Goal: Task Accomplishment & Management: Use online tool/utility

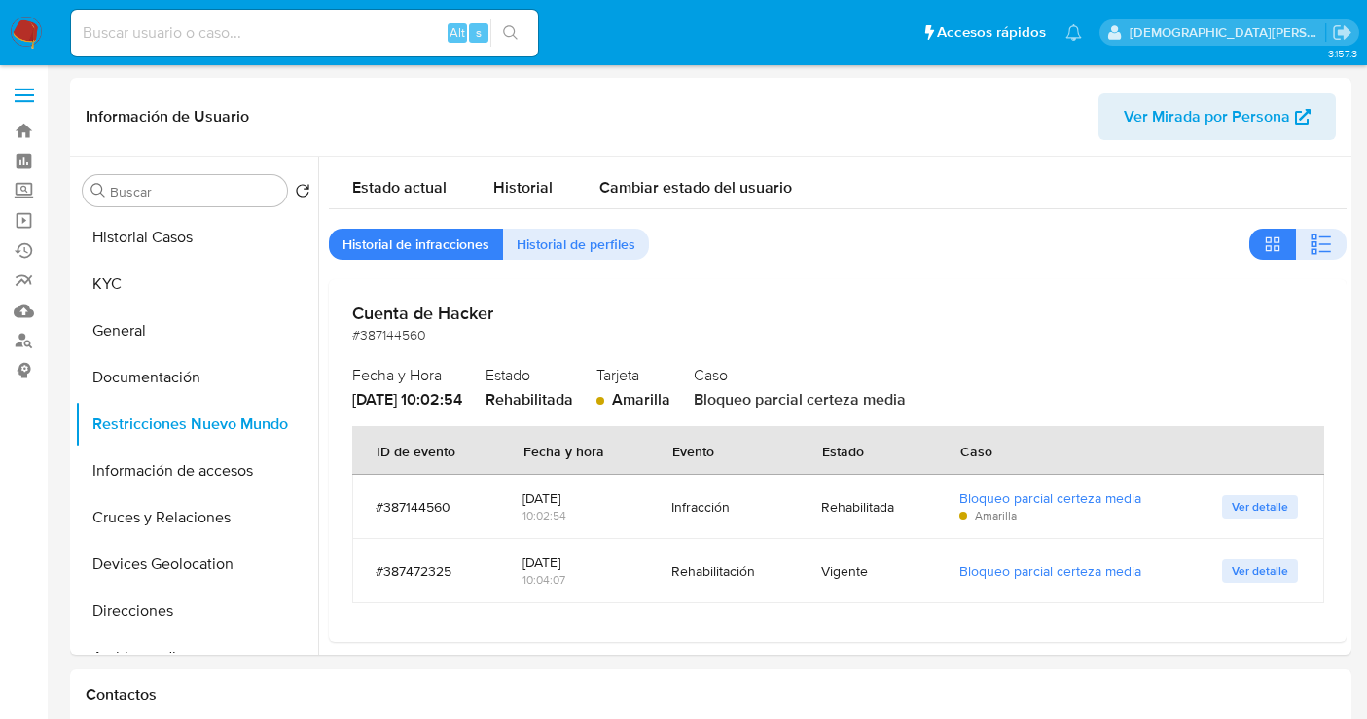
select select "10"
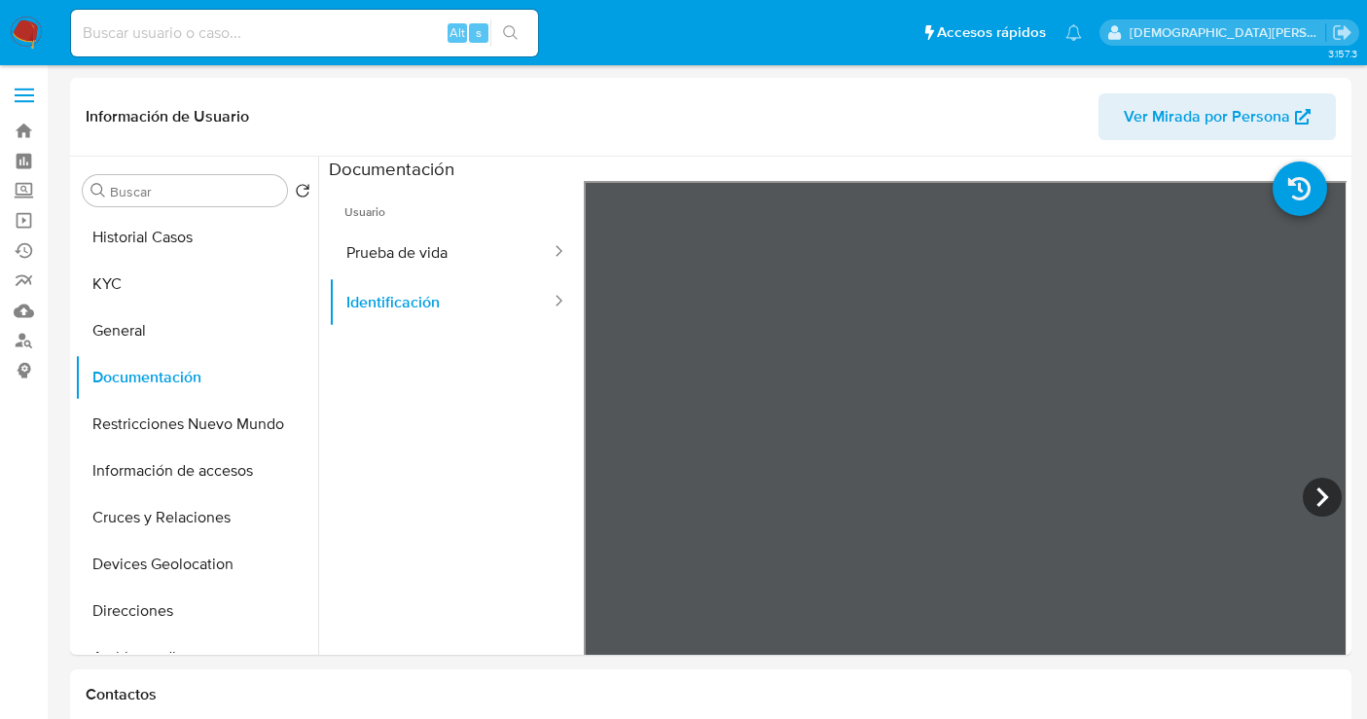
select select "10"
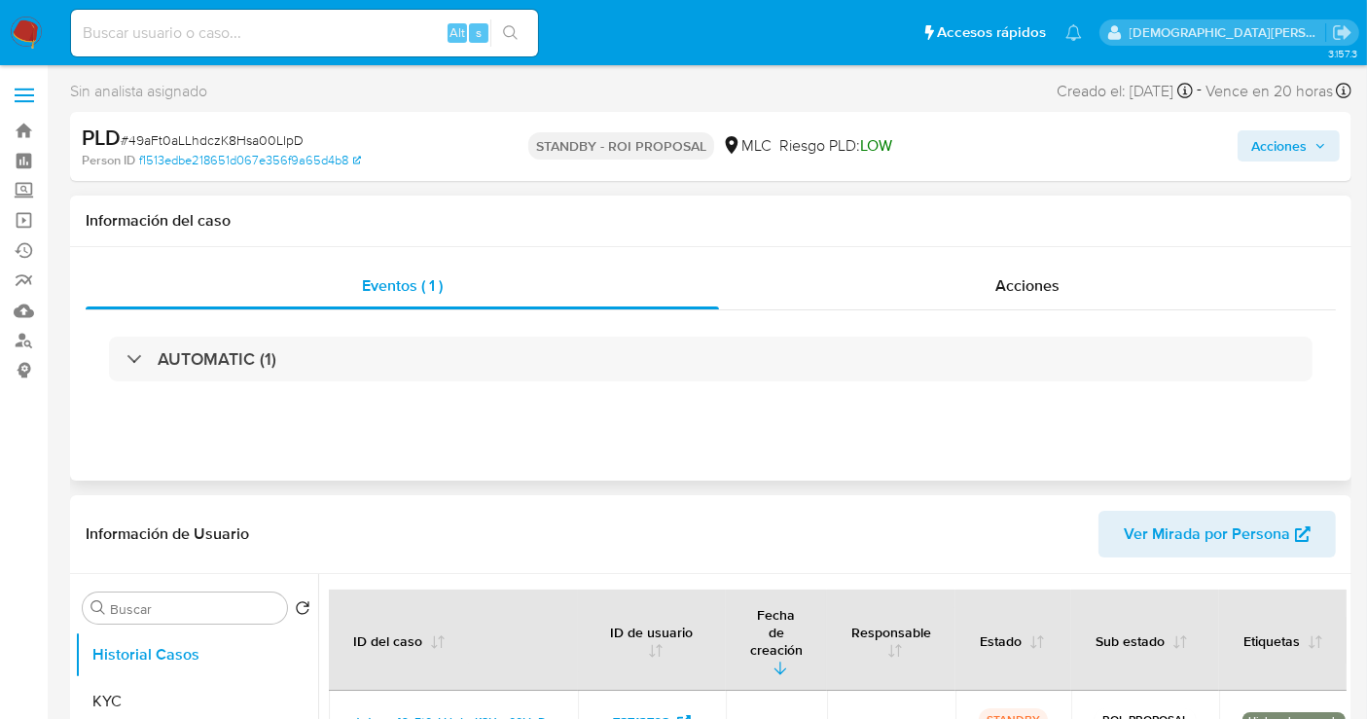
select select "10"
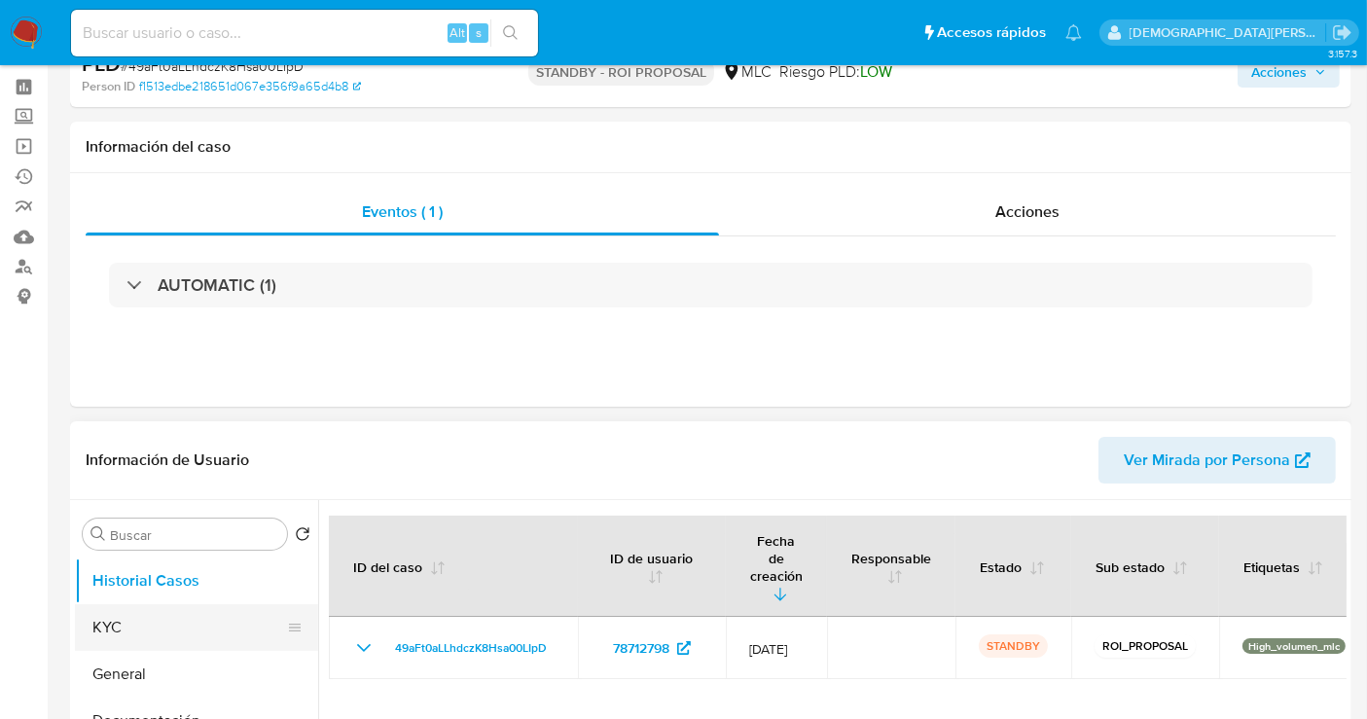
scroll to position [108, 0]
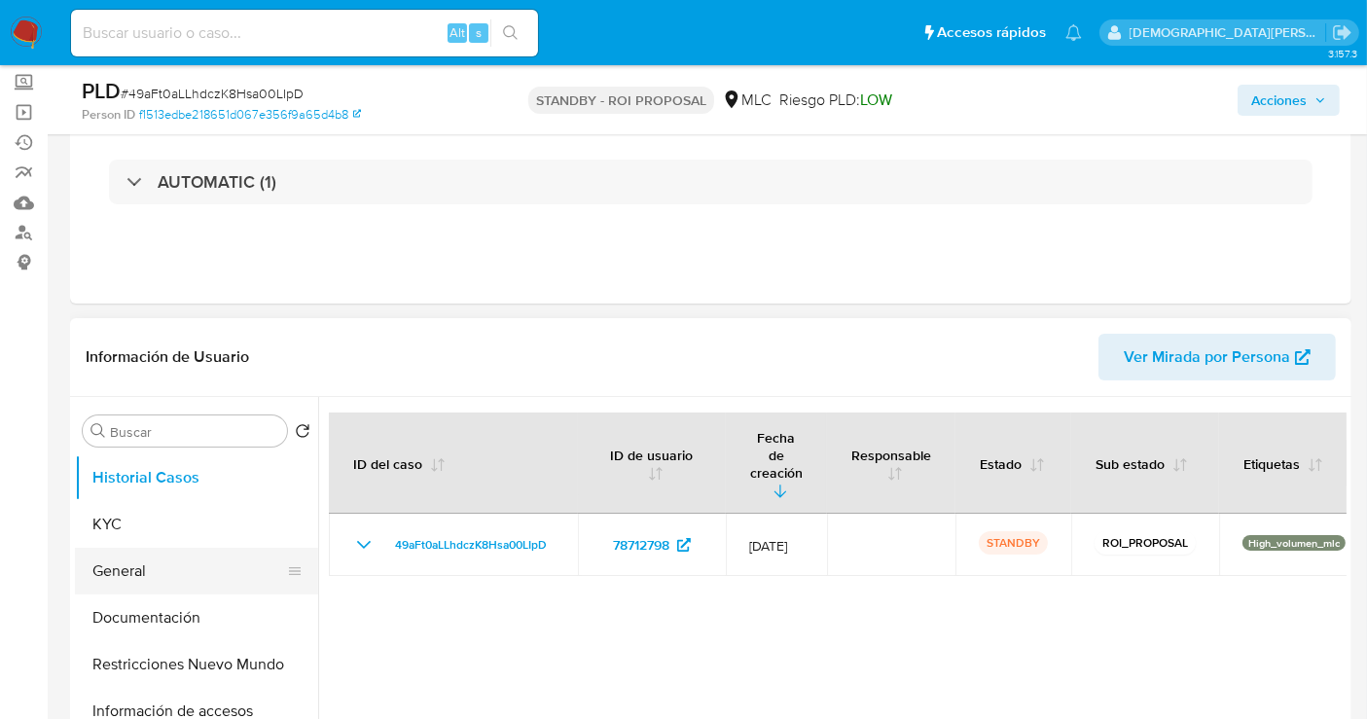
click at [140, 576] on button "General" at bounding box center [189, 571] width 228 height 47
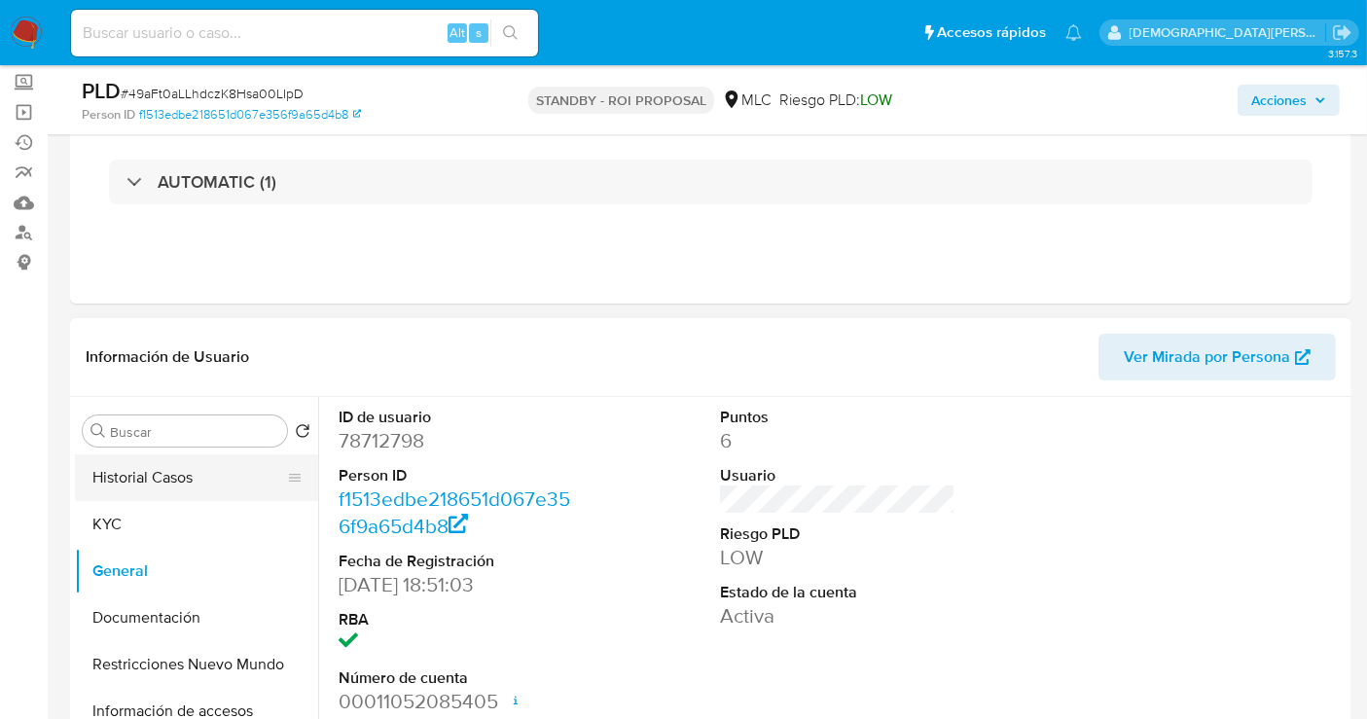
click at [197, 485] on button "Historial Casos" at bounding box center [189, 477] width 228 height 47
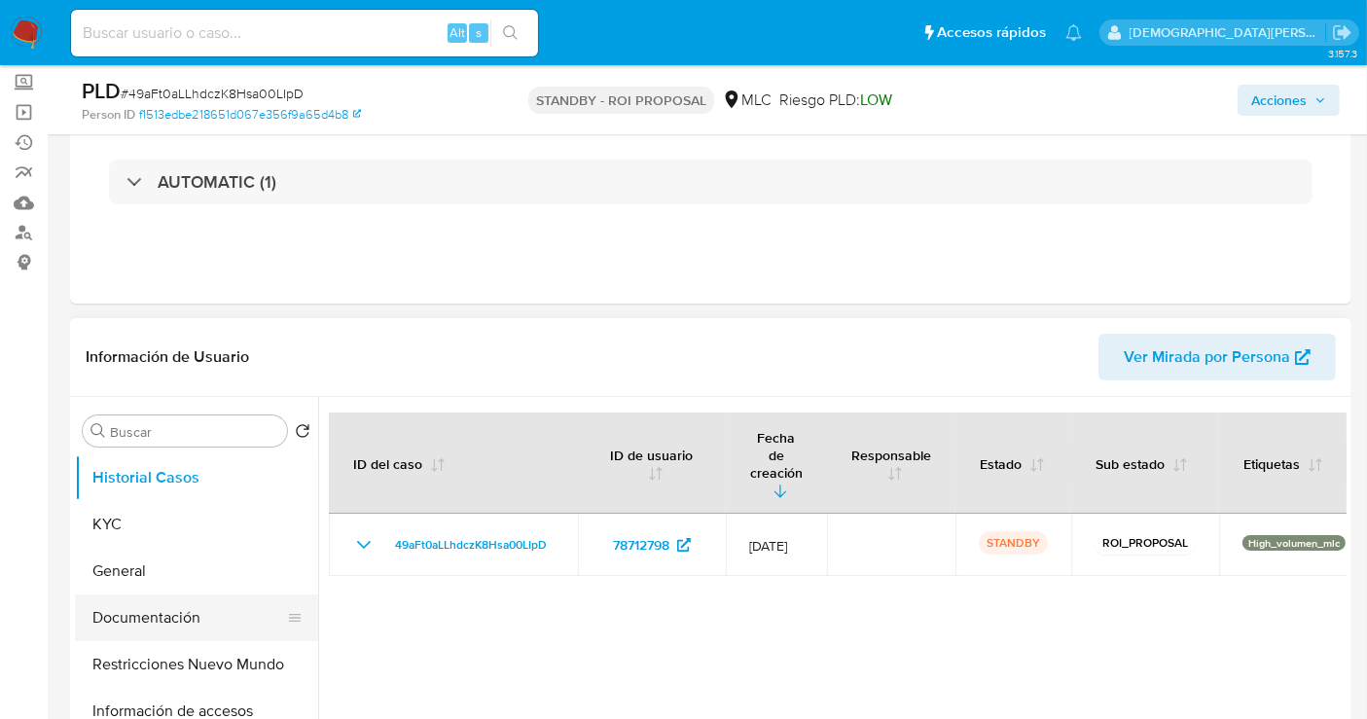
drag, startPoint x: 114, startPoint y: 613, endPoint x: 303, endPoint y: 379, distance: 300.3
click at [115, 613] on button "Documentación" at bounding box center [196, 617] width 243 height 47
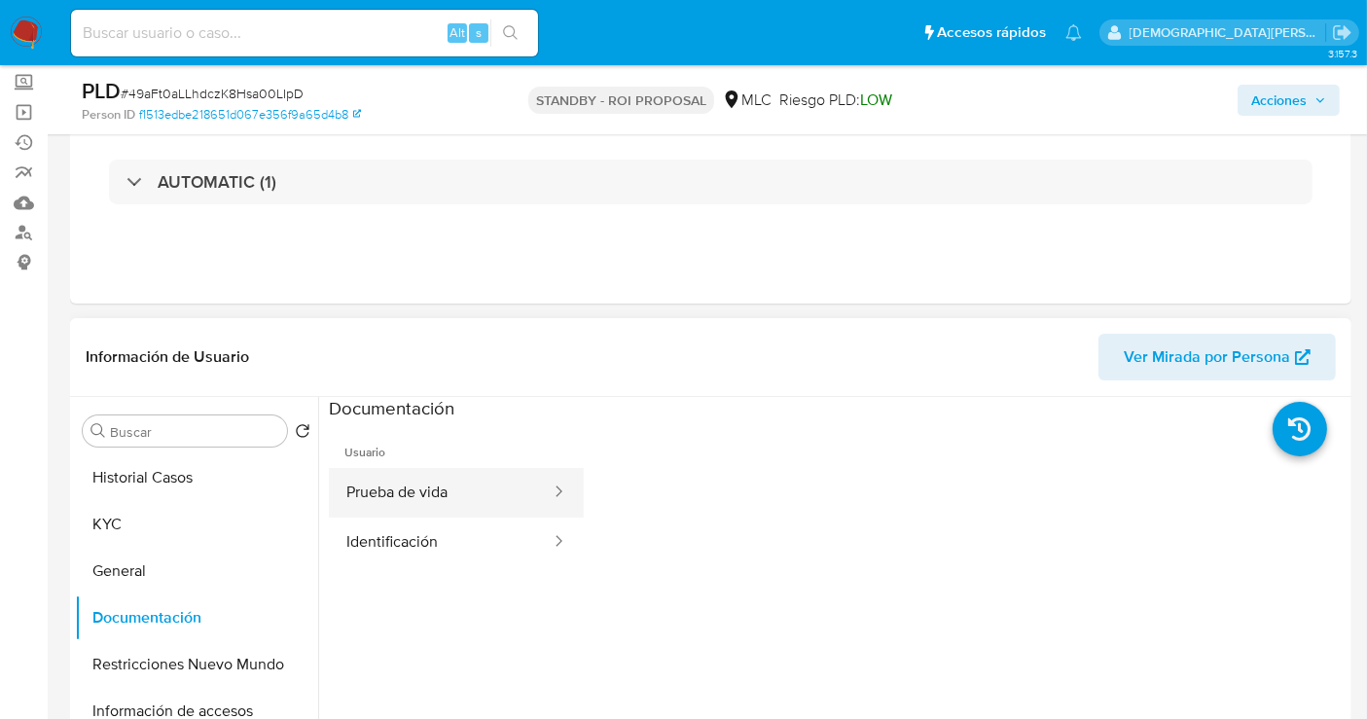
click at [465, 493] on button "Prueba de vida" at bounding box center [441, 493] width 224 height 50
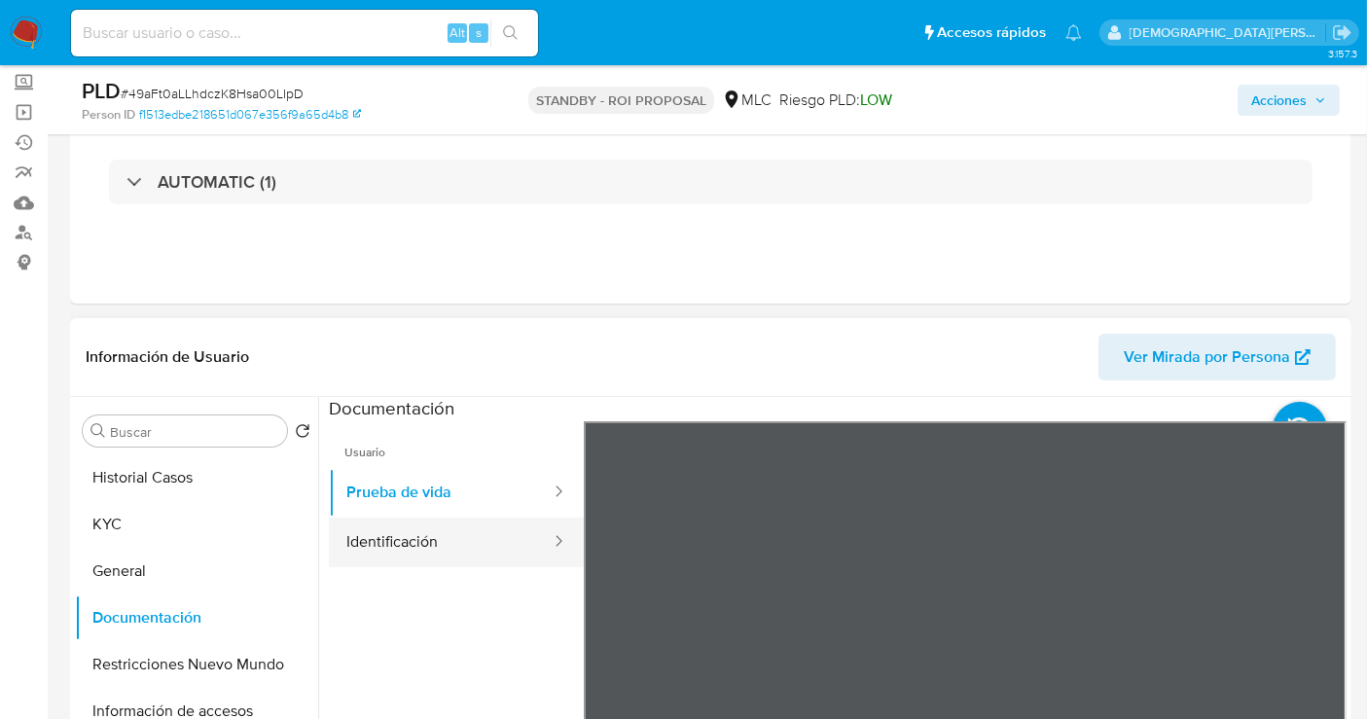
click at [450, 543] on button "Identificación" at bounding box center [441, 543] width 224 height 50
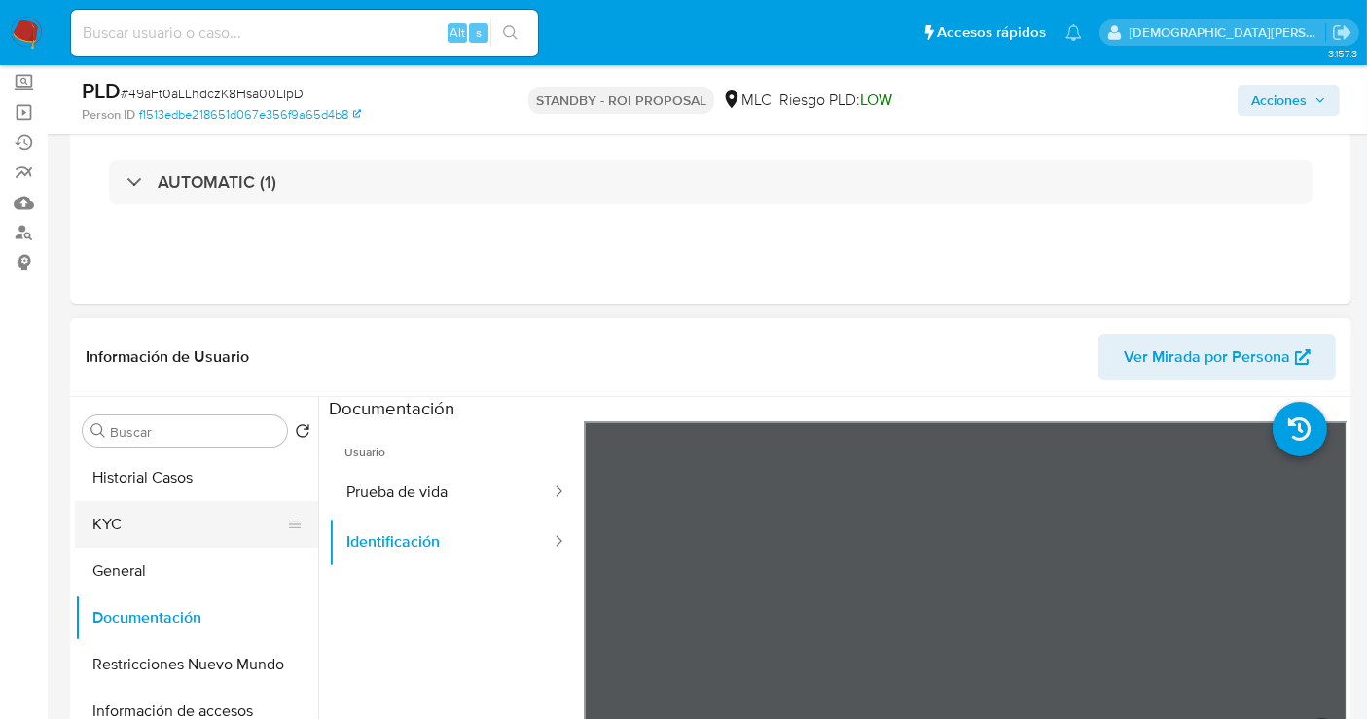
click at [207, 520] on button "KYC" at bounding box center [189, 524] width 228 height 47
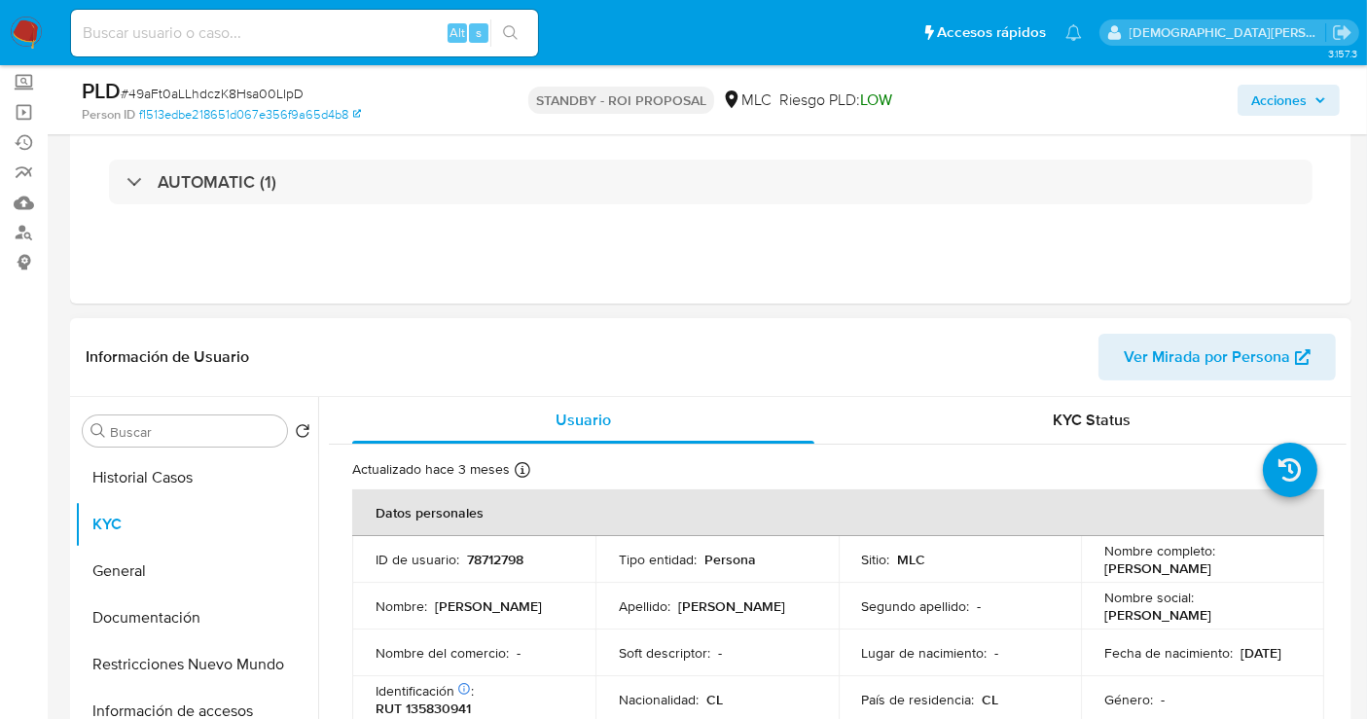
drag, startPoint x: 1254, startPoint y: 572, endPoint x: 1101, endPoint y: 567, distance: 152.8
click at [1096, 569] on td "Nombre completo : Elsa Ercilia Peña Pacheco" at bounding box center [1202, 559] width 243 height 47
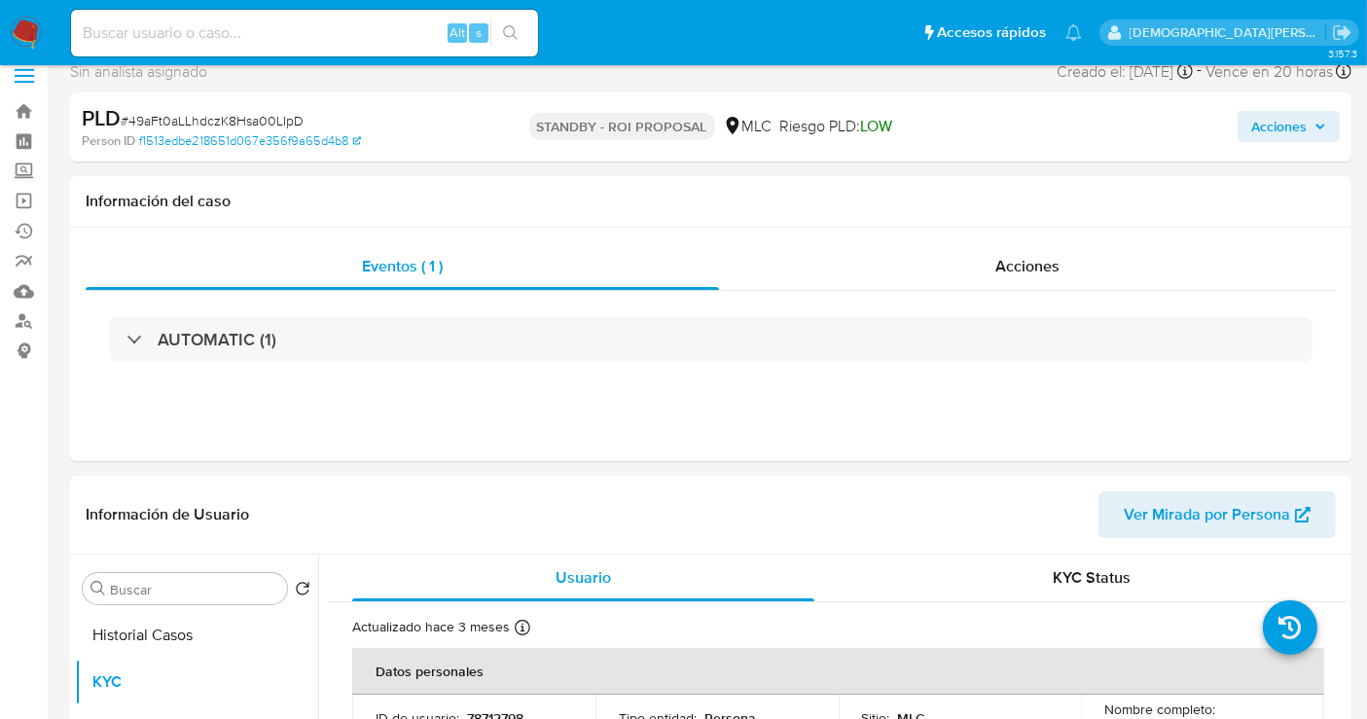
scroll to position [0, 0]
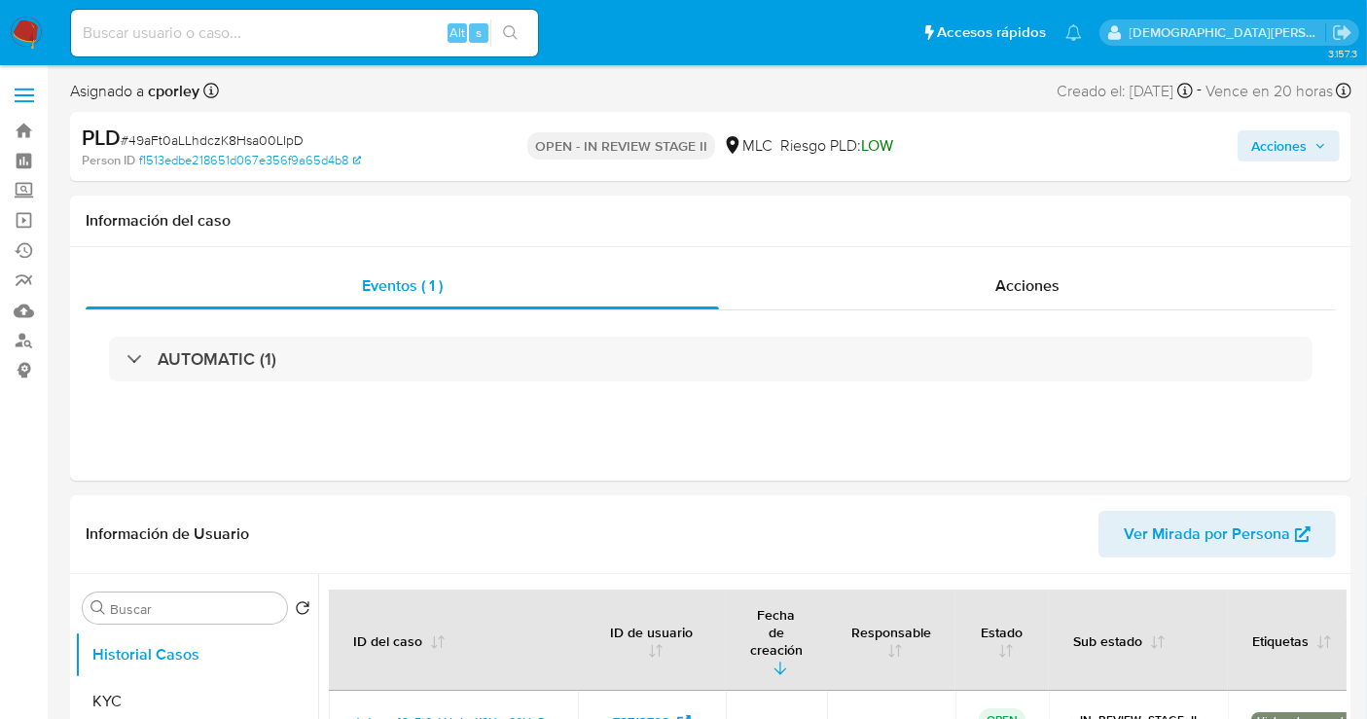
click at [1248, 135] on button "Acciones" at bounding box center [1289, 145] width 102 height 31
select select "10"
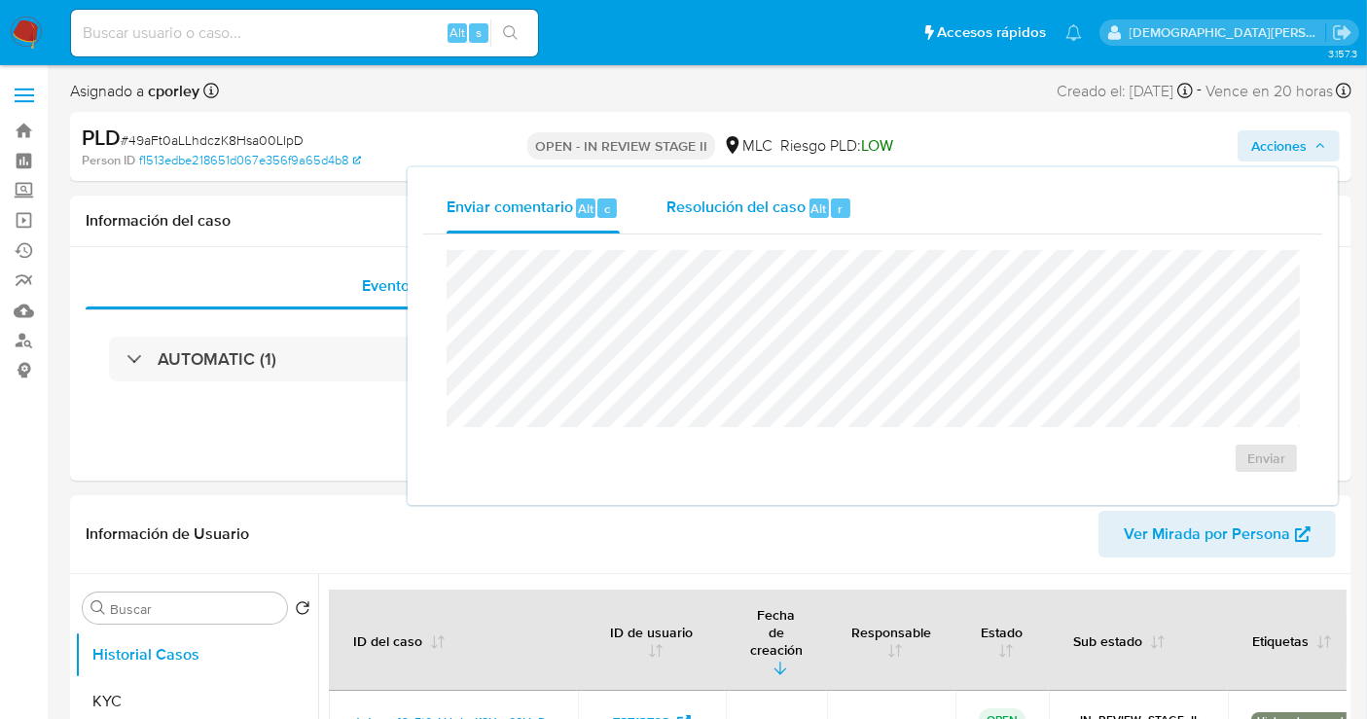
click at [731, 212] on span "Resolución del caso" at bounding box center [735, 208] width 139 height 22
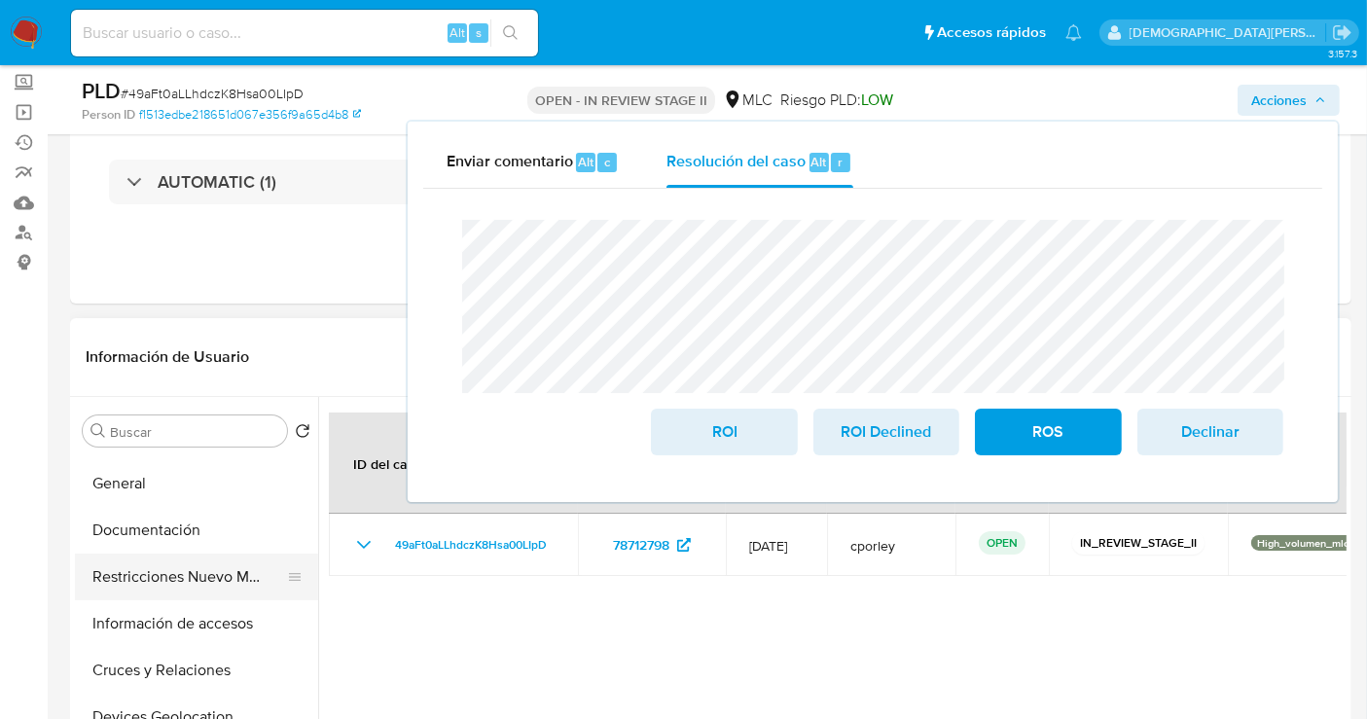
scroll to position [108, 0]
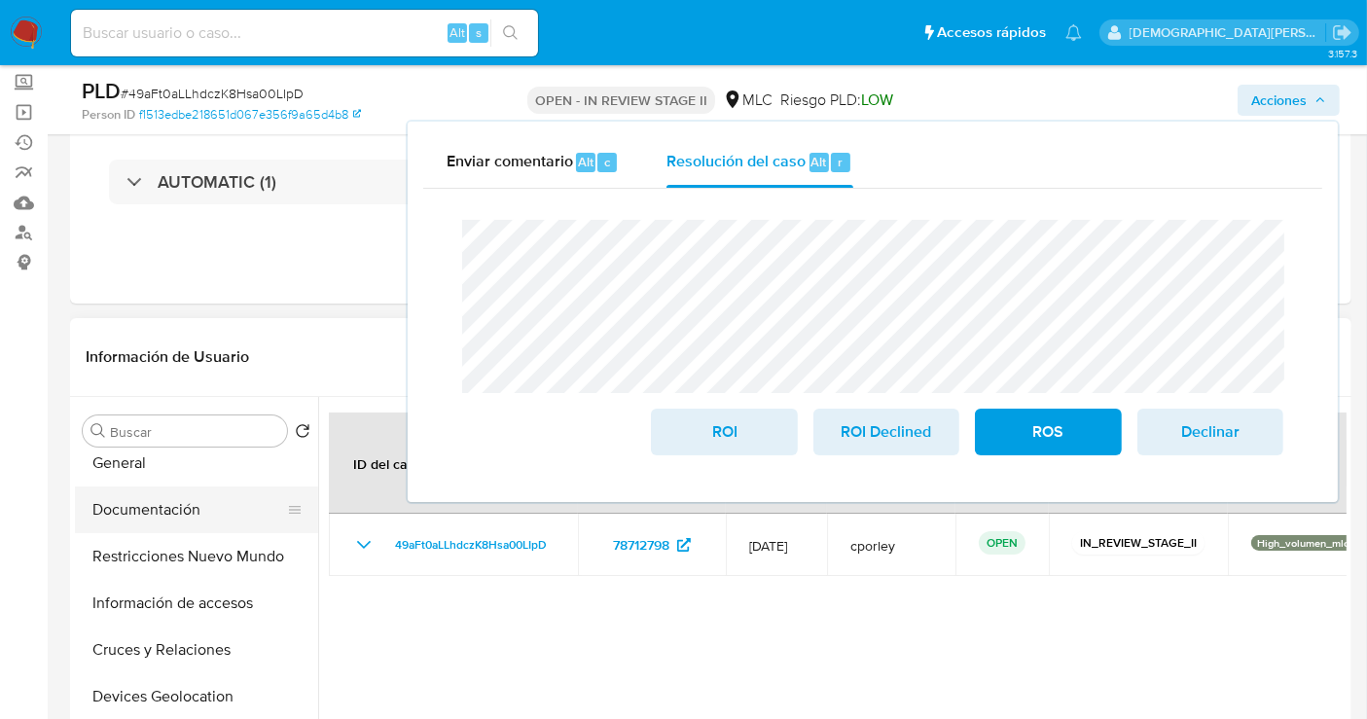
click at [195, 513] on button "Documentación" at bounding box center [189, 509] width 228 height 47
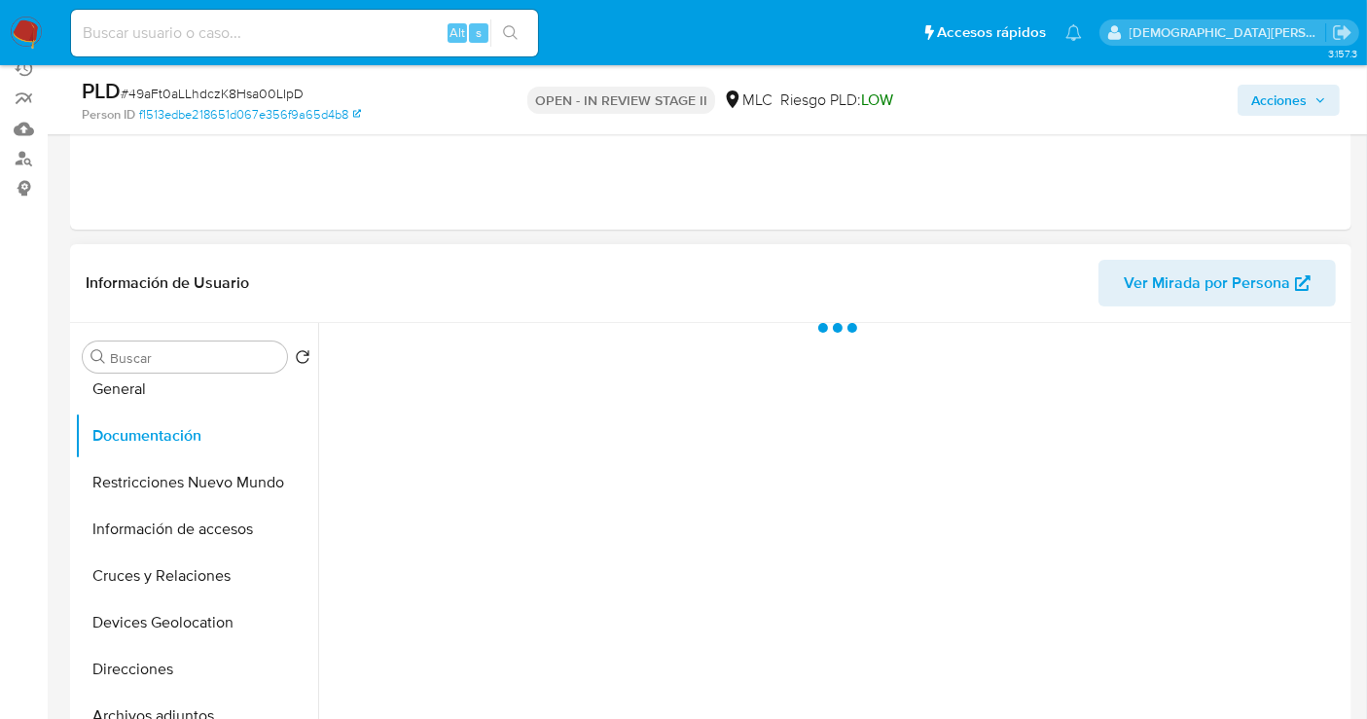
scroll to position [216, 0]
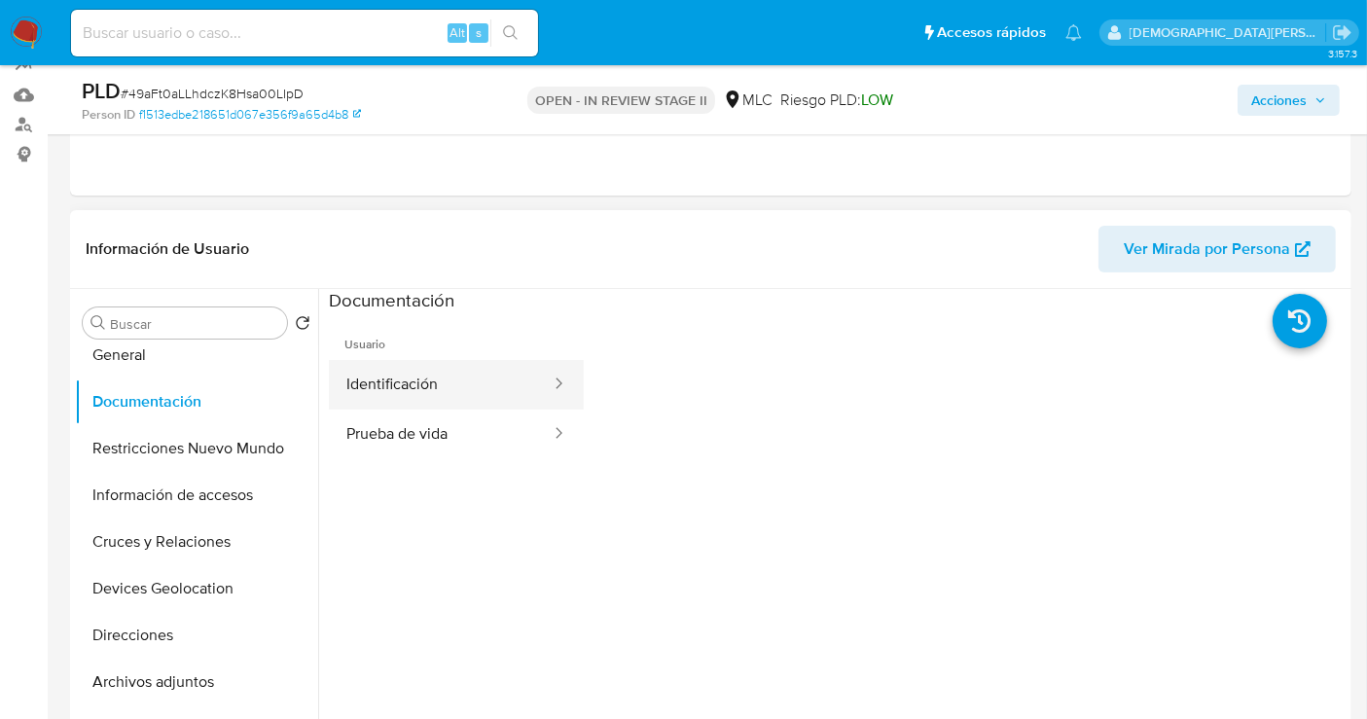
click at [485, 379] on button "Identificación" at bounding box center [441, 385] width 224 height 50
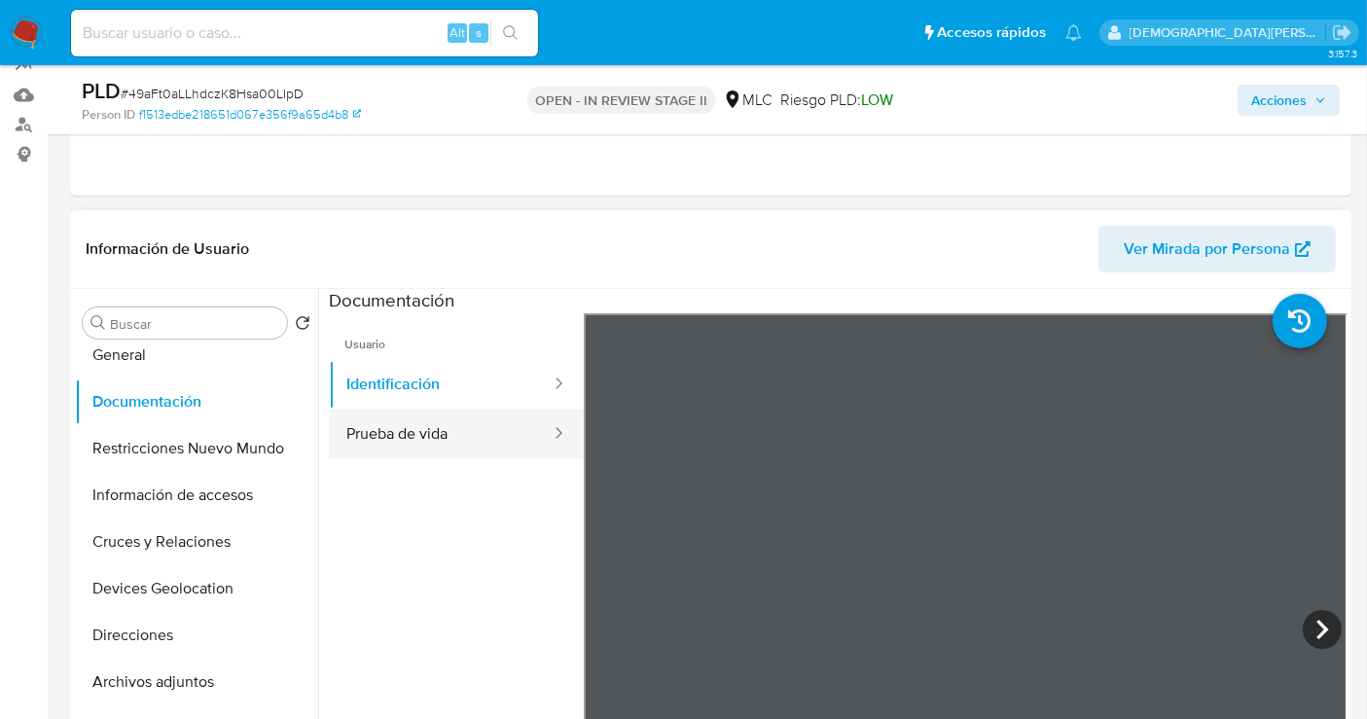
drag, startPoint x: 479, startPoint y: 428, endPoint x: 530, endPoint y: 421, distance: 52.0
click at [480, 428] on button "Prueba de vida" at bounding box center [441, 435] width 224 height 50
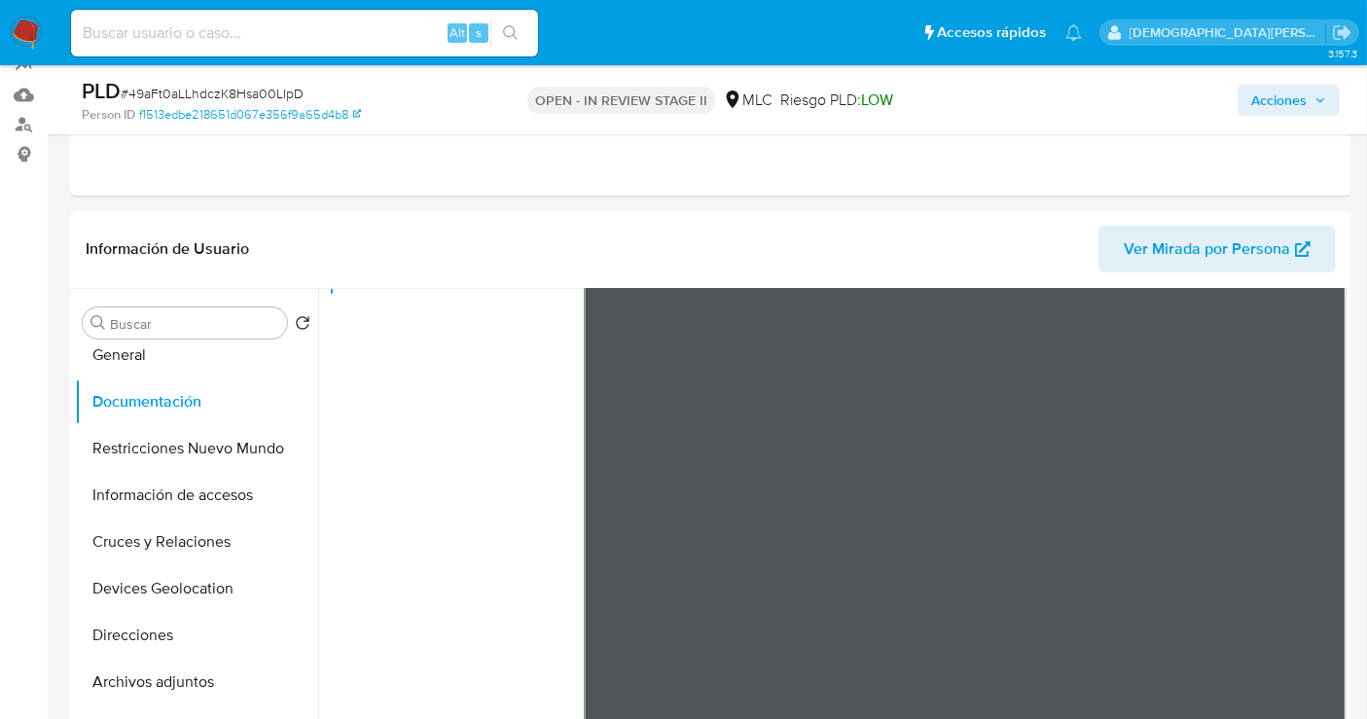
scroll to position [648, 0]
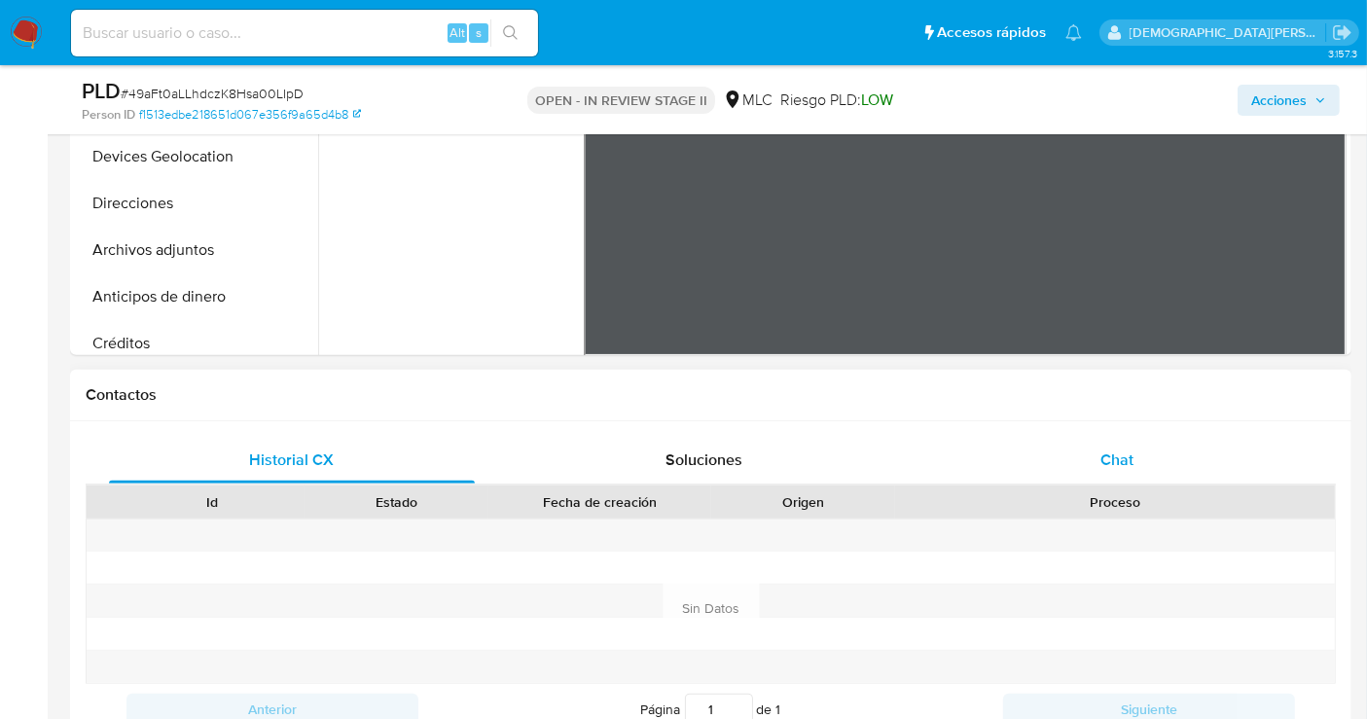
click at [1126, 451] on span "Chat" at bounding box center [1116, 460] width 33 height 22
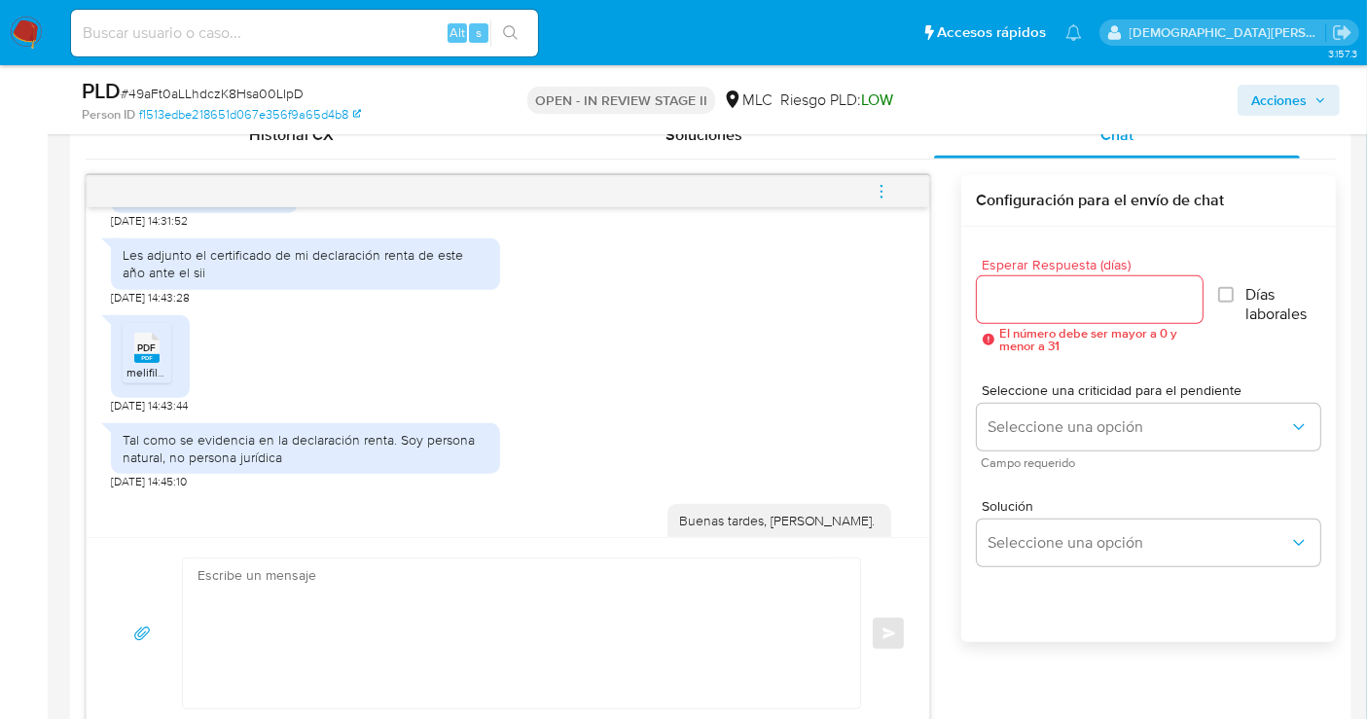
scroll to position [1297, 0]
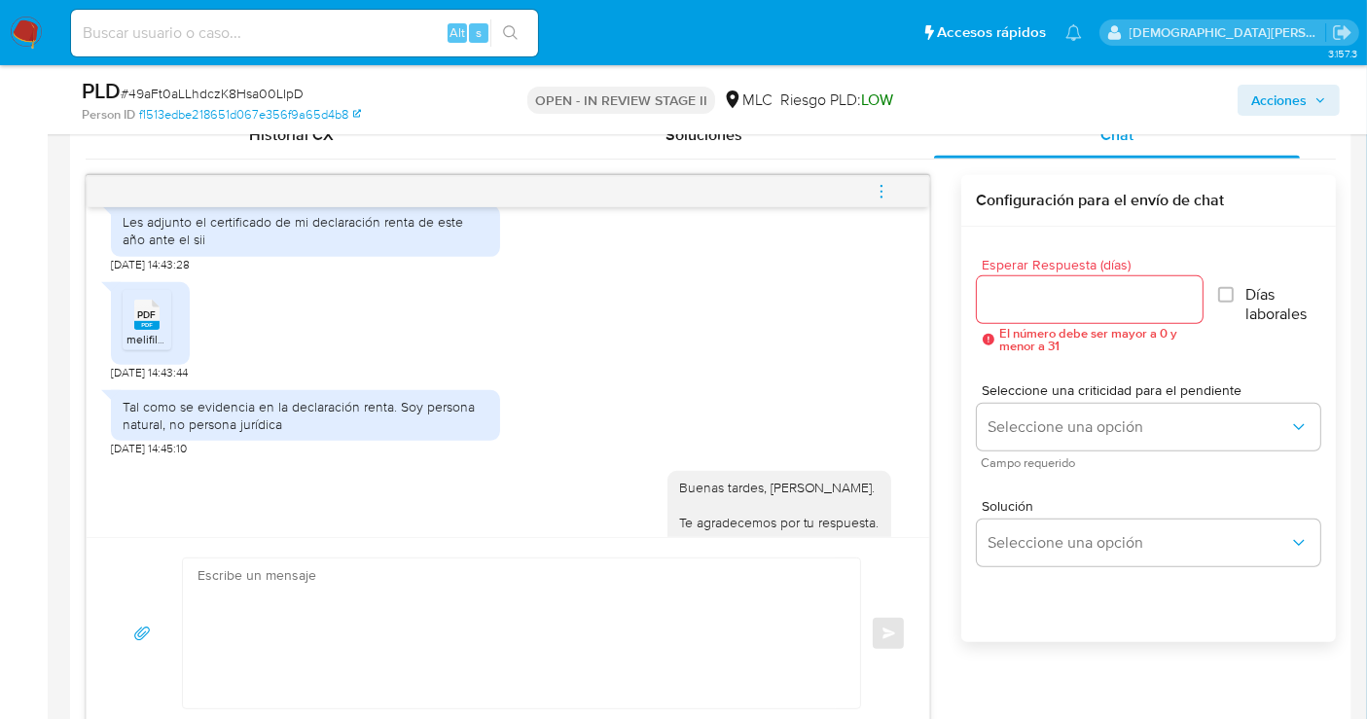
click at [151, 321] on rect at bounding box center [146, 325] width 25 height 9
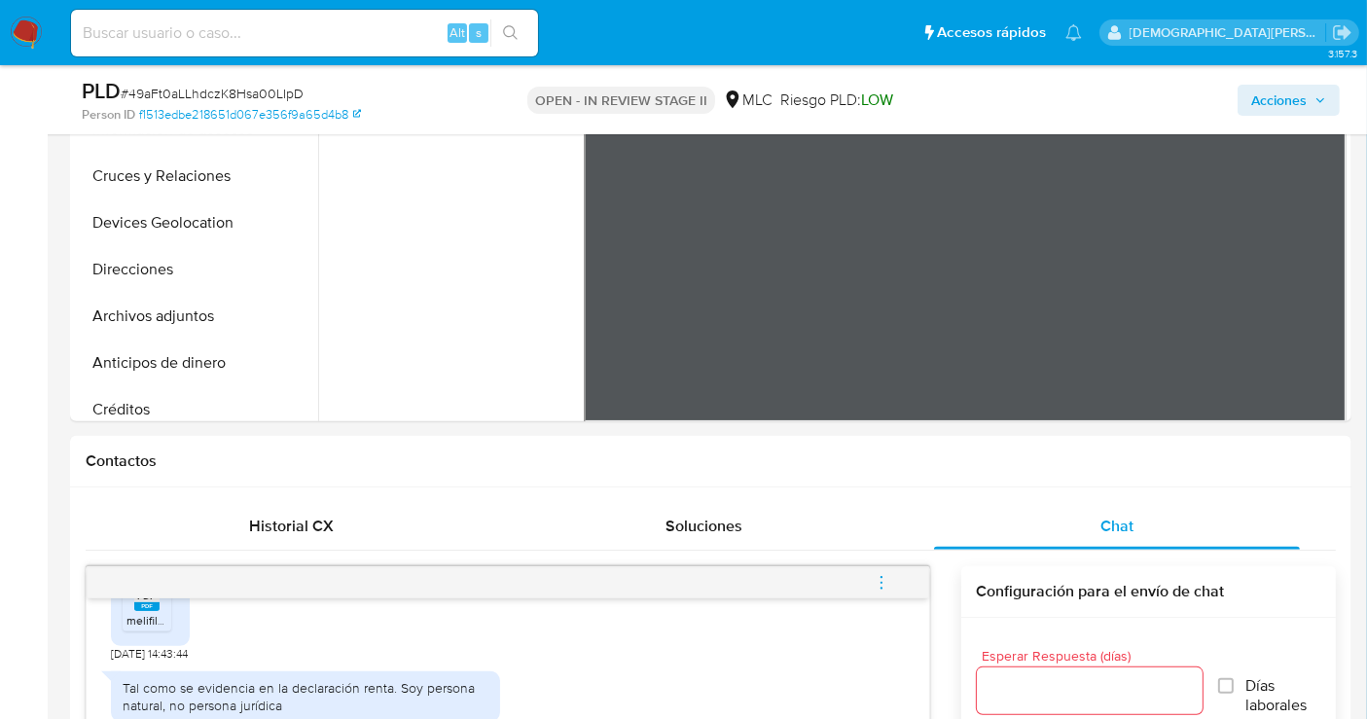
scroll to position [216, 0]
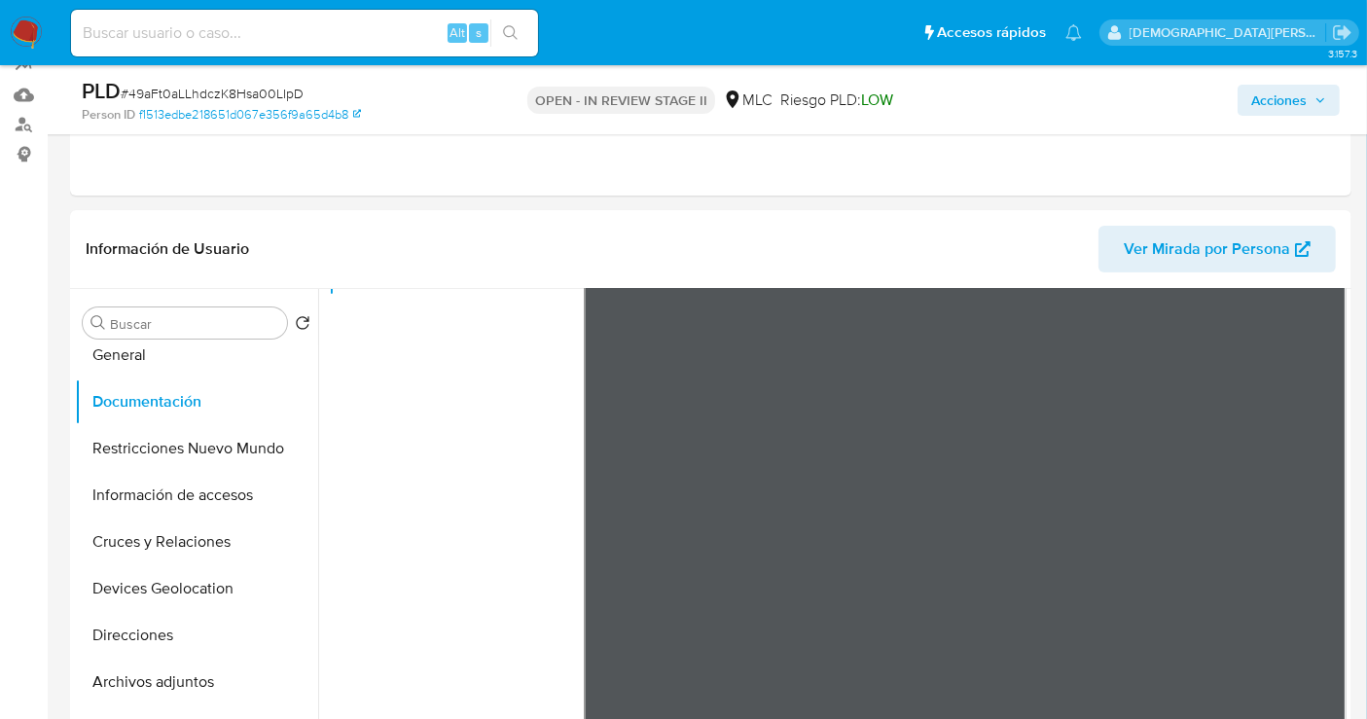
drag, startPoint x: 1257, startPoint y: 101, endPoint x: 1101, endPoint y: 95, distance: 155.8
click at [1257, 101] on span "Acciones" at bounding box center [1278, 100] width 55 height 31
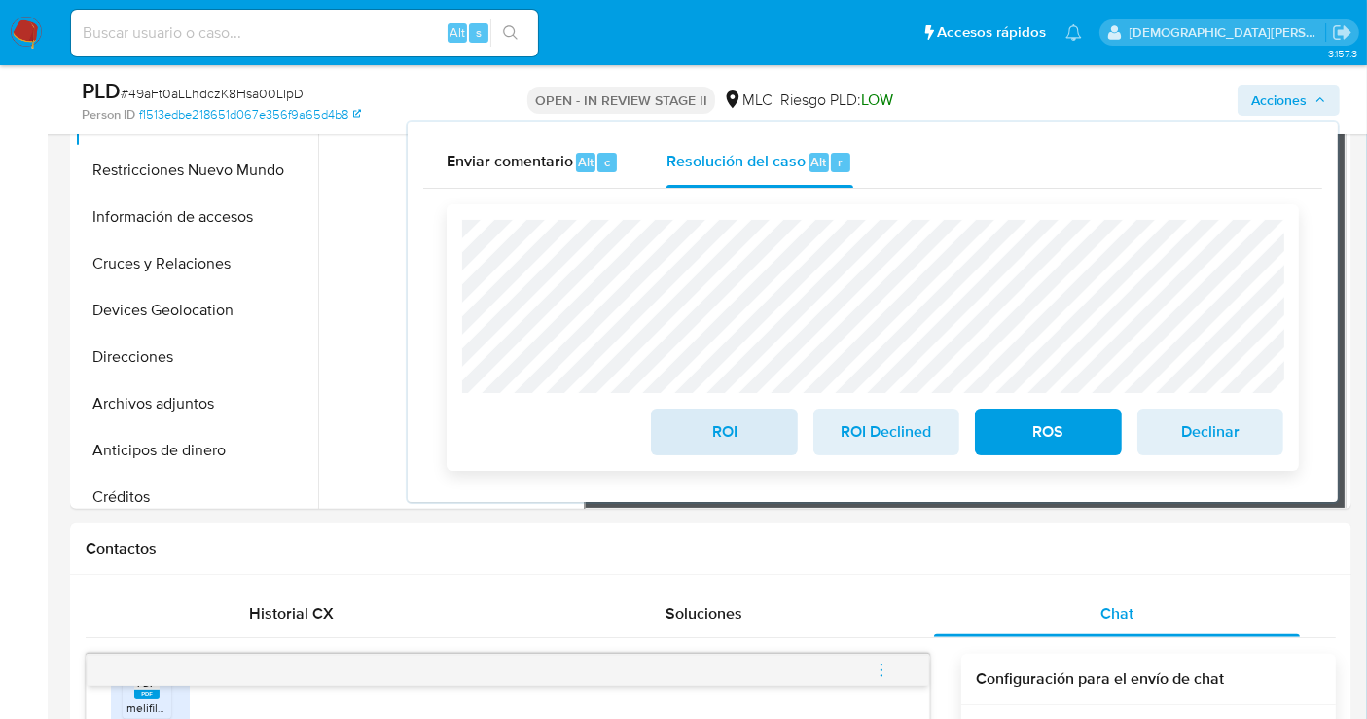
scroll to position [756, 0]
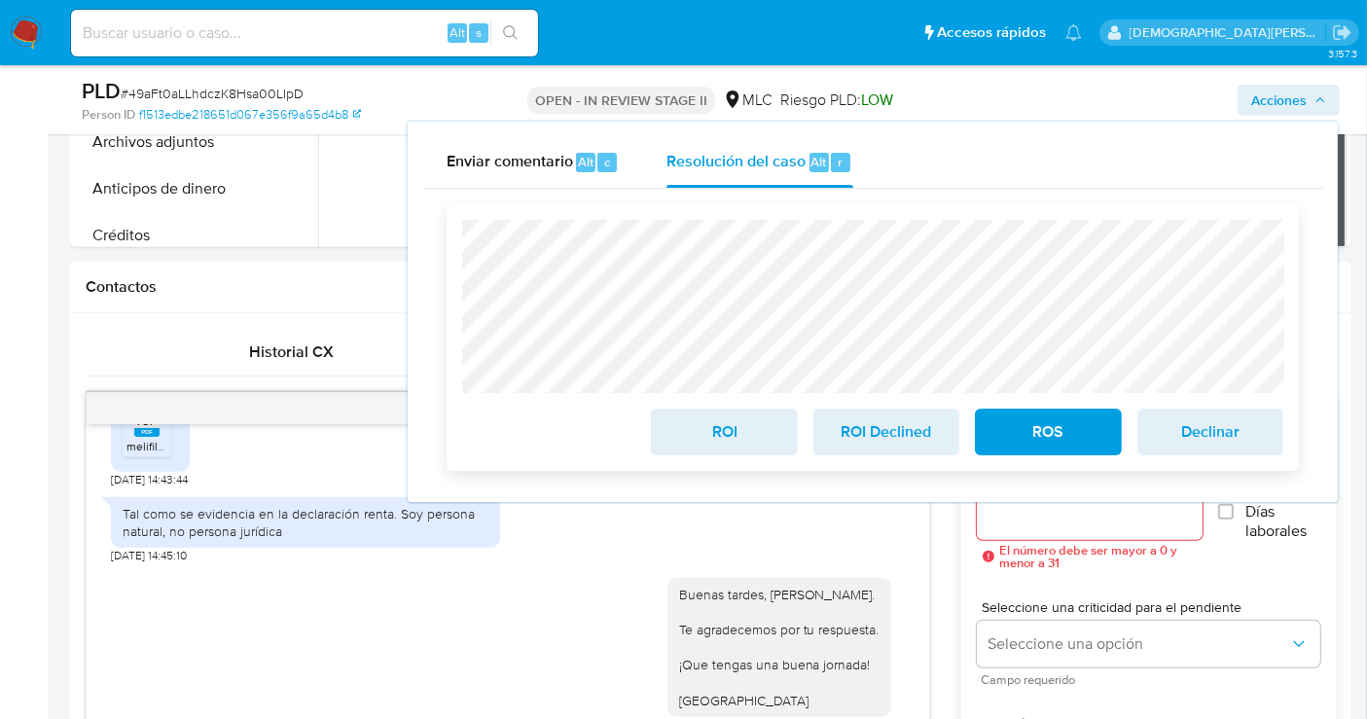
click at [710, 441] on span "ROI" at bounding box center [723, 432] width 95 height 43
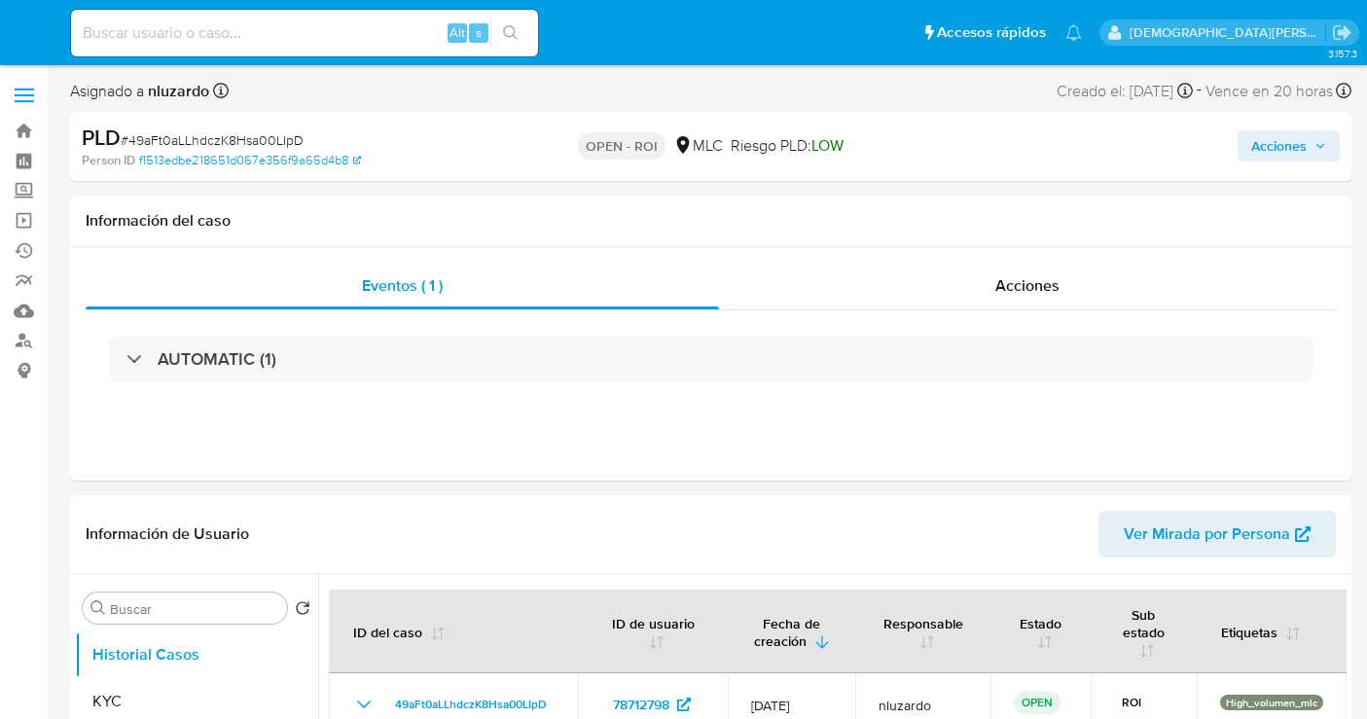
select select "10"
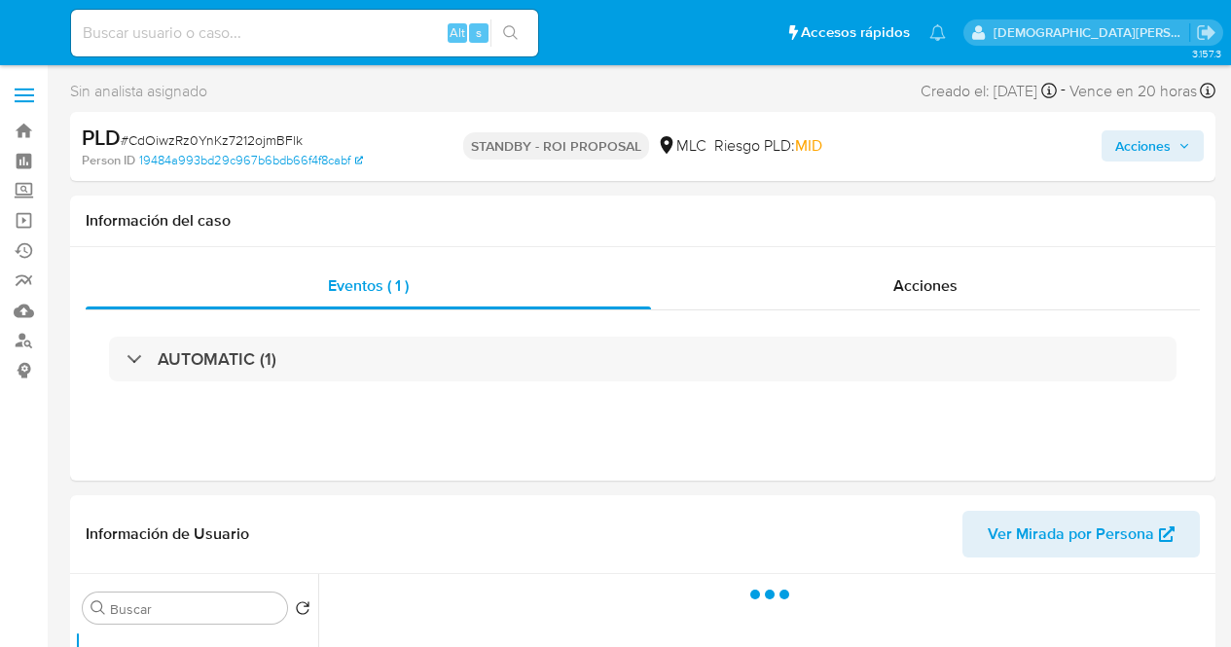
select select "10"
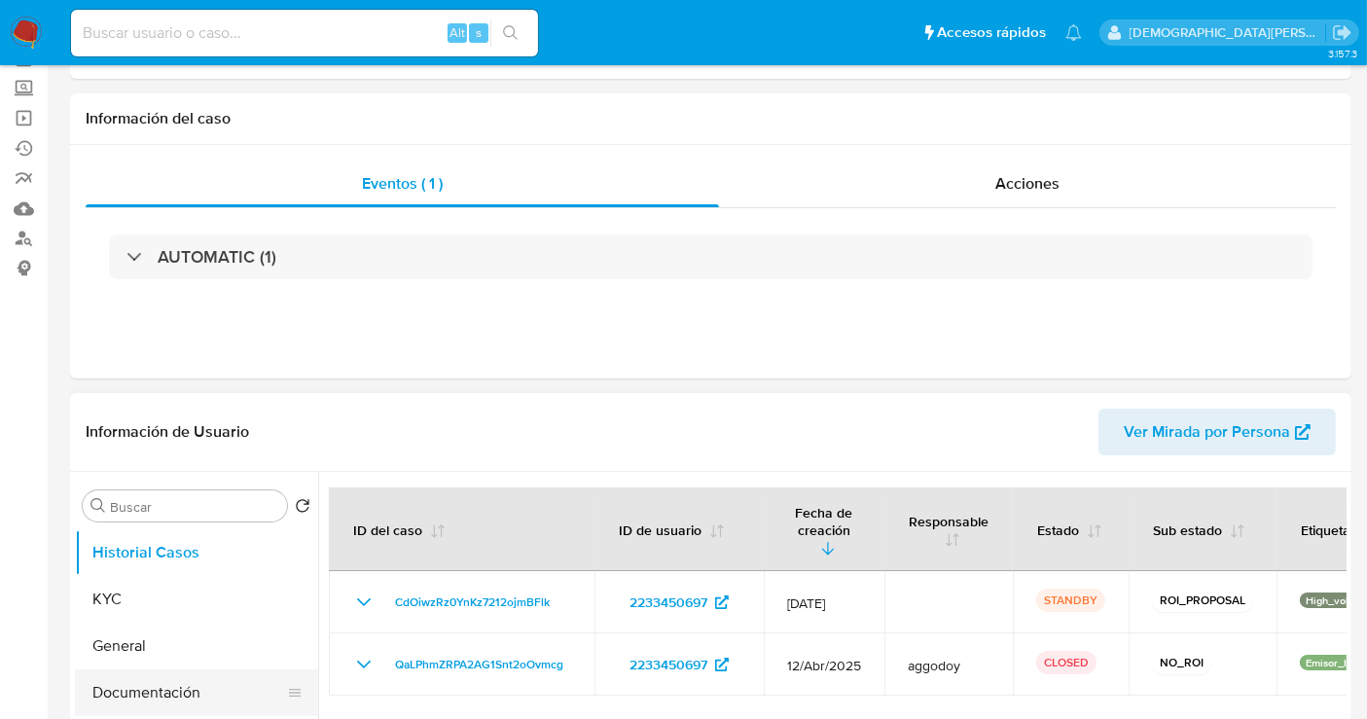
scroll to position [216, 0]
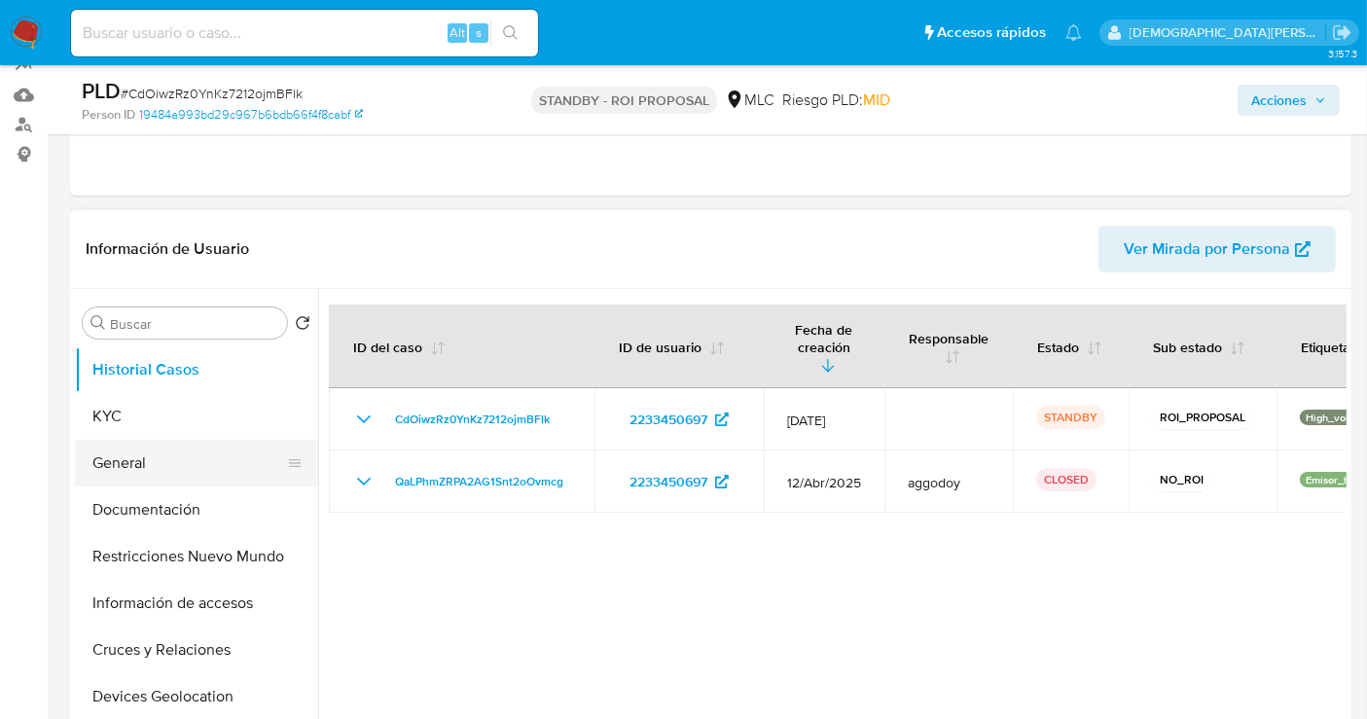
click at [169, 464] on button "General" at bounding box center [189, 463] width 228 height 47
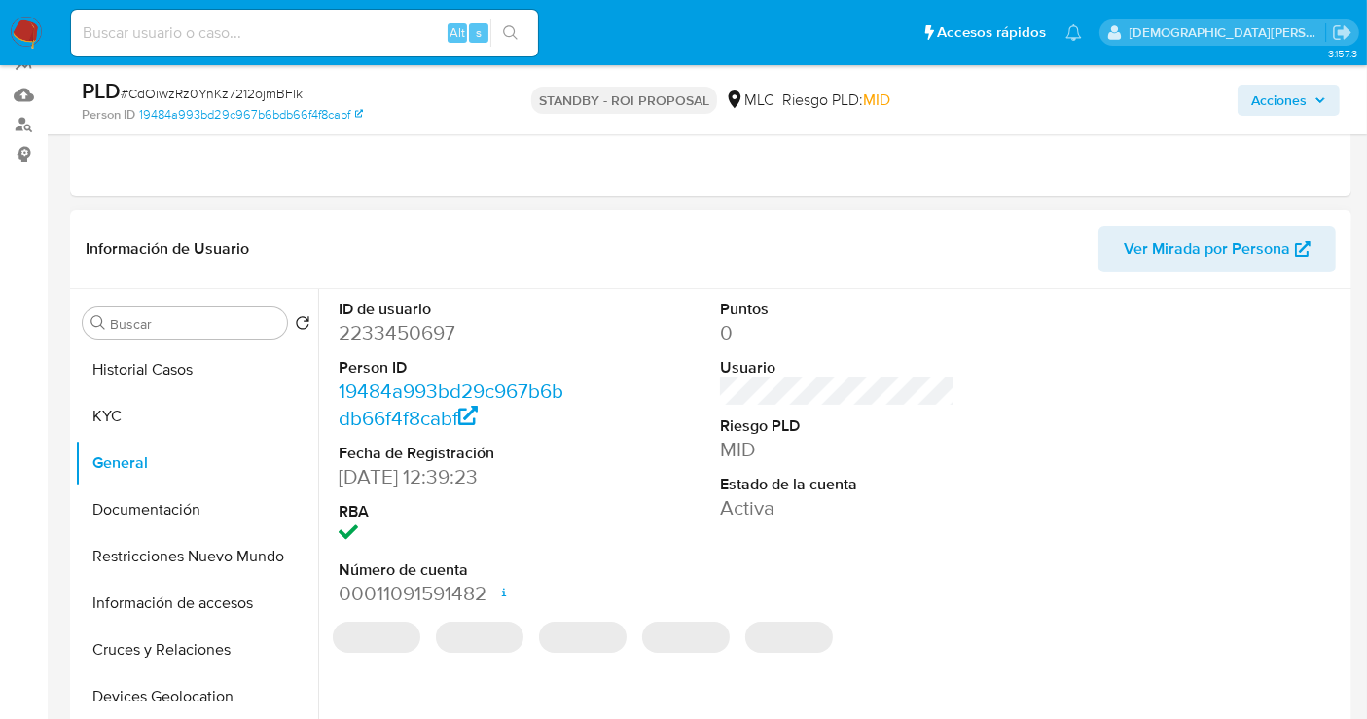
click at [419, 329] on dd "2233450697" at bounding box center [456, 332] width 235 height 27
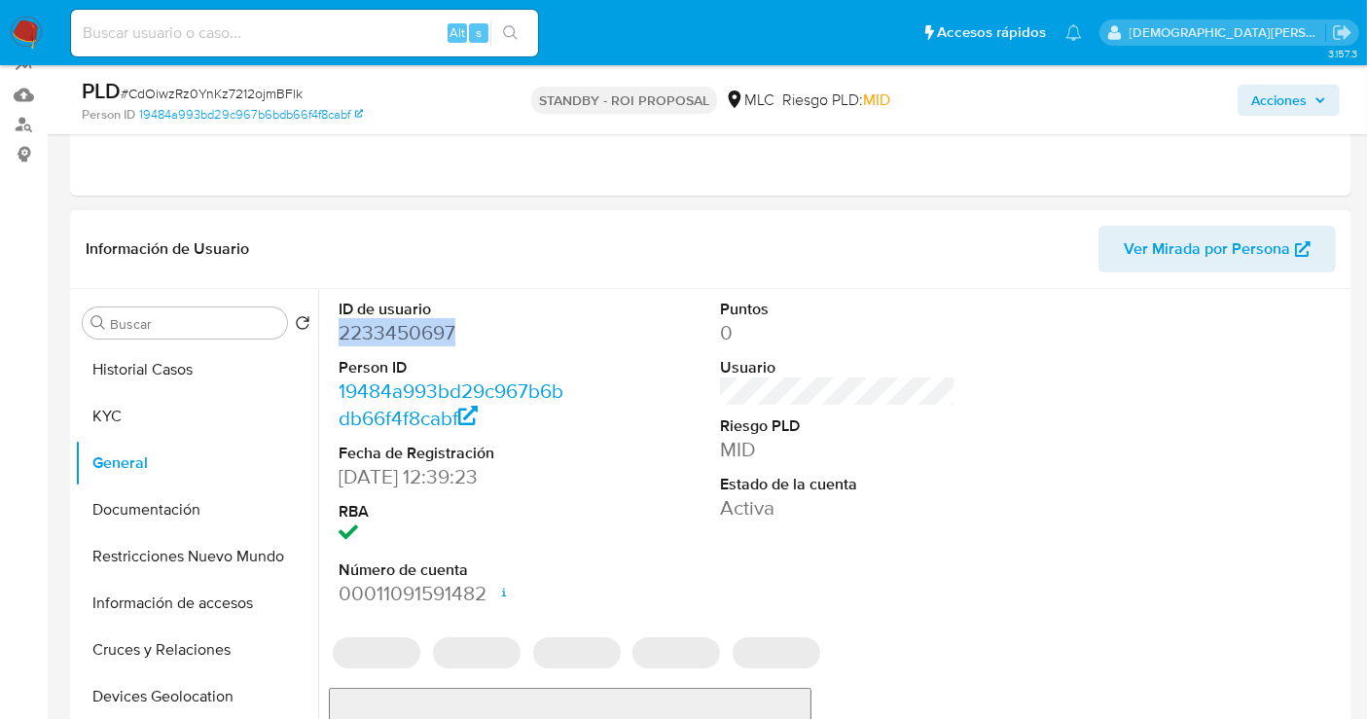
copy dd "2233450697"
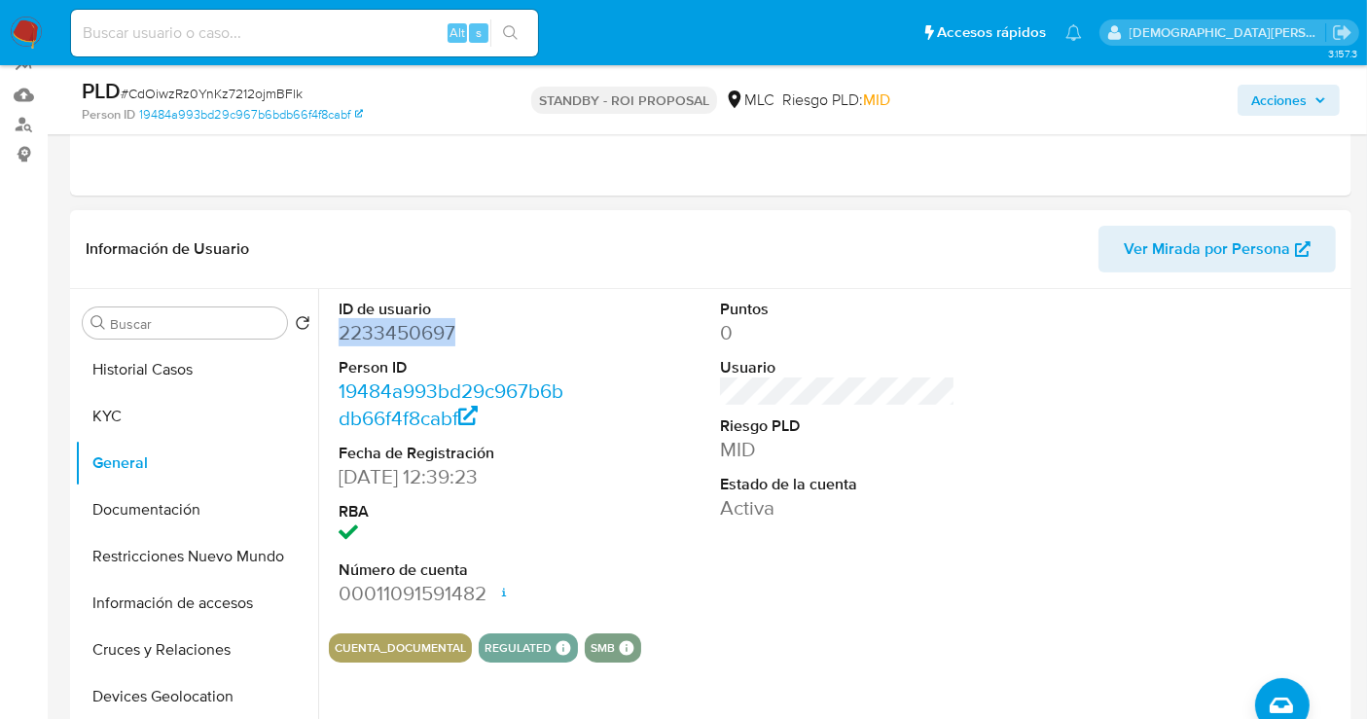
click at [409, 321] on dd "2233450697" at bounding box center [456, 332] width 235 height 27
click at [121, 509] on button "Documentación" at bounding box center [189, 509] width 228 height 47
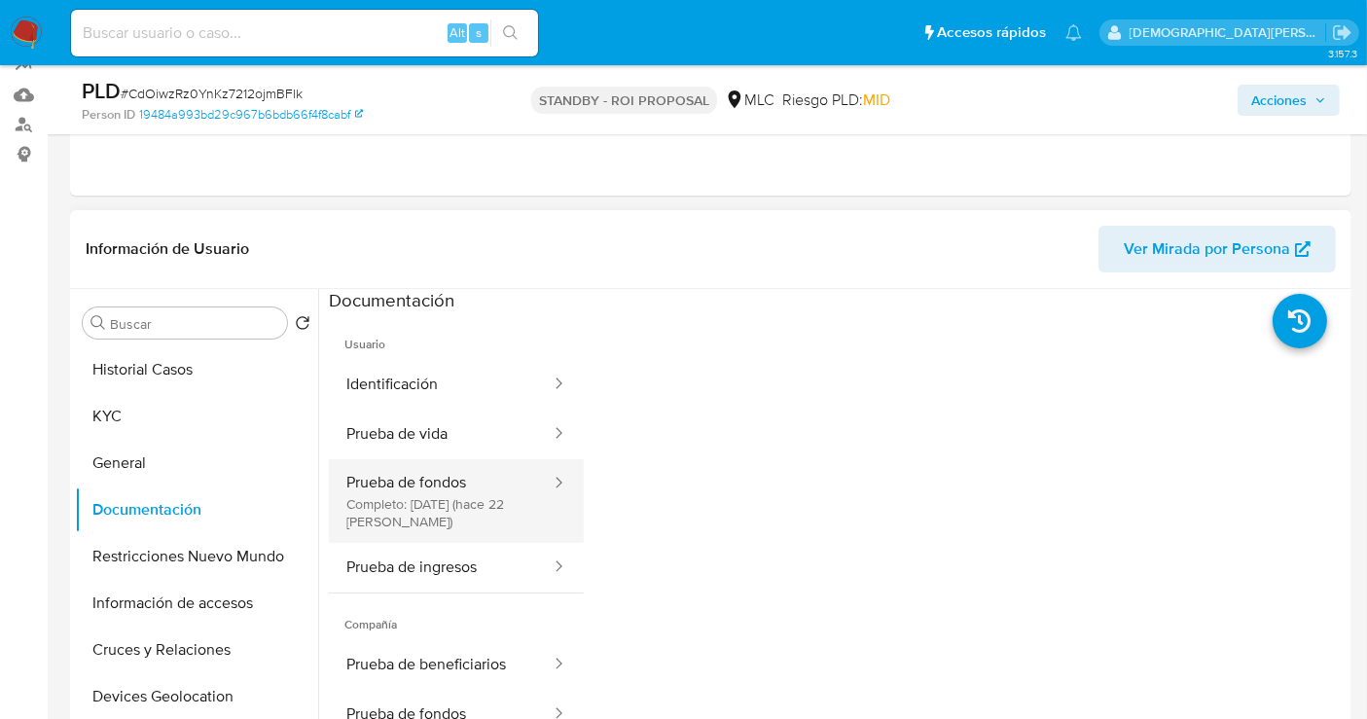
click at [442, 496] on button "Prueba de fondos Completo: 18/08/2025 (hace 22 días)" at bounding box center [441, 501] width 224 height 84
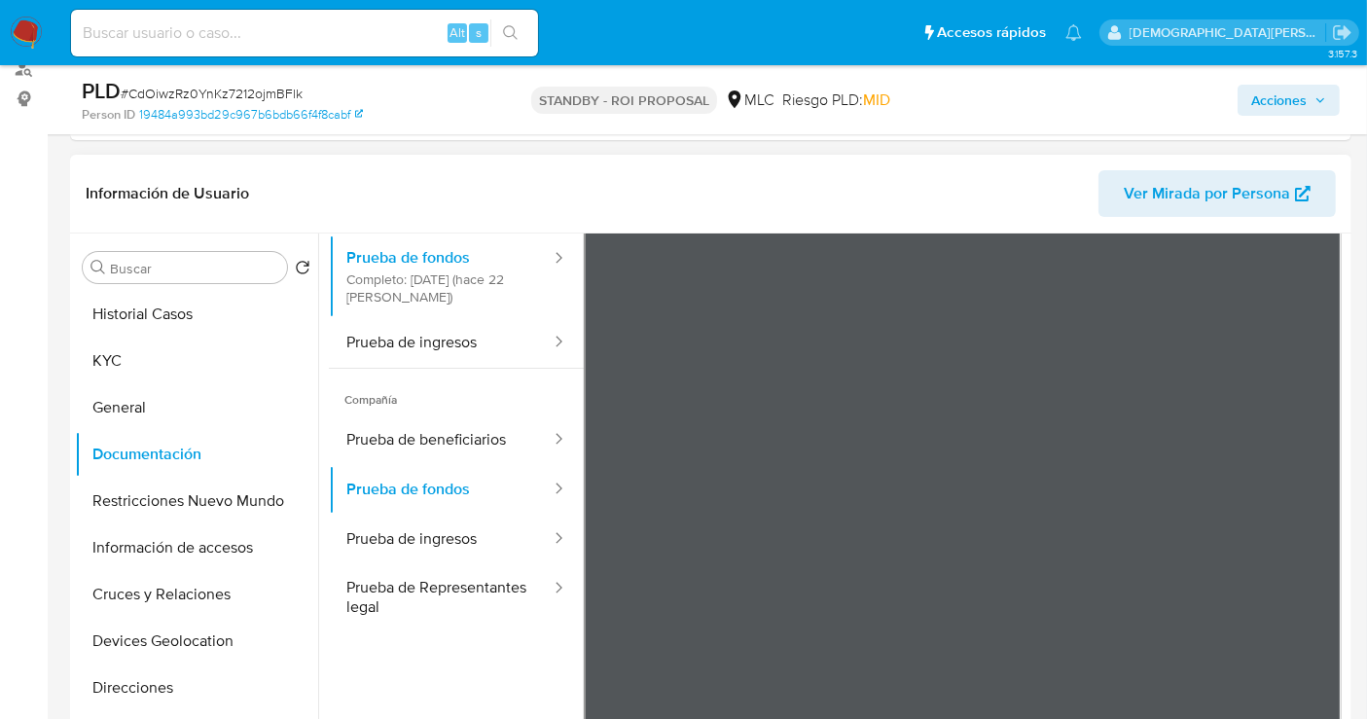
scroll to position [108, 0]
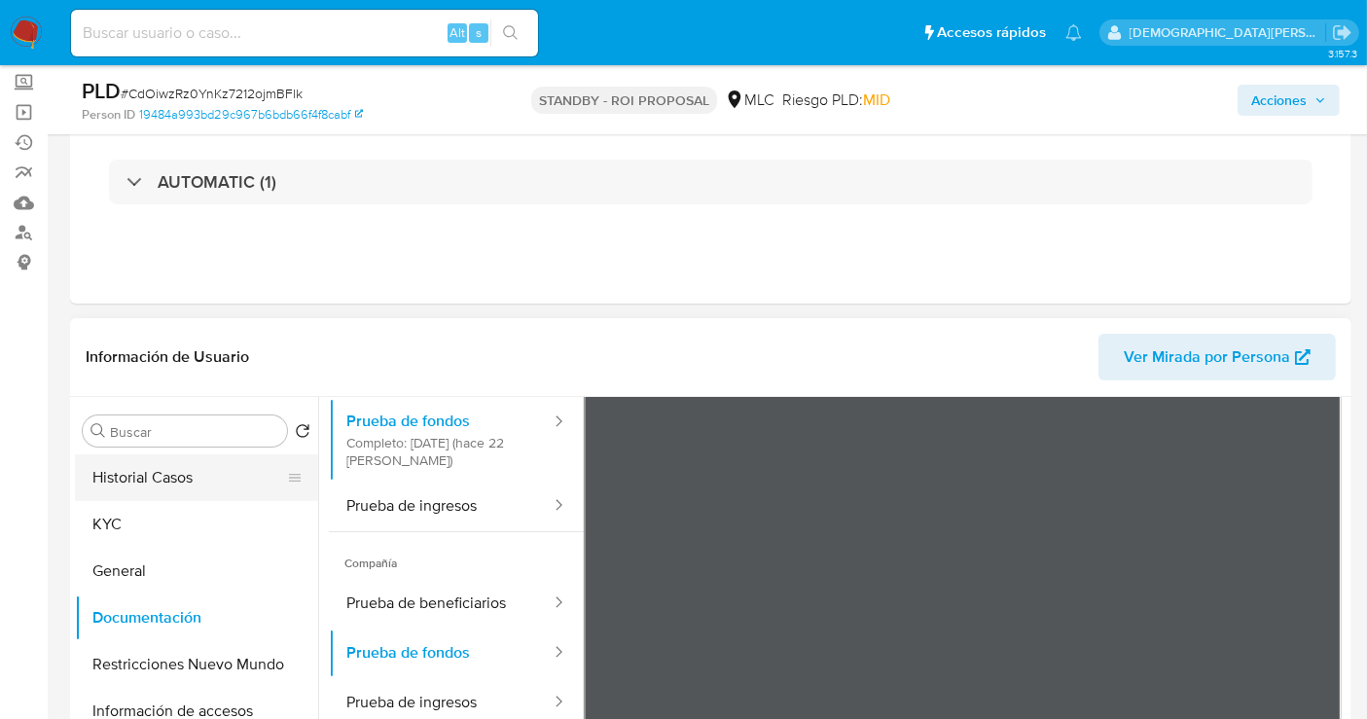
click at [119, 485] on button "Historial Casos" at bounding box center [189, 477] width 228 height 47
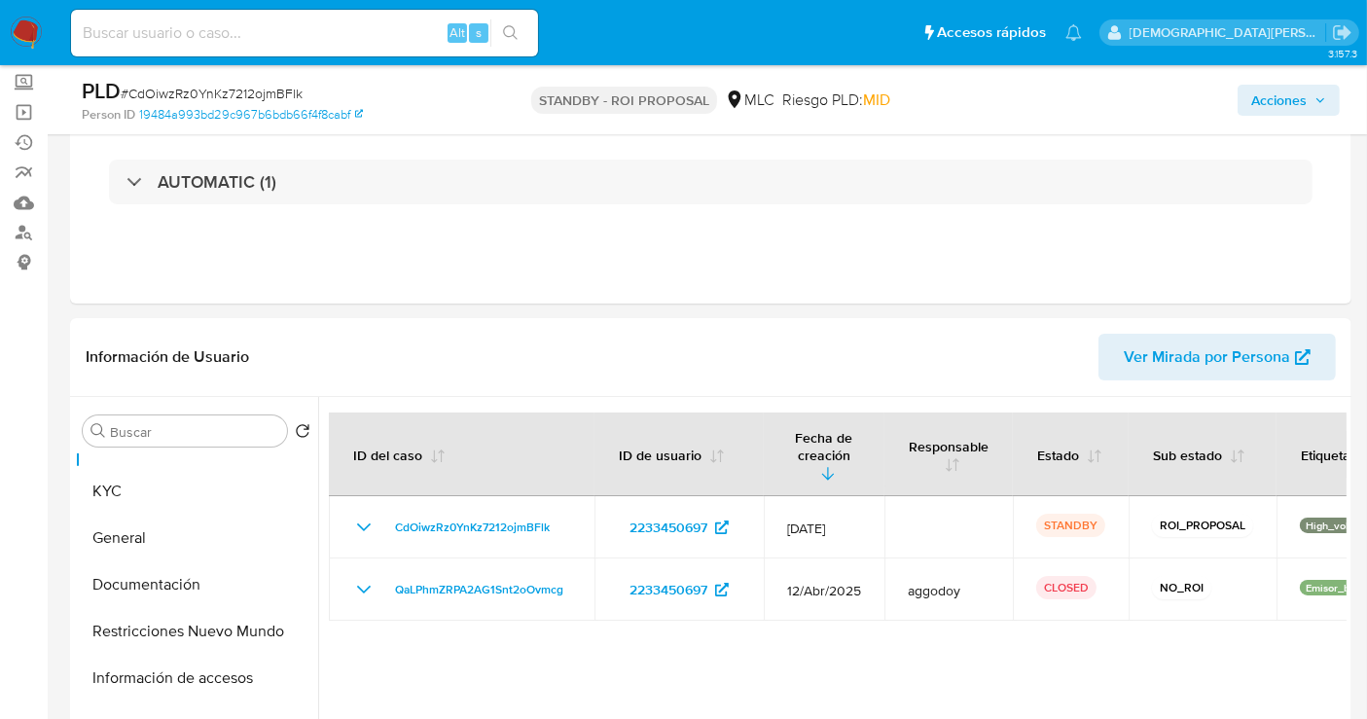
scroll to position [0, 0]
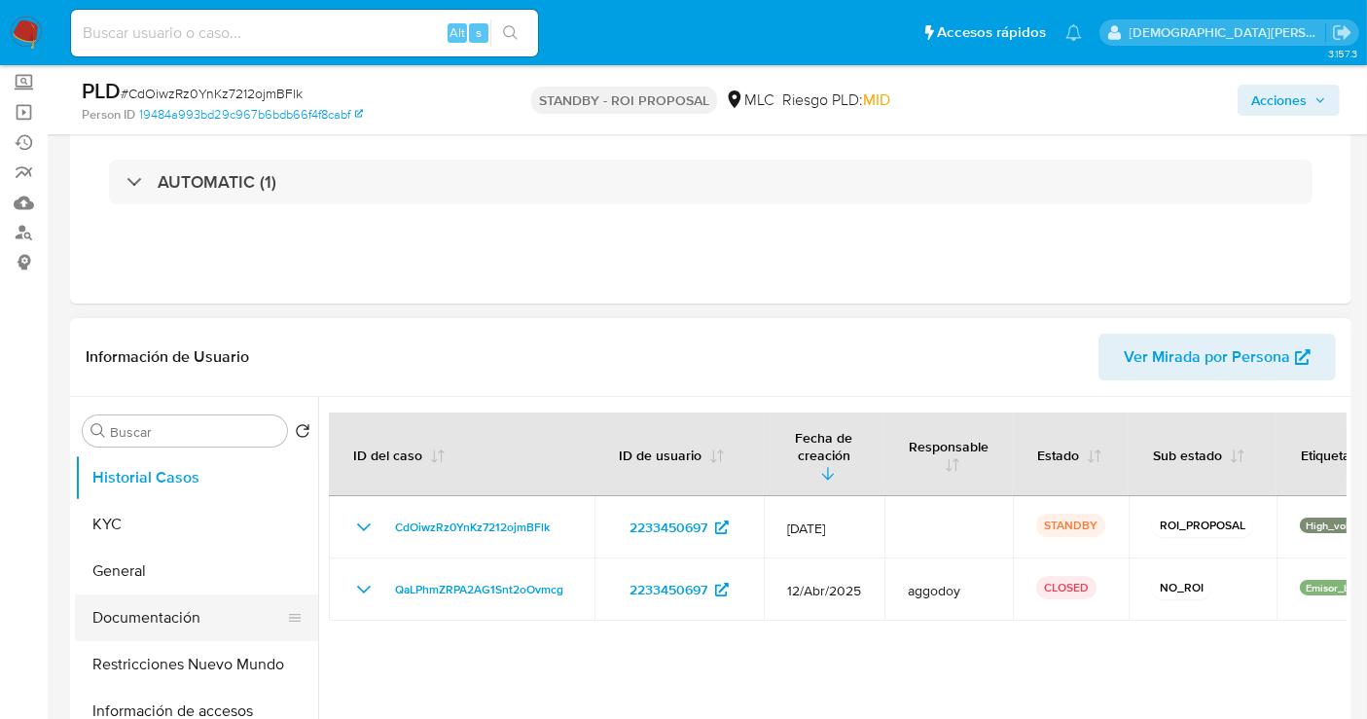
click at [135, 624] on button "Documentación" at bounding box center [189, 617] width 228 height 47
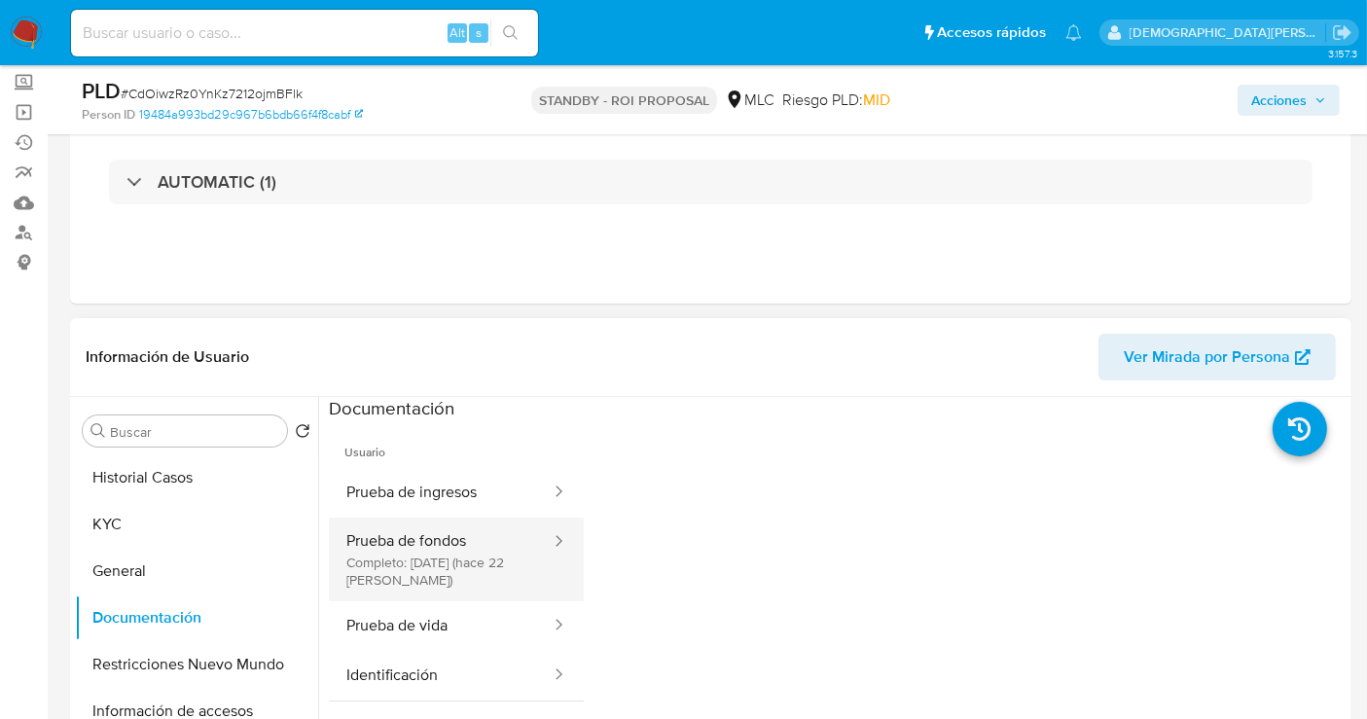
click at [422, 570] on button "Prueba de fondos Completo: 18/08/2025 (hace 22 días)" at bounding box center [441, 560] width 224 height 84
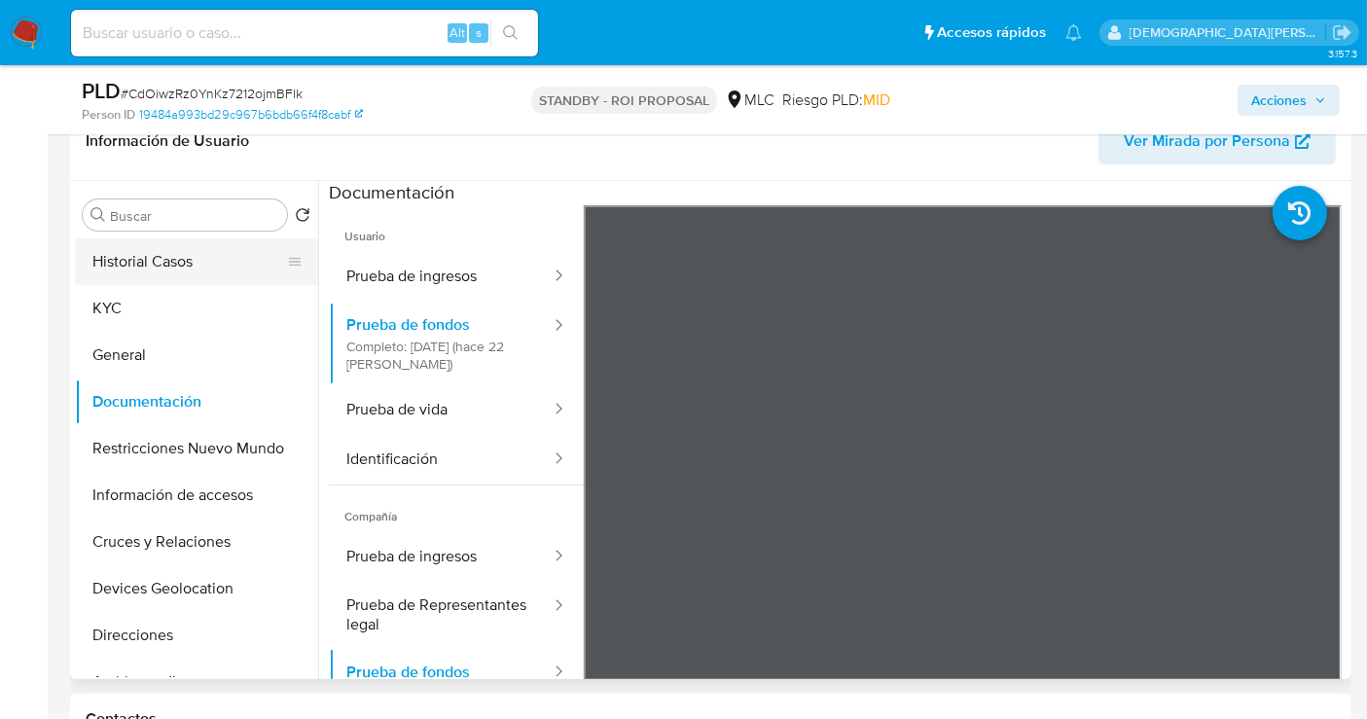
click at [183, 269] on button "Historial Casos" at bounding box center [189, 261] width 228 height 47
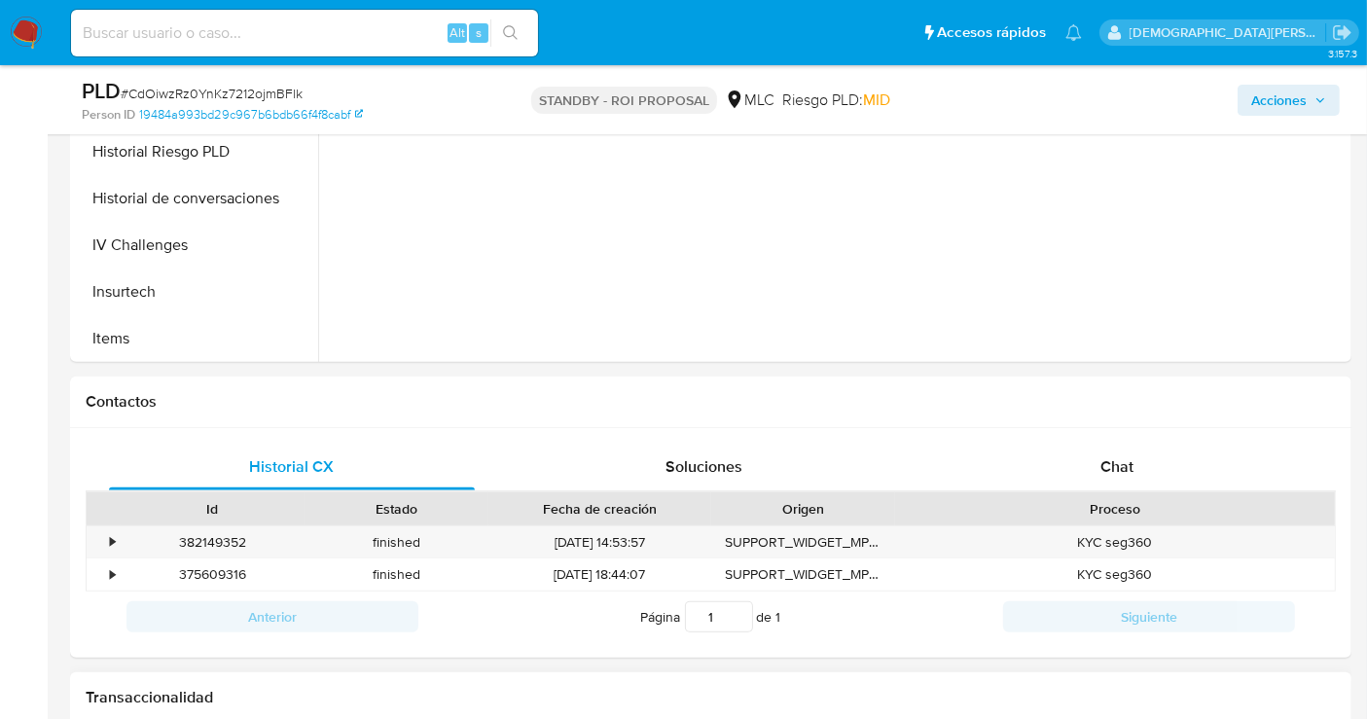
scroll to position [756, 0]
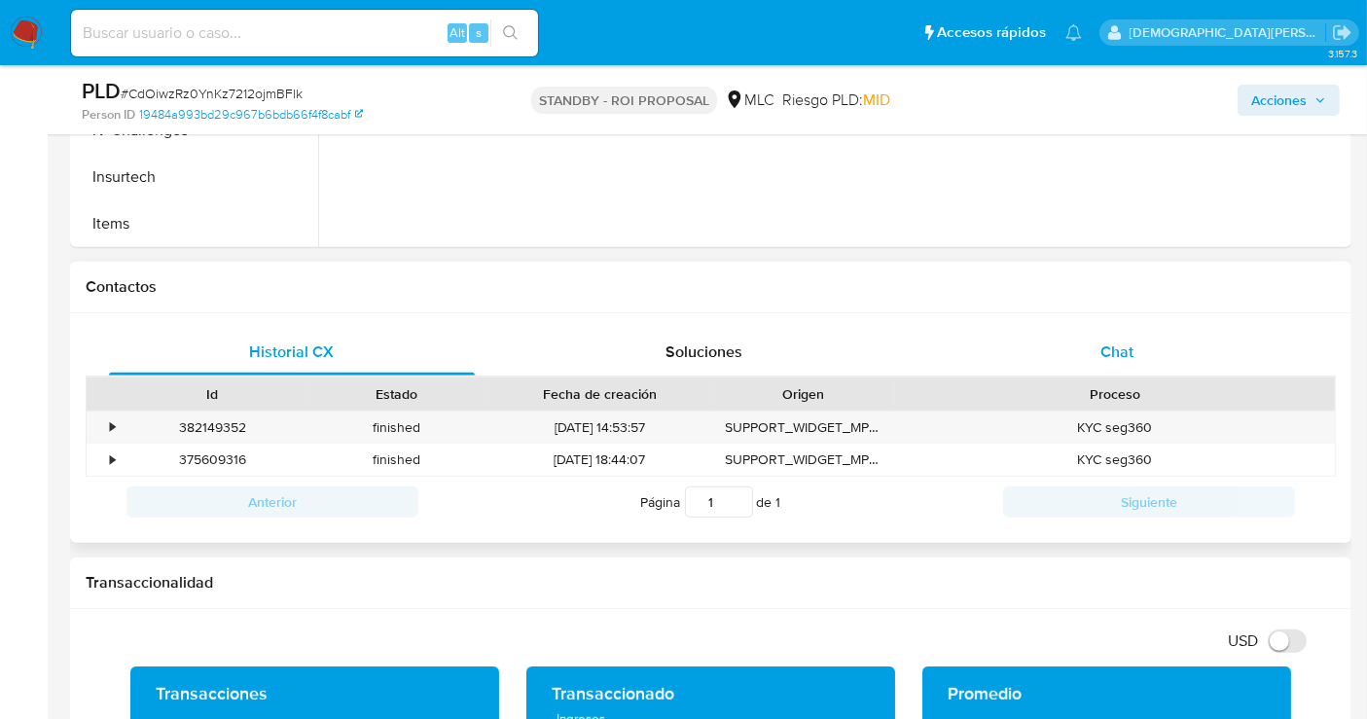
click at [1092, 344] on div "Chat" at bounding box center [1117, 352] width 366 height 47
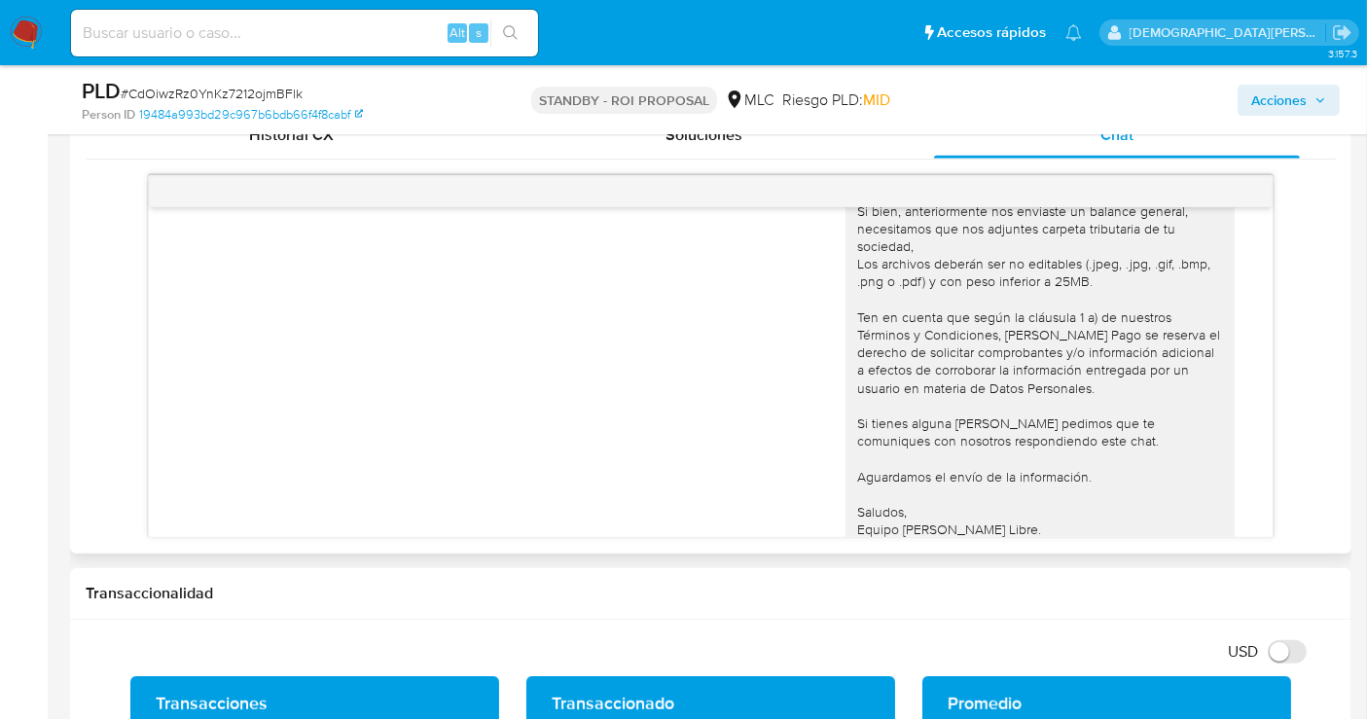
scroll to position [97, 0]
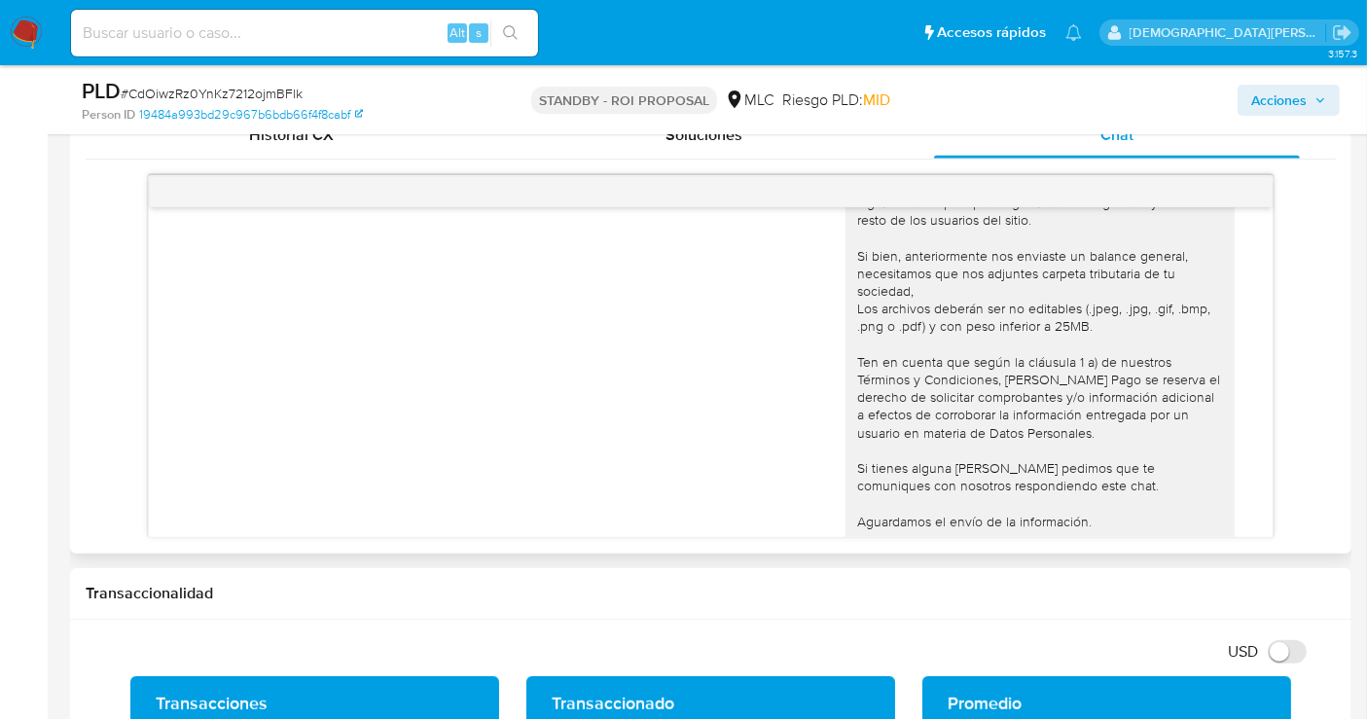
click at [1125, 259] on div "Hola. Te estamos contactando, ya que necesitamos verificar algunos datos para p…" at bounding box center [1040, 362] width 366 height 443
drag, startPoint x: 903, startPoint y: 276, endPoint x: 1010, endPoint y: 374, distance: 144.6
click at [1100, 287] on div "Hola. Te estamos contactando, ya que necesitamos verificar algunos datos para p…" at bounding box center [1040, 362] width 366 height 443
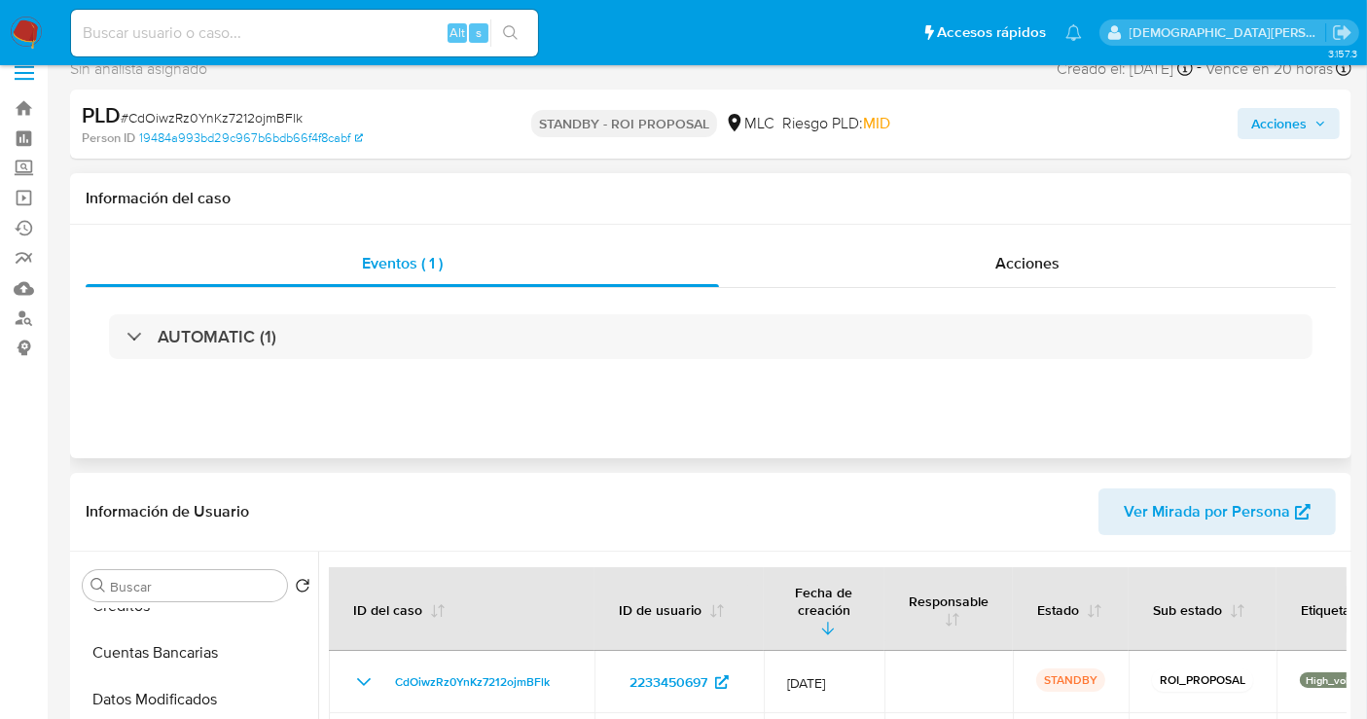
scroll to position [0, 0]
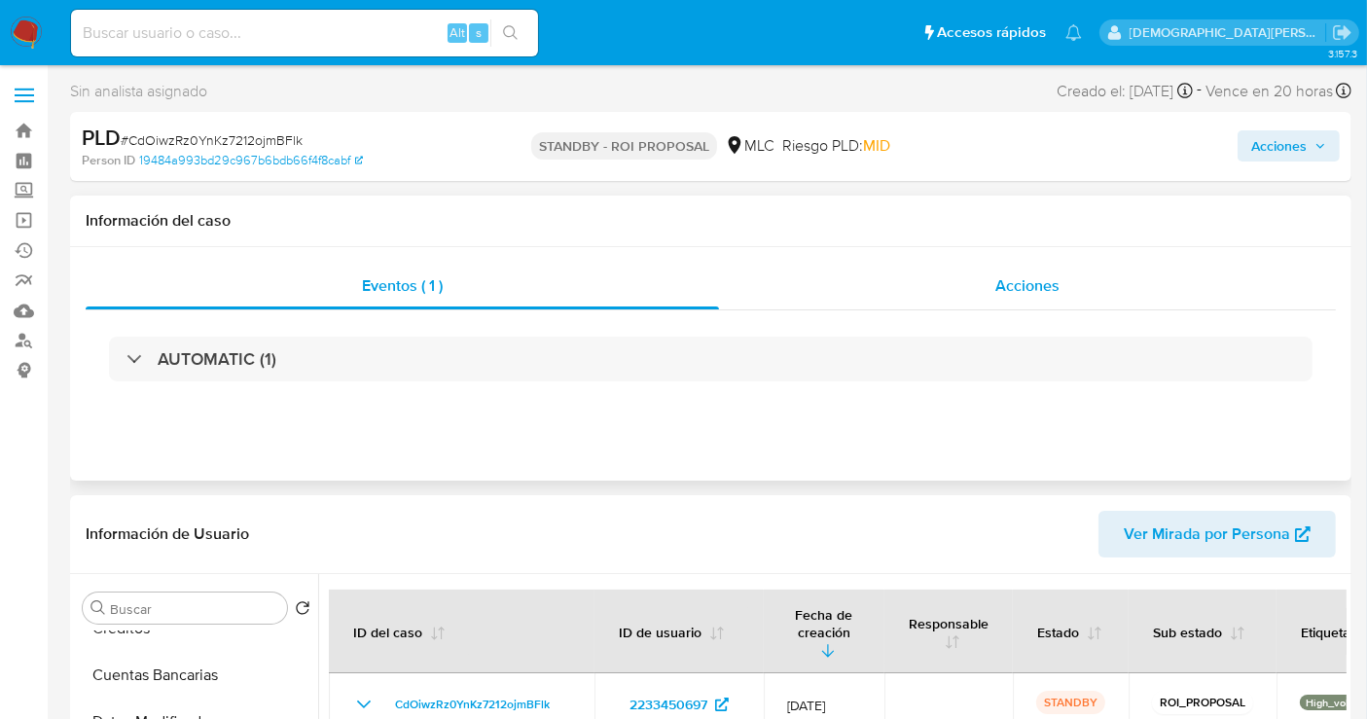
click at [992, 284] on div "Acciones" at bounding box center [1027, 286] width 617 height 47
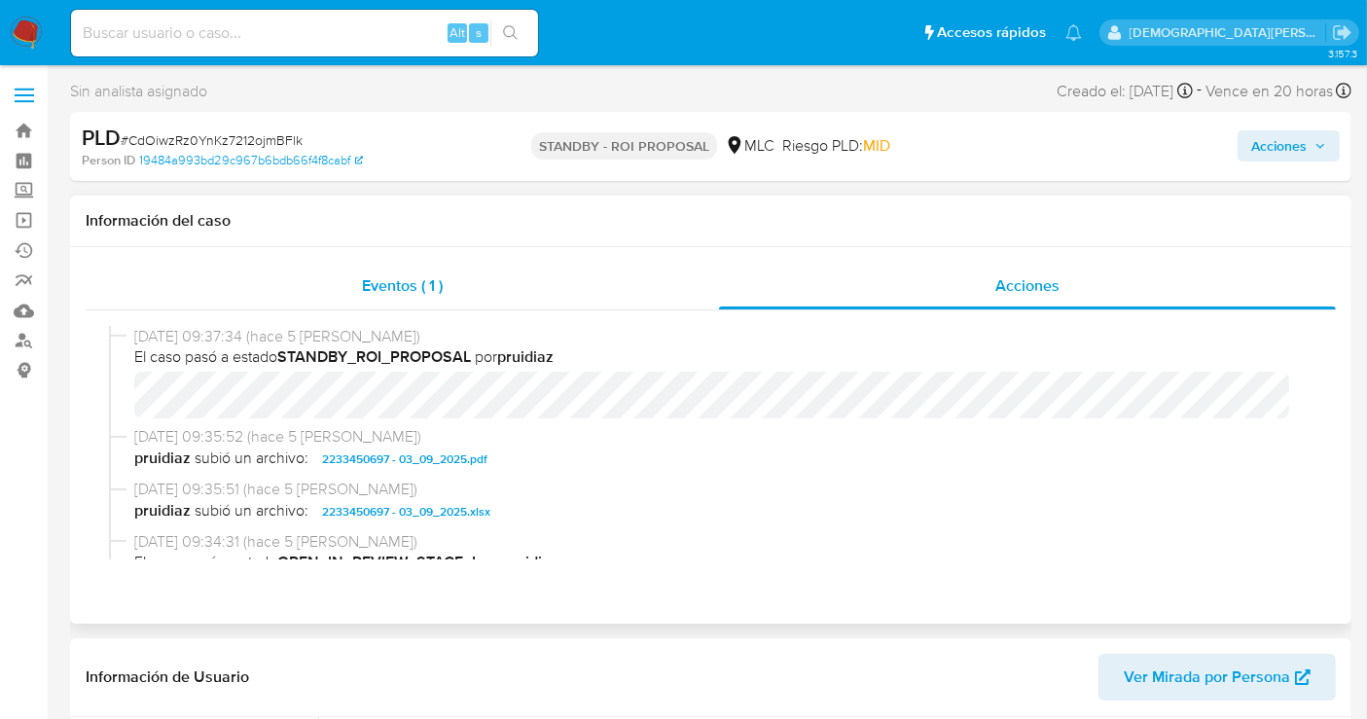
click at [469, 299] on div "Eventos ( 1 )" at bounding box center [402, 286] width 633 height 47
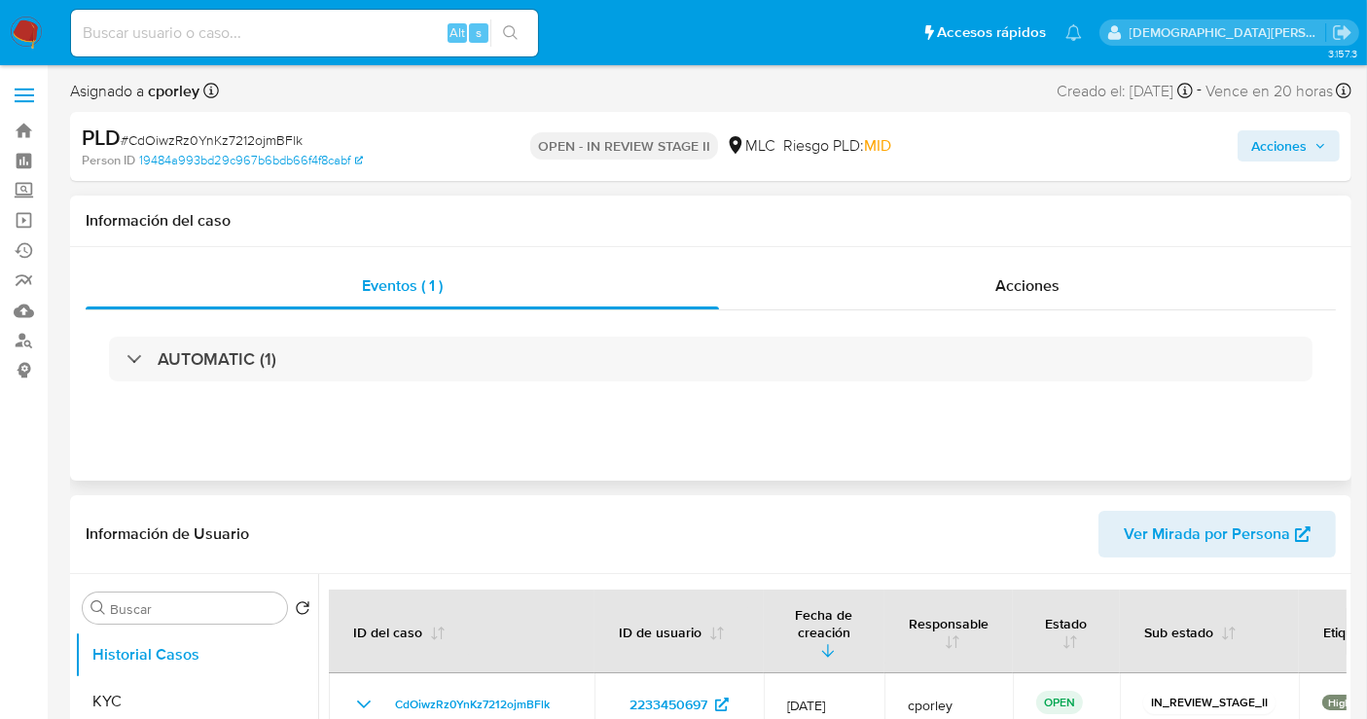
select select "10"
drag, startPoint x: 1259, startPoint y: 140, endPoint x: 1225, endPoint y: 154, distance: 36.7
click at [1250, 143] on button "Acciones" at bounding box center [1289, 145] width 102 height 31
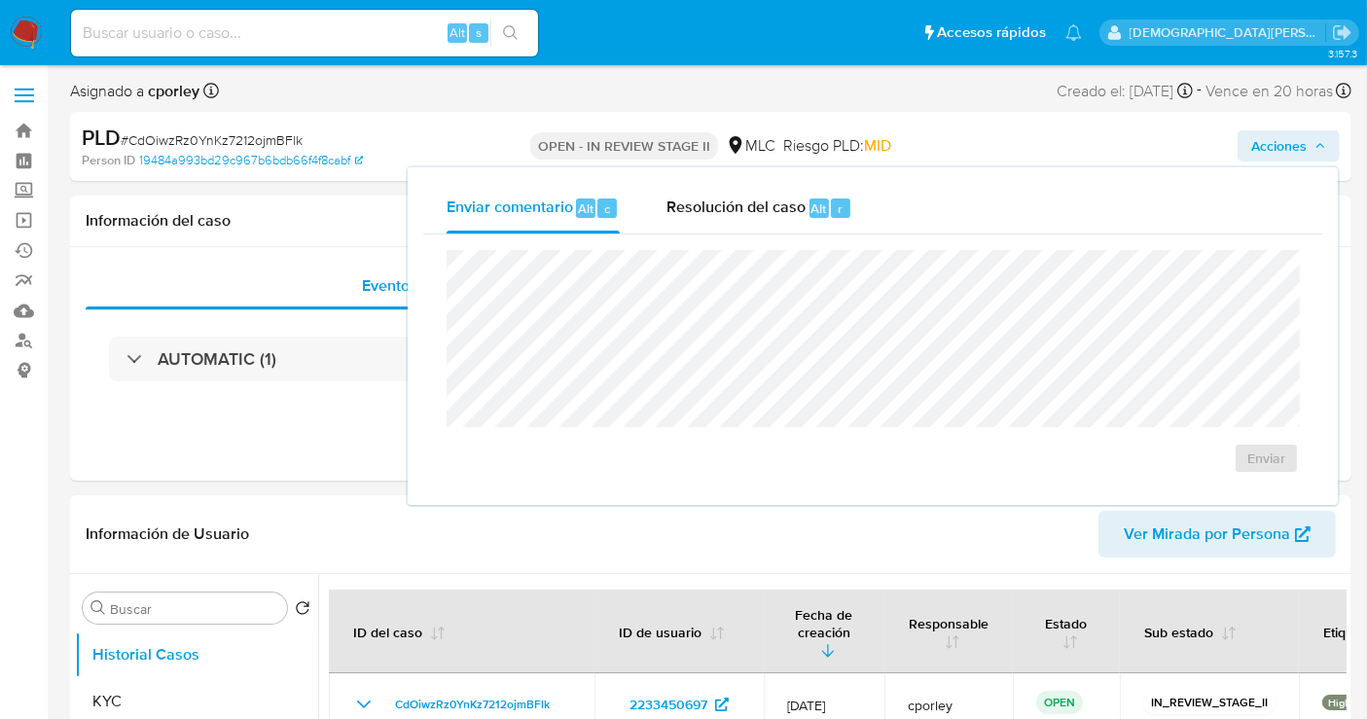
drag, startPoint x: 728, startPoint y: 207, endPoint x: 719, endPoint y: 243, distance: 37.1
click at [723, 226] on div "Resolución del caso Alt r" at bounding box center [759, 208] width 186 height 51
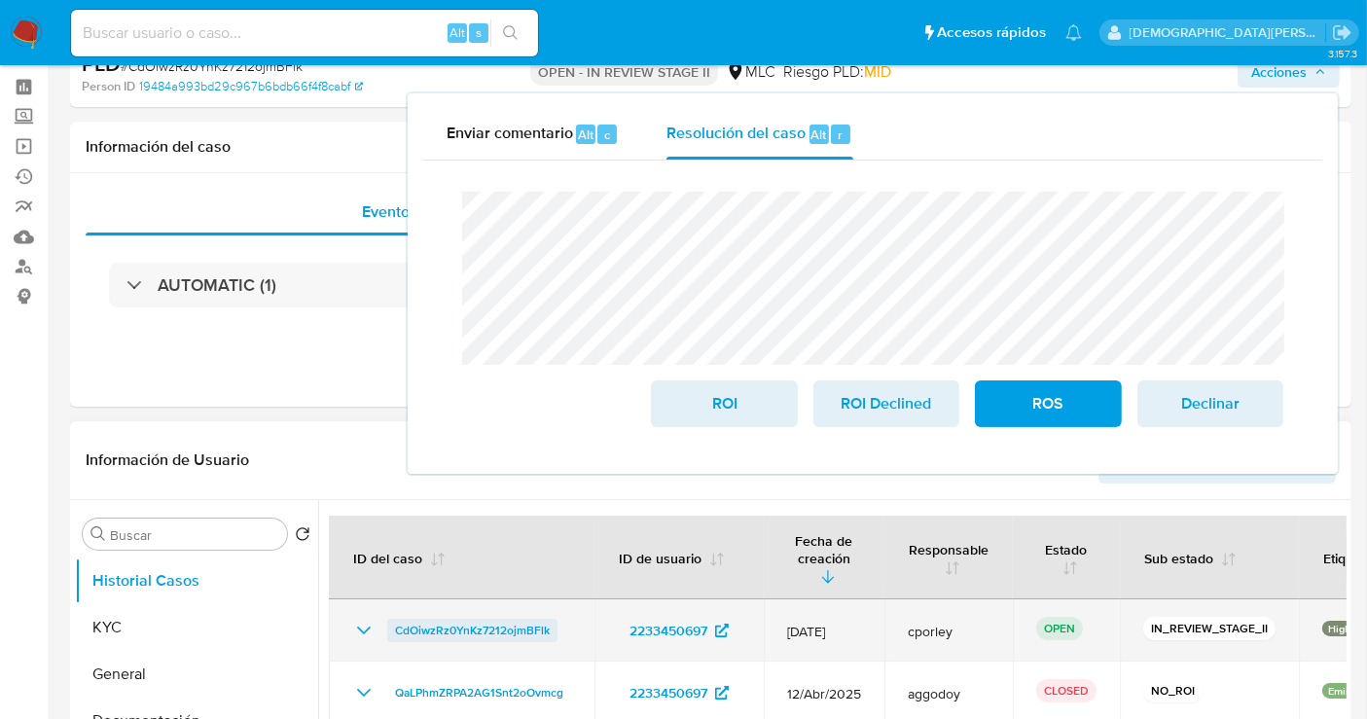
scroll to position [108, 0]
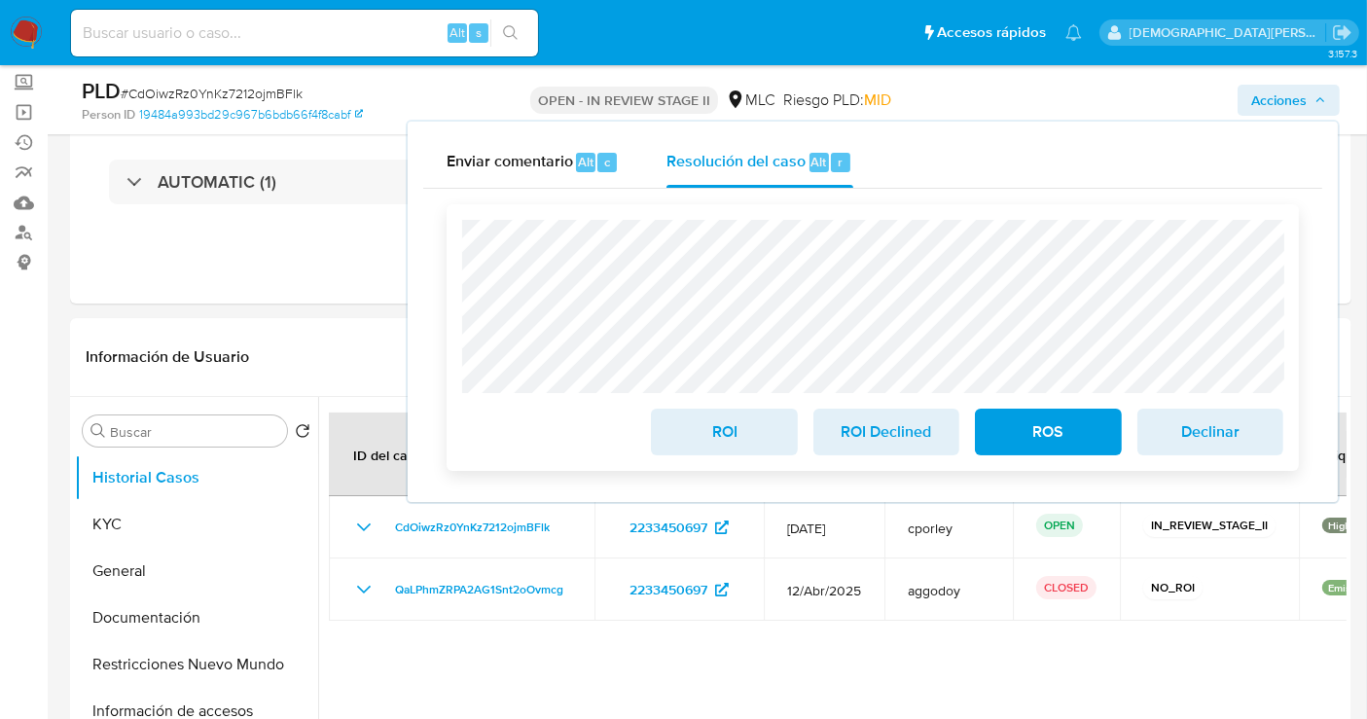
click at [726, 432] on span "ROI" at bounding box center [723, 432] width 95 height 43
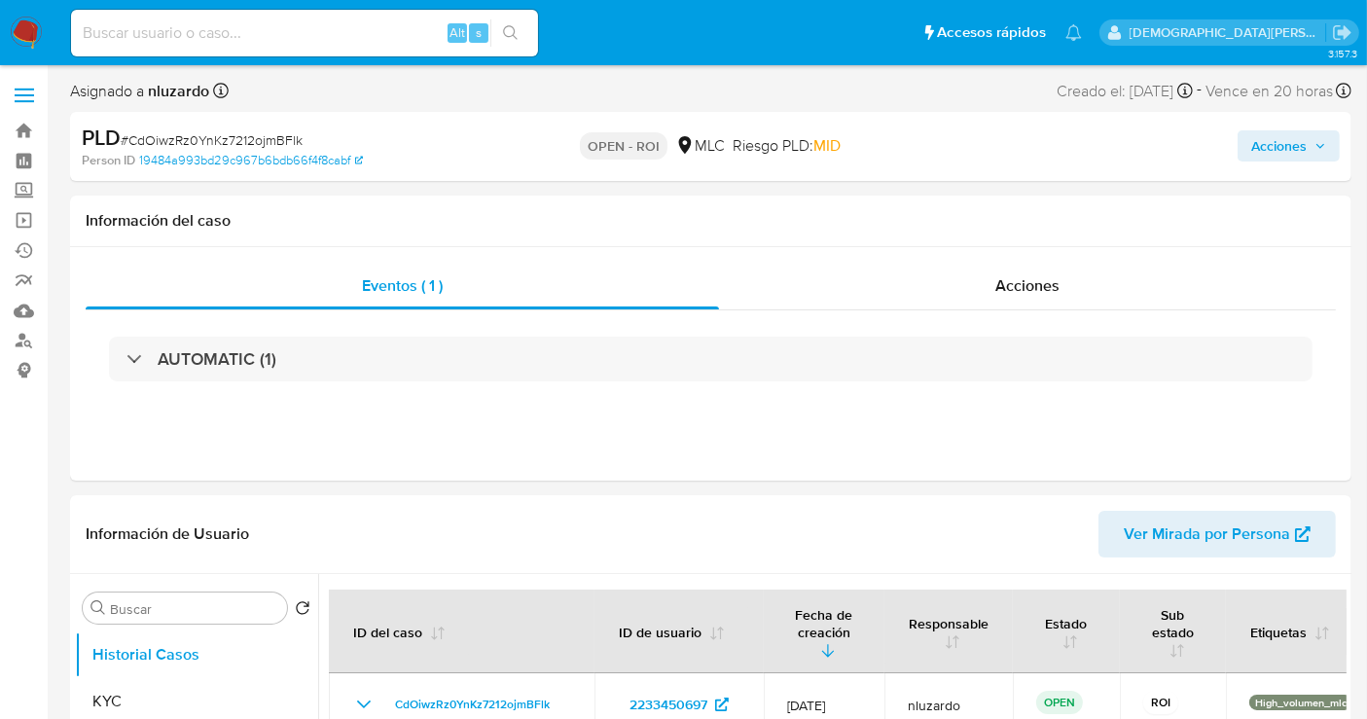
select select "10"
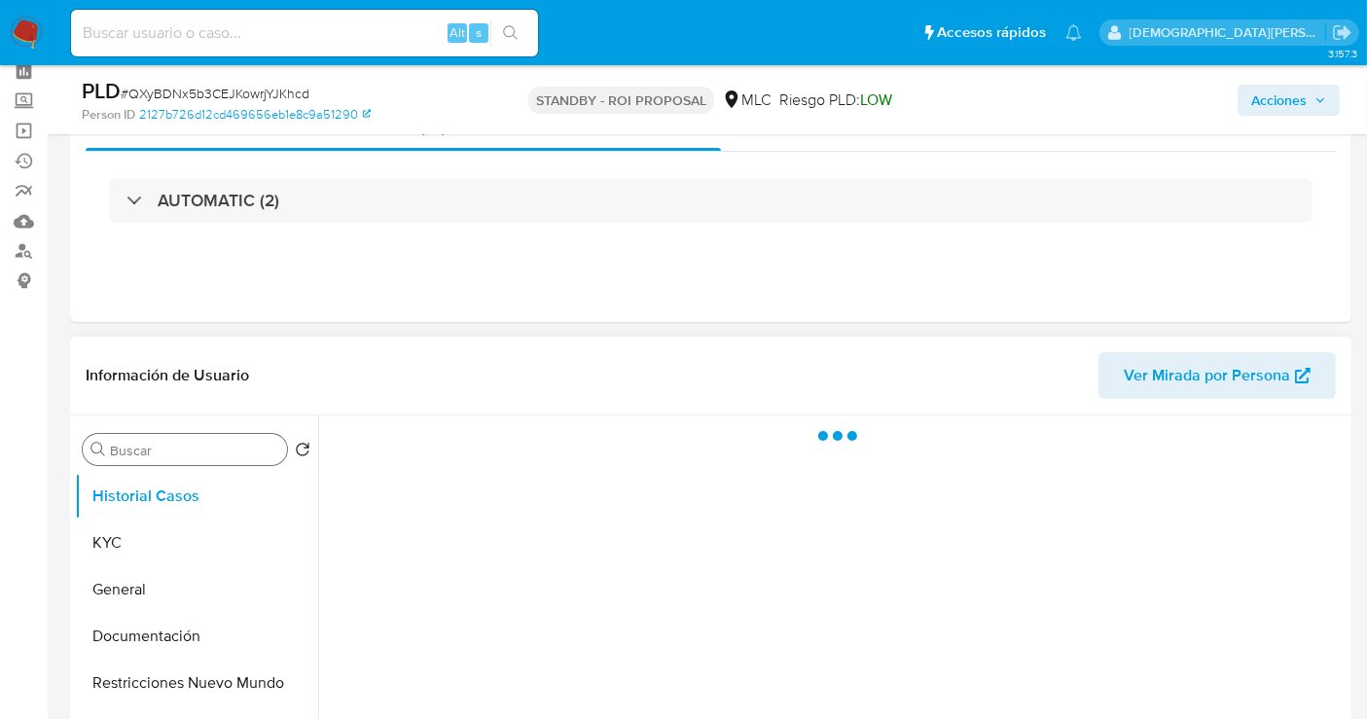
scroll to position [216, 0]
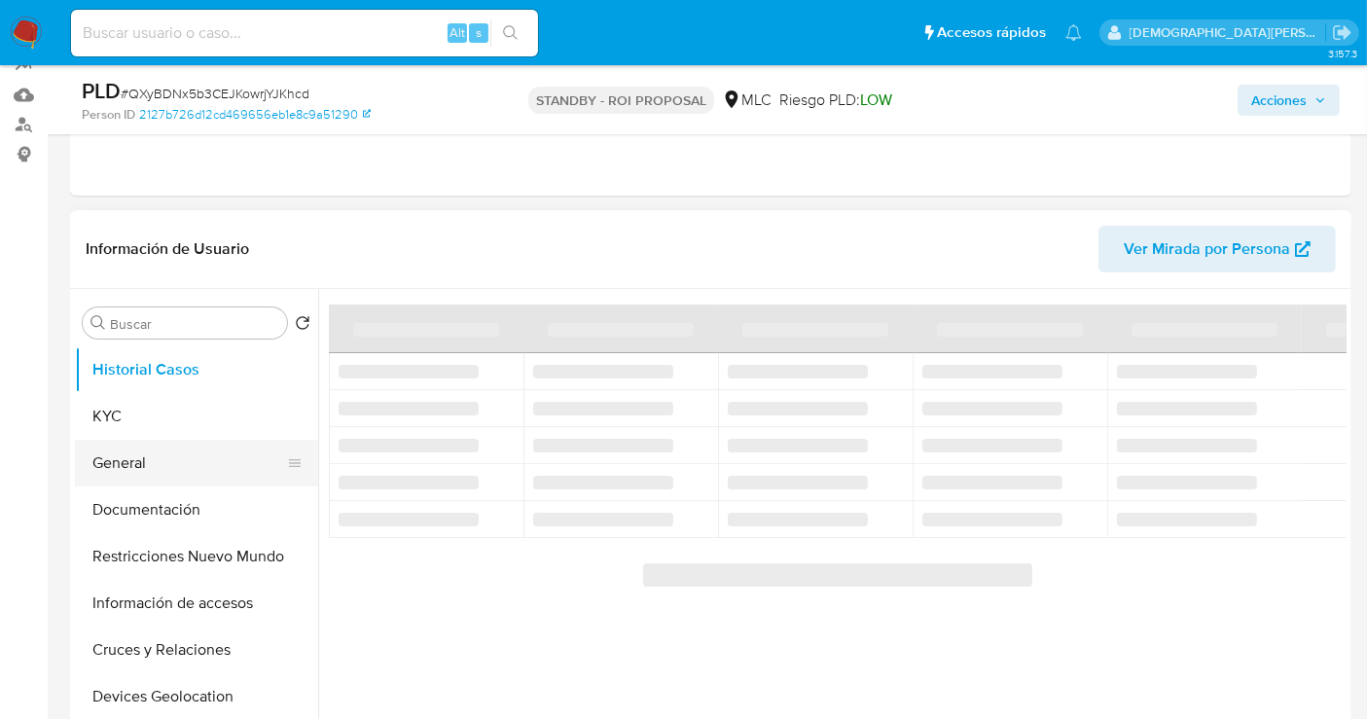
click at [150, 454] on button "General" at bounding box center [189, 463] width 228 height 47
select select "10"
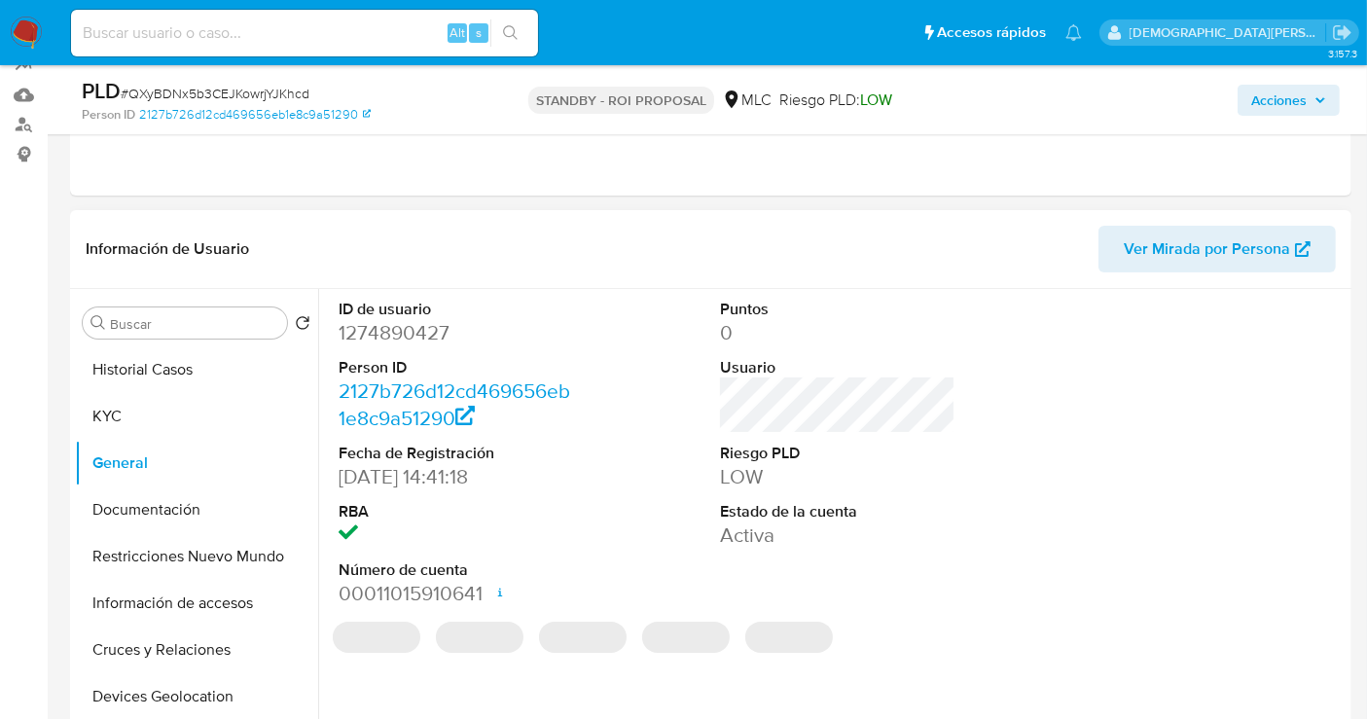
click at [386, 333] on dd "1274890427" at bounding box center [456, 332] width 235 height 27
click at [386, 332] on dd "1274890427" at bounding box center [456, 332] width 235 height 27
copy dd "1274890427"
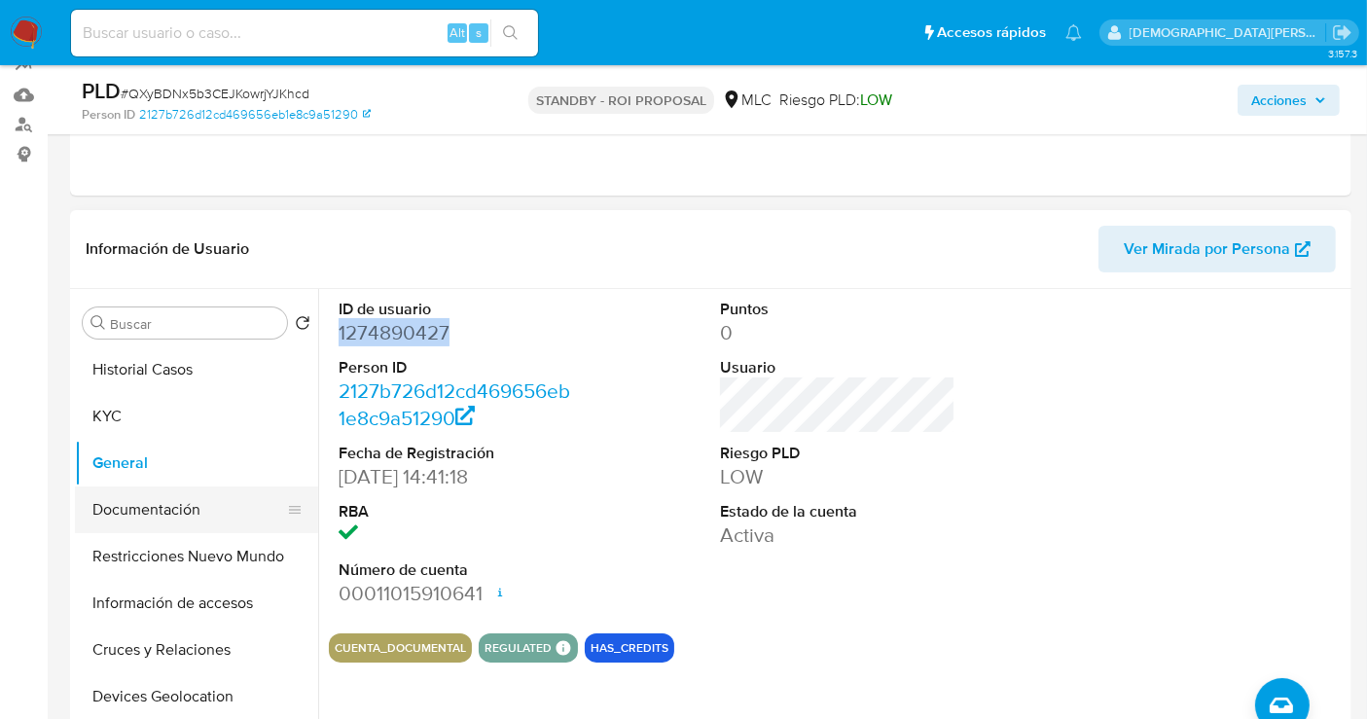
click at [183, 491] on button "Documentación" at bounding box center [189, 509] width 228 height 47
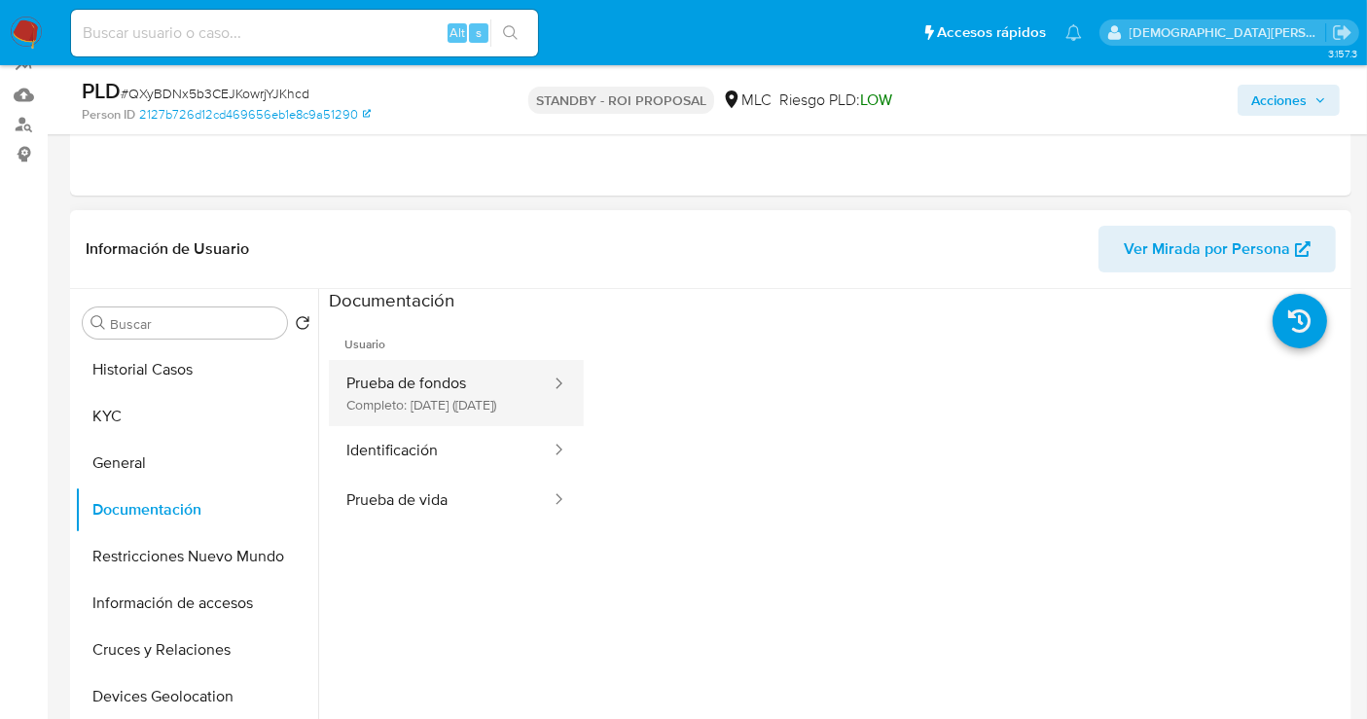
click at [437, 383] on button "Prueba de fondos Completo: [DATE] ([DATE])" at bounding box center [441, 393] width 224 height 66
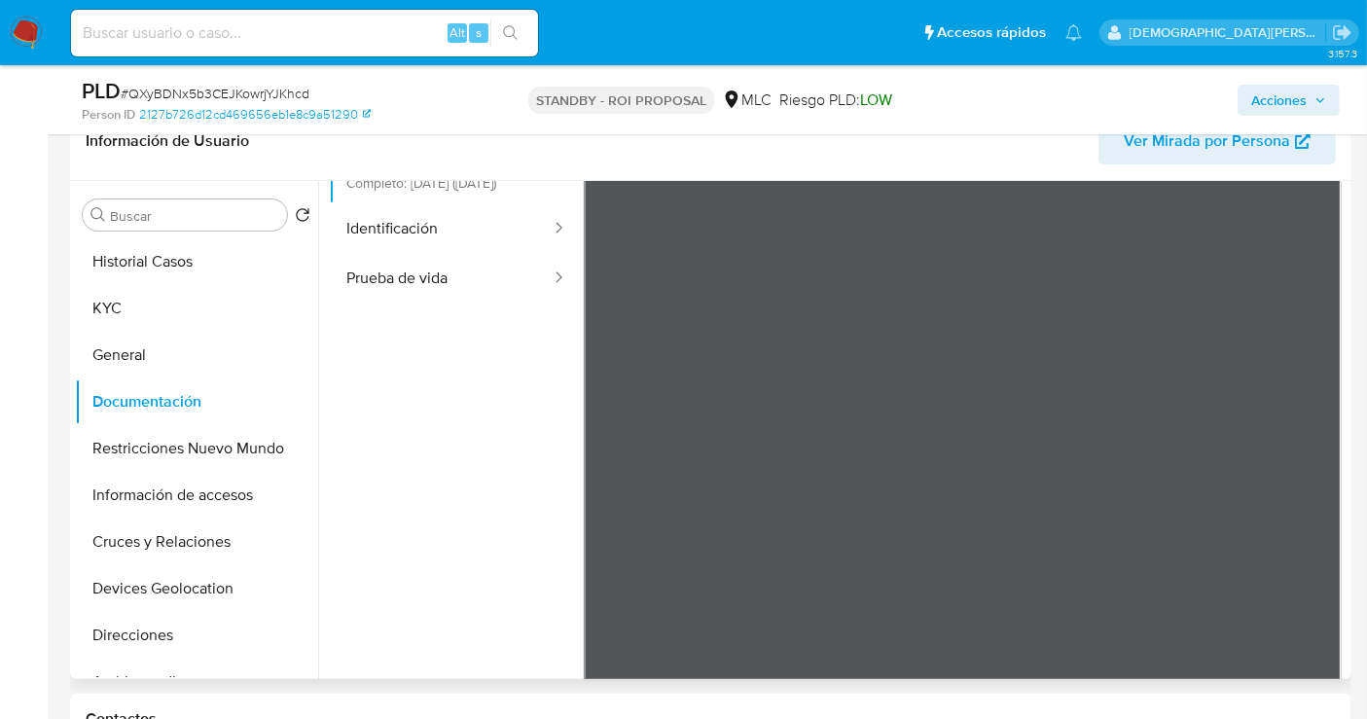
scroll to position [169, 0]
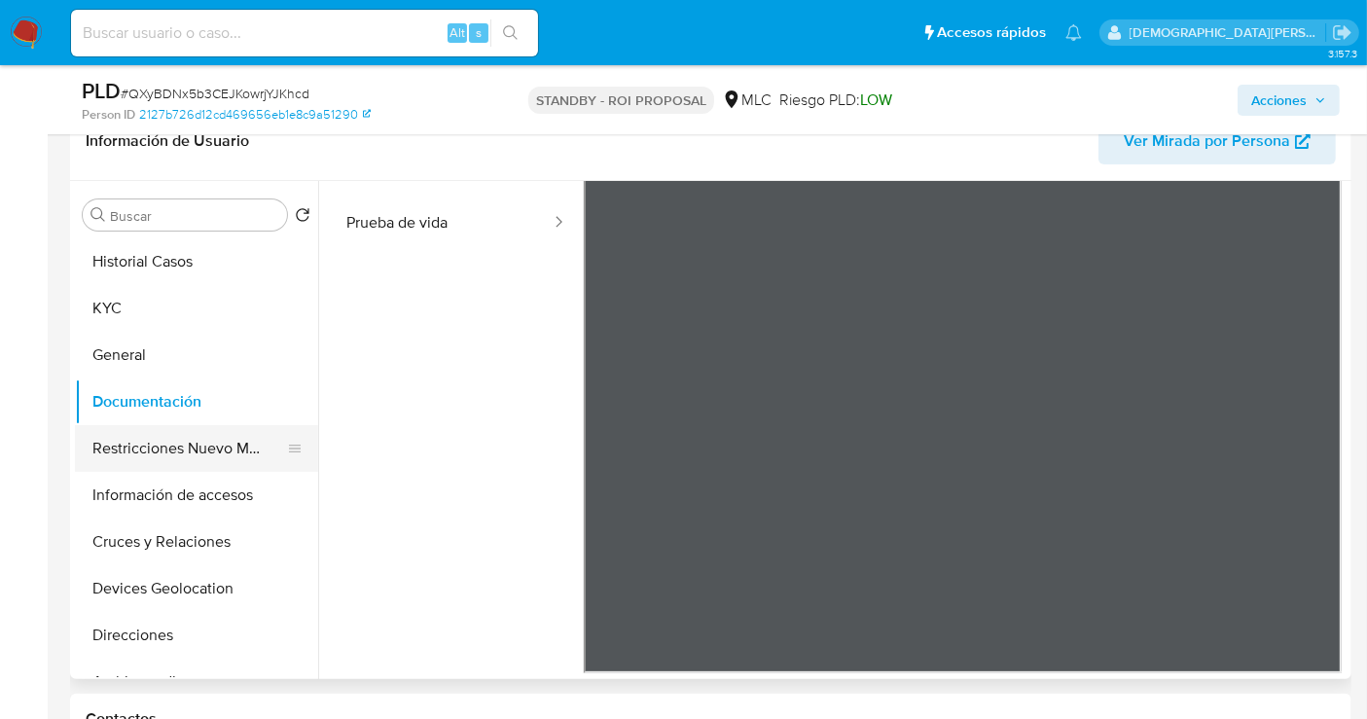
click at [202, 450] on button "Restricciones Nuevo Mundo" at bounding box center [189, 448] width 228 height 47
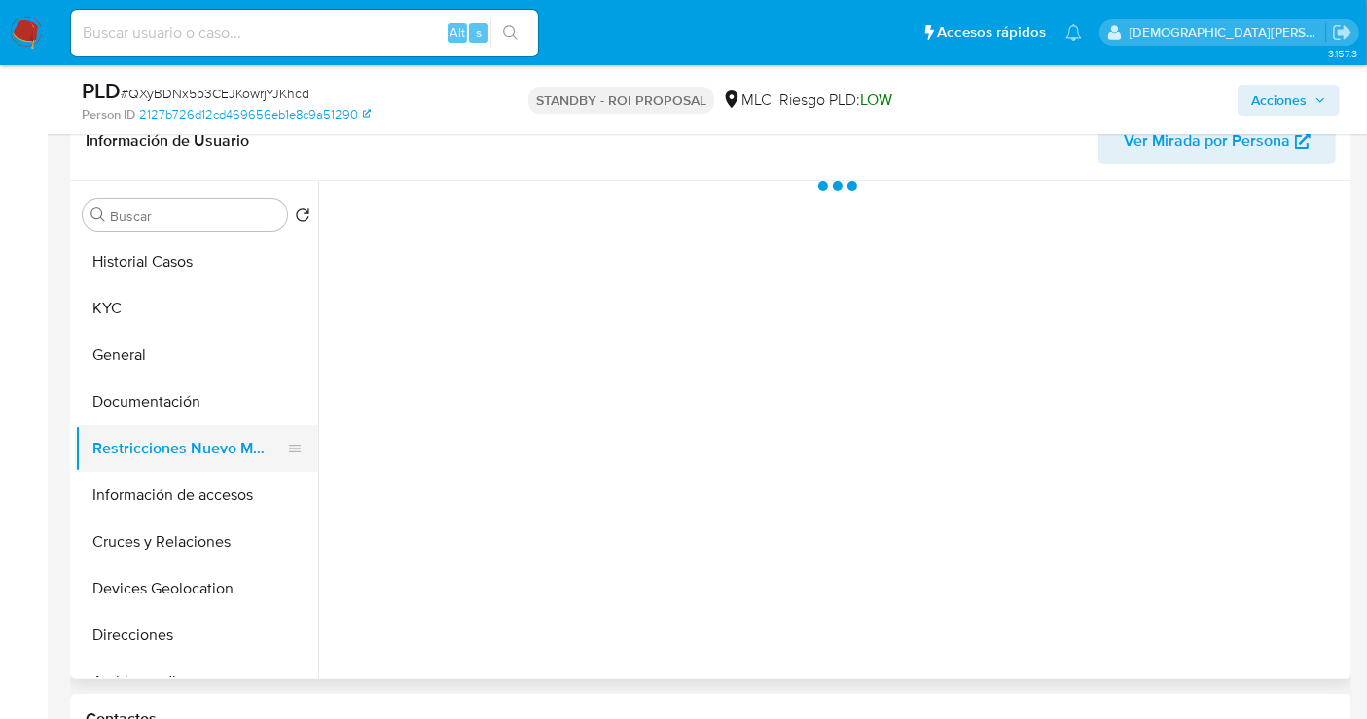
scroll to position [0, 0]
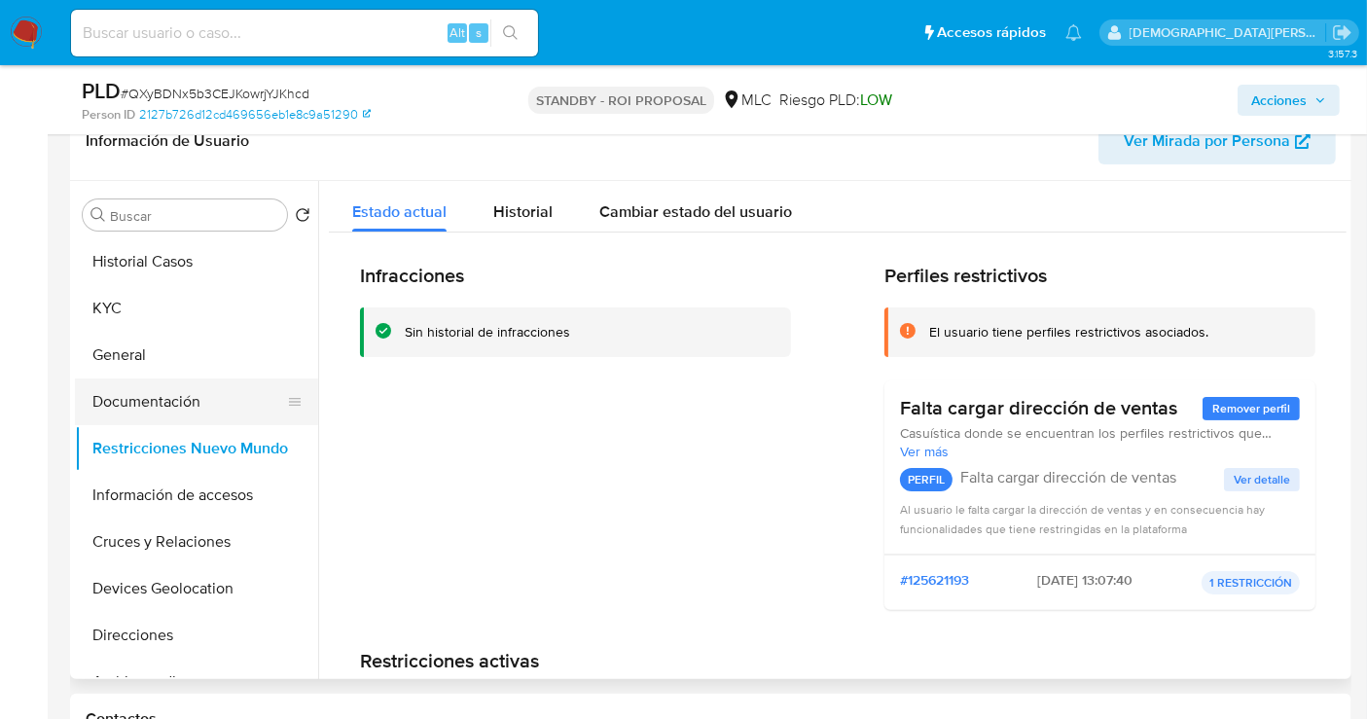
click at [222, 397] on button "Documentación" at bounding box center [189, 401] width 228 height 47
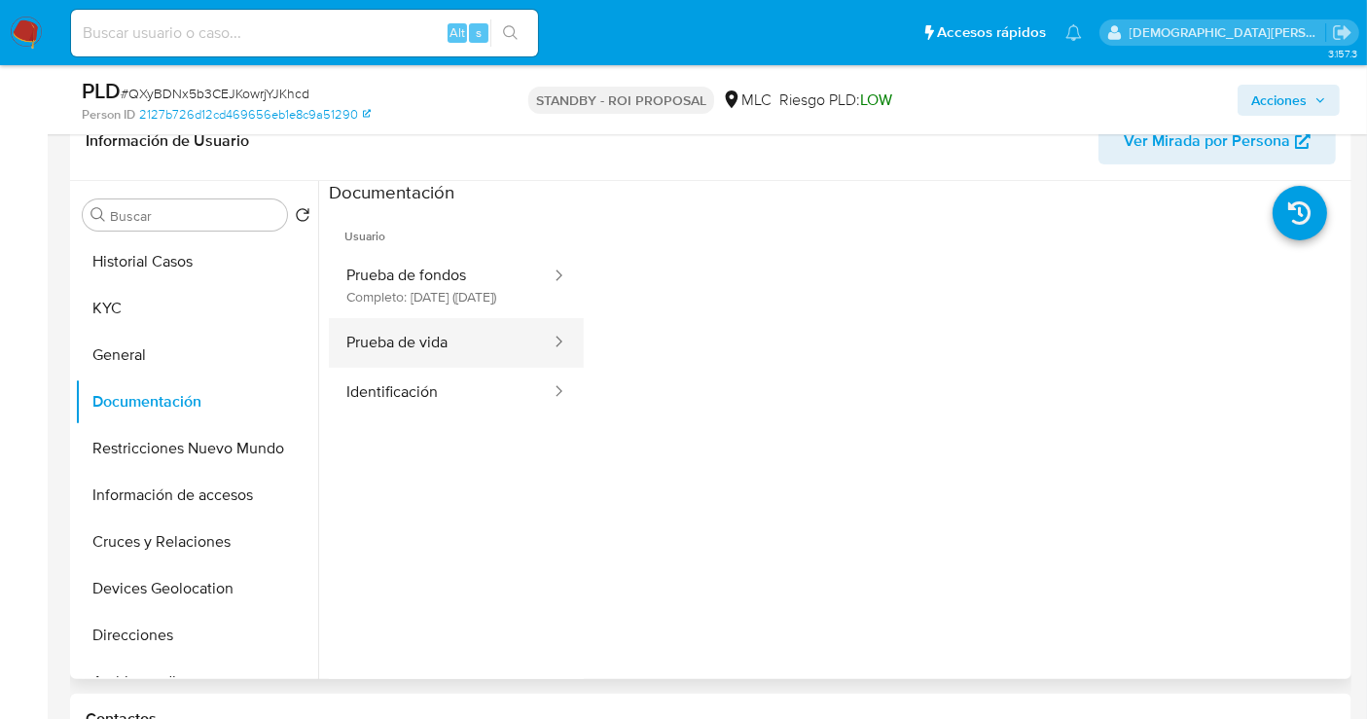
click at [414, 353] on button "Prueba de vida" at bounding box center [441, 343] width 224 height 50
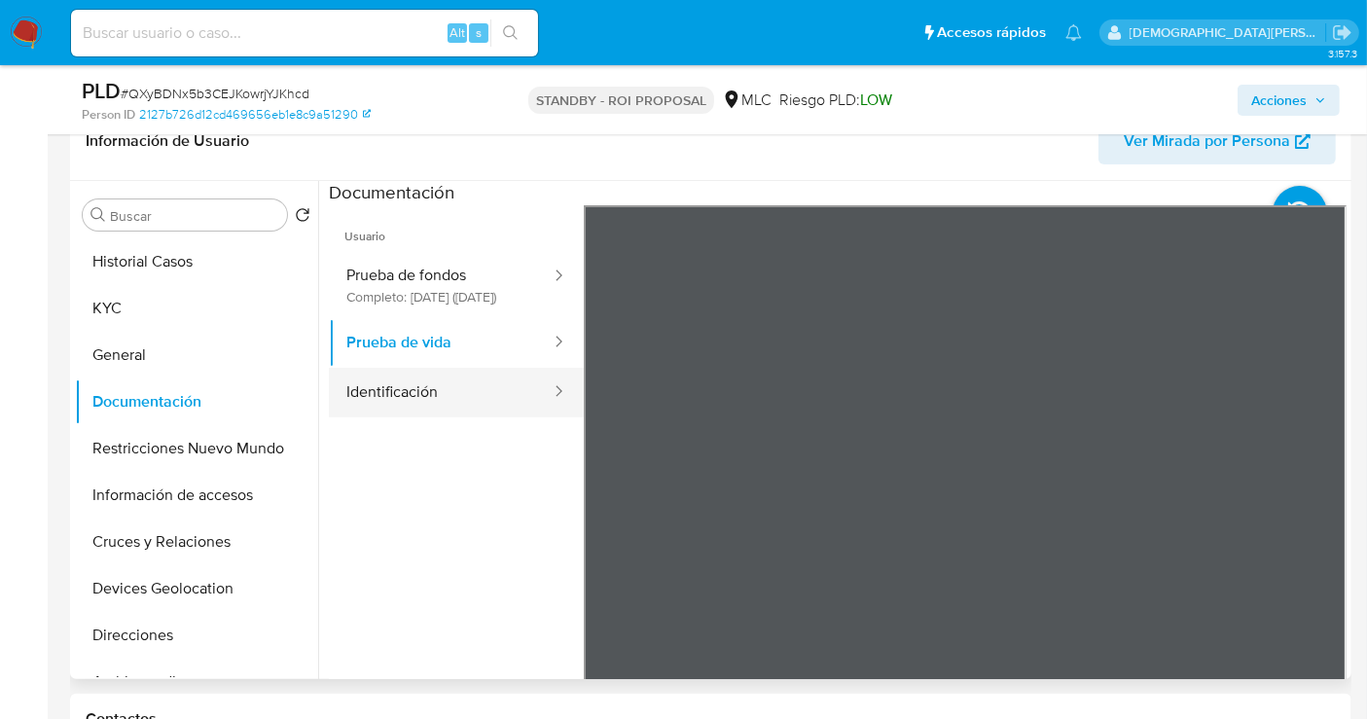
click at [491, 417] on button "Identificación" at bounding box center [441, 393] width 224 height 50
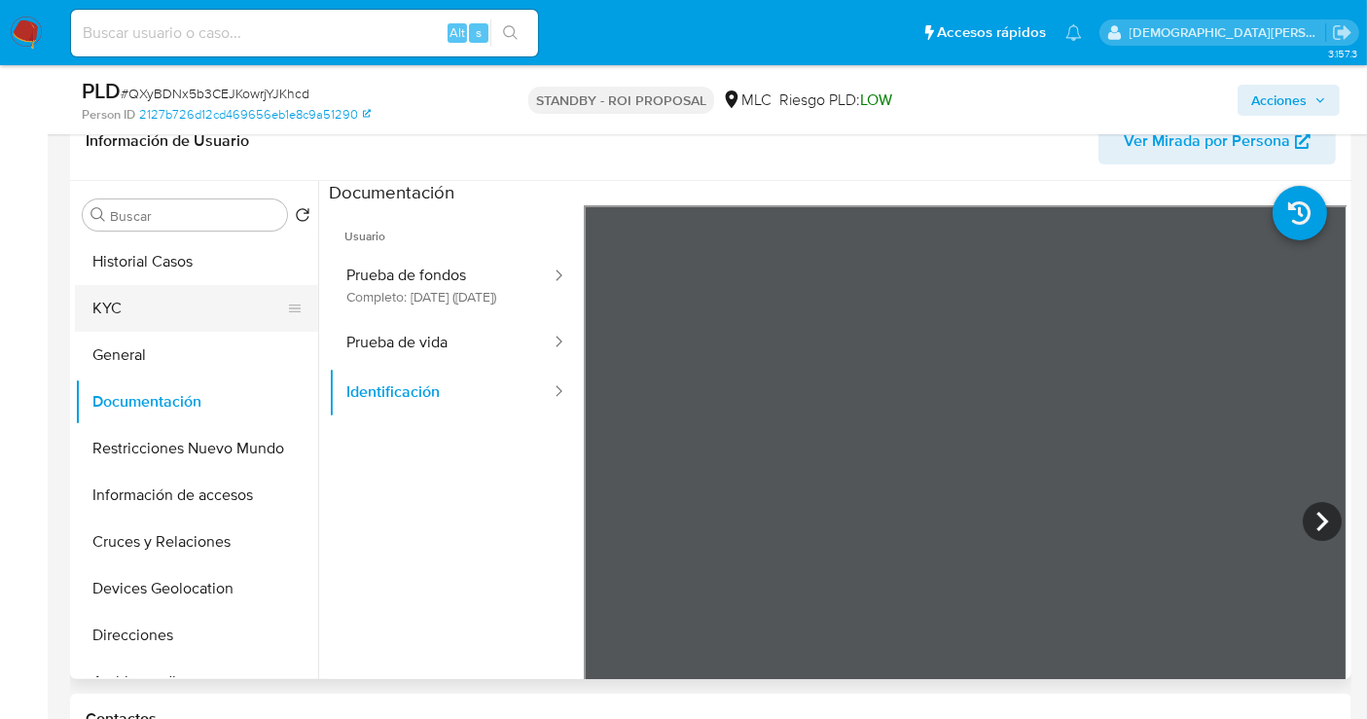
click at [123, 308] on button "KYC" at bounding box center [189, 308] width 228 height 47
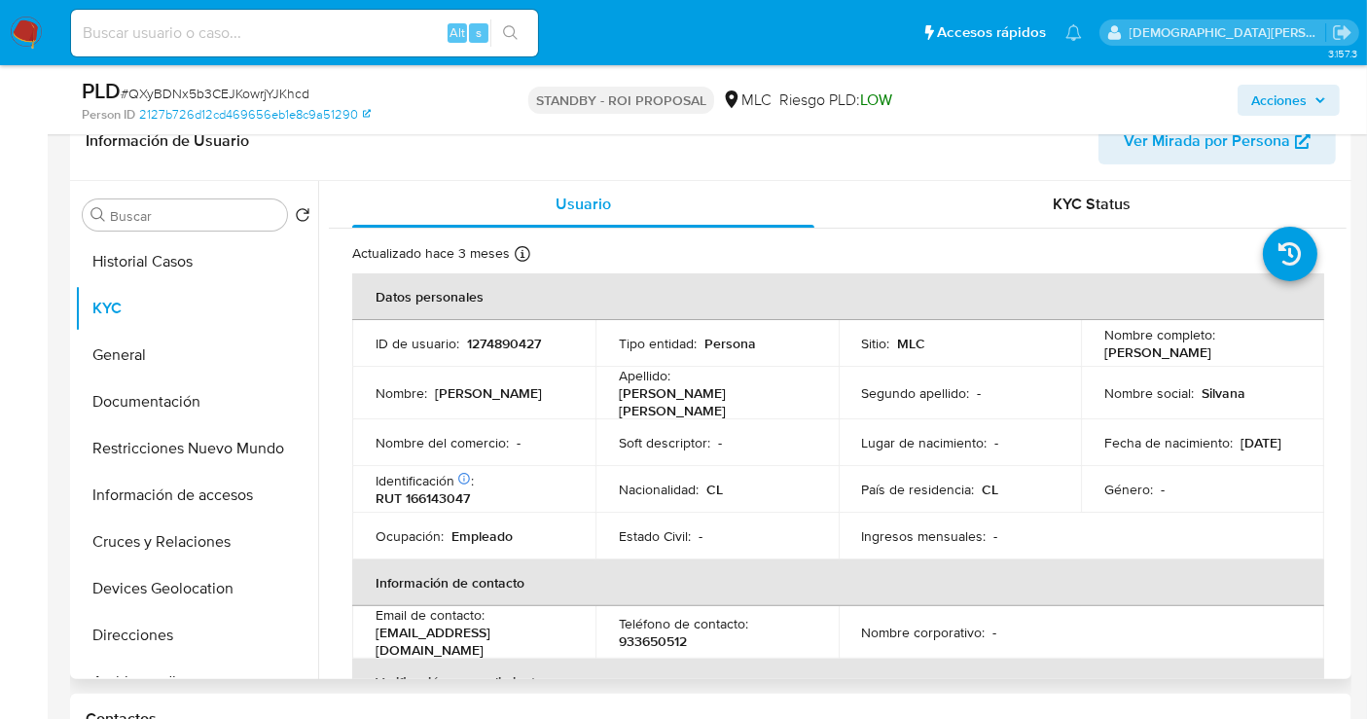
click at [414, 505] on p "RUT 166143047" at bounding box center [423, 498] width 94 height 18
copy p "166143047"
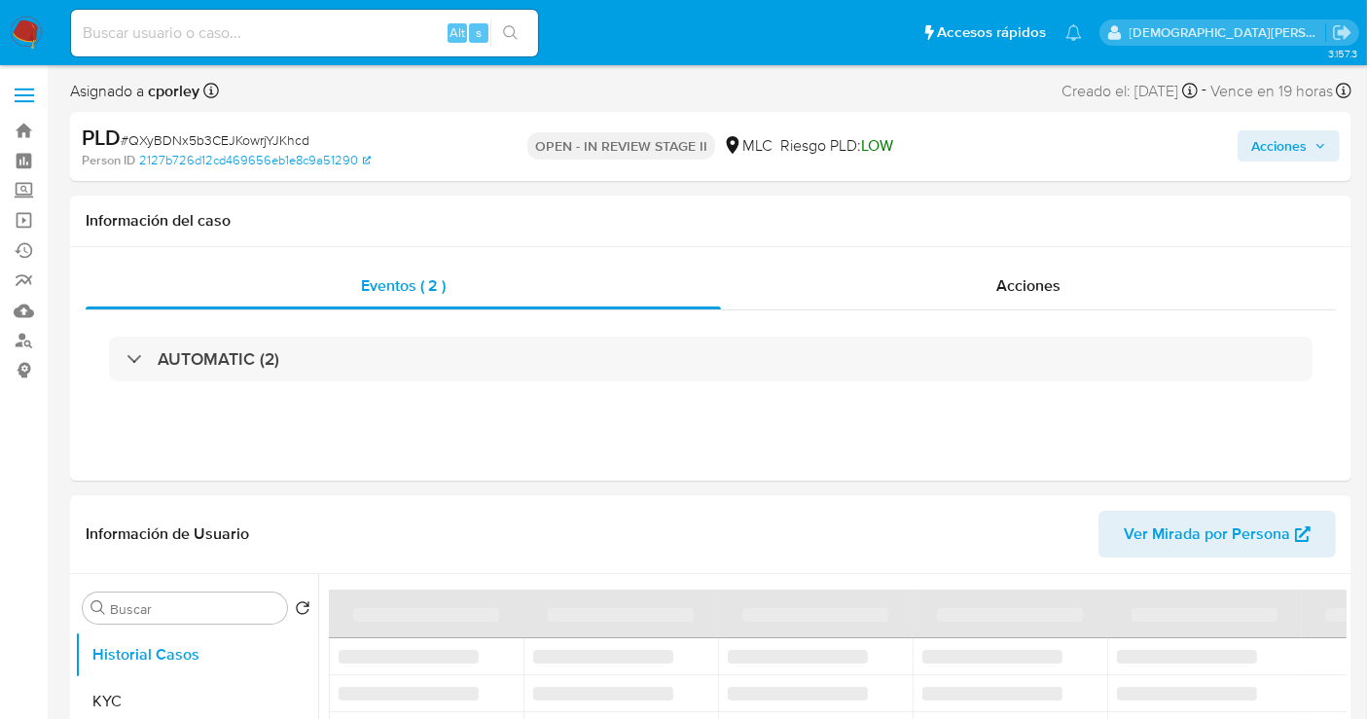
click at [1274, 146] on span "Acciones" at bounding box center [1278, 145] width 55 height 31
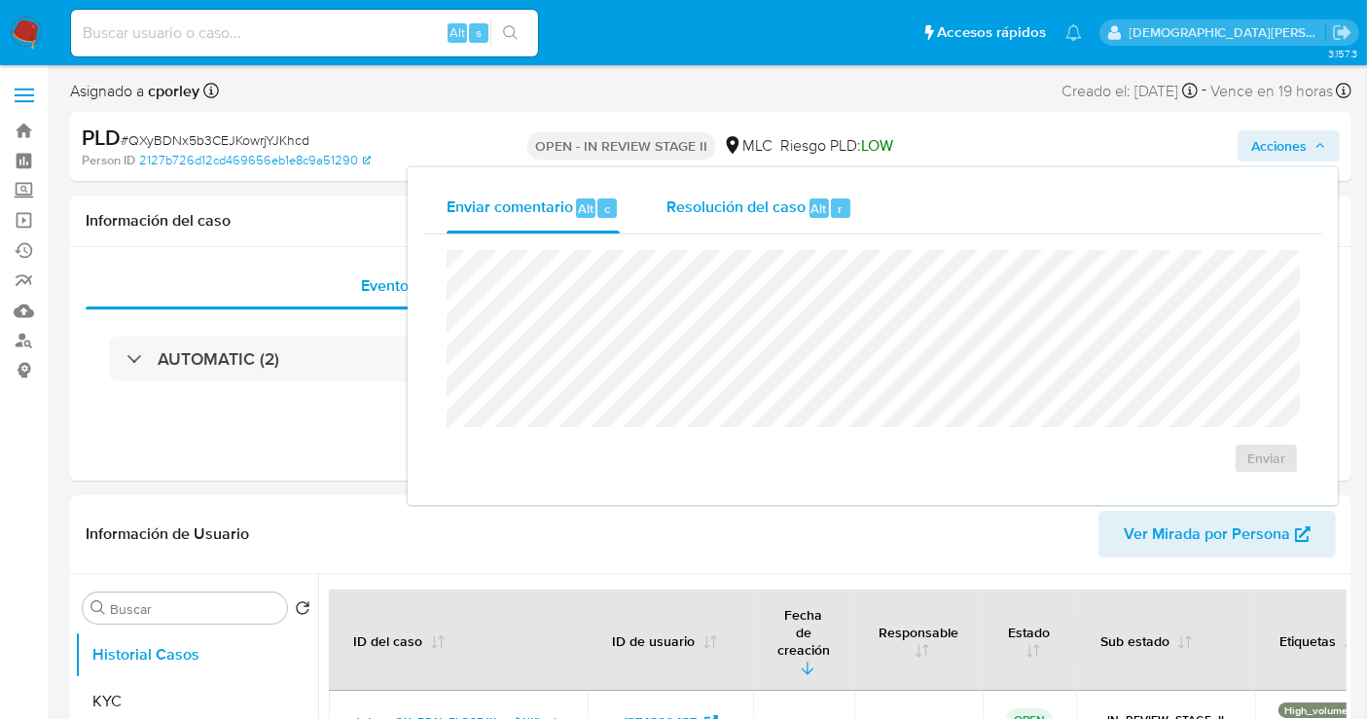
select select "10"
drag, startPoint x: 770, startPoint y: 199, endPoint x: 739, endPoint y: 237, distance: 48.5
click at [766, 204] on span "Resolución del caso" at bounding box center [735, 208] width 139 height 22
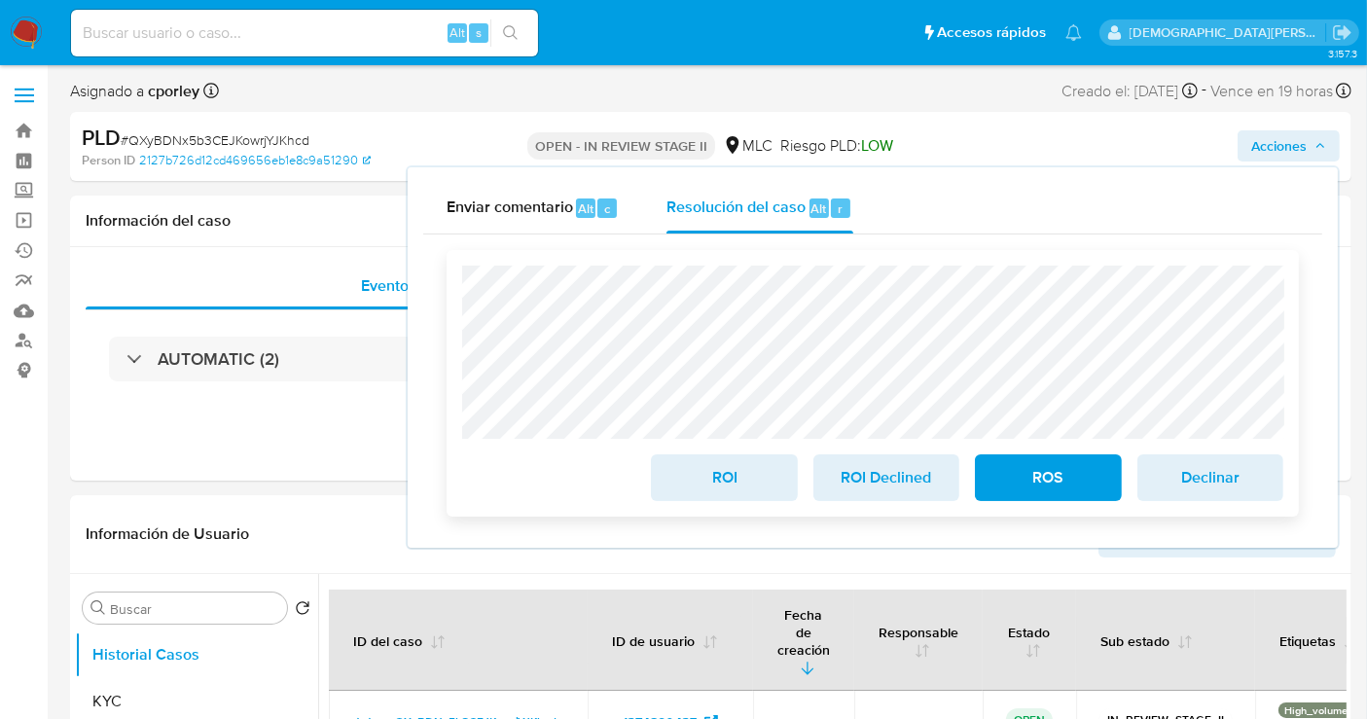
click at [717, 477] on span "ROI" at bounding box center [723, 477] width 95 height 43
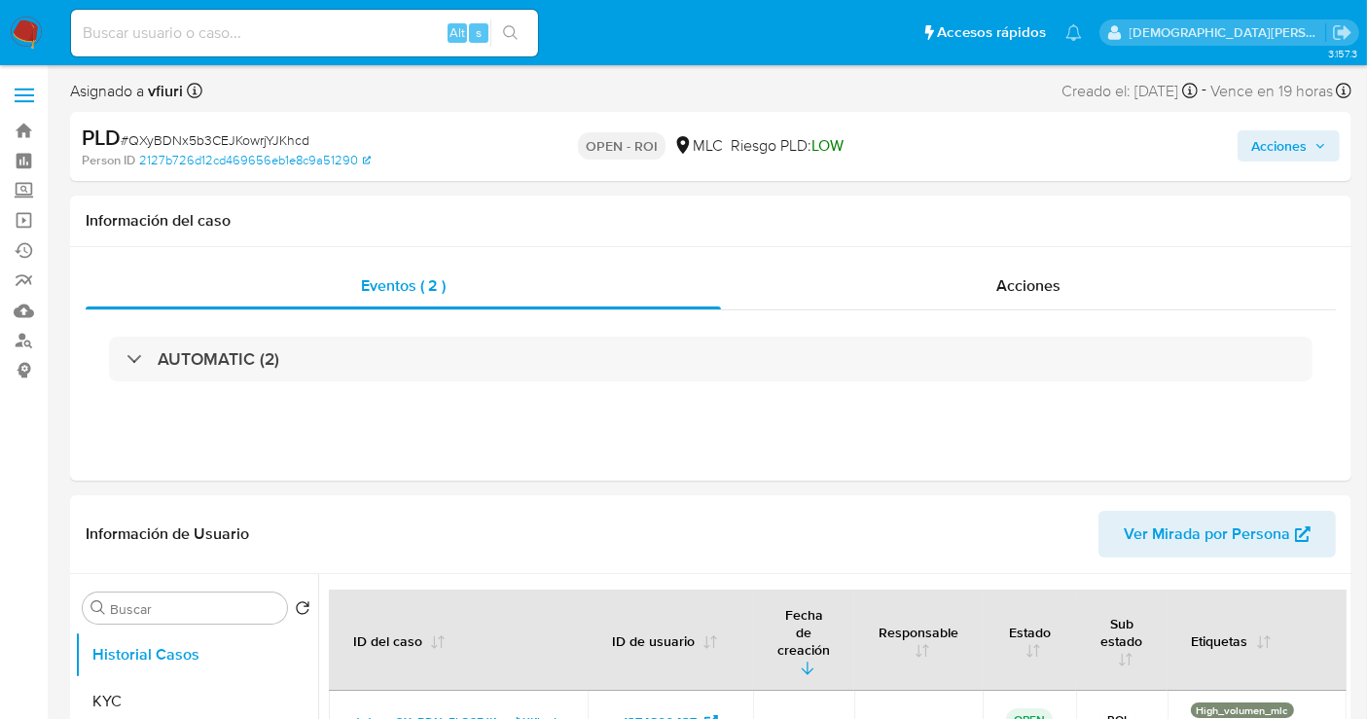
select select "10"
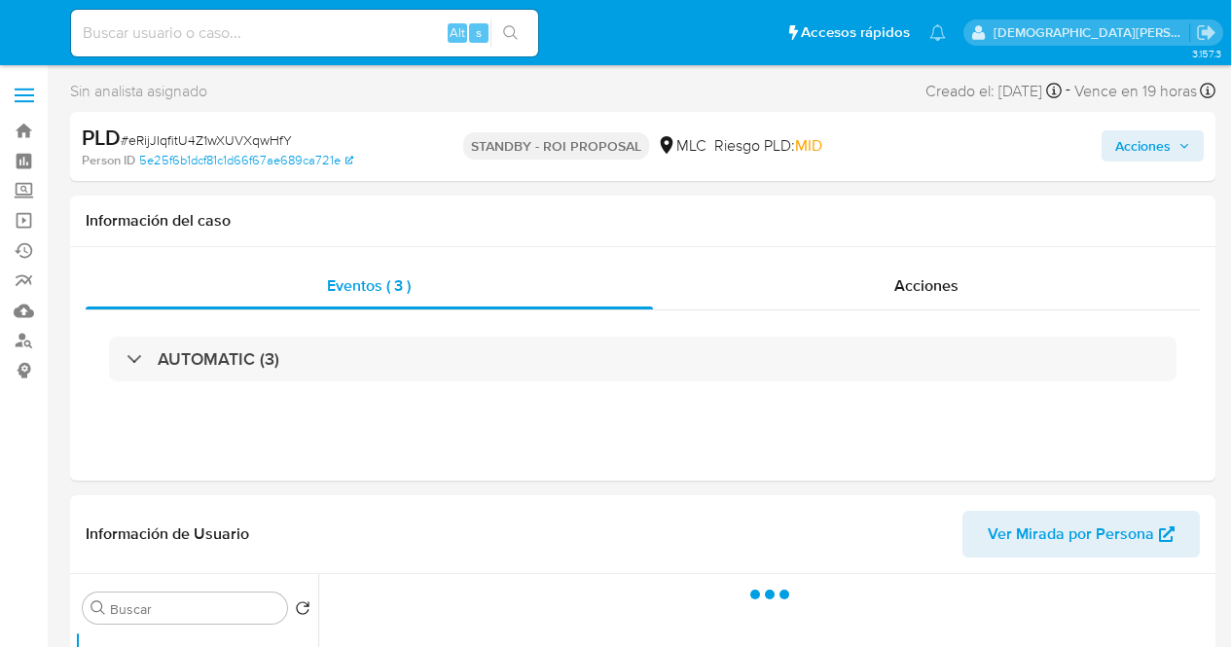
select select "10"
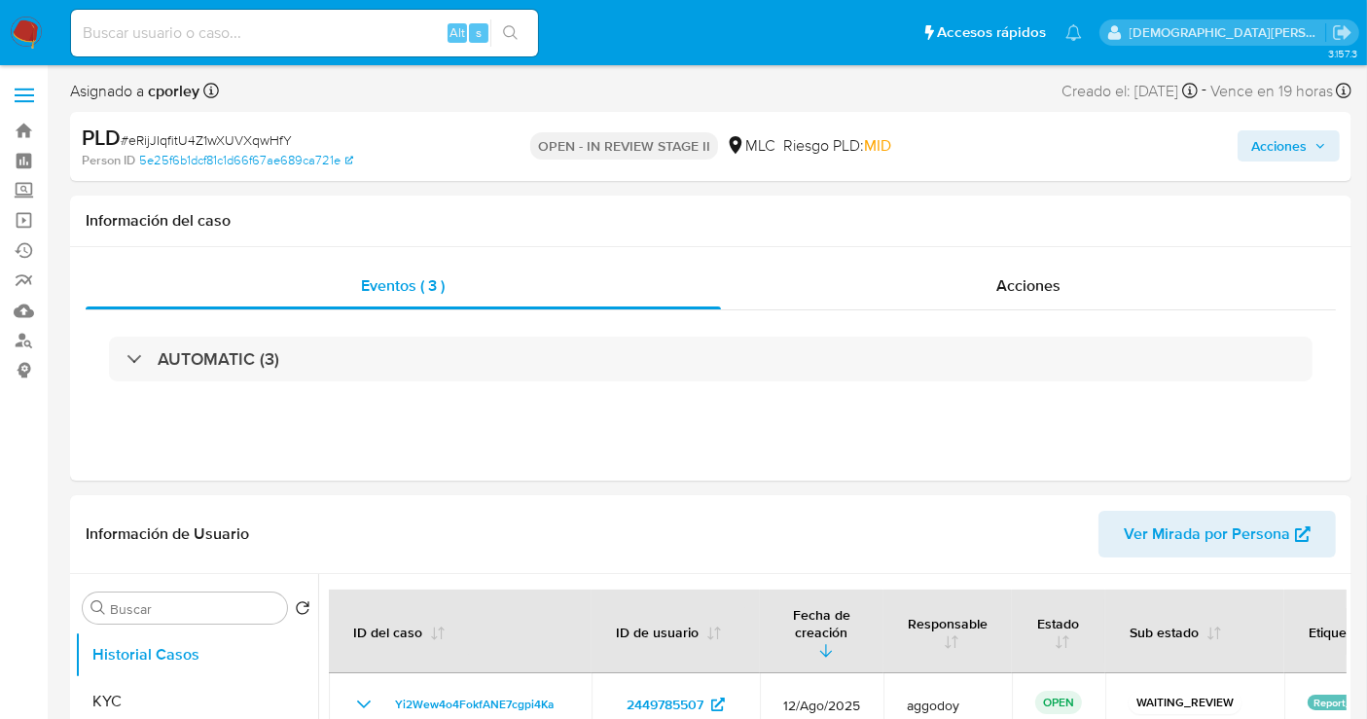
select select "10"
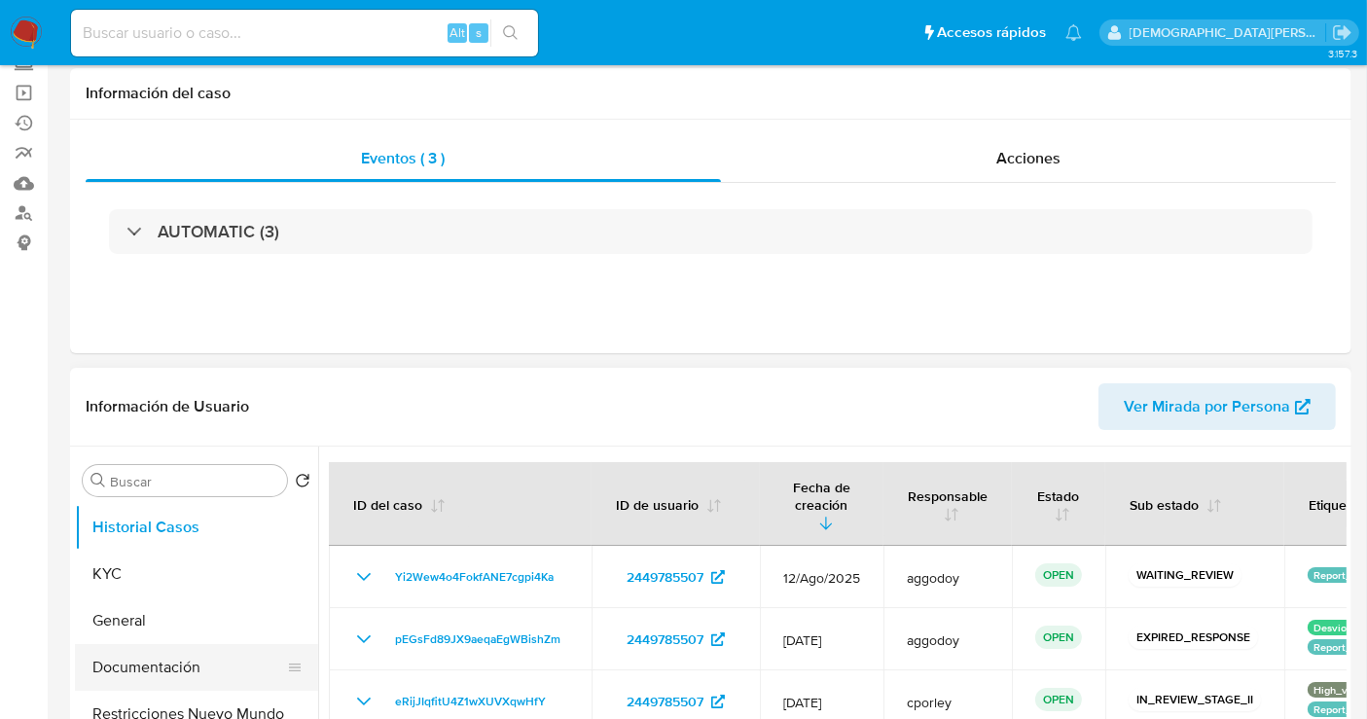
scroll to position [216, 0]
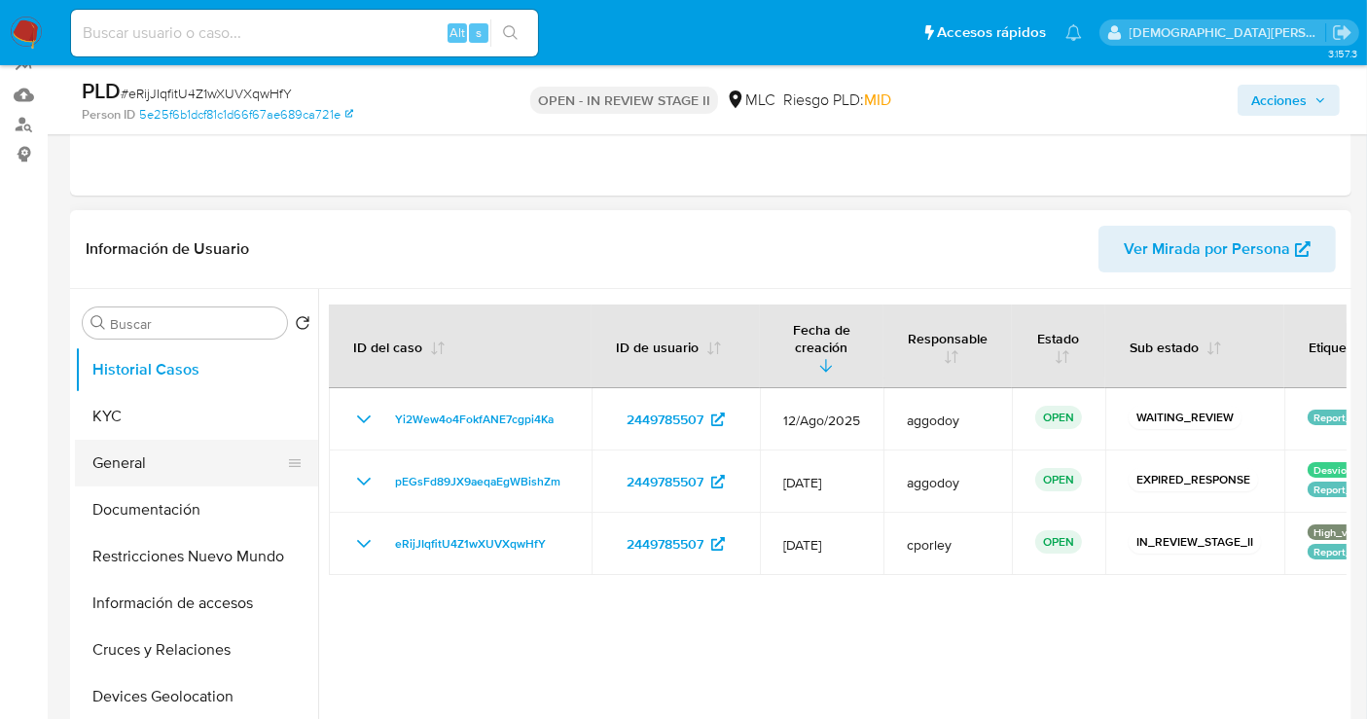
click at [167, 464] on button "General" at bounding box center [189, 463] width 228 height 47
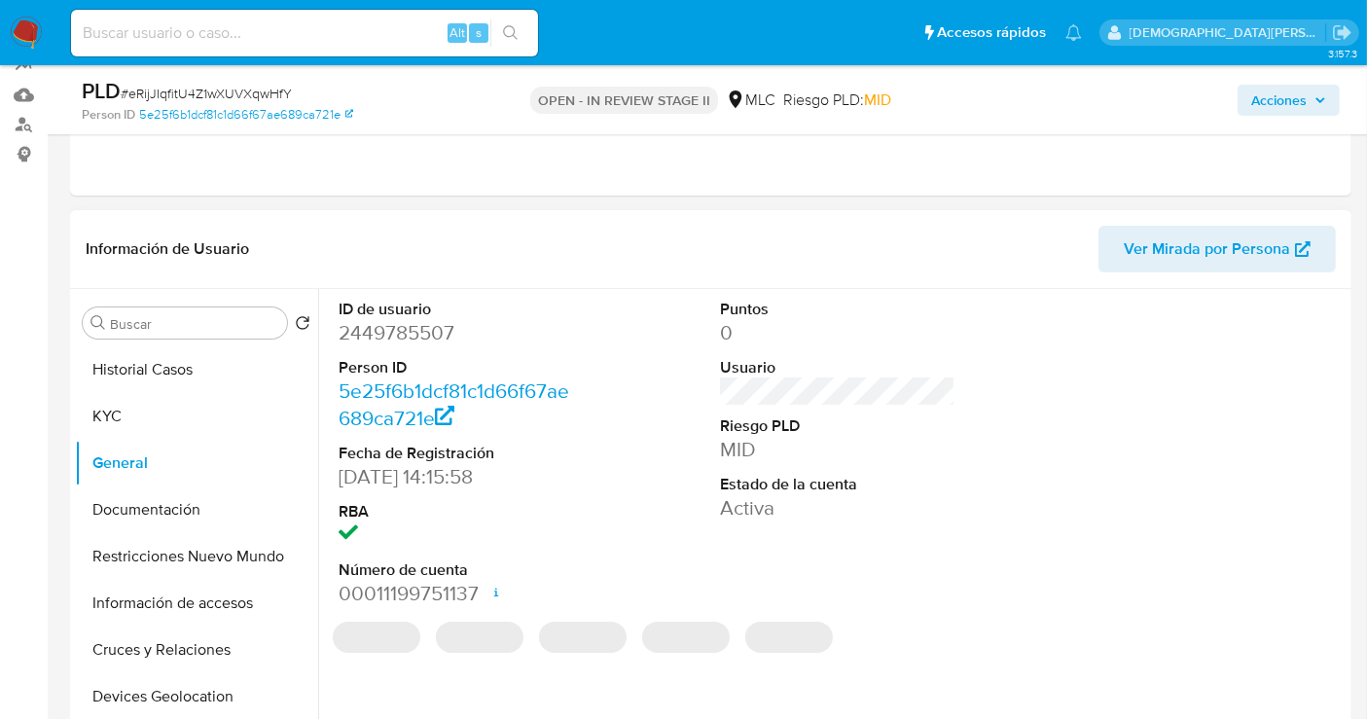
click at [394, 339] on dd "2449785507" at bounding box center [456, 332] width 235 height 27
copy dd "2449785507"
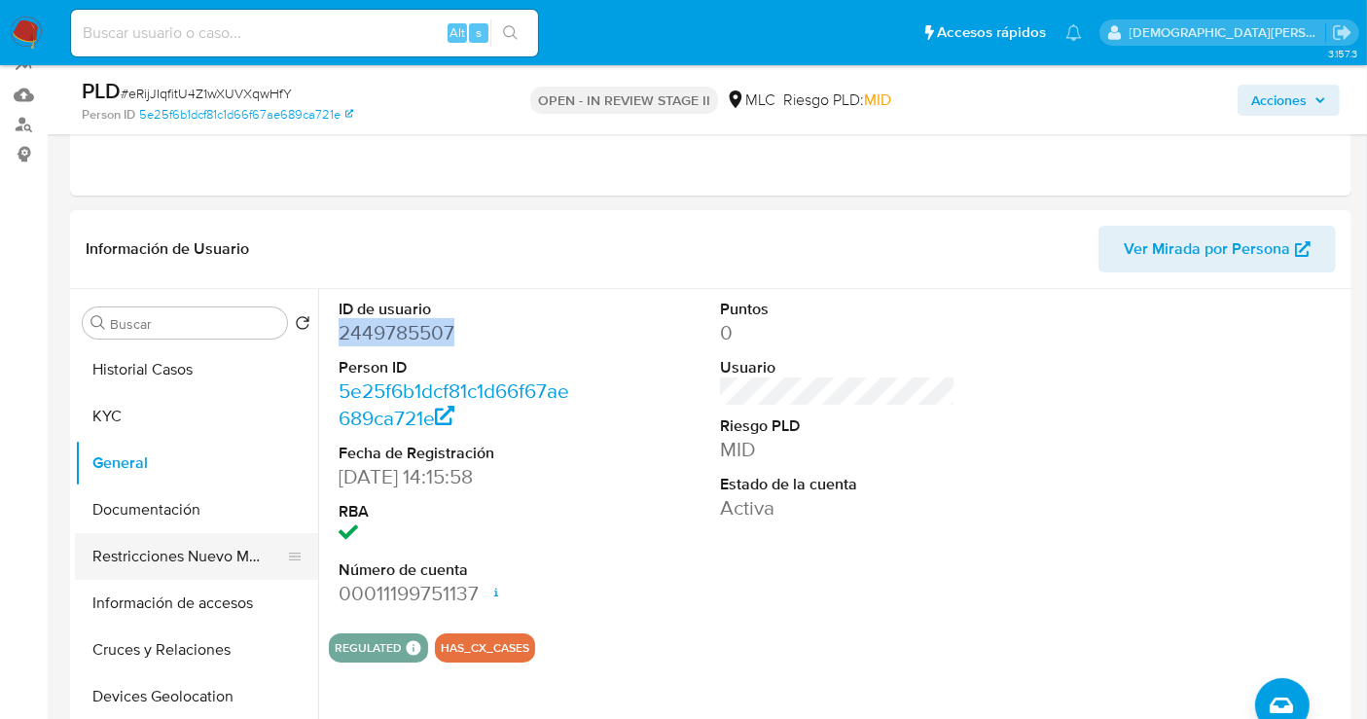
click at [223, 555] on button "Restricciones Nuevo Mundo" at bounding box center [189, 556] width 228 height 47
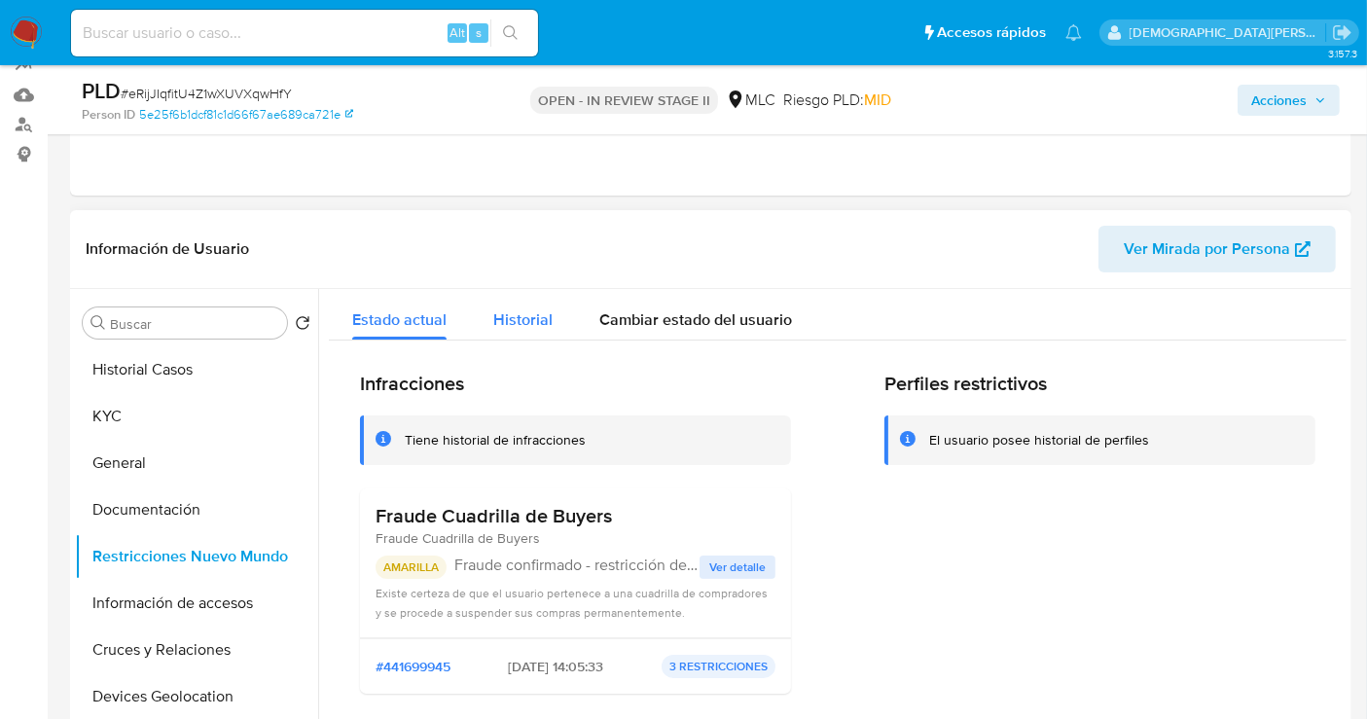
click at [528, 323] on span "Historial" at bounding box center [522, 319] width 59 height 22
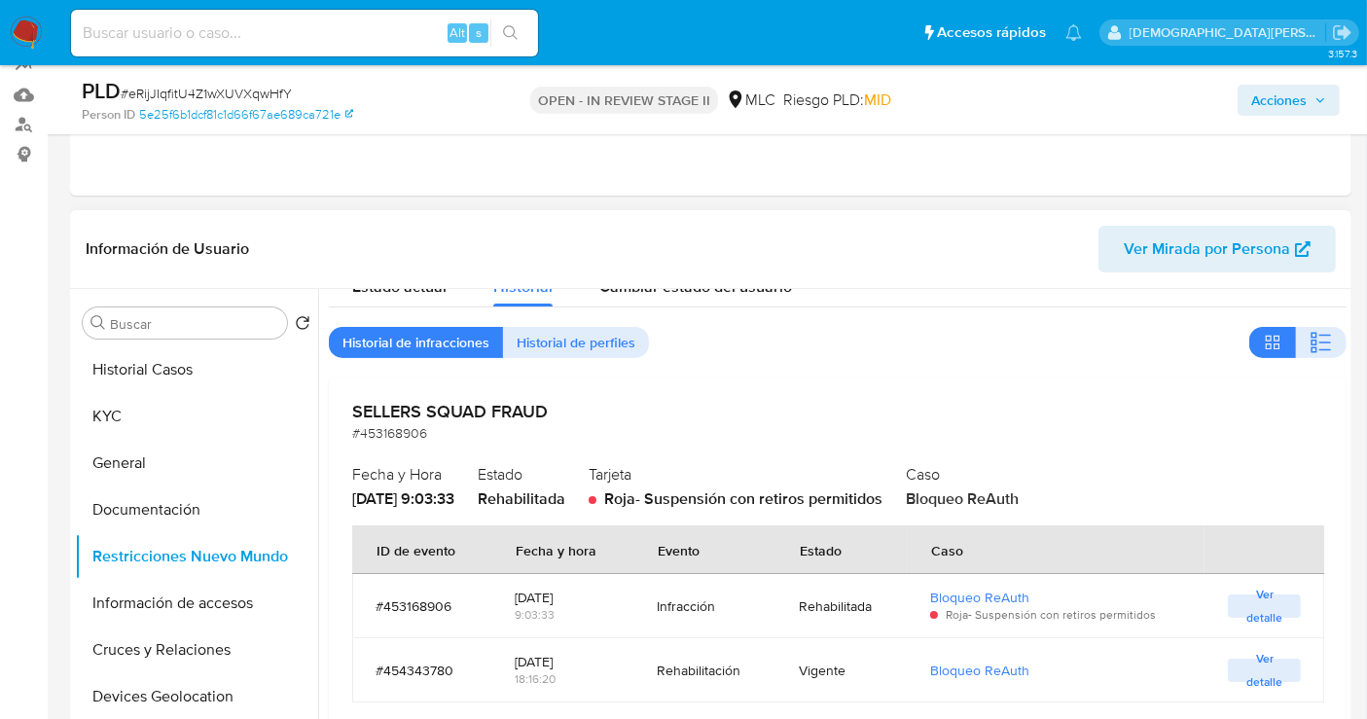
scroll to position [0, 0]
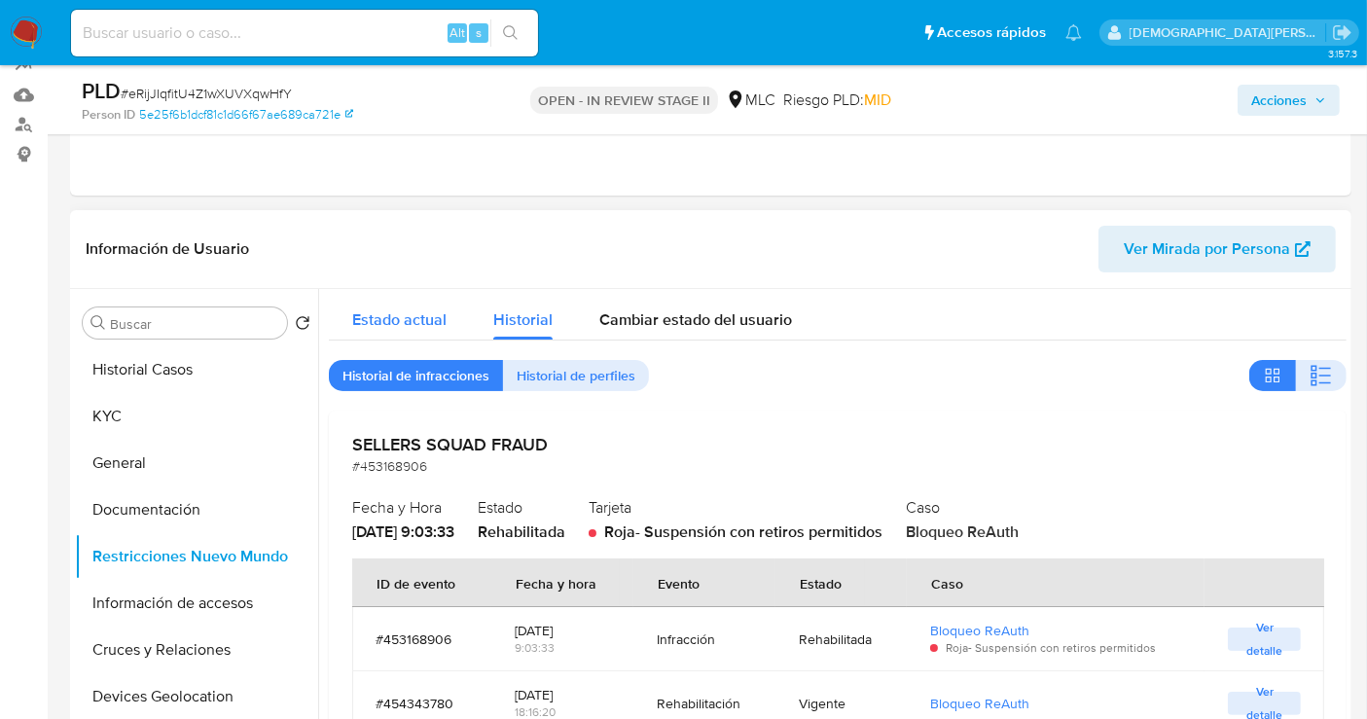
click at [403, 321] on span "Estado actual" at bounding box center [399, 319] width 94 height 22
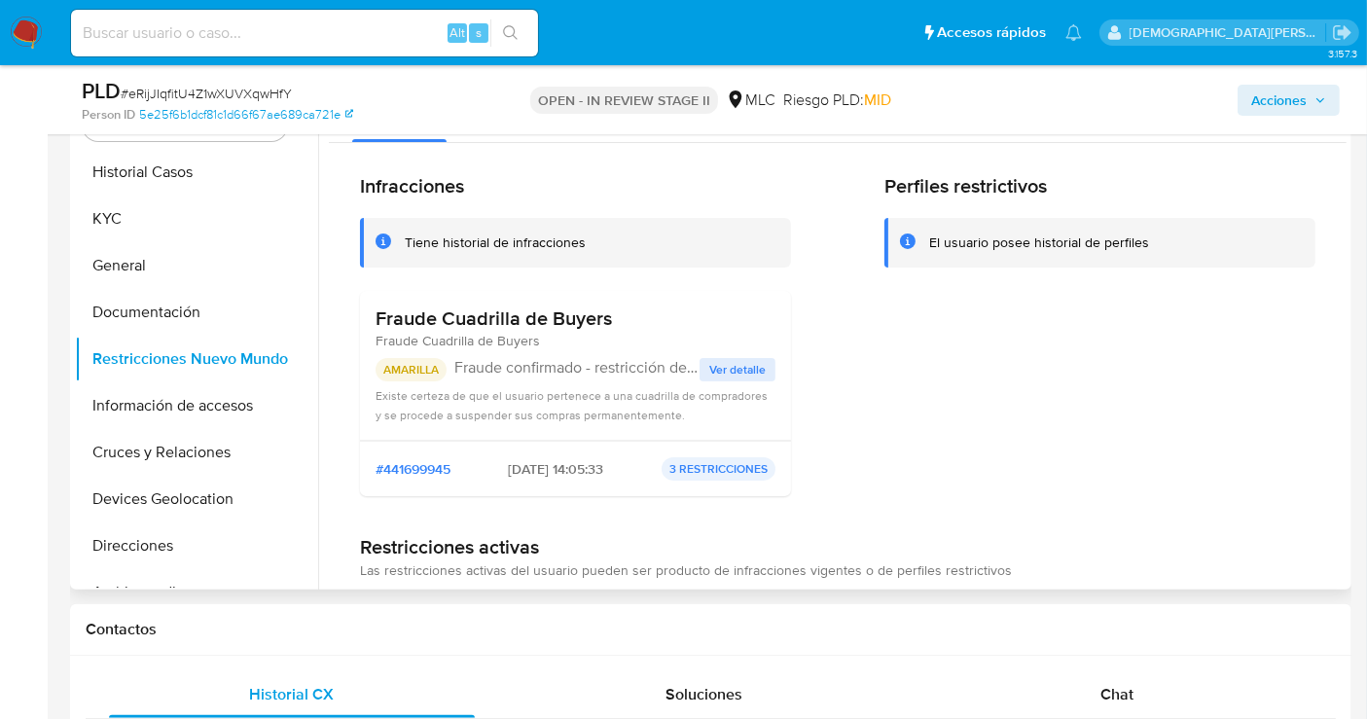
scroll to position [324, 0]
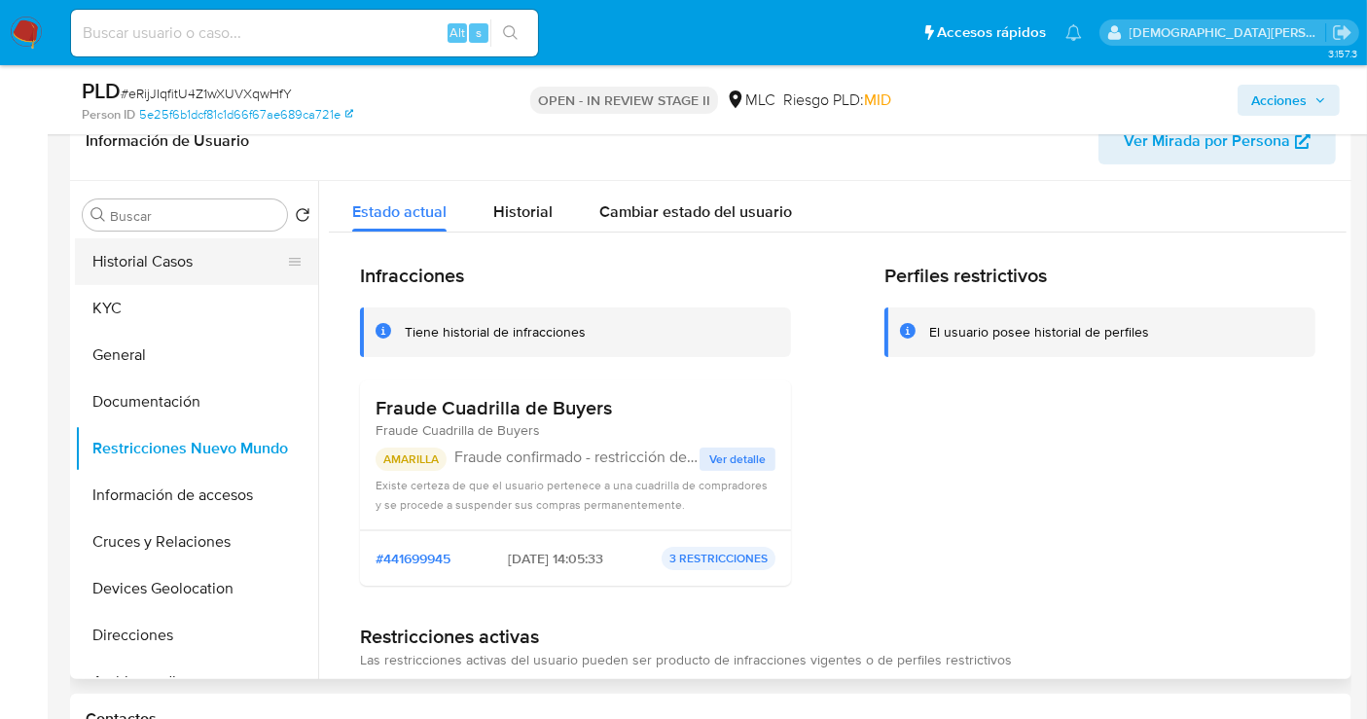
click at [142, 250] on button "Historial Casos" at bounding box center [189, 261] width 228 height 47
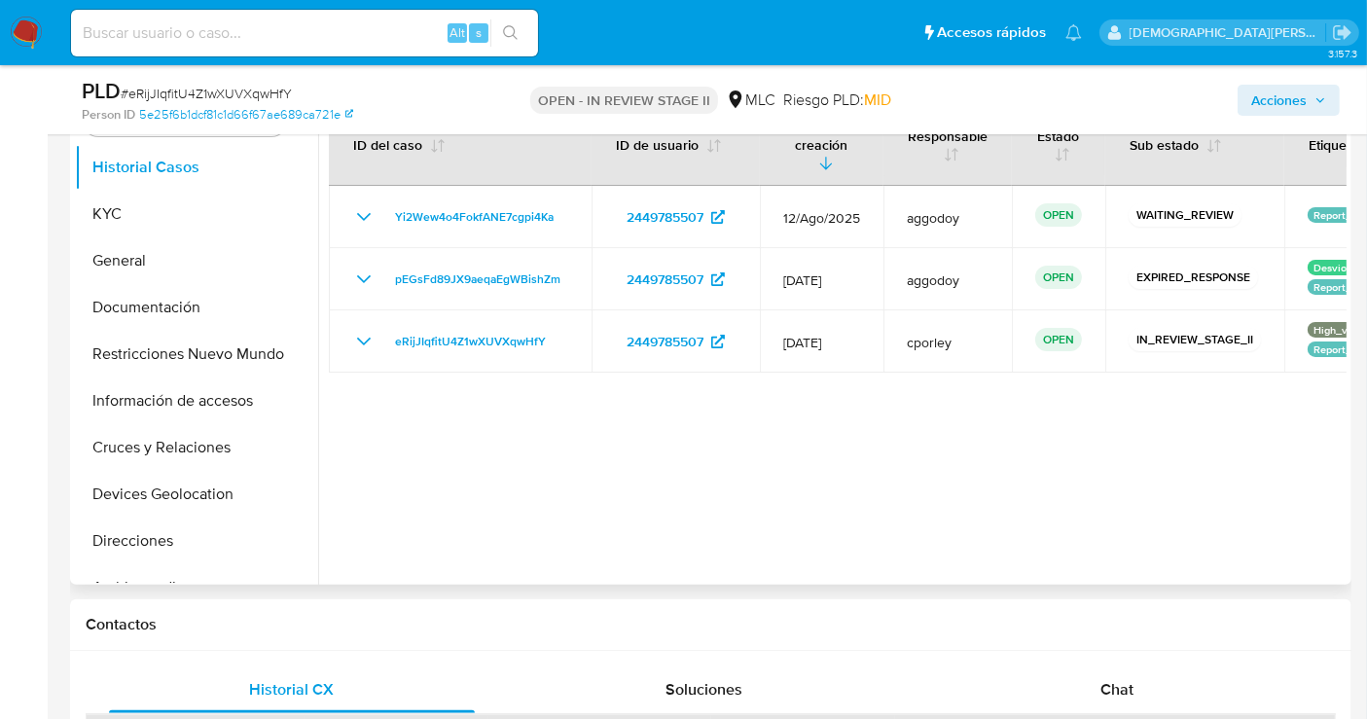
scroll to position [216, 0]
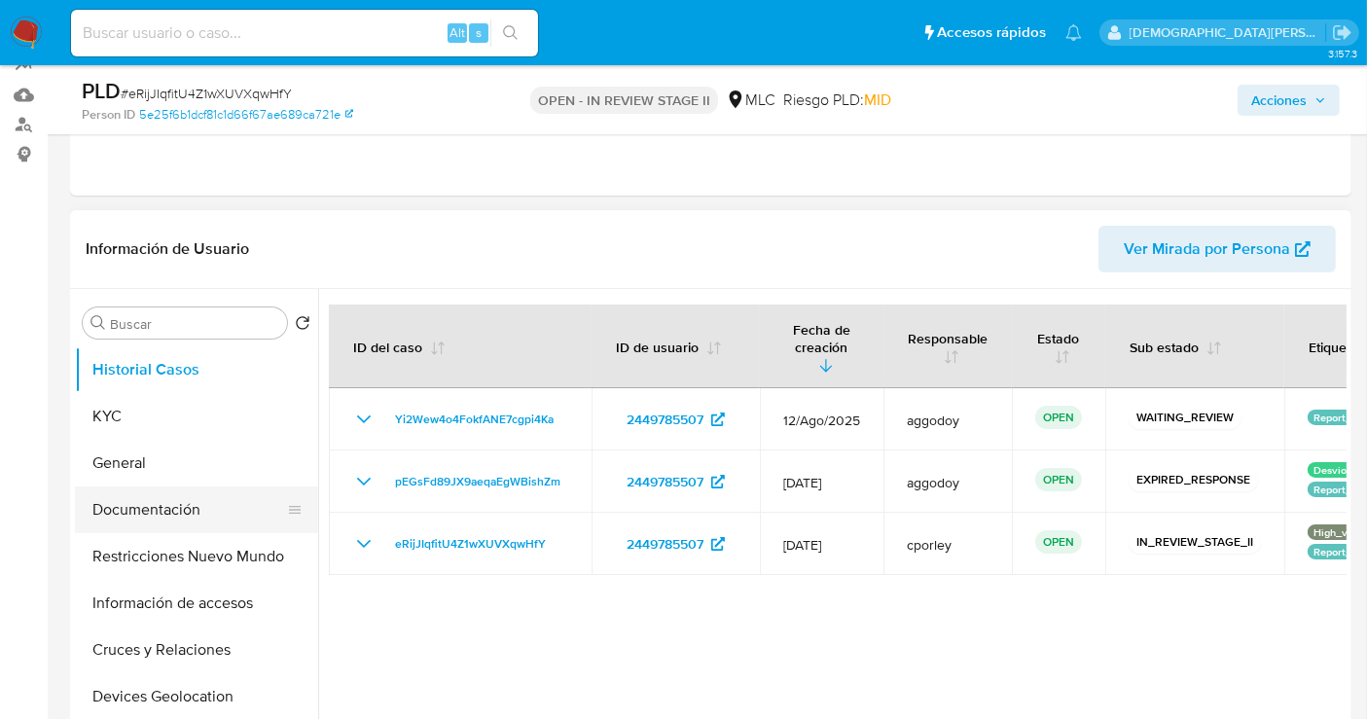
click at [141, 516] on button "Documentación" at bounding box center [189, 509] width 228 height 47
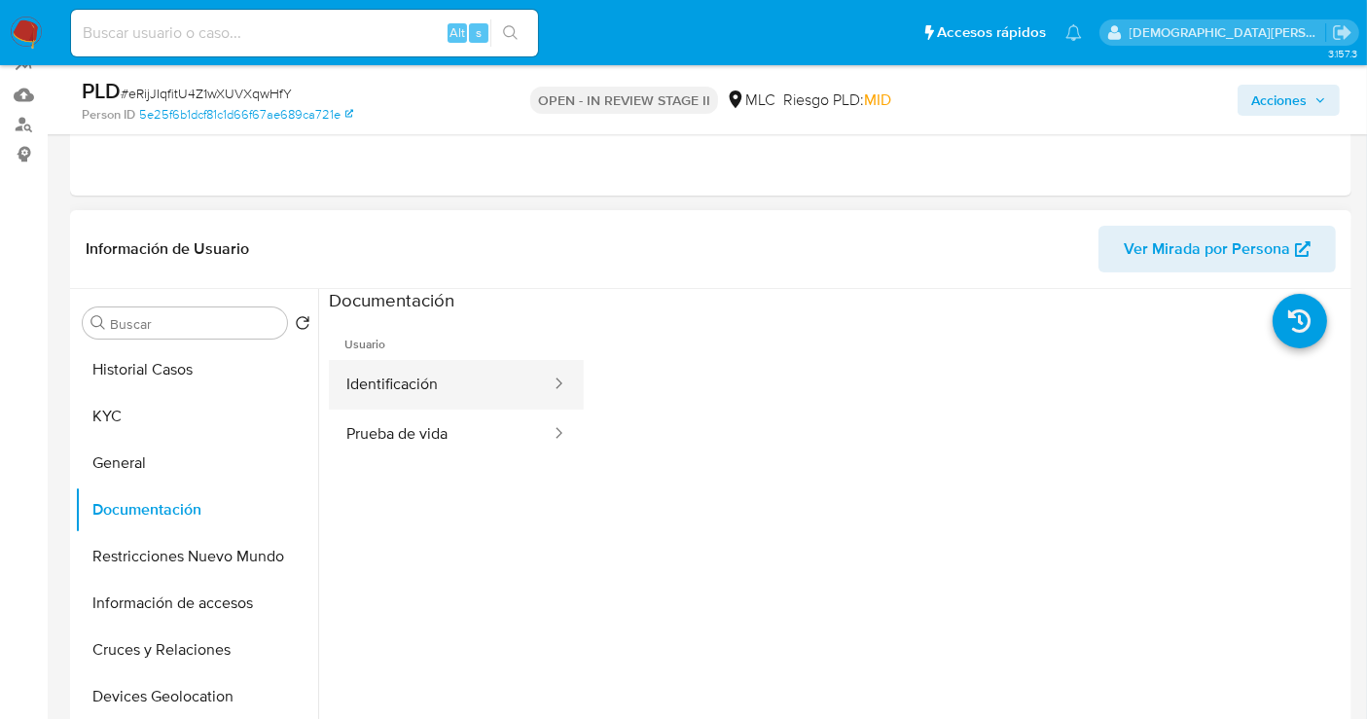
click at [406, 381] on button "Identificación" at bounding box center [441, 385] width 224 height 50
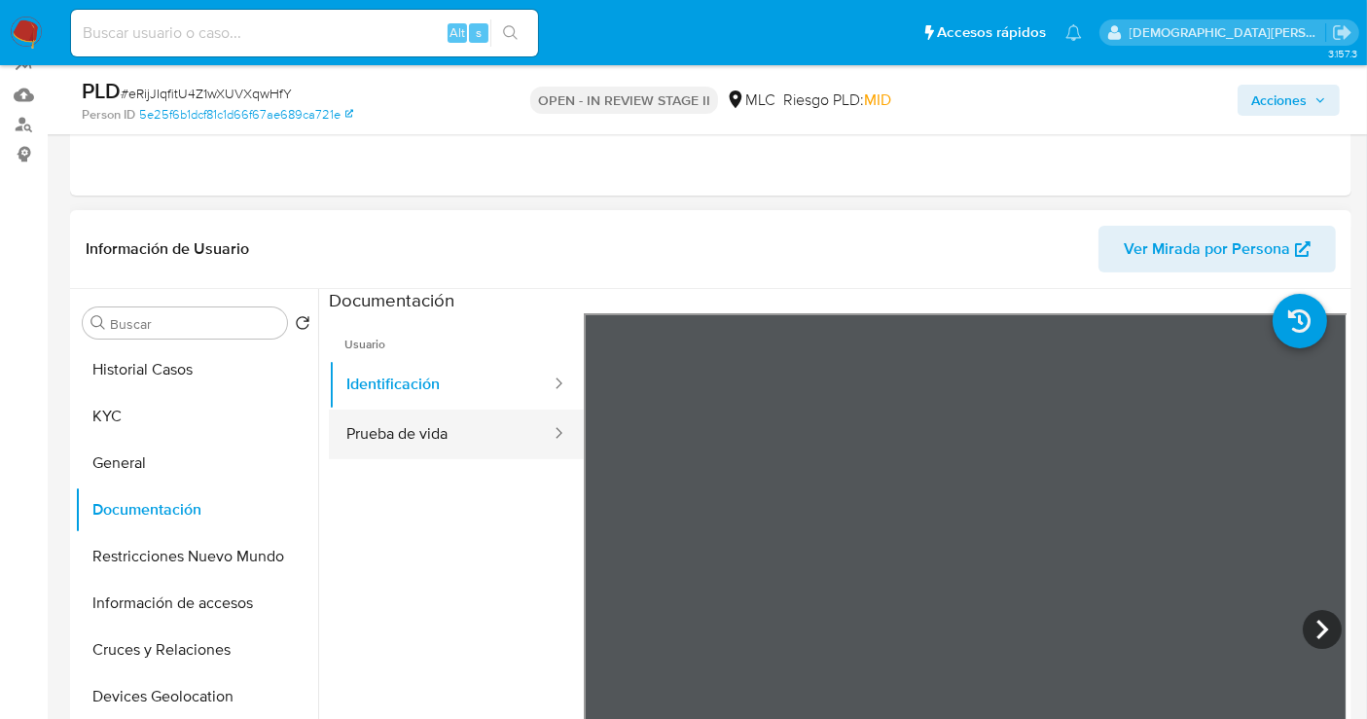
click at [399, 425] on button "Prueba de vida" at bounding box center [441, 435] width 224 height 50
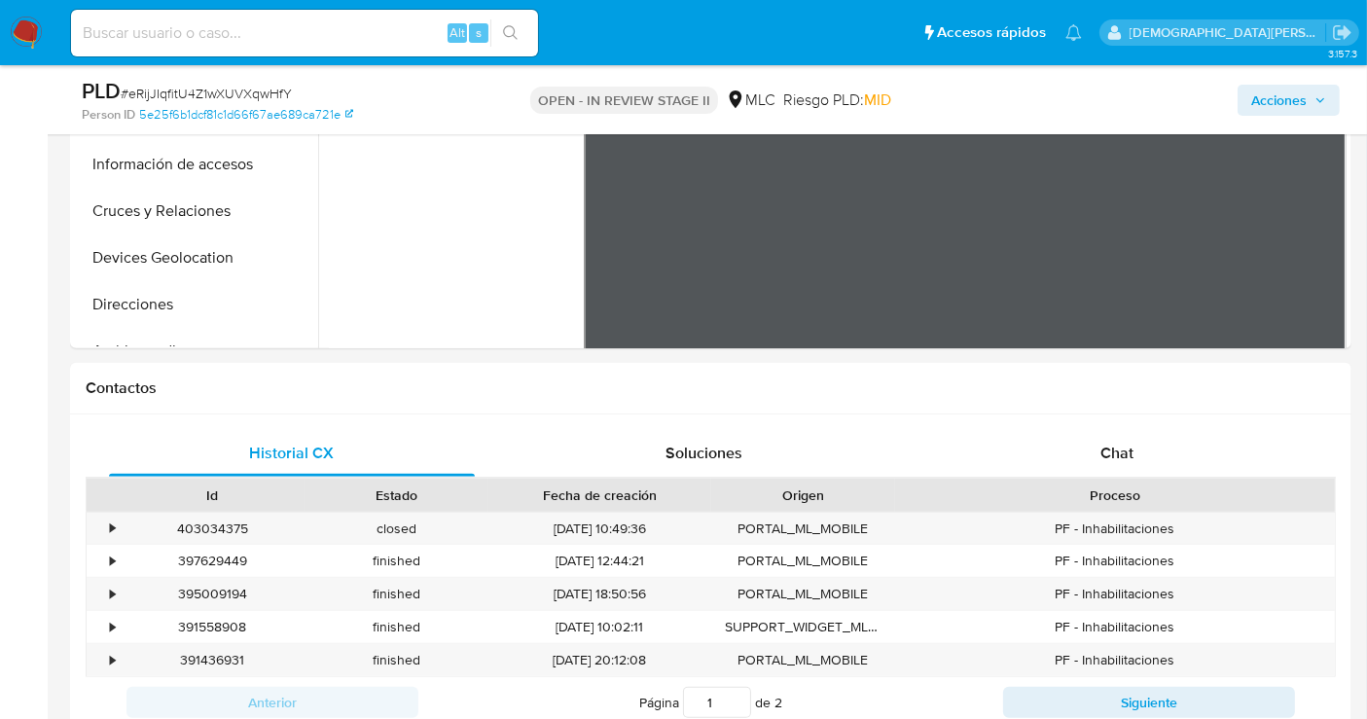
scroll to position [756, 0]
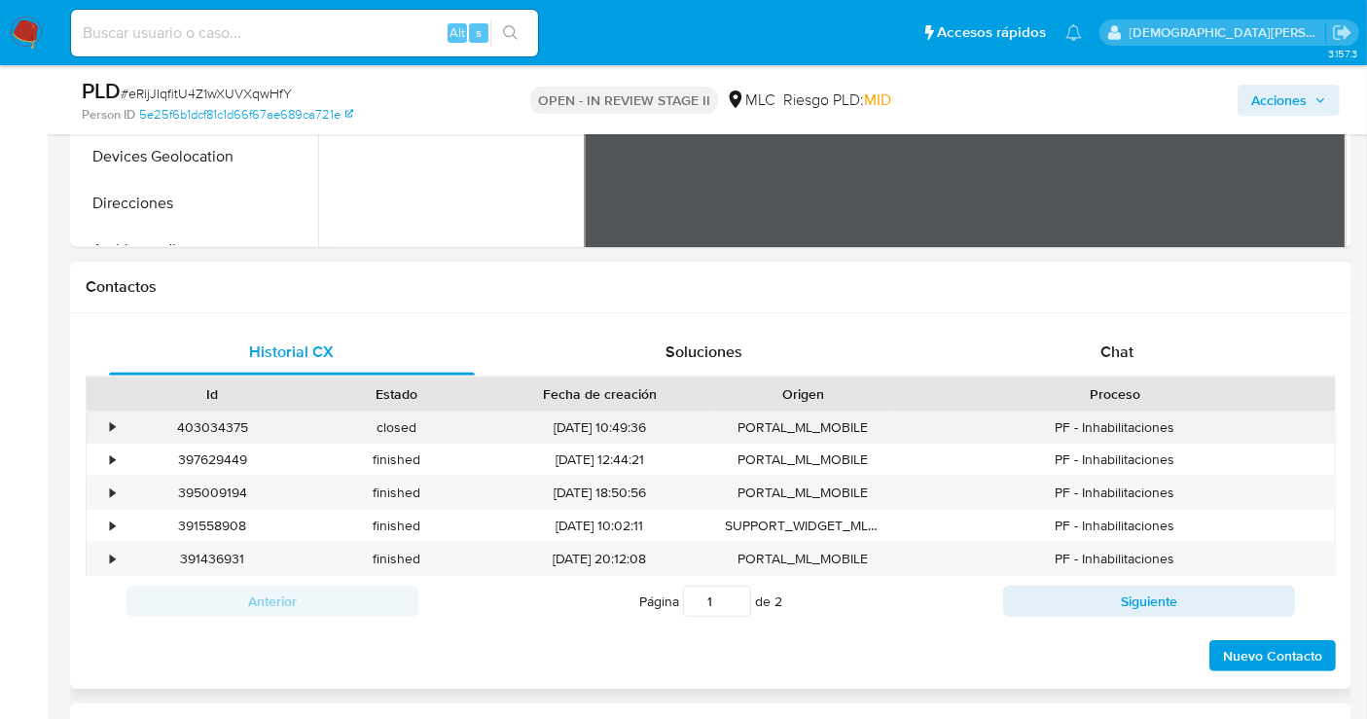
click at [119, 430] on div "•" at bounding box center [104, 428] width 34 height 32
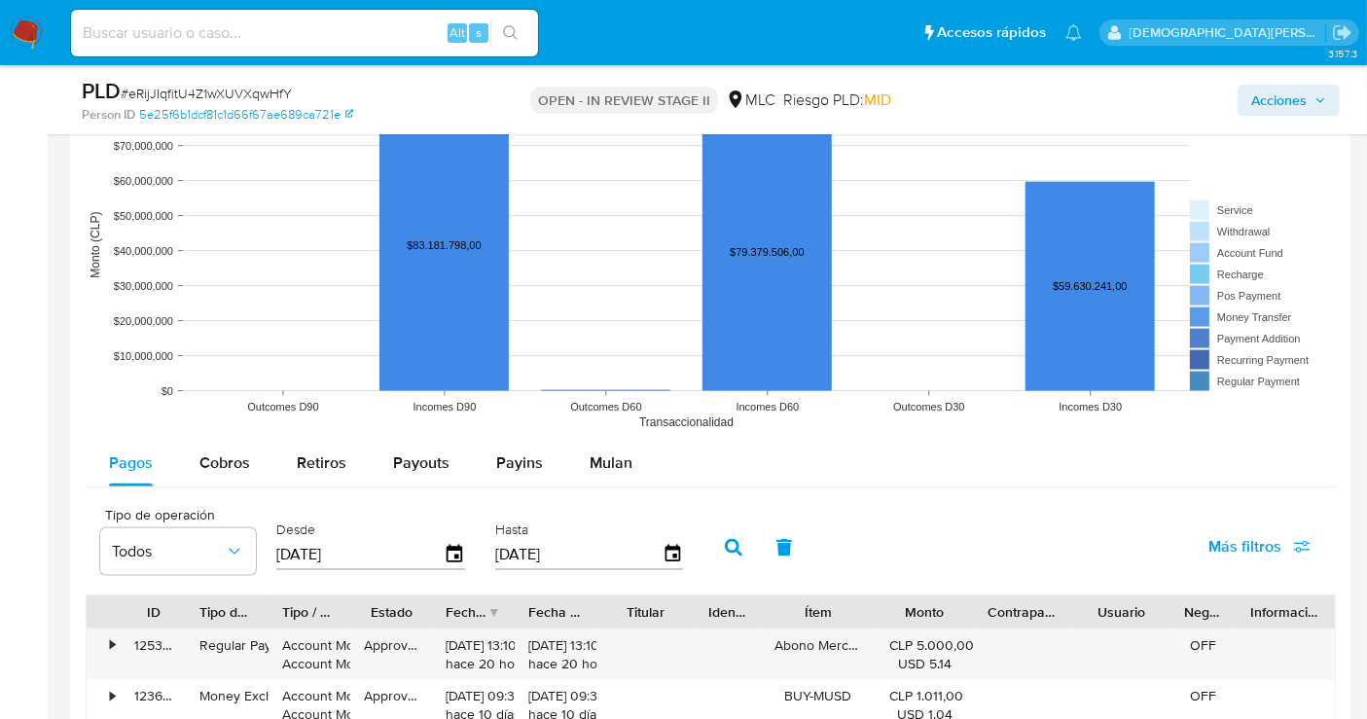
scroll to position [2486, 0]
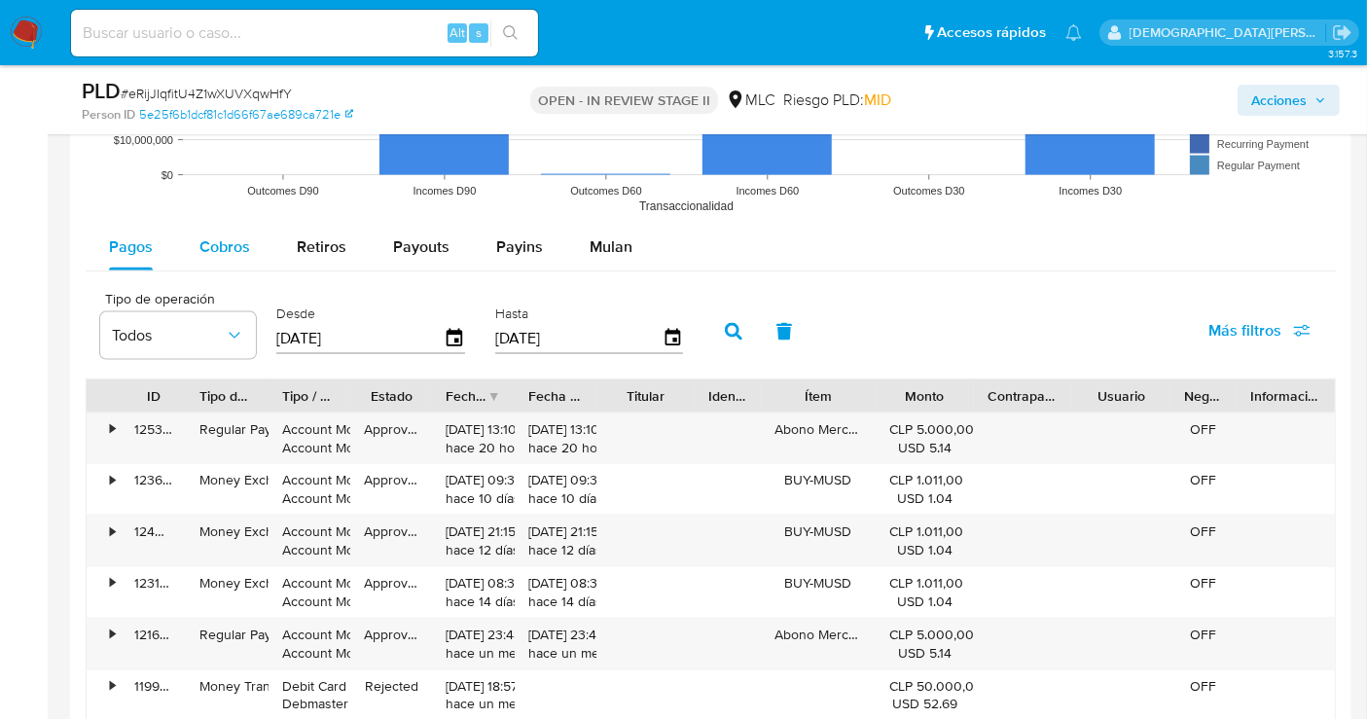
click span "Cobros"
select select "10"
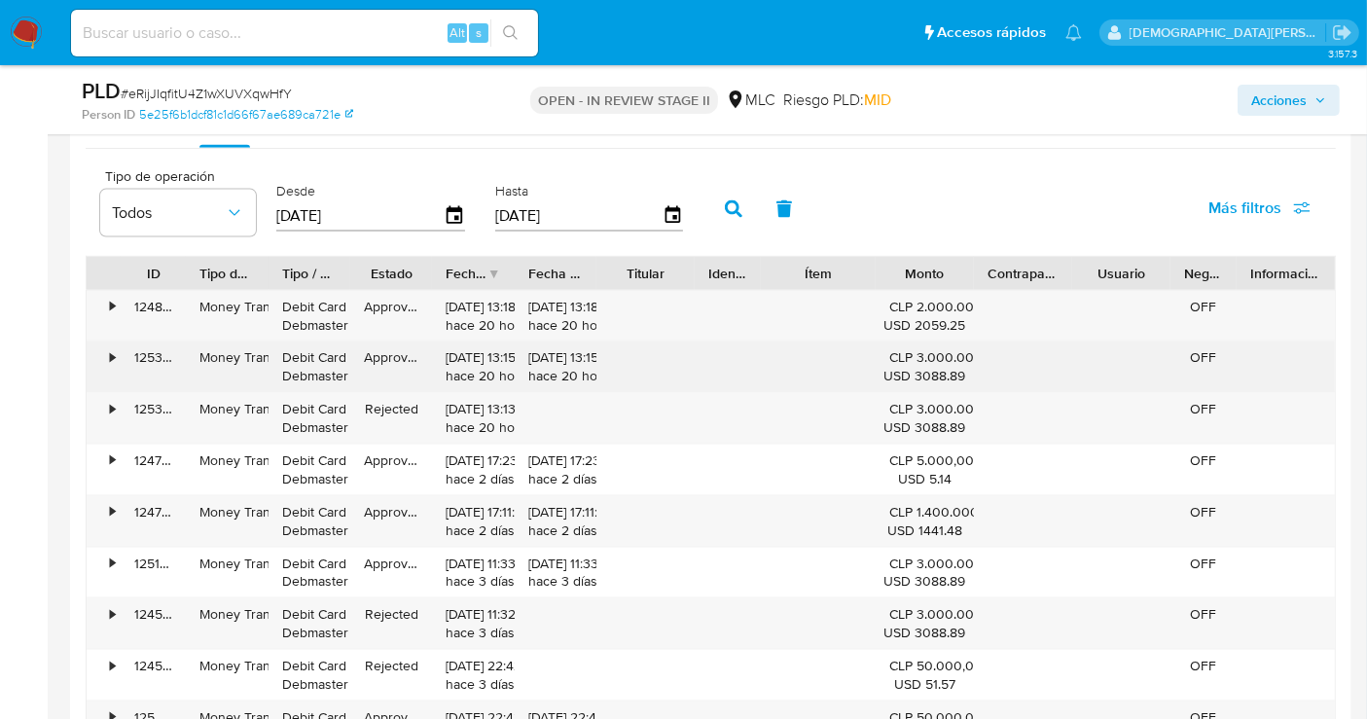
scroll to position [2702, 0]
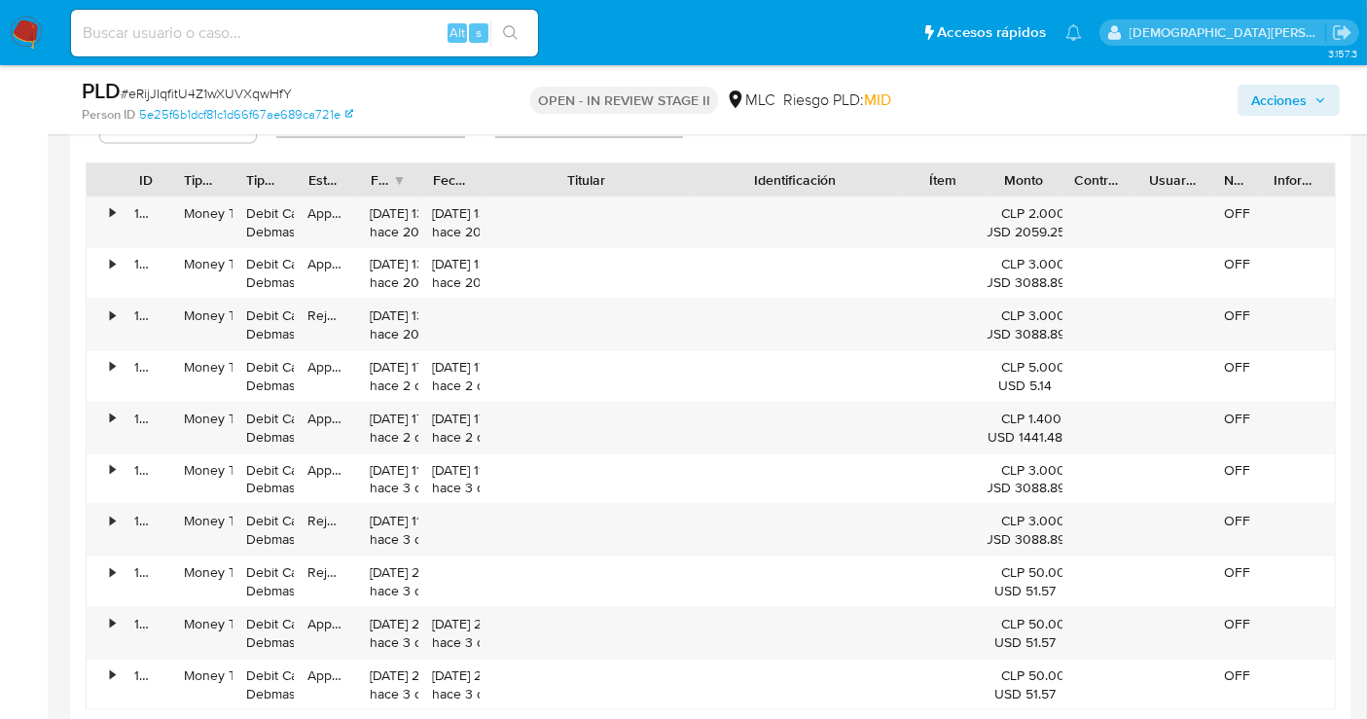
click div "ID Tipo de operación Tipo / Método Estado Fecha de creación Fecha de aprobación…"
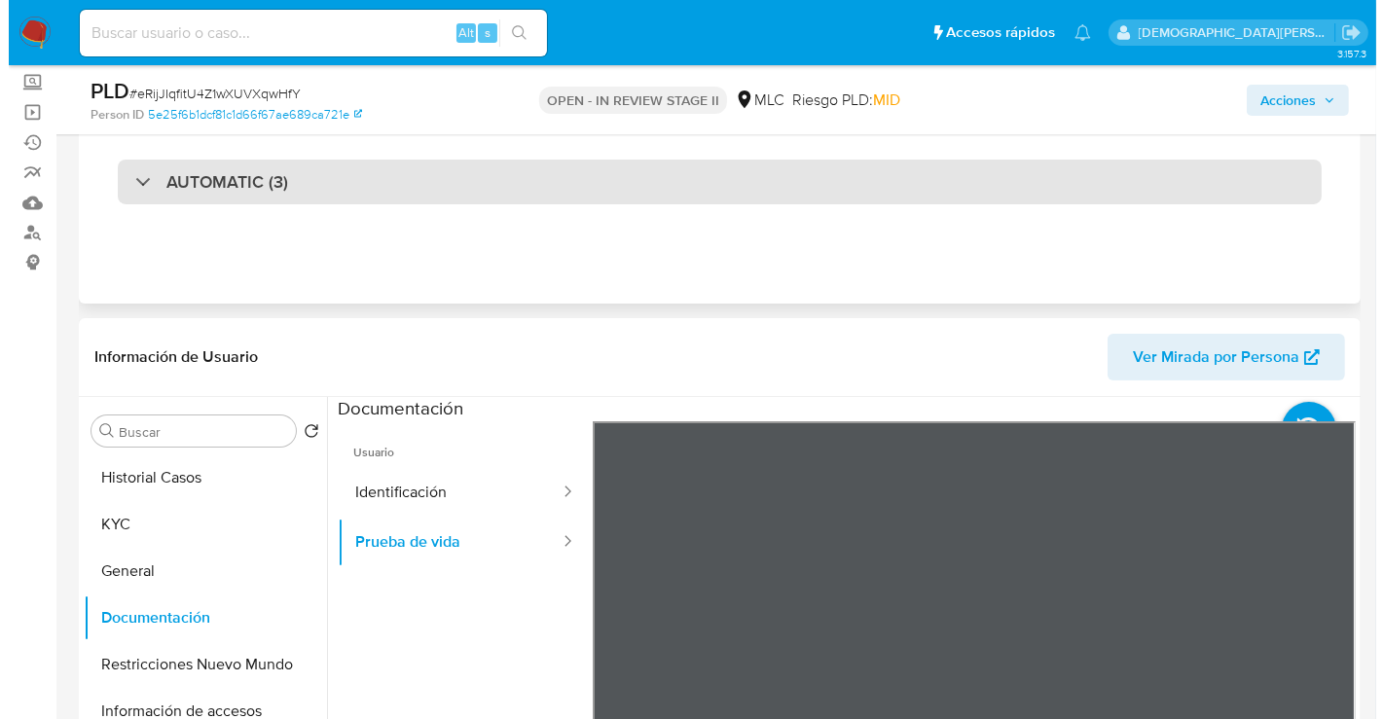
scroll to position [0, 0]
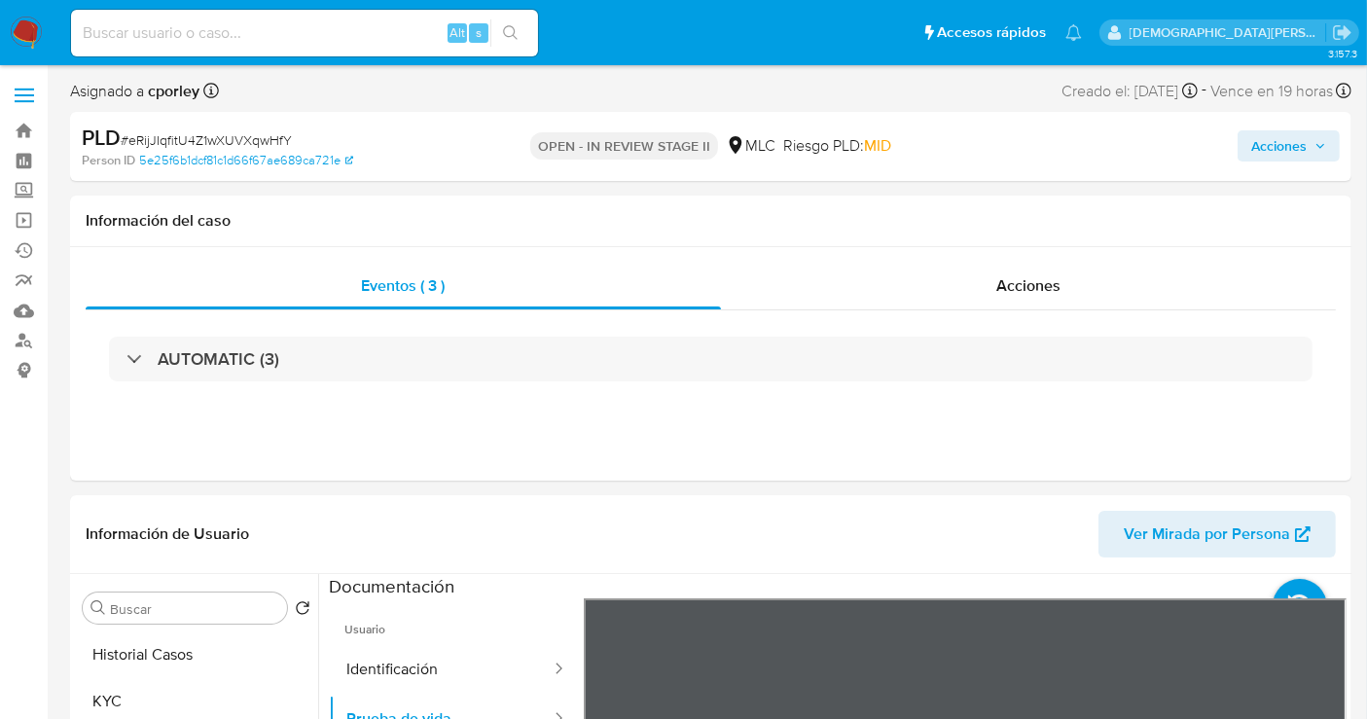
drag, startPoint x: 1280, startPoint y: 149, endPoint x: 1000, endPoint y: 154, distance: 280.3
click span "Acciones"
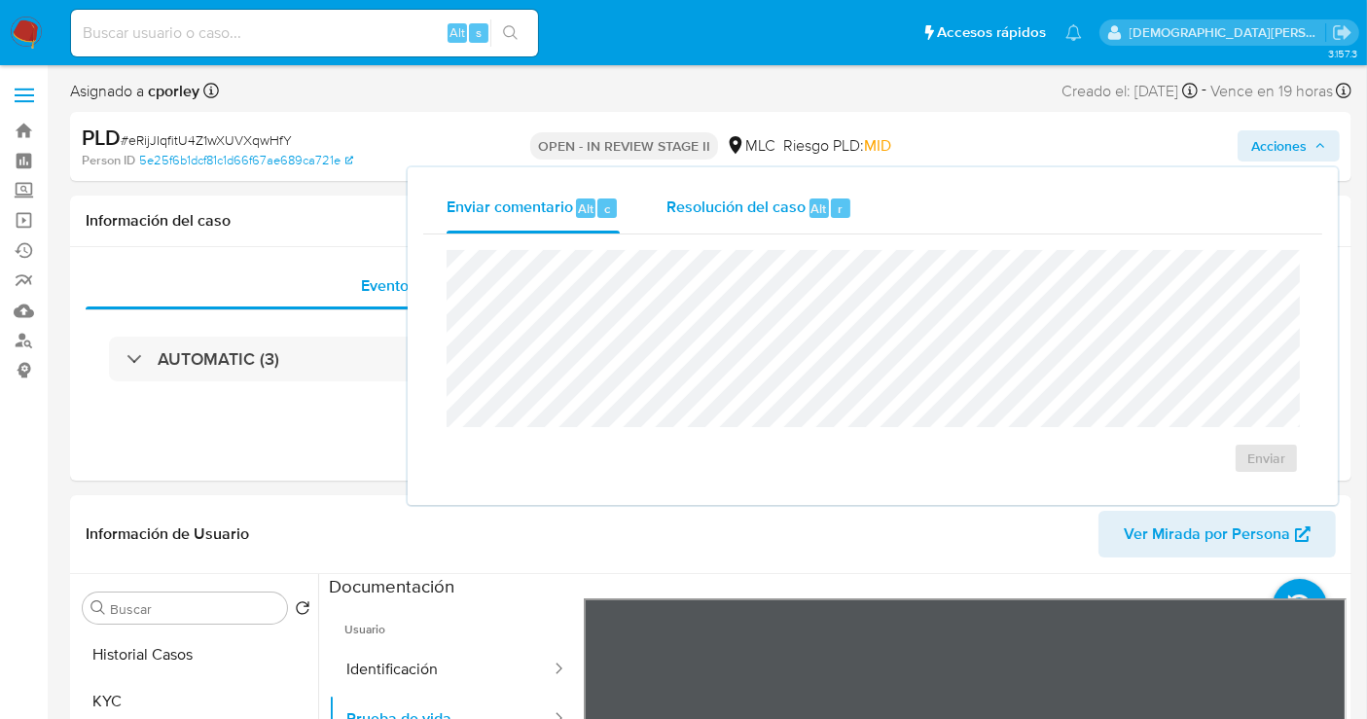
click span "Resolución del caso"
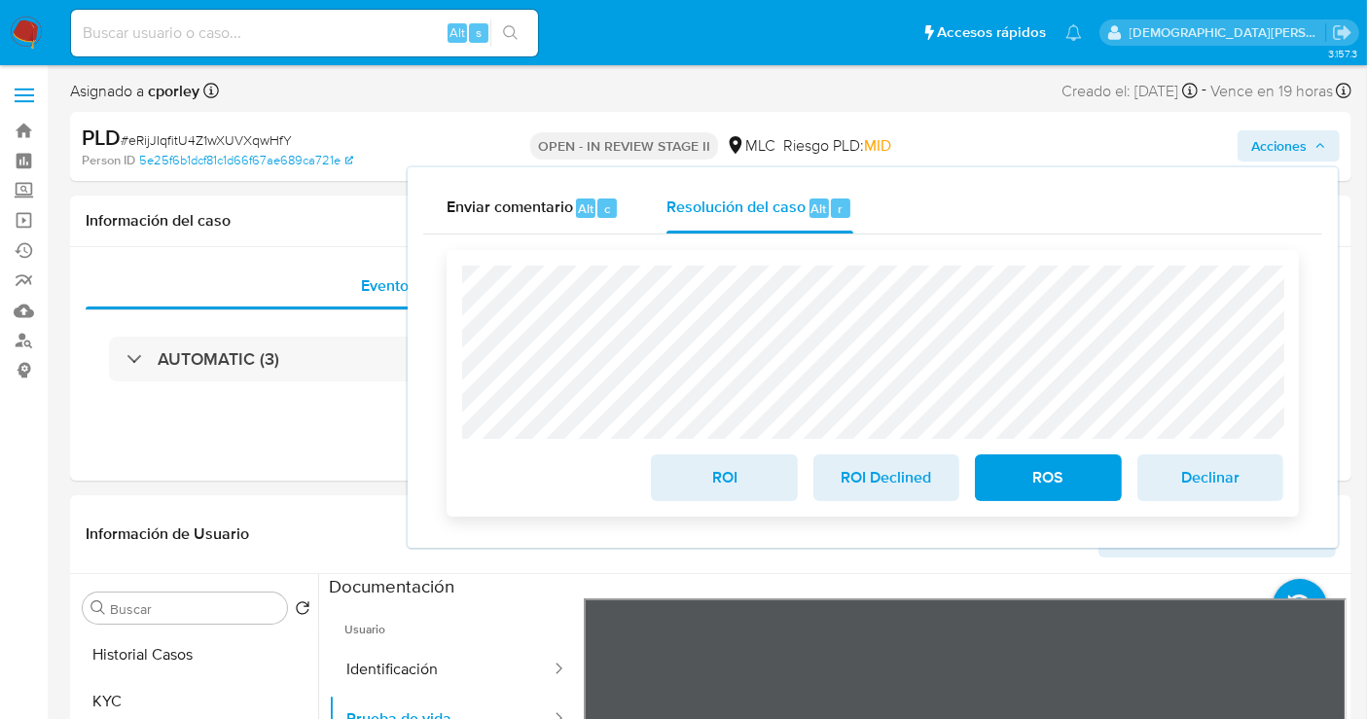
click span "ROS"
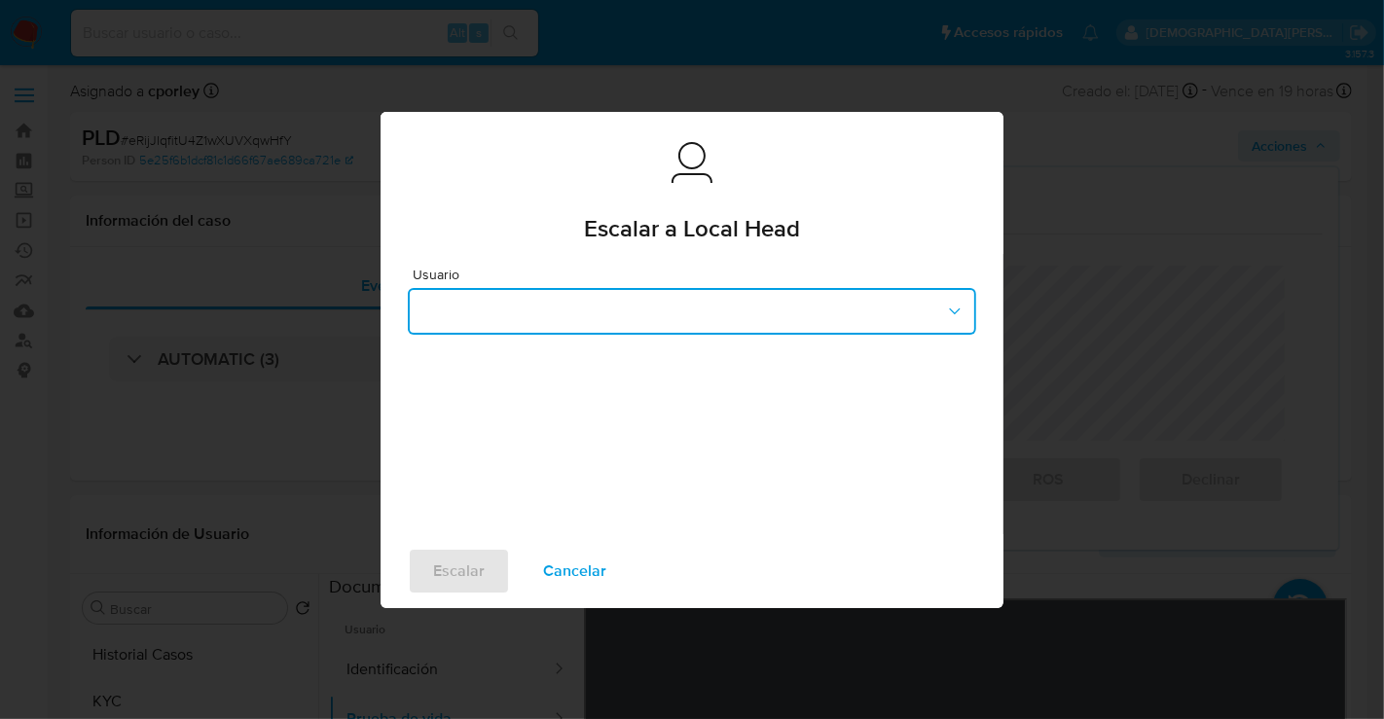
click button "button"
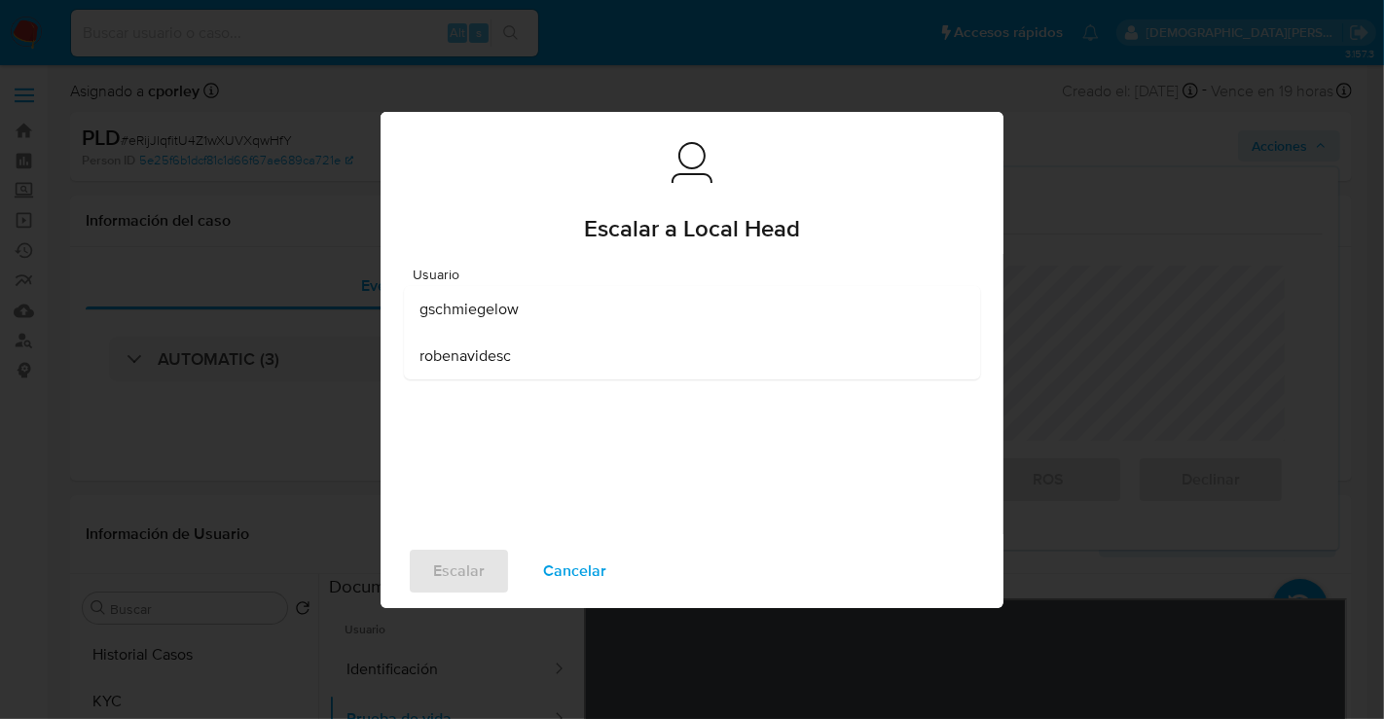
click div "robenavidesc"
click span "Escalar"
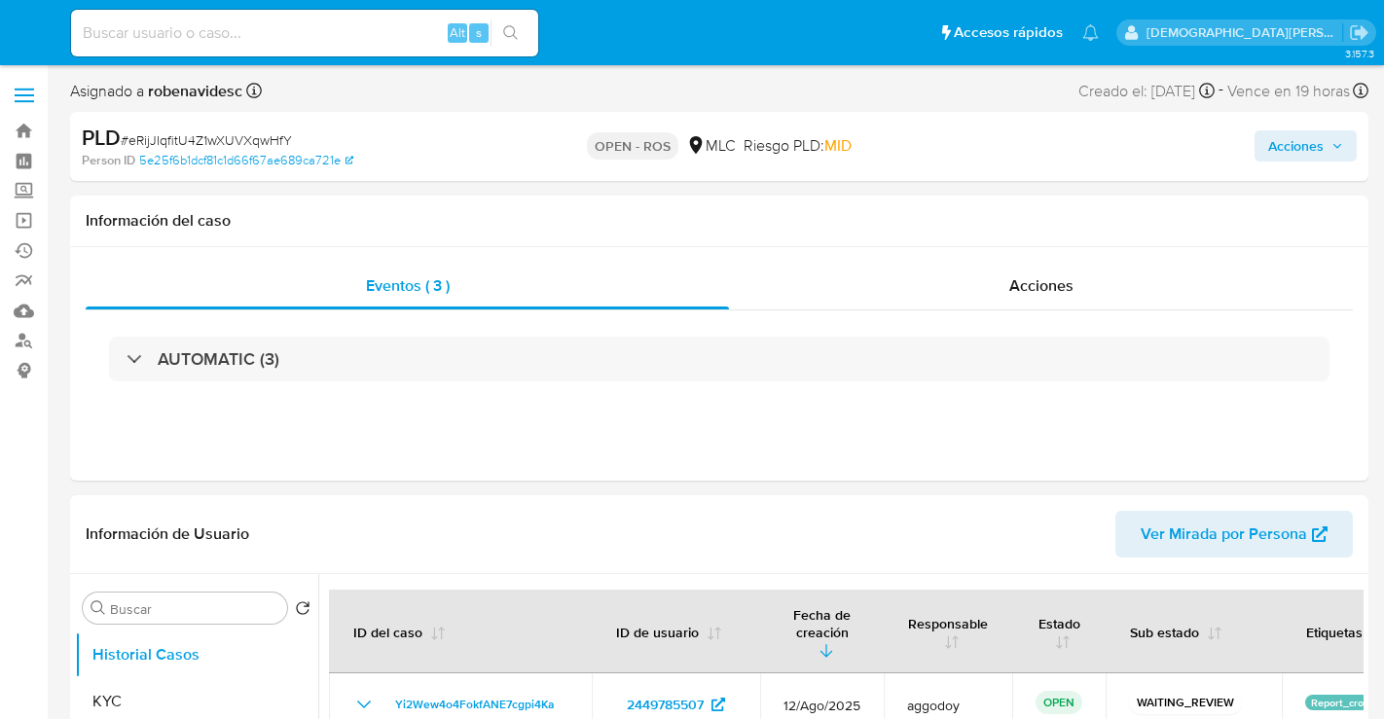
select select "10"
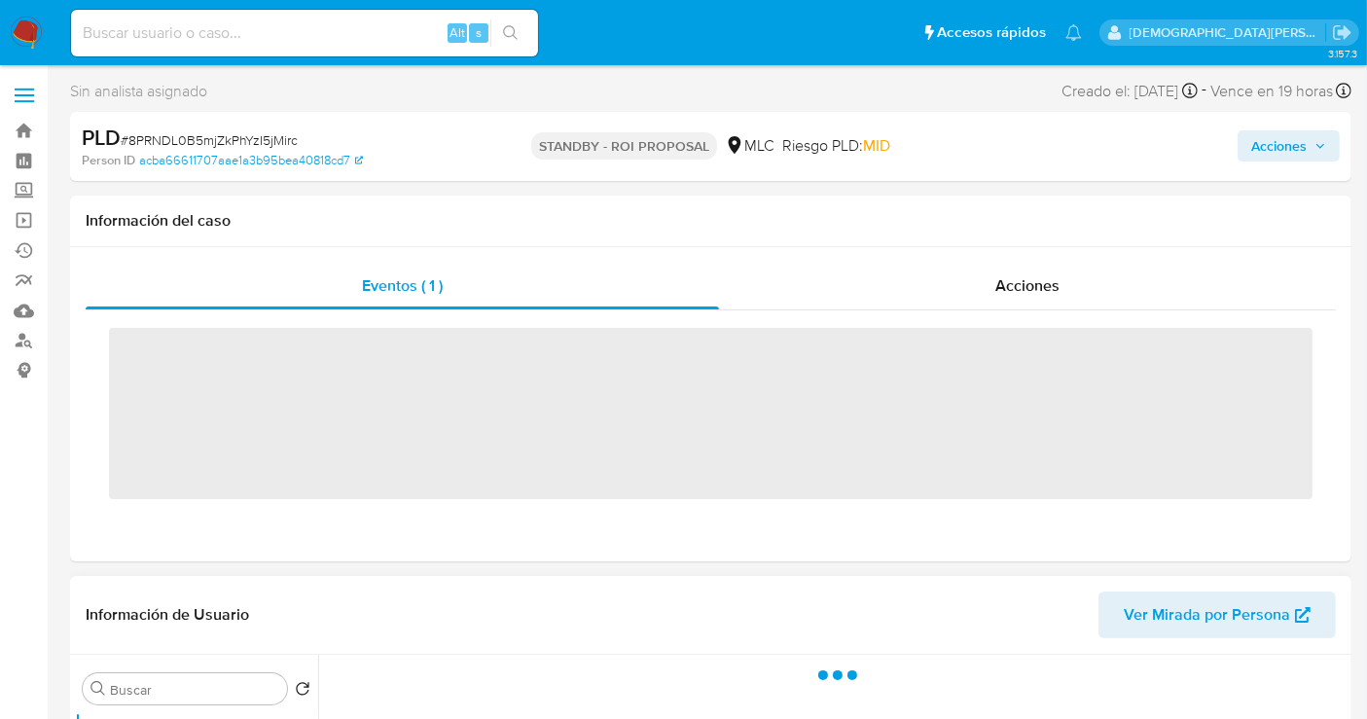
scroll to position [108, 0]
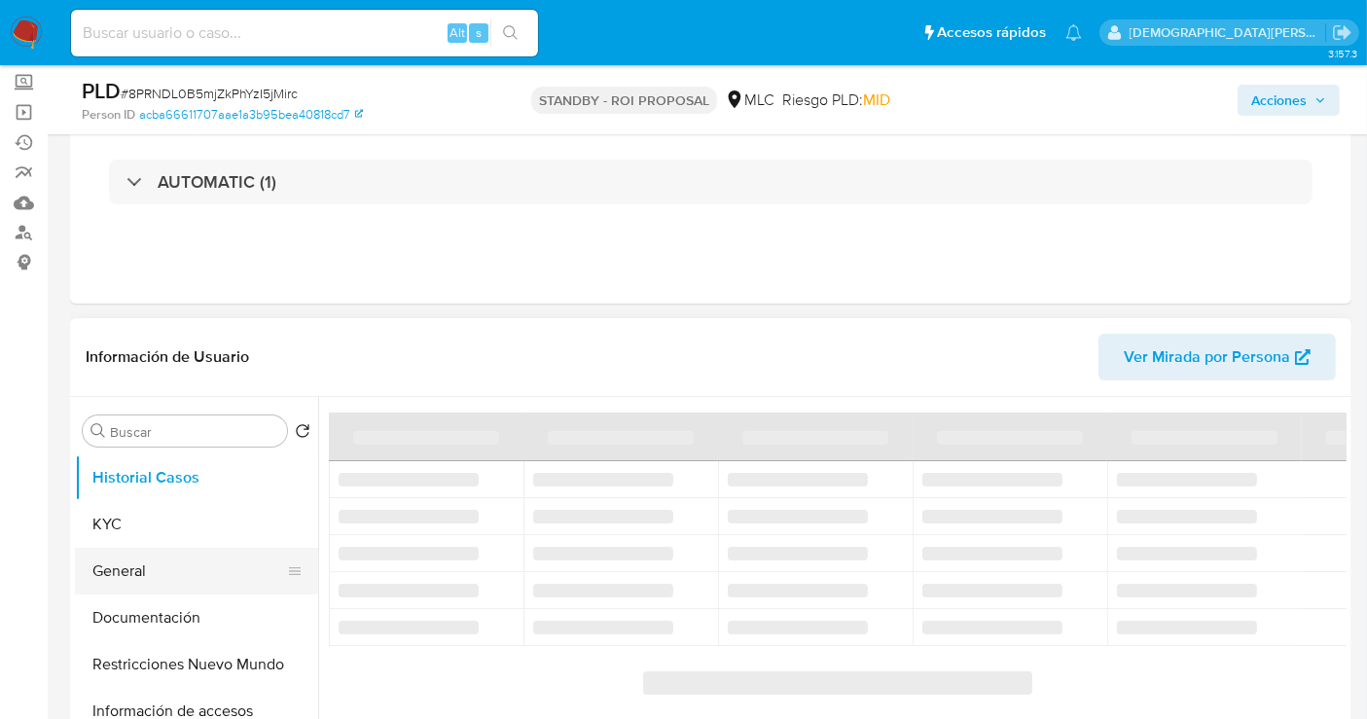
click at [177, 560] on button "General" at bounding box center [189, 571] width 228 height 47
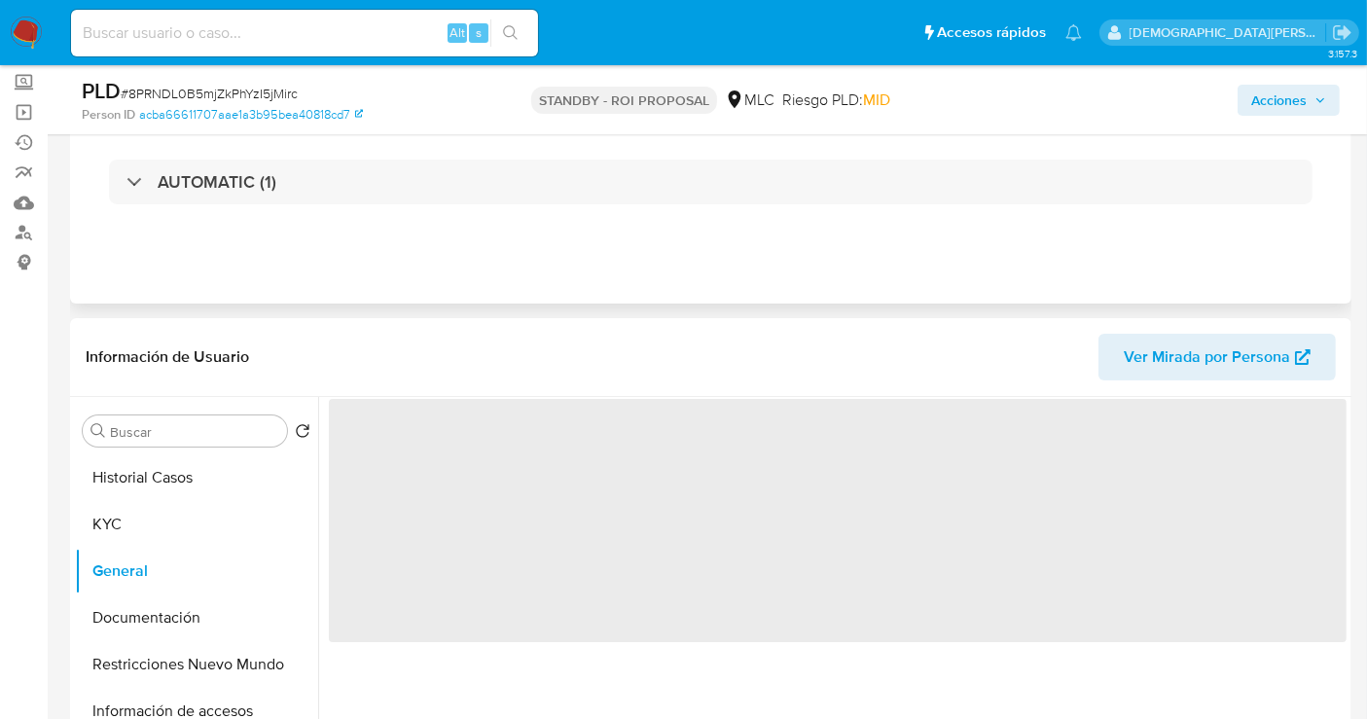
select select "10"
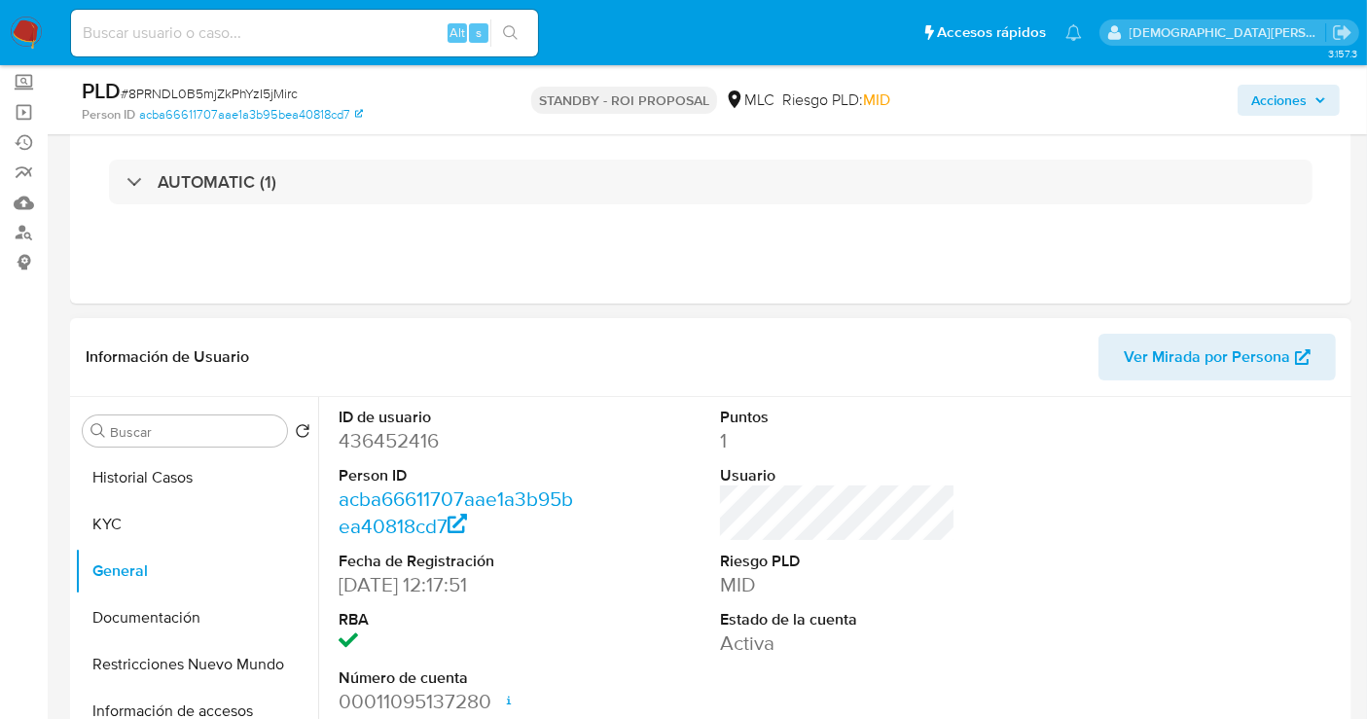
click at [396, 440] on dd "436452416" at bounding box center [456, 440] width 235 height 27
copy dd "436452416"
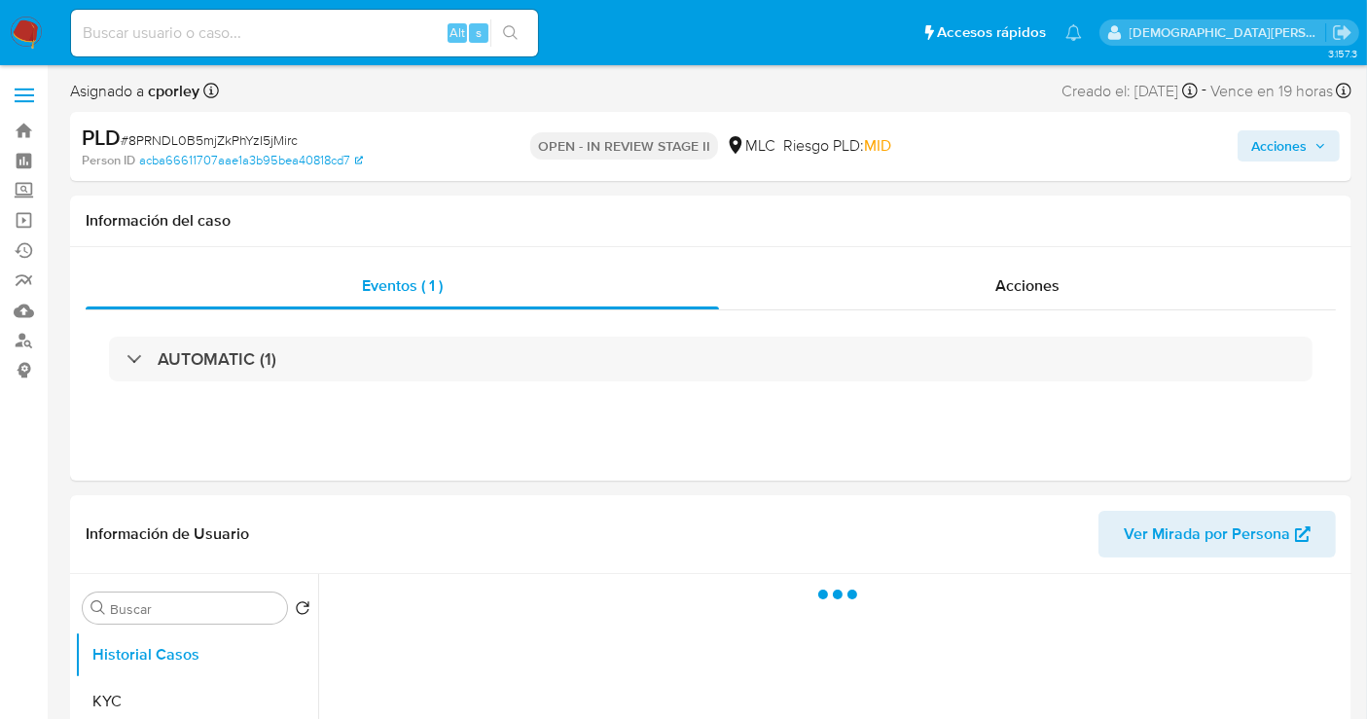
select select "10"
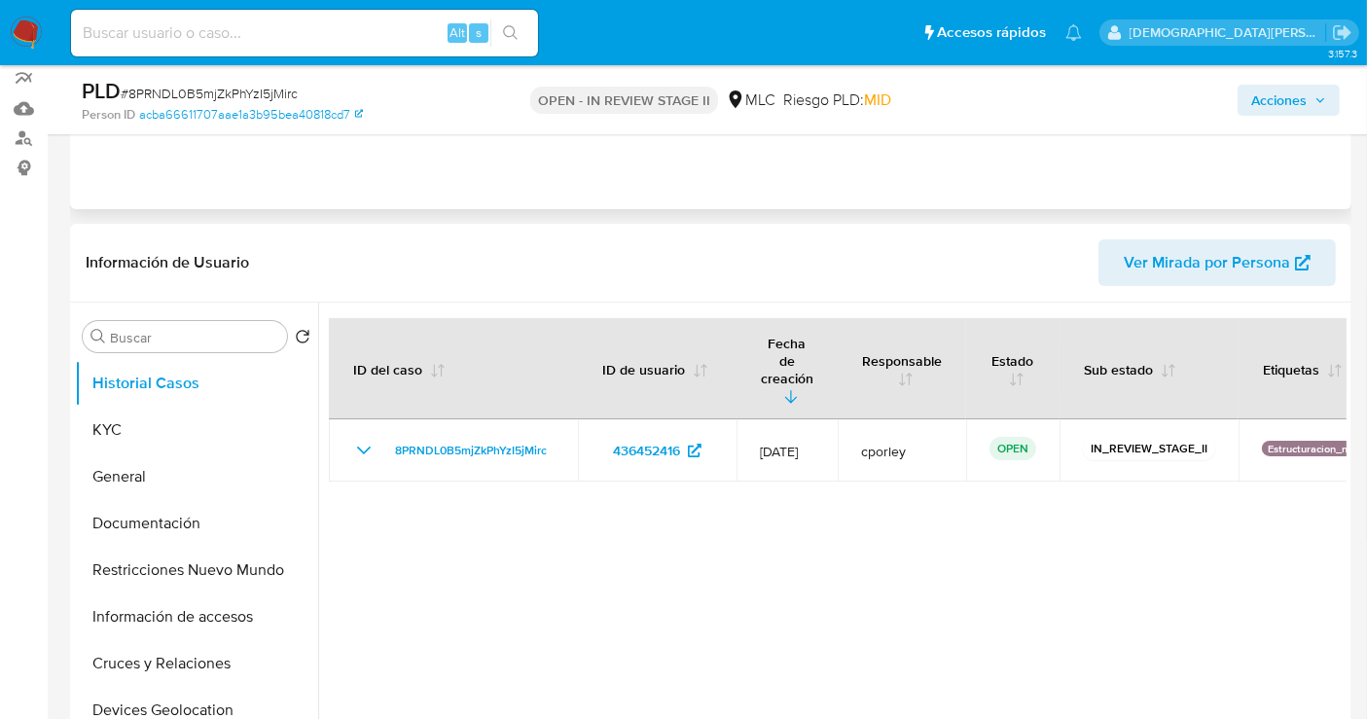
scroll to position [216, 0]
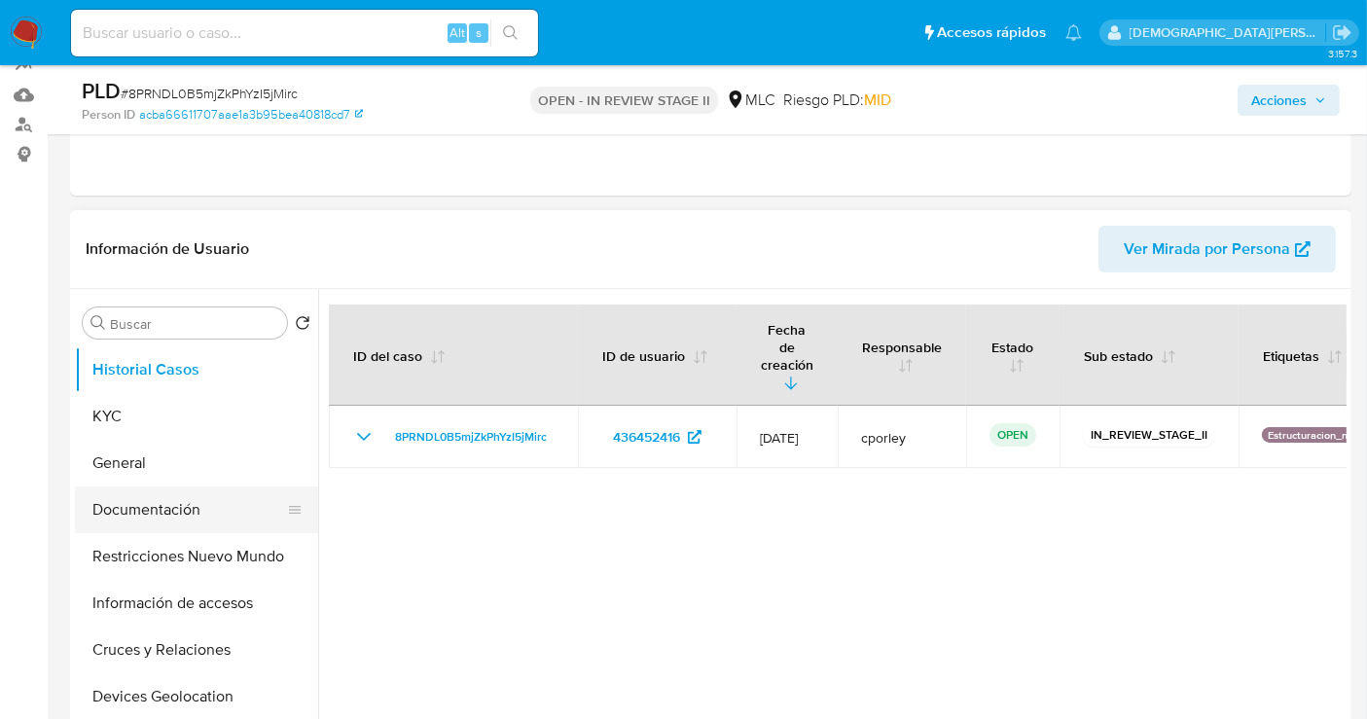
click at [177, 495] on button "Documentación" at bounding box center [189, 509] width 228 height 47
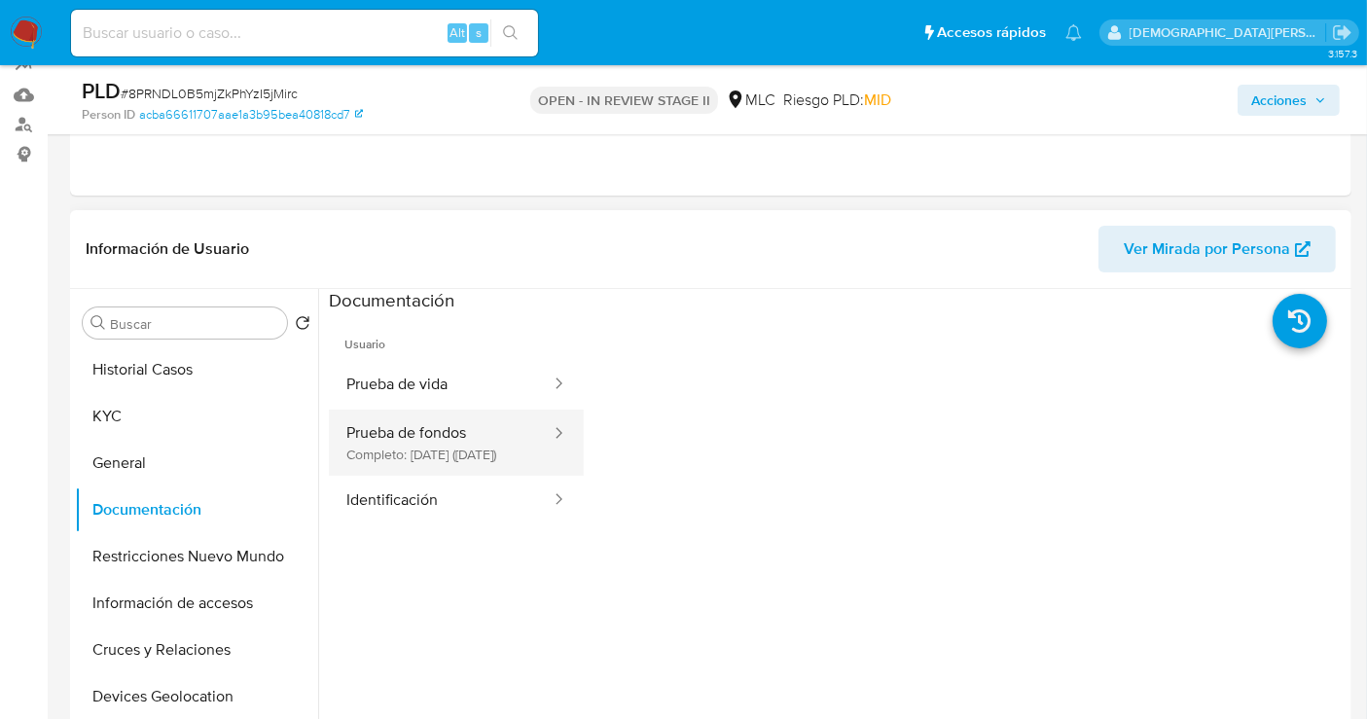
click at [449, 448] on button "Prueba de fondos Completo: 26/06/2025 (hace 2 meses)" at bounding box center [441, 443] width 224 height 66
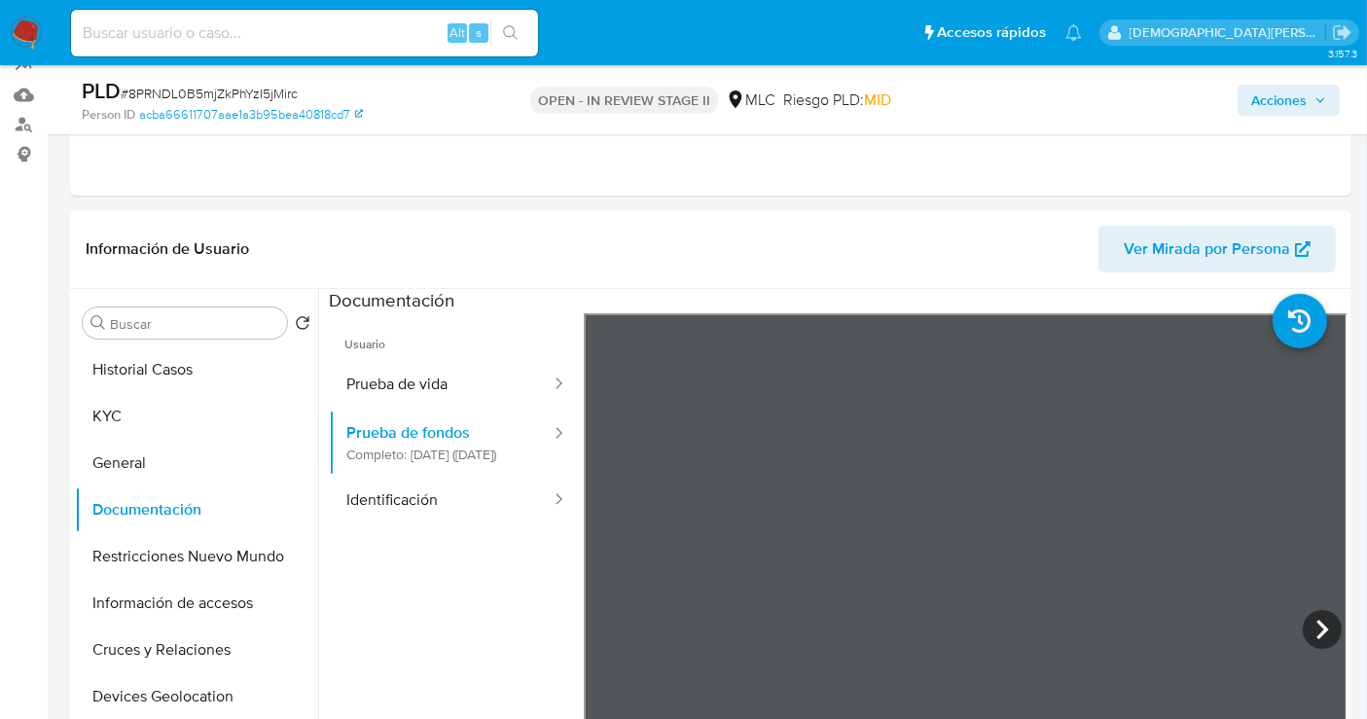
click at [432, 378] on button "Prueba de vida" at bounding box center [441, 385] width 224 height 50
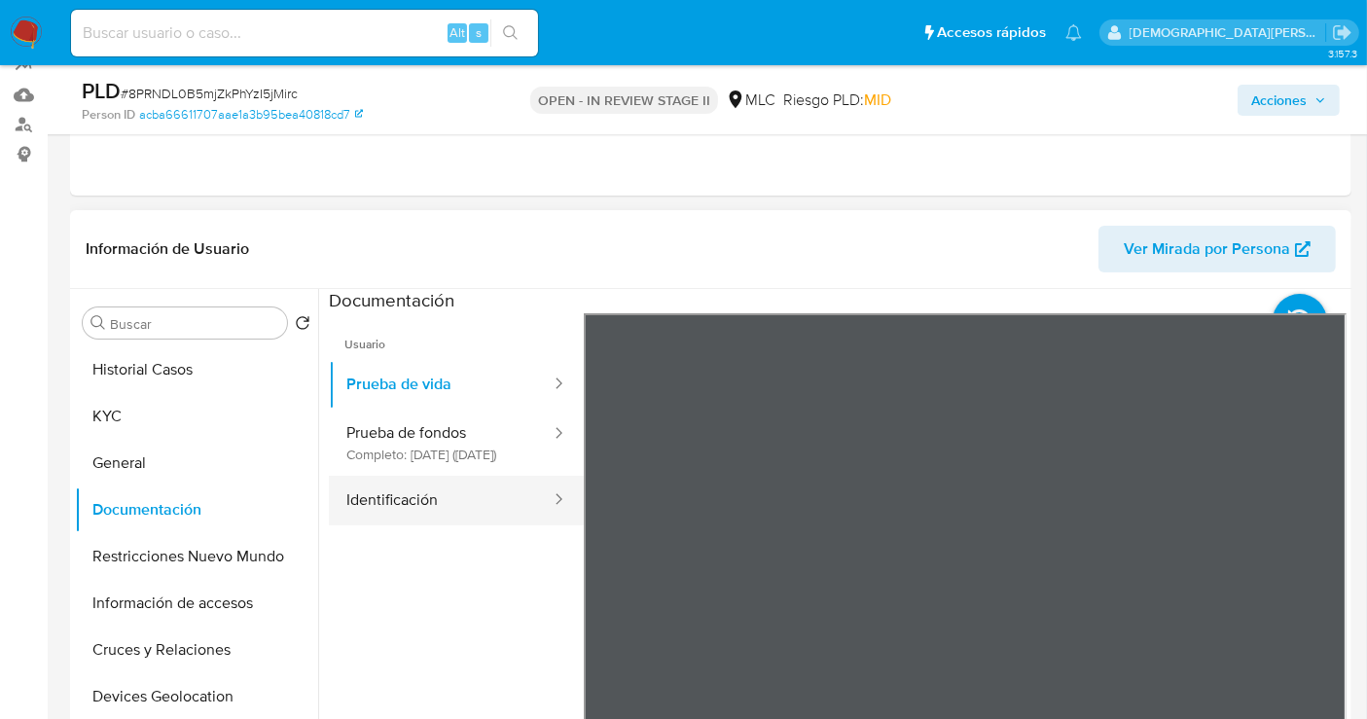
click at [397, 516] on button "Identificación" at bounding box center [441, 501] width 224 height 50
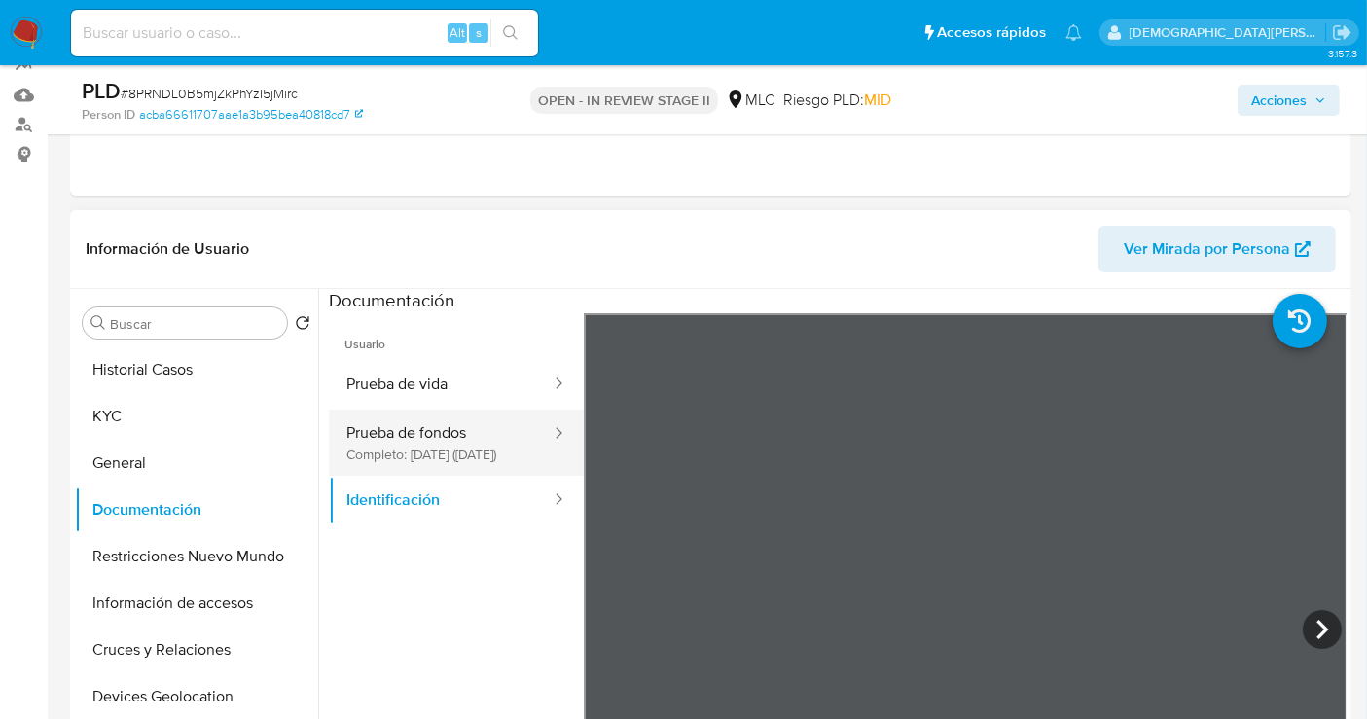
click at [436, 452] on button "Prueba de fondos Completo: 26/06/2025 (hace 2 meses)" at bounding box center [441, 443] width 224 height 66
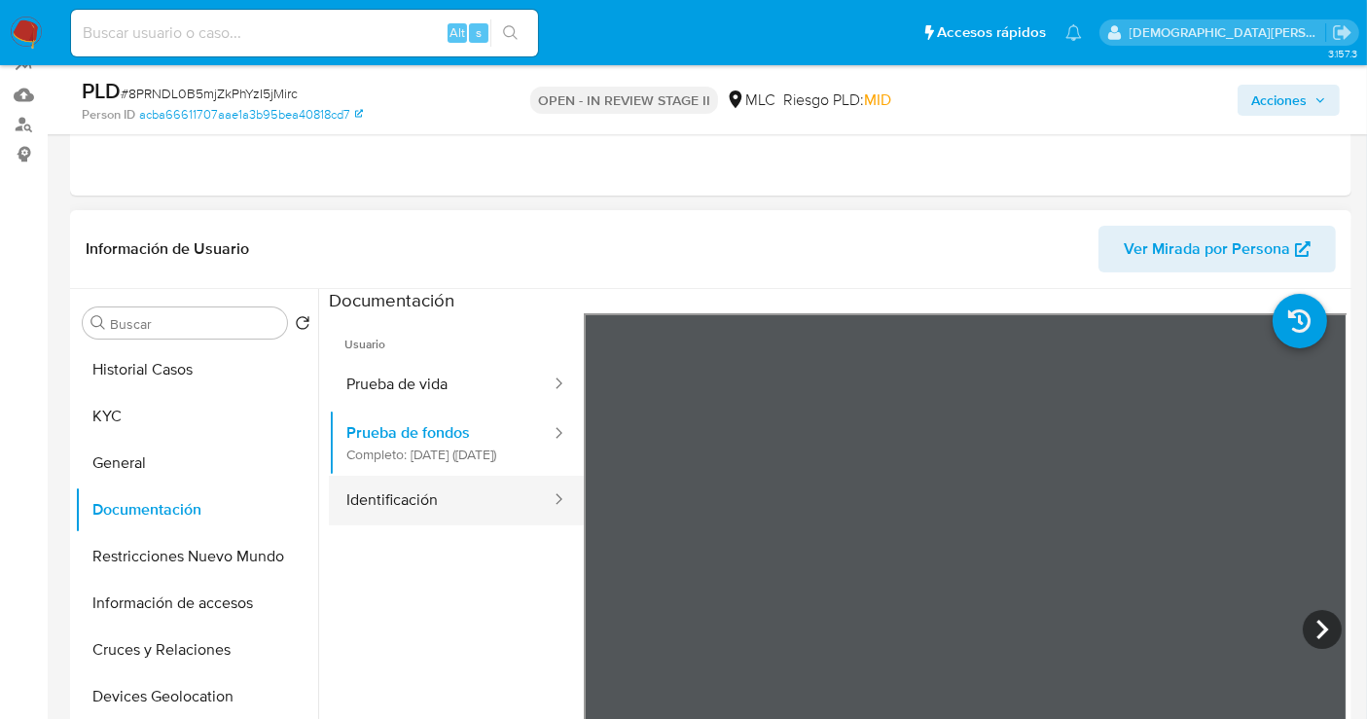
click at [434, 508] on button "Identificación" at bounding box center [441, 501] width 224 height 50
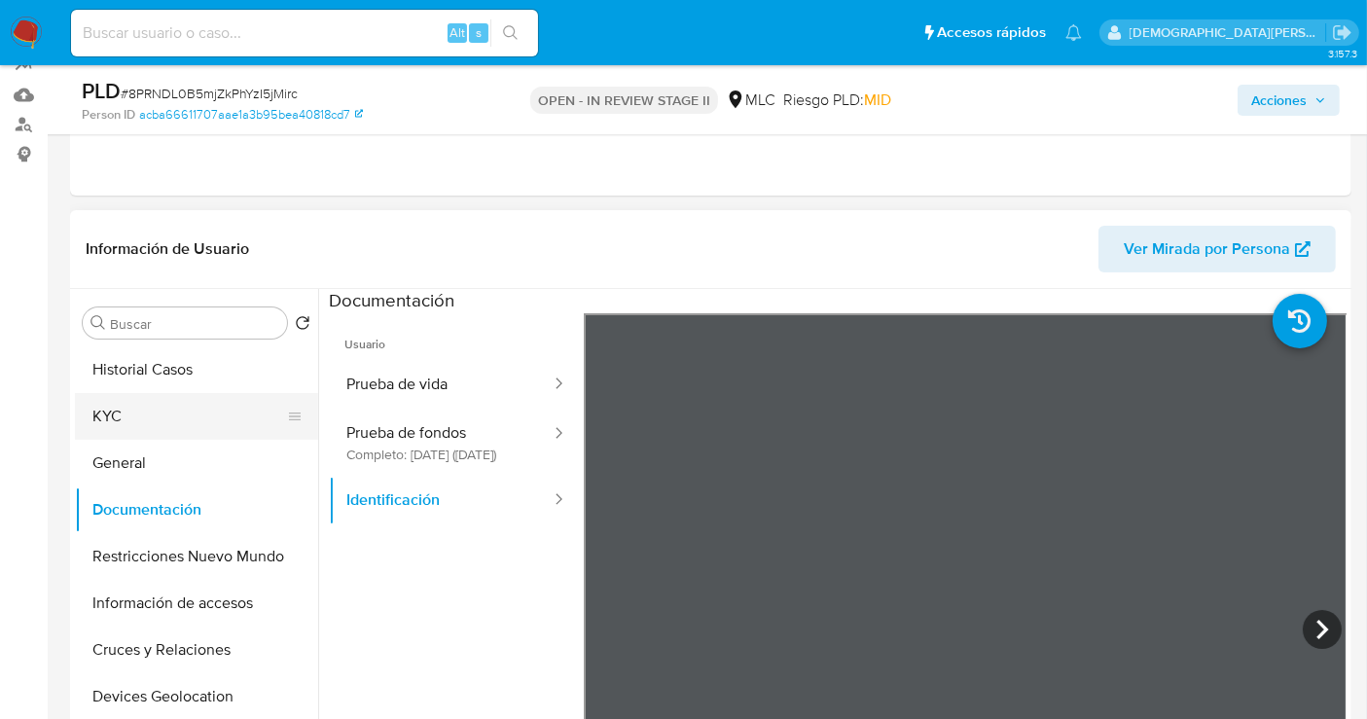
click at [162, 414] on button "KYC" at bounding box center [189, 416] width 228 height 47
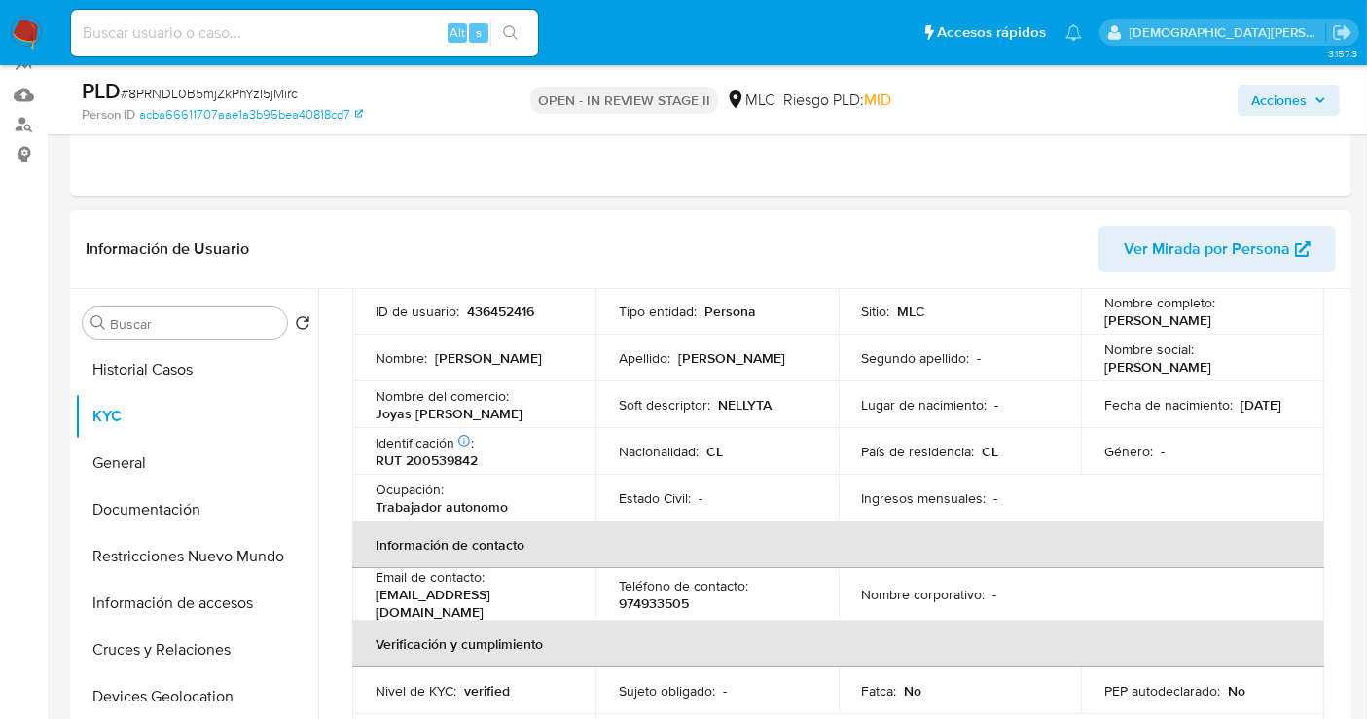
scroll to position [108, 0]
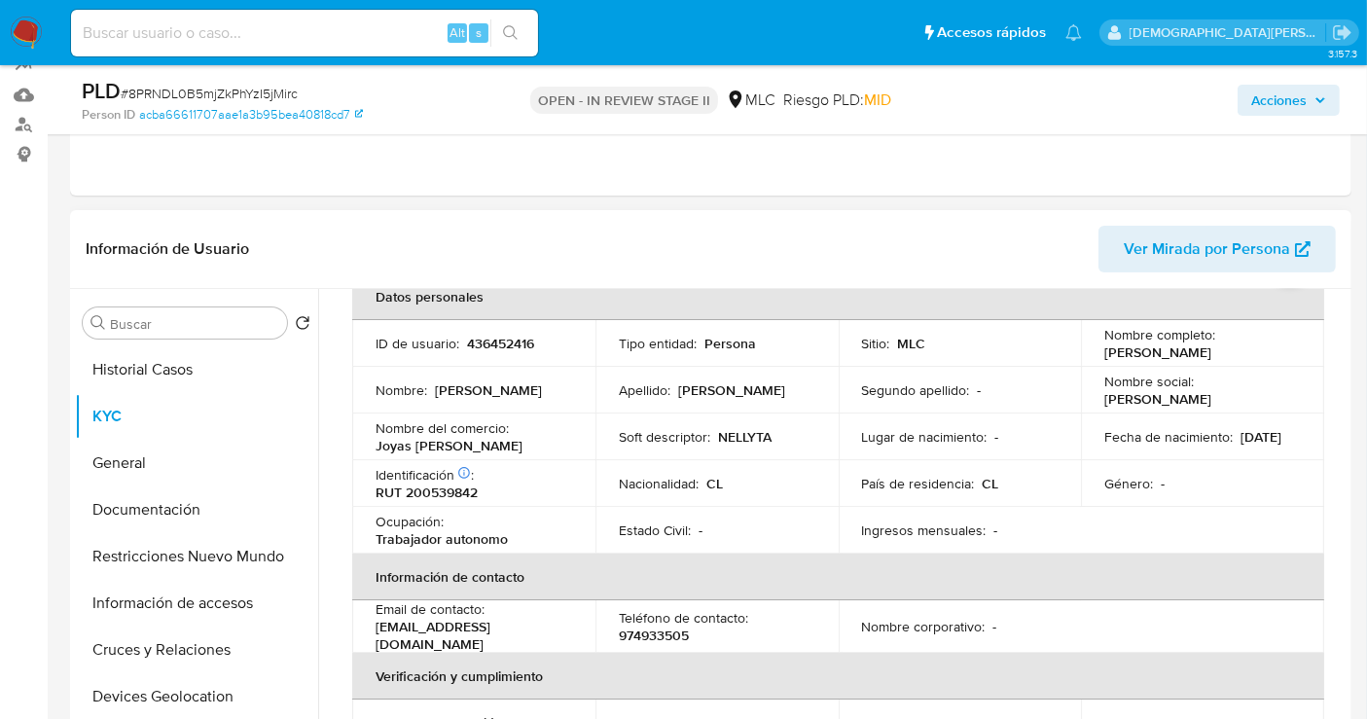
click at [450, 492] on p "RUT 200539842" at bounding box center [427, 493] width 102 height 18
copy p "200539842"
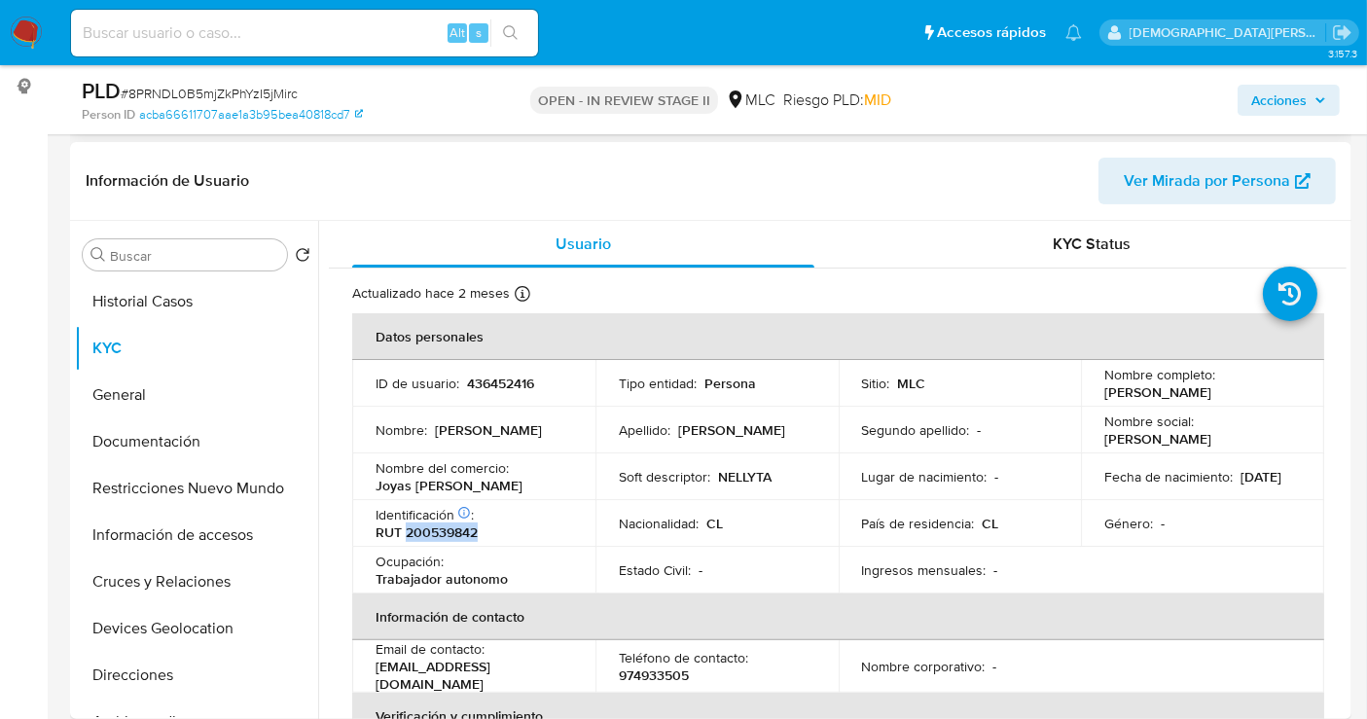
scroll to position [216, 0]
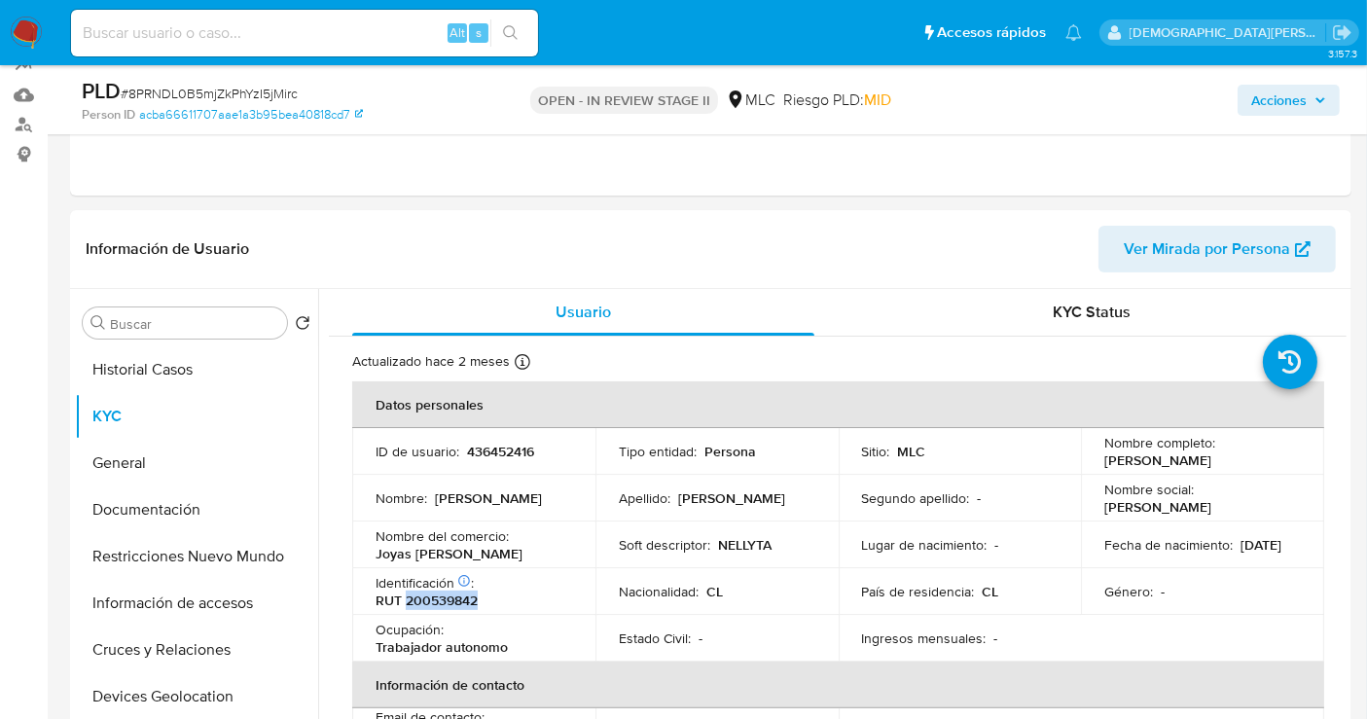
click at [1259, 107] on span "Acciones" at bounding box center [1278, 100] width 55 height 31
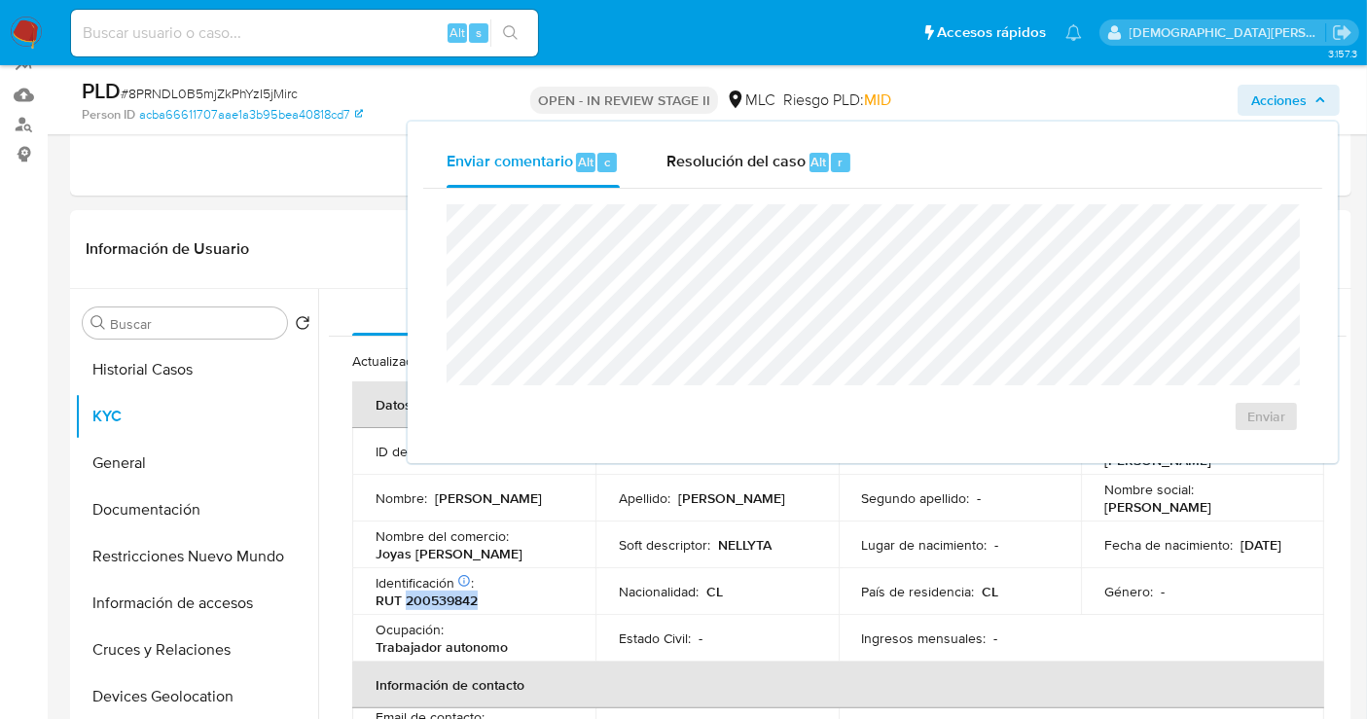
drag, startPoint x: 766, startPoint y: 148, endPoint x: 745, endPoint y: 199, distance: 55.5
click at [761, 150] on span "Resolución del caso" at bounding box center [735, 161] width 139 height 22
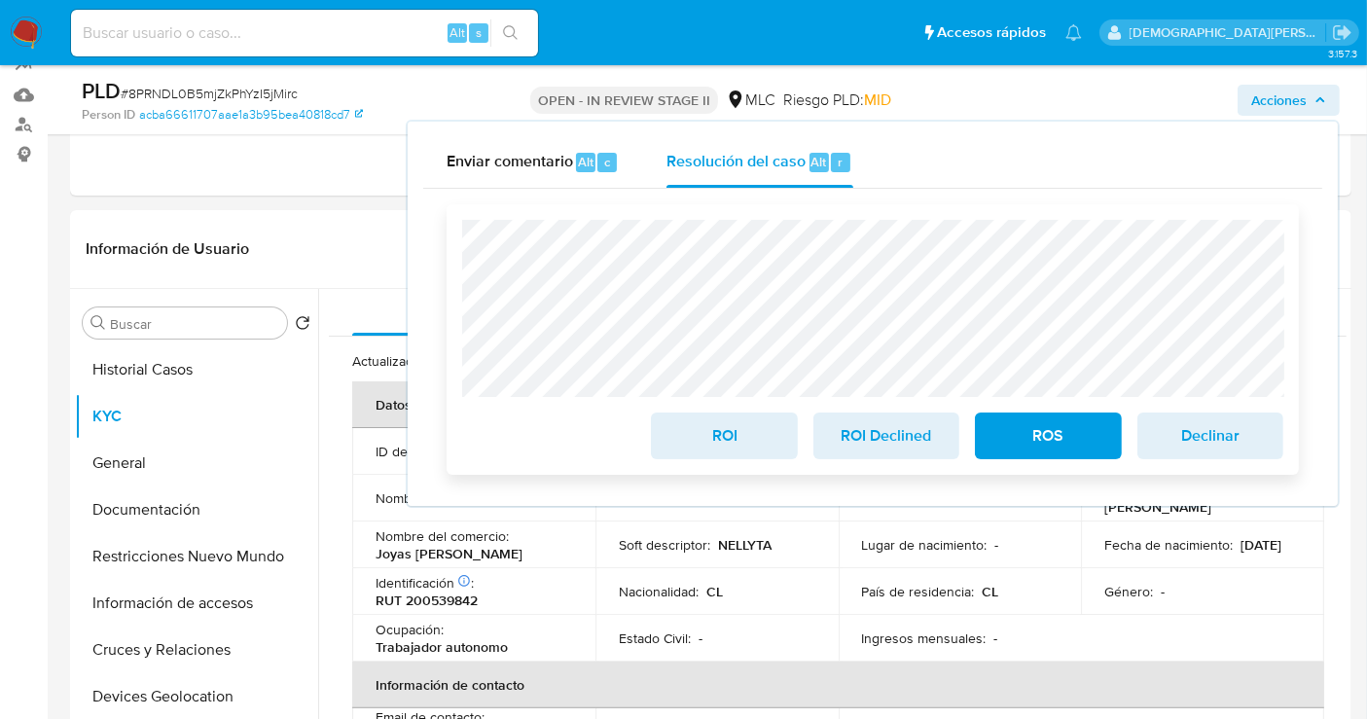
click at [1041, 430] on span "ROS" at bounding box center [1047, 435] width 95 height 43
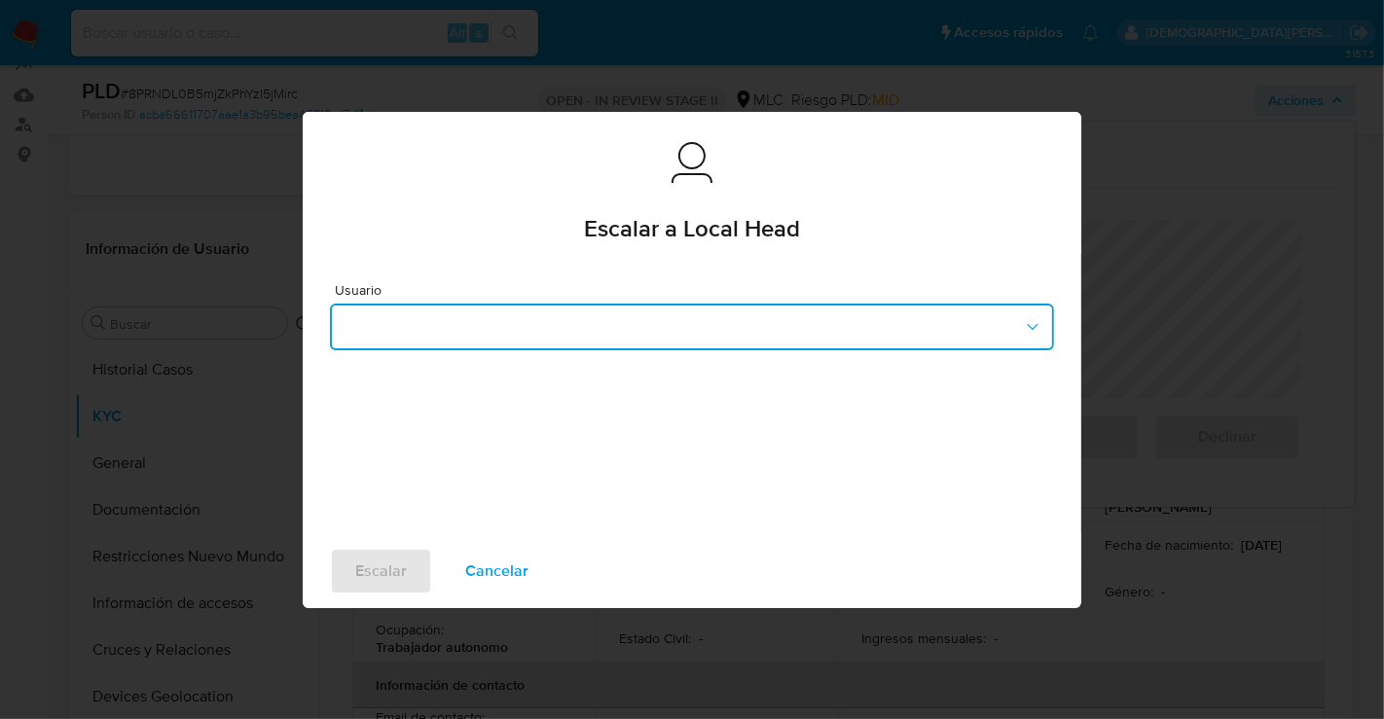
click at [508, 325] on button "button" at bounding box center [692, 327] width 724 height 47
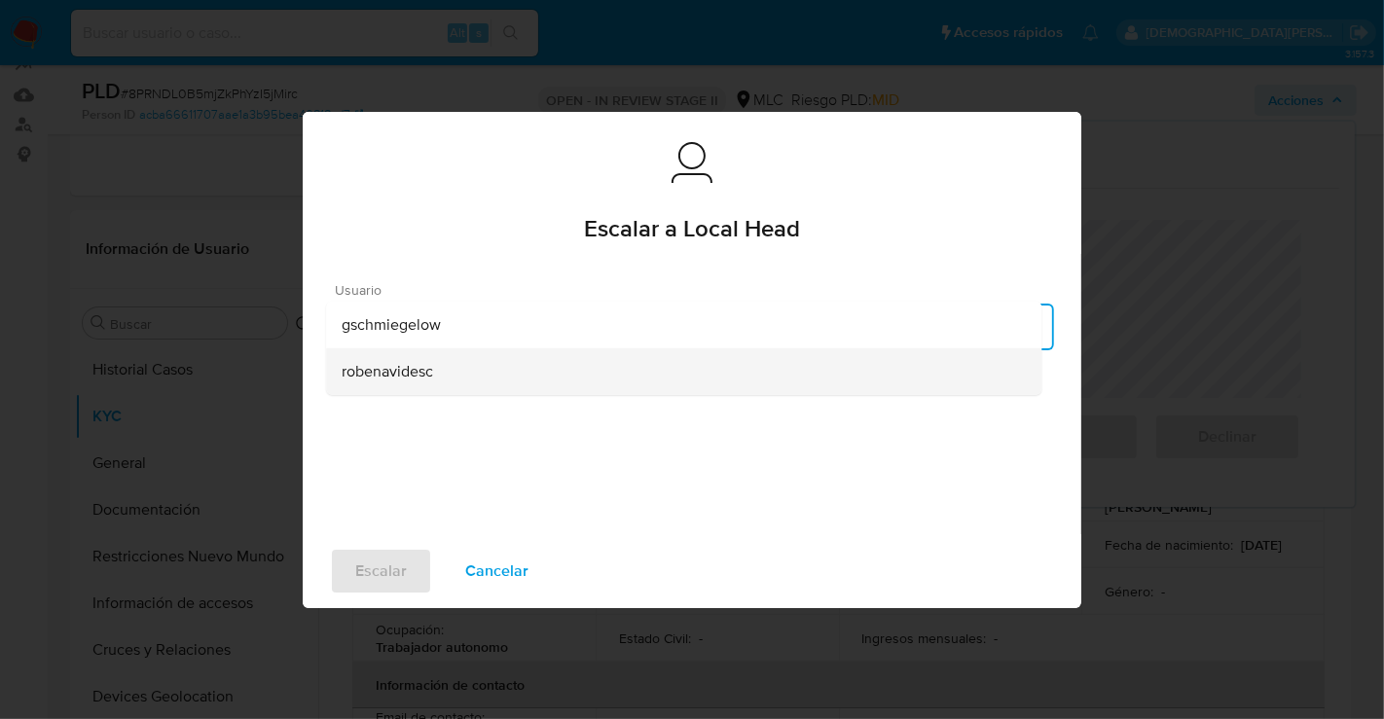
click at [425, 367] on span "robenavidesc" at bounding box center [387, 370] width 91 height 19
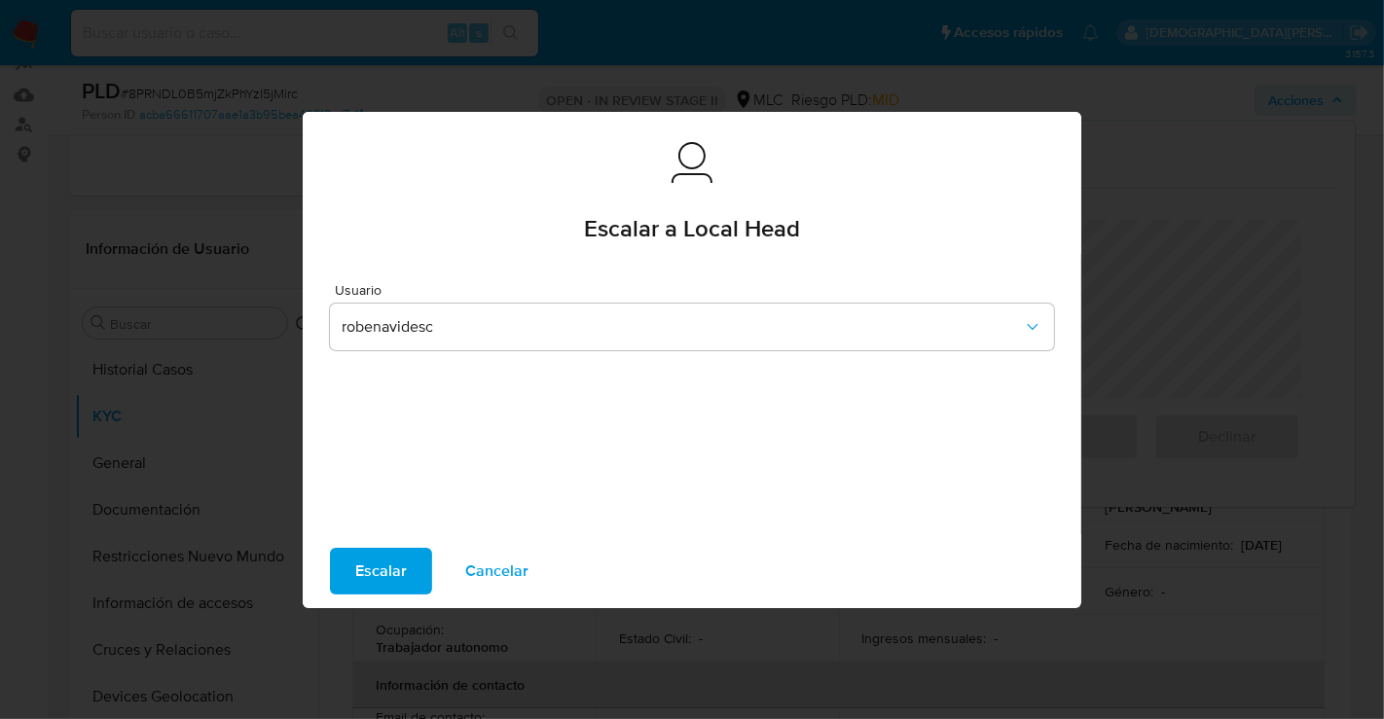
click at [372, 576] on span "Escalar" at bounding box center [381, 571] width 52 height 43
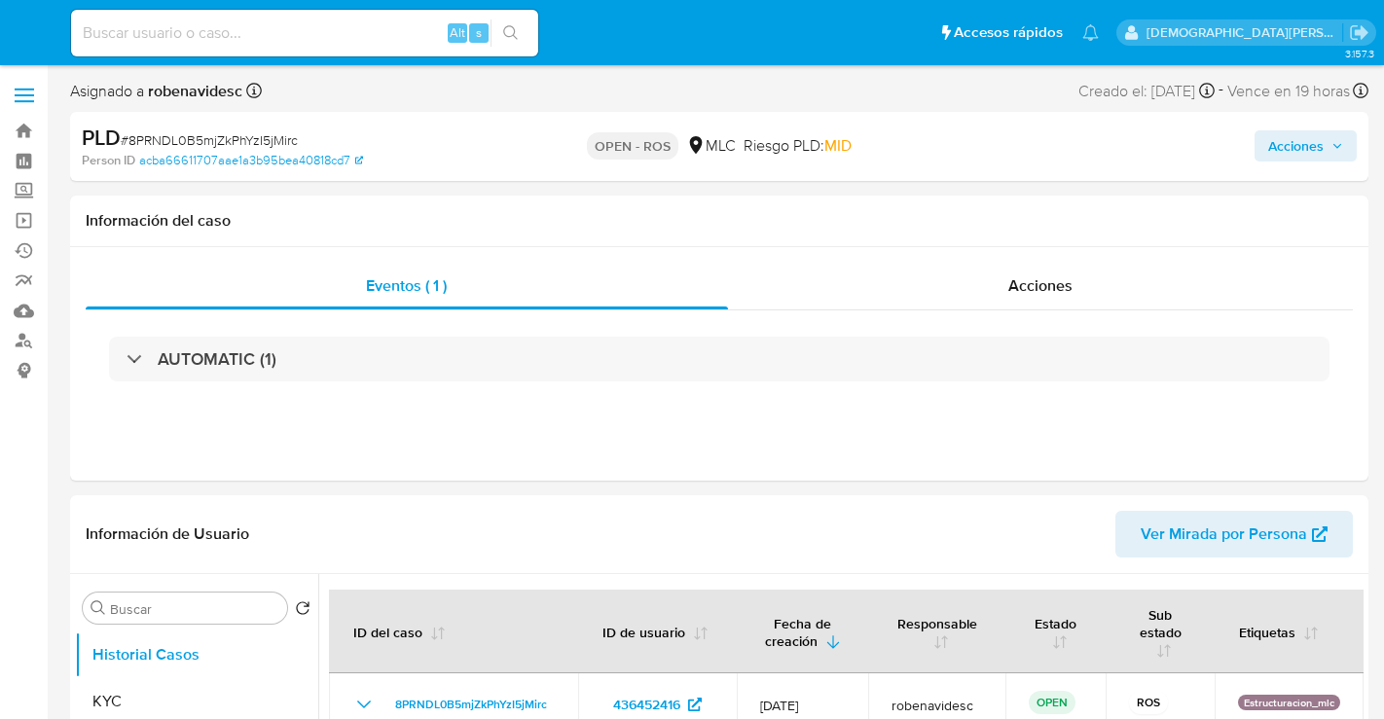
select select "10"
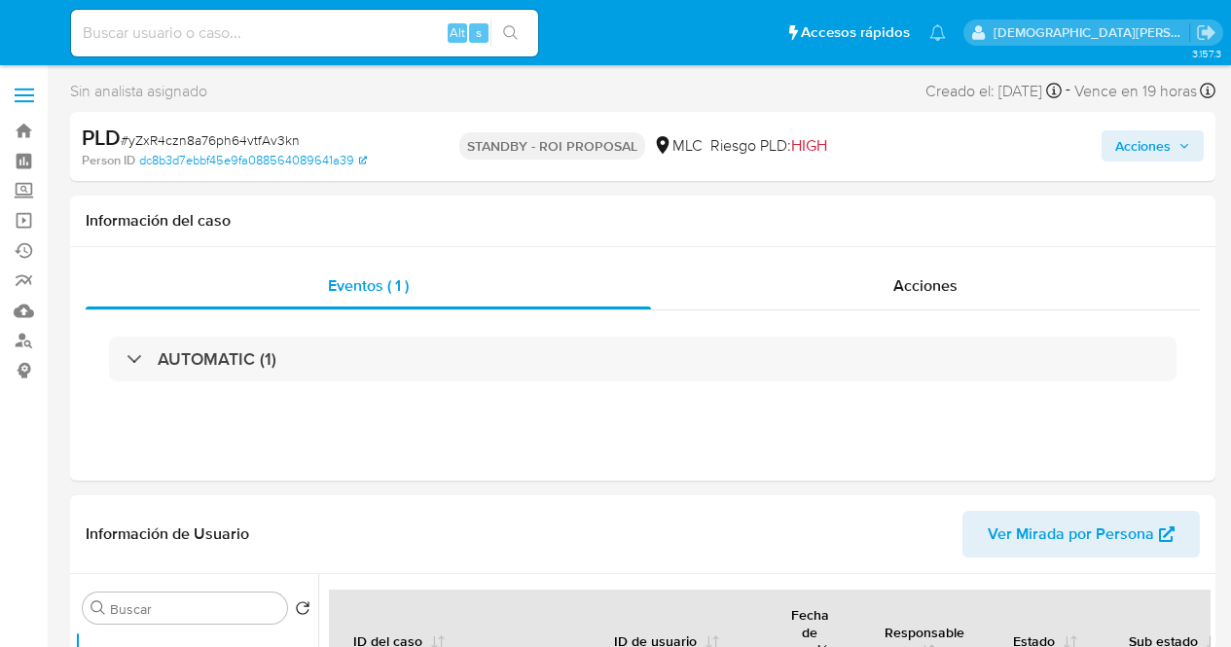
select select "10"
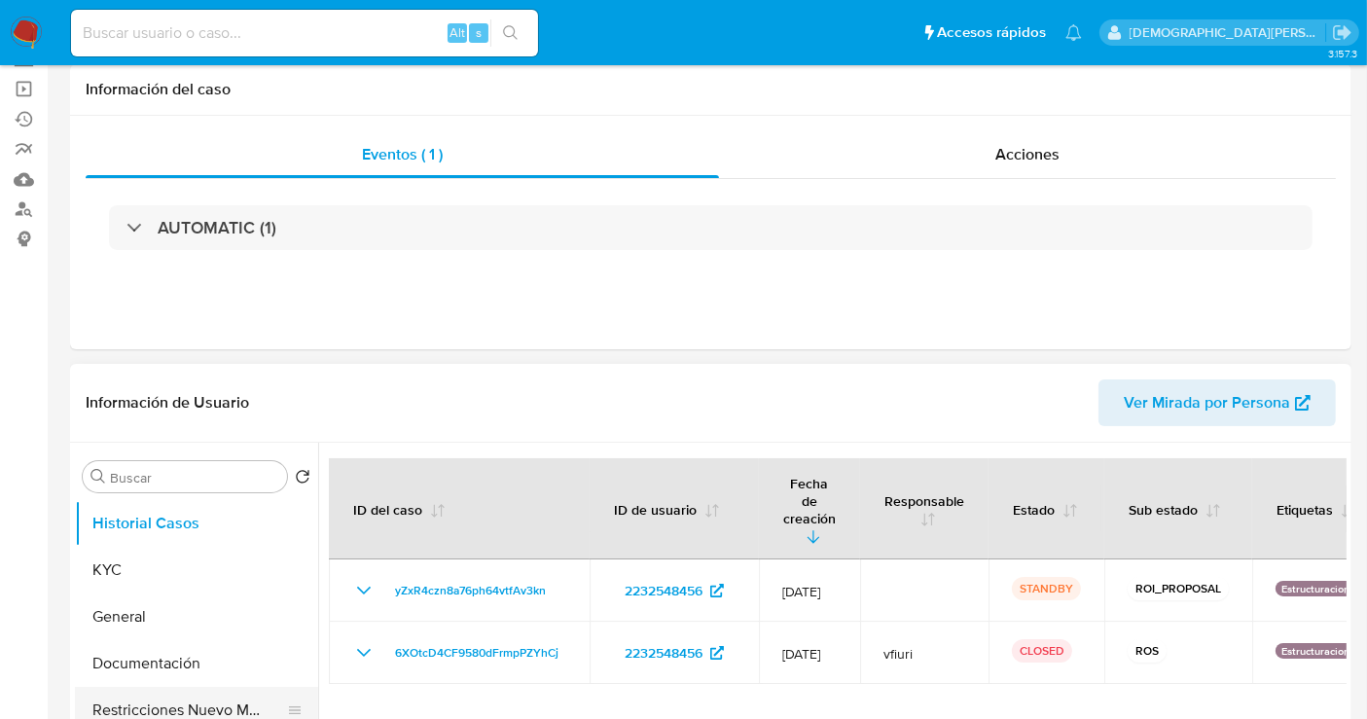
scroll to position [216, 0]
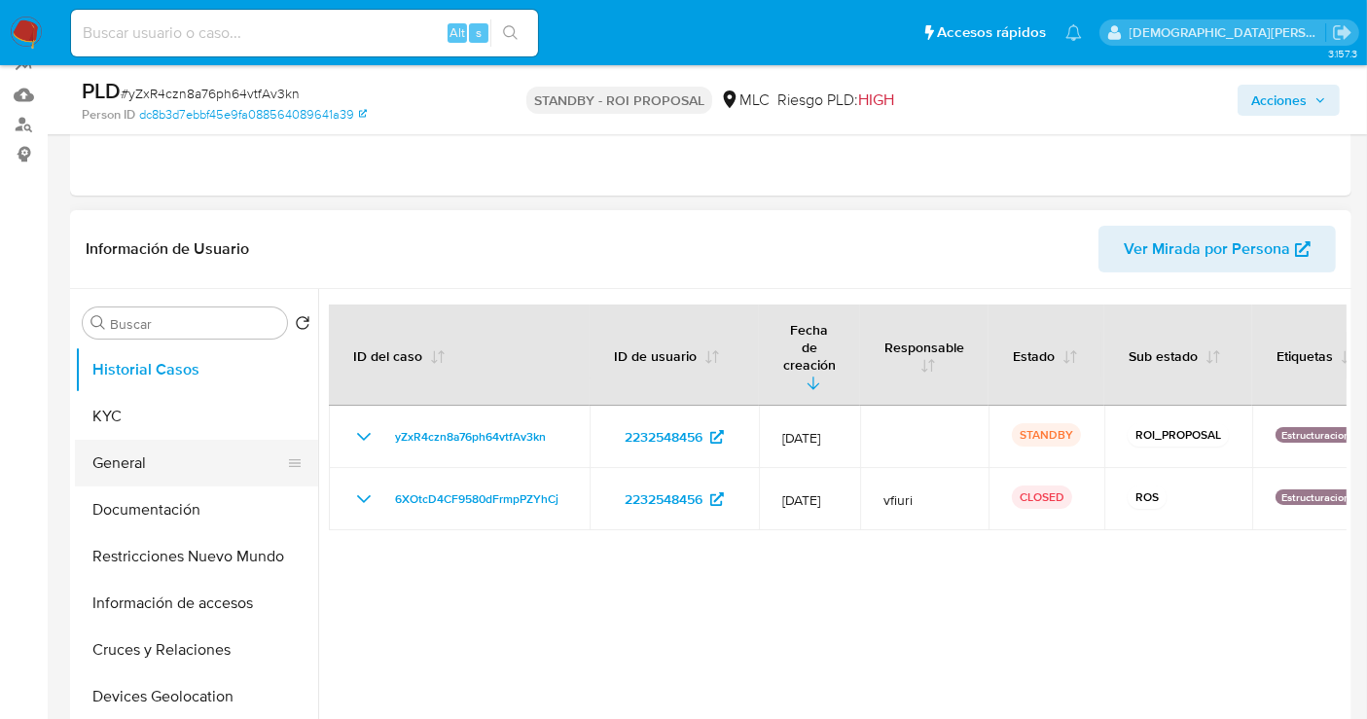
click at [156, 456] on button "General" at bounding box center [189, 463] width 228 height 47
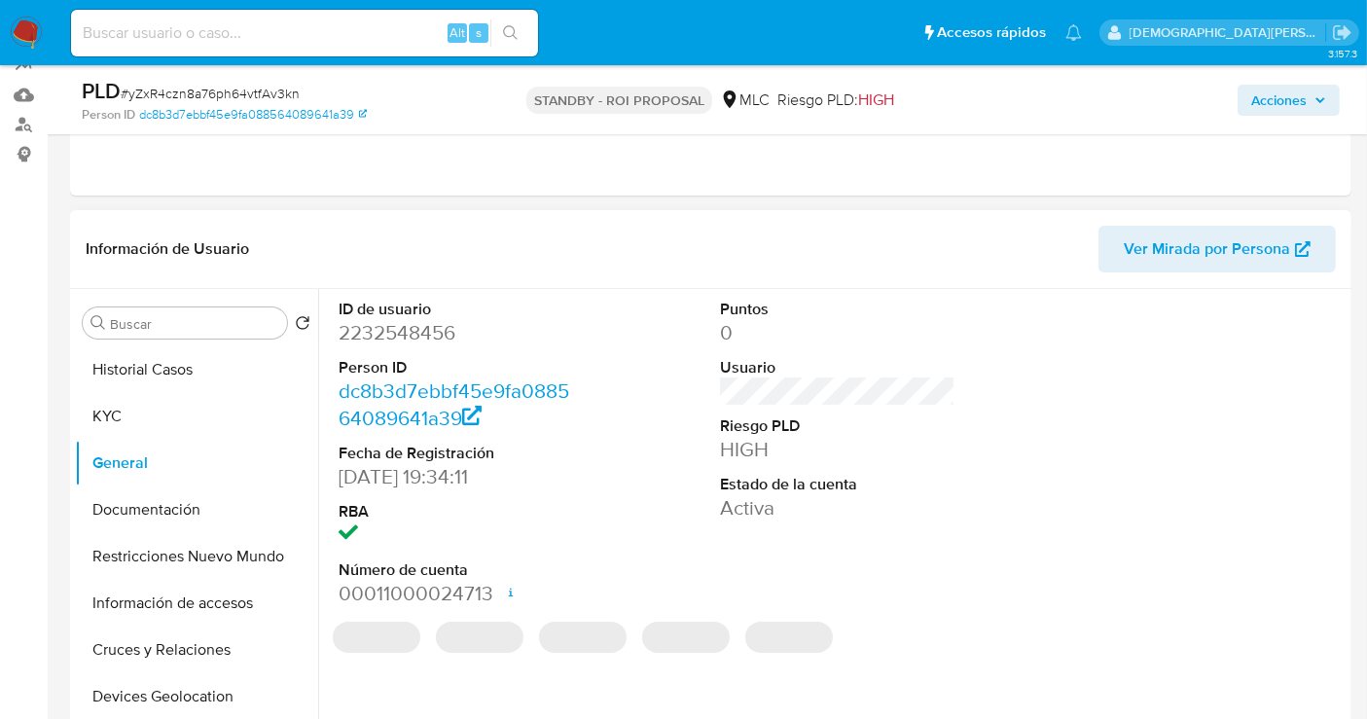
click at [406, 331] on dd "2232548456" at bounding box center [456, 332] width 235 height 27
copy dd "2232548456"
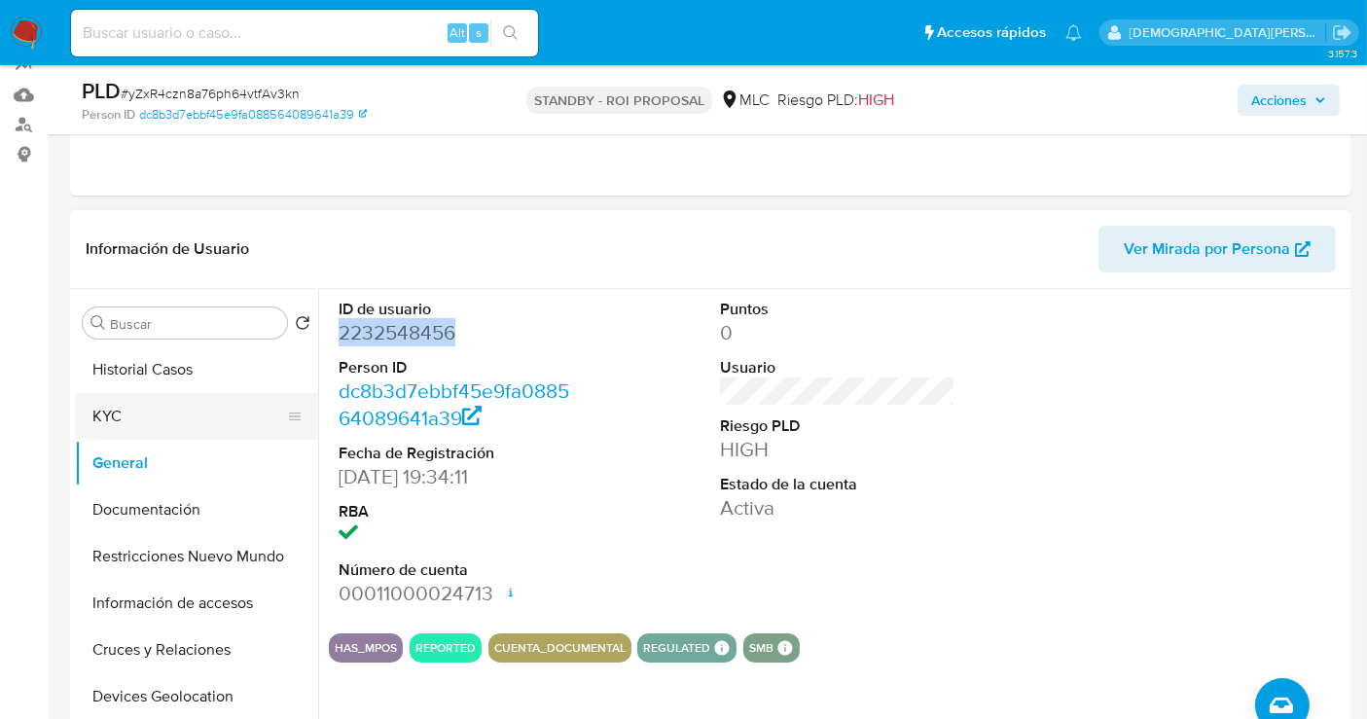
click at [124, 398] on button "KYC" at bounding box center [189, 416] width 228 height 47
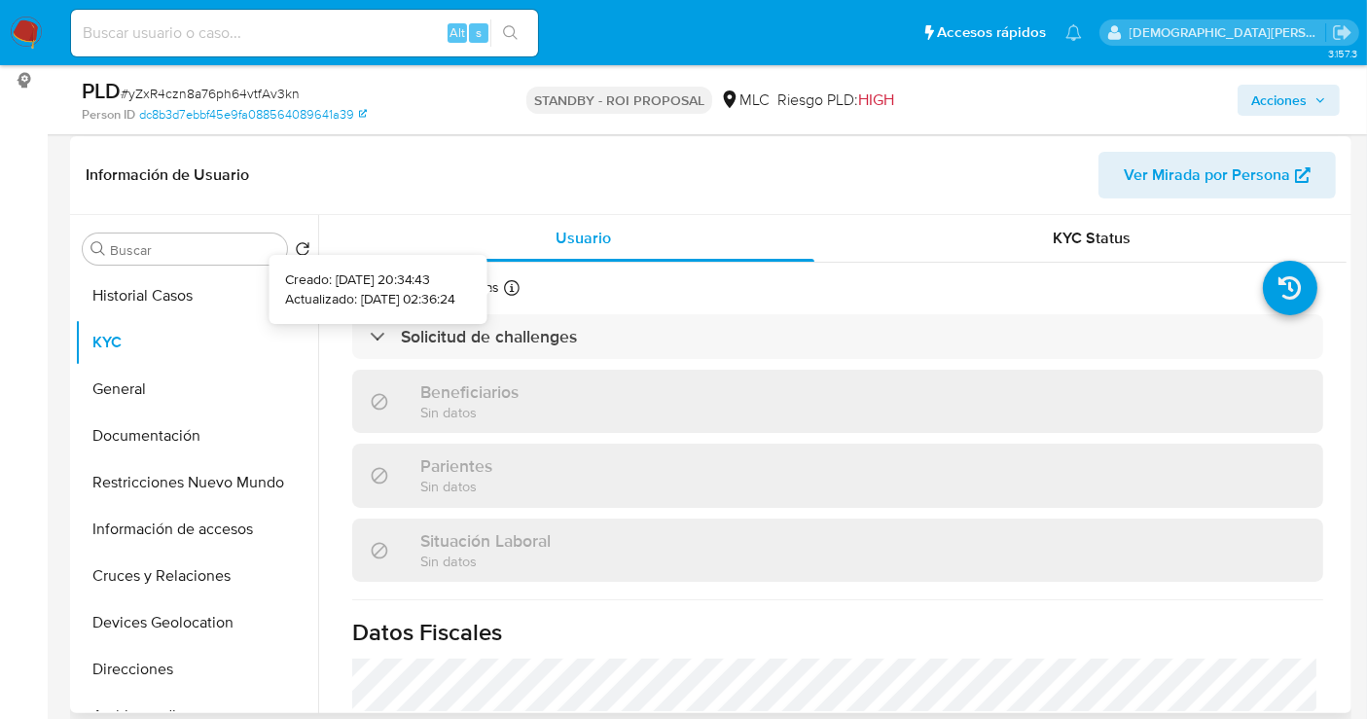
scroll to position [324, 0]
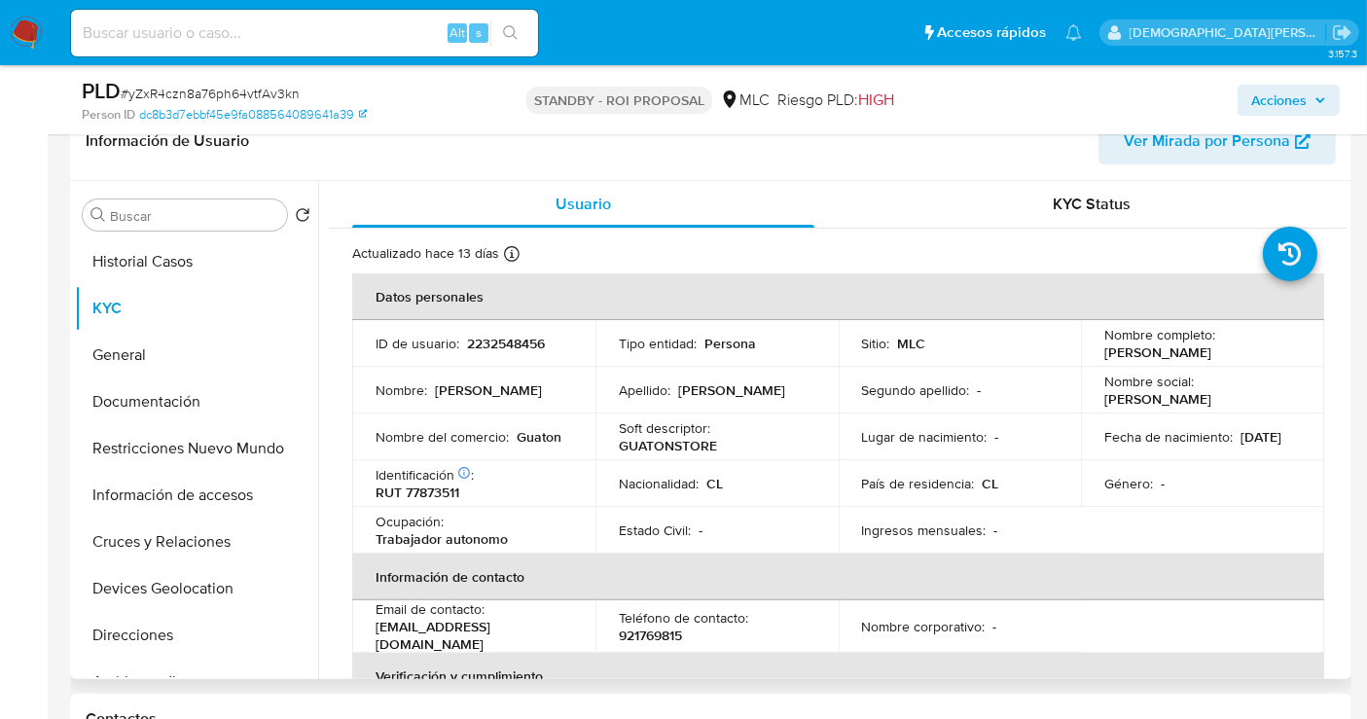
drag, startPoint x: 1165, startPoint y: 359, endPoint x: 1092, endPoint y: 348, distance: 73.8
click at [1092, 348] on td "Nombre completo : [PERSON_NAME]" at bounding box center [1202, 343] width 243 height 47
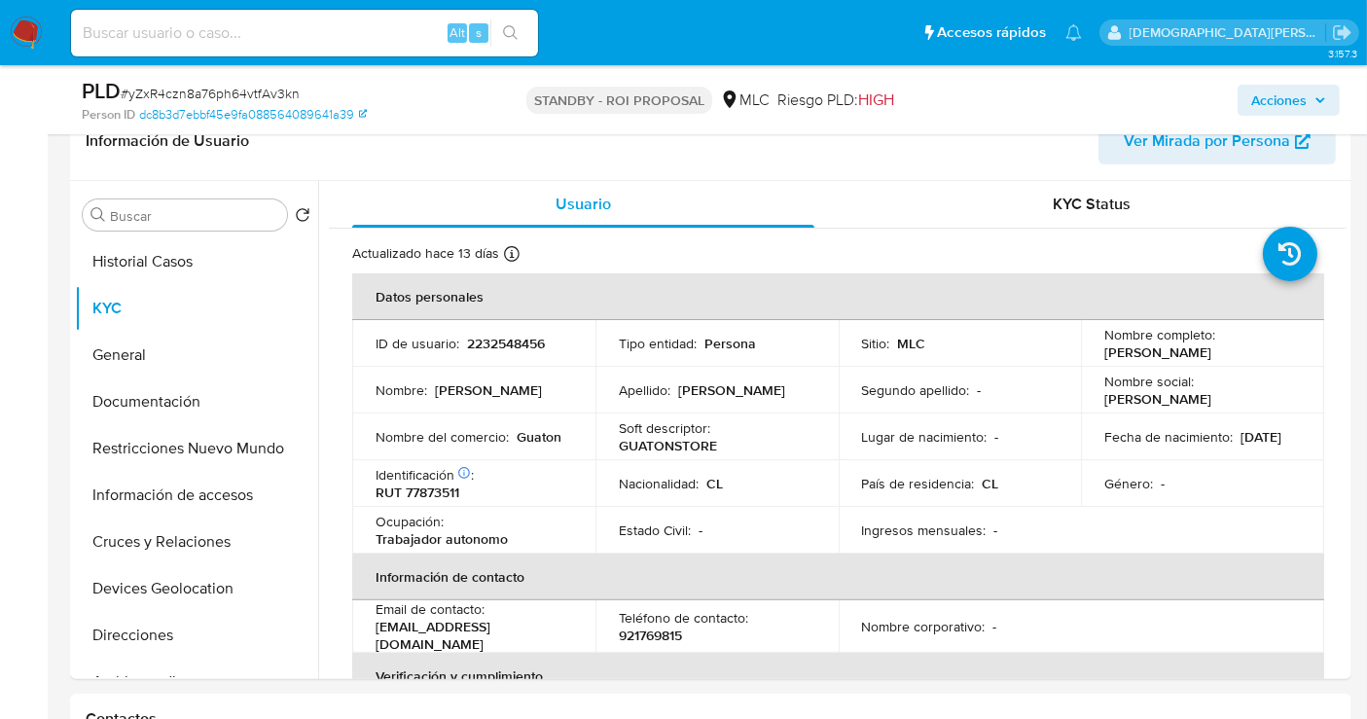
copy p "[PERSON_NAME]"
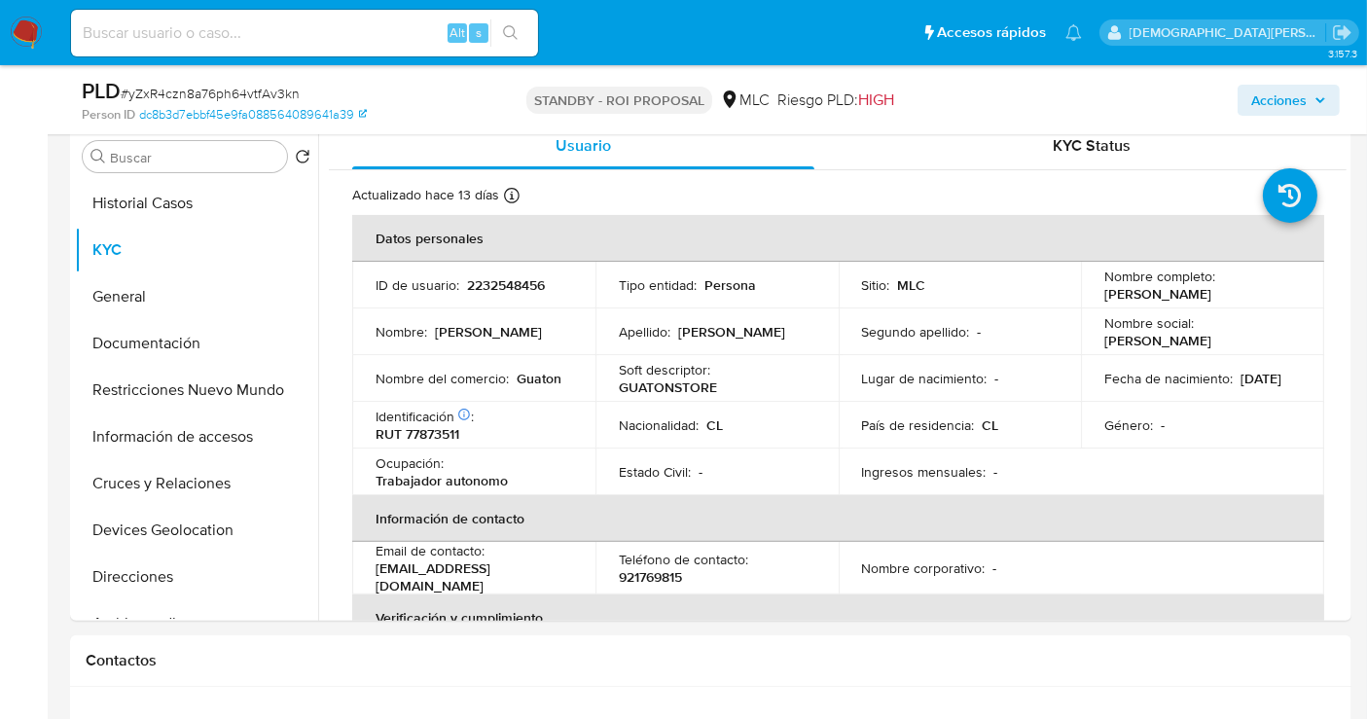
scroll to position [432, 0]
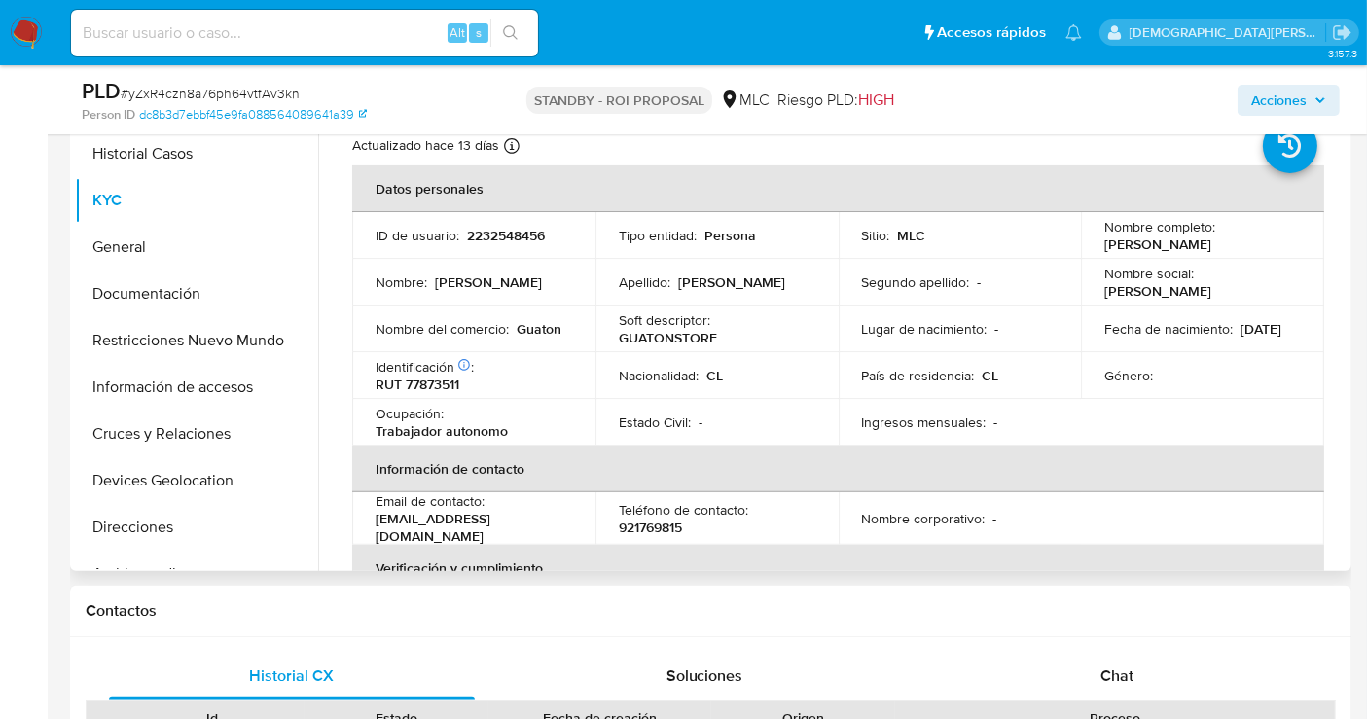
click at [650, 346] on p "GUATONSTORE" at bounding box center [668, 338] width 98 height 18
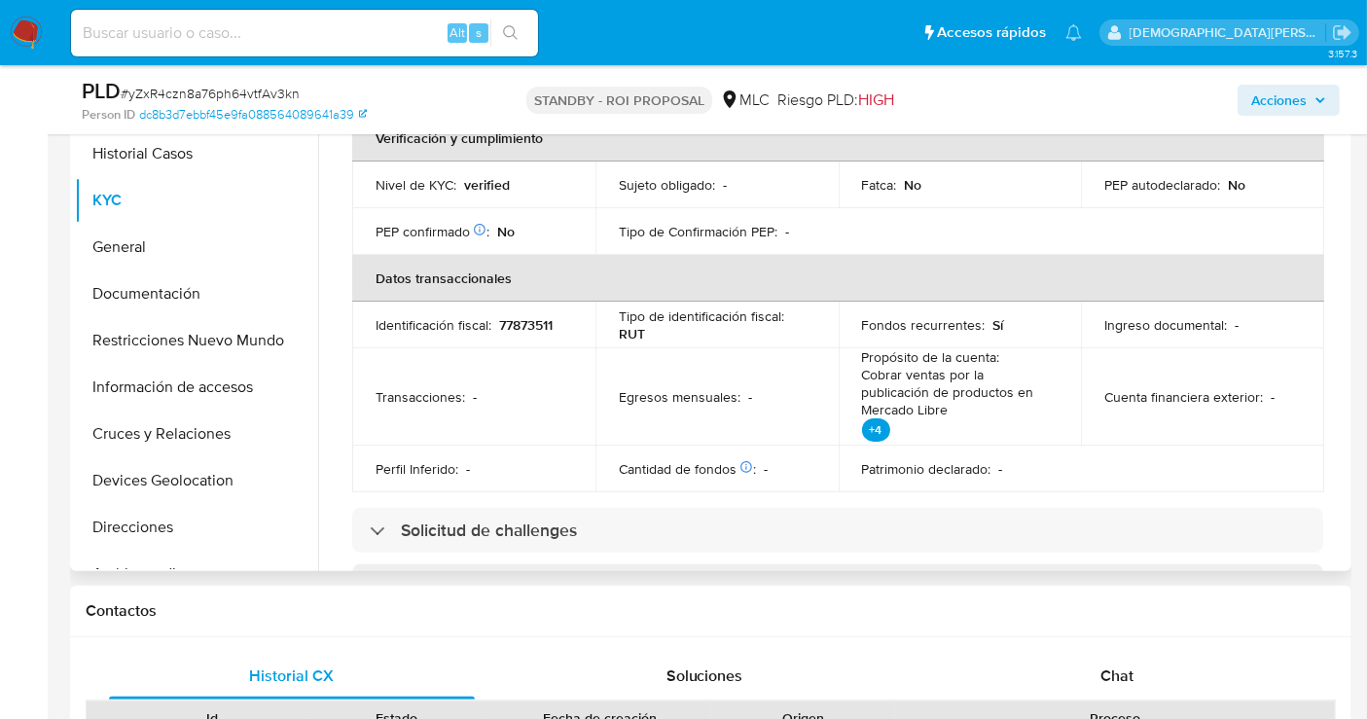
scroll to position [540, 0]
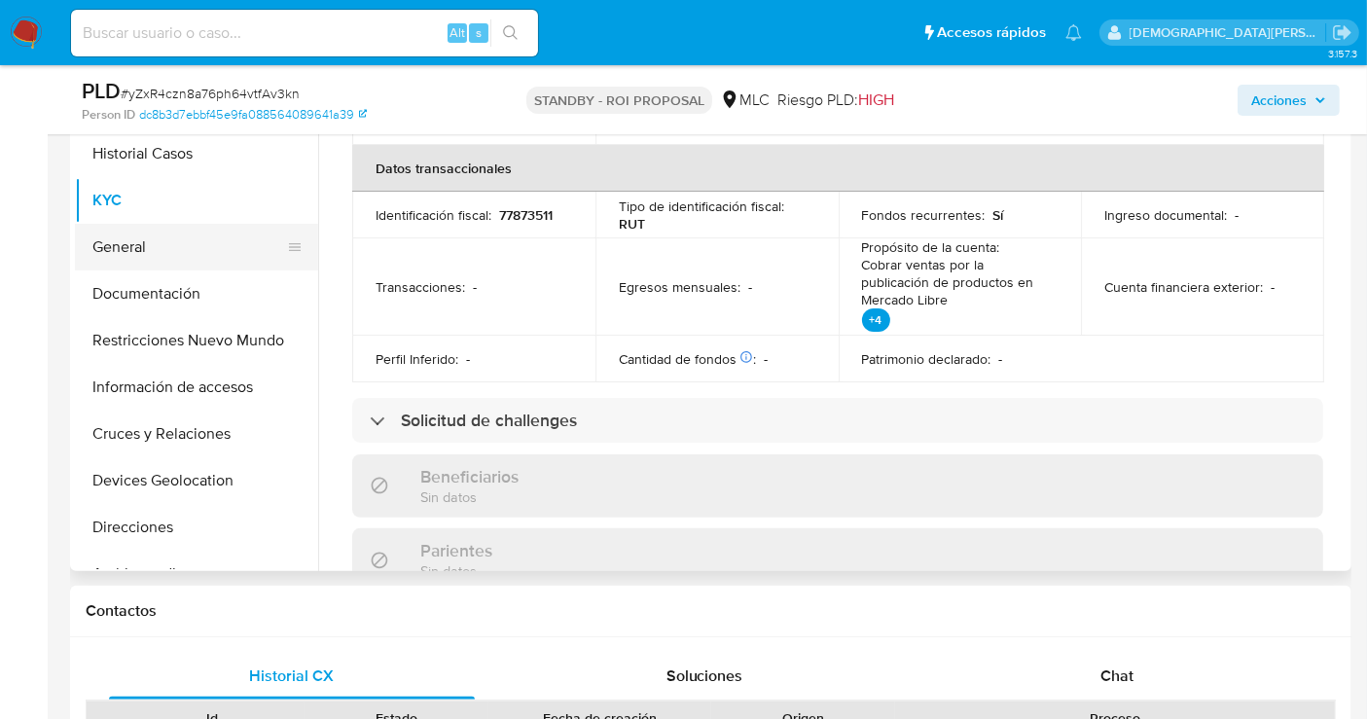
click at [207, 237] on button "General" at bounding box center [189, 247] width 228 height 47
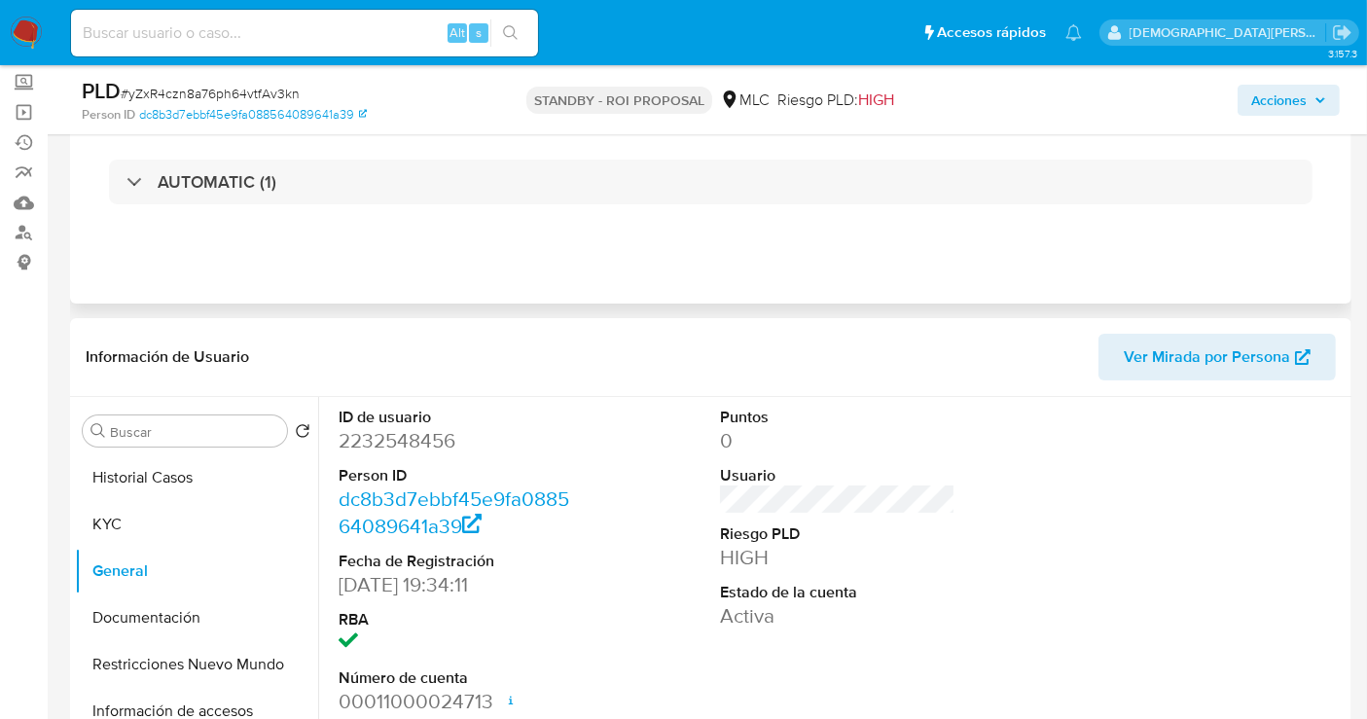
scroll to position [108, 0]
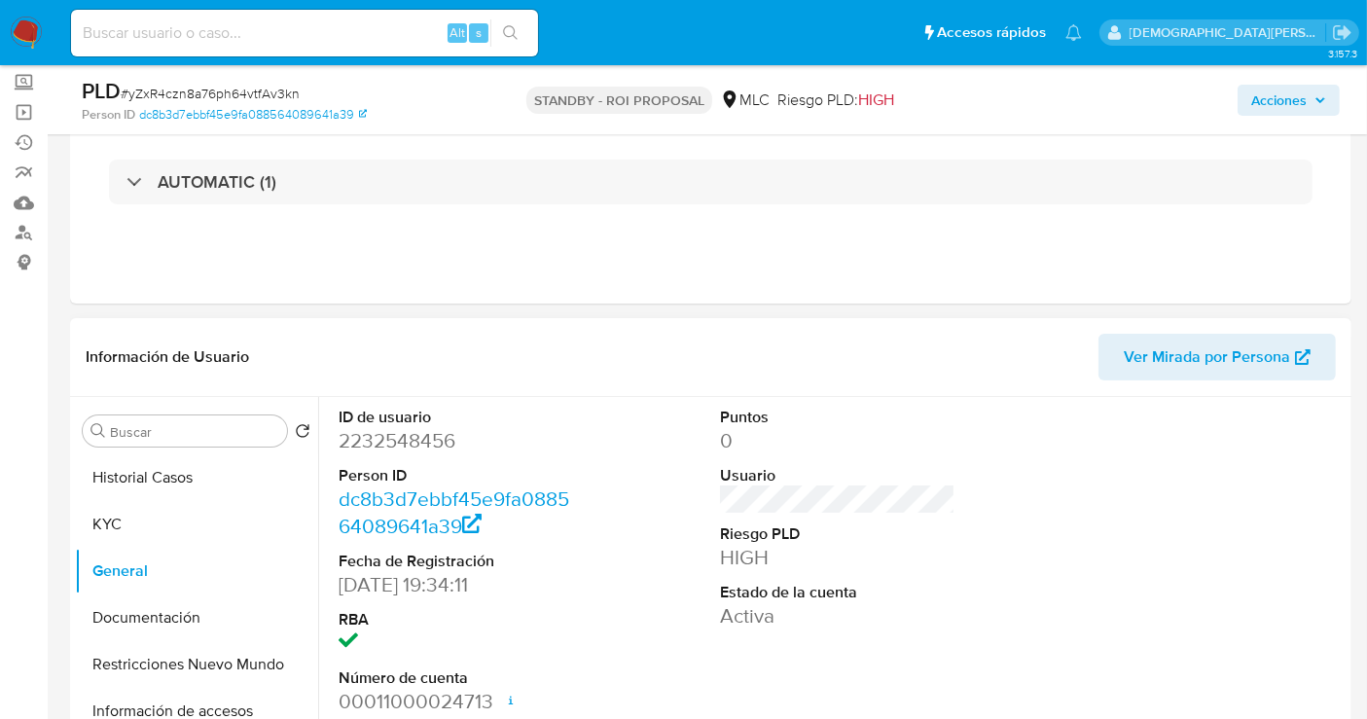
click at [361, 436] on dd "2232548456" at bounding box center [456, 440] width 235 height 27
copy dd "2232548456"
click at [183, 485] on button "Historial Casos" at bounding box center [189, 477] width 228 height 47
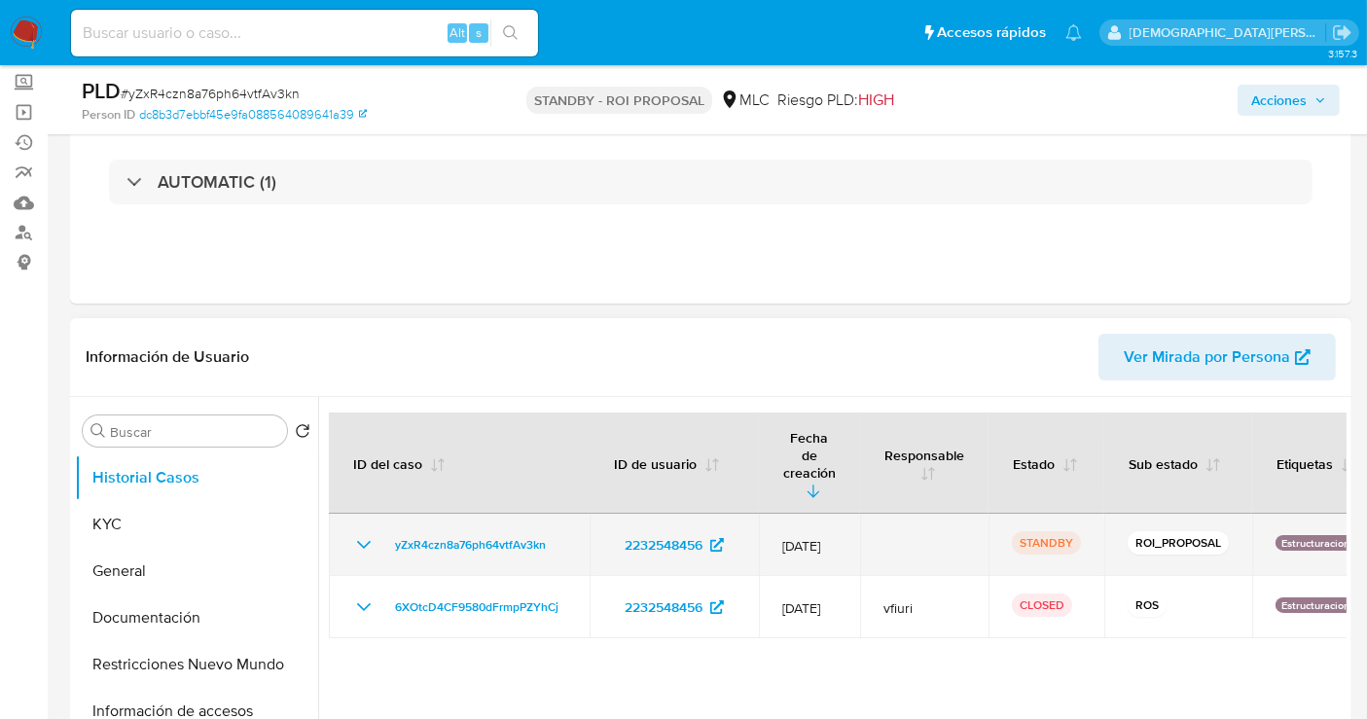
click at [361, 533] on icon "Mostrar/Ocultar" at bounding box center [363, 544] width 23 height 23
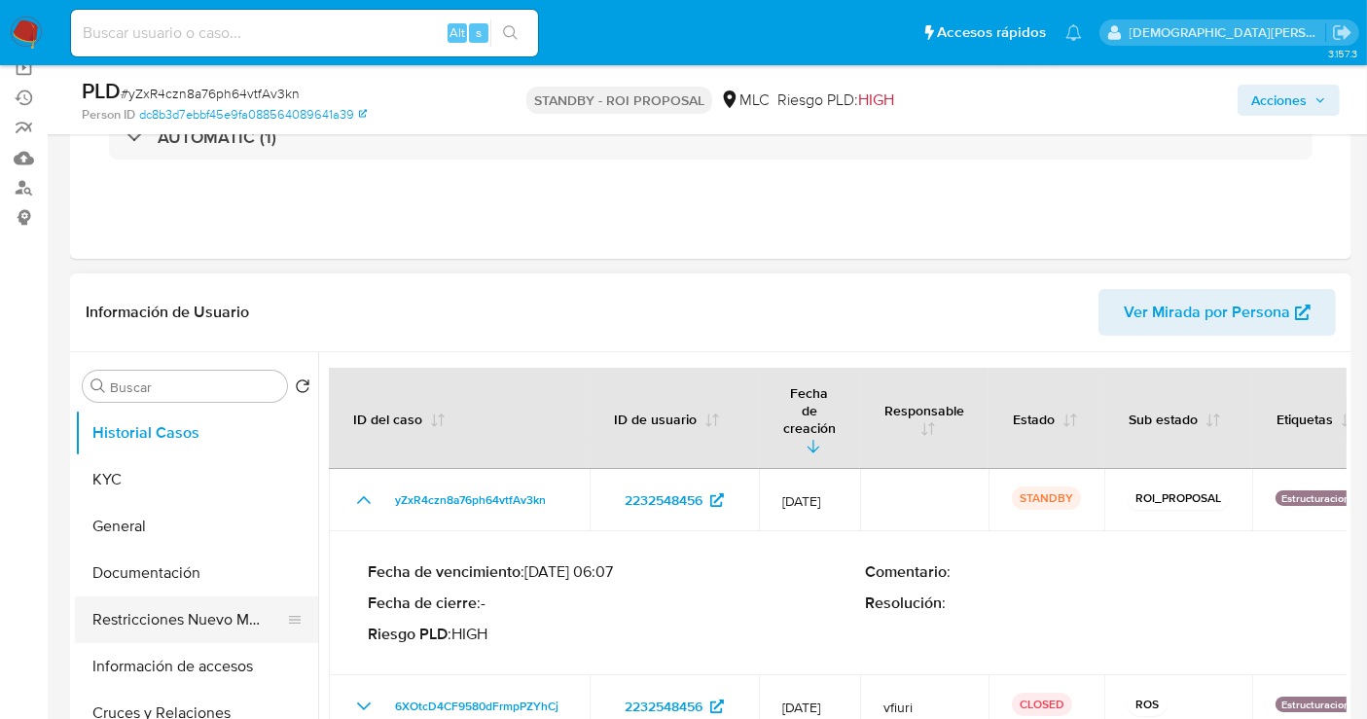
scroll to position [324, 0]
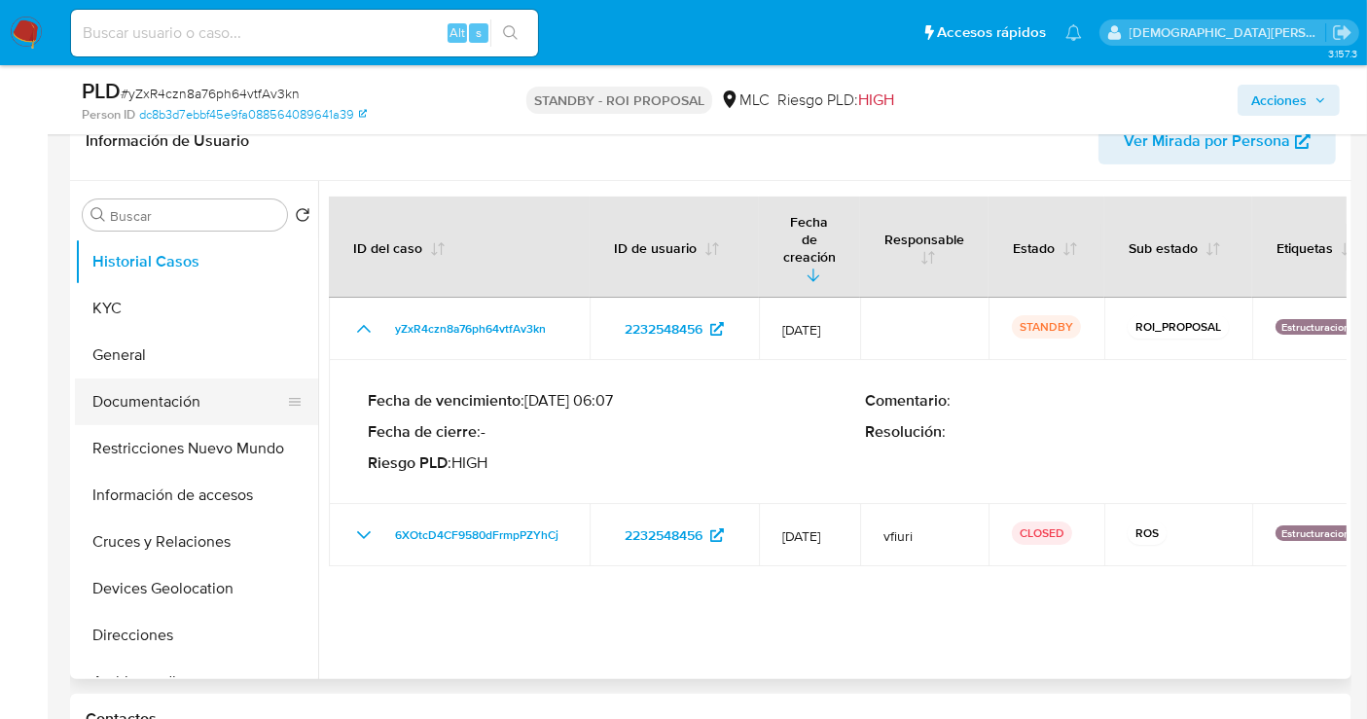
click at [169, 401] on button "Documentación" at bounding box center [189, 401] width 228 height 47
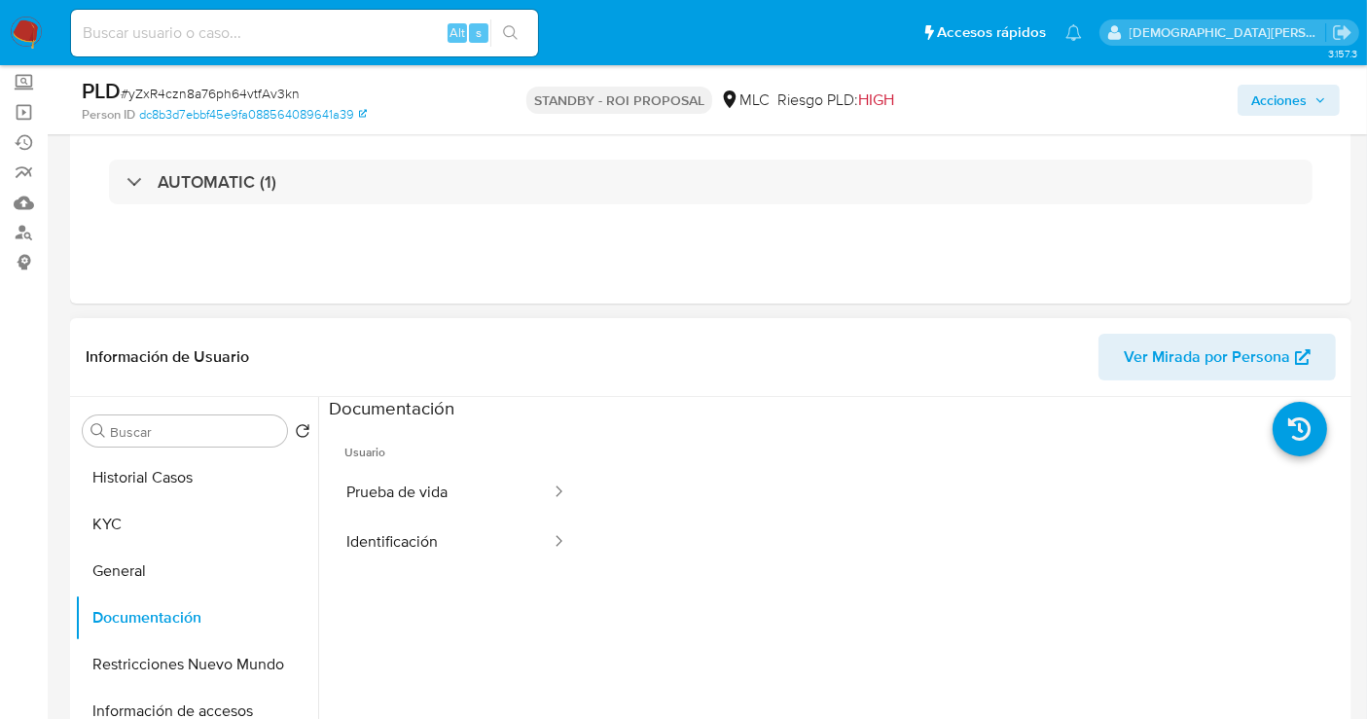
scroll to position [0, 0]
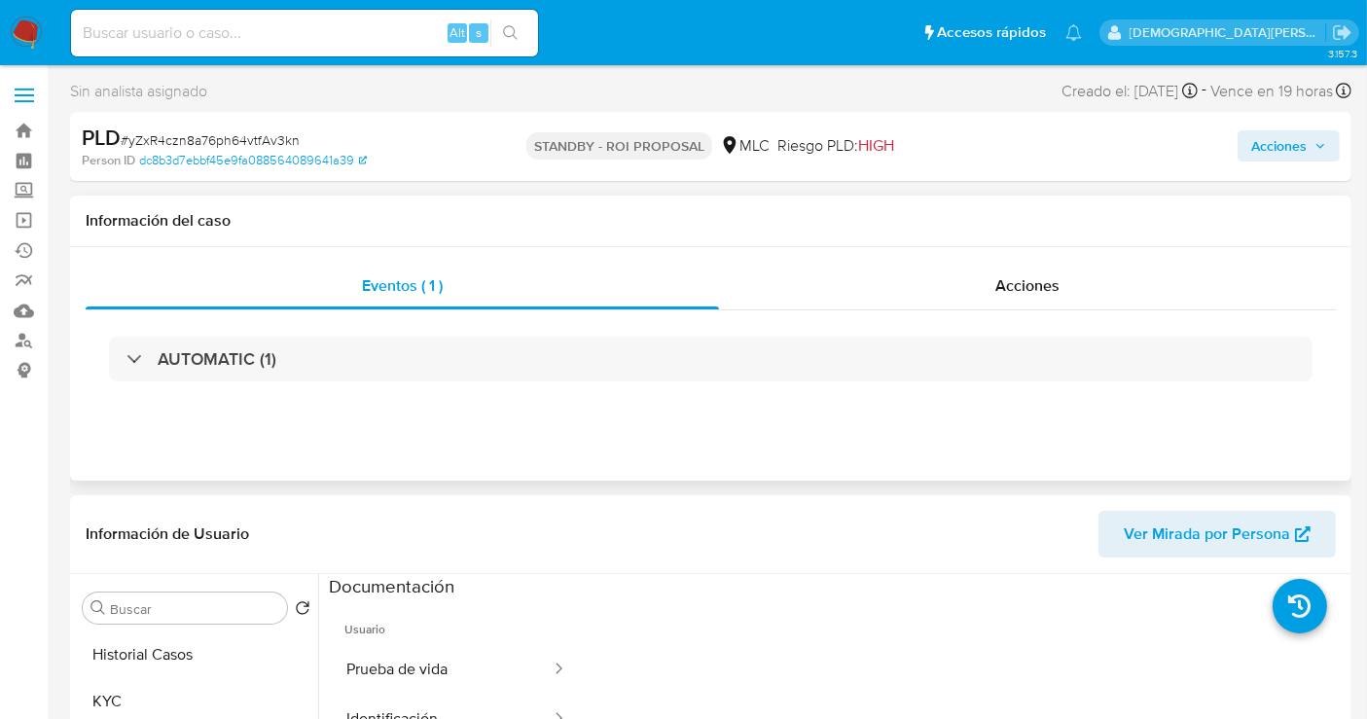
drag, startPoint x: 1002, startPoint y: 289, endPoint x: 886, endPoint y: 315, distance: 118.7
click at [1004, 285] on span "Acciones" at bounding box center [1027, 285] width 64 height 22
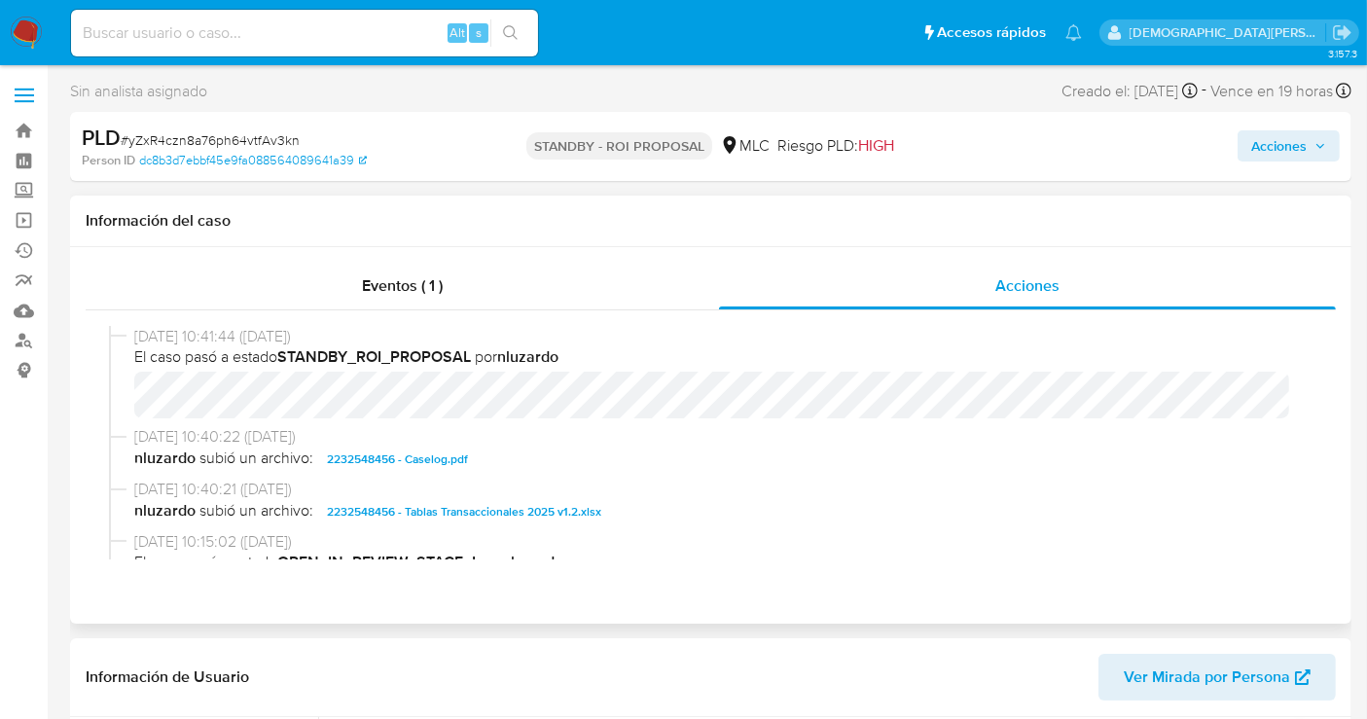
click at [442, 457] on span "2232548456 - Caselog.pdf" at bounding box center [397, 459] width 141 height 23
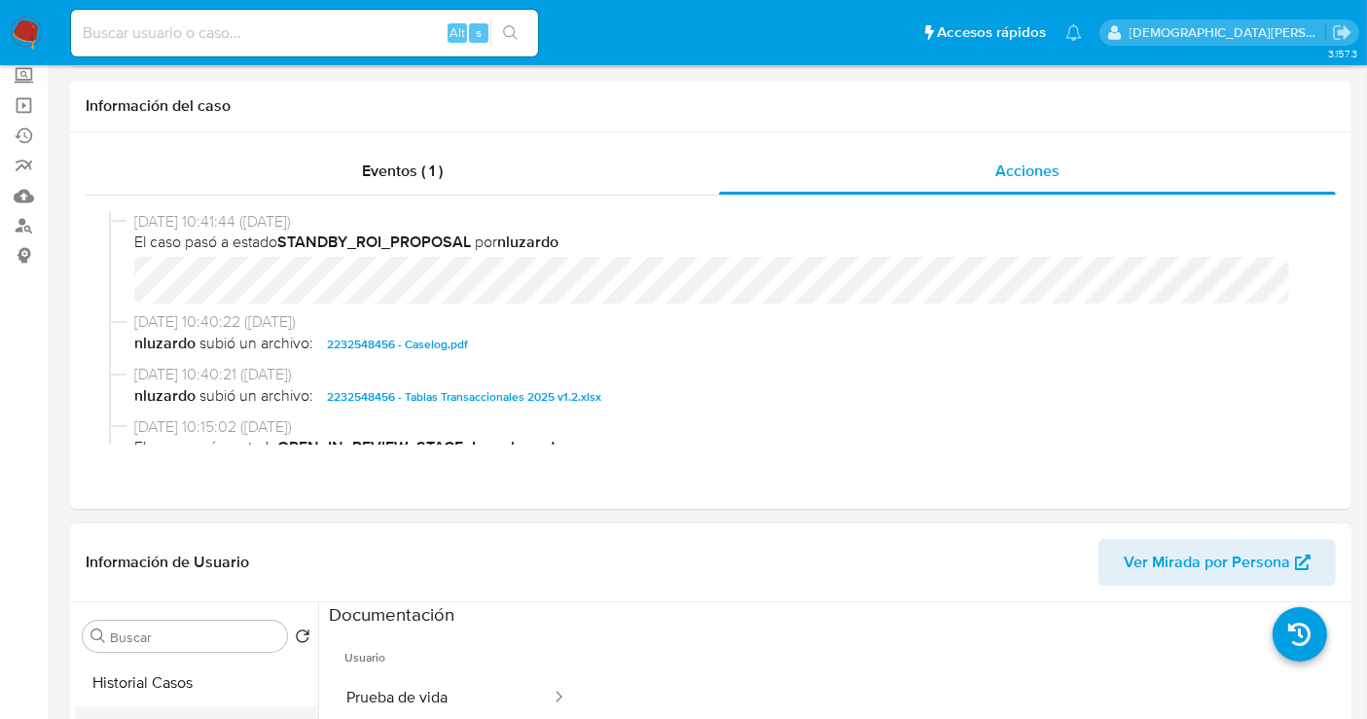
scroll to position [324, 0]
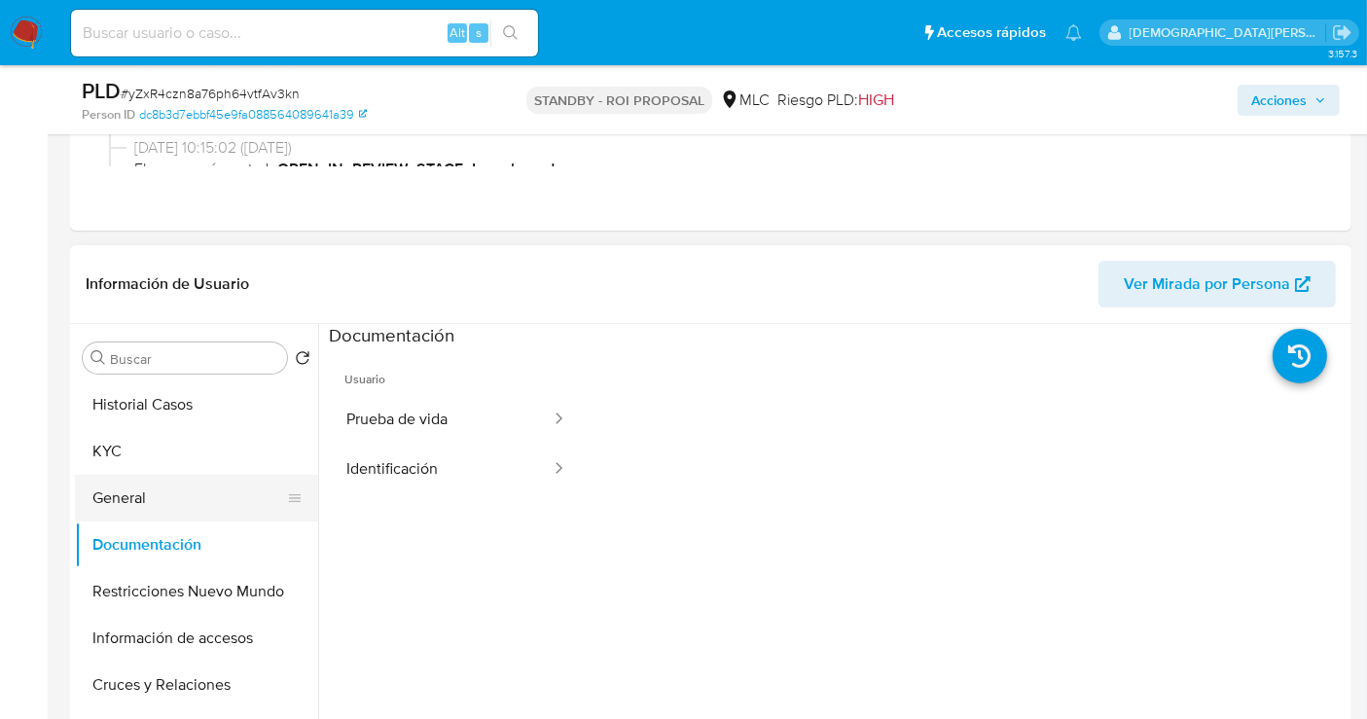
click at [142, 477] on button "General" at bounding box center [189, 498] width 228 height 47
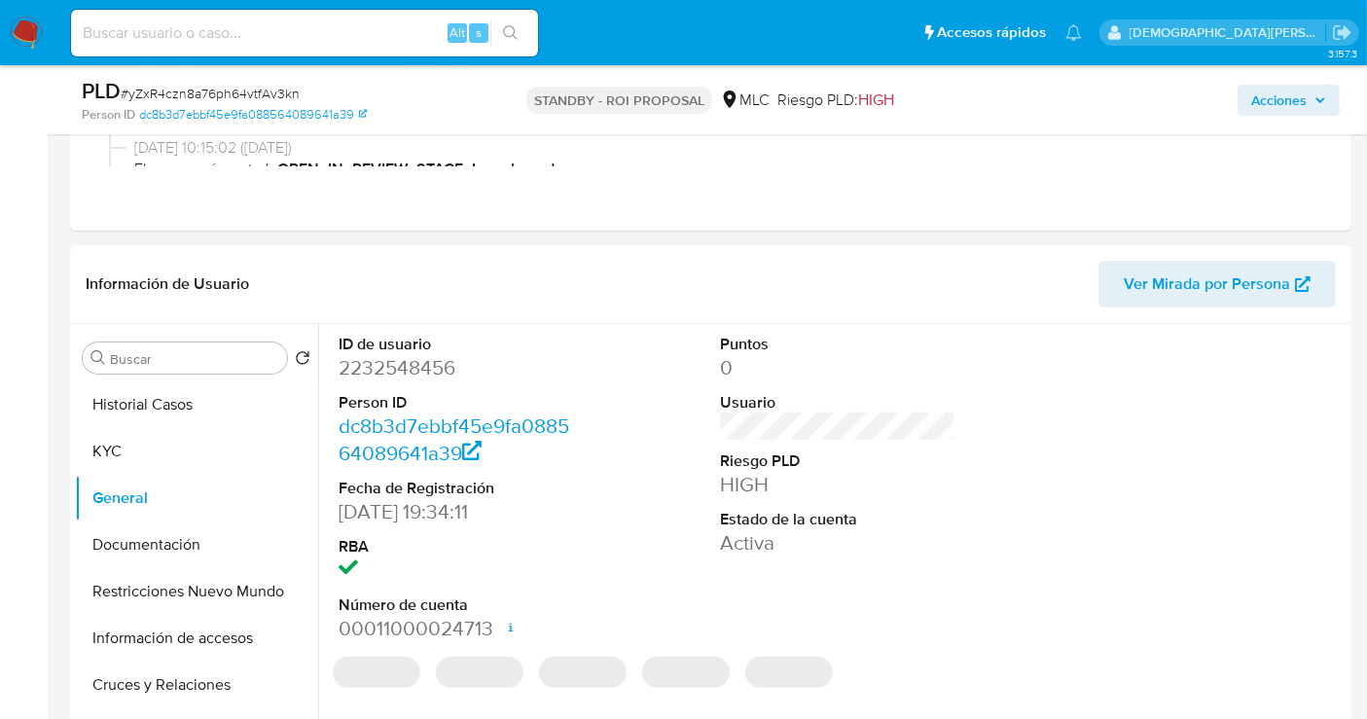
click at [422, 363] on dd "2232548456" at bounding box center [456, 367] width 235 height 27
copy dd "2232548456"
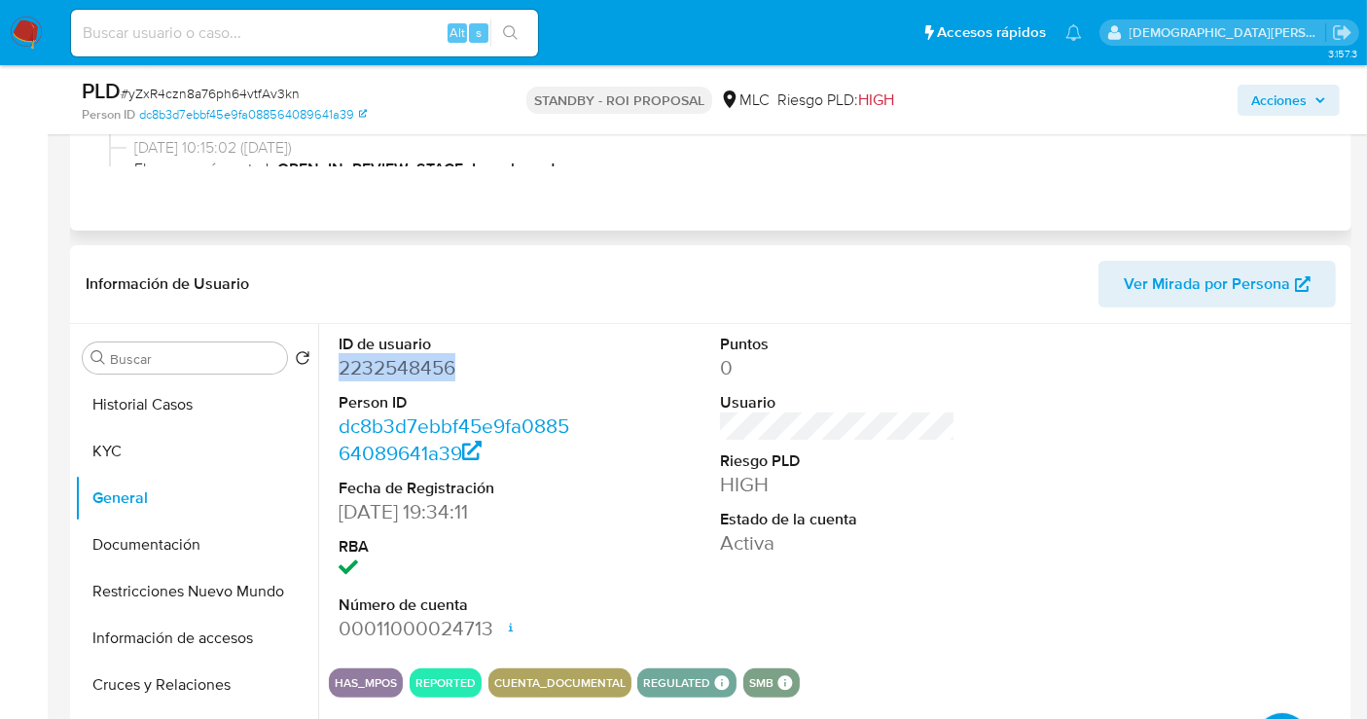
scroll to position [0, 0]
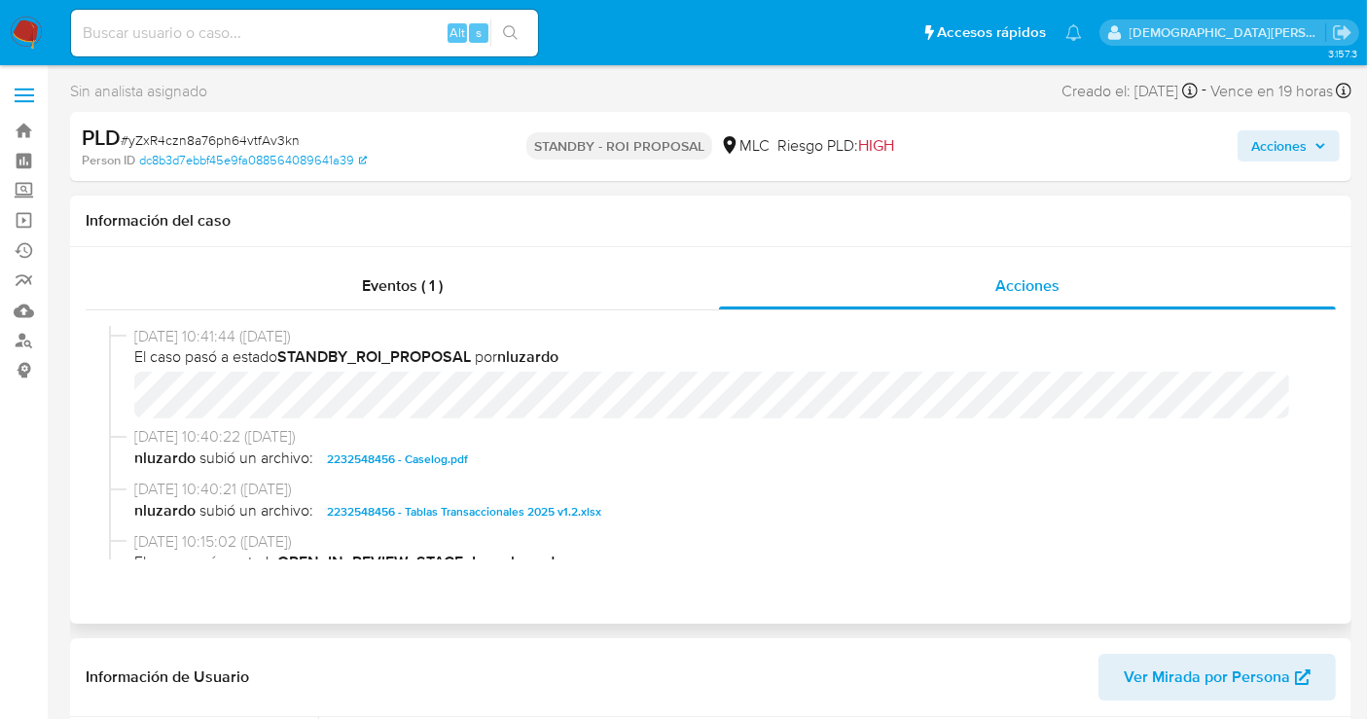
click at [391, 455] on span "2232548456 - Caselog.pdf" at bounding box center [397, 459] width 141 height 23
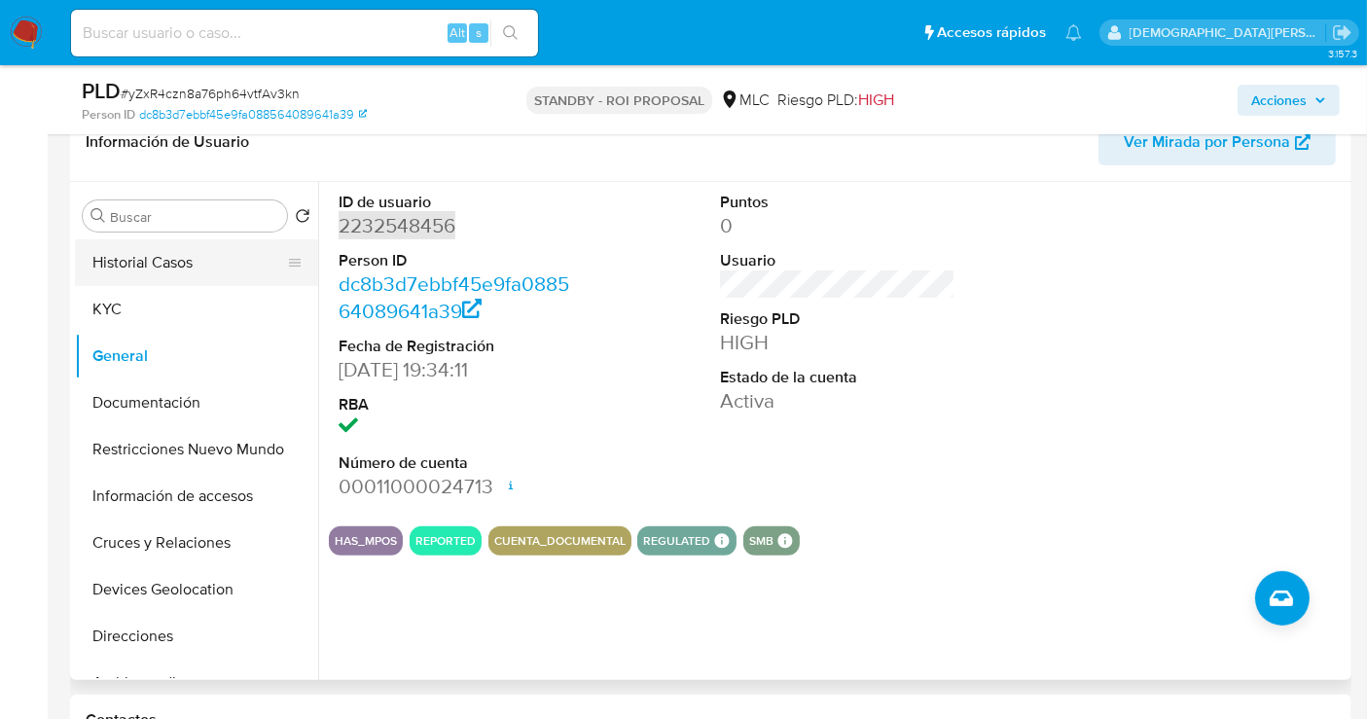
scroll to position [432, 0]
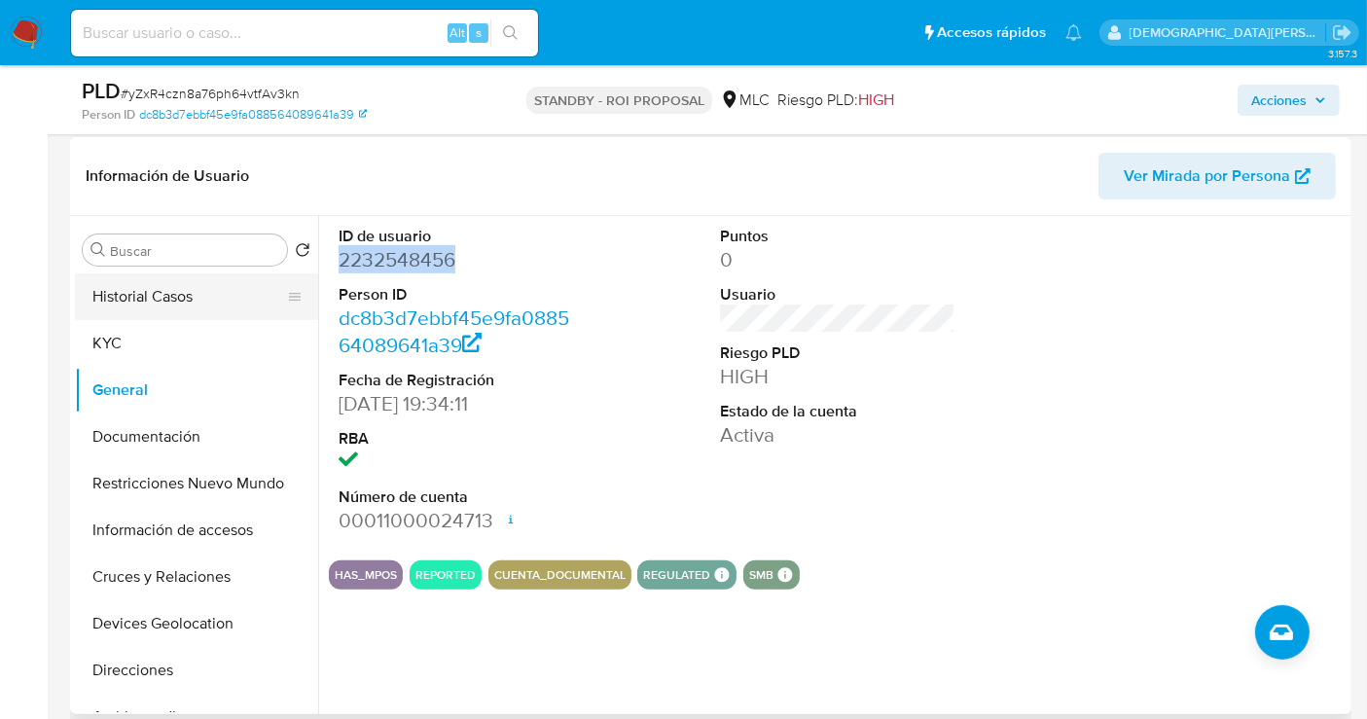
click at [152, 290] on button "Historial Casos" at bounding box center [189, 296] width 228 height 47
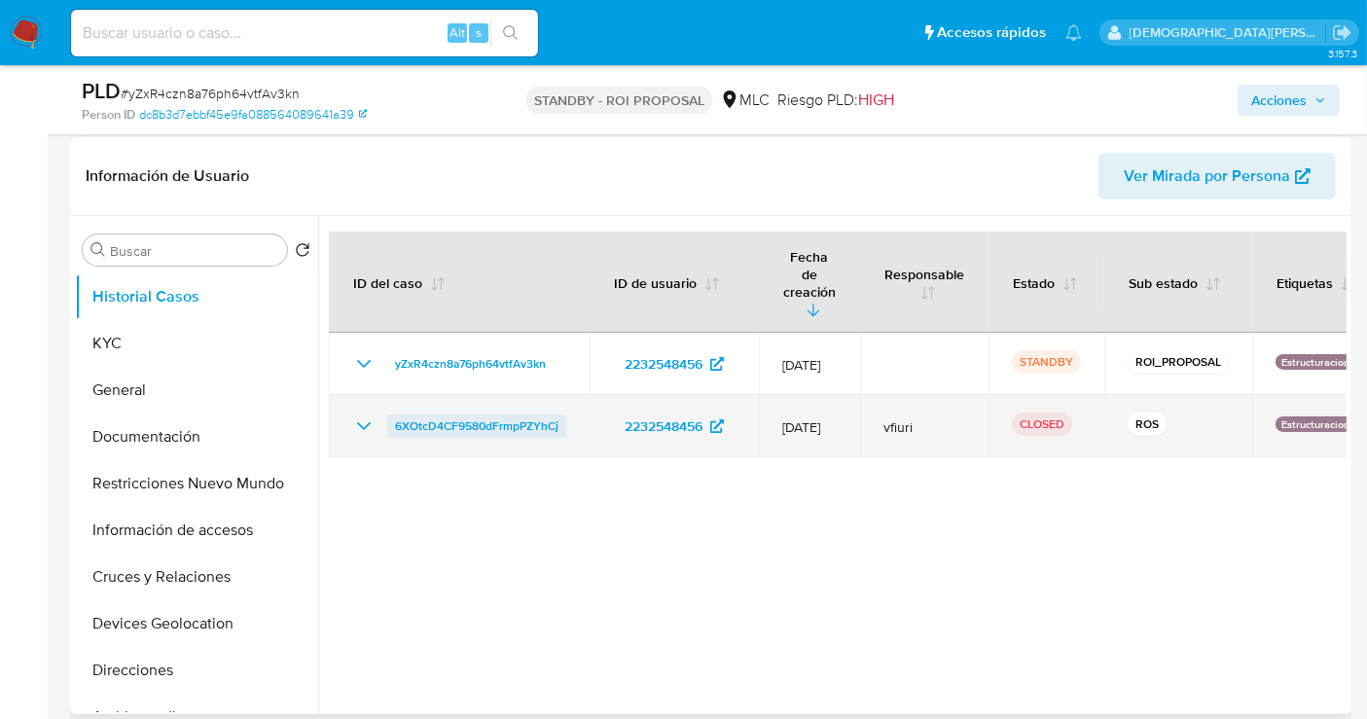
click at [509, 414] on span "6XOtcD4CF9580dFrmpPZYhCj" at bounding box center [476, 425] width 163 height 23
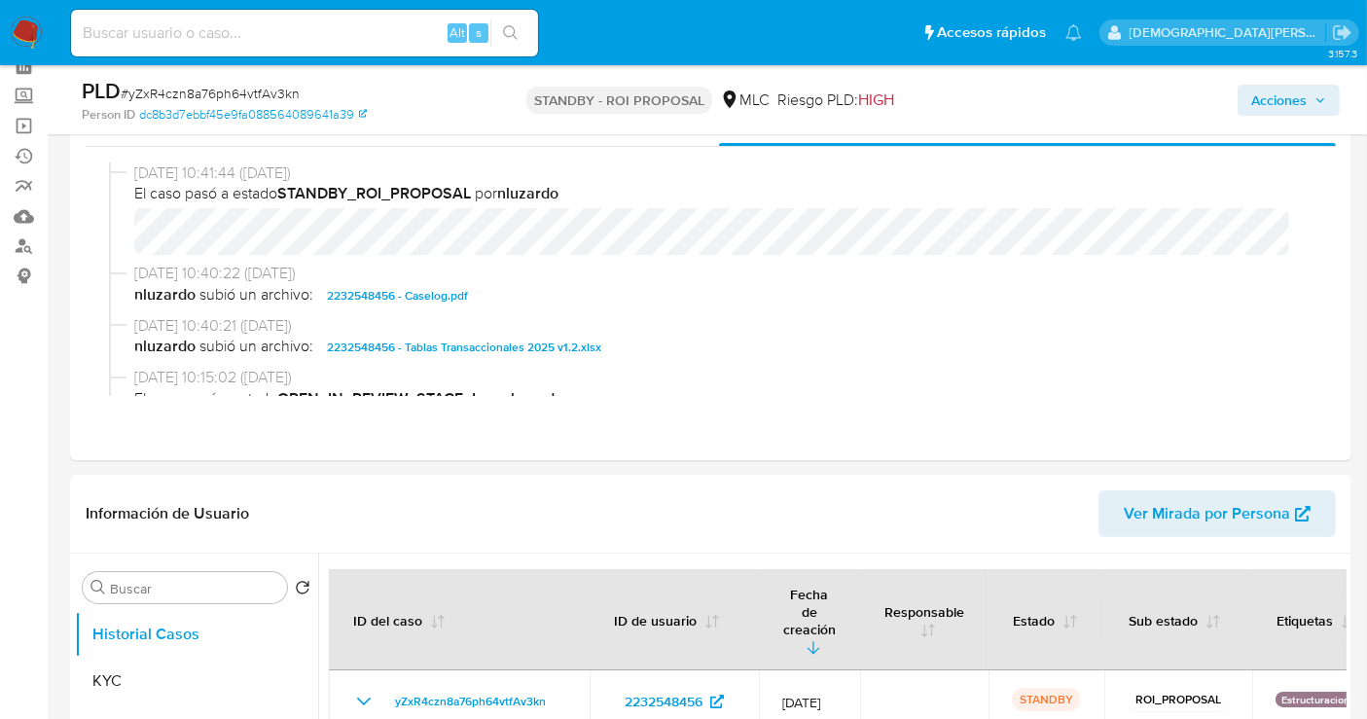
scroll to position [0, 0]
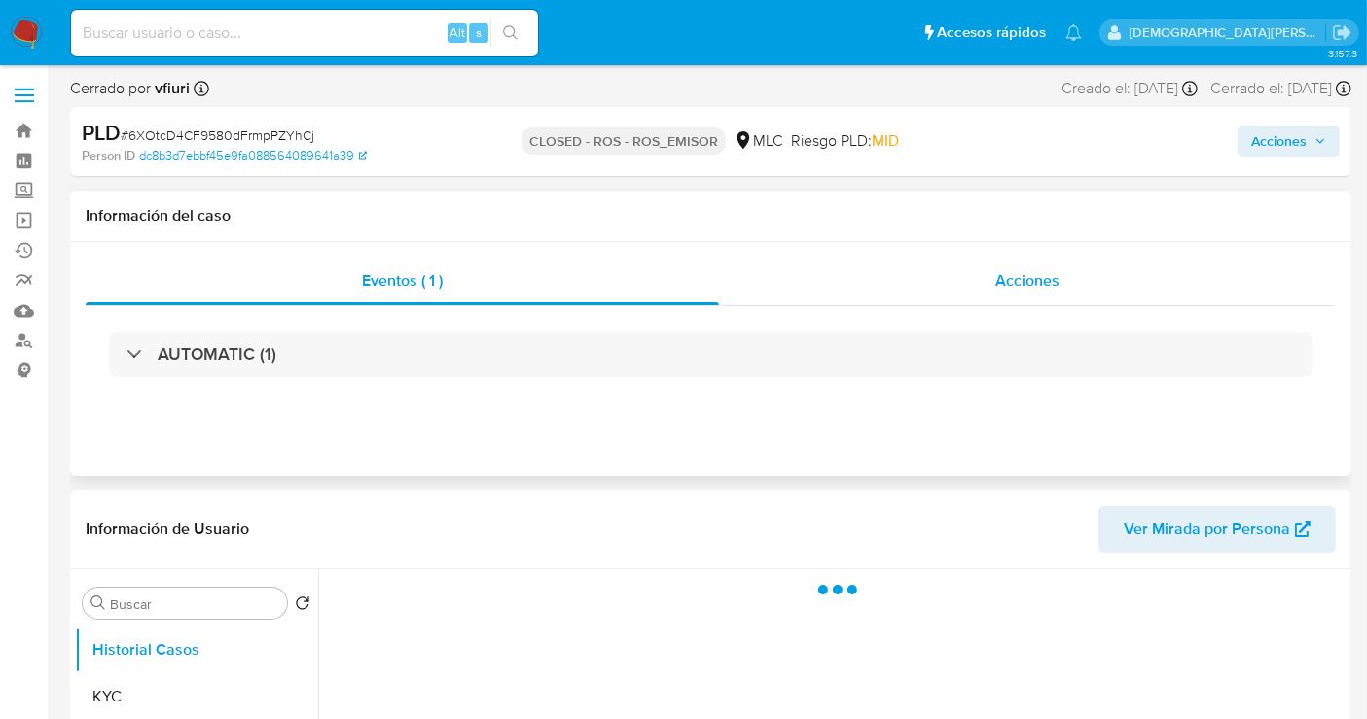
click at [990, 296] on div "Acciones" at bounding box center [1027, 281] width 617 height 47
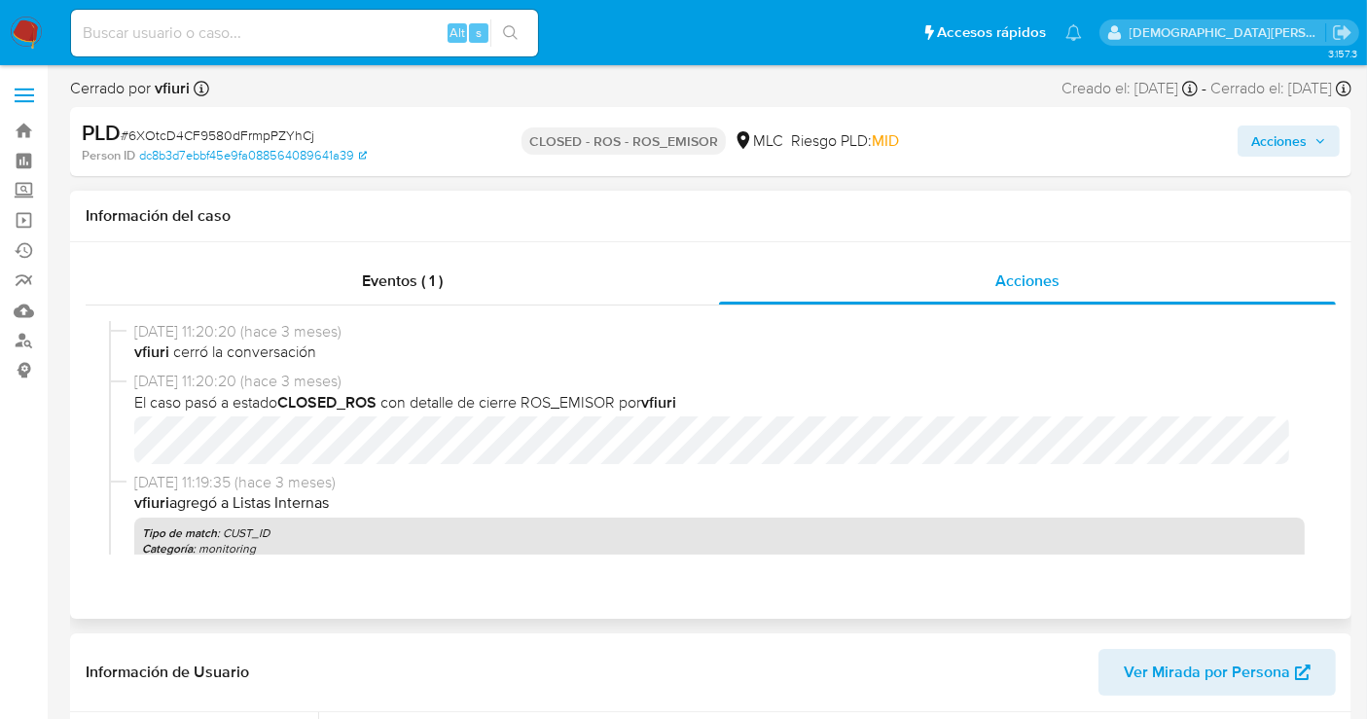
select select "10"
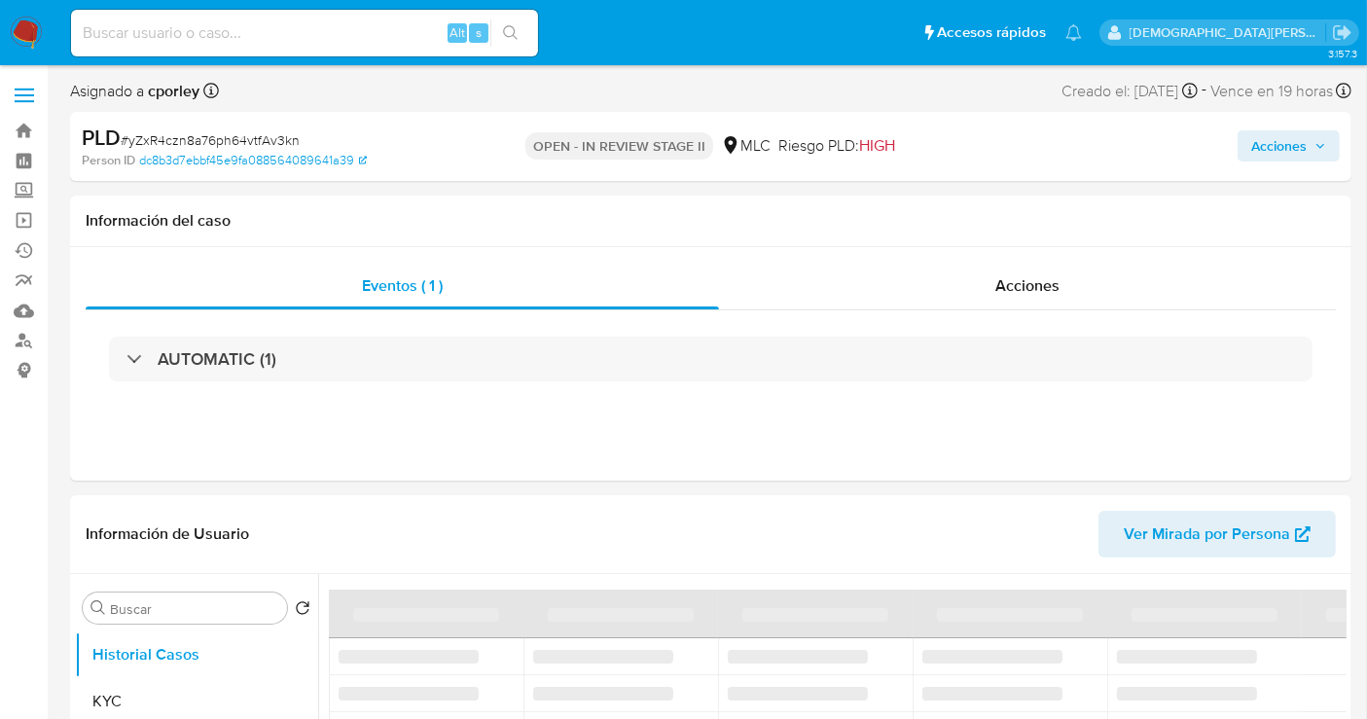
drag, startPoint x: 1281, startPoint y: 145, endPoint x: 1095, endPoint y: 161, distance: 187.5
click at [1281, 146] on span "Acciones" at bounding box center [1278, 145] width 55 height 31
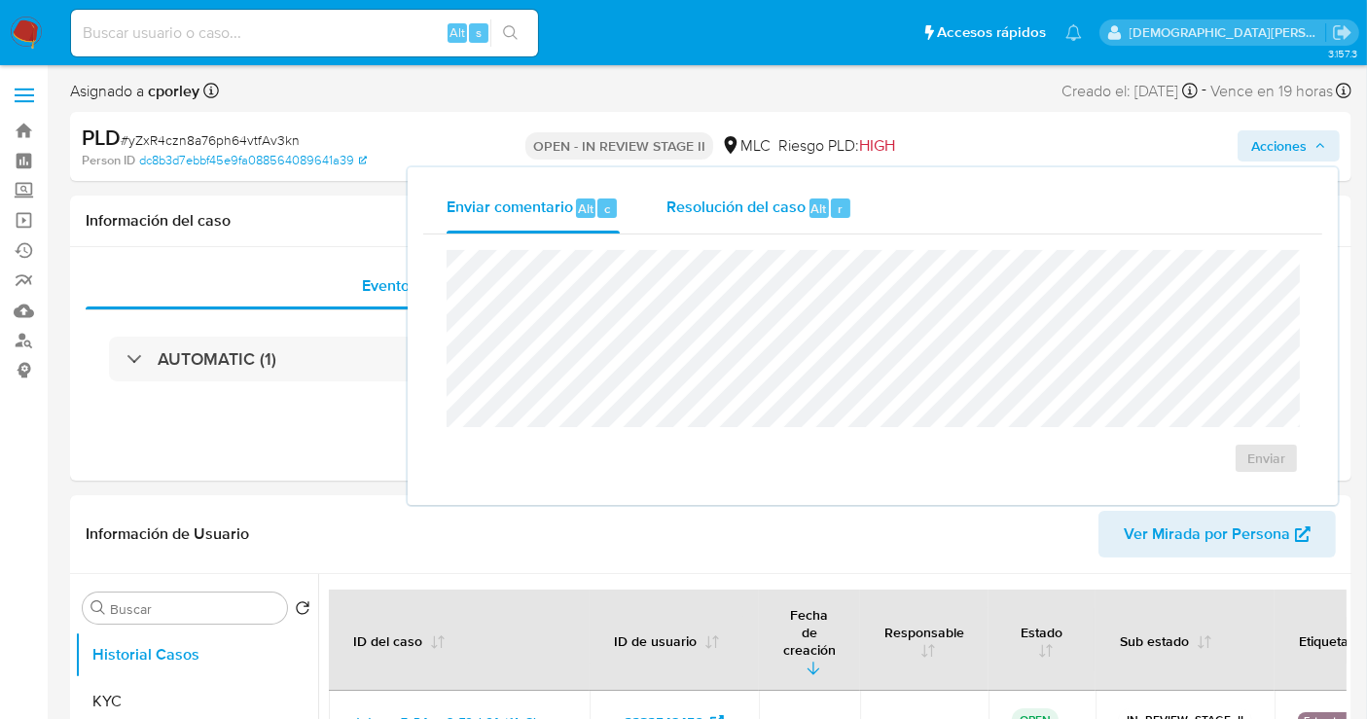
select select "10"
click at [753, 201] on span "Resolución del caso" at bounding box center [735, 208] width 139 height 22
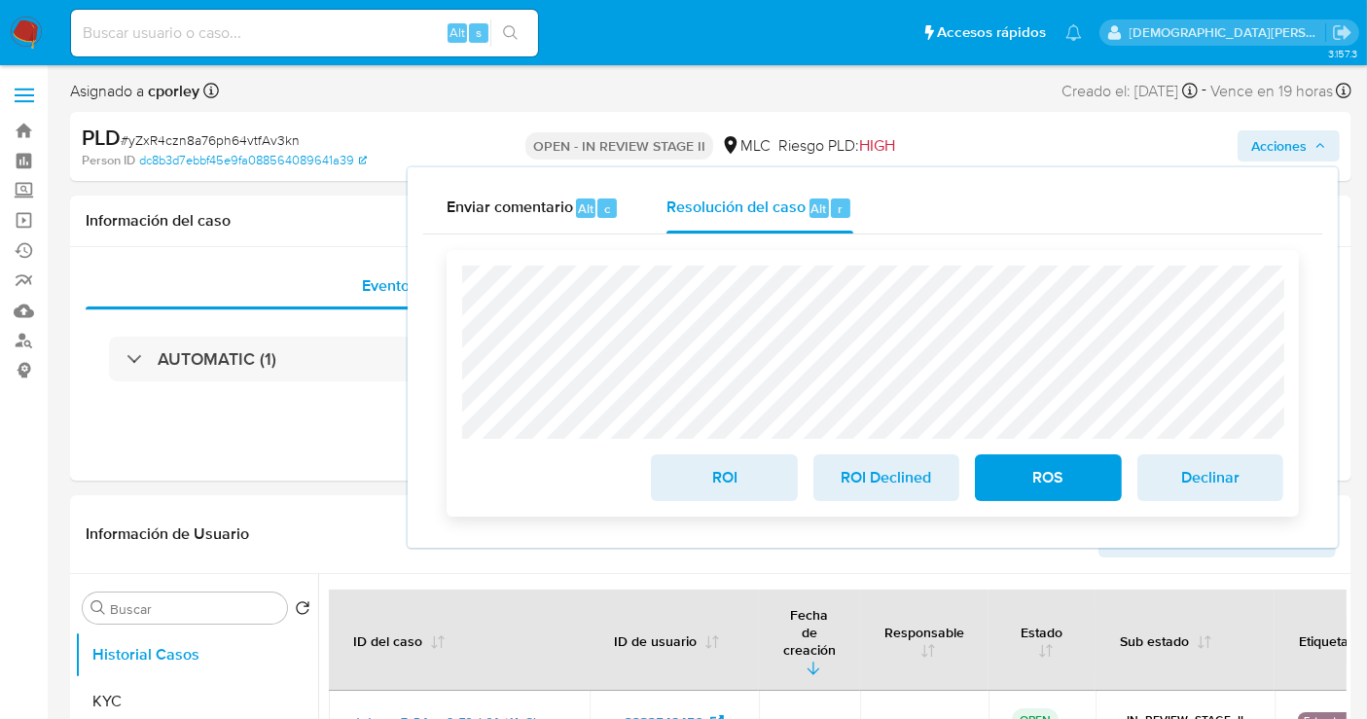
click at [719, 482] on span "ROI" at bounding box center [723, 477] width 95 height 43
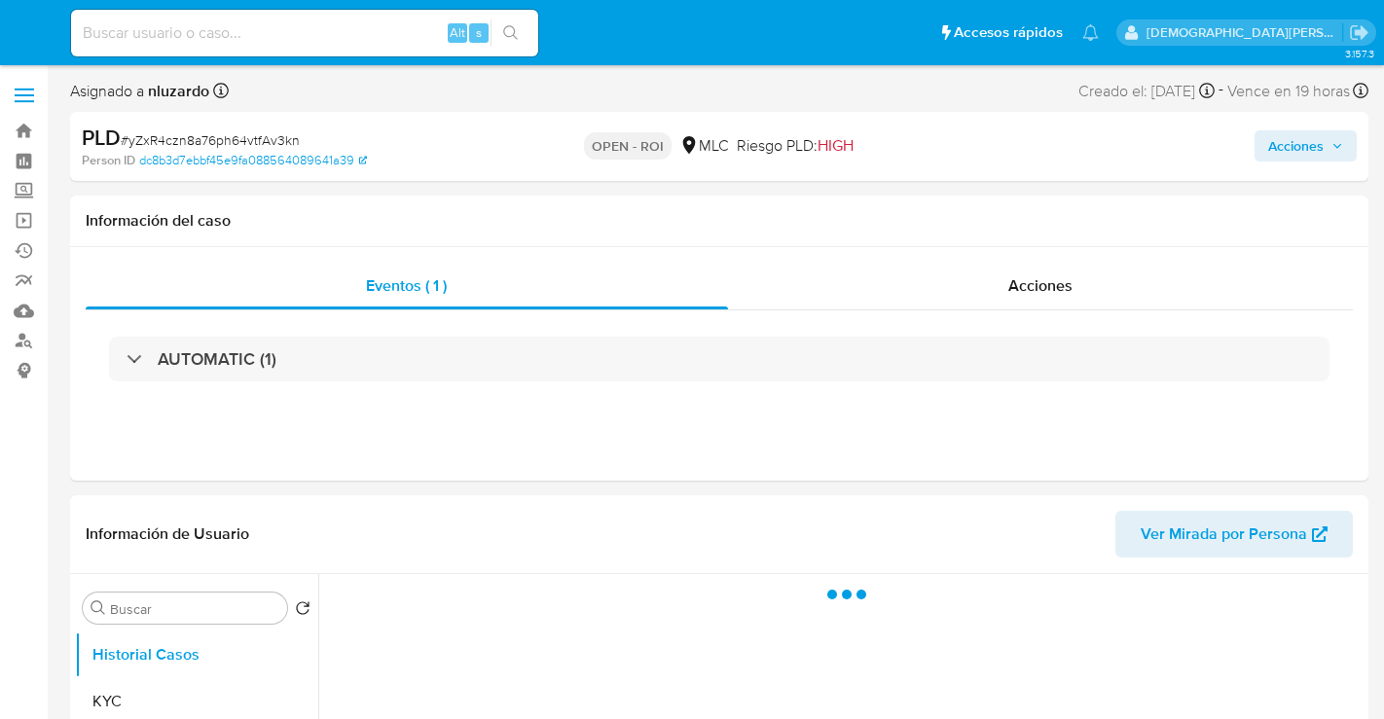
select select "10"
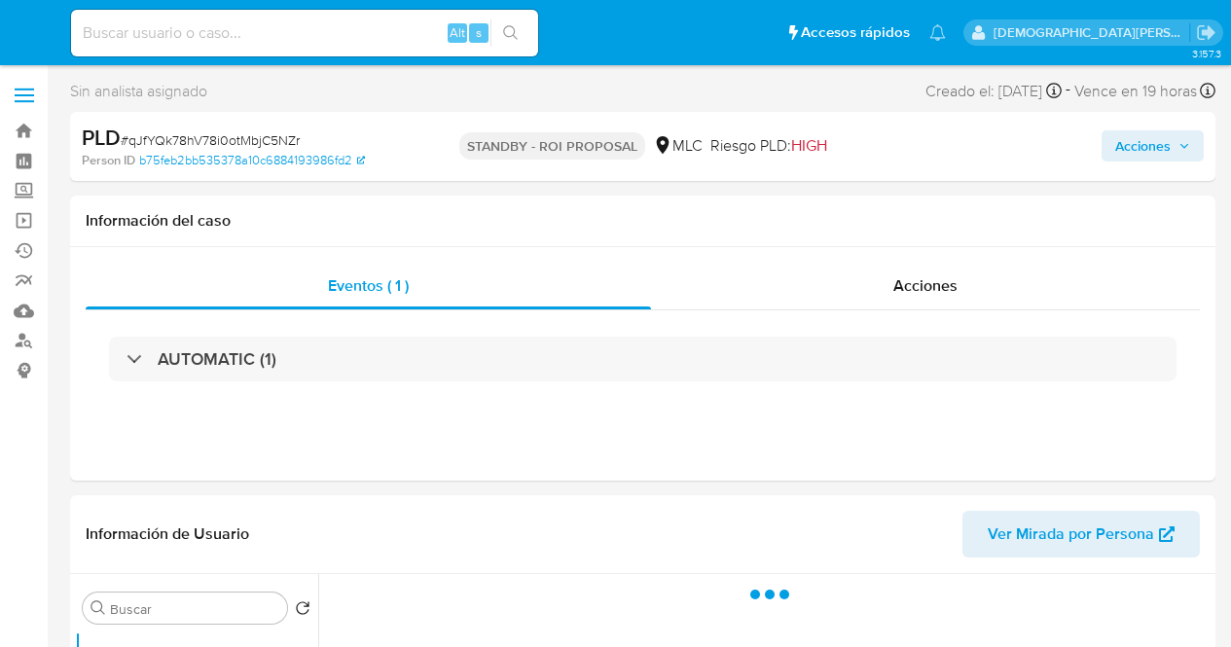
select select "10"
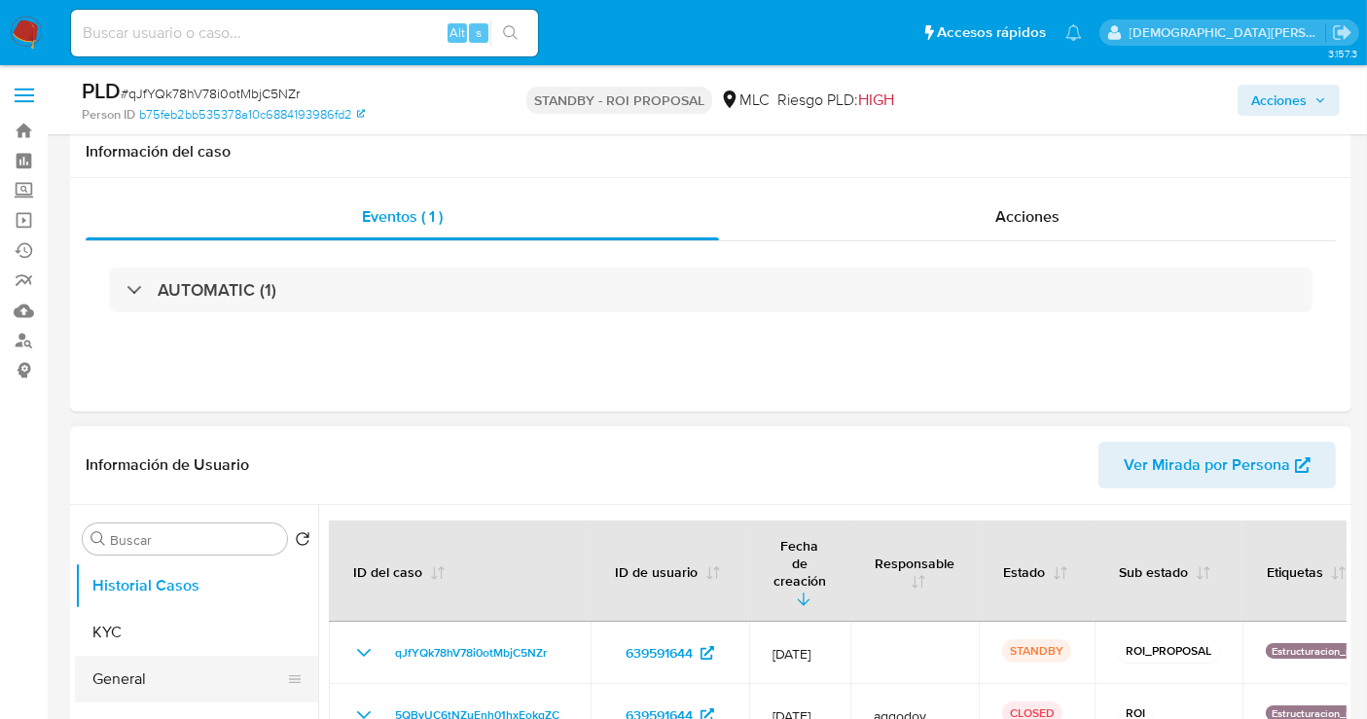
scroll to position [216, 0]
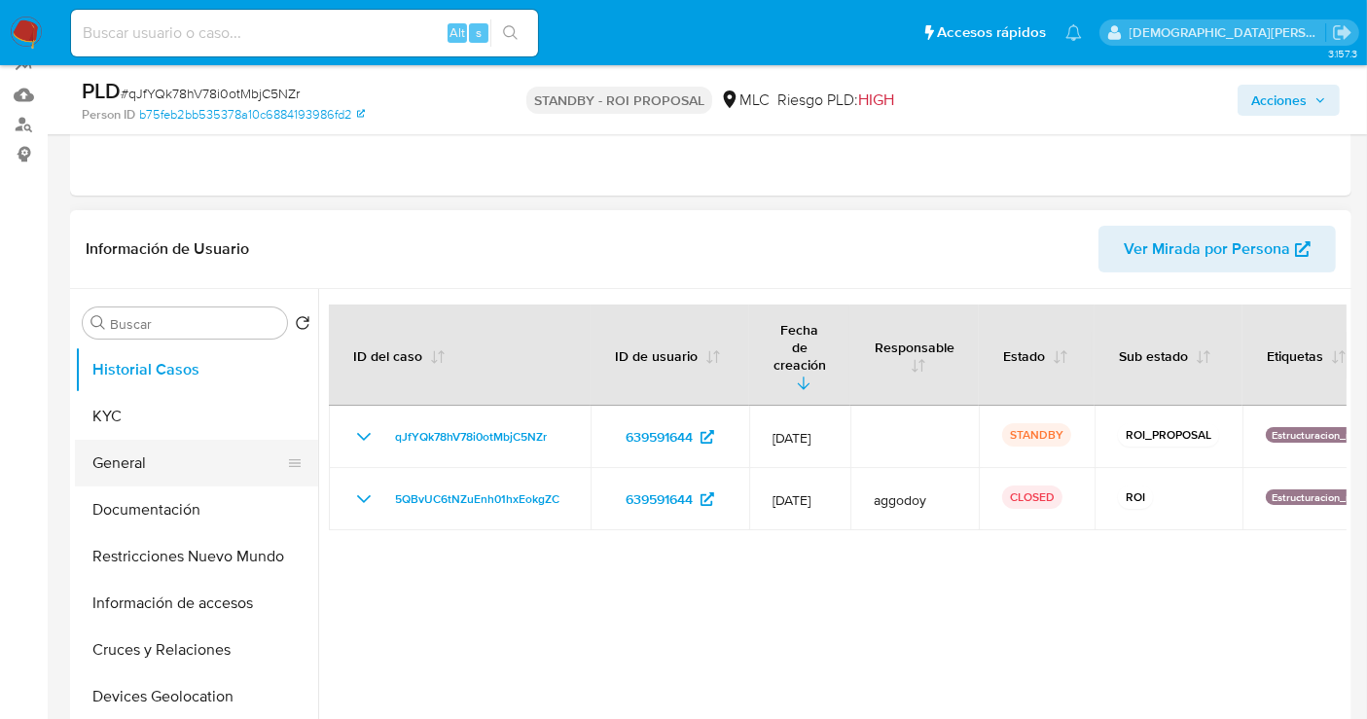
click at [175, 462] on button "General" at bounding box center [189, 463] width 228 height 47
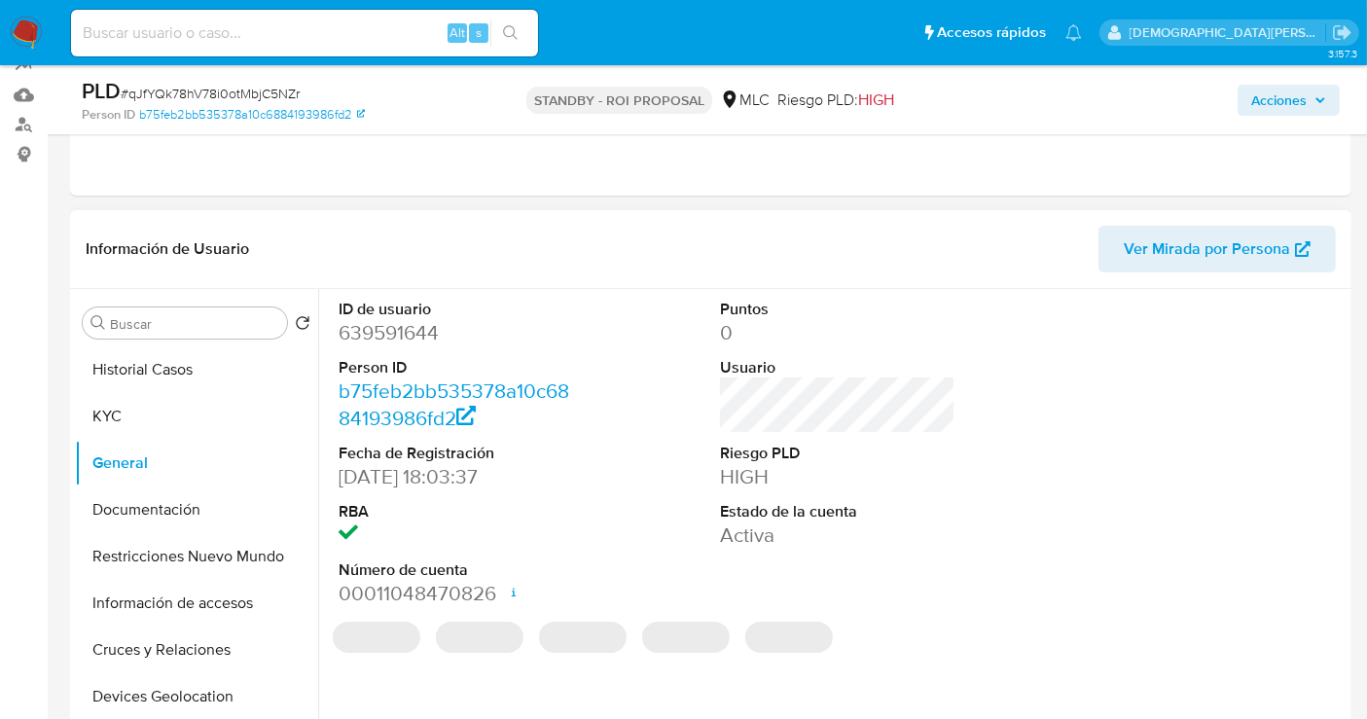
click at [397, 338] on dd "639591644" at bounding box center [456, 332] width 235 height 27
copy dd "639591644"
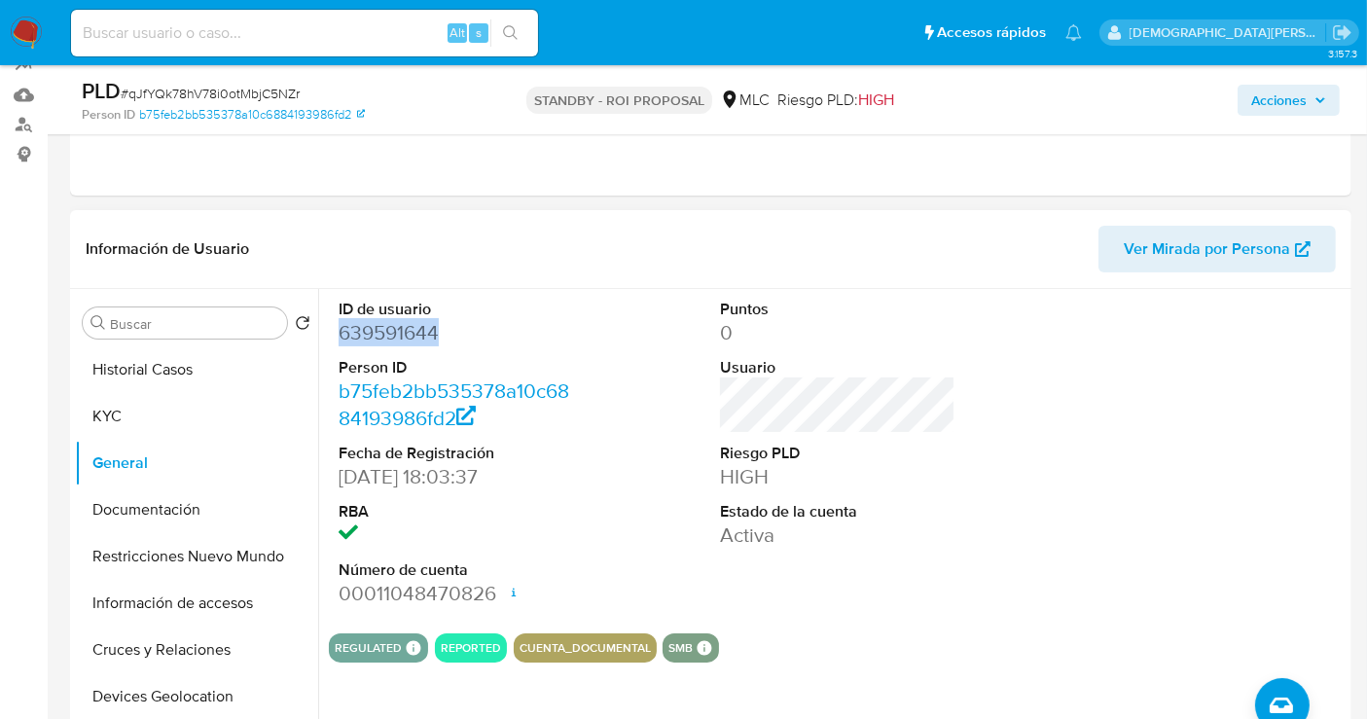
click at [377, 333] on dd "639591644" at bounding box center [456, 332] width 235 height 27
click at [377, 332] on dd "639591644" at bounding box center [456, 332] width 235 height 27
click at [386, 327] on dd "639591644" at bounding box center [456, 332] width 235 height 27
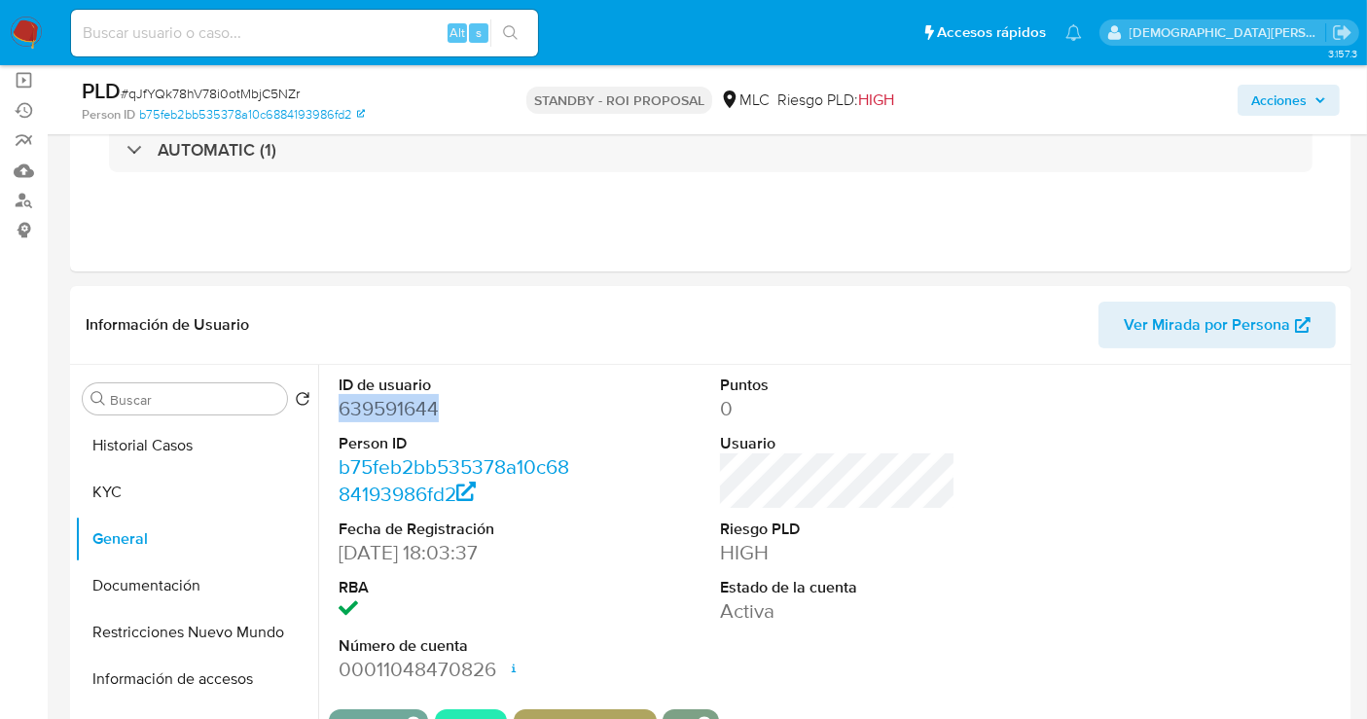
scroll to position [108, 0]
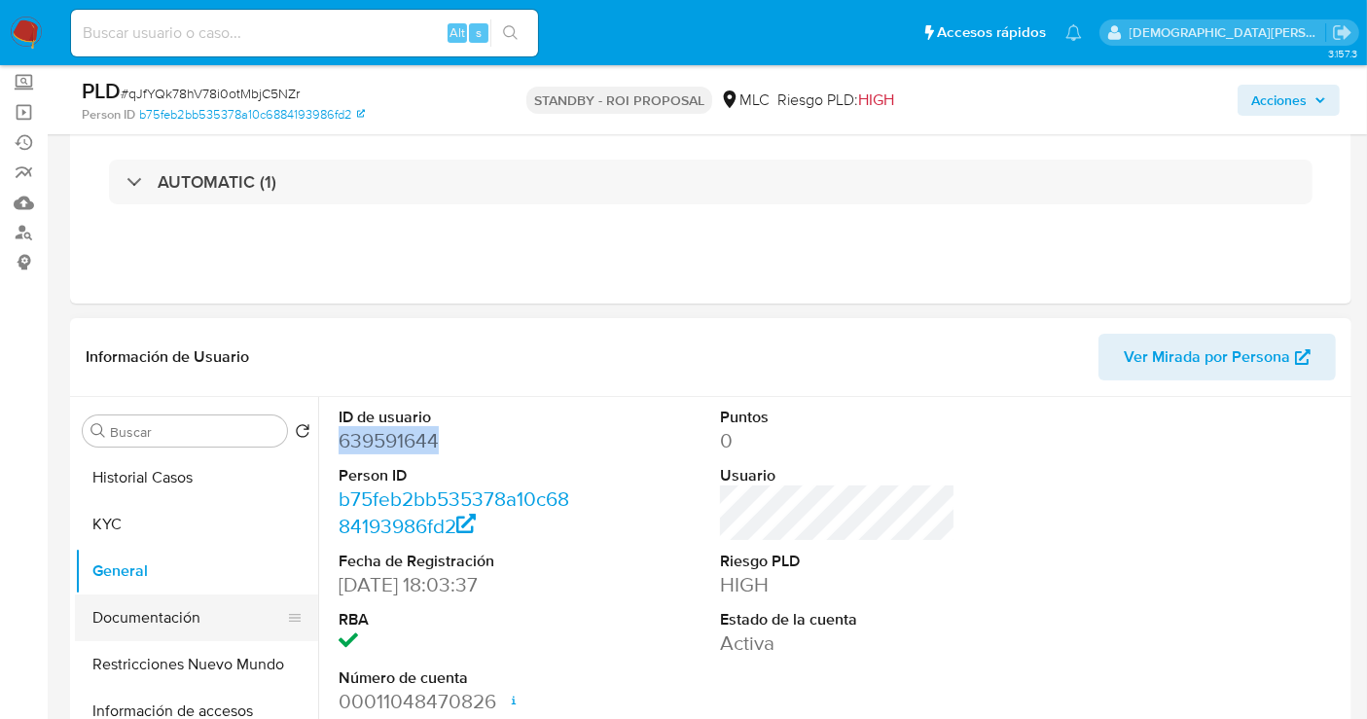
click at [154, 600] on button "Documentación" at bounding box center [189, 617] width 228 height 47
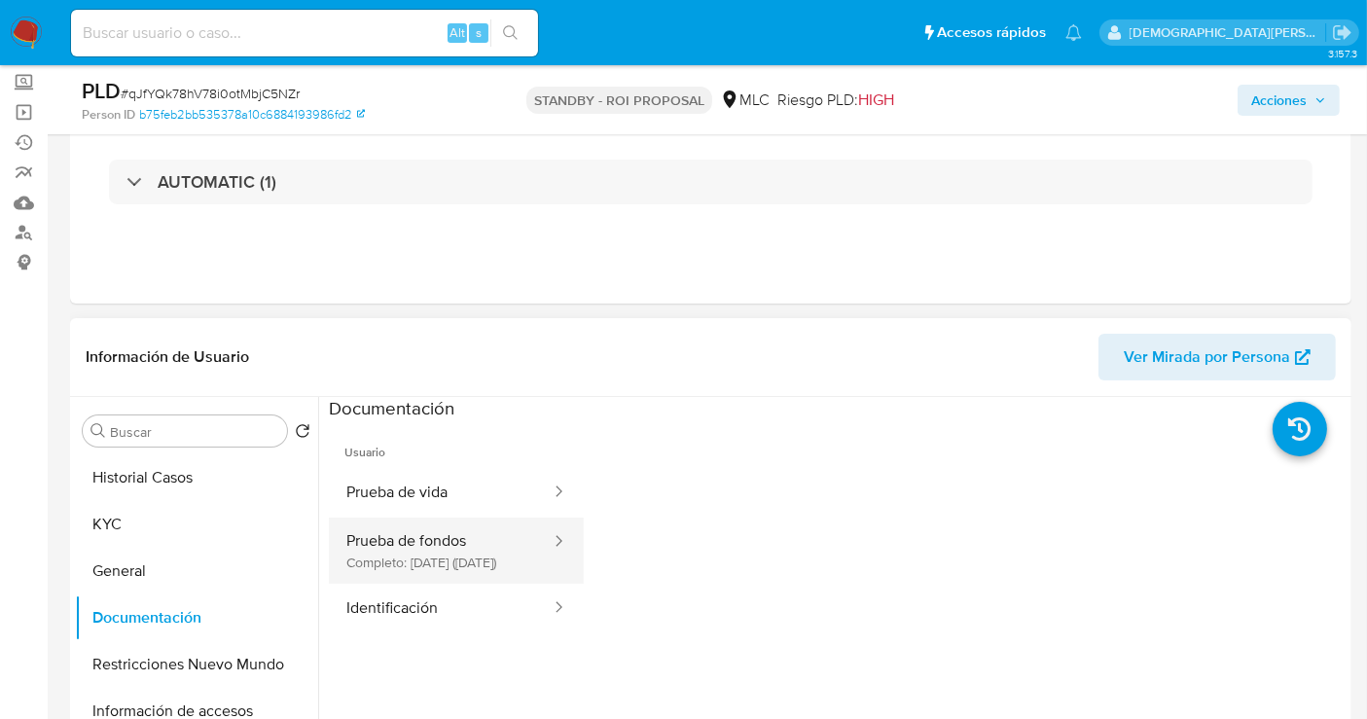
click at [449, 543] on button "Prueba de fondos Completo: [DATE] ([DATE])" at bounding box center [441, 551] width 224 height 66
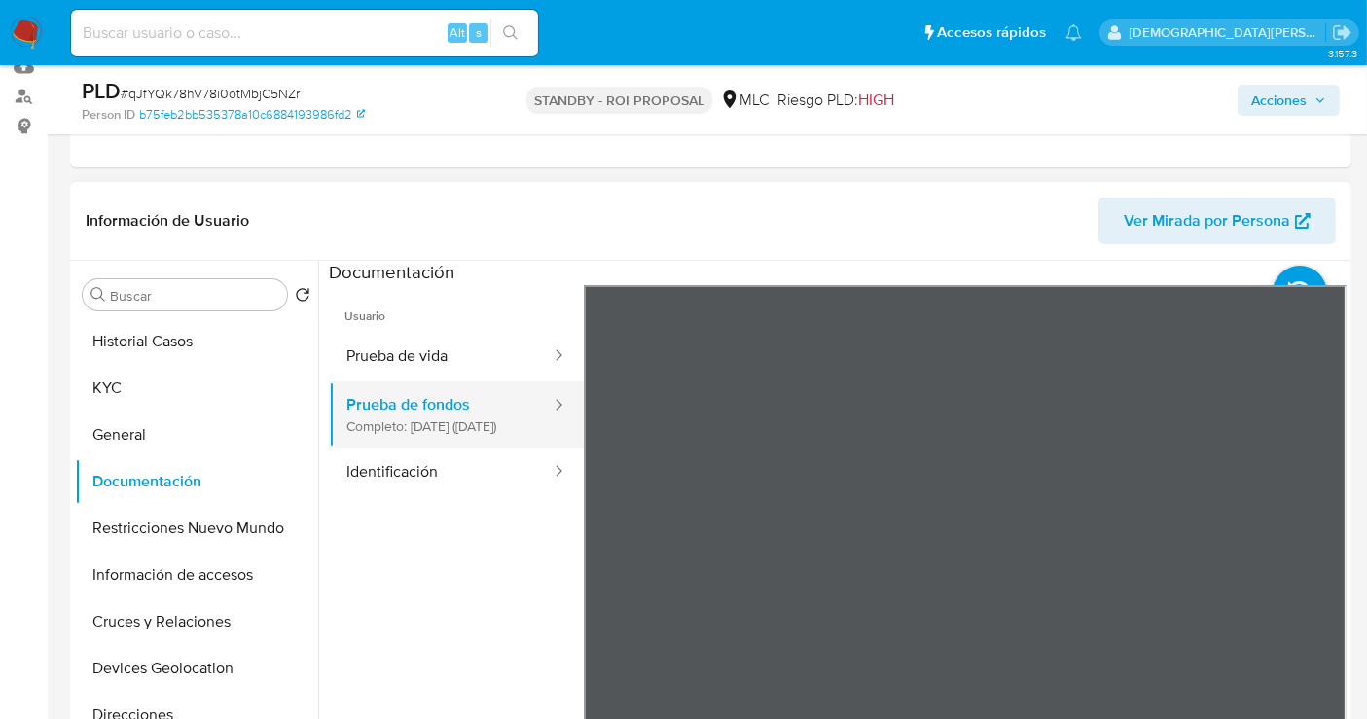
scroll to position [324, 0]
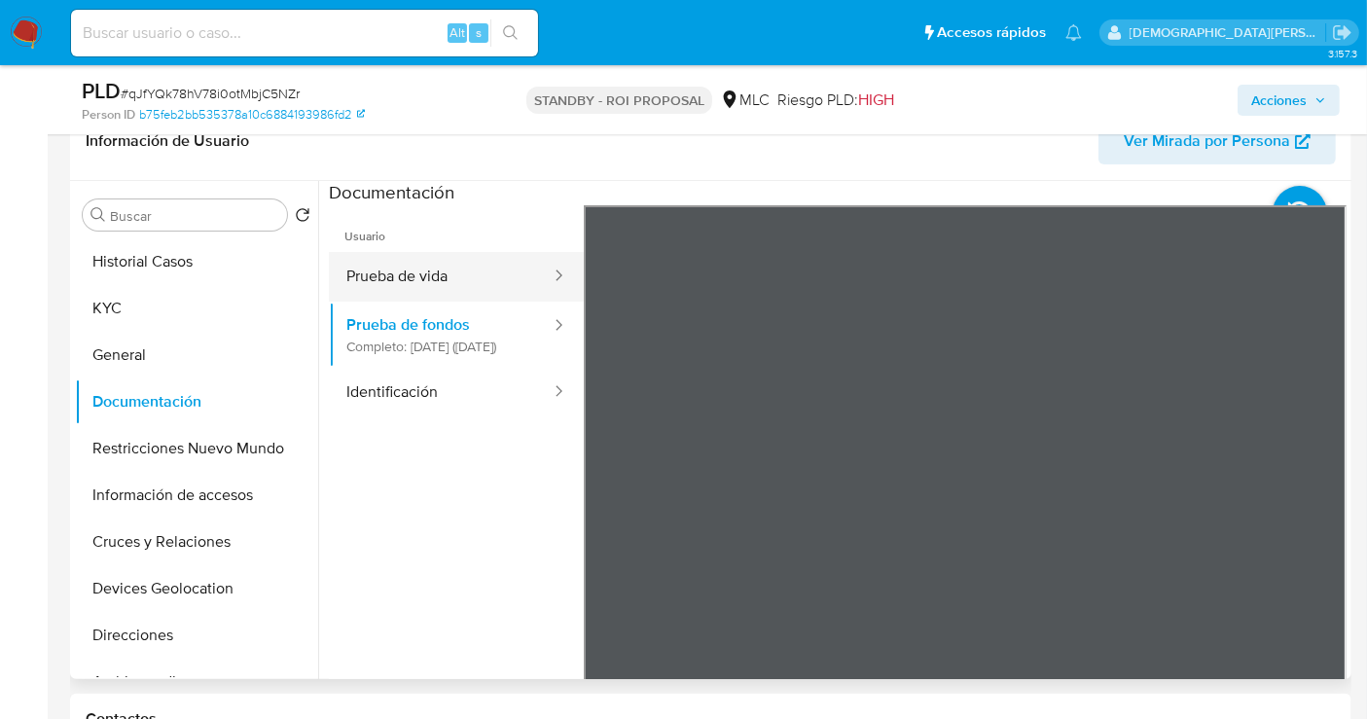
click at [481, 270] on button "Prueba de vida" at bounding box center [441, 277] width 224 height 50
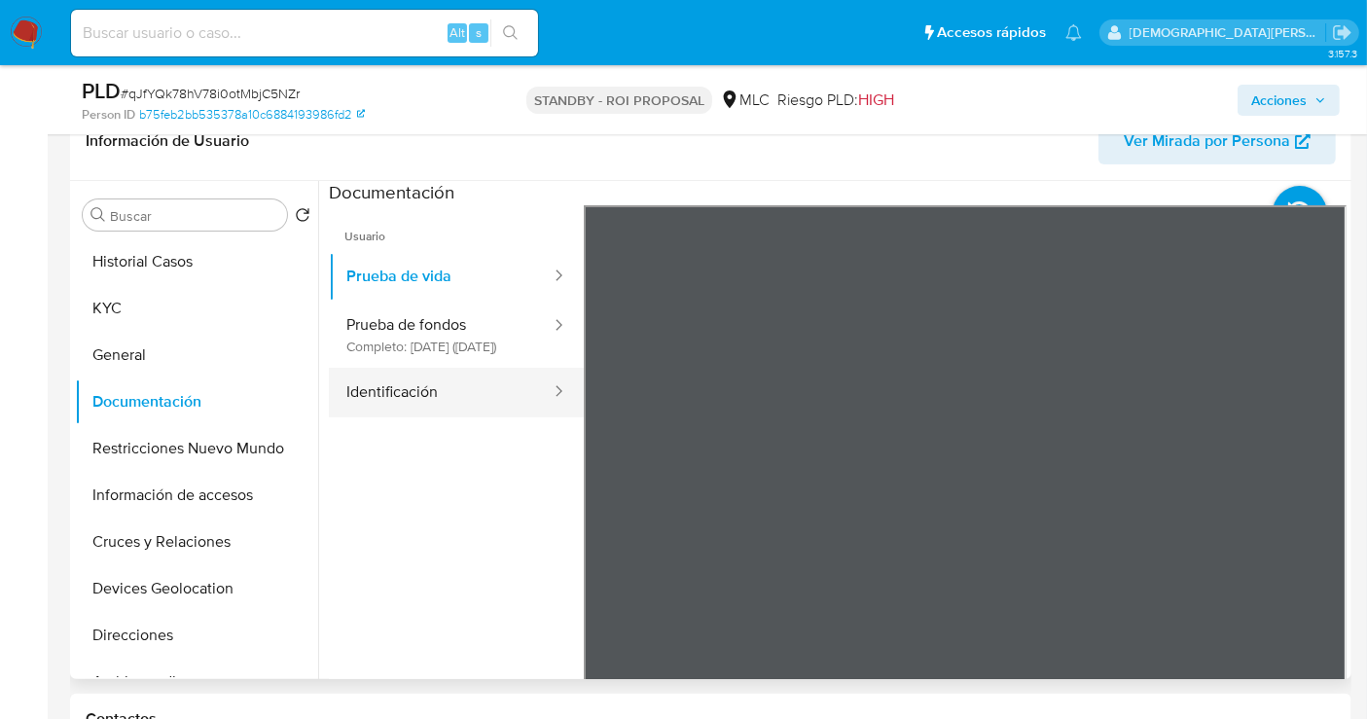
click at [468, 410] on button "Identificación" at bounding box center [441, 393] width 224 height 50
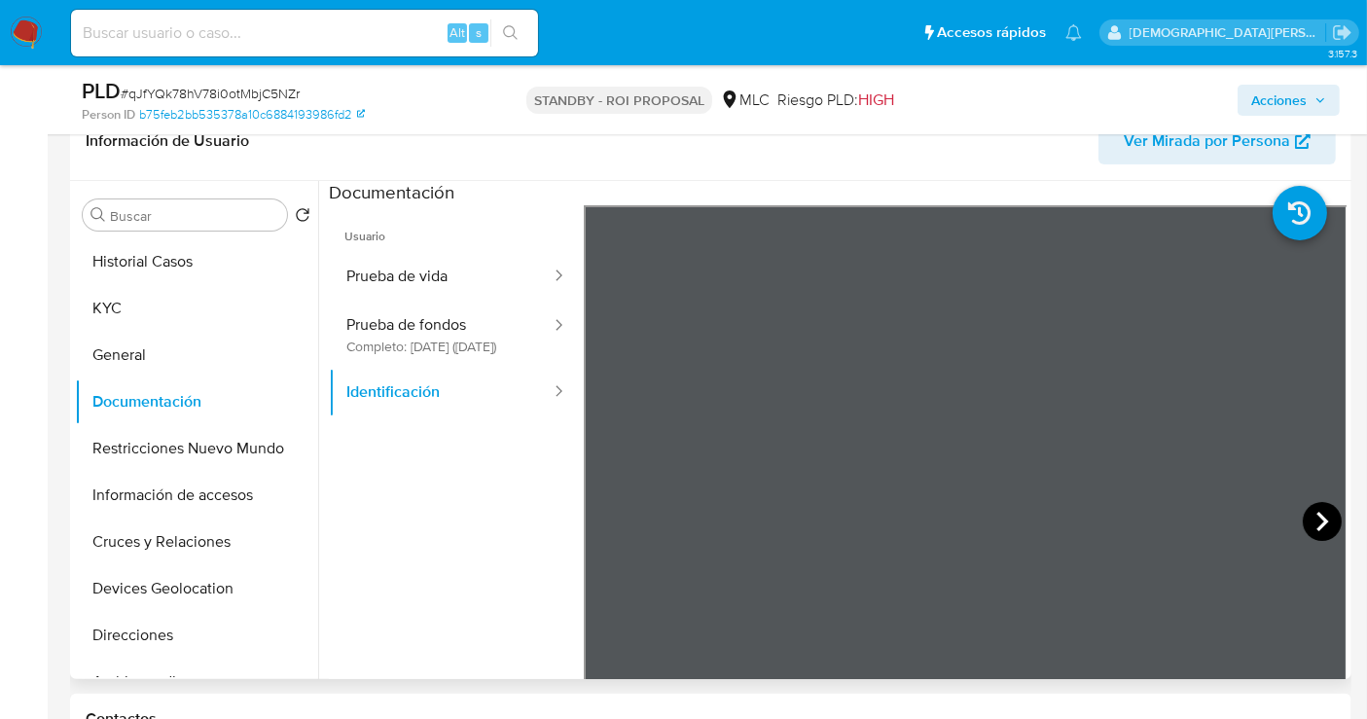
click at [1230, 520] on icon at bounding box center [1322, 521] width 39 height 39
click at [198, 312] on button "KYC" at bounding box center [189, 308] width 228 height 47
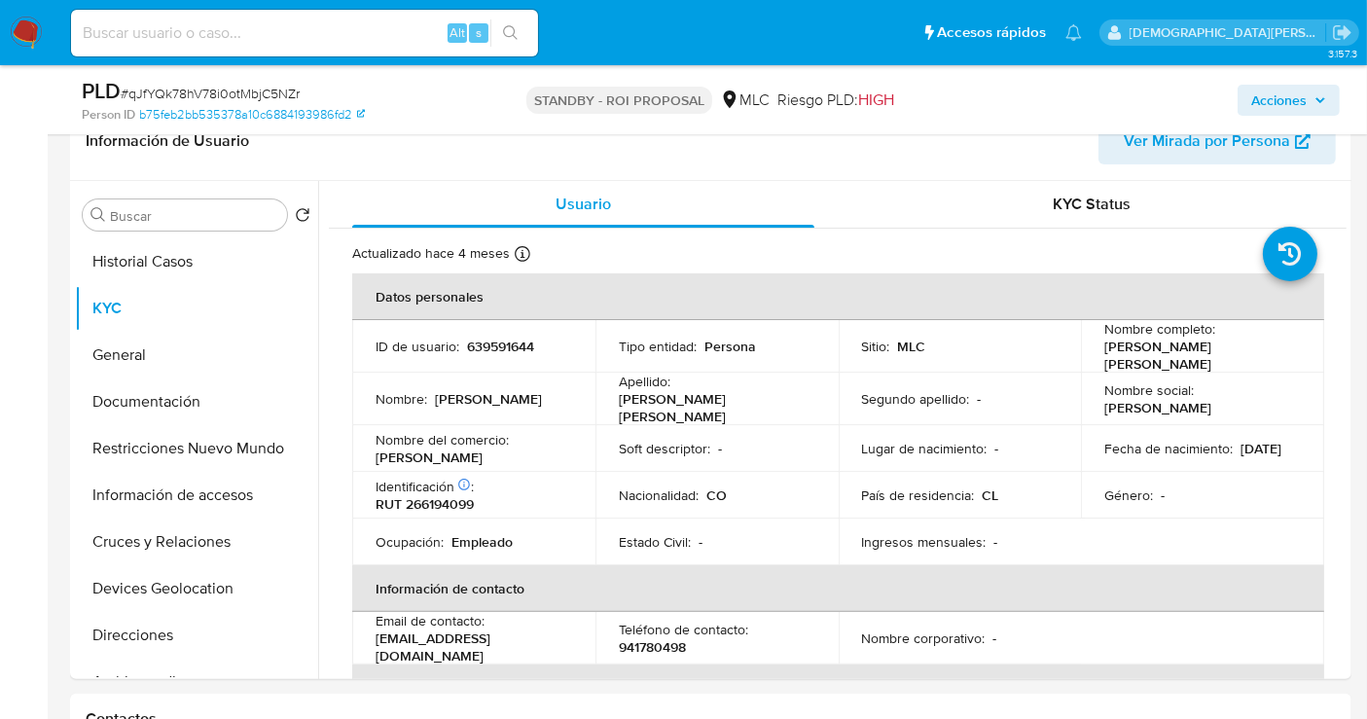
click at [1148, 350] on p "Jessica Marcela Diaz del Castillo Blandon" at bounding box center [1198, 355] width 189 height 35
click at [1147, 350] on p "Jessica Marcela Diaz del Castillo Blandon" at bounding box center [1198, 355] width 189 height 35
click at [1211, 381] on div "Nombre social : Jessica Marcela" at bounding box center [1202, 398] width 197 height 35
drag, startPoint x: 1151, startPoint y: 368, endPoint x: 1098, endPoint y: 349, distance: 56.6
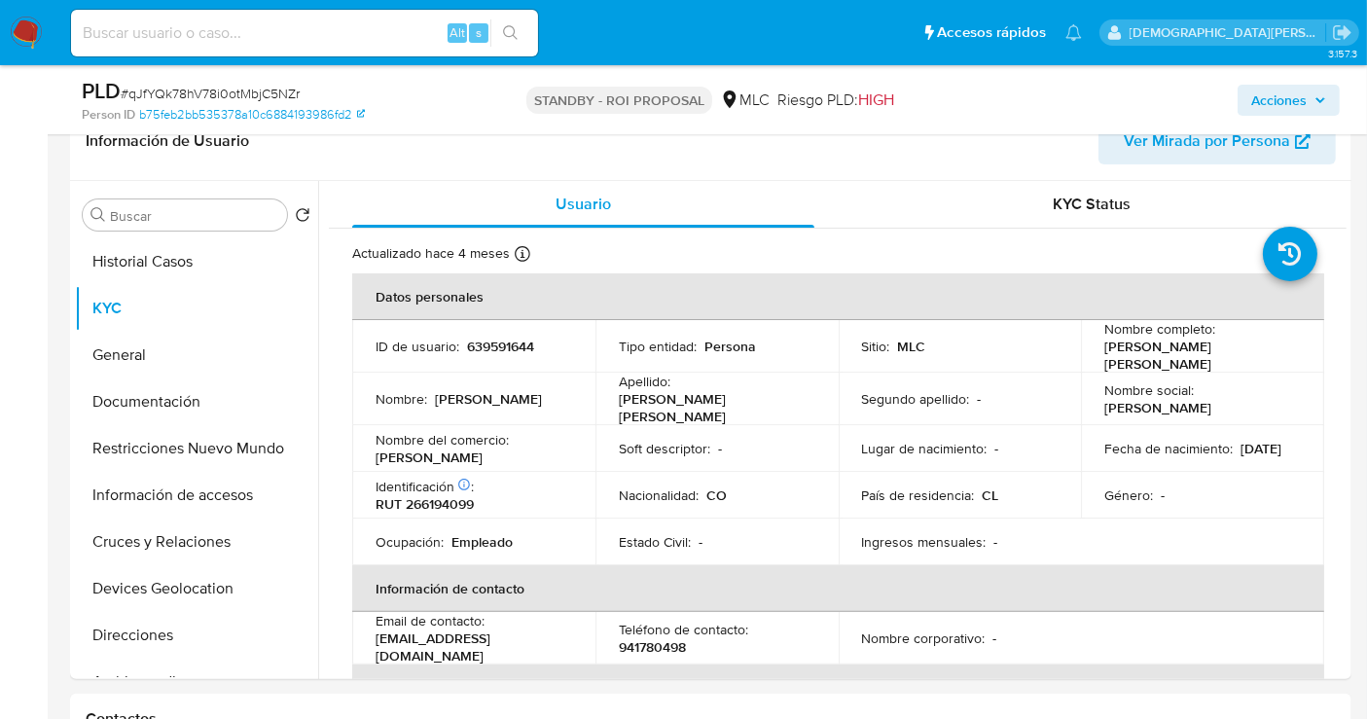
click at [1098, 349] on td "Nombre completo : Jessica Marcela Diaz del Castillo Blandon" at bounding box center [1202, 346] width 243 height 53
copy p "Jessica Marcela Diaz del Castillo Blandon"
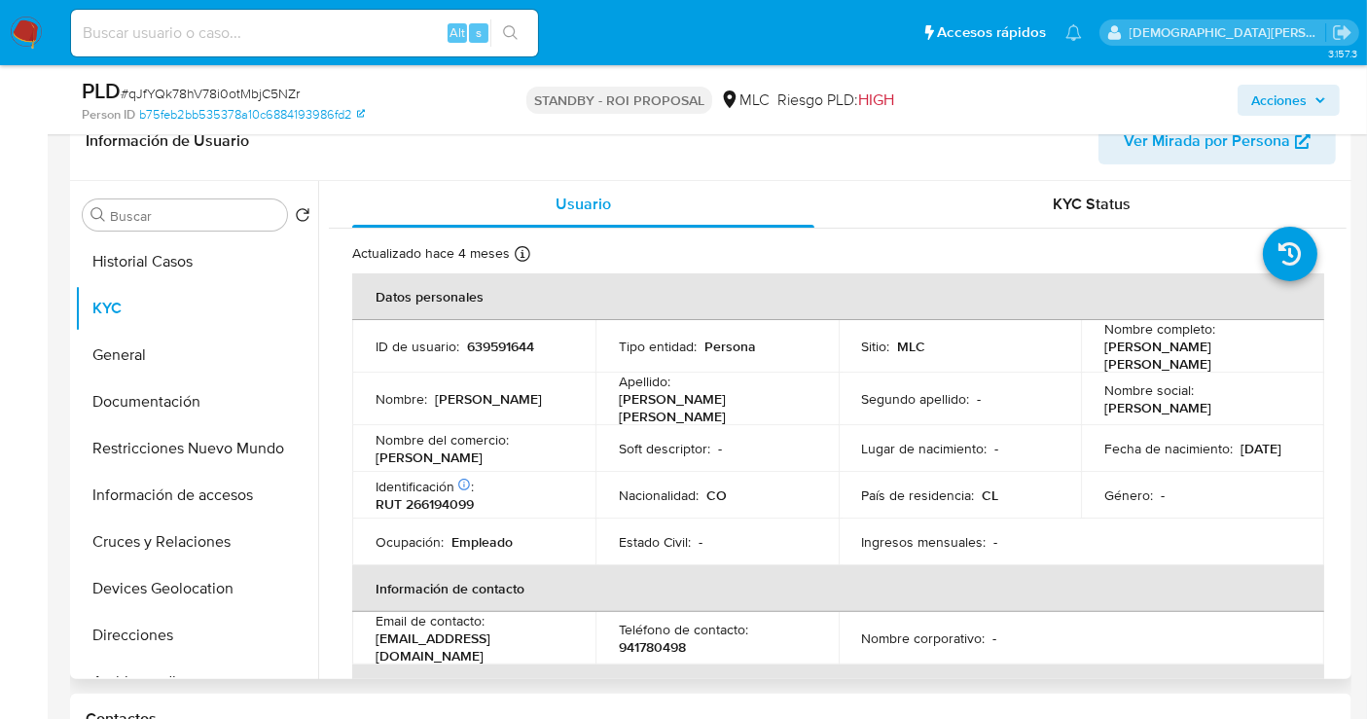
scroll to position [216, 0]
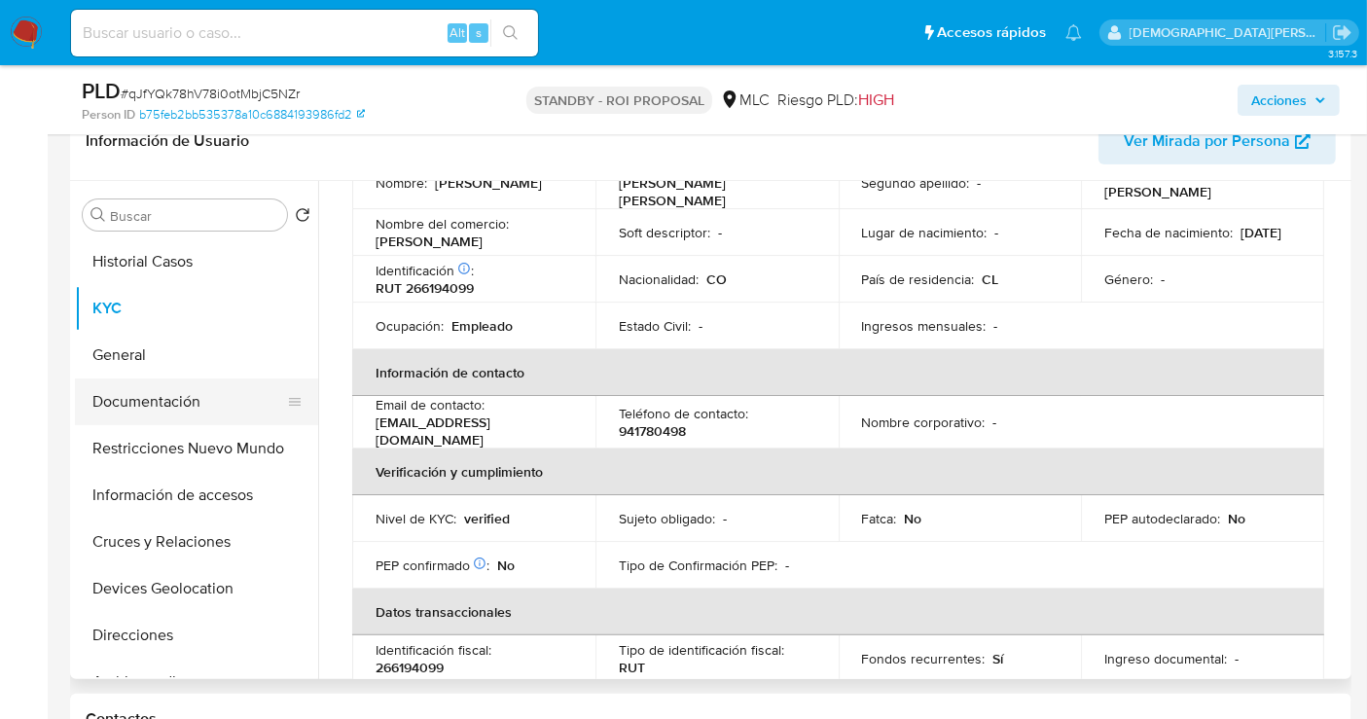
click at [184, 408] on button "Documentación" at bounding box center [189, 401] width 228 height 47
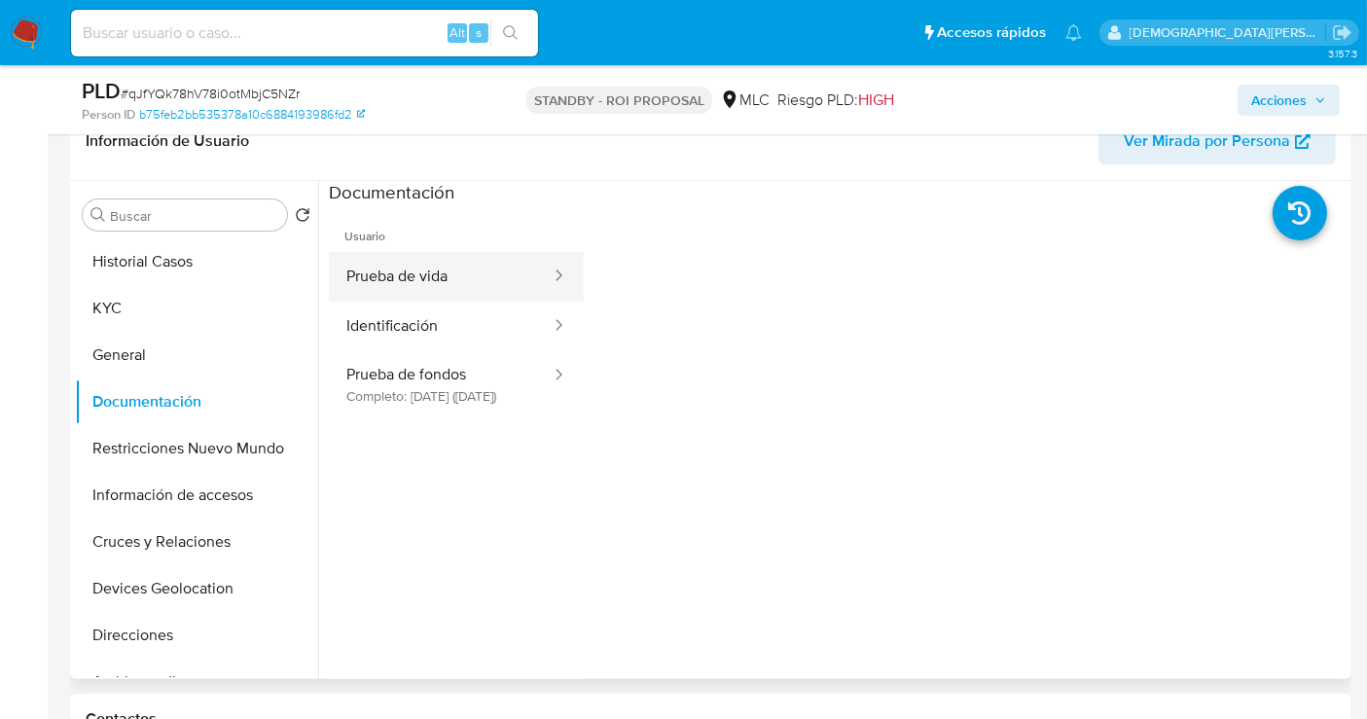
click at [474, 296] on button "Prueba de vida" at bounding box center [441, 277] width 224 height 50
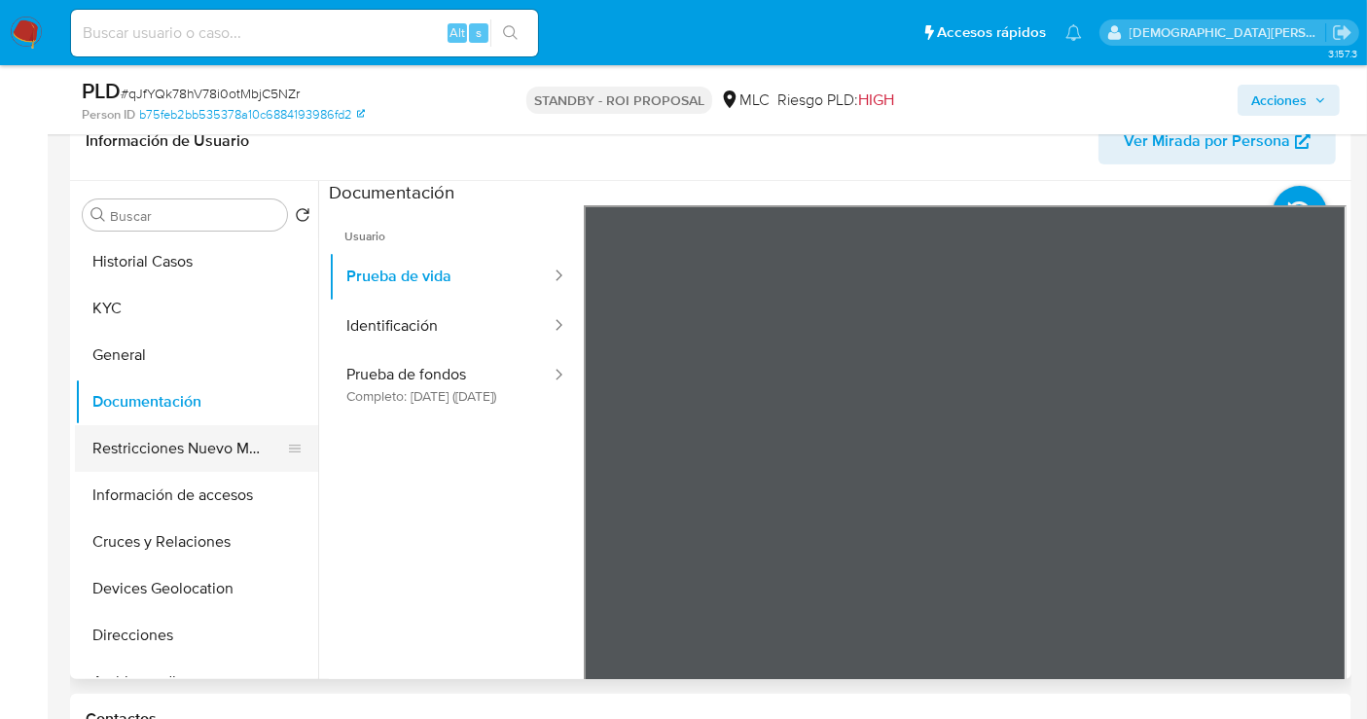
click at [202, 444] on button "Restricciones Nuevo Mundo" at bounding box center [189, 448] width 228 height 47
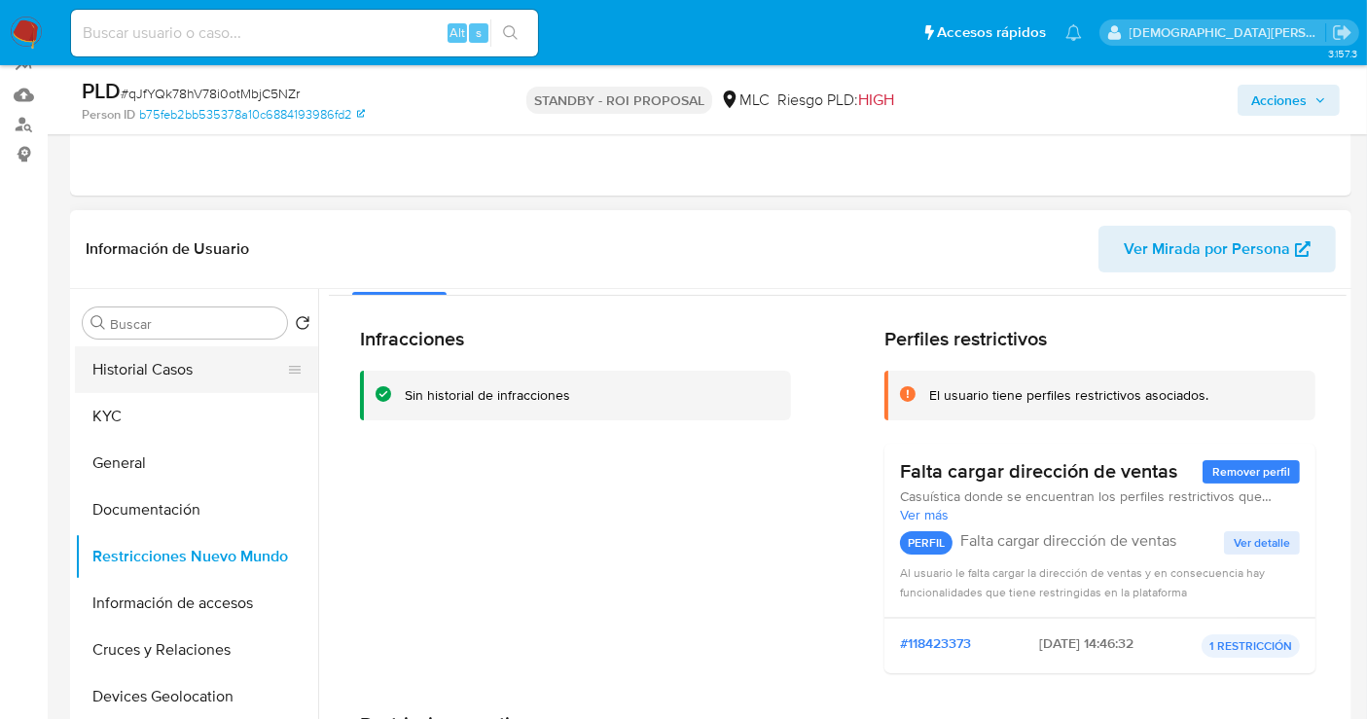
click at [172, 370] on button "Historial Casos" at bounding box center [189, 369] width 228 height 47
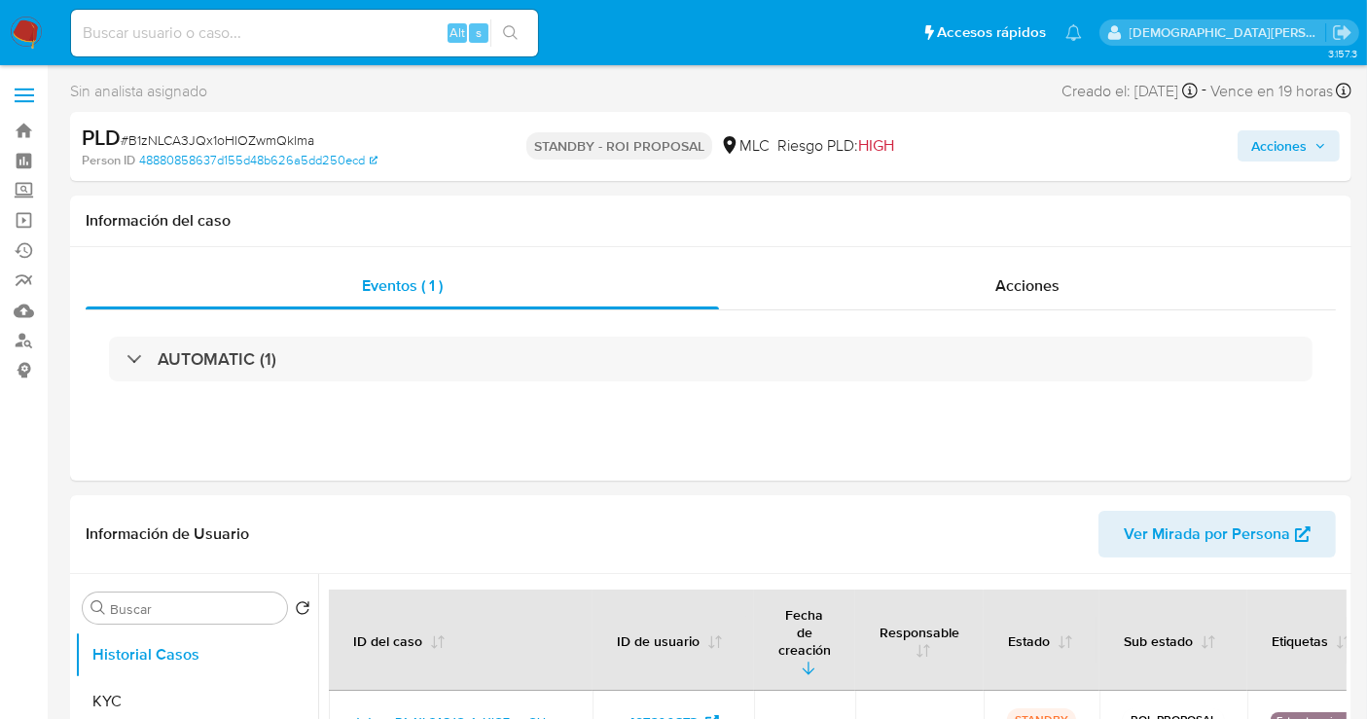
select select "10"
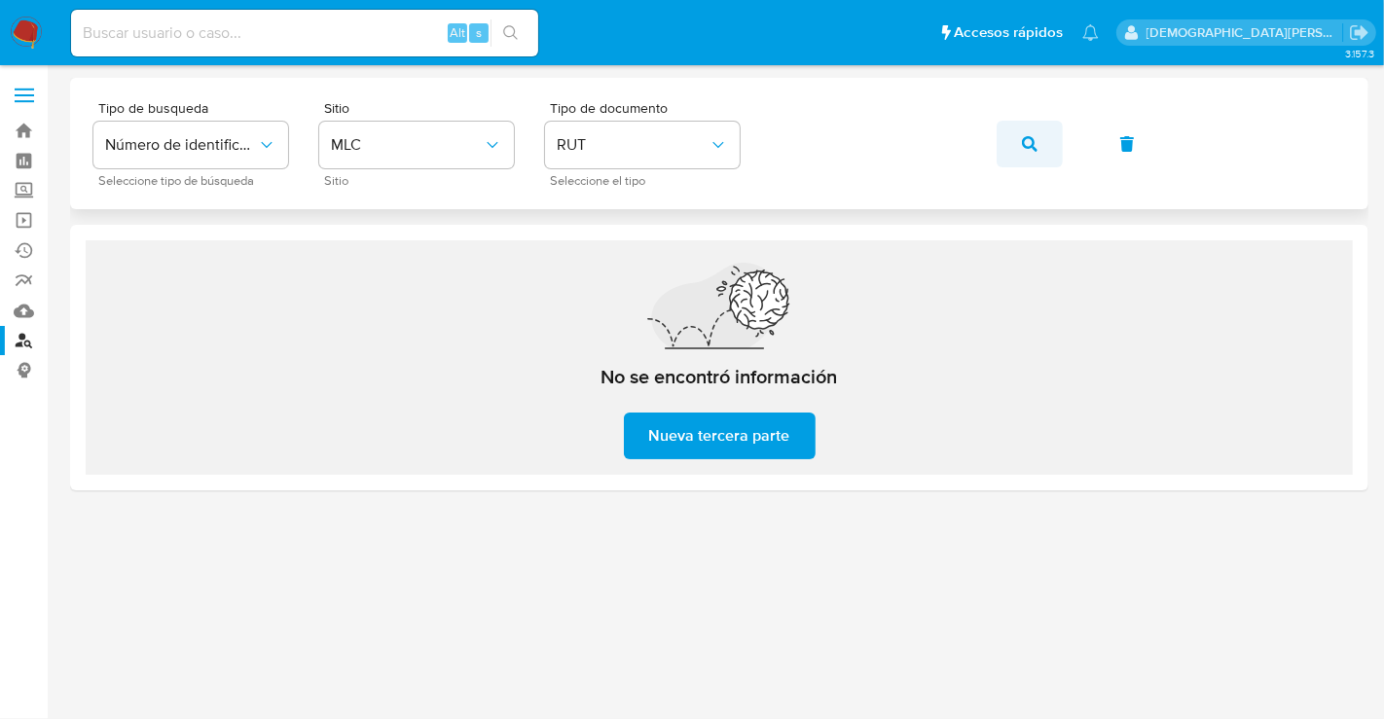
click at [1028, 145] on icon "button" at bounding box center [1030, 144] width 16 height 16
click at [1026, 145] on icon "button" at bounding box center [1030, 144] width 16 height 16
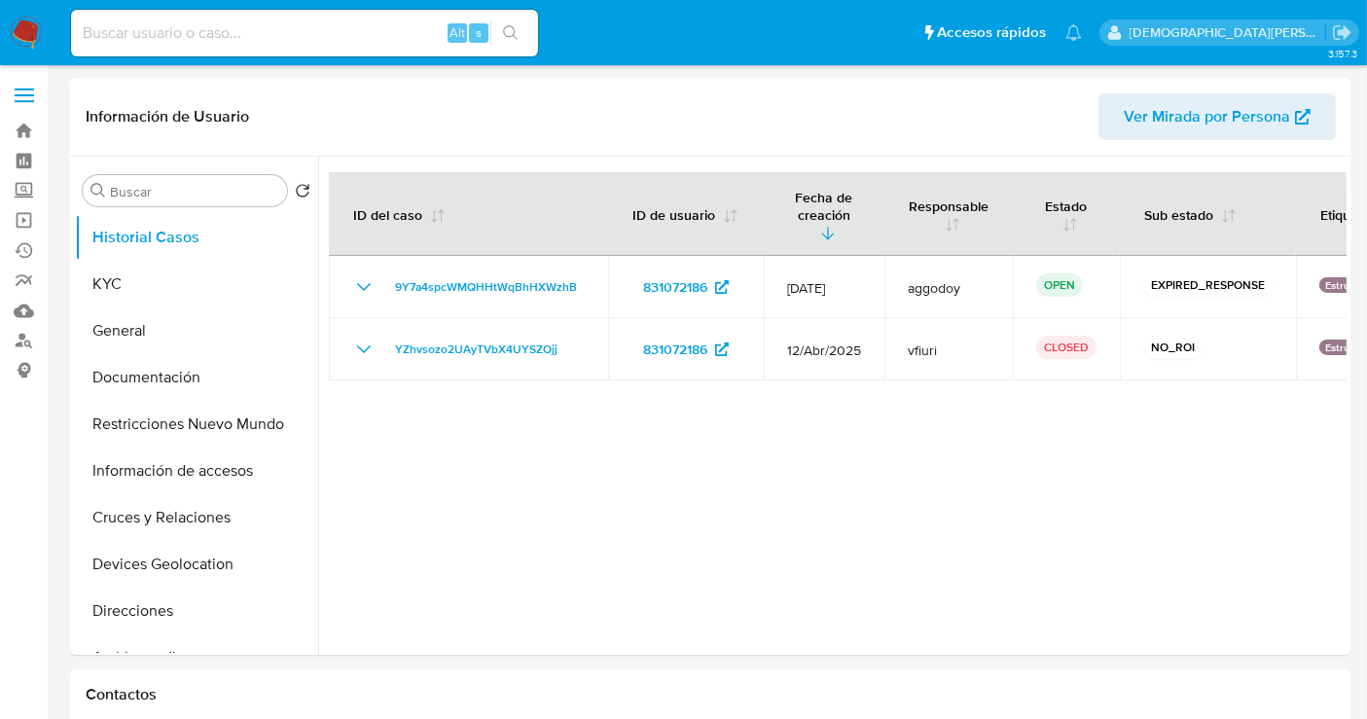
select select "10"
click at [202, 487] on button "Información de accesos" at bounding box center [189, 471] width 228 height 47
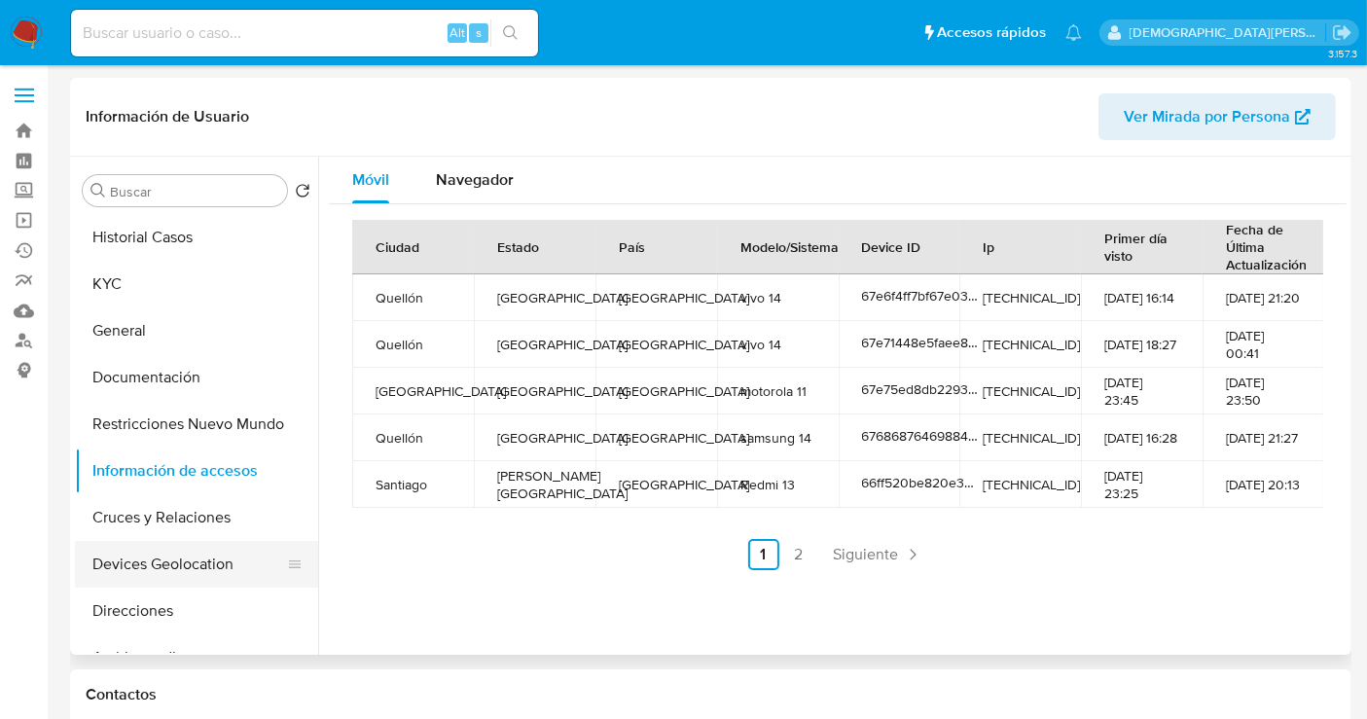
click at [159, 574] on button "Devices Geolocation" at bounding box center [189, 564] width 228 height 47
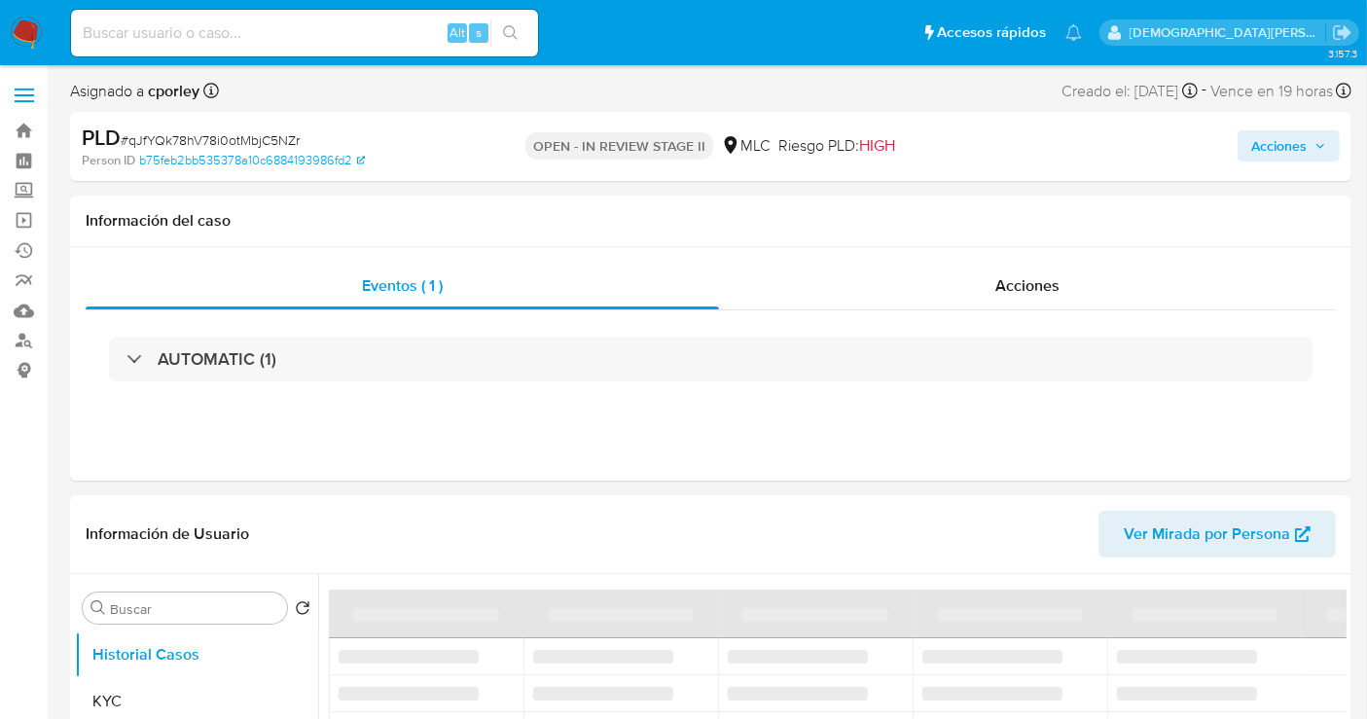
click at [1288, 139] on span "Acciones" at bounding box center [1278, 145] width 55 height 31
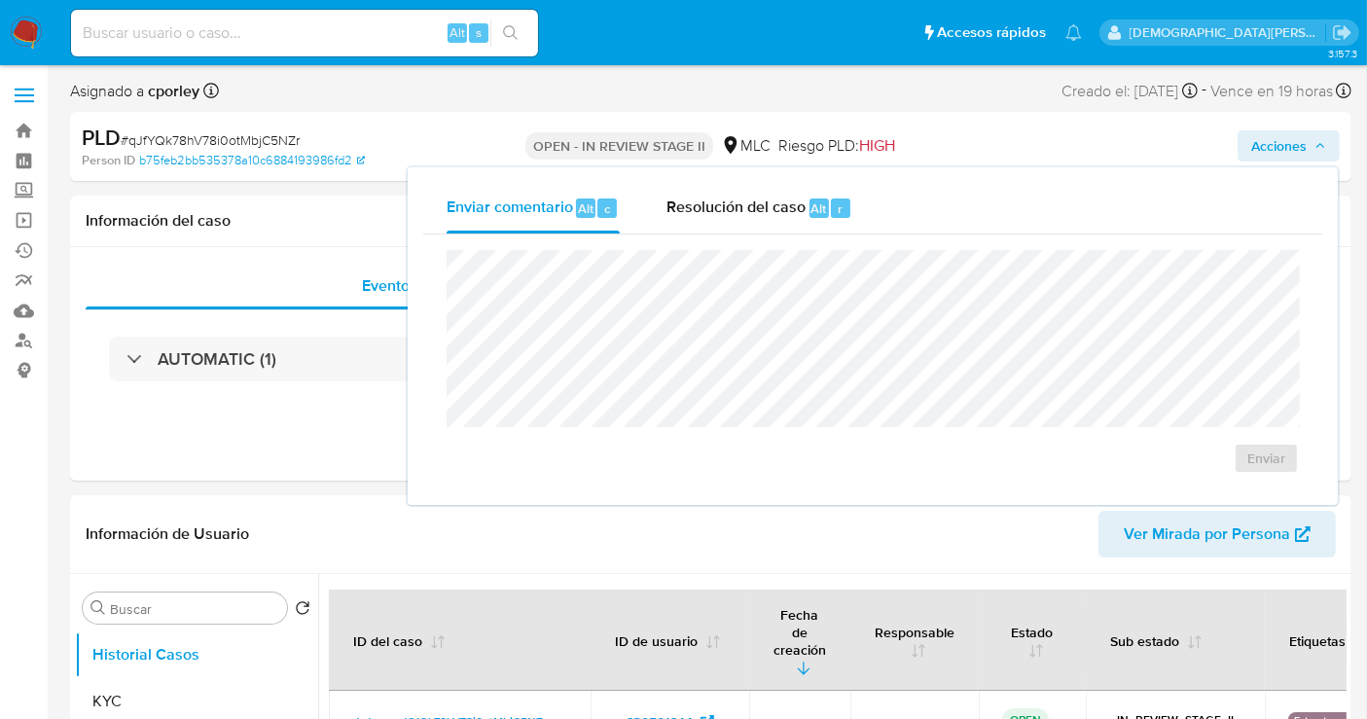
drag, startPoint x: 770, startPoint y: 209, endPoint x: 742, endPoint y: 236, distance: 38.5
click at [767, 209] on span "Resolución del caso" at bounding box center [735, 208] width 139 height 22
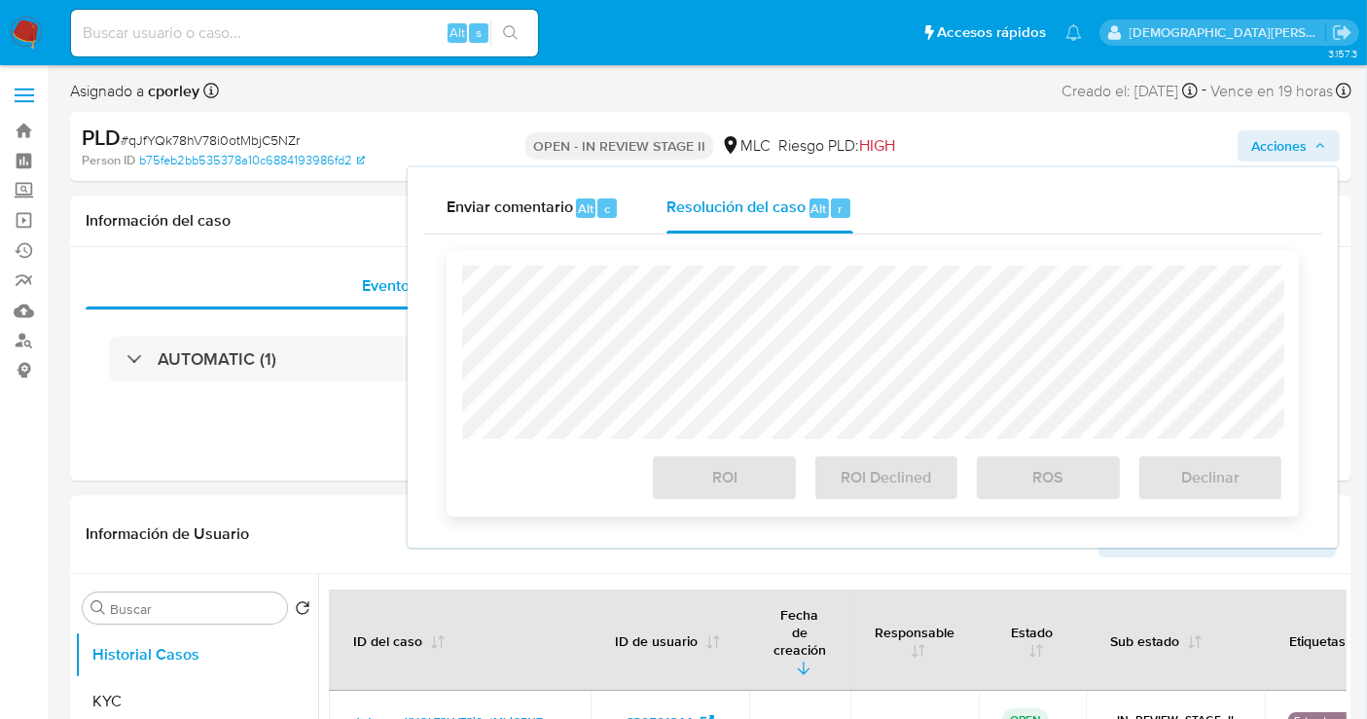
select select "10"
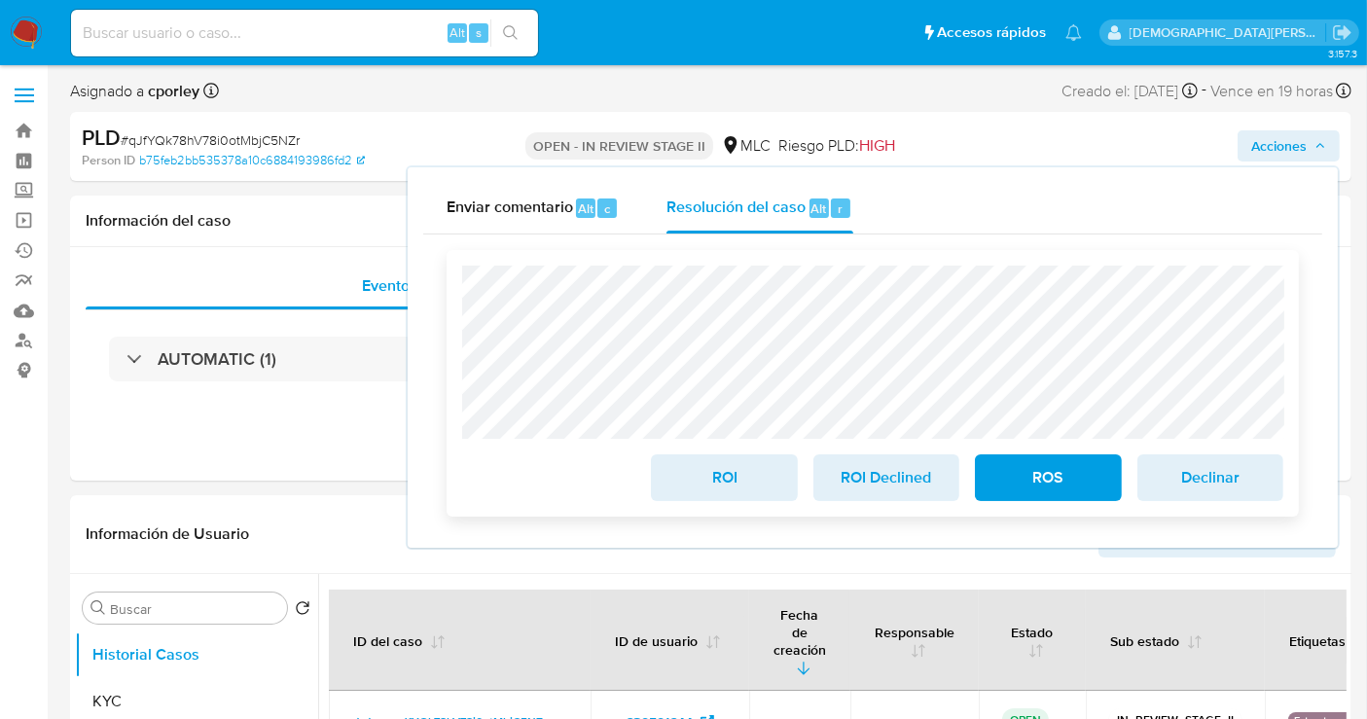
click at [724, 479] on span "ROI" at bounding box center [723, 477] width 95 height 43
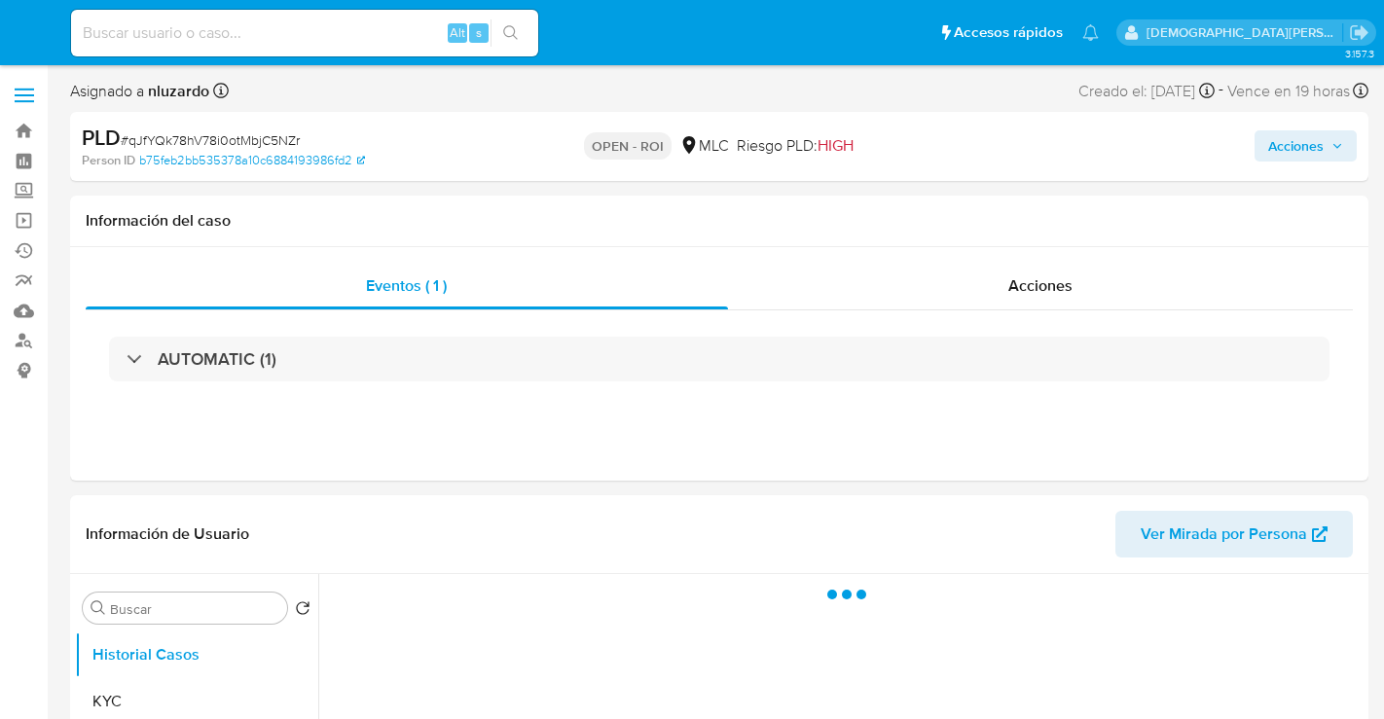
select select "10"
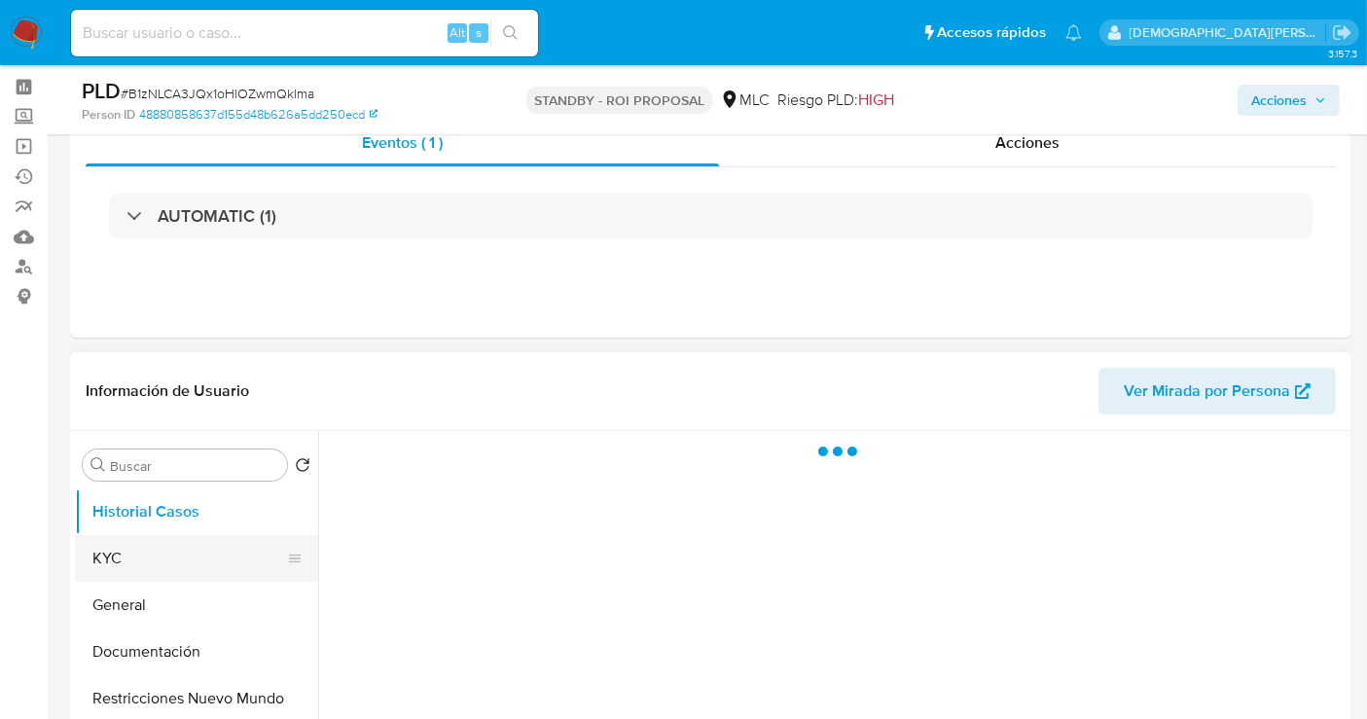
scroll to position [108, 0]
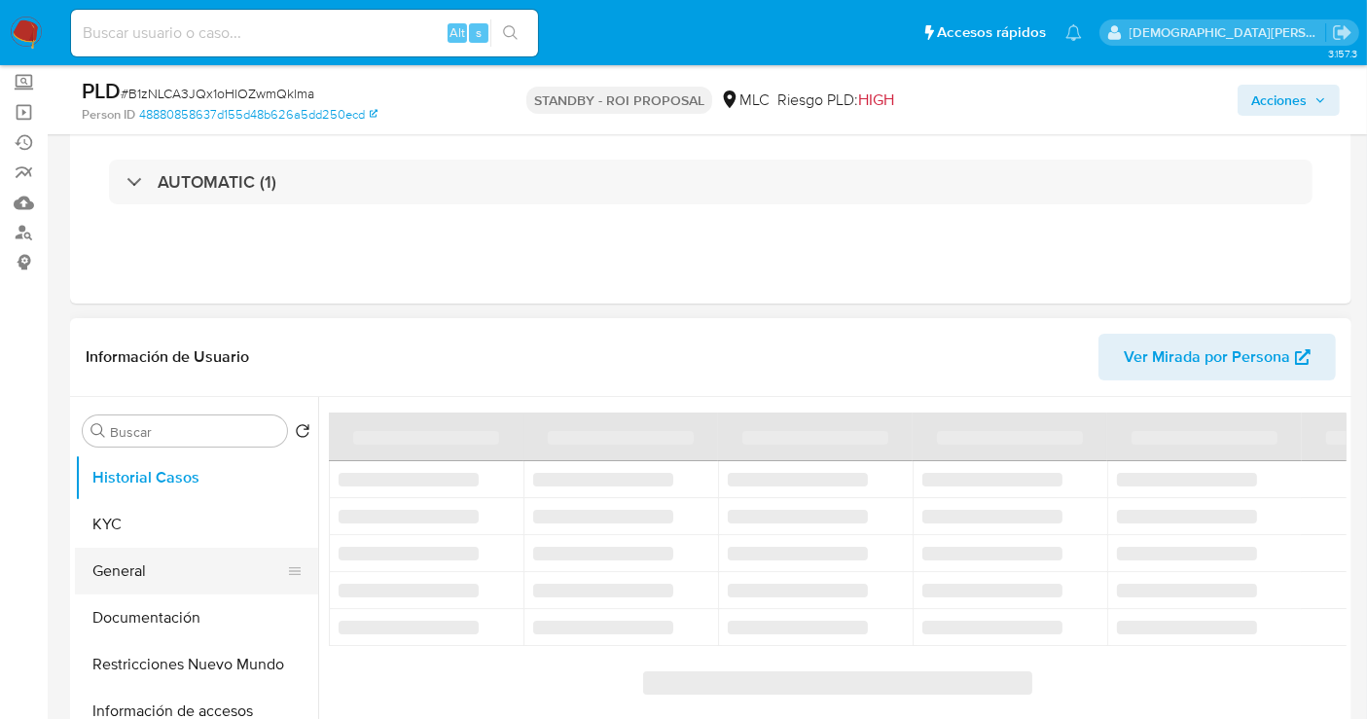
click at [167, 575] on button "General" at bounding box center [189, 571] width 228 height 47
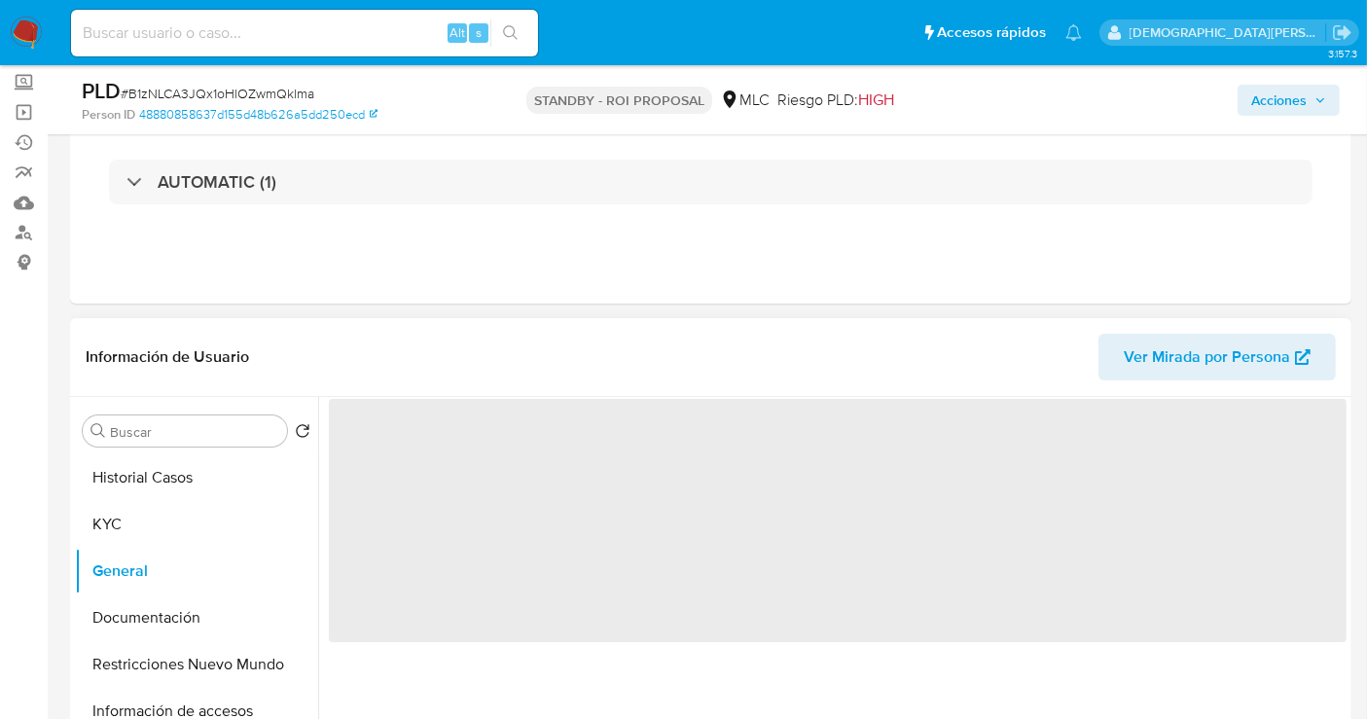
select select "10"
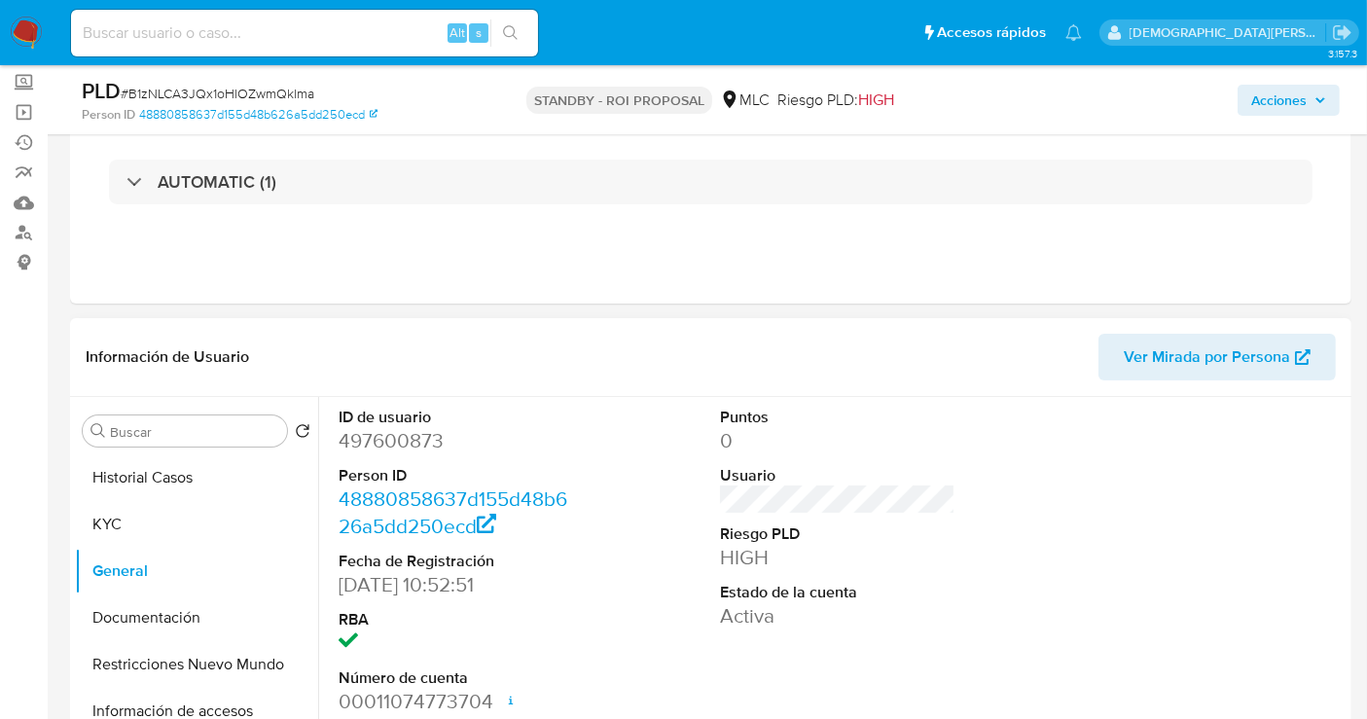
click at [398, 437] on dd "497600873" at bounding box center [456, 440] width 235 height 27
copy dd "497600873"
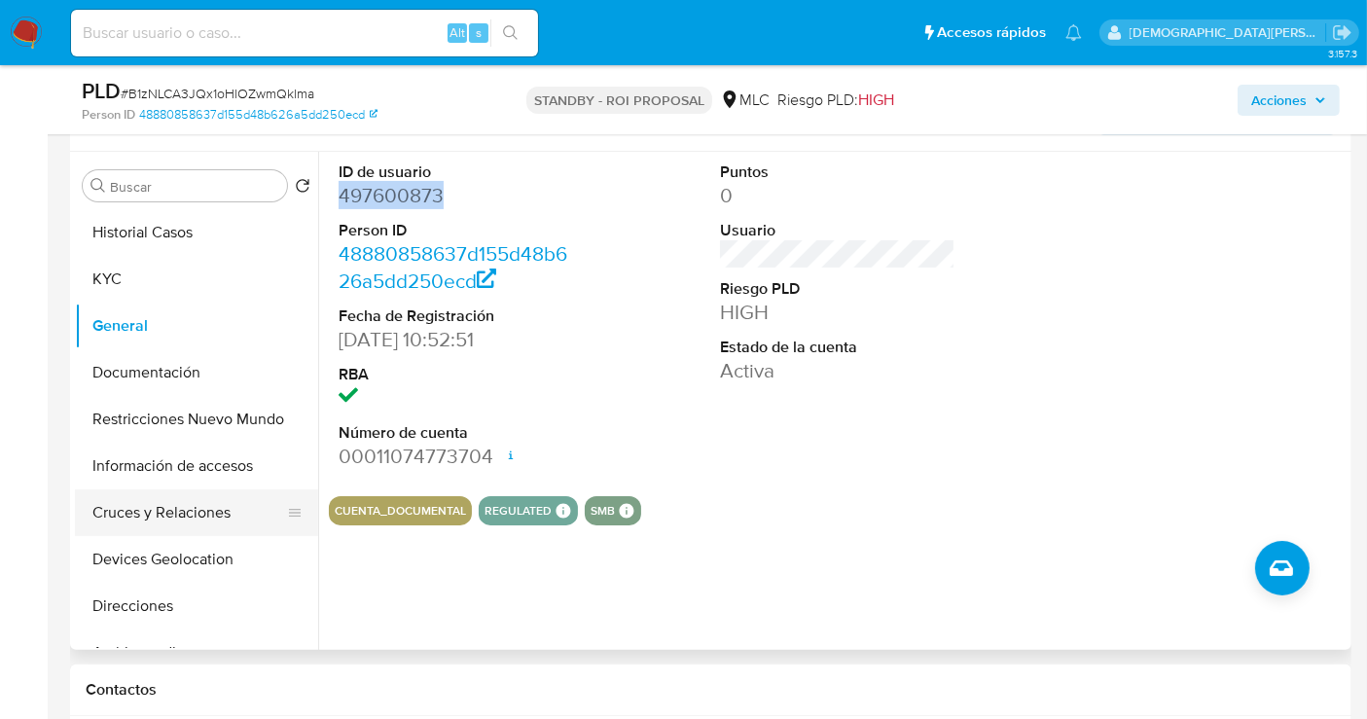
scroll to position [432, 0]
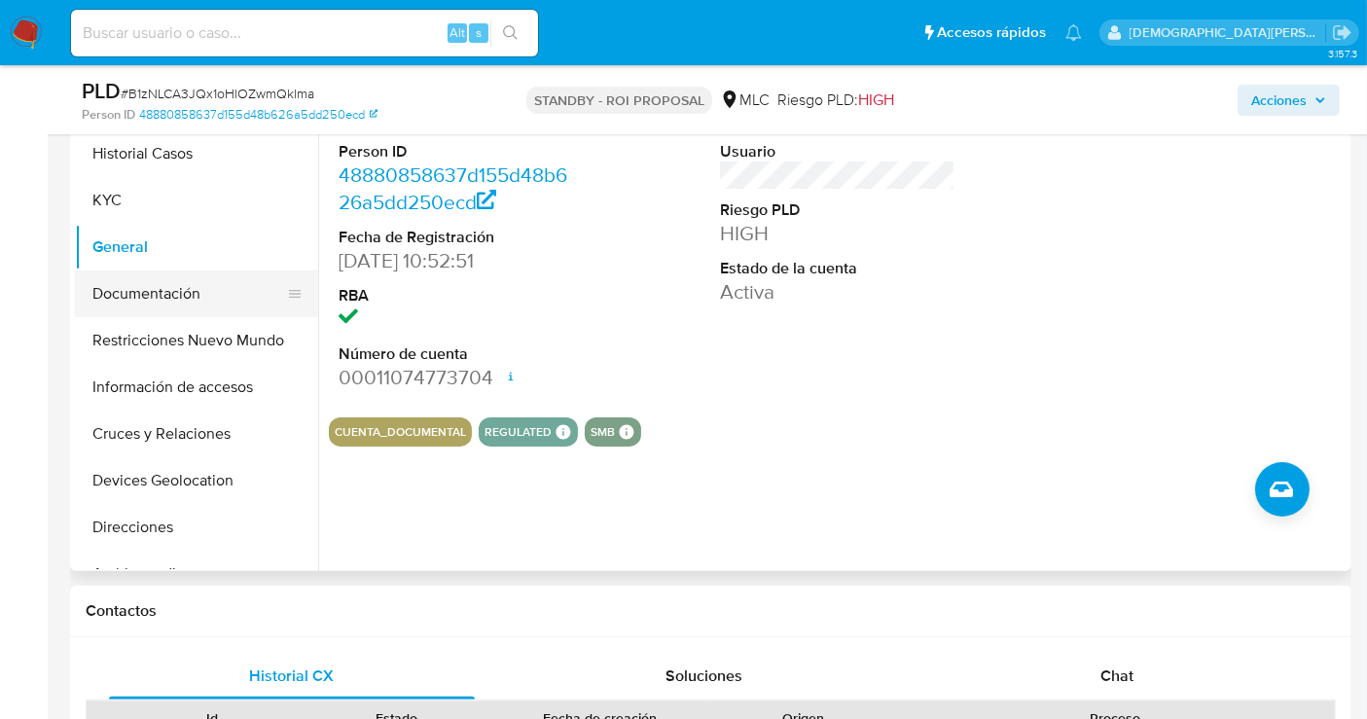
click at [134, 294] on button "Documentación" at bounding box center [189, 293] width 228 height 47
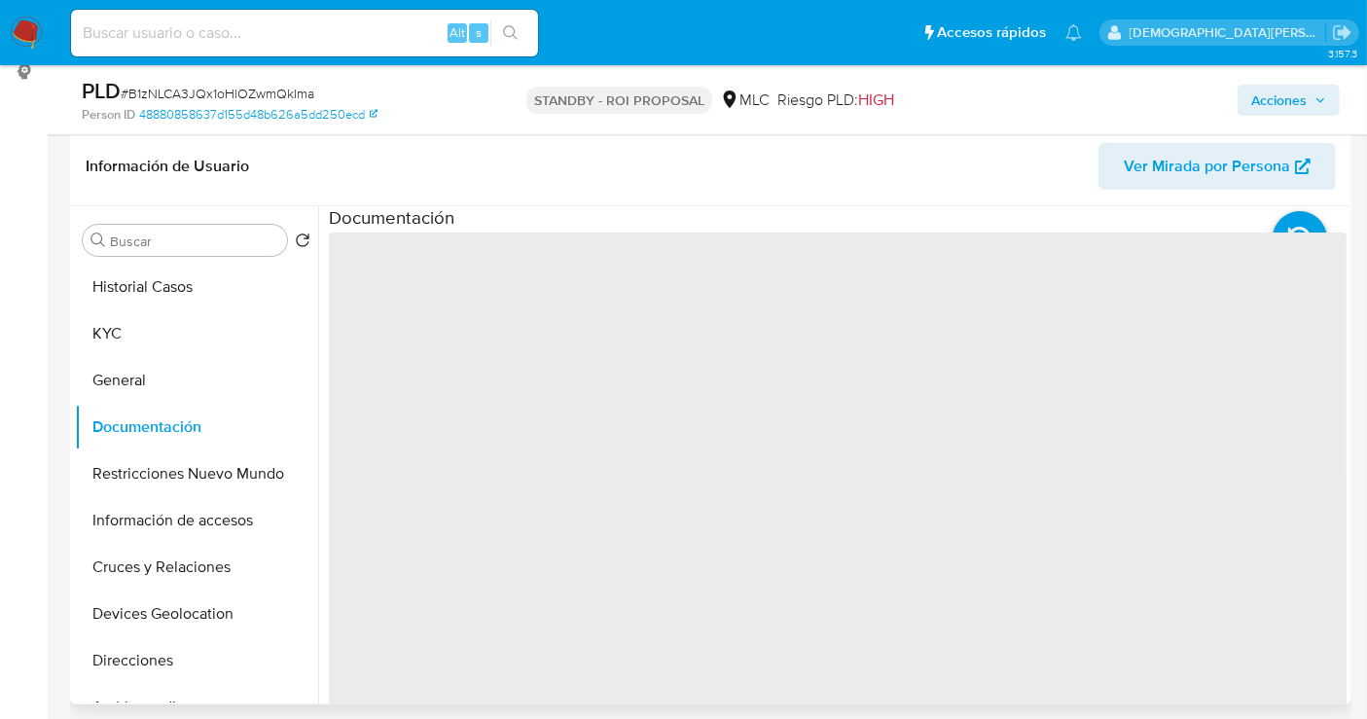
scroll to position [216, 0]
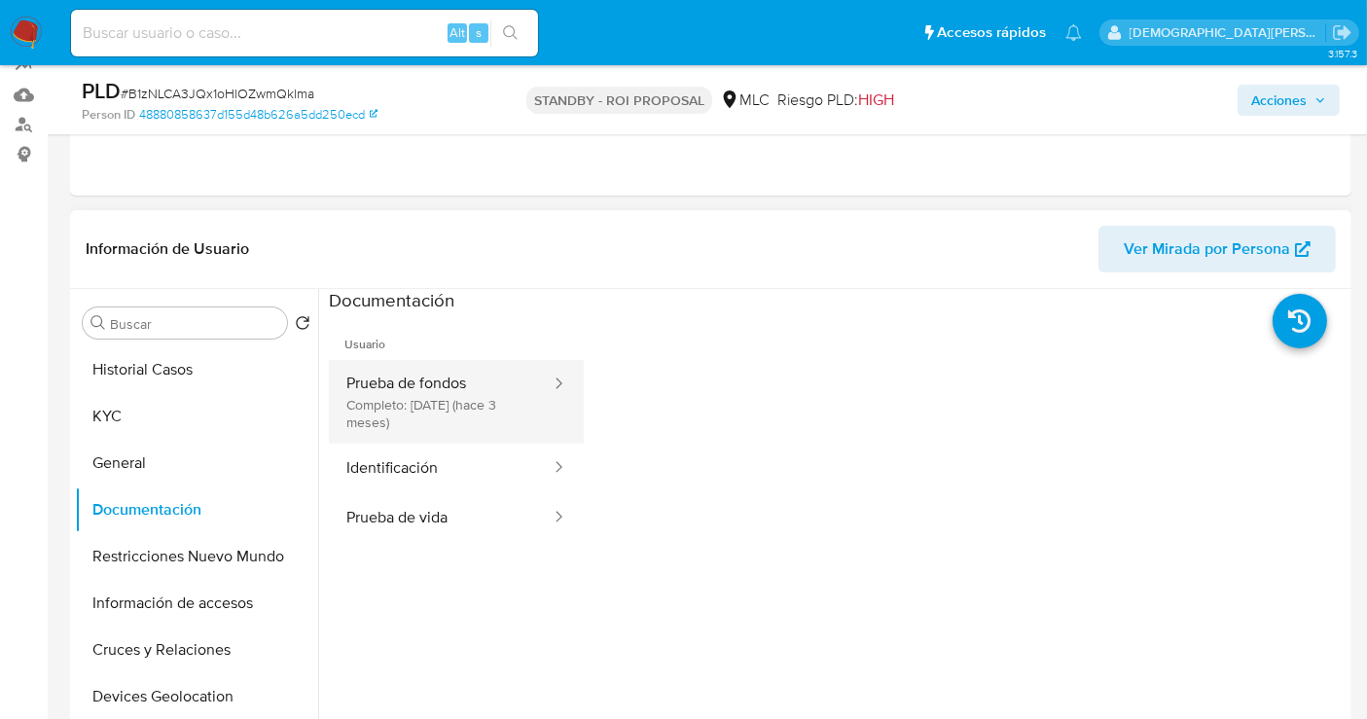
click at [486, 413] on button "Prueba de fondos Completo: 18/06/2025 (hace 3 meses)" at bounding box center [441, 402] width 224 height 84
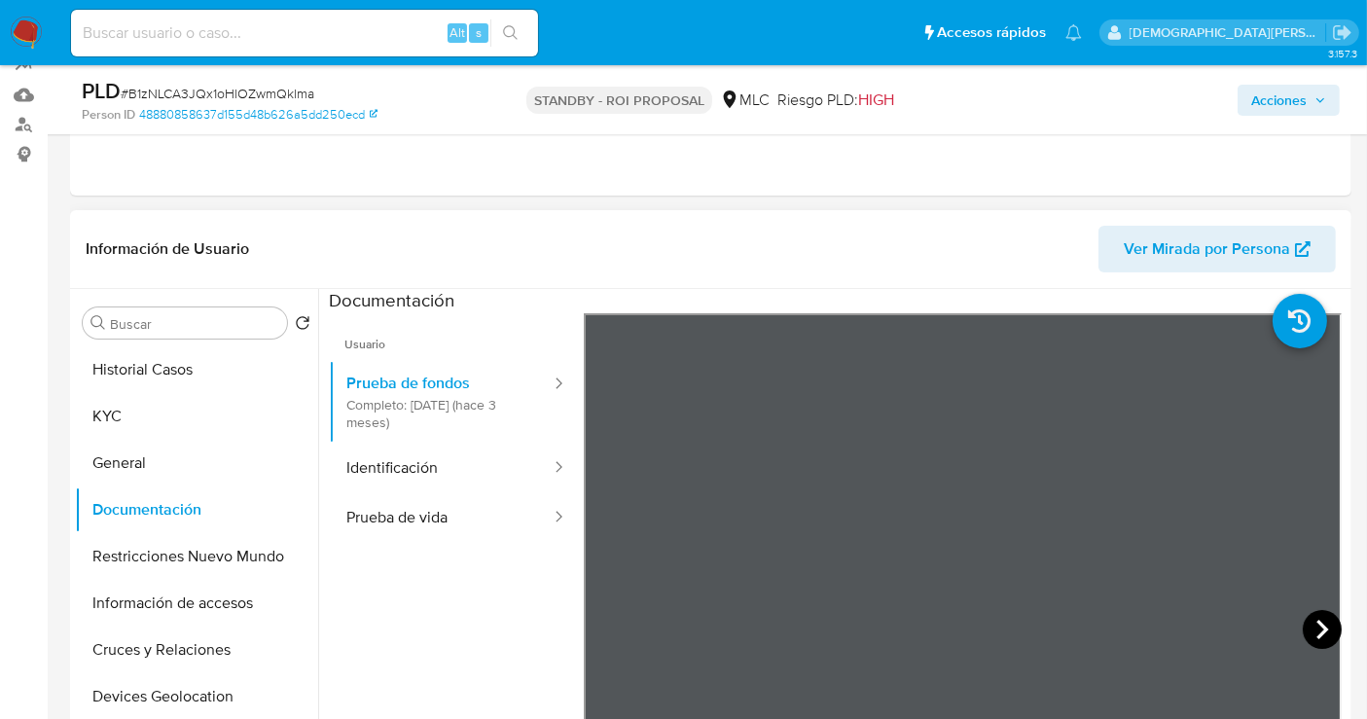
click at [1326, 627] on icon at bounding box center [1322, 629] width 39 height 39
click at [1304, 637] on icon at bounding box center [1322, 629] width 39 height 39
click at [1311, 624] on icon at bounding box center [1322, 629] width 39 height 39
click at [1315, 627] on icon at bounding box center [1322, 629] width 39 height 39
click at [134, 360] on button "Historial Casos" at bounding box center [189, 369] width 228 height 47
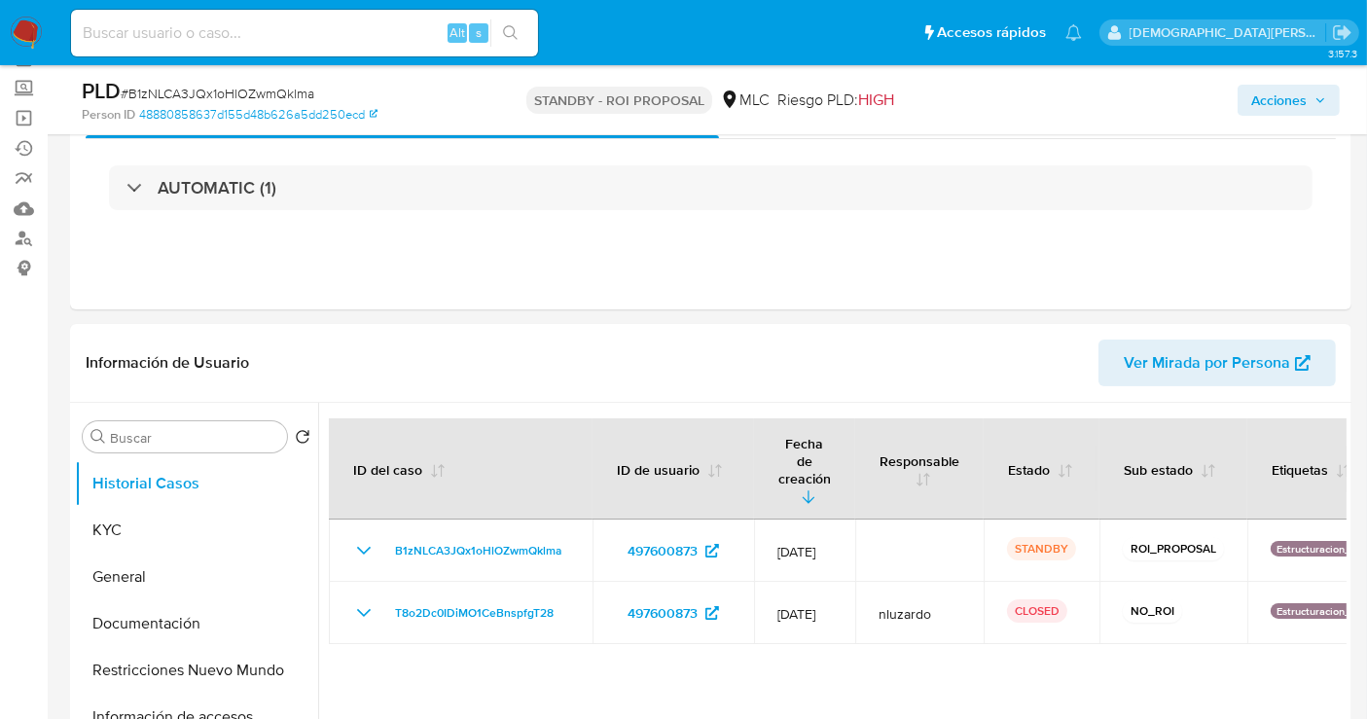
scroll to position [0, 0]
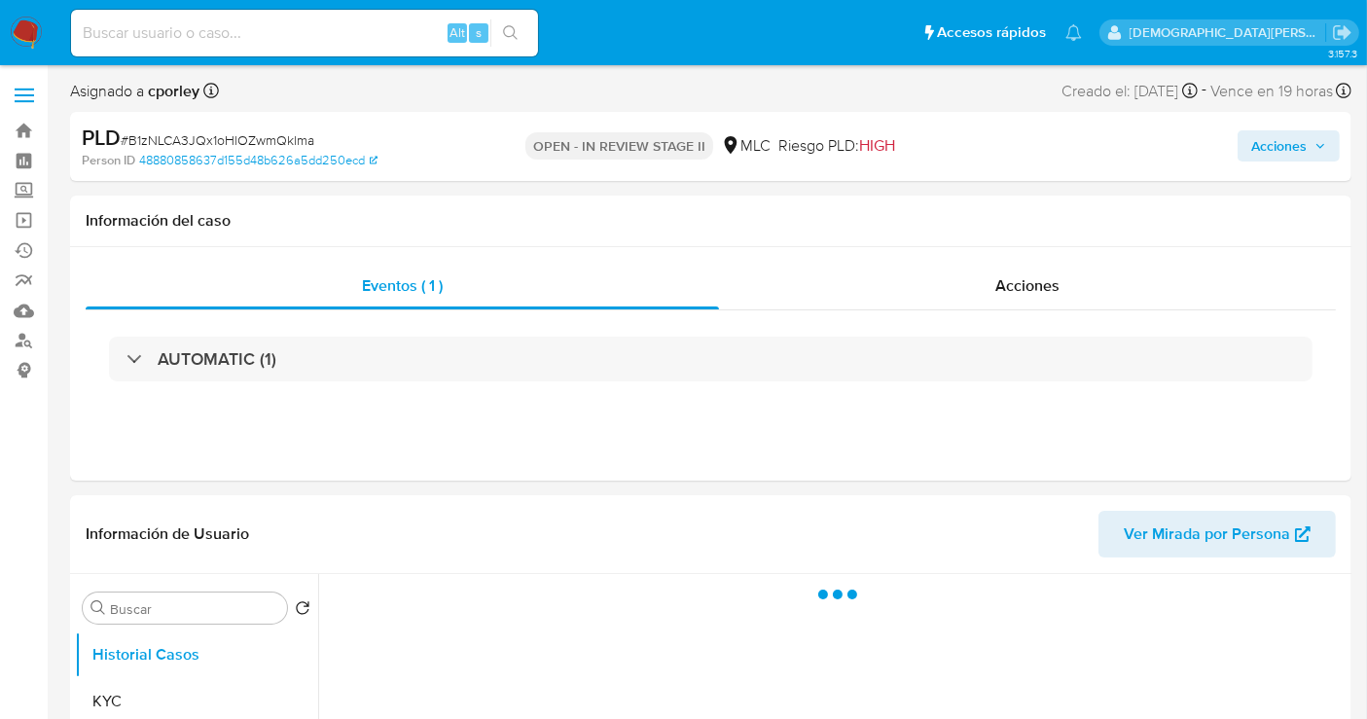
click at [1264, 140] on span "Acciones" at bounding box center [1278, 145] width 55 height 31
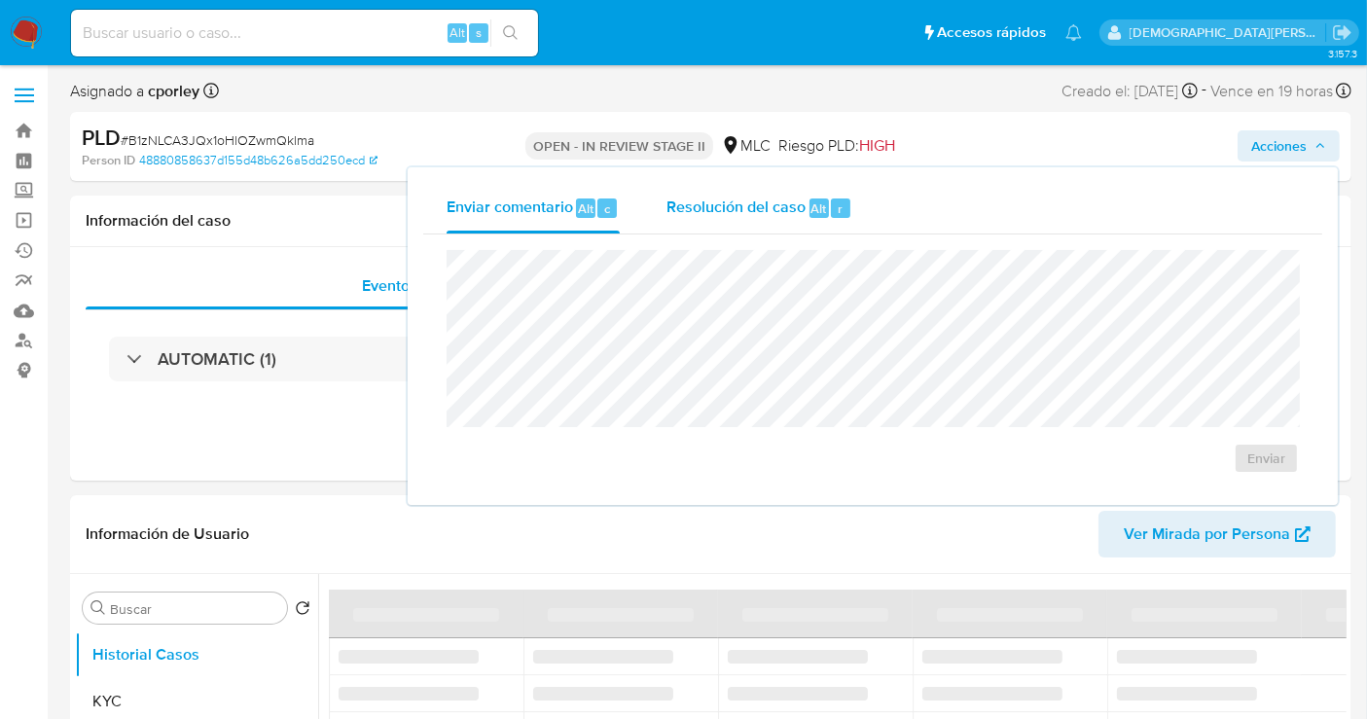
click at [762, 210] on span "Resolución del caso" at bounding box center [735, 208] width 139 height 22
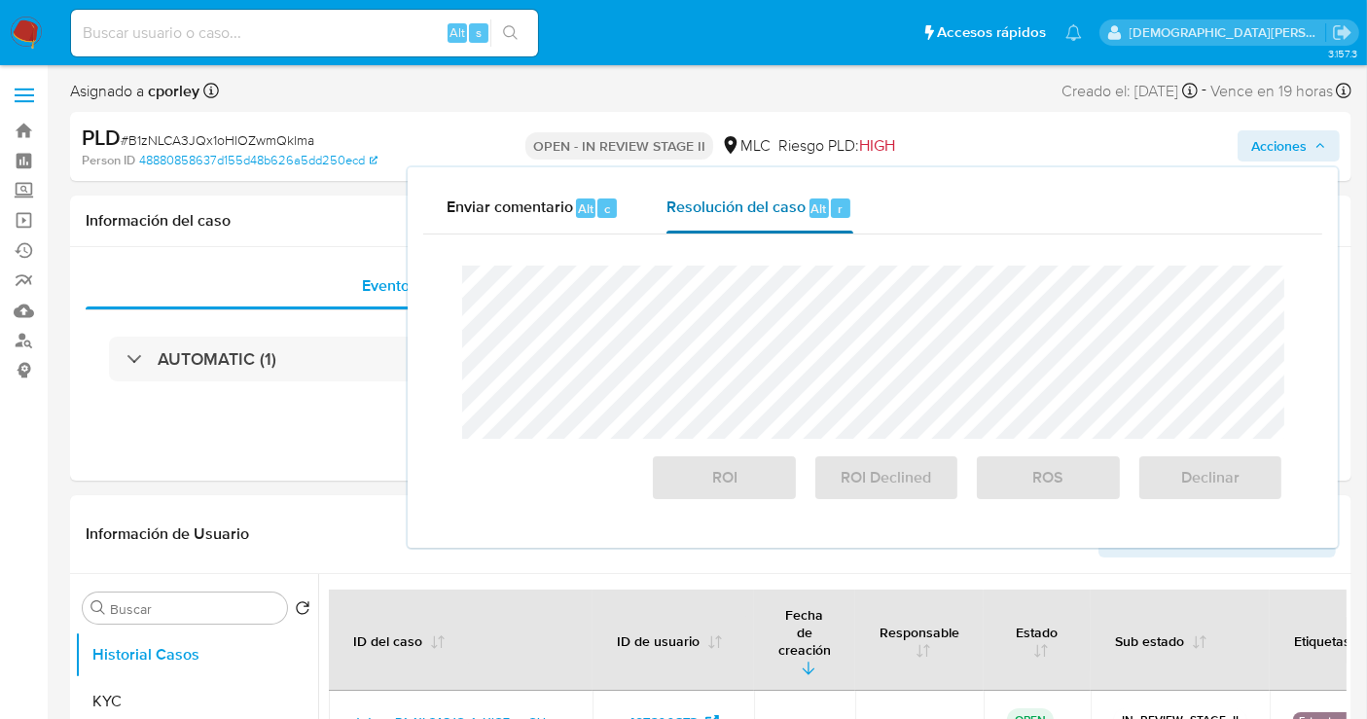
select select "10"
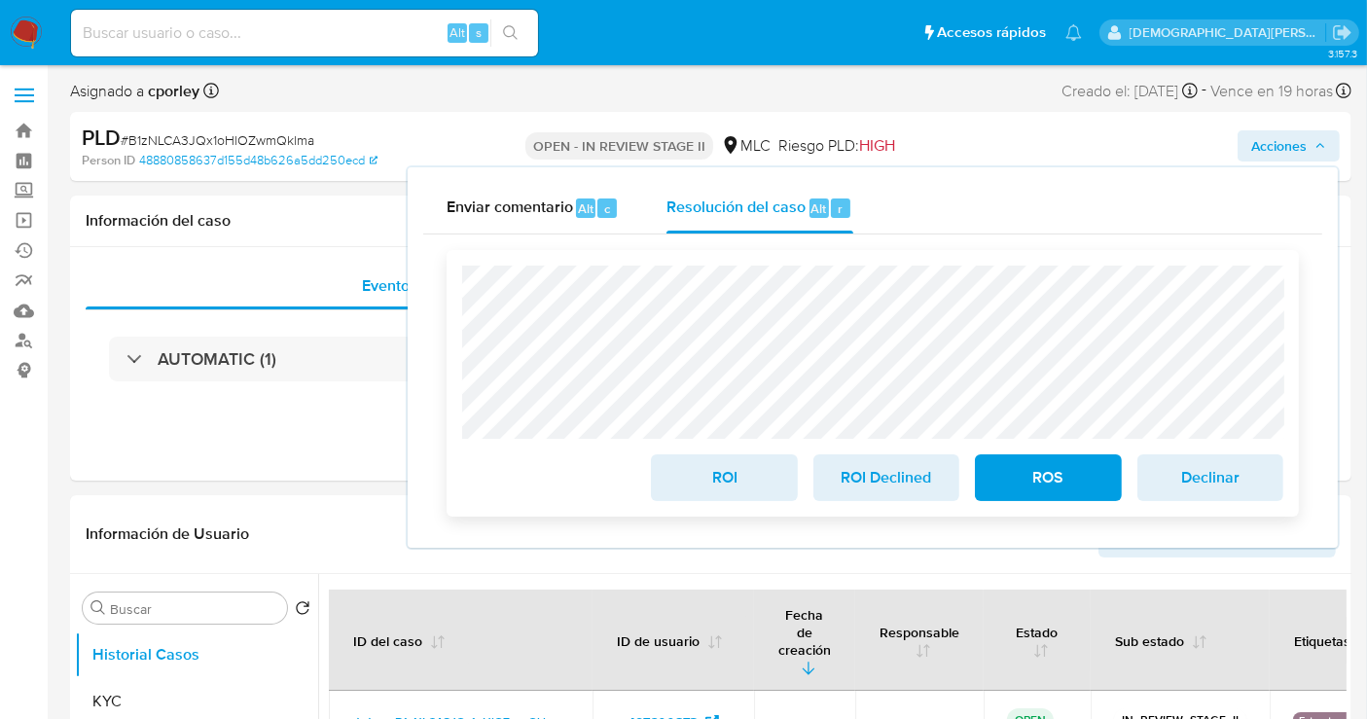
click at [698, 479] on span "ROI" at bounding box center [723, 477] width 95 height 43
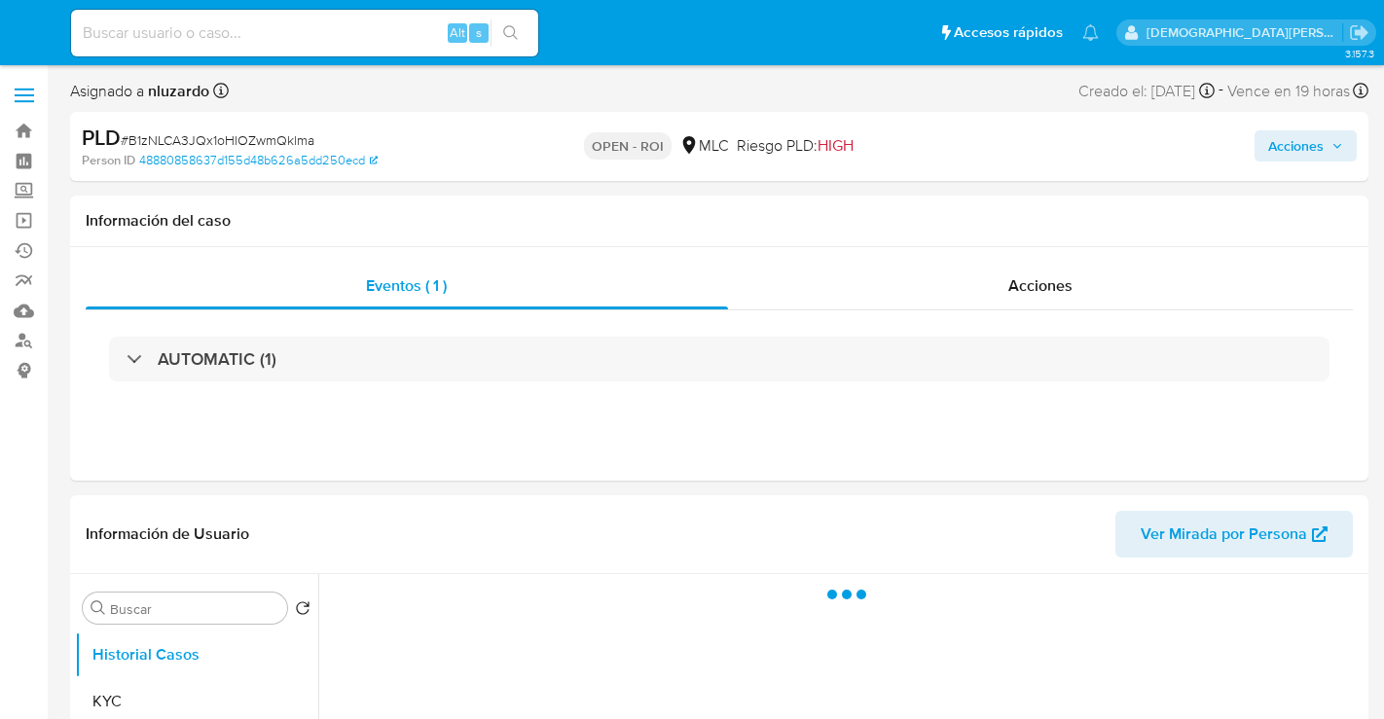
select select "10"
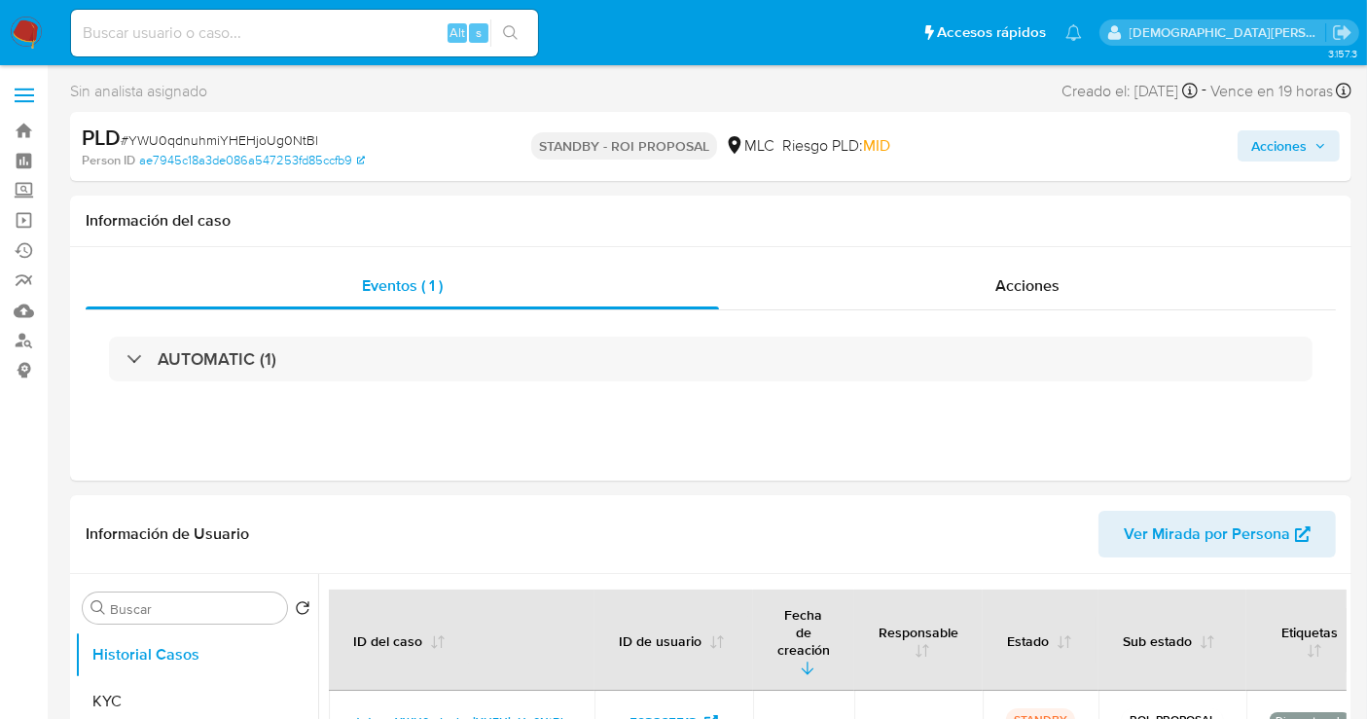
select select "10"
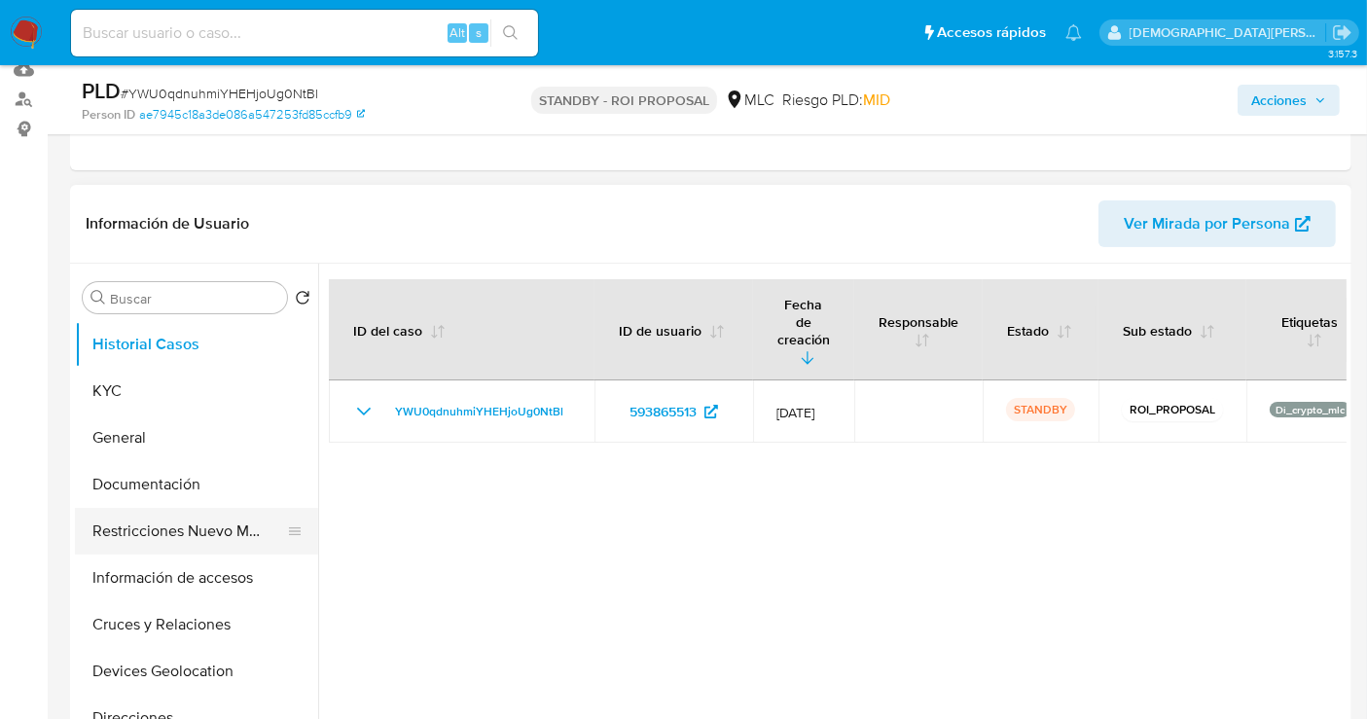
scroll to position [324, 0]
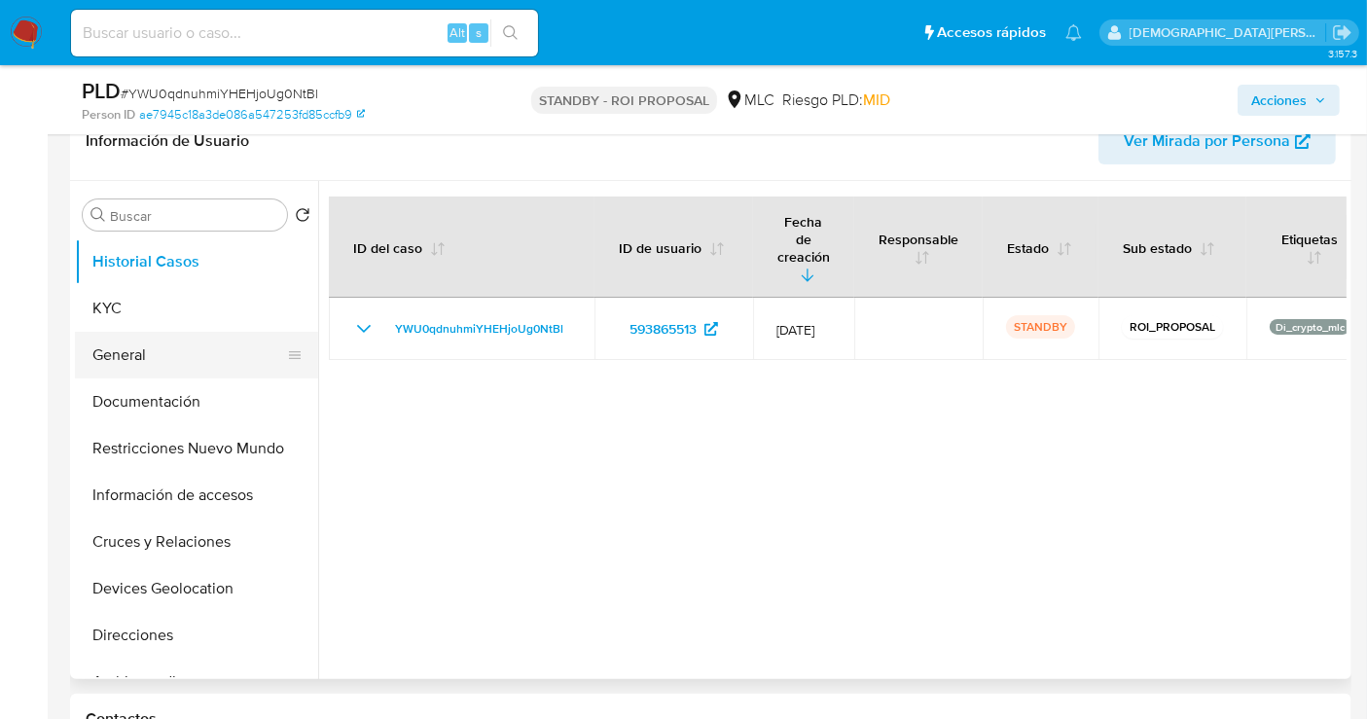
click at [146, 372] on button "General" at bounding box center [189, 355] width 228 height 47
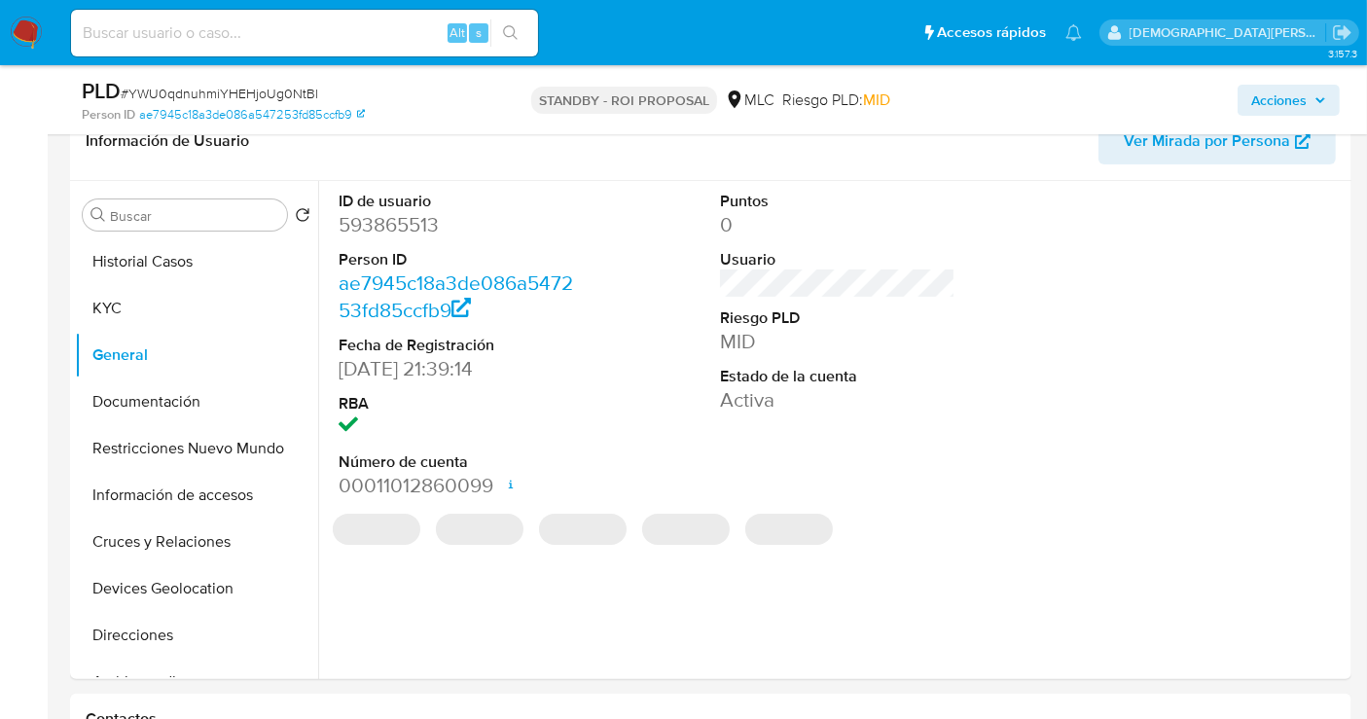
click at [399, 218] on dd "593865513" at bounding box center [456, 224] width 235 height 27
copy dd "593865513"
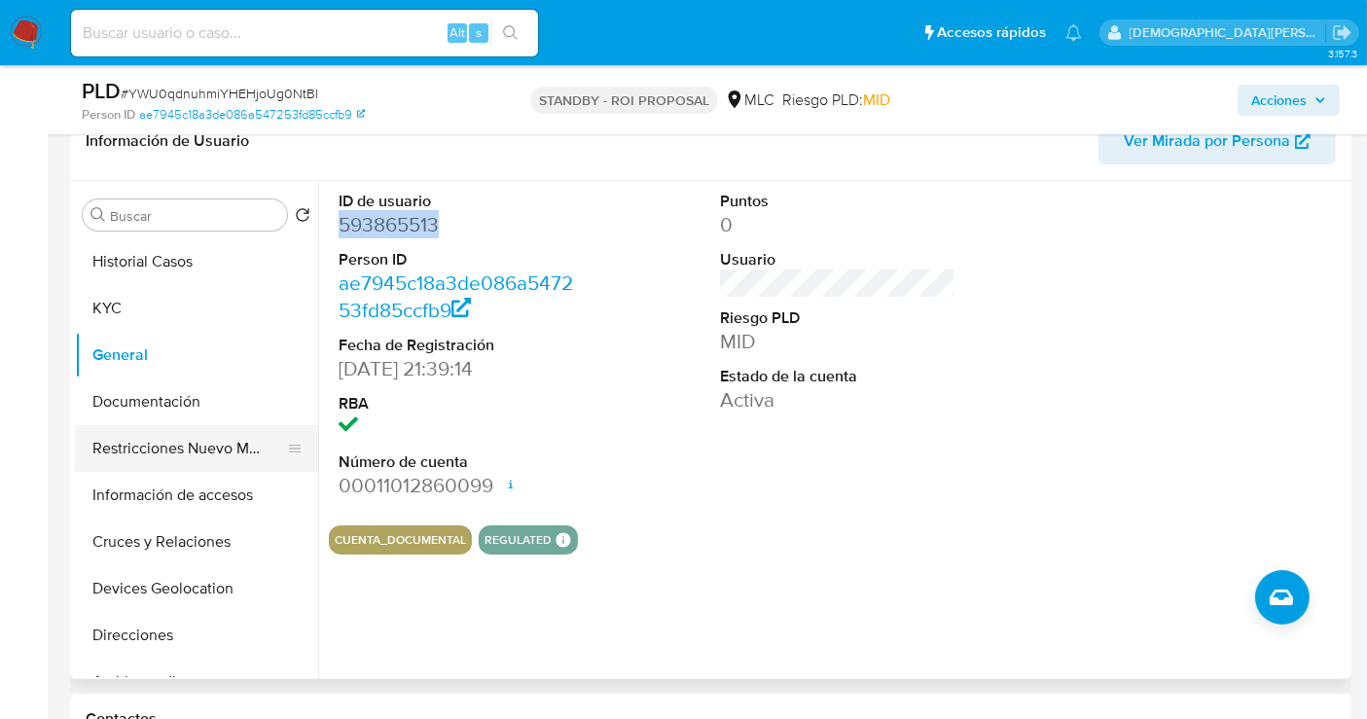
click at [192, 429] on button "Restricciones Nuevo Mundo" at bounding box center [189, 448] width 228 height 47
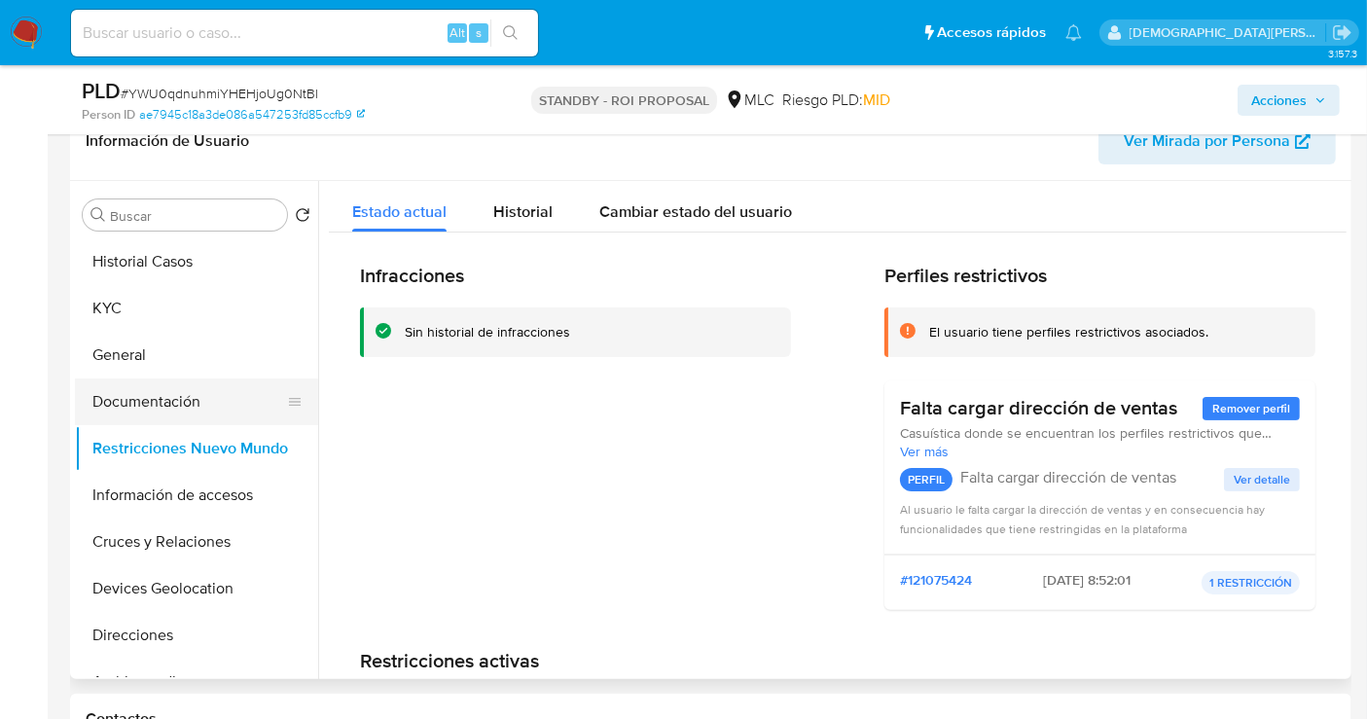
click at [181, 405] on button "Documentación" at bounding box center [189, 401] width 228 height 47
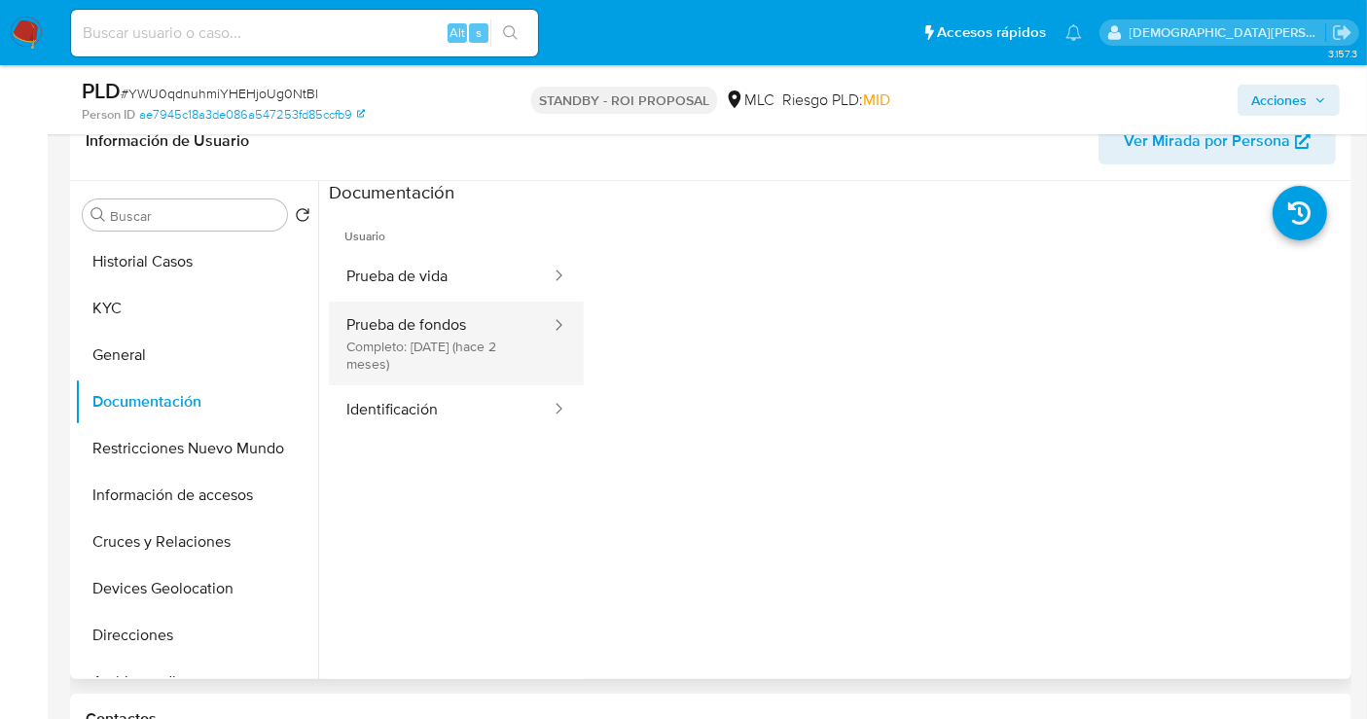
click at [455, 334] on button "Prueba de fondos Completo: 15/07/2025 (hace 2 meses)" at bounding box center [441, 344] width 224 height 84
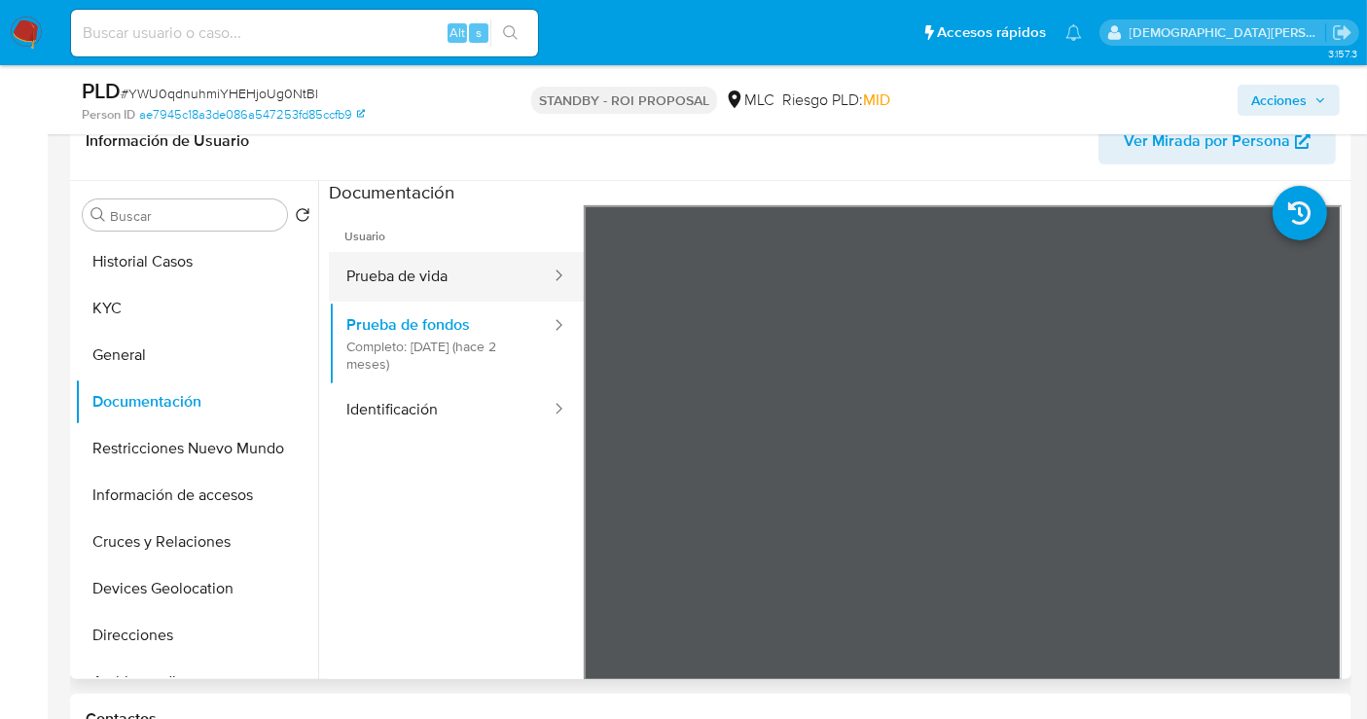
click at [473, 276] on button "Prueba de vida" at bounding box center [441, 277] width 224 height 50
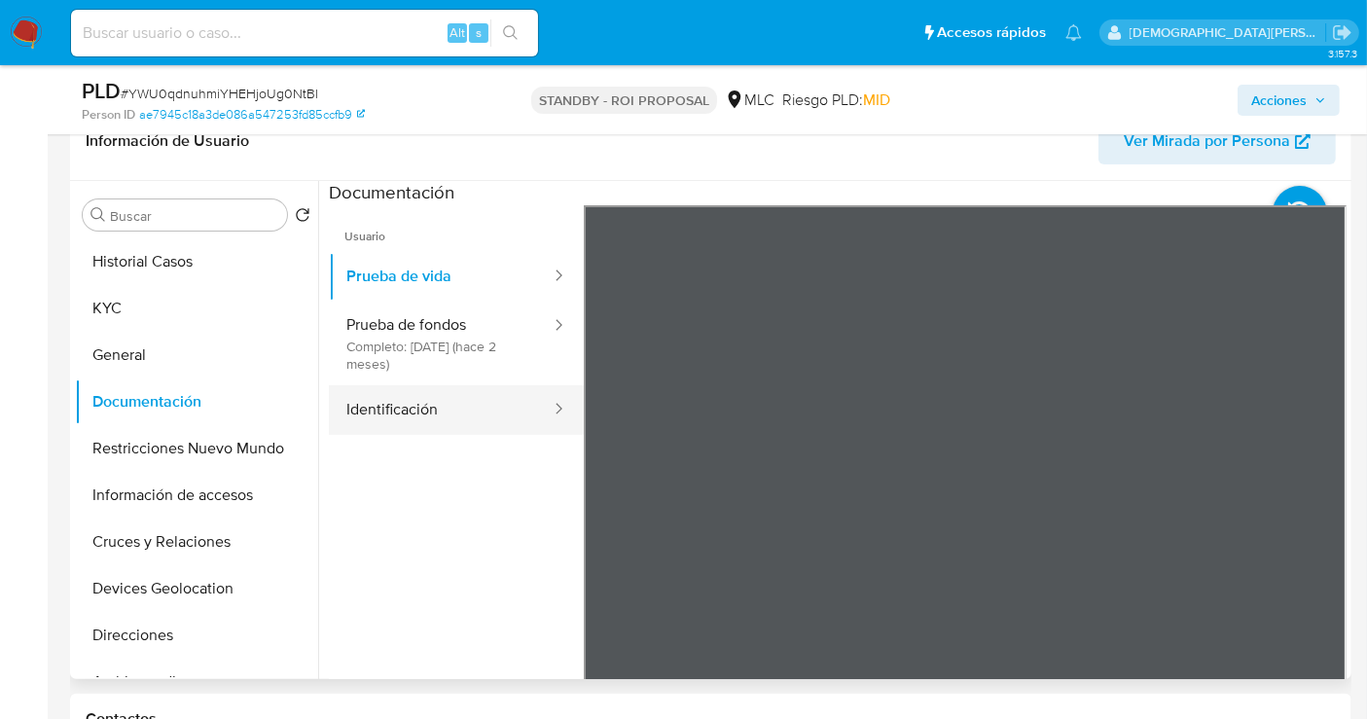
click at [448, 416] on button "Identificación" at bounding box center [441, 410] width 224 height 50
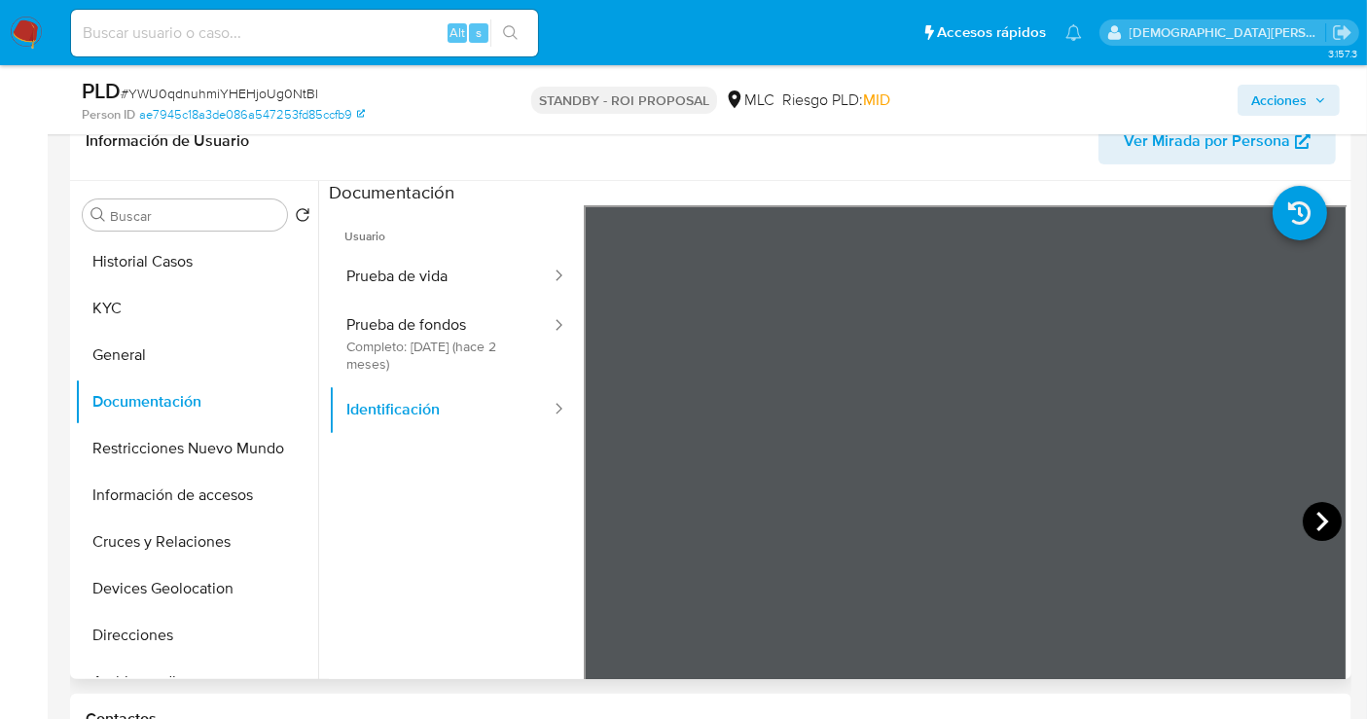
click at [1307, 512] on icon at bounding box center [1322, 521] width 39 height 39
click at [170, 460] on button "Restricciones Nuevo Mundo" at bounding box center [189, 448] width 228 height 47
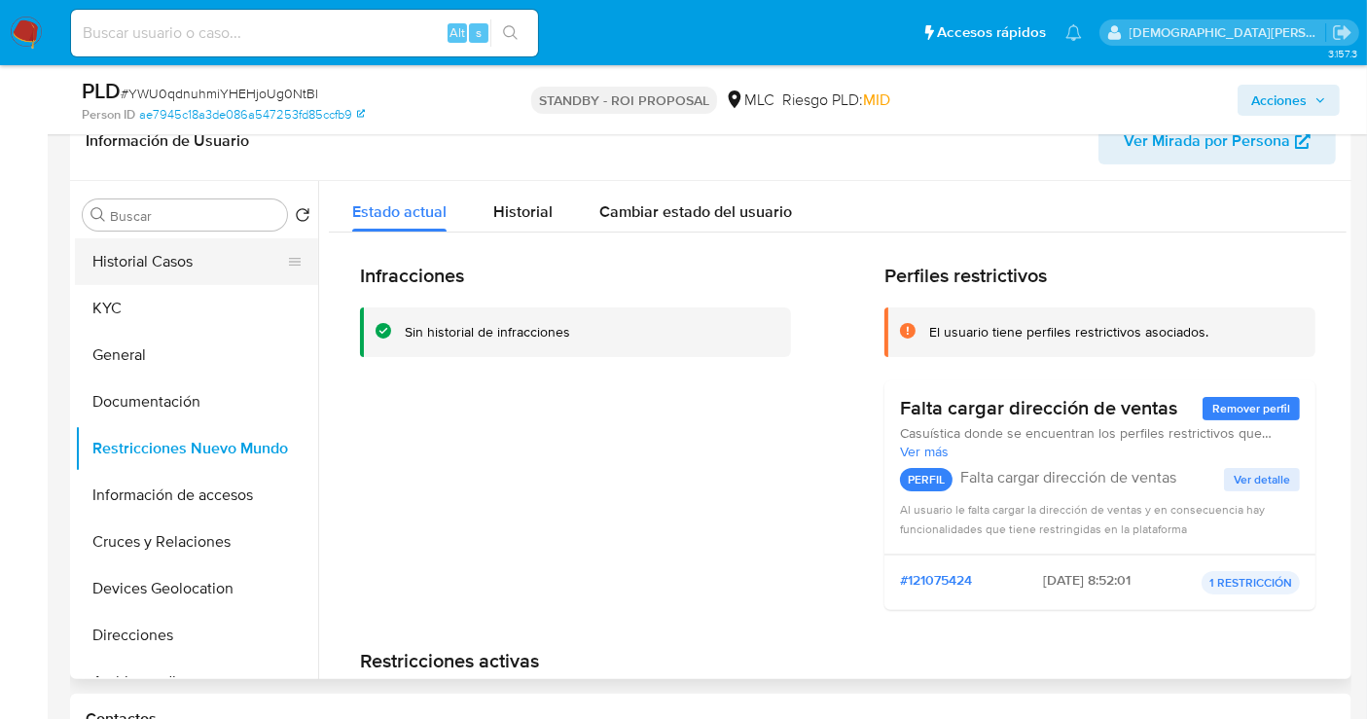
click at [186, 255] on button "Historial Casos" at bounding box center [189, 261] width 228 height 47
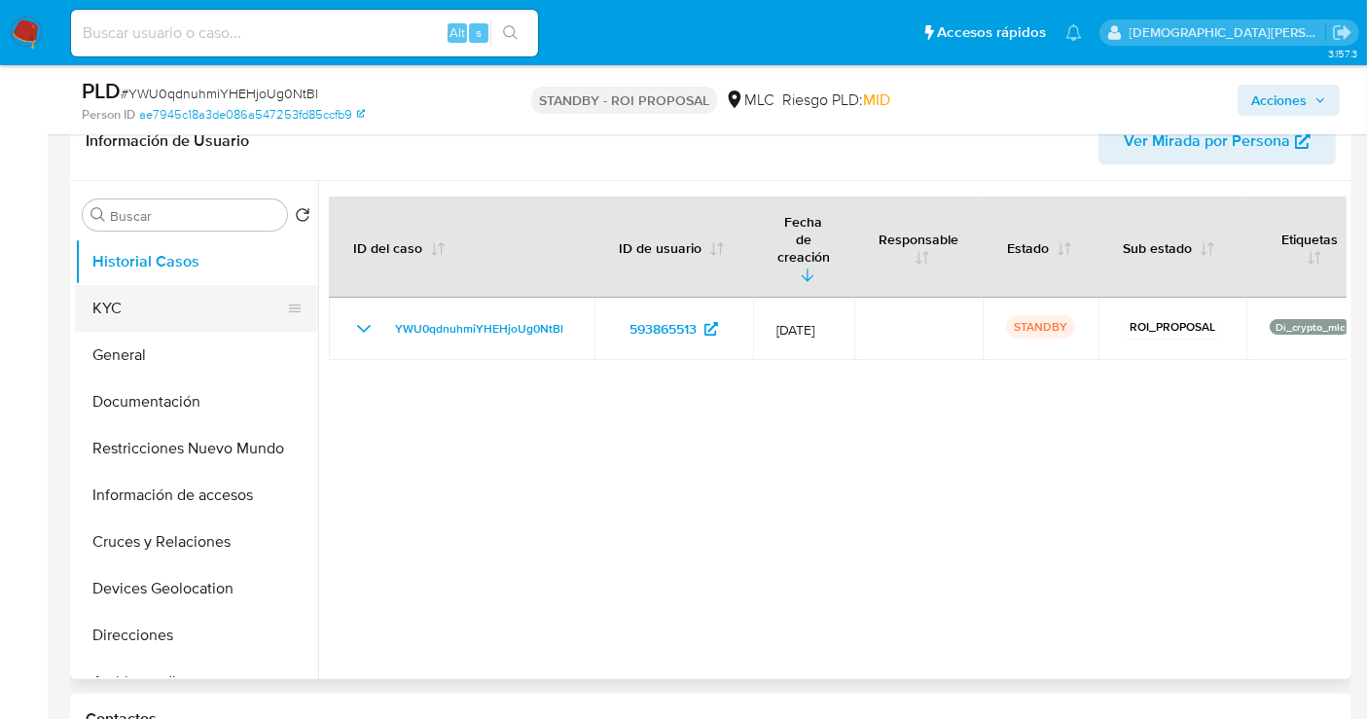
click at [186, 313] on button "KYC" at bounding box center [189, 308] width 228 height 47
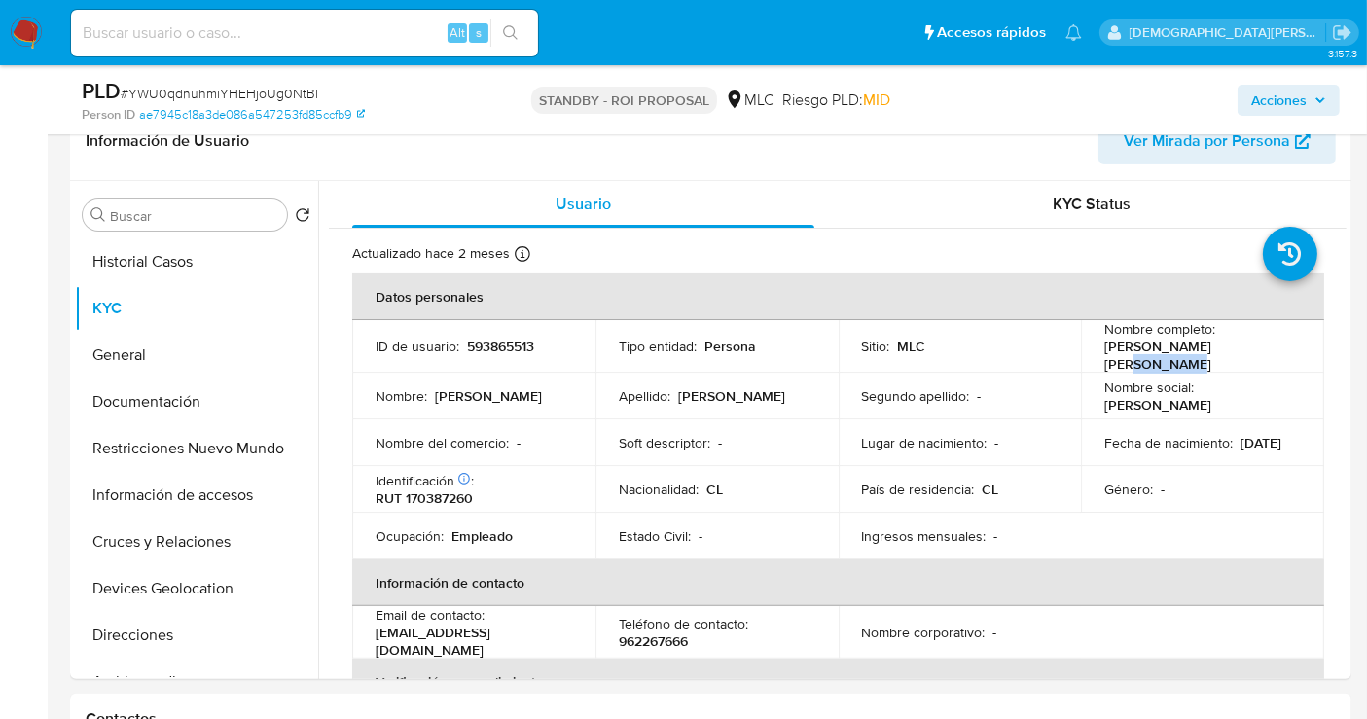
drag, startPoint x: 1214, startPoint y: 355, endPoint x: 1100, endPoint y: 342, distance: 114.5
click at [1104, 353] on p "Felipe Alejandro Miranda Galleguillos" at bounding box center [1198, 355] width 189 height 35
click at [1095, 342] on td "Nombre completo : Felipe Alejandro Miranda Galleguillos" at bounding box center [1202, 346] width 243 height 53
drag, startPoint x: 1095, startPoint y: 342, endPoint x: 1182, endPoint y: 365, distance: 90.4
click at [1182, 365] on td "Nombre completo : Felipe Alejandro Miranda Galleguillos" at bounding box center [1202, 346] width 243 height 53
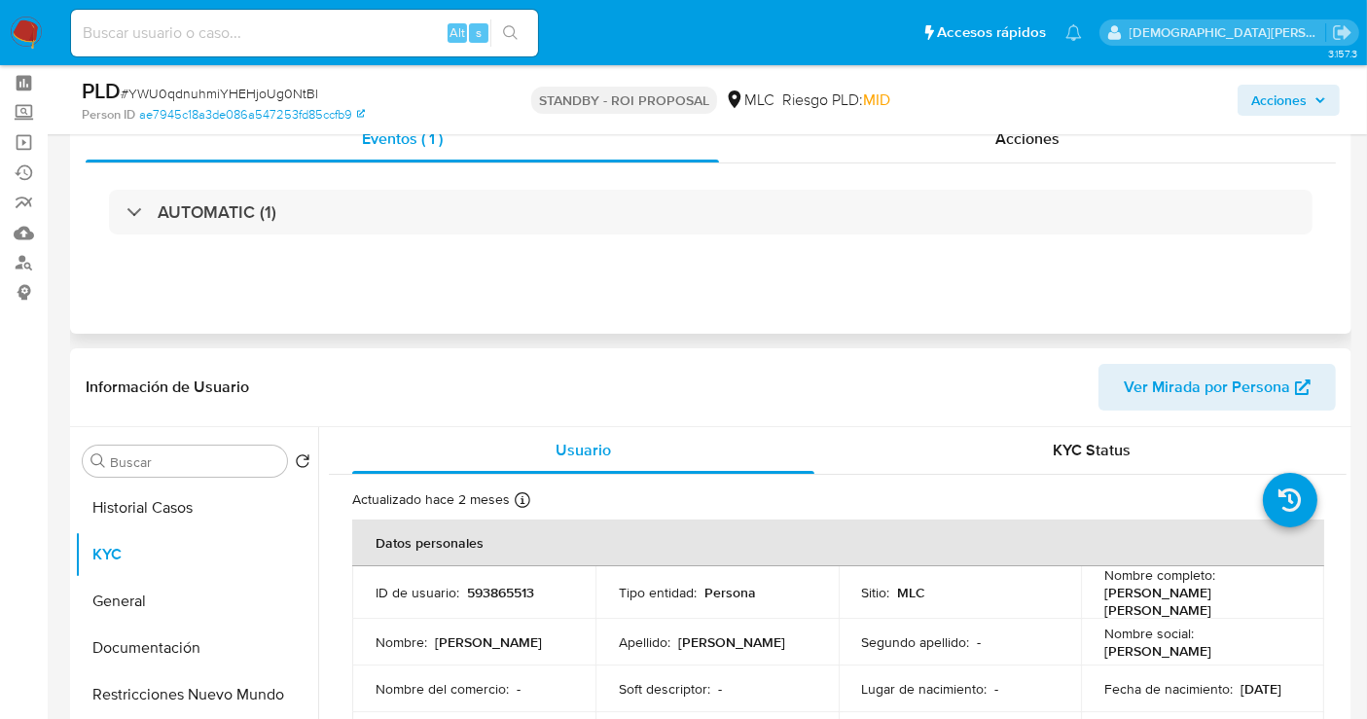
scroll to position [0, 0]
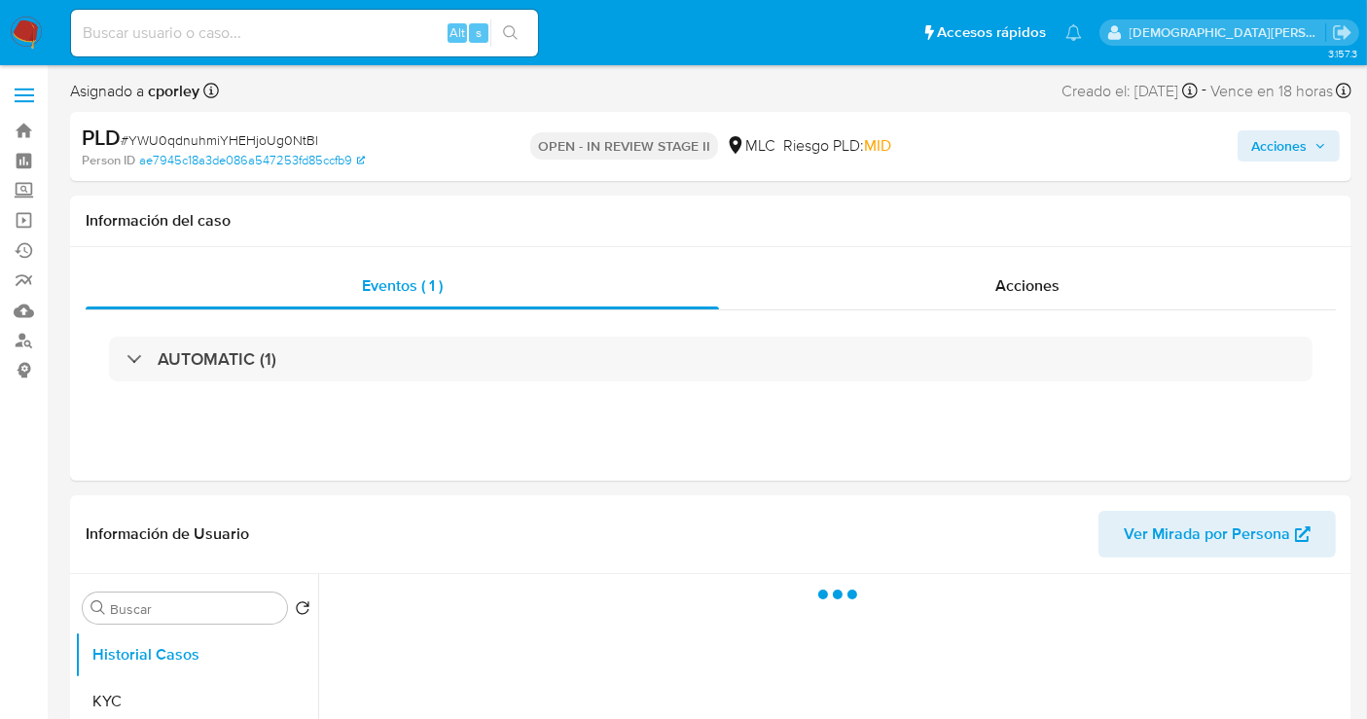
click at [1284, 145] on span "Acciones" at bounding box center [1278, 145] width 55 height 31
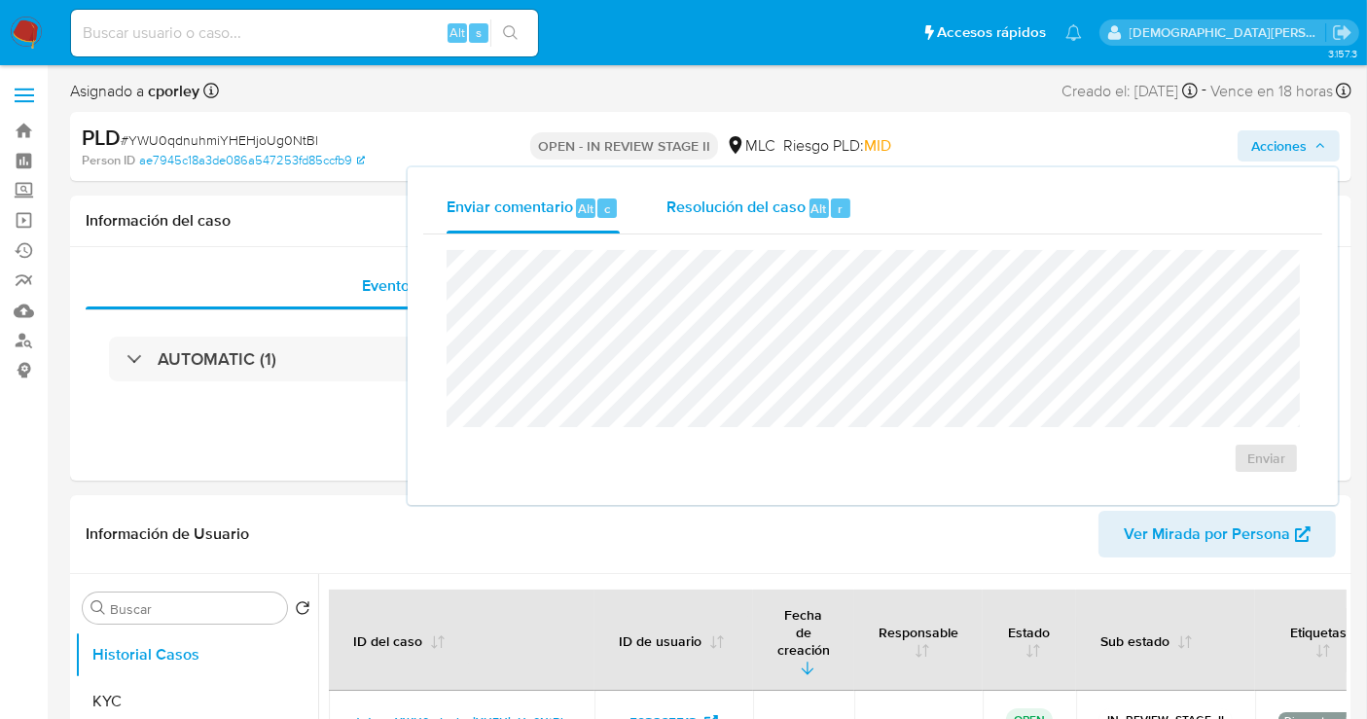
click at [773, 211] on span "Resolución del caso" at bounding box center [735, 208] width 139 height 22
select select "10"
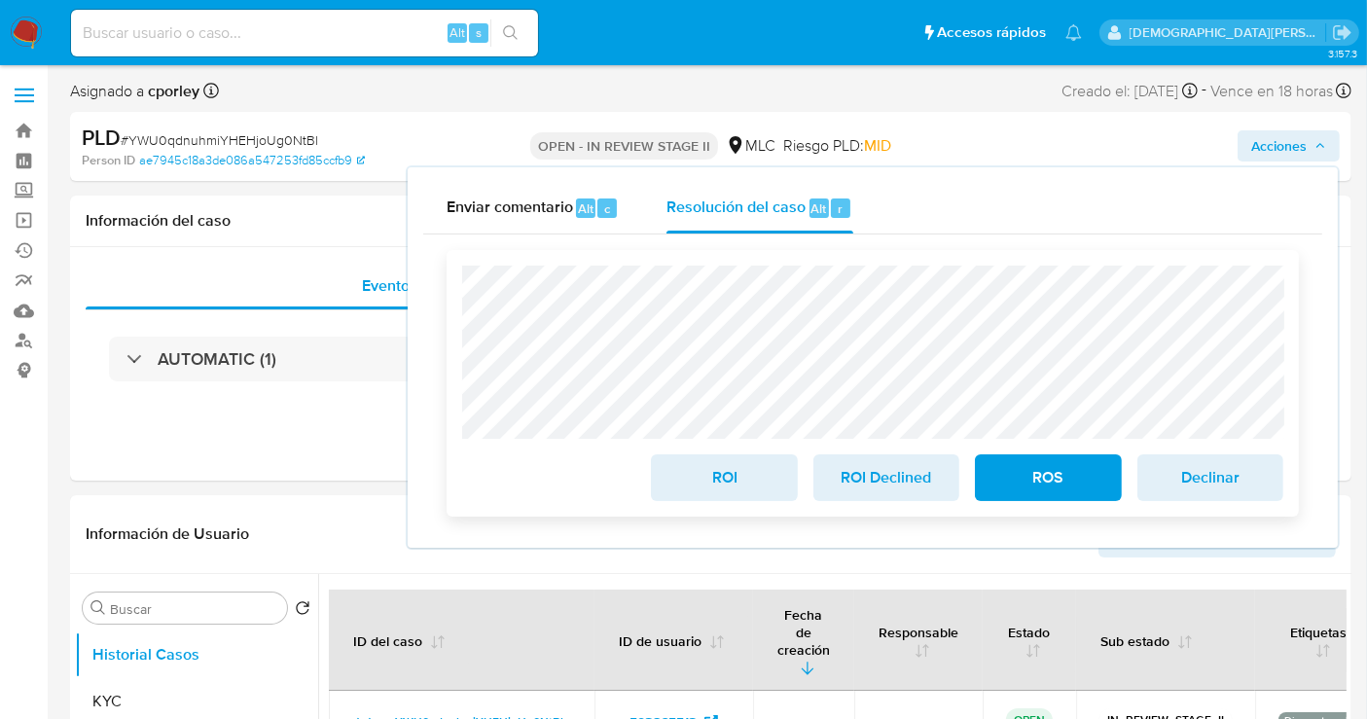
click at [711, 472] on span "ROI" at bounding box center [723, 477] width 95 height 43
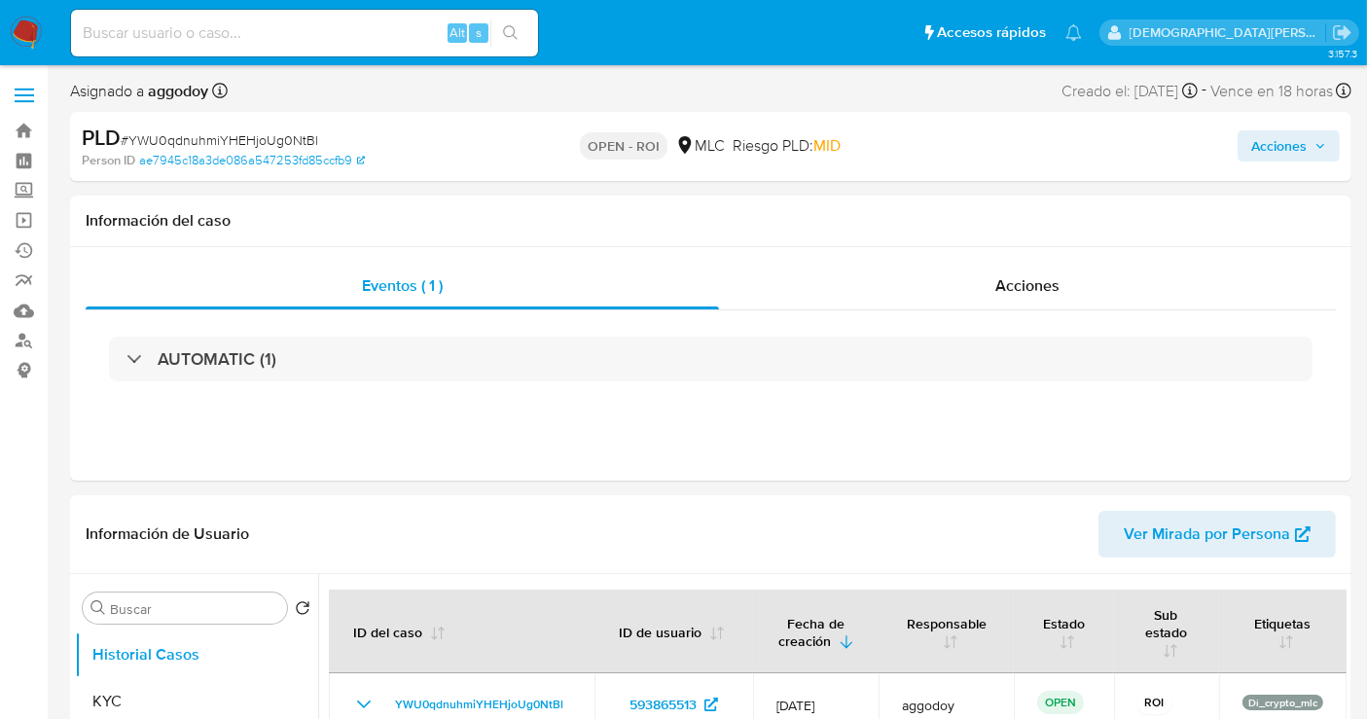
select select "10"
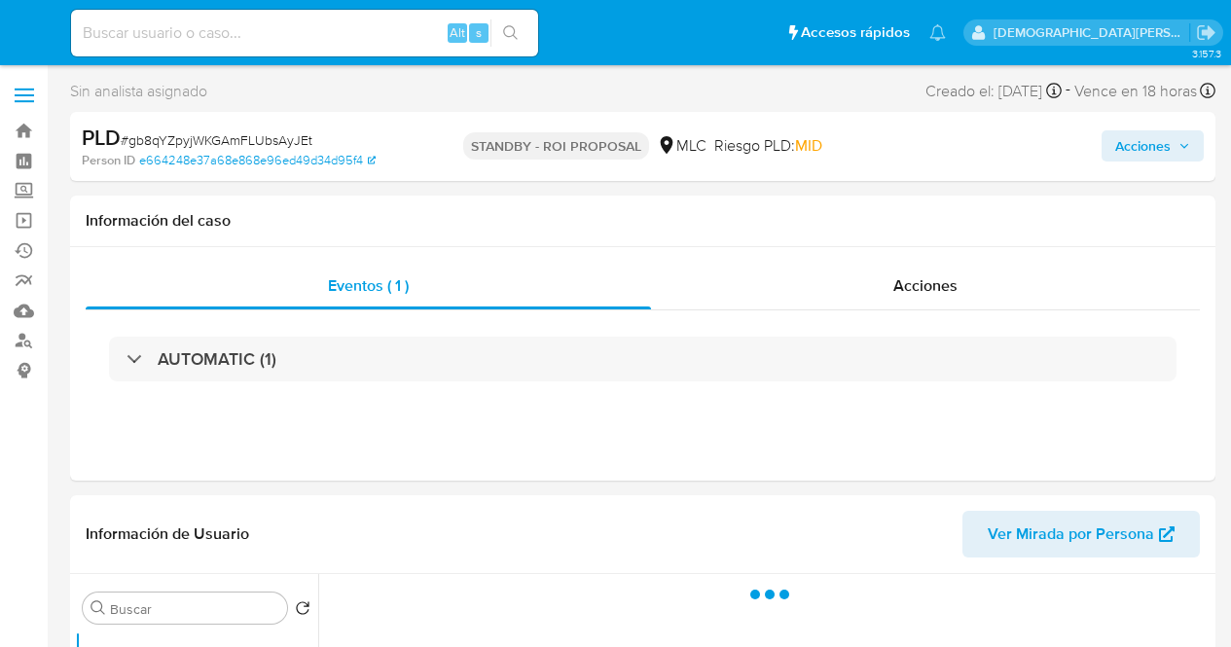
select select "10"
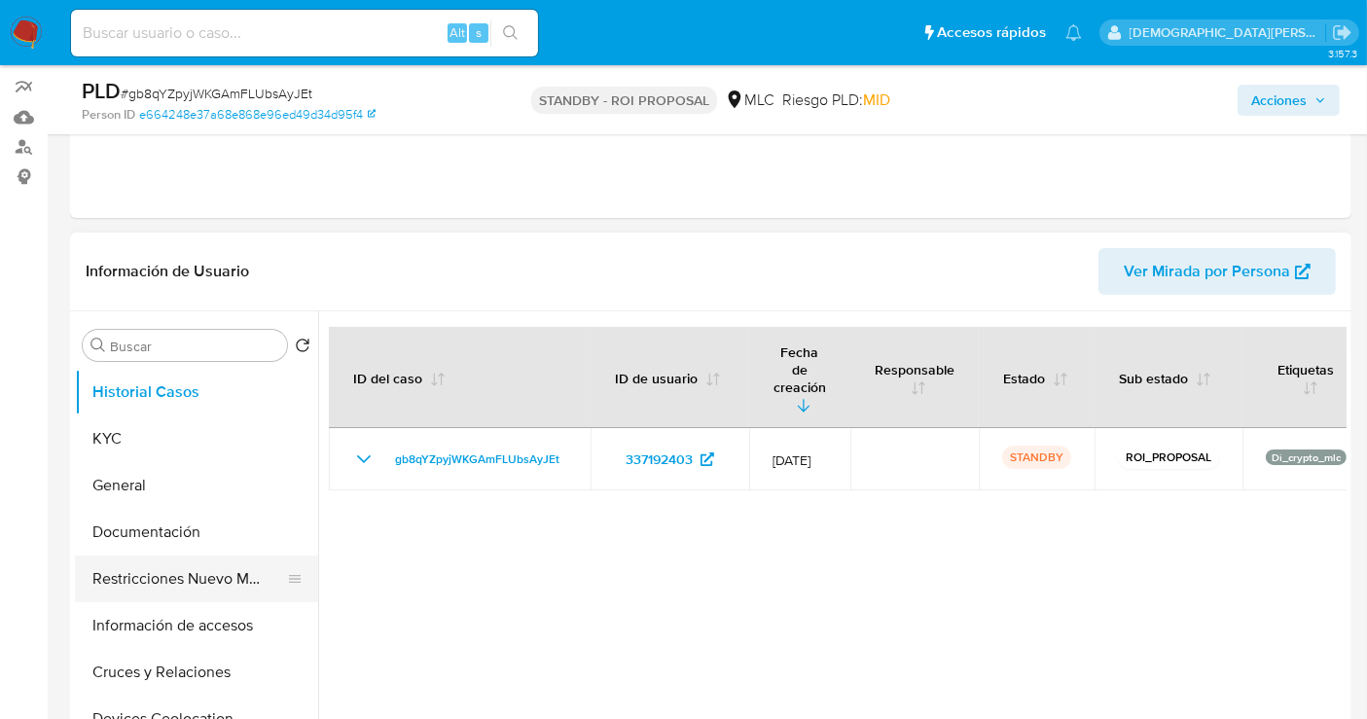
scroll to position [324, 0]
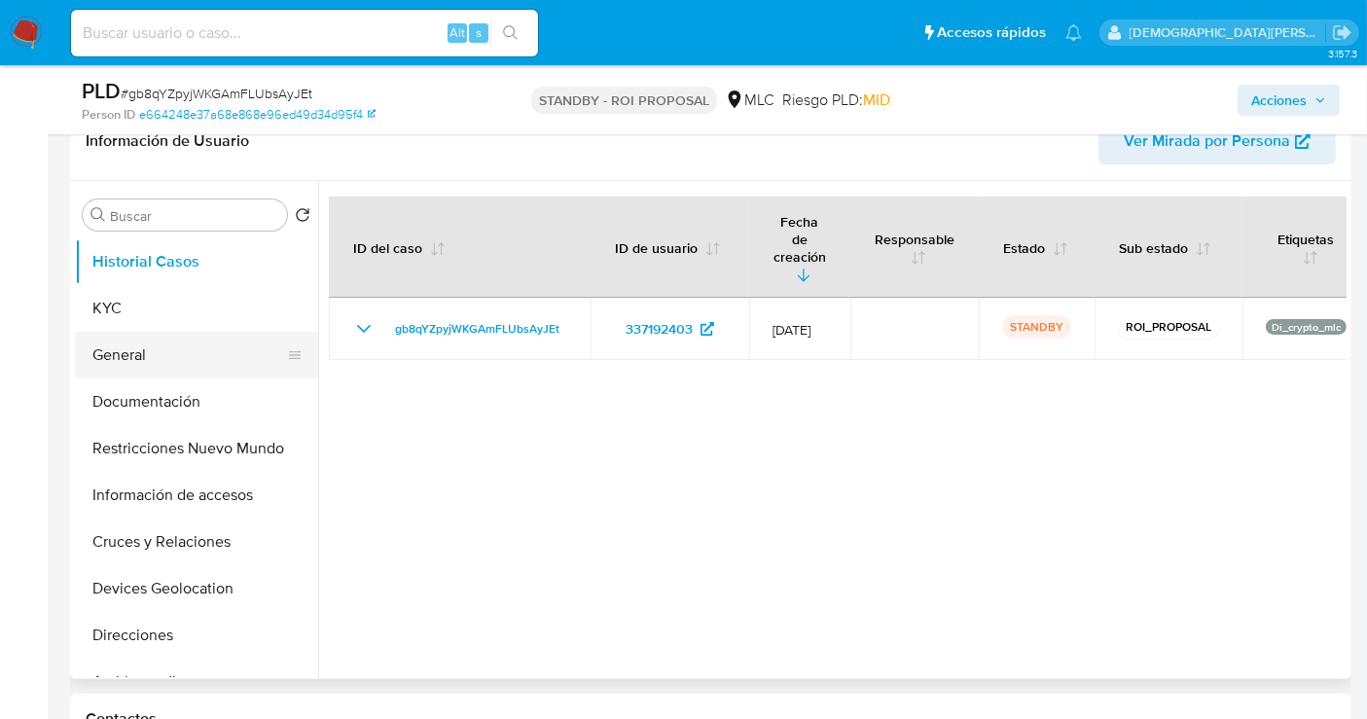
click at [183, 352] on button "General" at bounding box center [189, 355] width 228 height 47
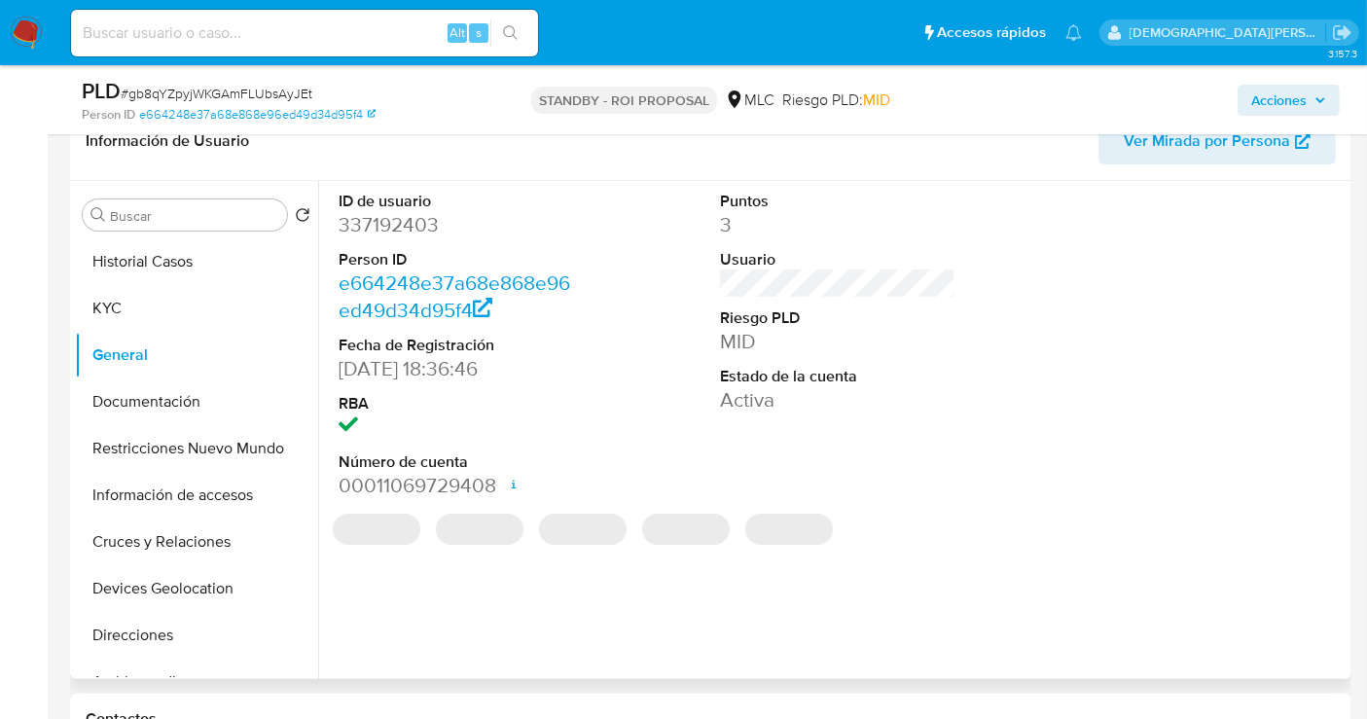
click at [395, 230] on dd "337192403" at bounding box center [456, 224] width 235 height 27
copy dd "337192403"
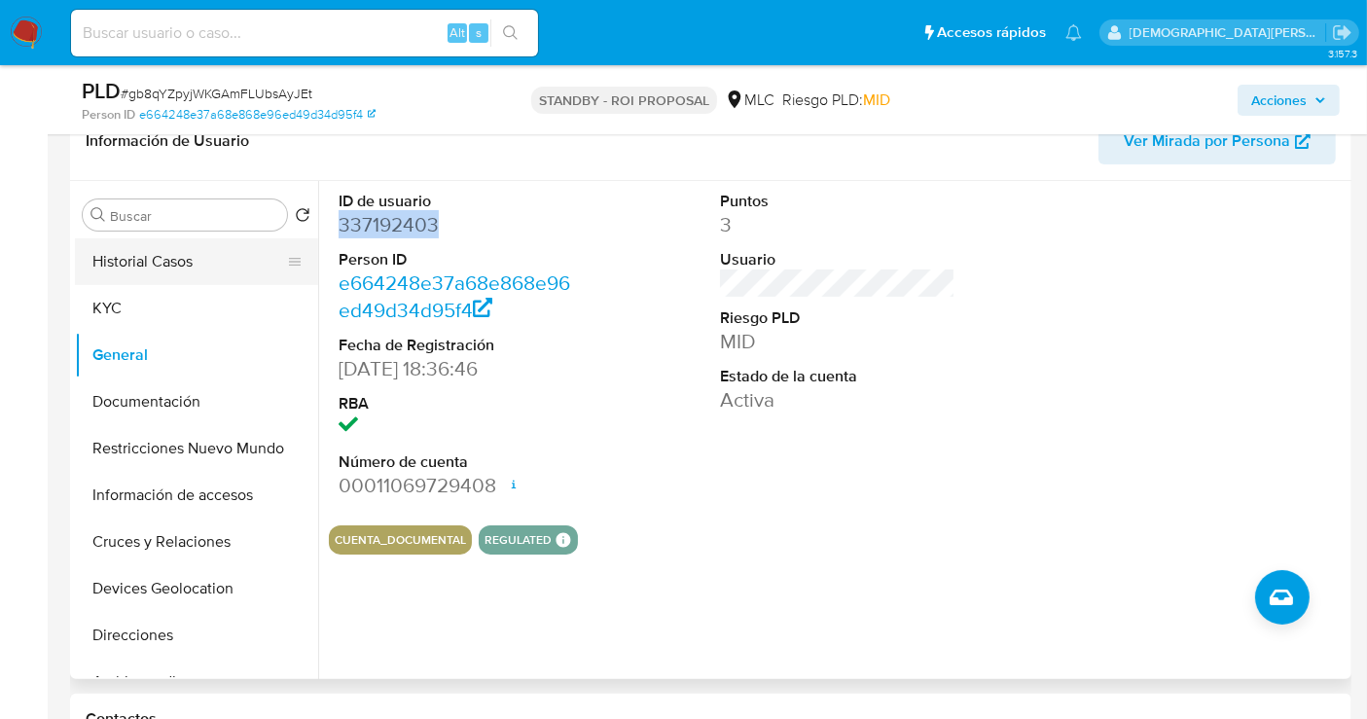
click at [144, 254] on button "Historial Casos" at bounding box center [189, 261] width 228 height 47
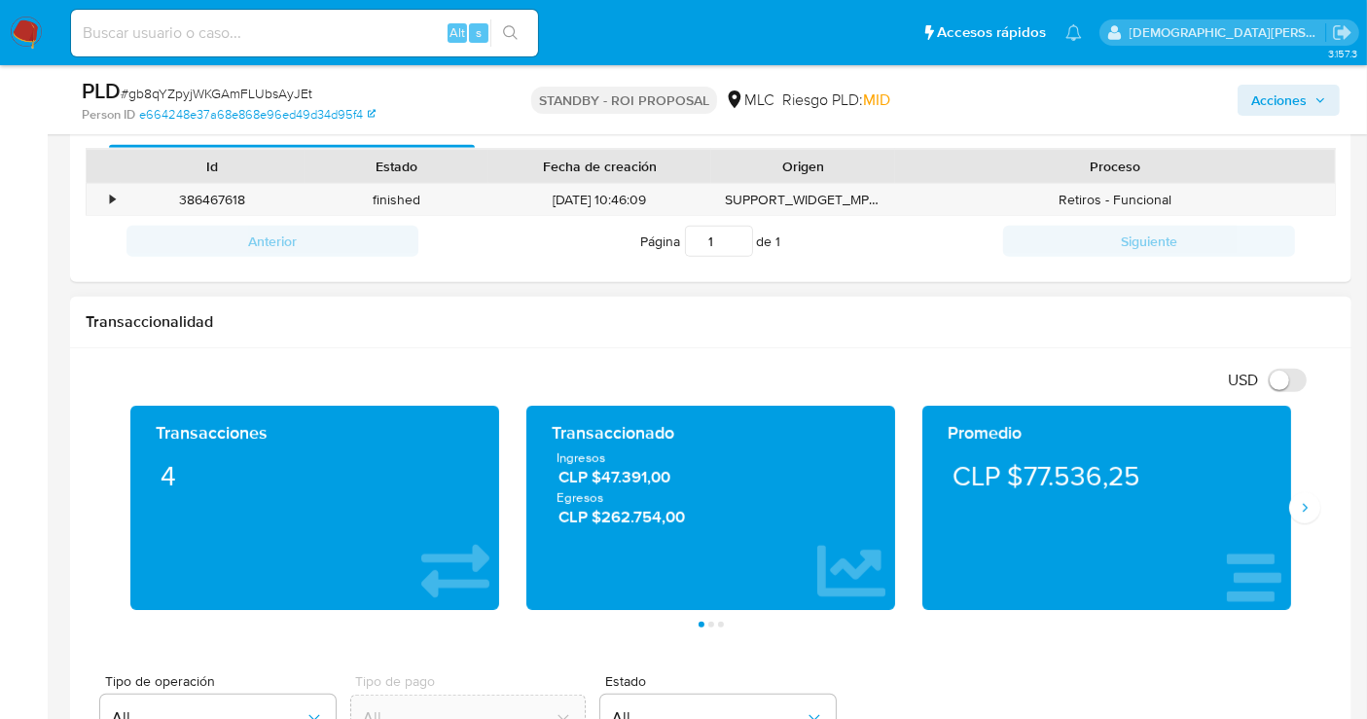
scroll to position [1081, 0]
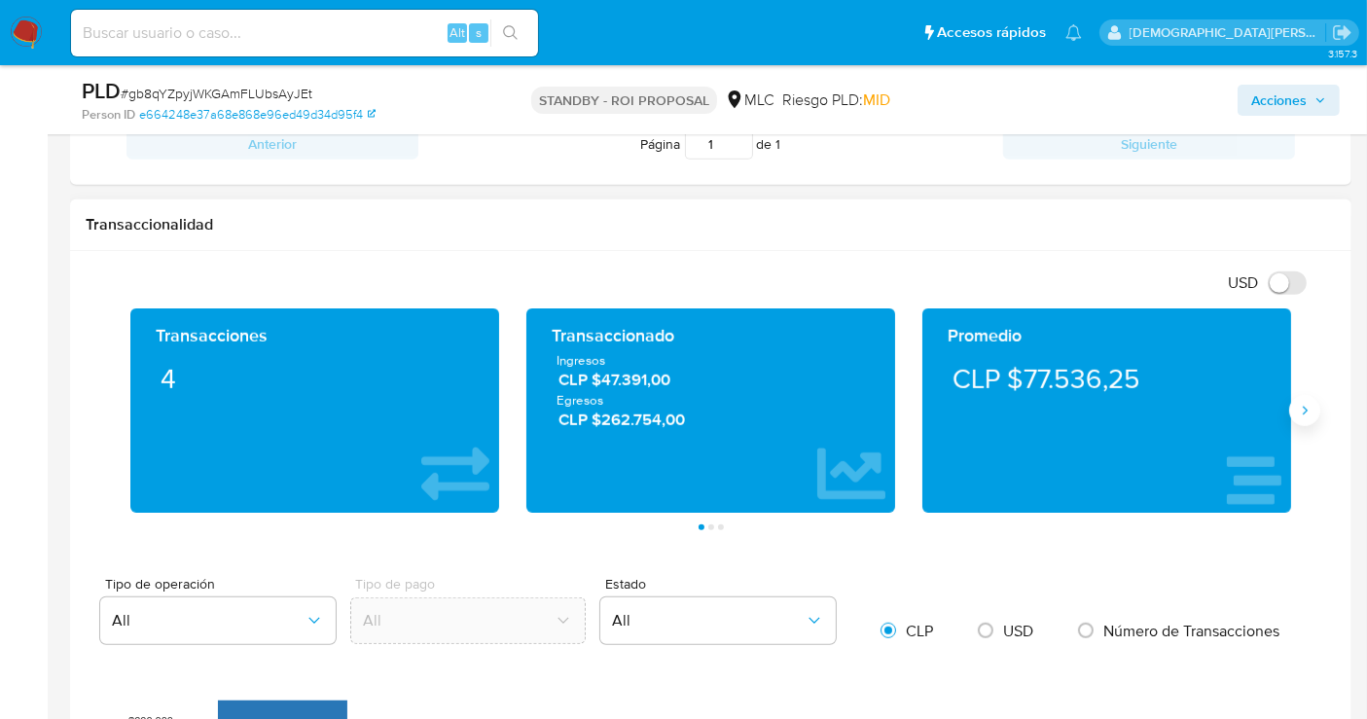
click at [1230, 413] on icon "Siguiente" at bounding box center [1305, 411] width 16 height 16
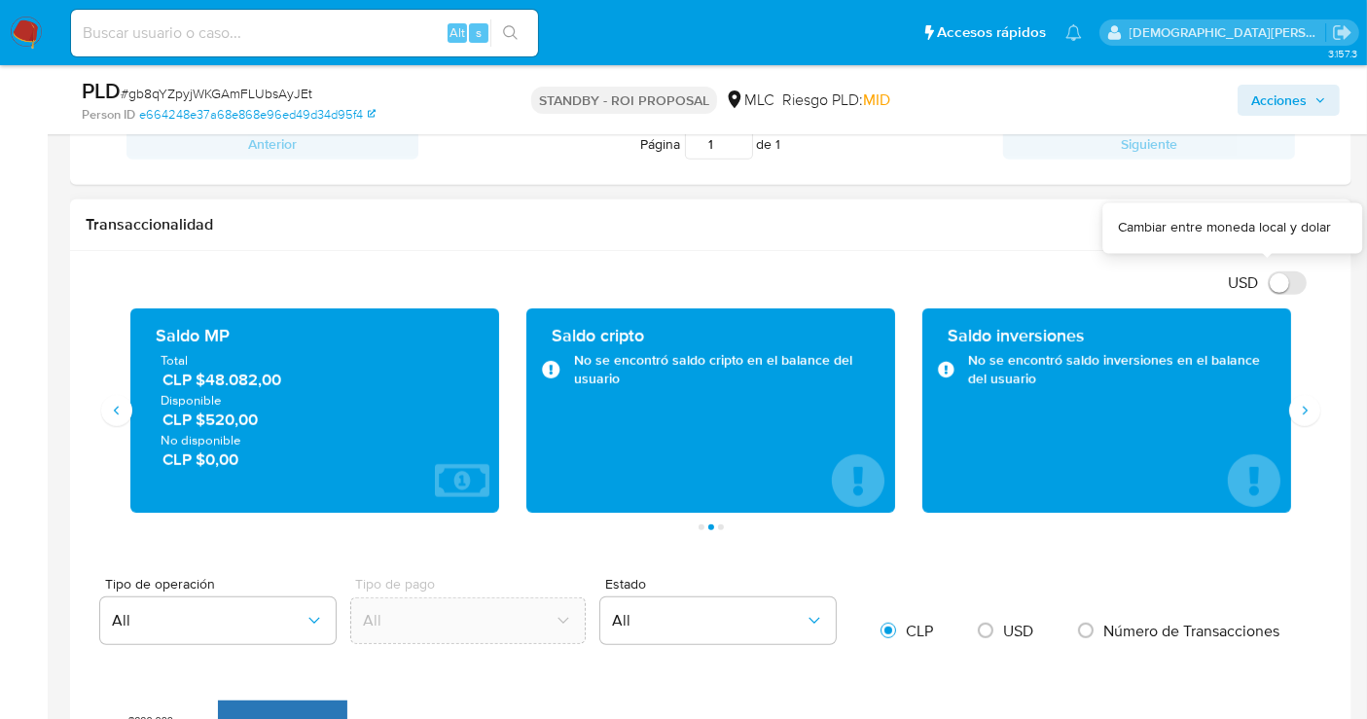
click at [1230, 286] on input "USD" at bounding box center [1287, 282] width 39 height 23
checkbox input "true"
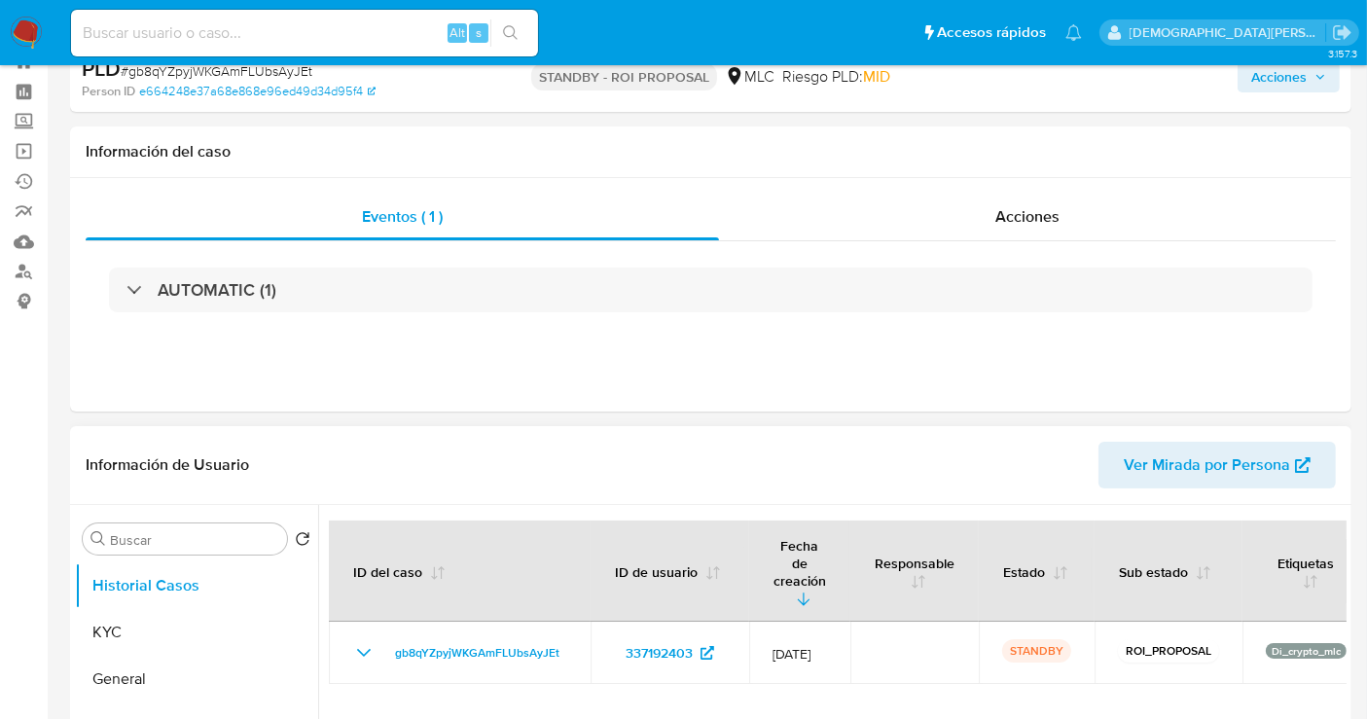
scroll to position [324, 0]
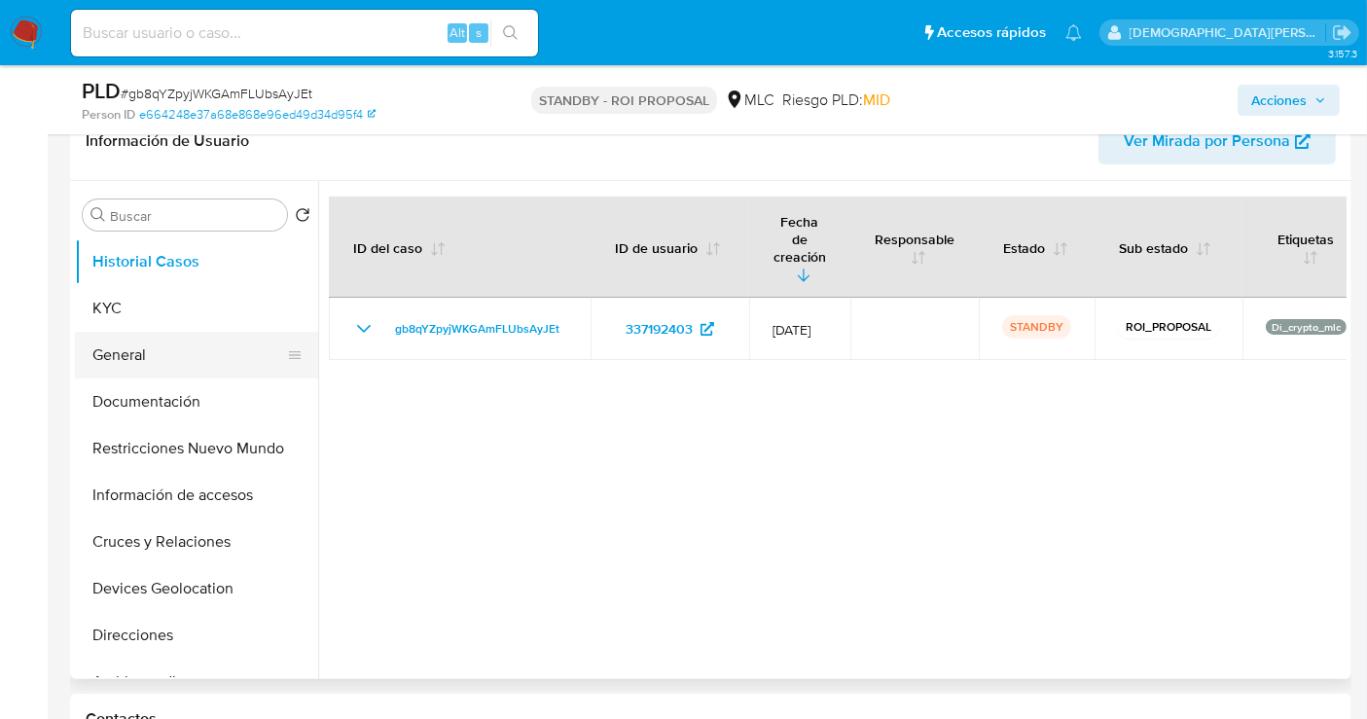
click at [144, 363] on button "General" at bounding box center [189, 355] width 228 height 47
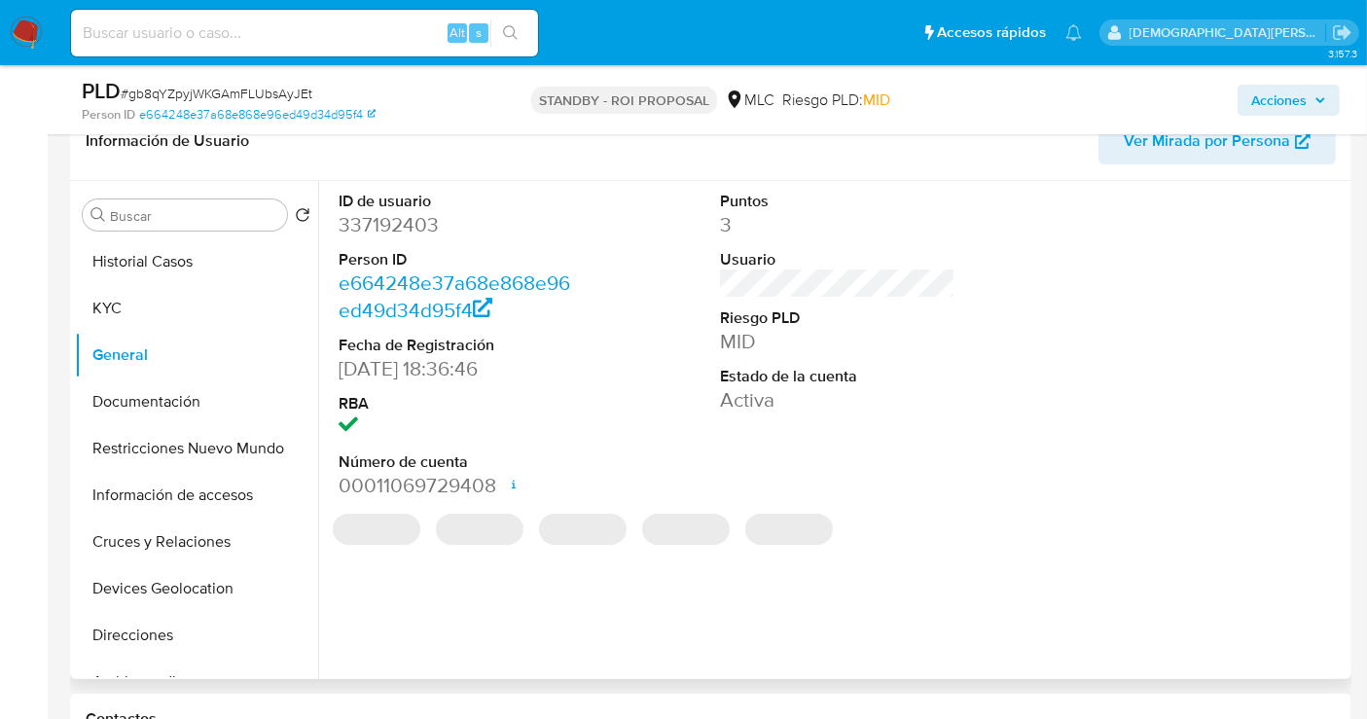
click at [422, 227] on dd "337192403" at bounding box center [456, 224] width 235 height 27
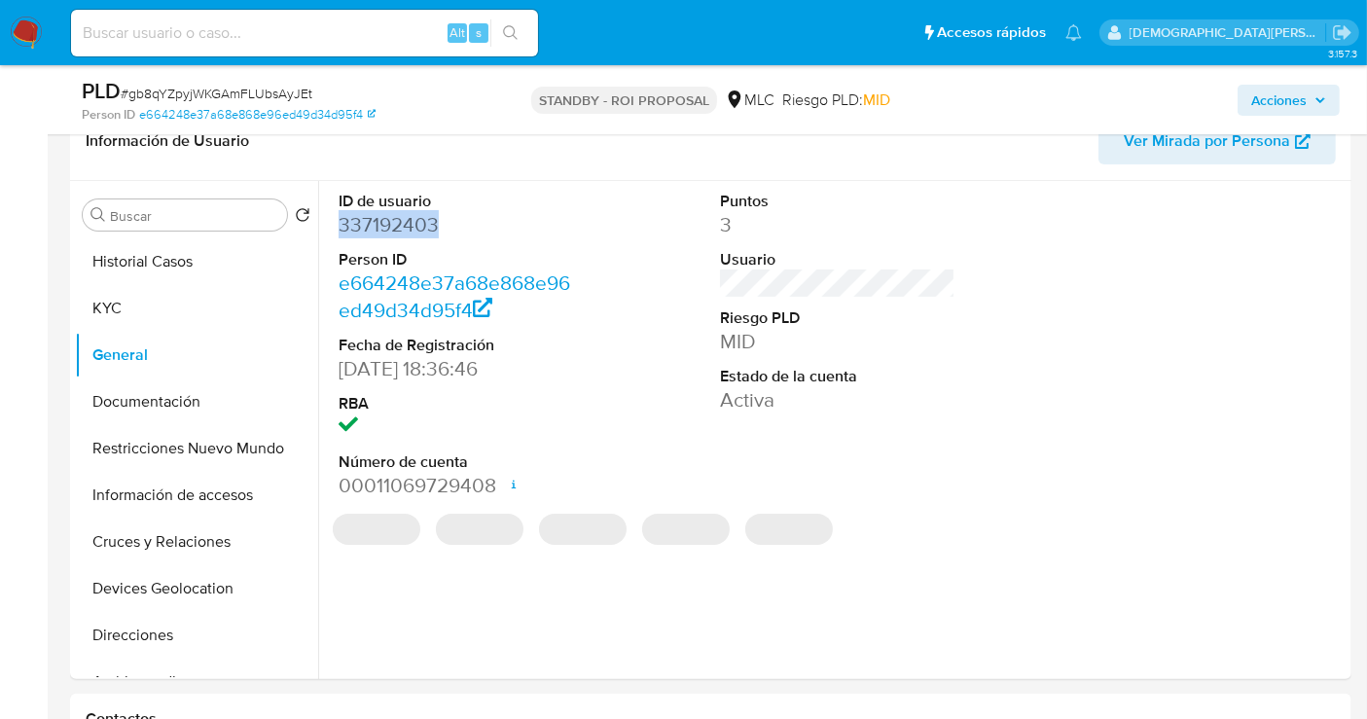
copy dd "337192403"
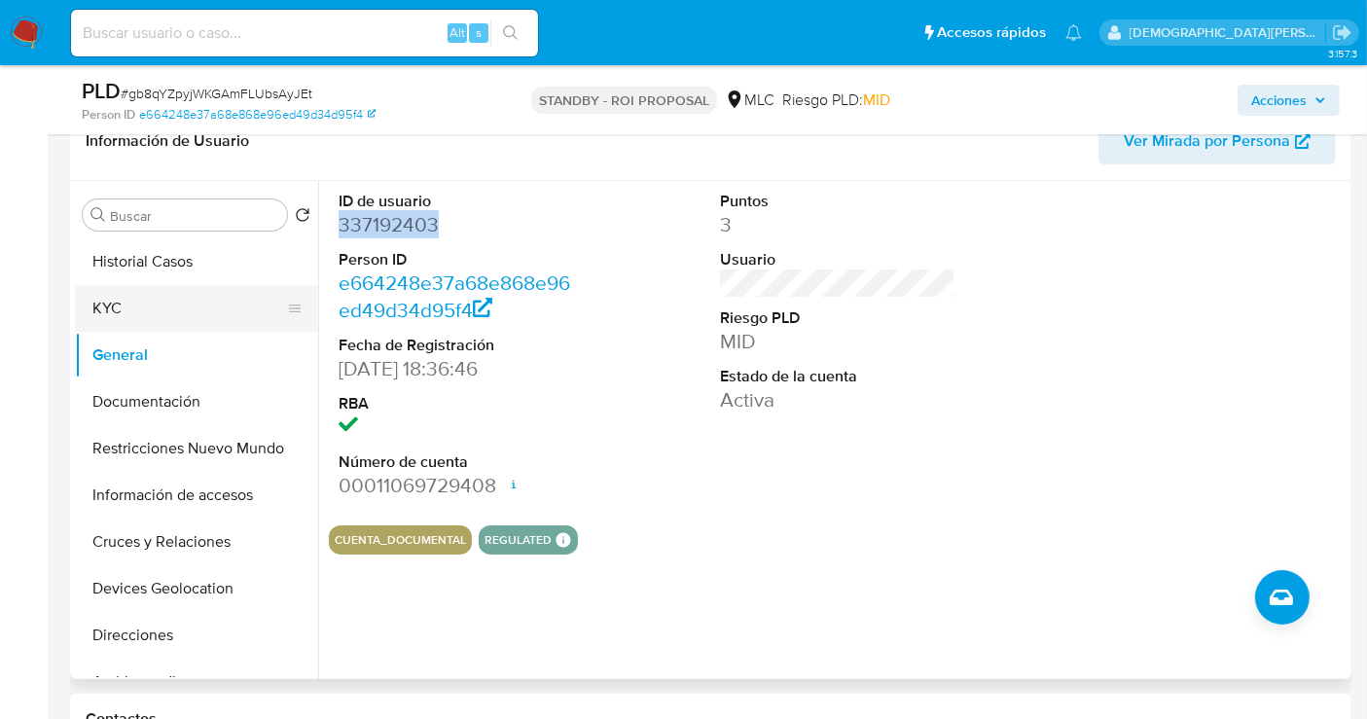
click at [152, 306] on button "KYC" at bounding box center [189, 308] width 228 height 47
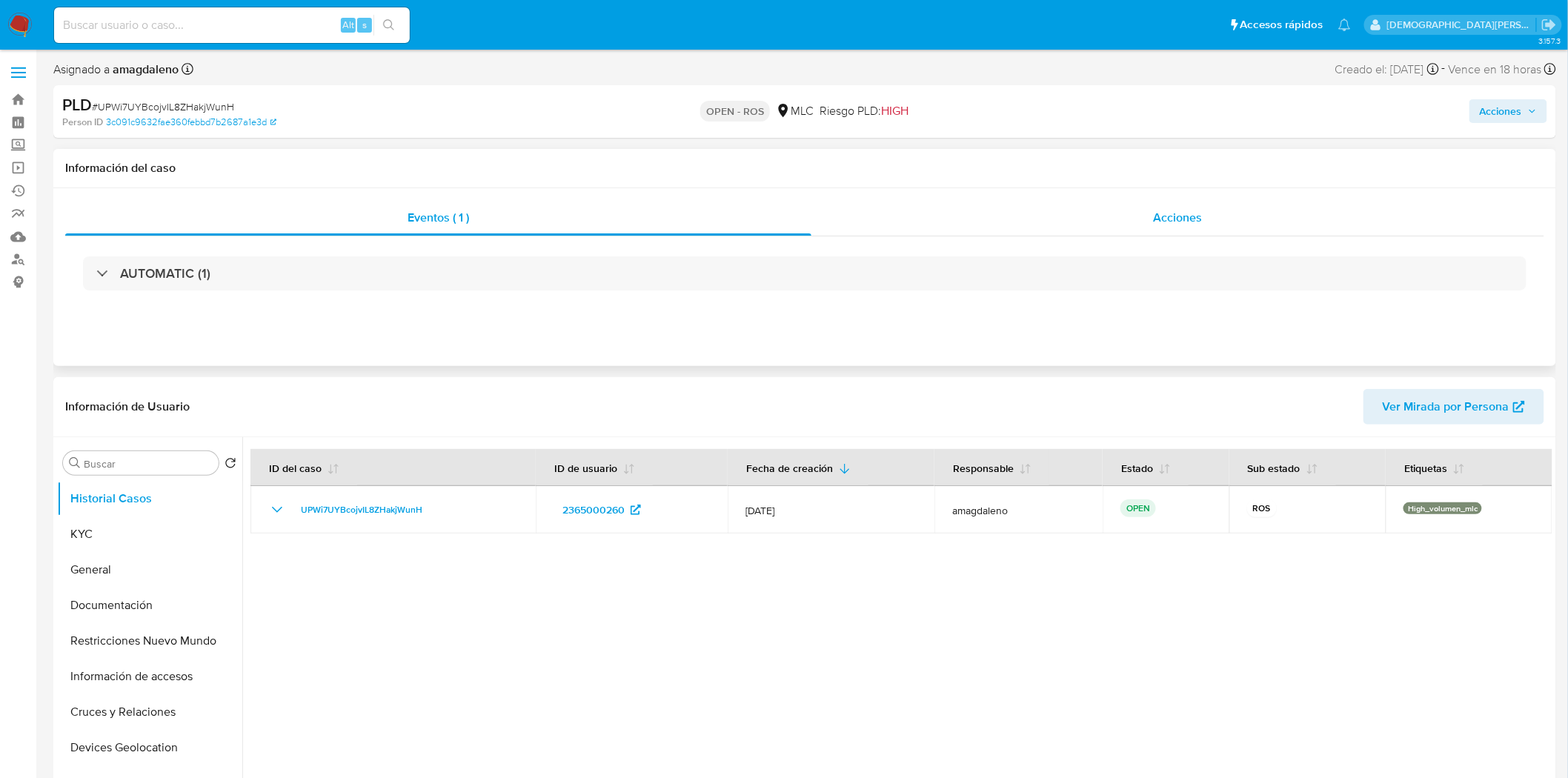
click at [1161, 215] on span "Acciones" at bounding box center [1177, 217] width 49 height 17
select select "10"
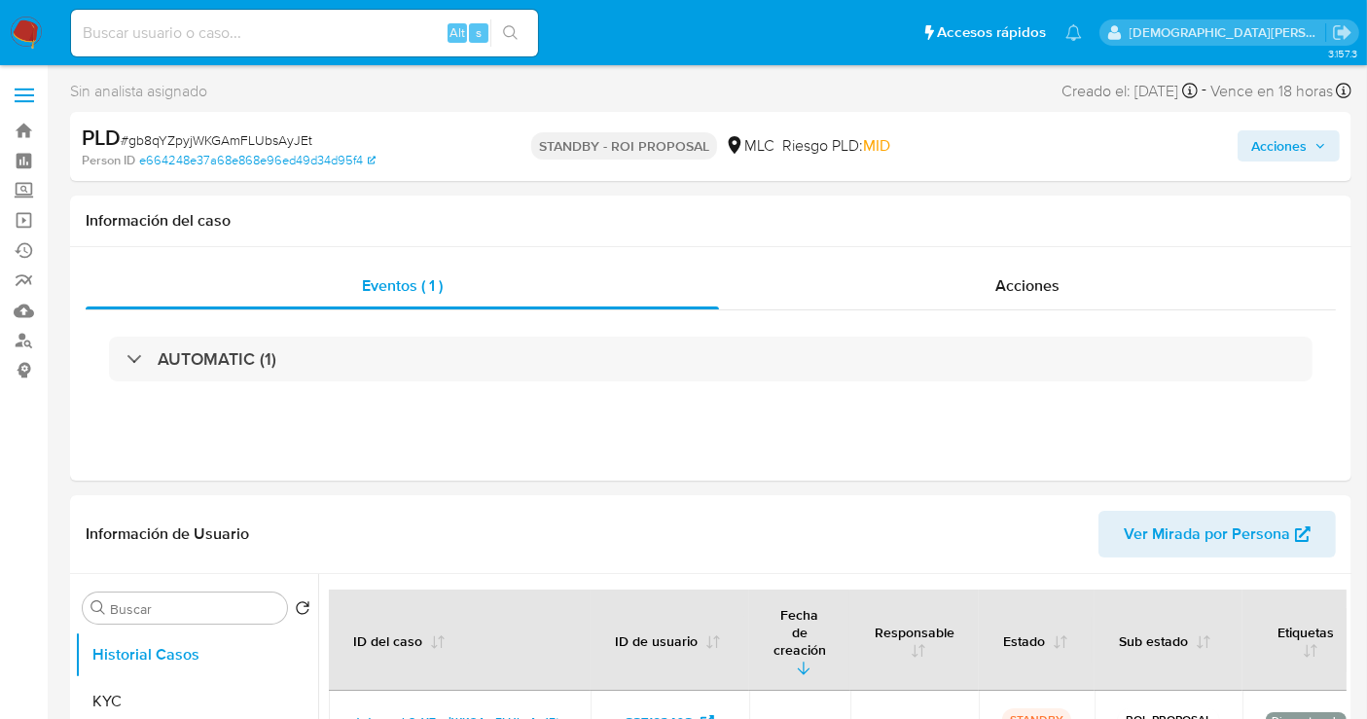
select select "10"
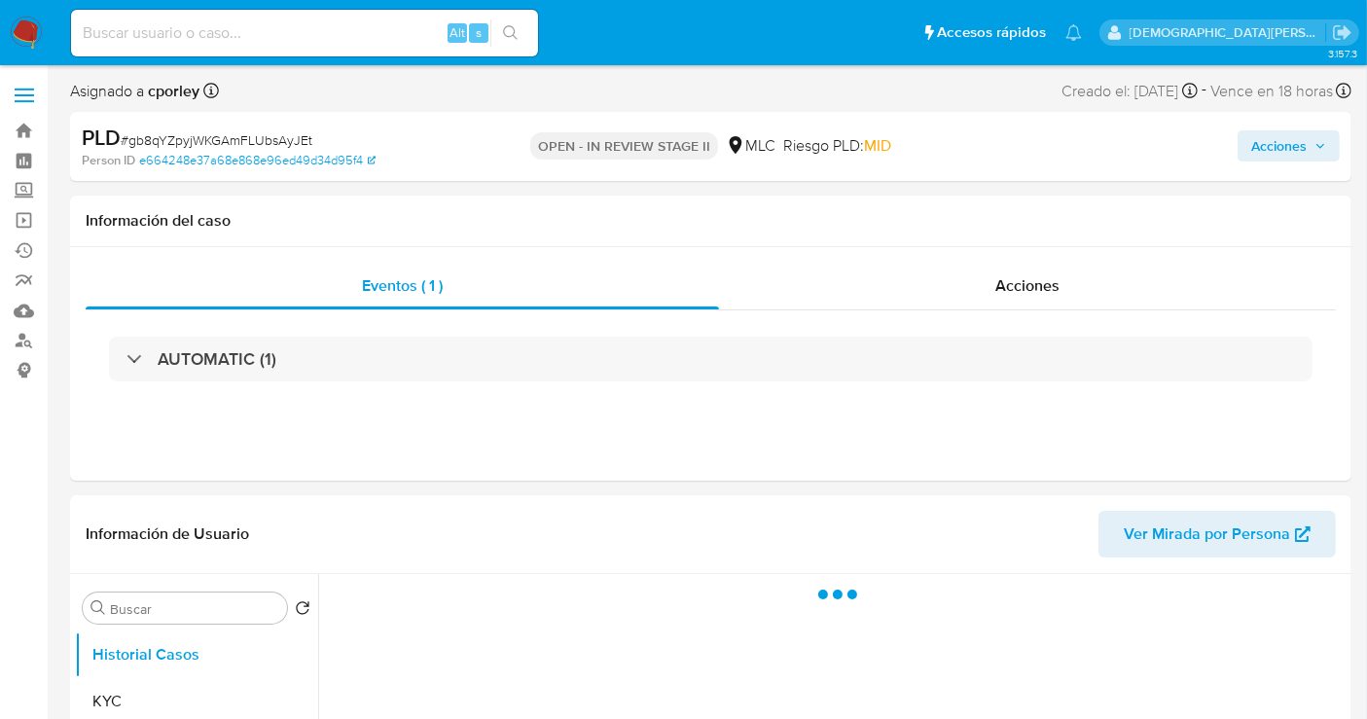
drag, startPoint x: 1260, startPoint y: 144, endPoint x: 1083, endPoint y: 162, distance: 177.9
click at [1260, 144] on span "Acciones" at bounding box center [1278, 145] width 55 height 31
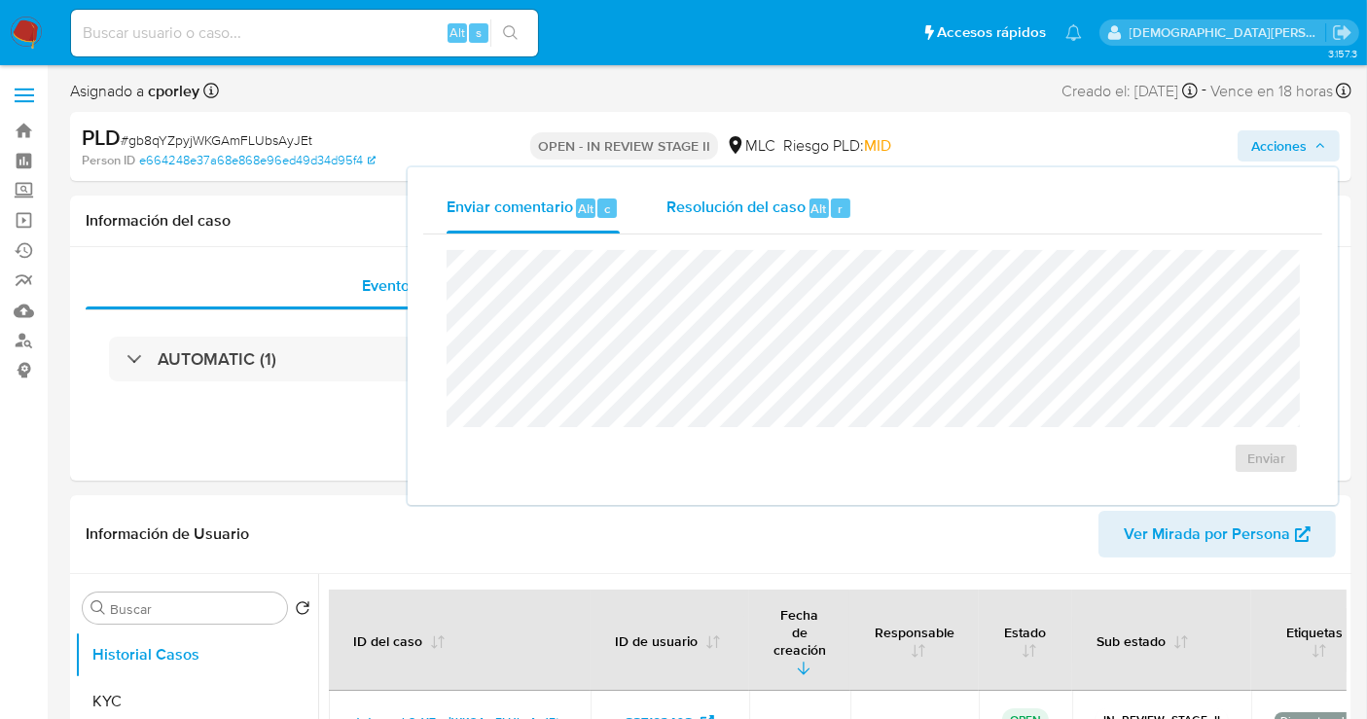
click at [744, 209] on span "Resolución del caso" at bounding box center [735, 208] width 139 height 22
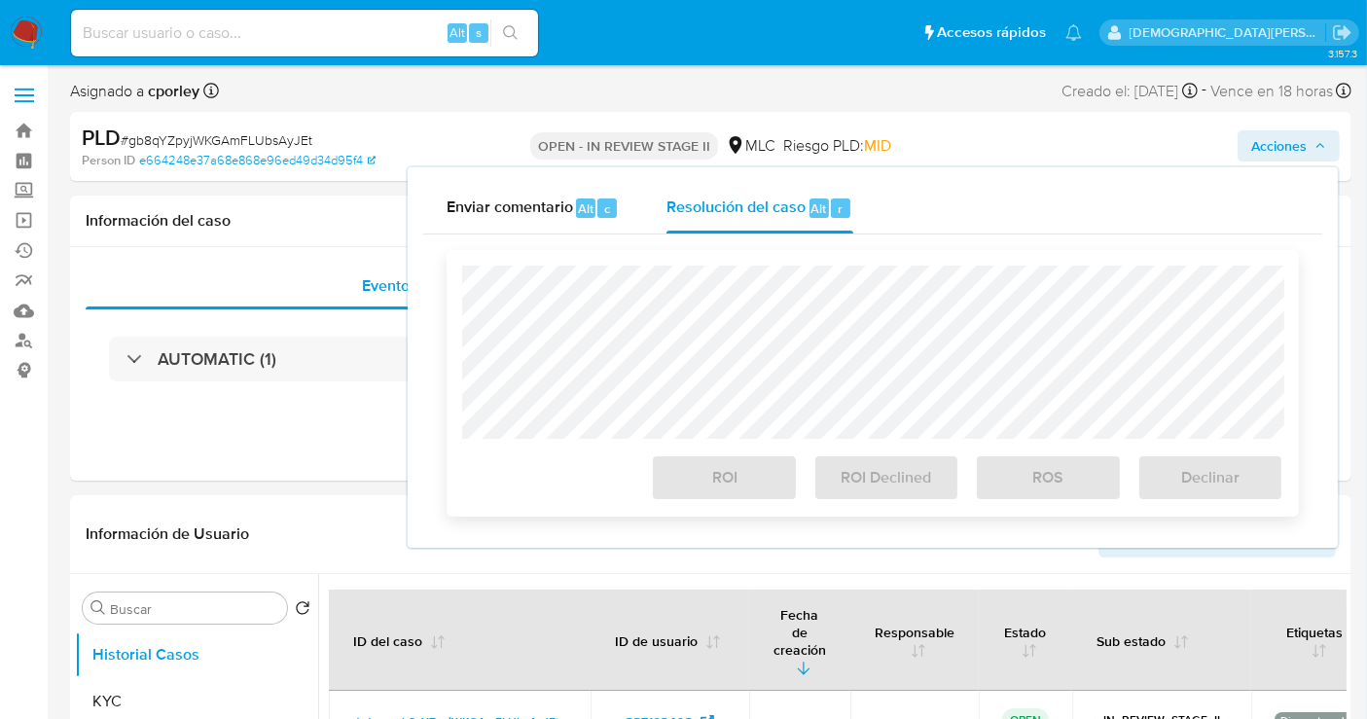
select select "10"
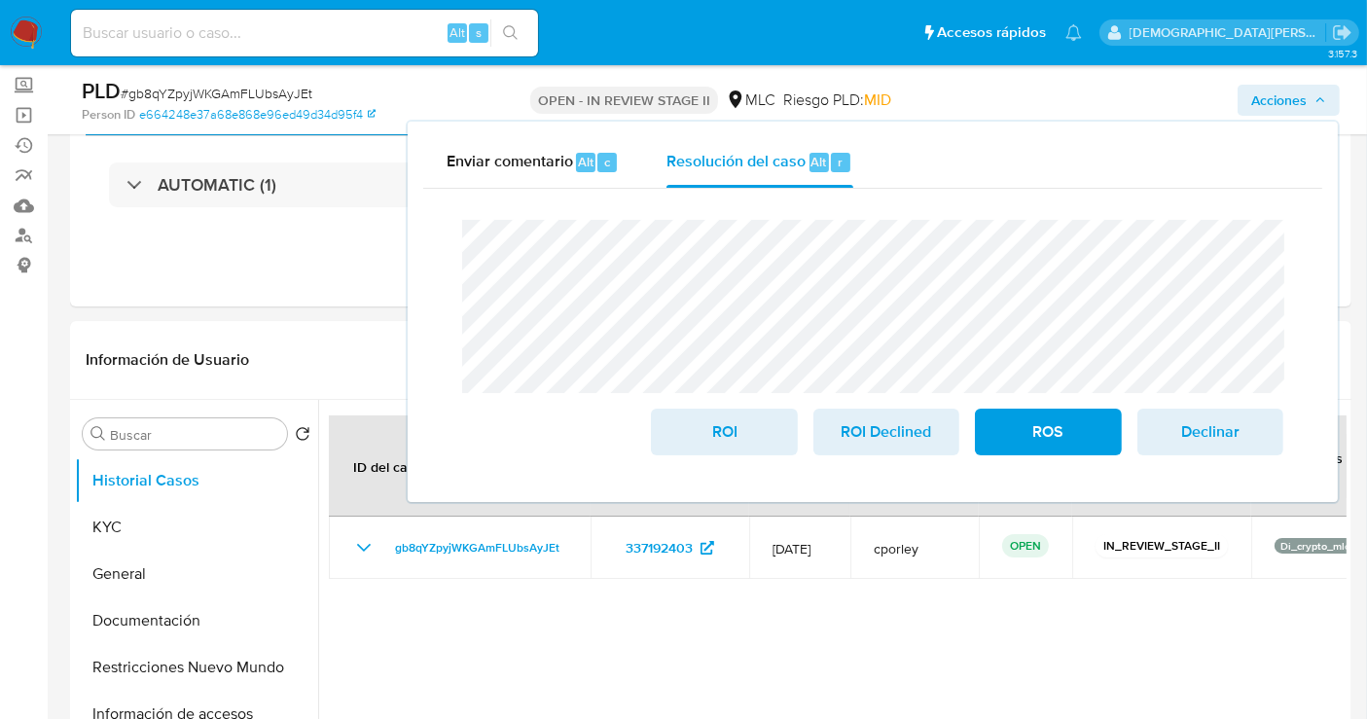
scroll to position [324, 0]
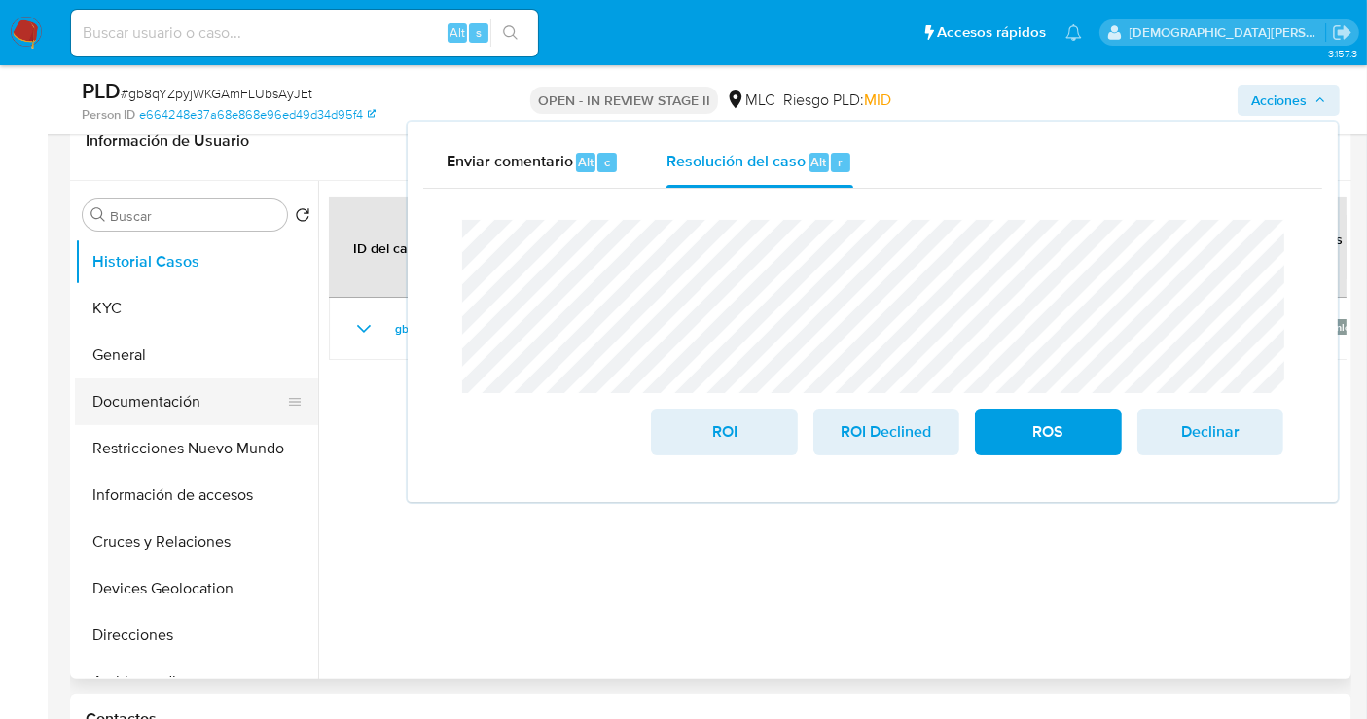
click at [154, 399] on button "Documentación" at bounding box center [189, 401] width 228 height 47
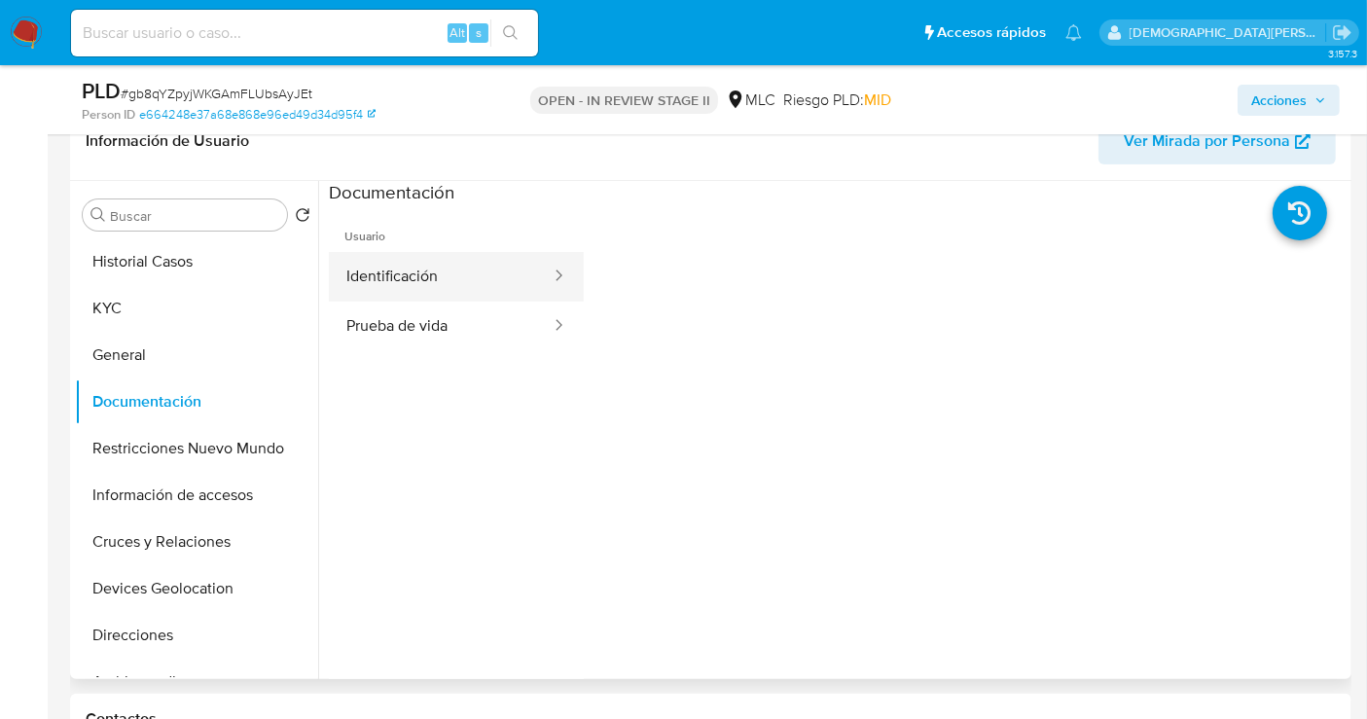
click at [474, 265] on button "Identificación" at bounding box center [441, 277] width 224 height 50
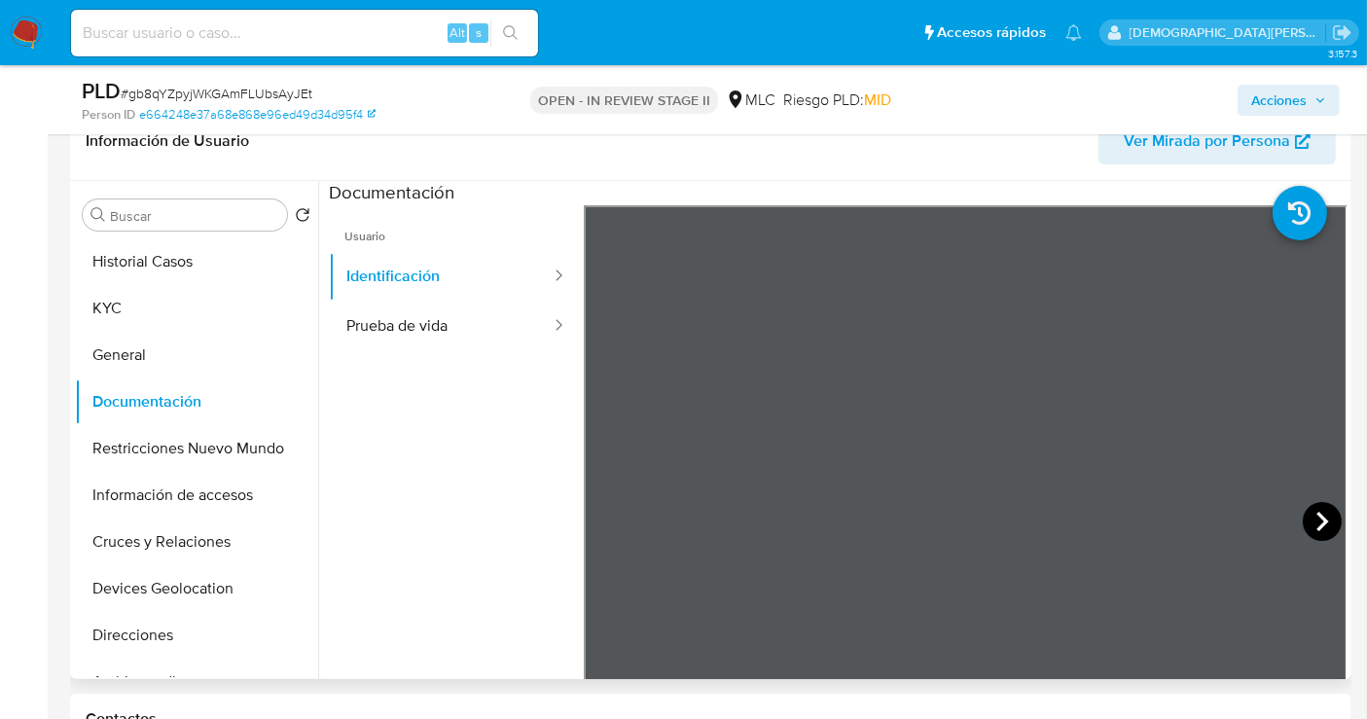
click at [1303, 513] on icon at bounding box center [1322, 521] width 39 height 39
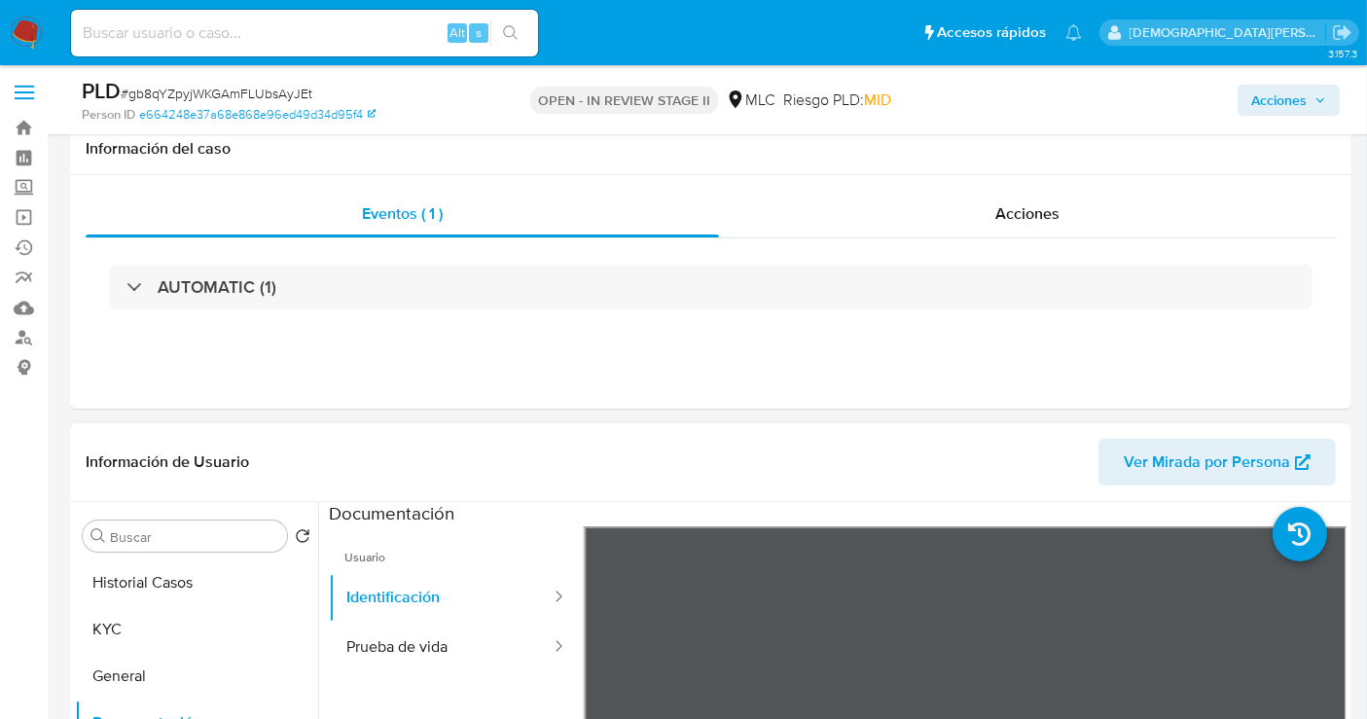
scroll to position [0, 0]
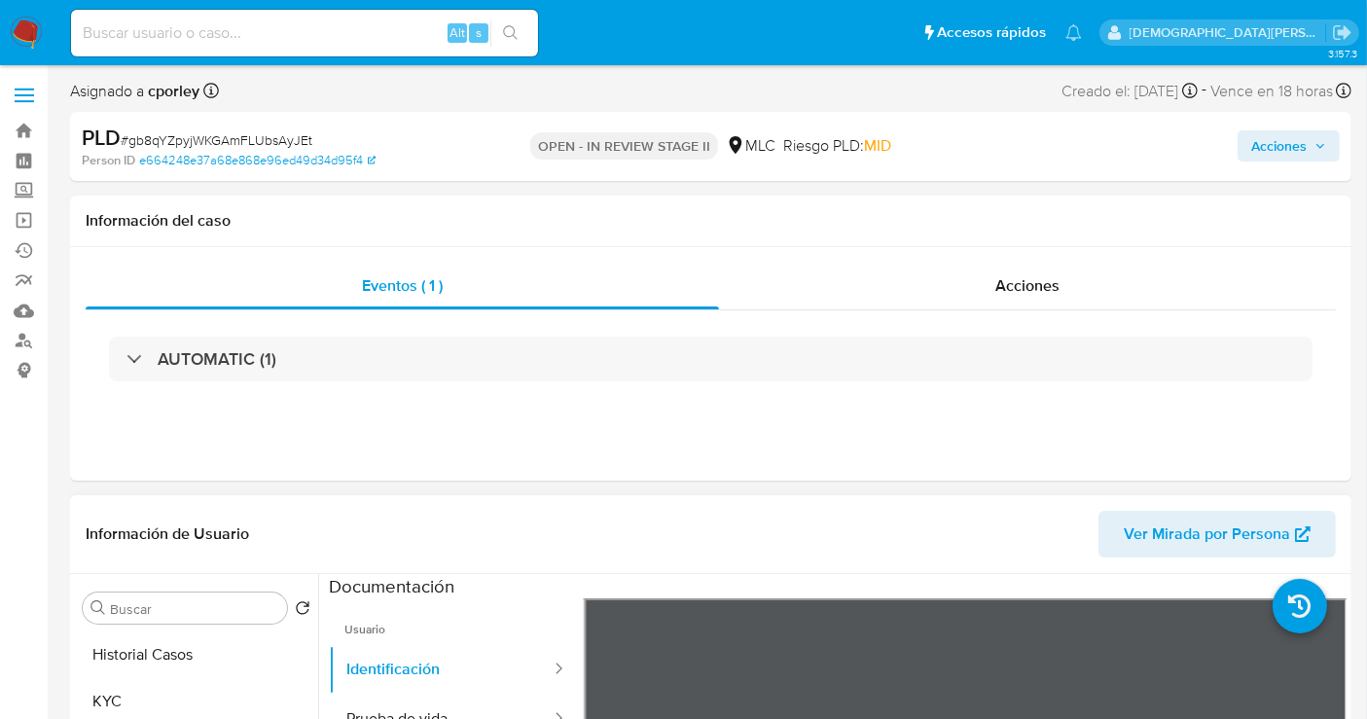
click at [1283, 145] on span "Acciones" at bounding box center [1278, 145] width 55 height 31
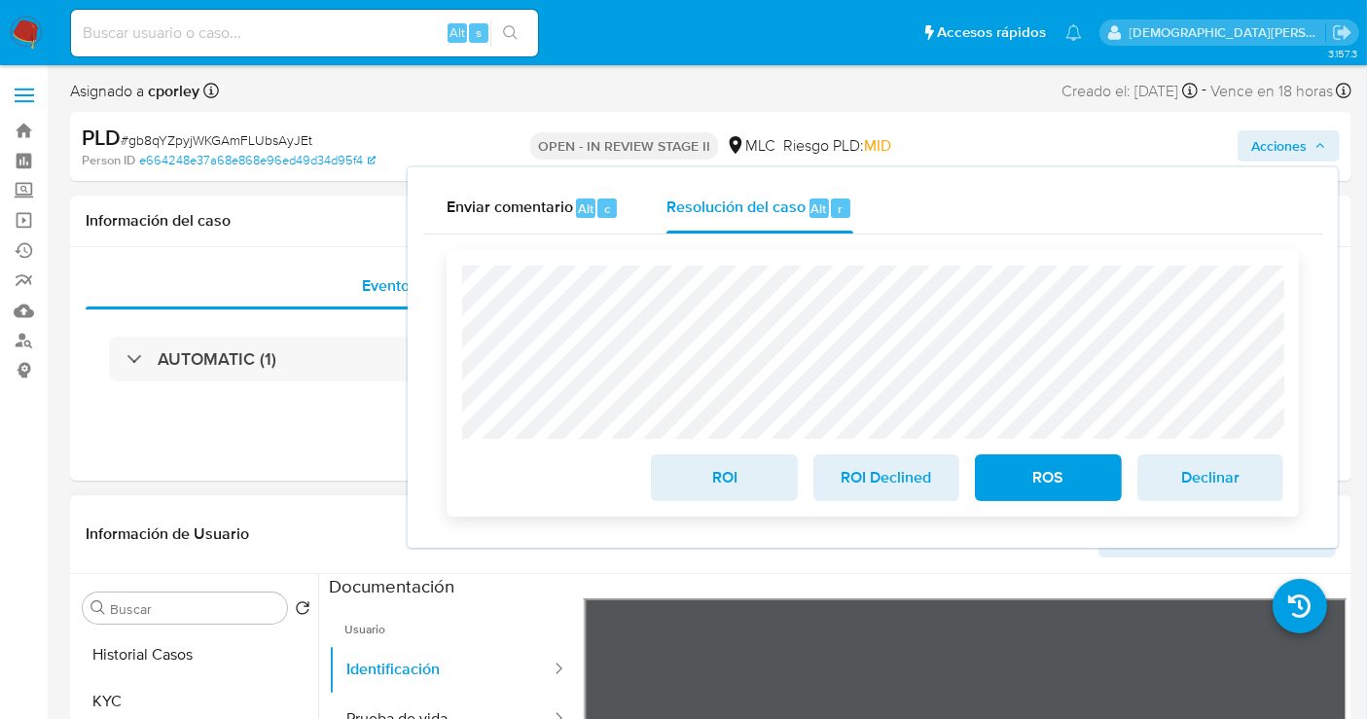
click at [697, 479] on span "ROI" at bounding box center [723, 477] width 95 height 43
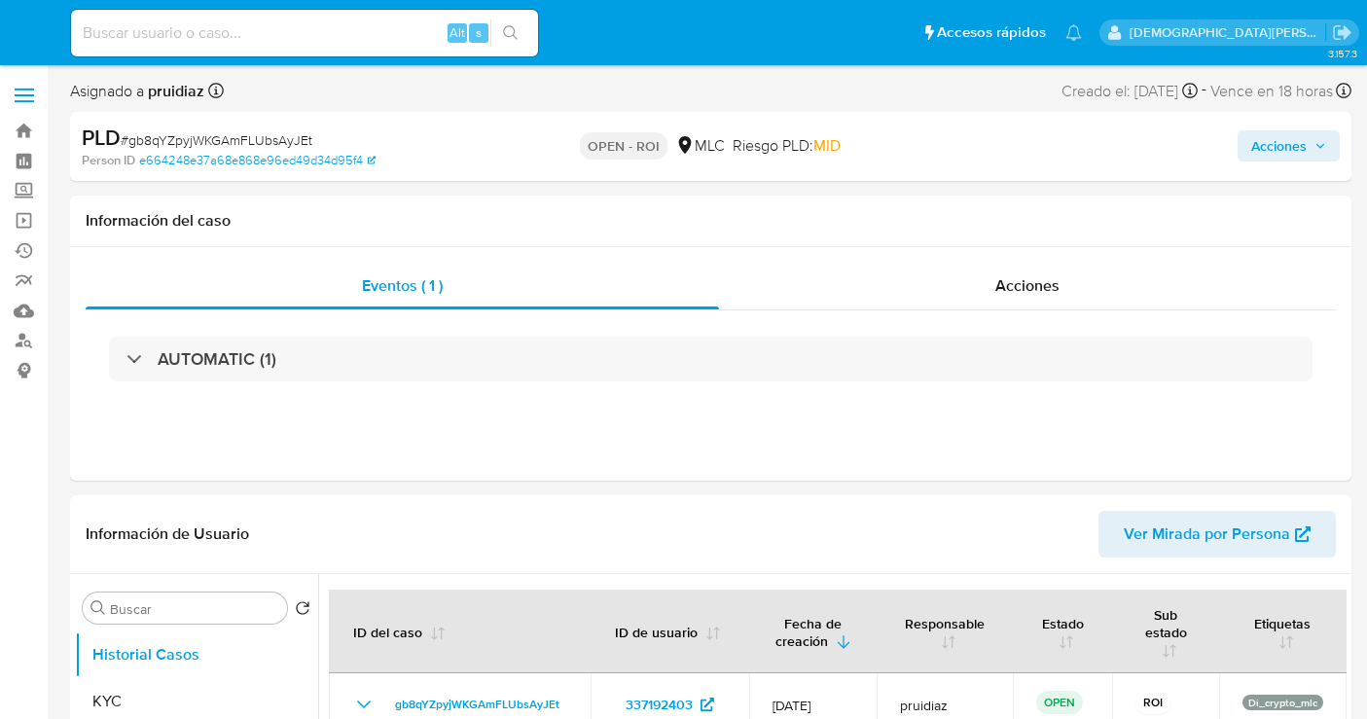
select select "10"
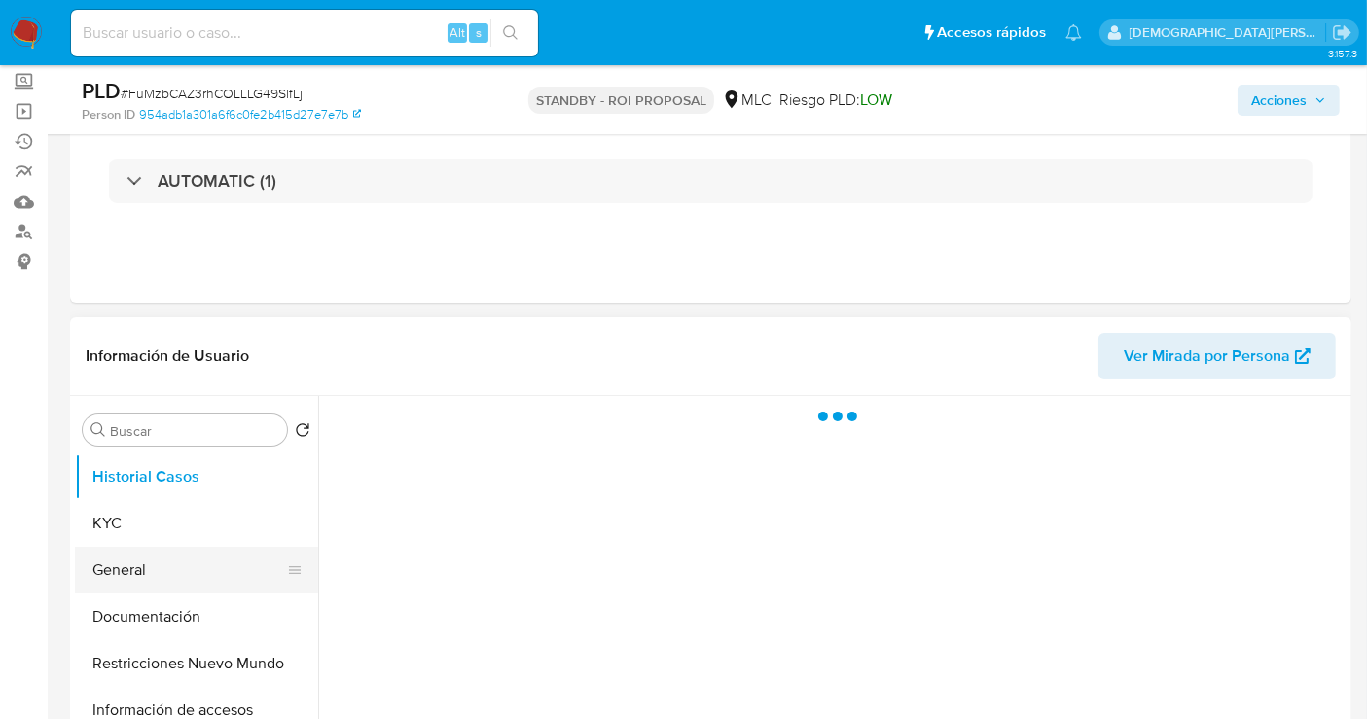
scroll to position [216, 0]
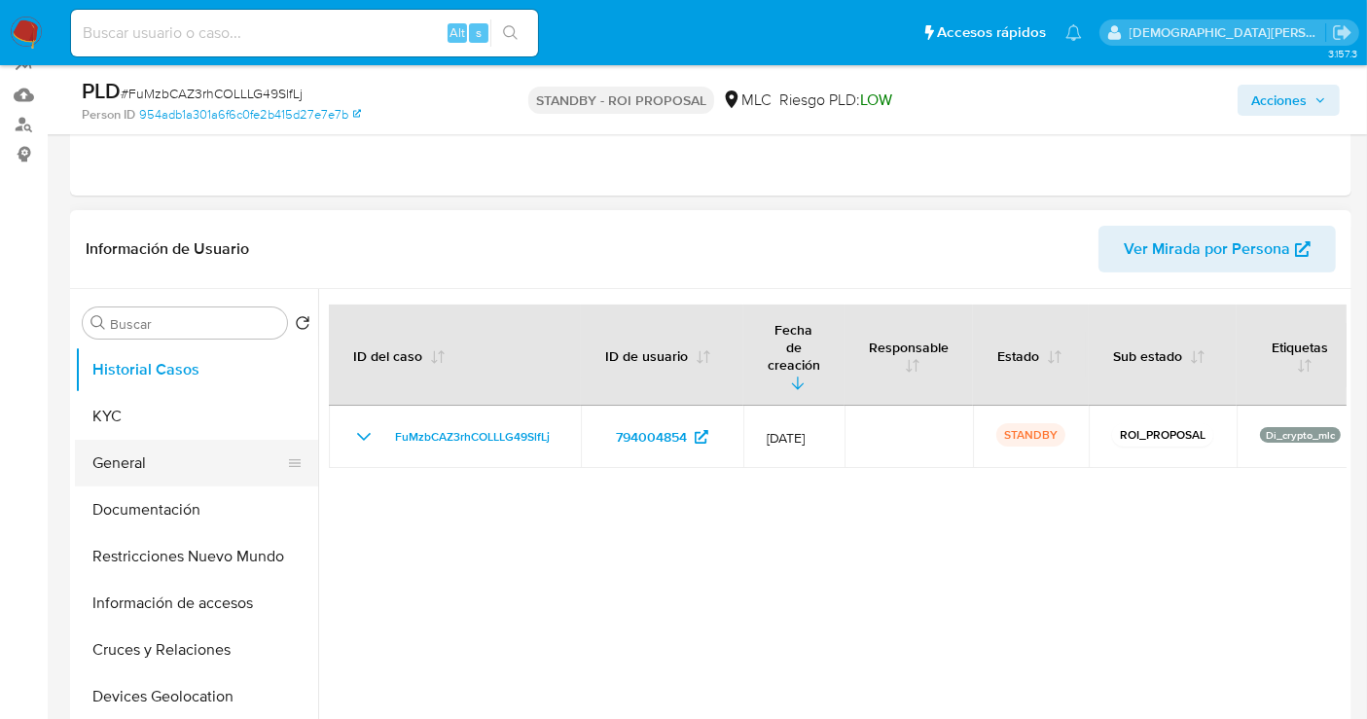
click at [138, 457] on button "General" at bounding box center [189, 463] width 228 height 47
select select "10"
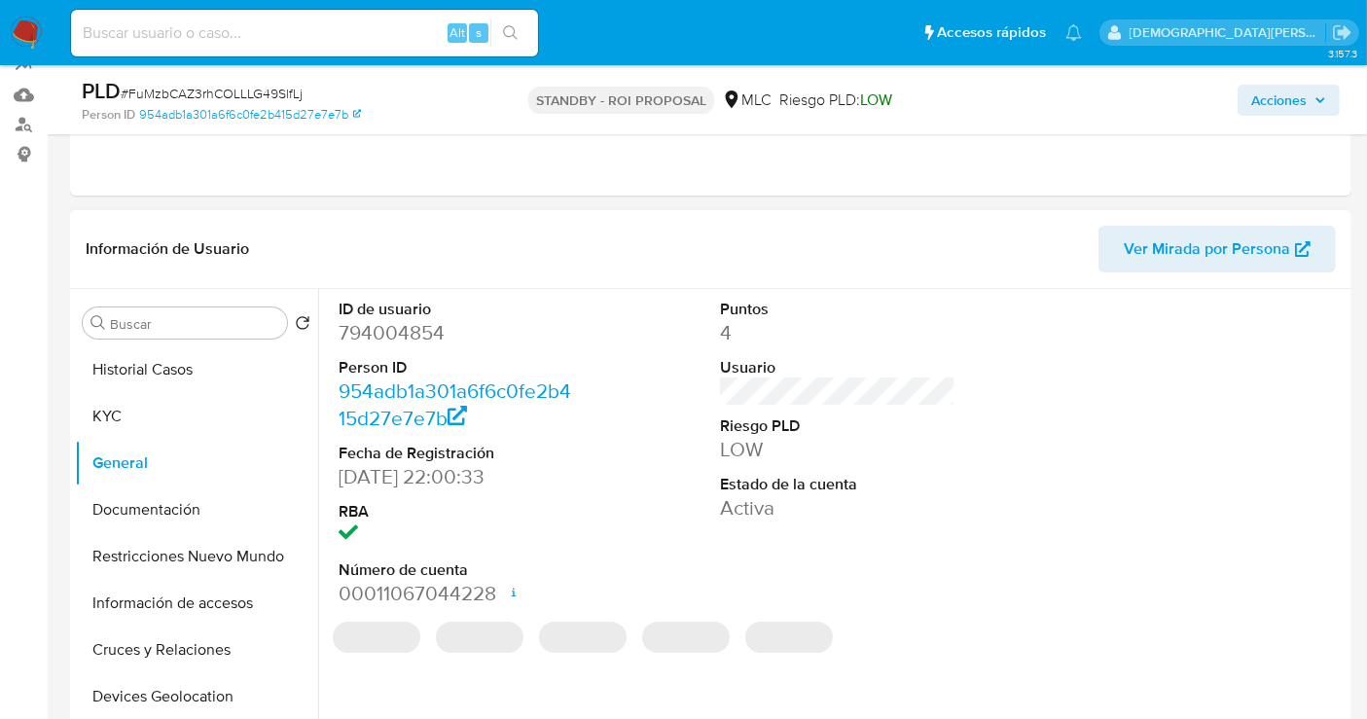
click at [379, 334] on dd "794004854" at bounding box center [456, 332] width 235 height 27
copy dd "794004854"
click at [379, 334] on dd "794004854" at bounding box center [456, 332] width 235 height 27
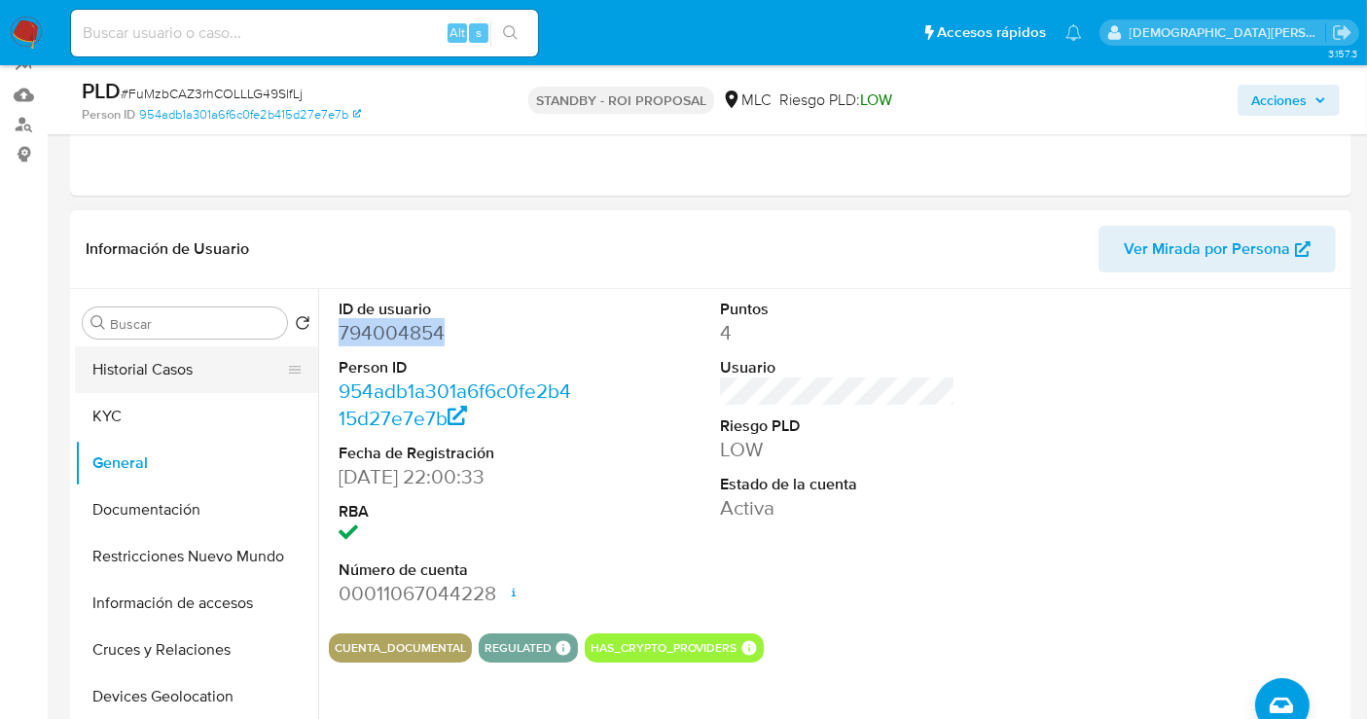
click at [207, 368] on button "Historial Casos" at bounding box center [189, 369] width 228 height 47
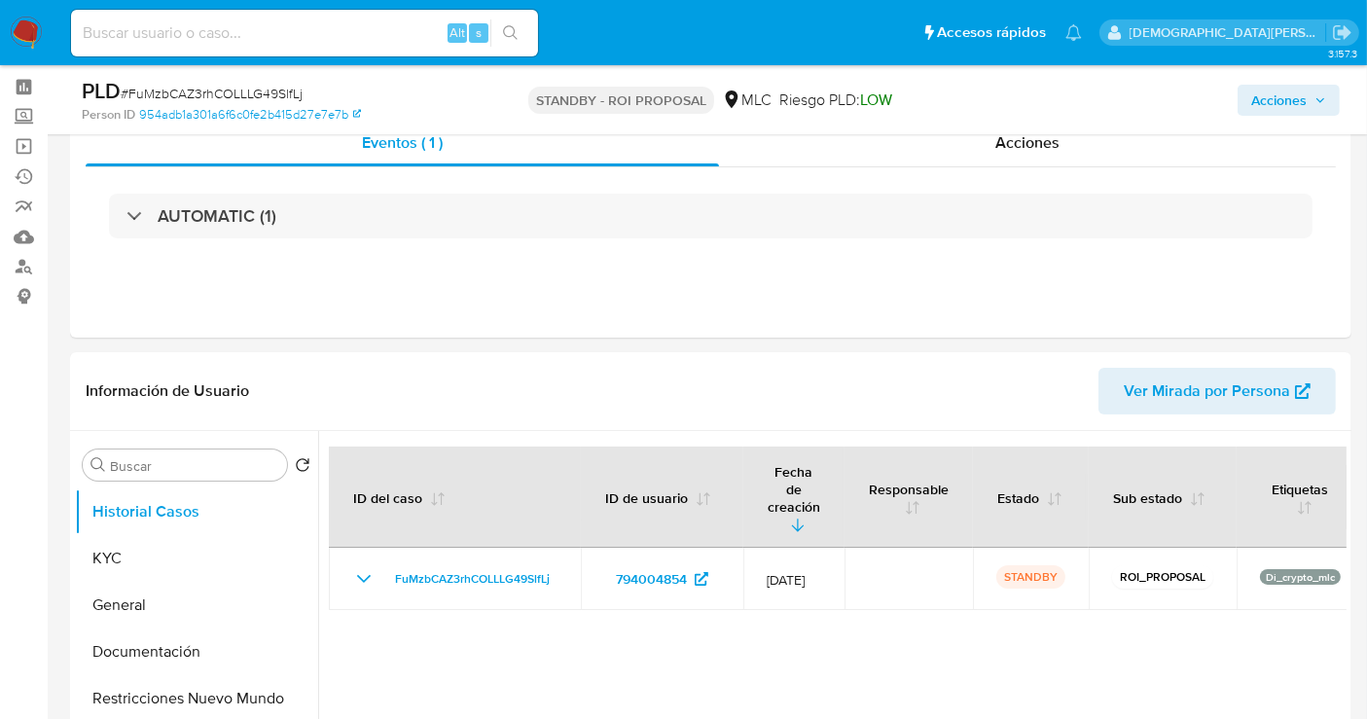
scroll to position [0, 0]
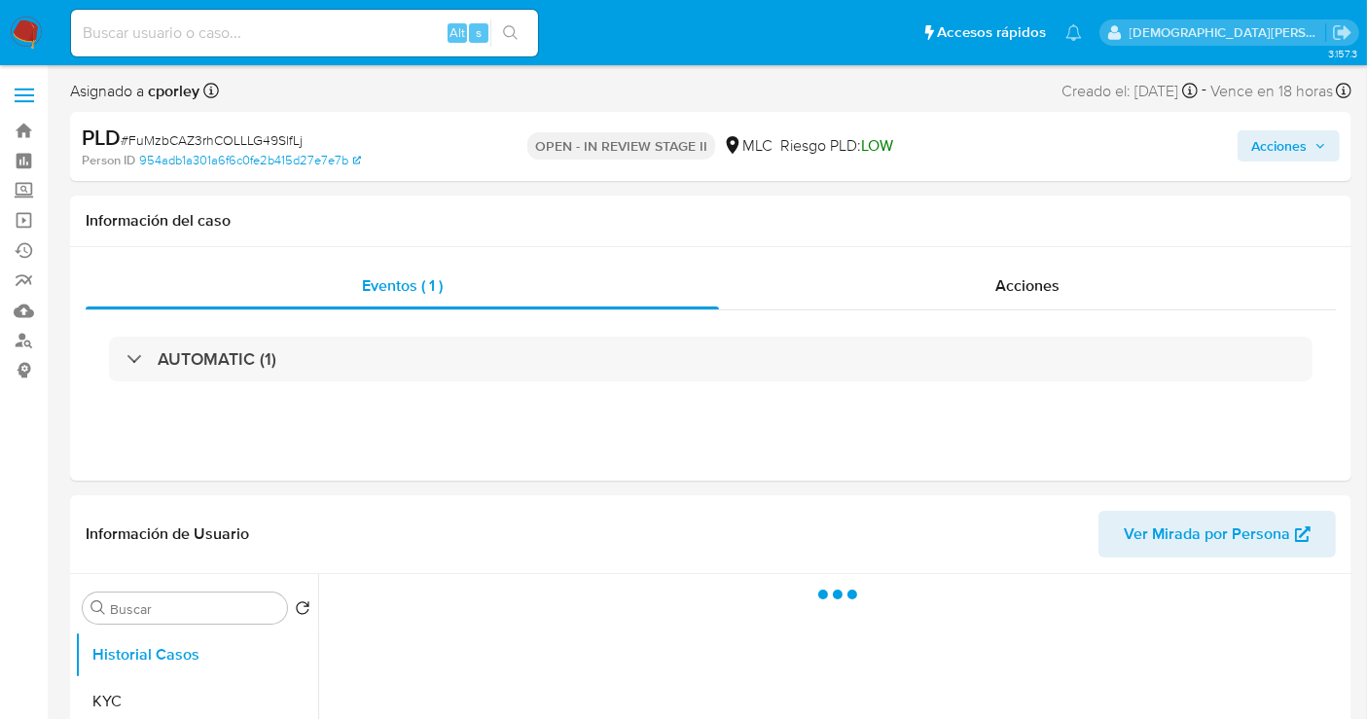
click at [1257, 139] on span "Acciones" at bounding box center [1278, 145] width 55 height 31
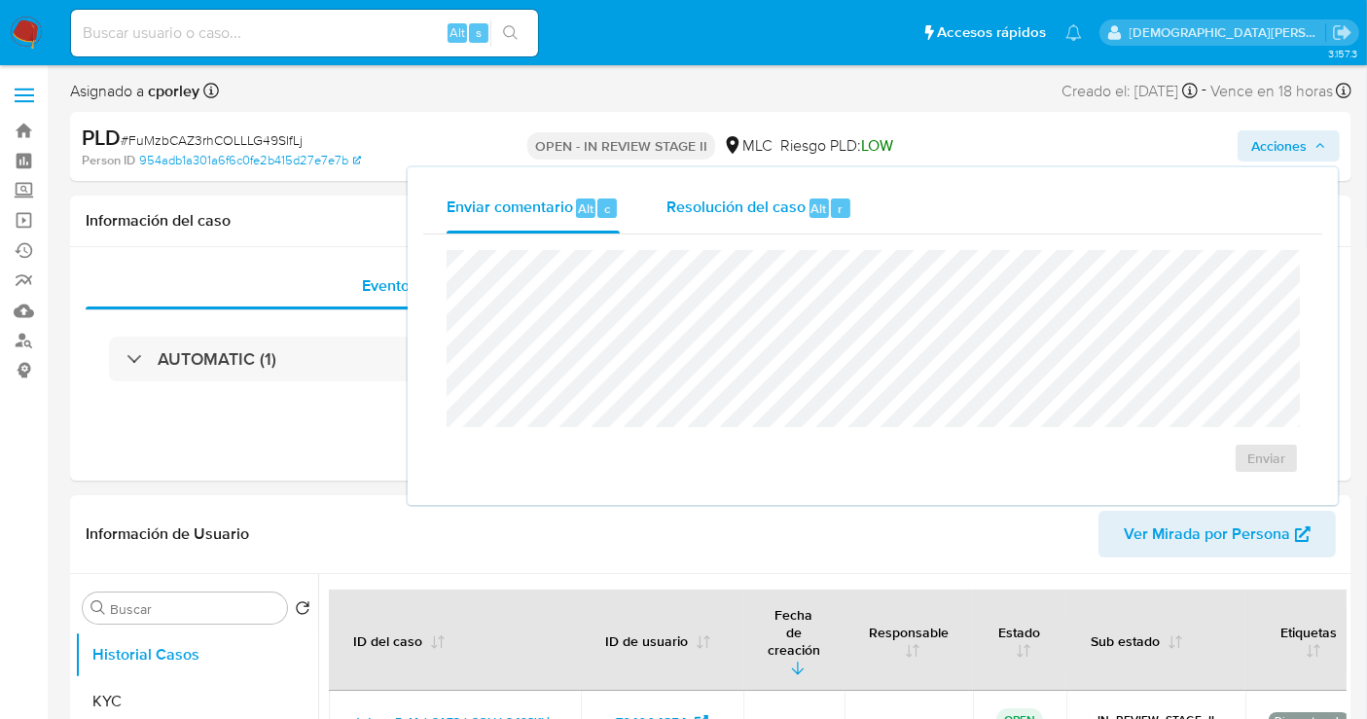
click at [744, 204] on span "Resolución del caso" at bounding box center [735, 208] width 139 height 22
select select "10"
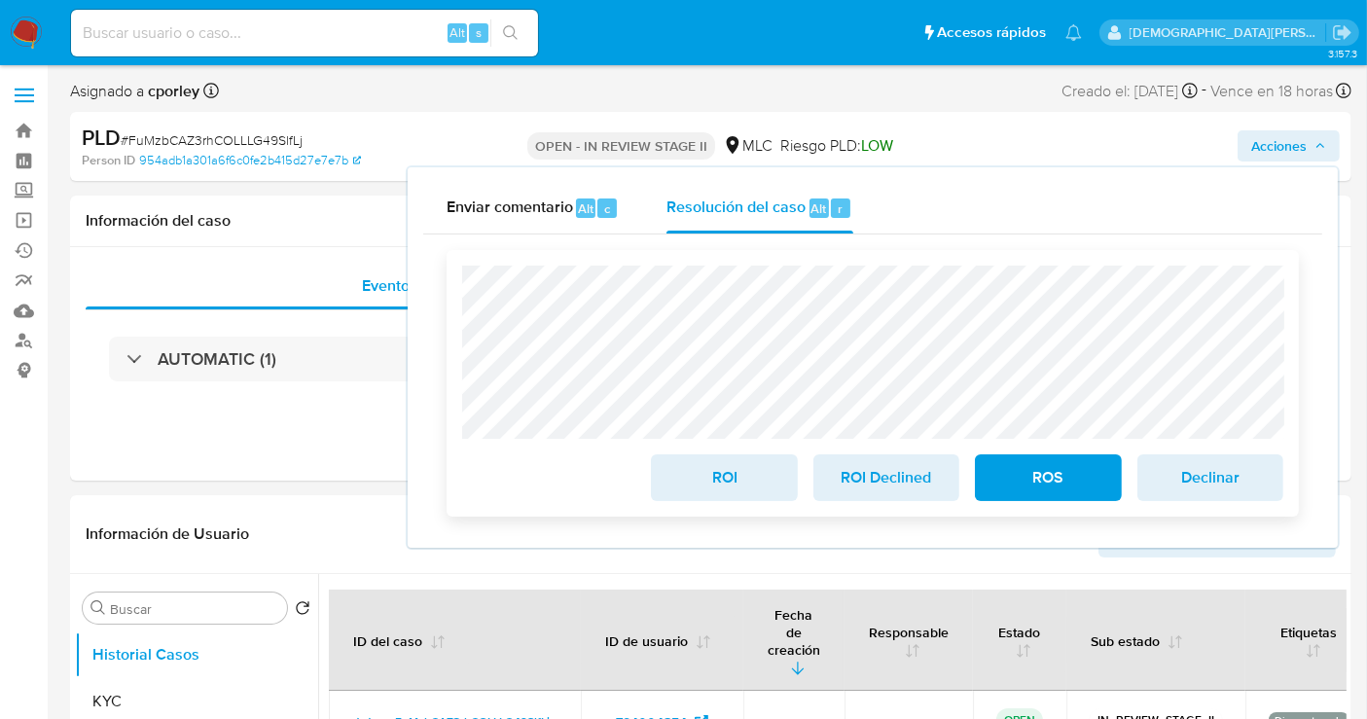
click at [723, 472] on span "ROI" at bounding box center [723, 477] width 95 height 43
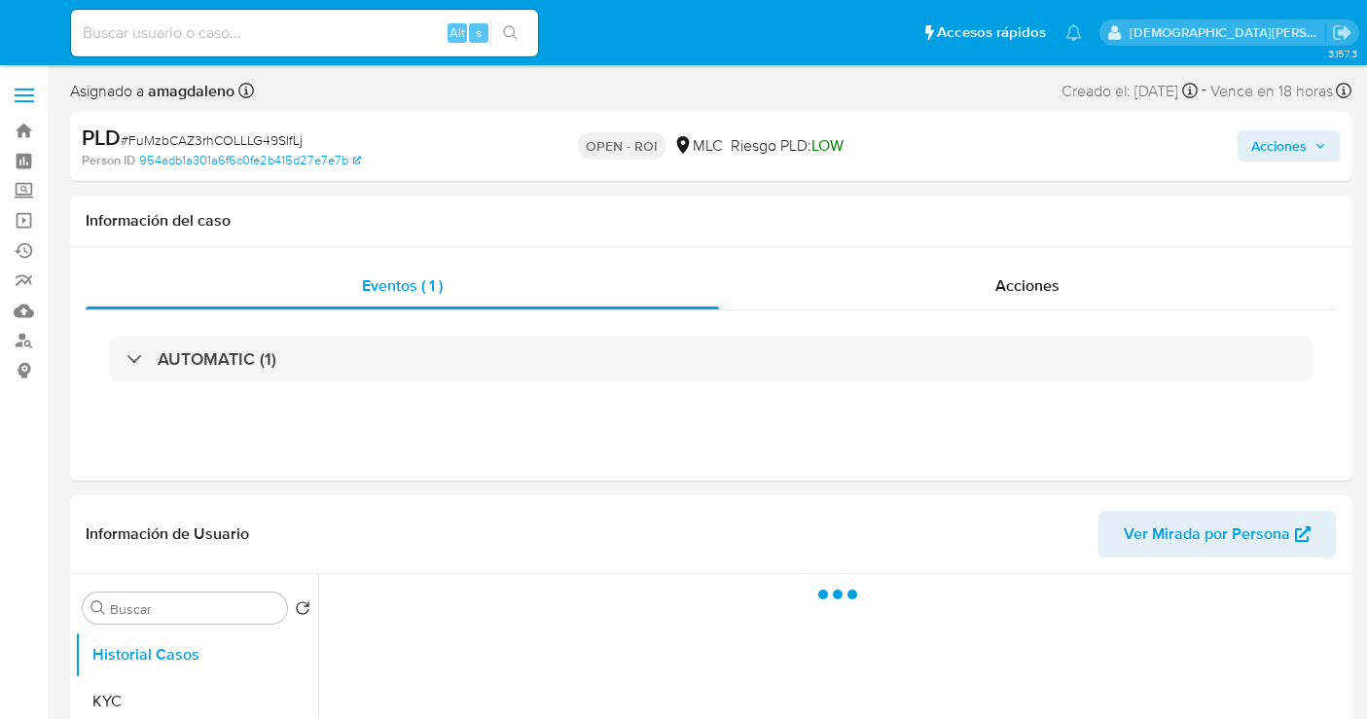
select select "10"
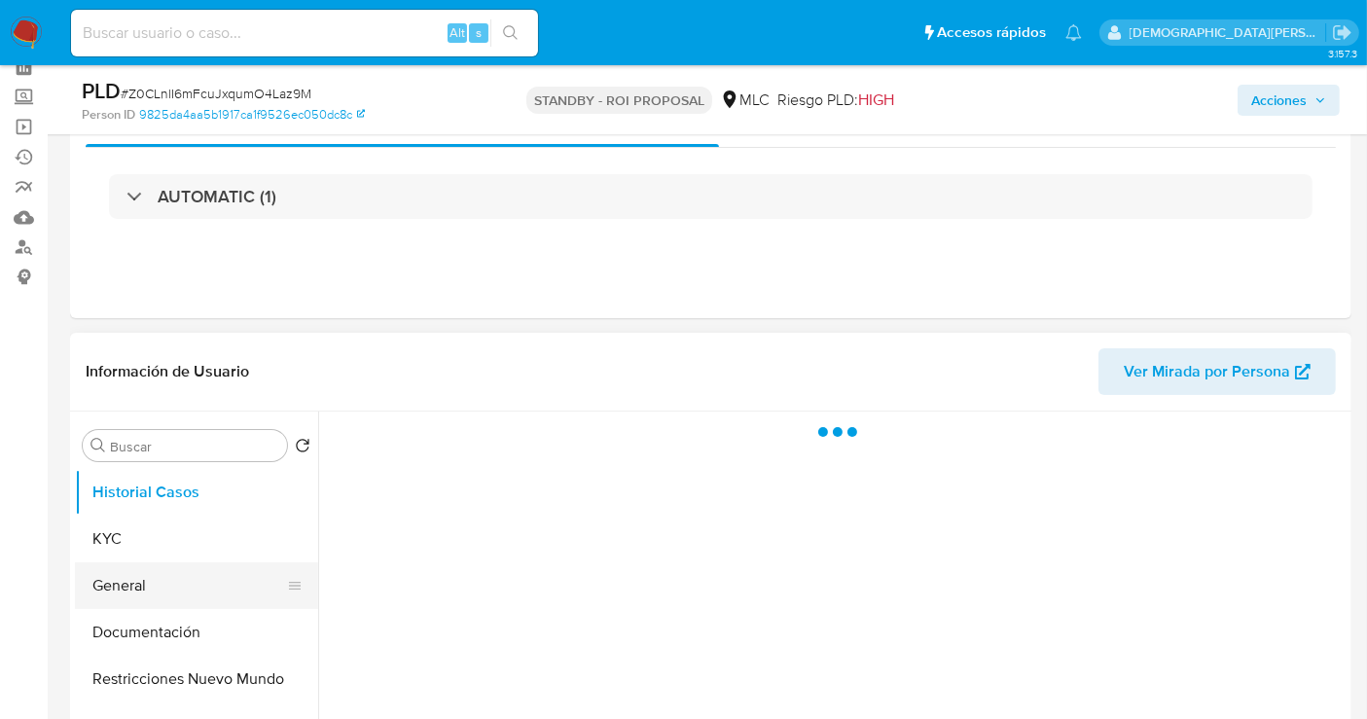
scroll to position [216, 0]
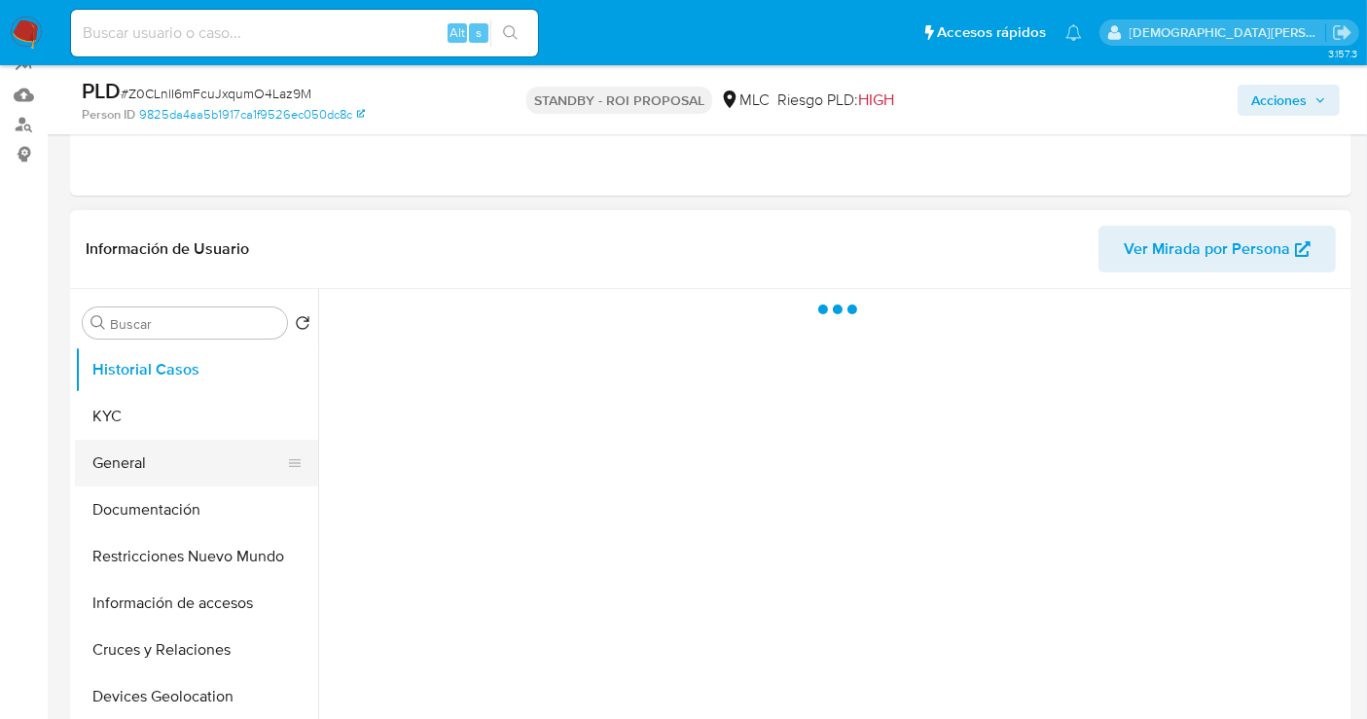
click at [140, 456] on button "General" at bounding box center [189, 463] width 228 height 47
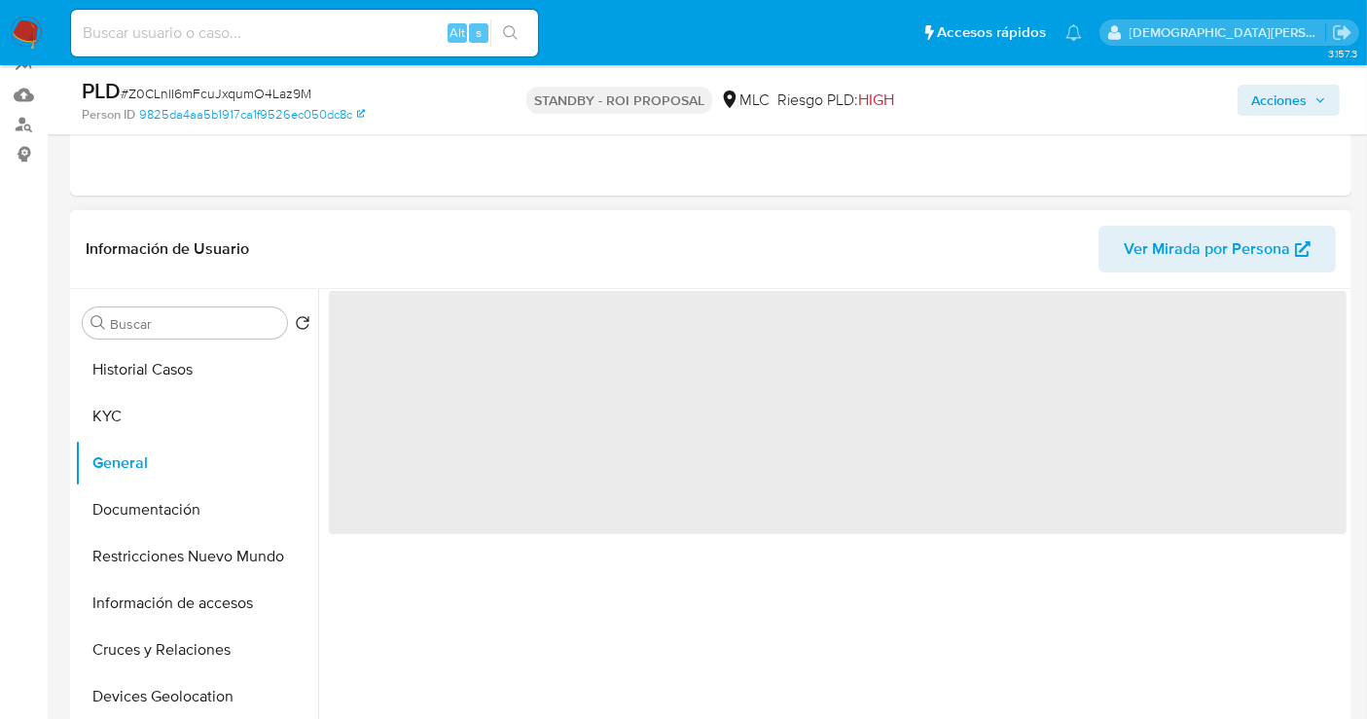
select select "10"
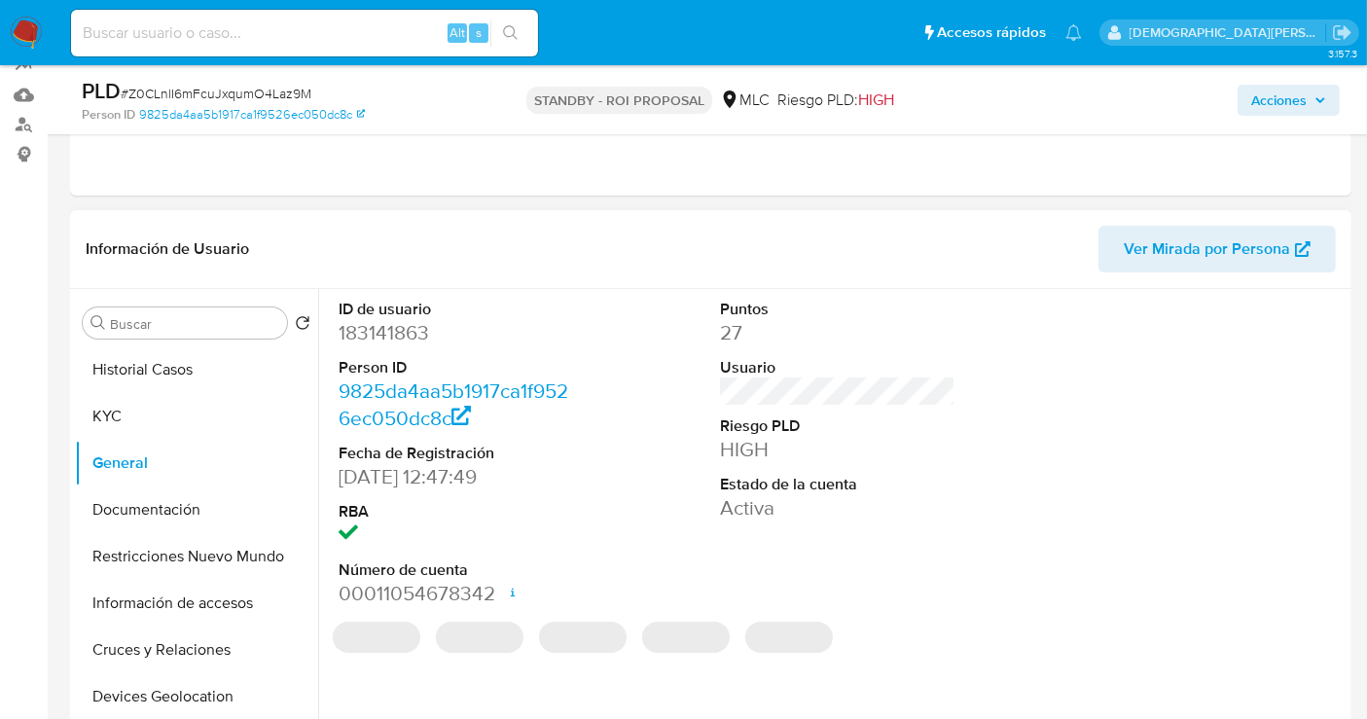
click at [406, 332] on dd "183141863" at bounding box center [456, 332] width 235 height 27
copy dd "183141863"
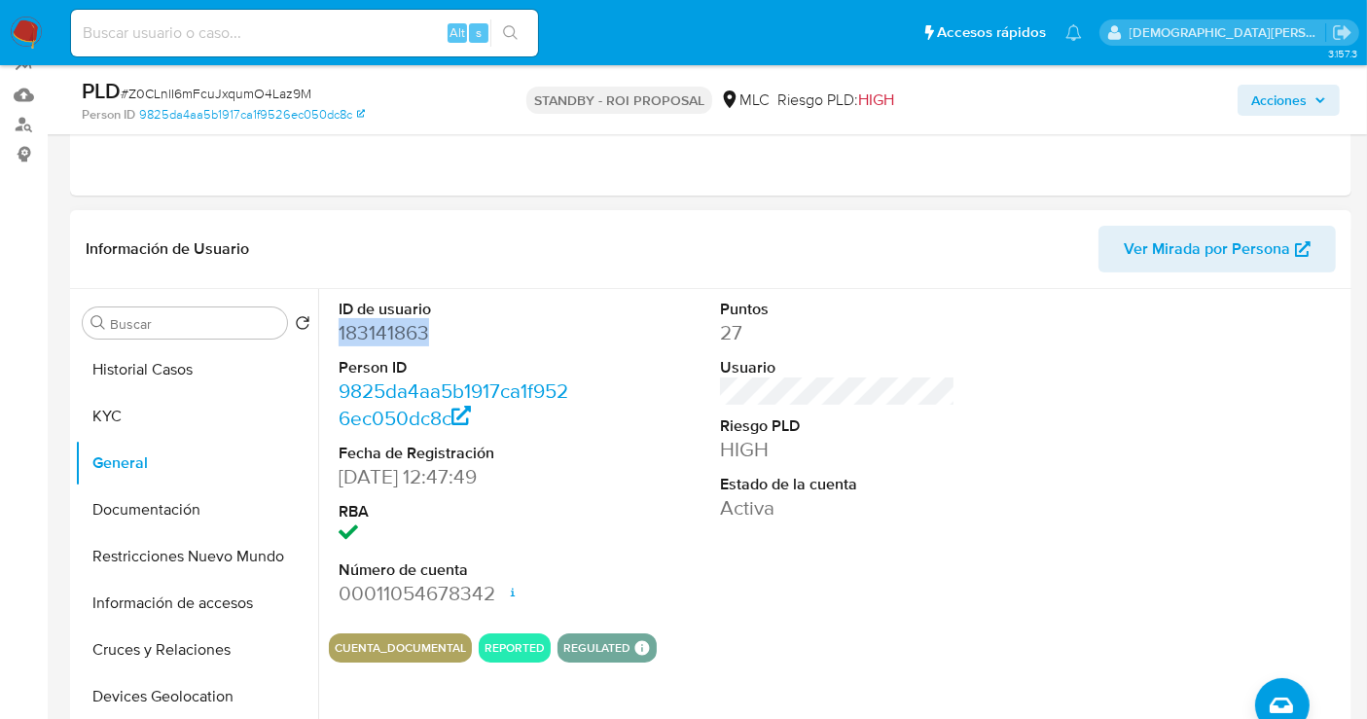
click at [352, 323] on dd "183141863" at bounding box center [456, 332] width 235 height 27
click at [193, 371] on button "Historial Casos" at bounding box center [189, 369] width 228 height 47
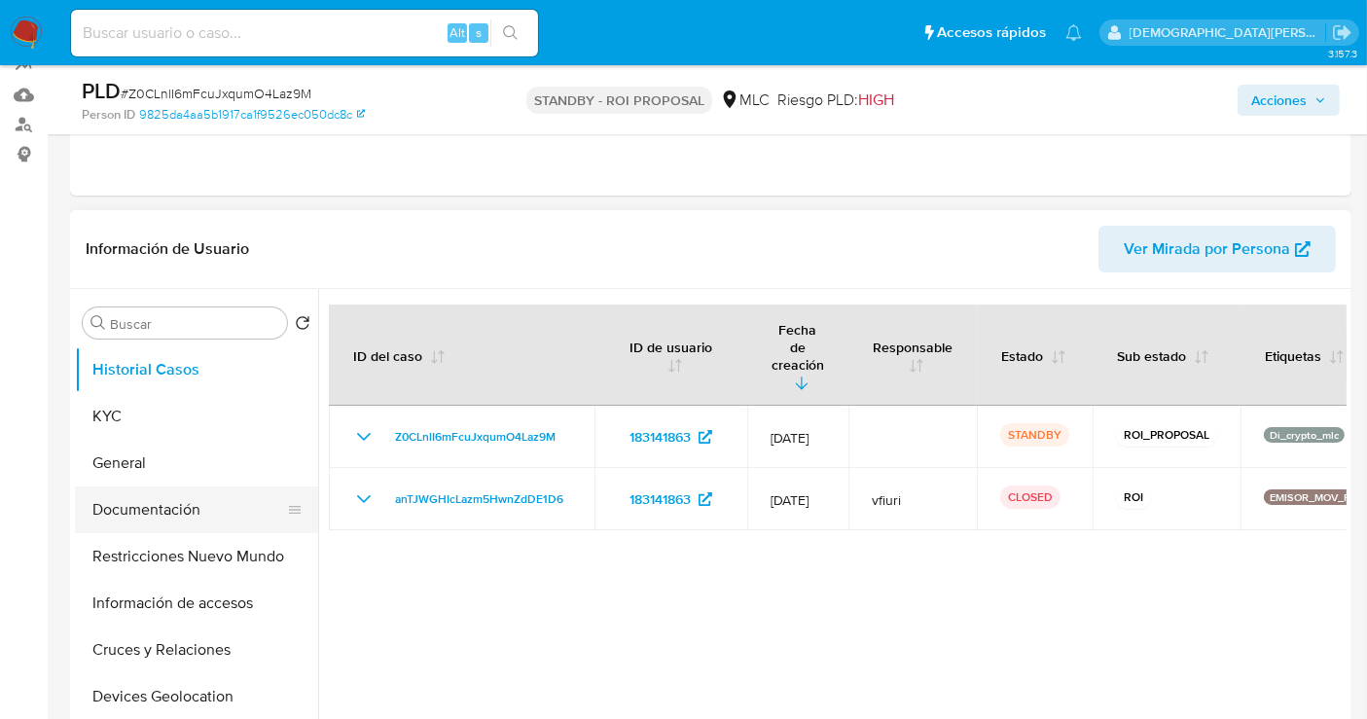
click at [139, 521] on button "Documentación" at bounding box center [189, 509] width 228 height 47
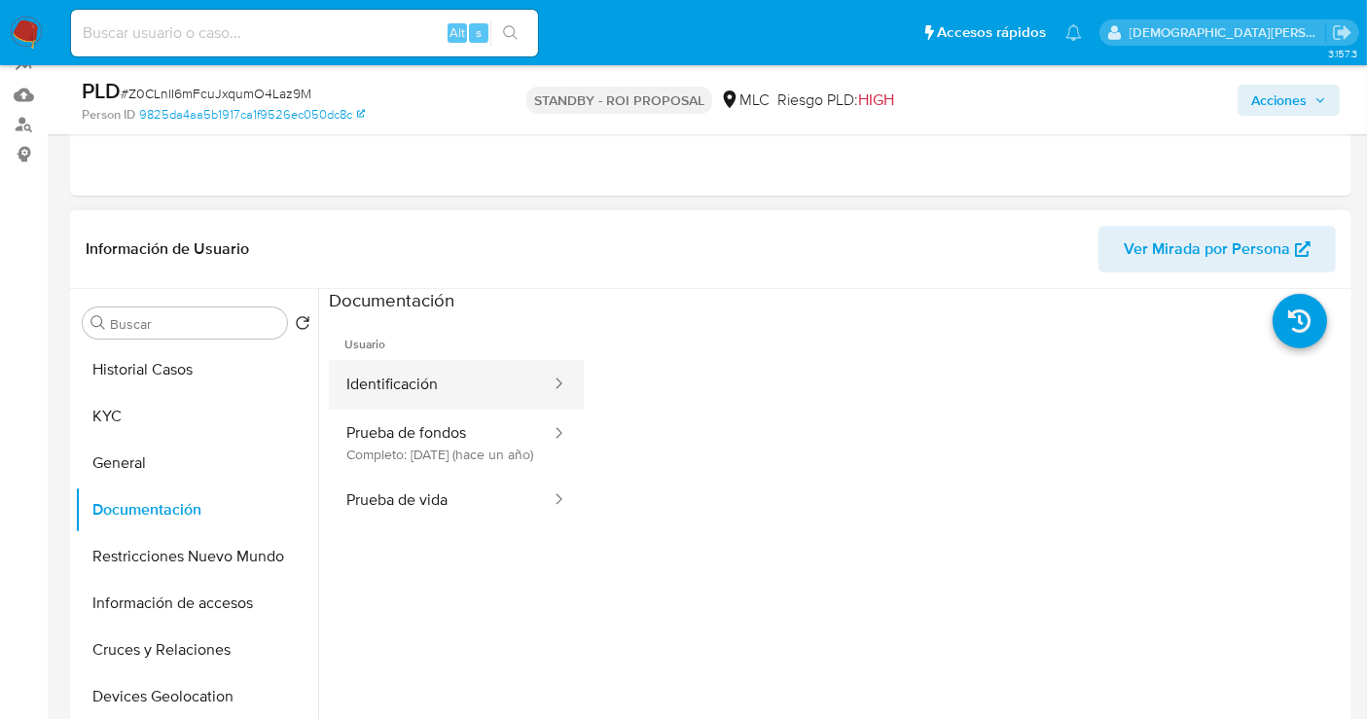
drag, startPoint x: 432, startPoint y: 335, endPoint x: 391, endPoint y: 374, distance: 56.4
click at [391, 374] on button "Identificación" at bounding box center [441, 385] width 224 height 50
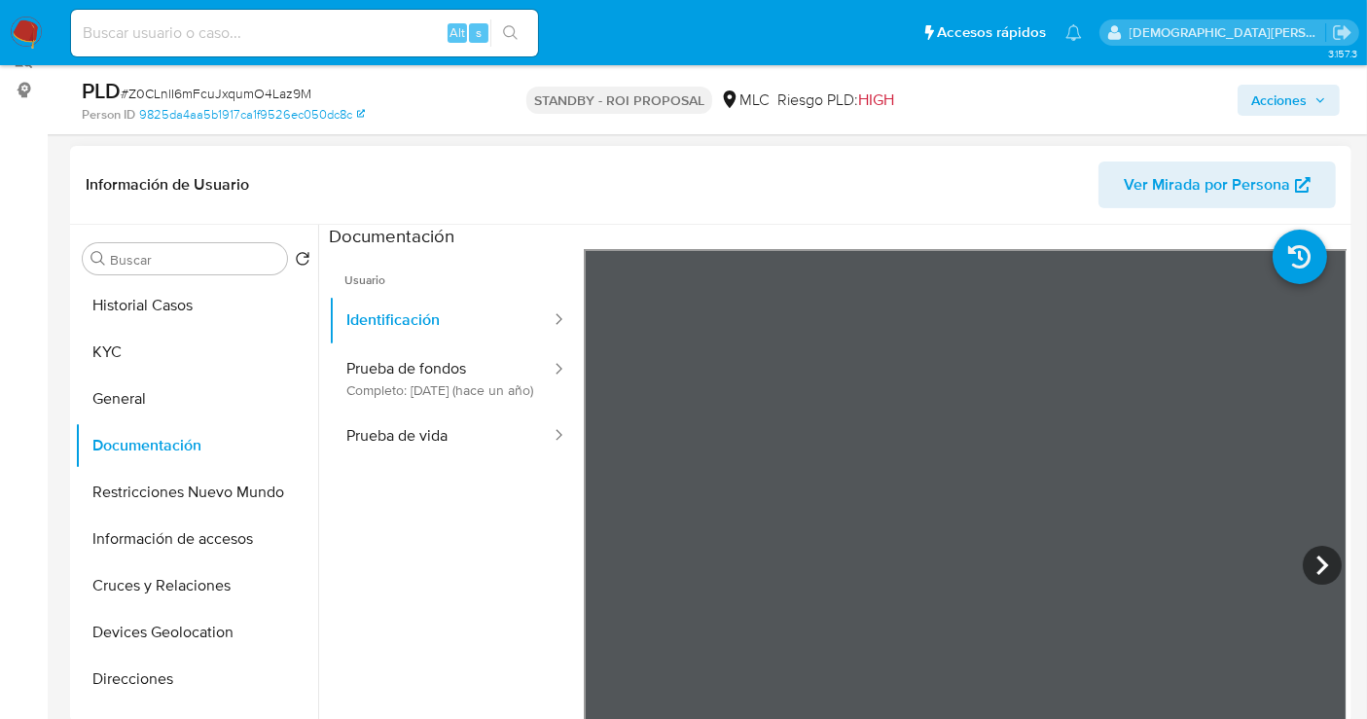
scroll to position [324, 0]
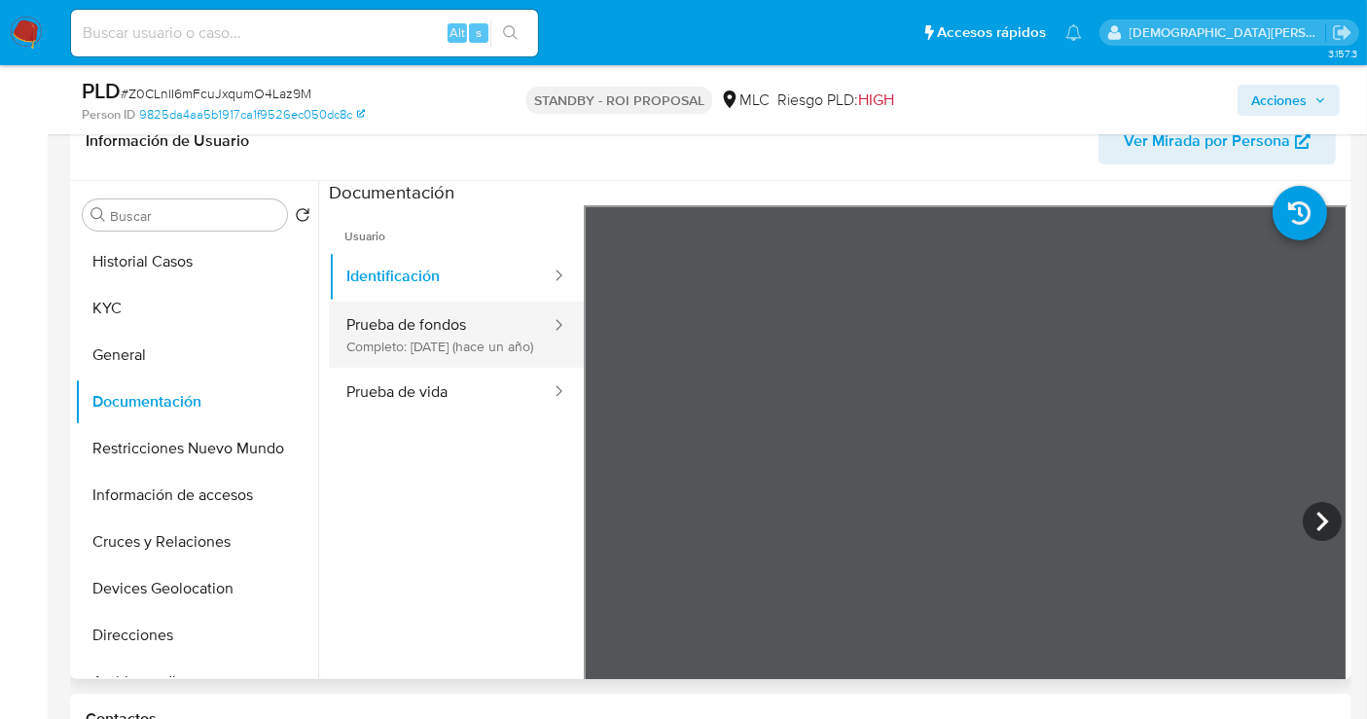
click at [394, 332] on button "Prueba de fondos Completo: [DATE] (hace un año)" at bounding box center [441, 335] width 224 height 66
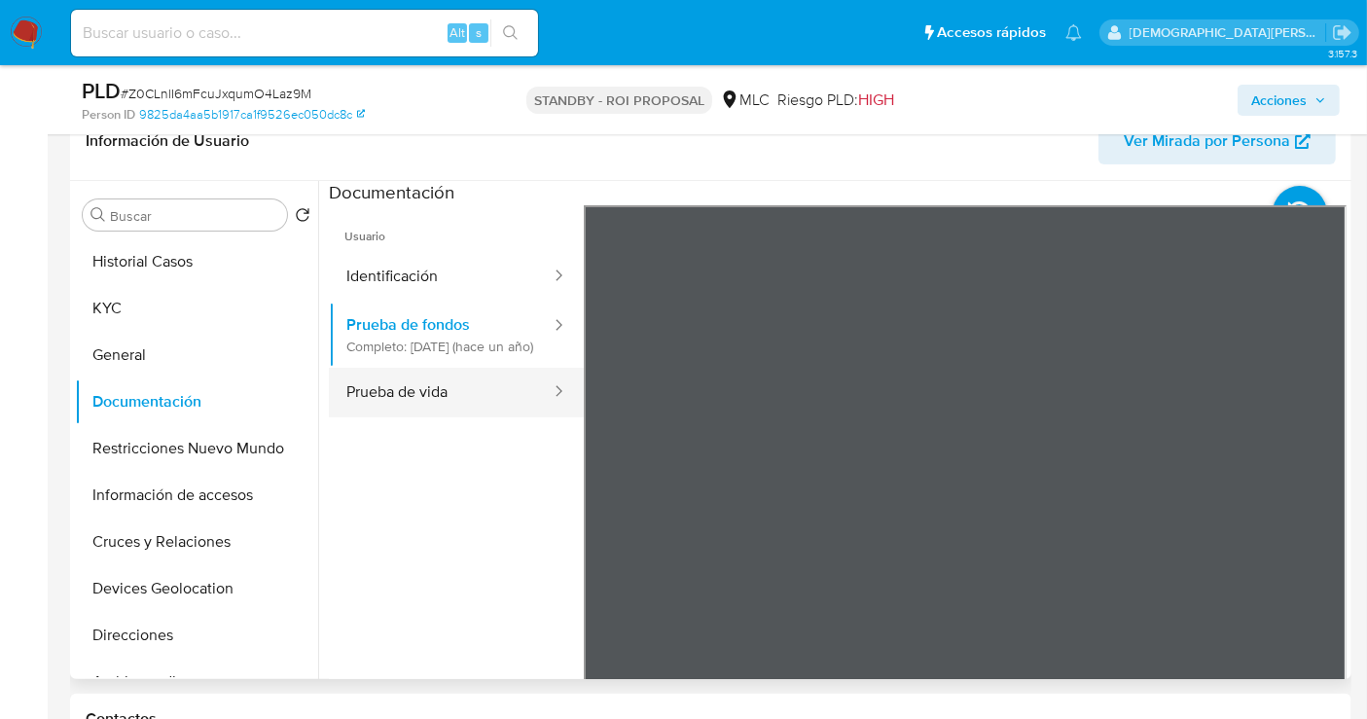
click at [435, 410] on button "Prueba de vida" at bounding box center [441, 393] width 224 height 50
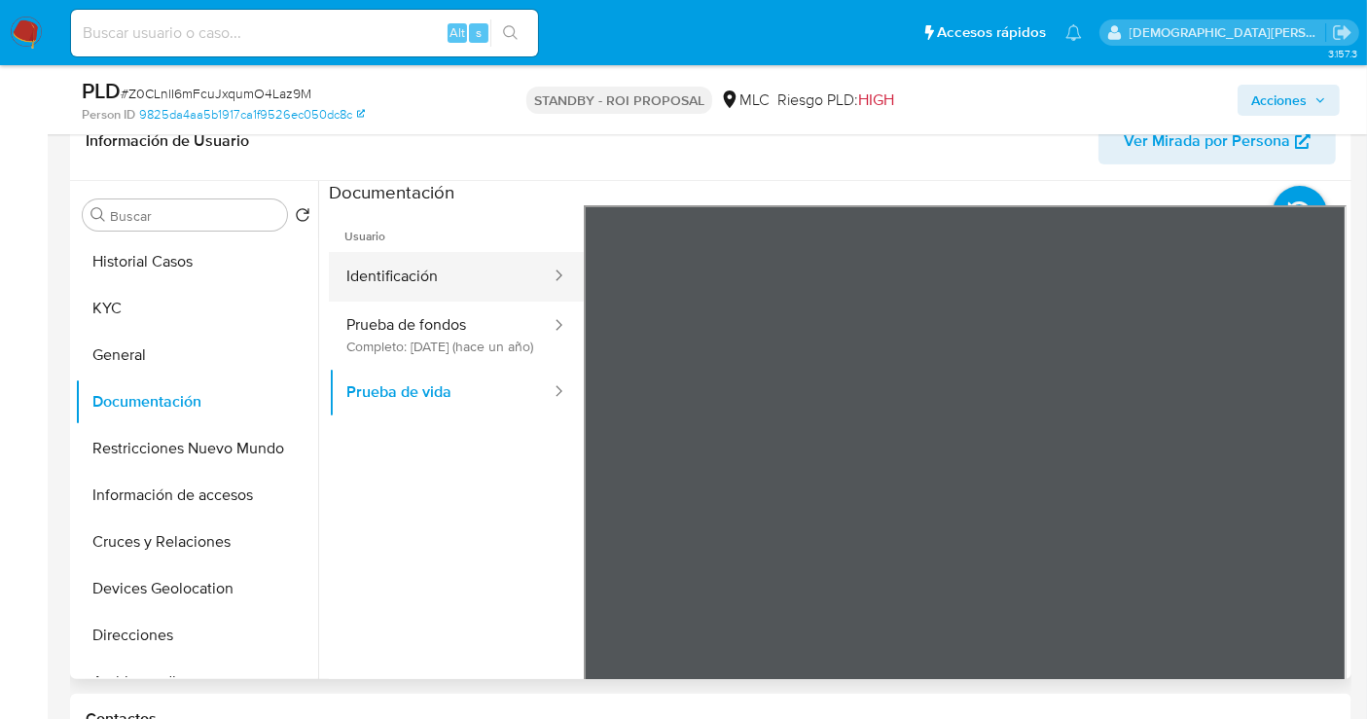
click at [467, 270] on button "Identificación" at bounding box center [441, 277] width 224 height 50
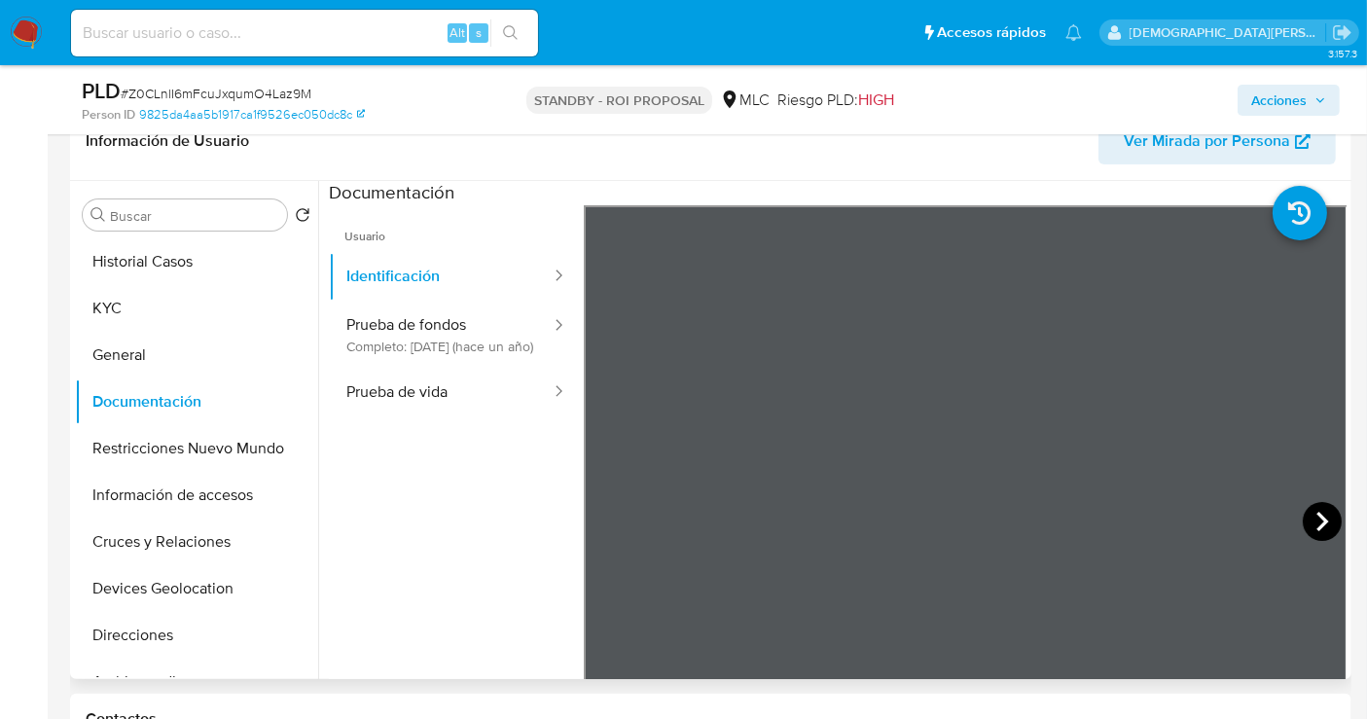
click at [1244, 522] on icon at bounding box center [1322, 521] width 39 height 39
click at [216, 303] on button "KYC" at bounding box center [189, 308] width 228 height 47
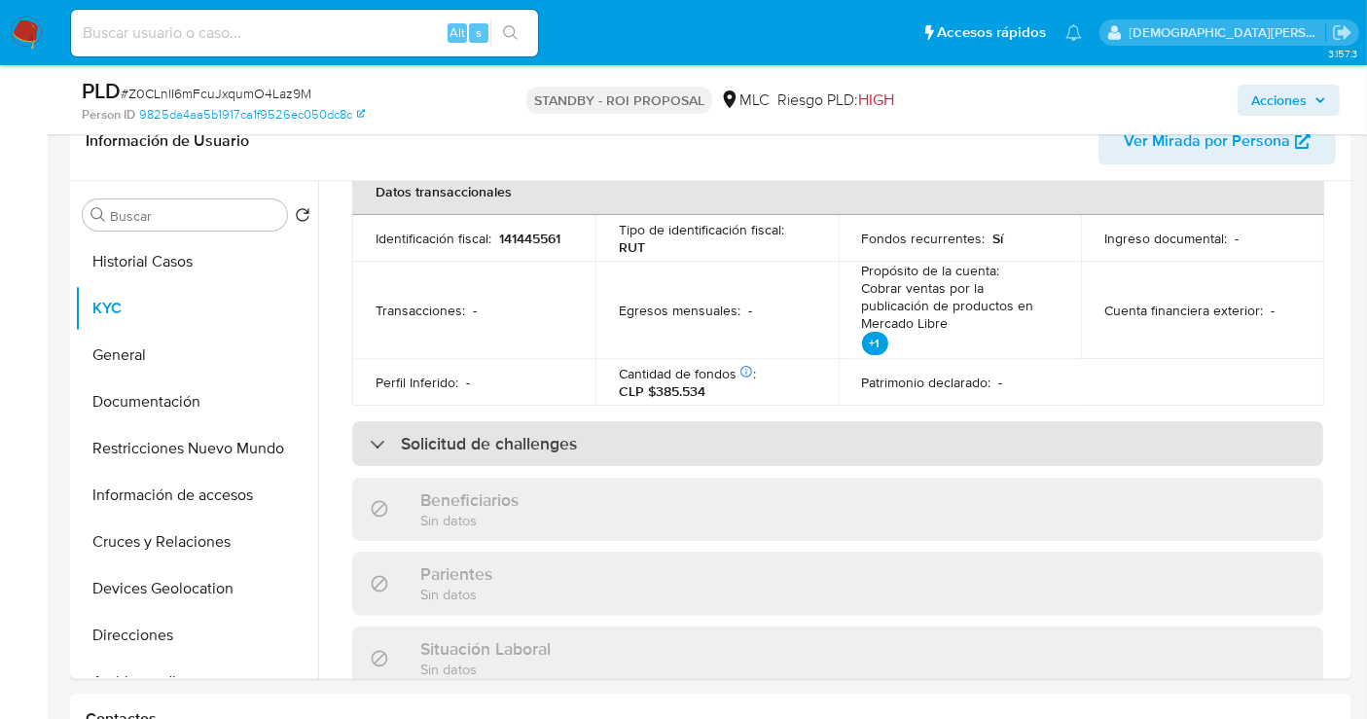
scroll to position [1081, 0]
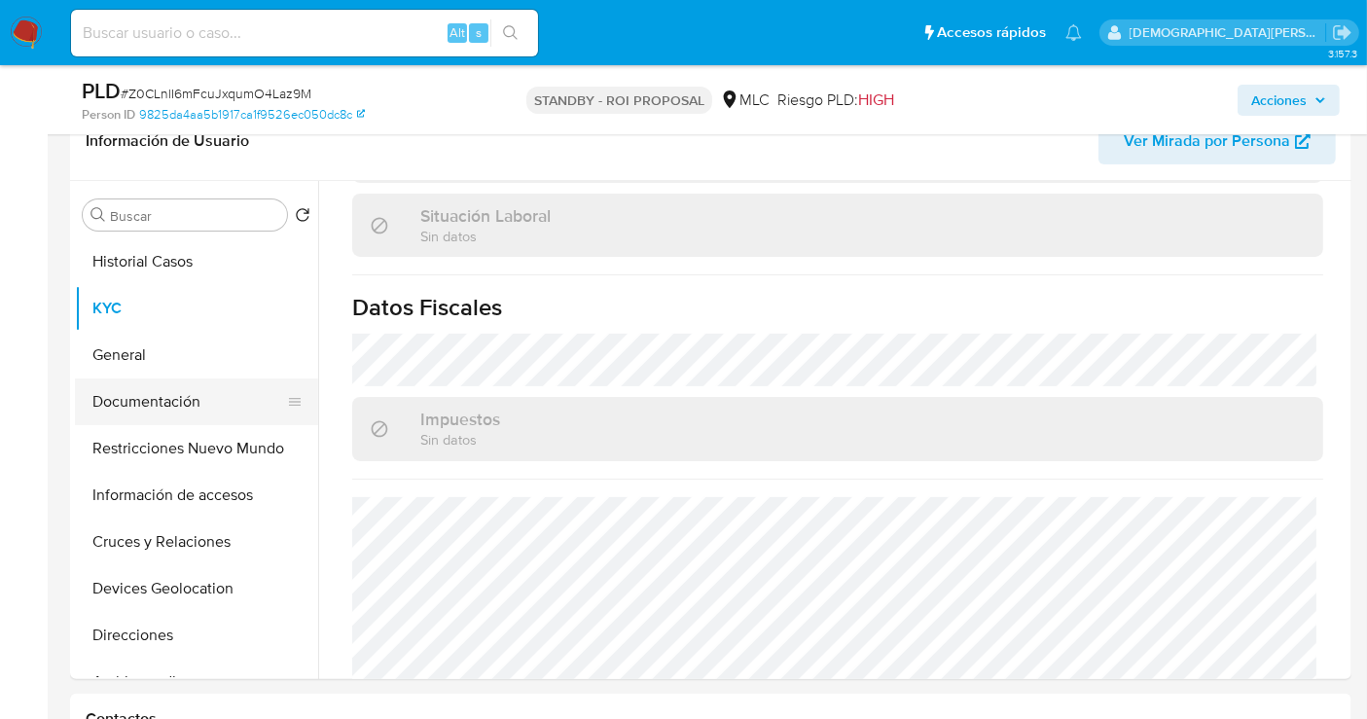
click at [150, 415] on button "Documentación" at bounding box center [189, 401] width 228 height 47
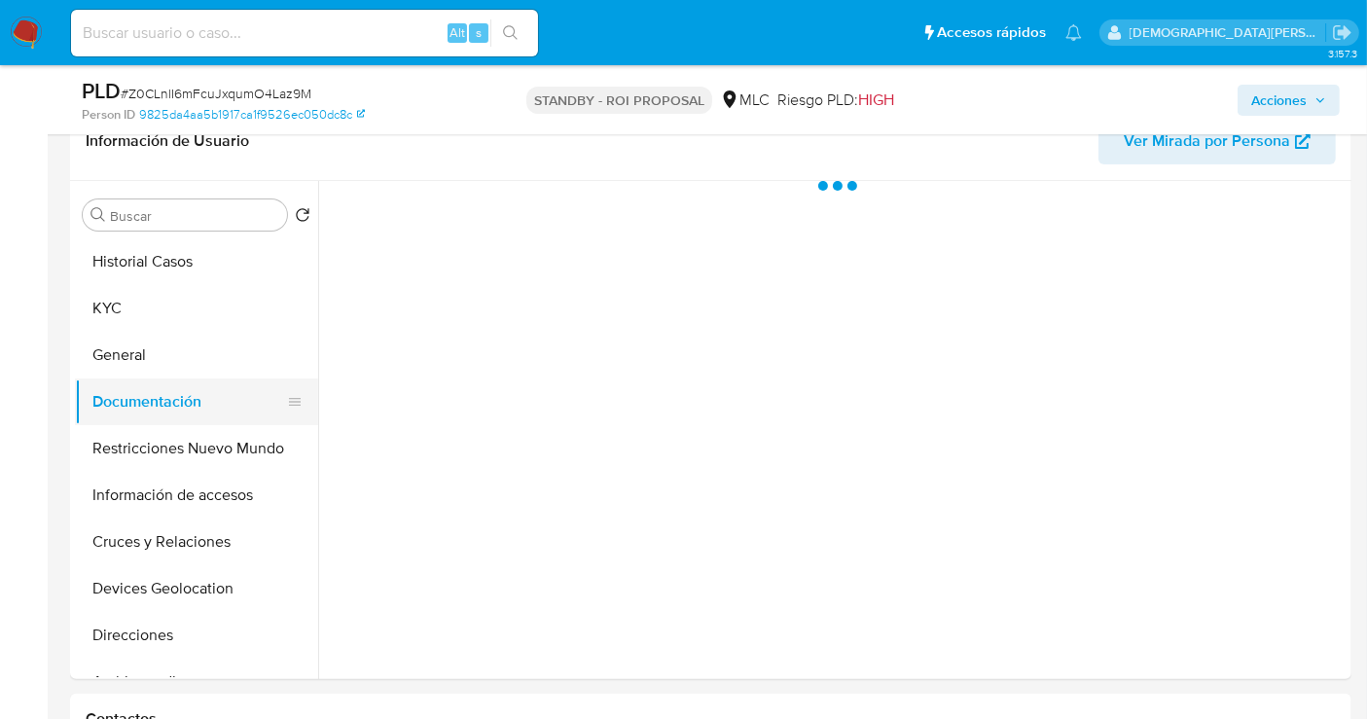
scroll to position [0, 0]
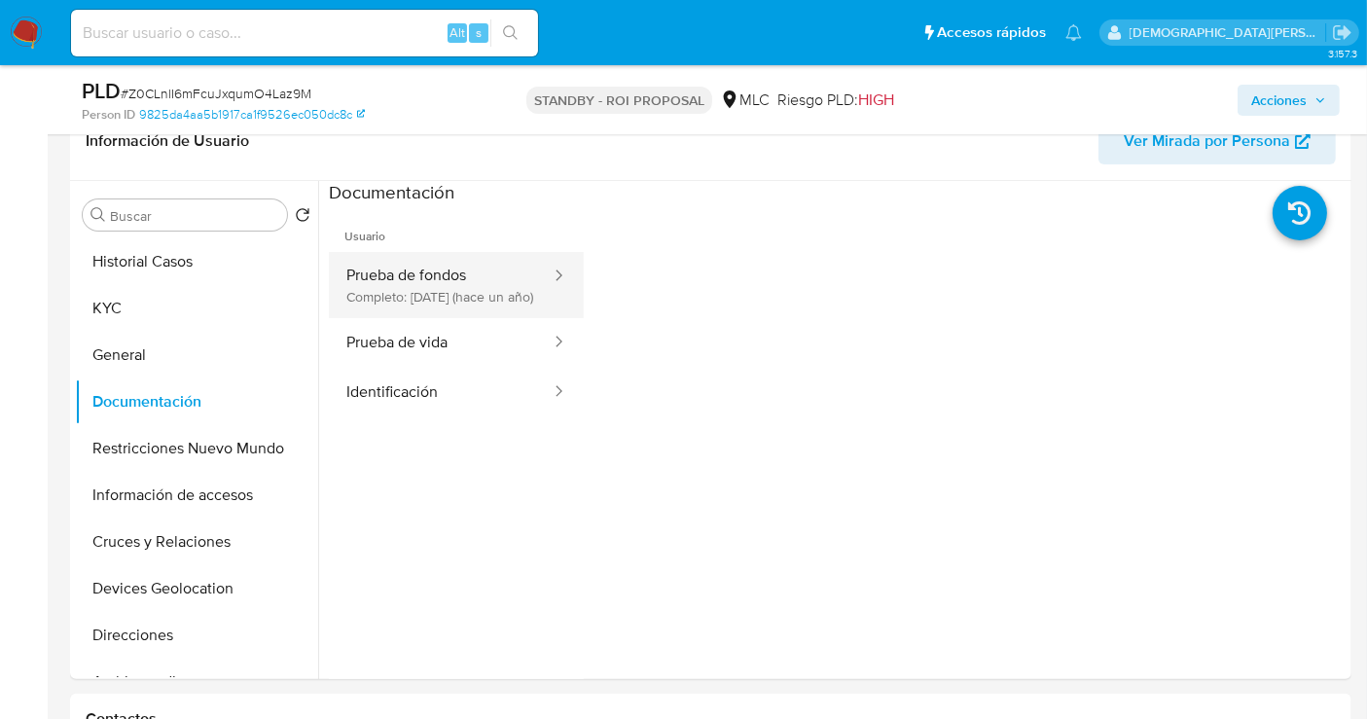
click at [430, 278] on button "Prueba de fondos Completo: [DATE] (hace un año)" at bounding box center [441, 285] width 224 height 66
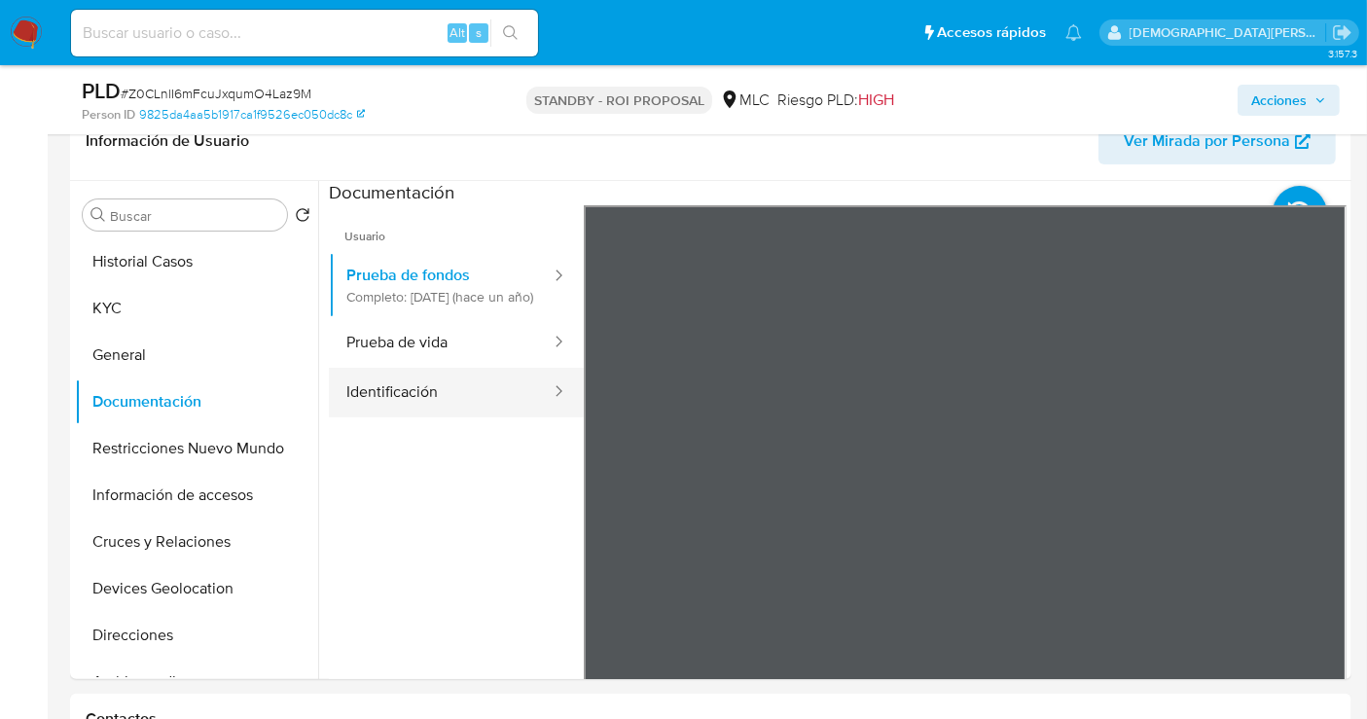
click at [448, 399] on button "Identificación" at bounding box center [441, 393] width 224 height 50
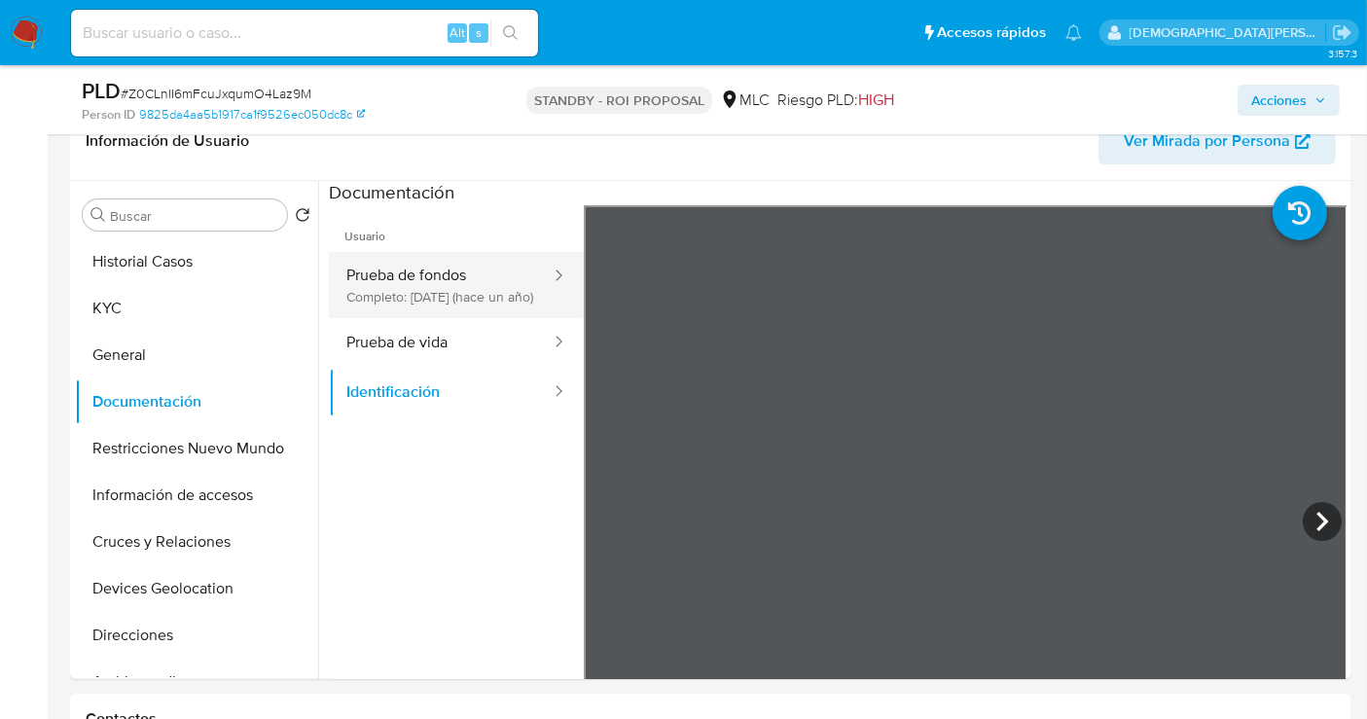
click at [411, 262] on button "Prueba de fondos Completo: [DATE] (hace un año)" at bounding box center [441, 285] width 224 height 66
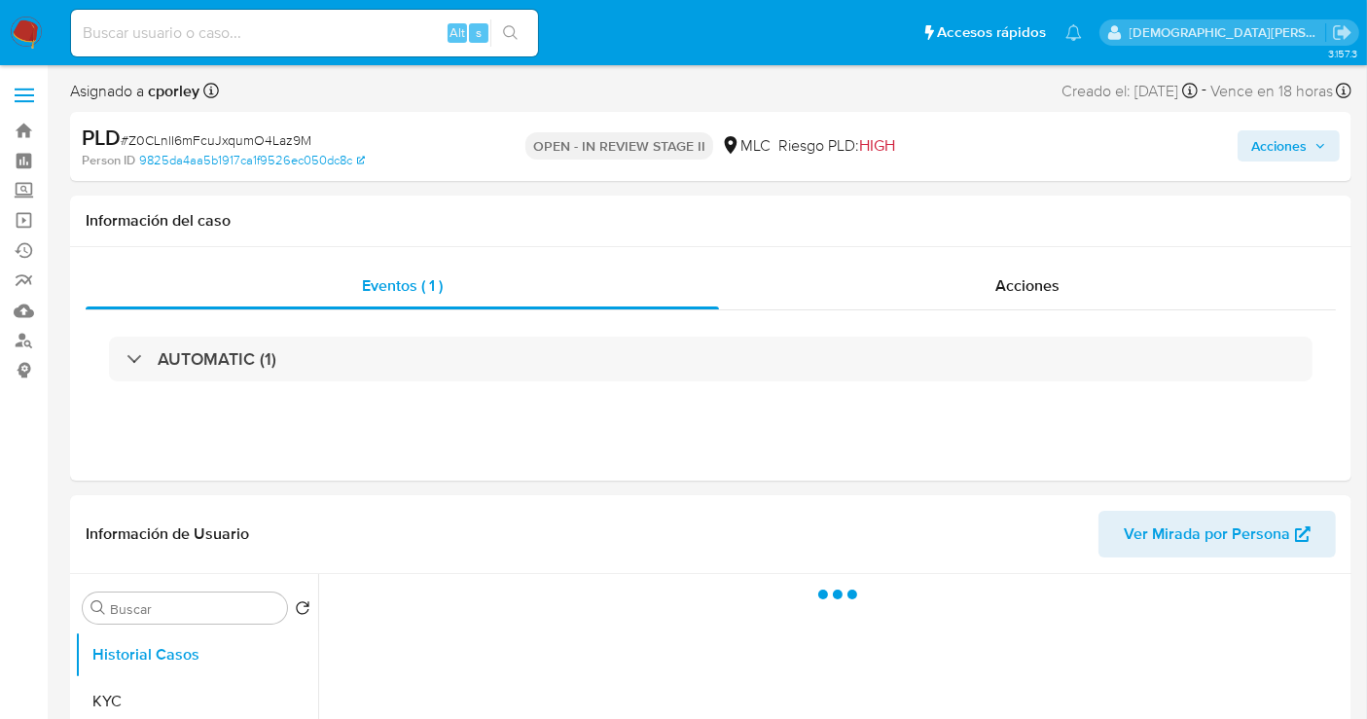
drag, startPoint x: 1276, startPoint y: 146, endPoint x: 1195, endPoint y: 163, distance: 82.6
click at [1276, 146] on span "Acciones" at bounding box center [1278, 145] width 55 height 31
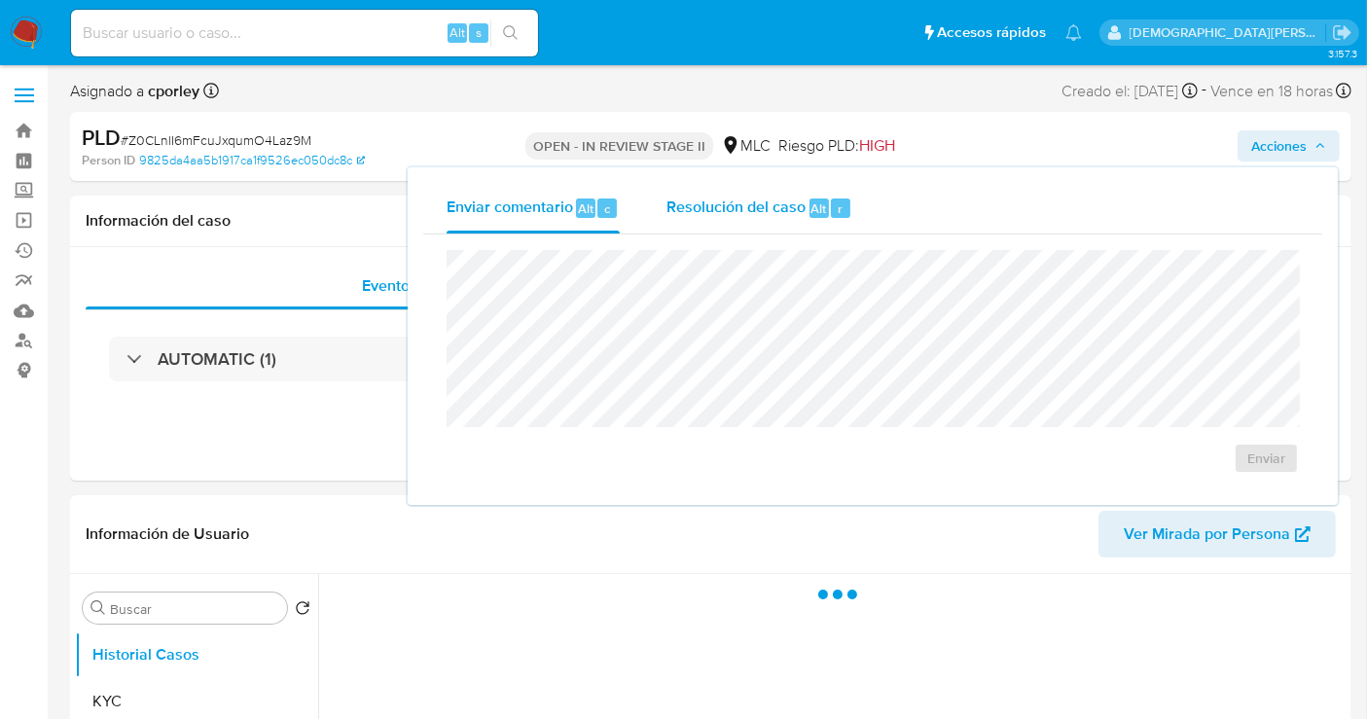
click at [688, 200] on span "Resolución del caso" at bounding box center [735, 208] width 139 height 22
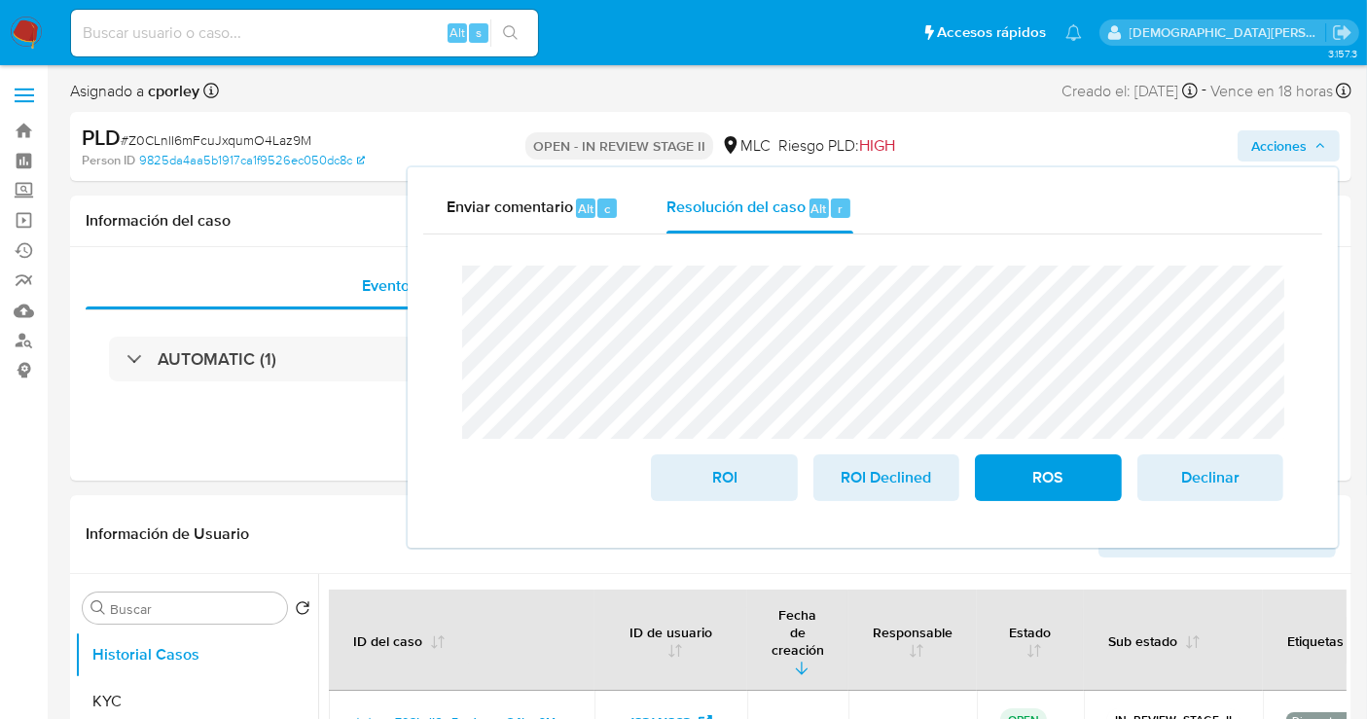
select select "10"
click at [1016, 479] on span "ROS" at bounding box center [1047, 477] width 95 height 43
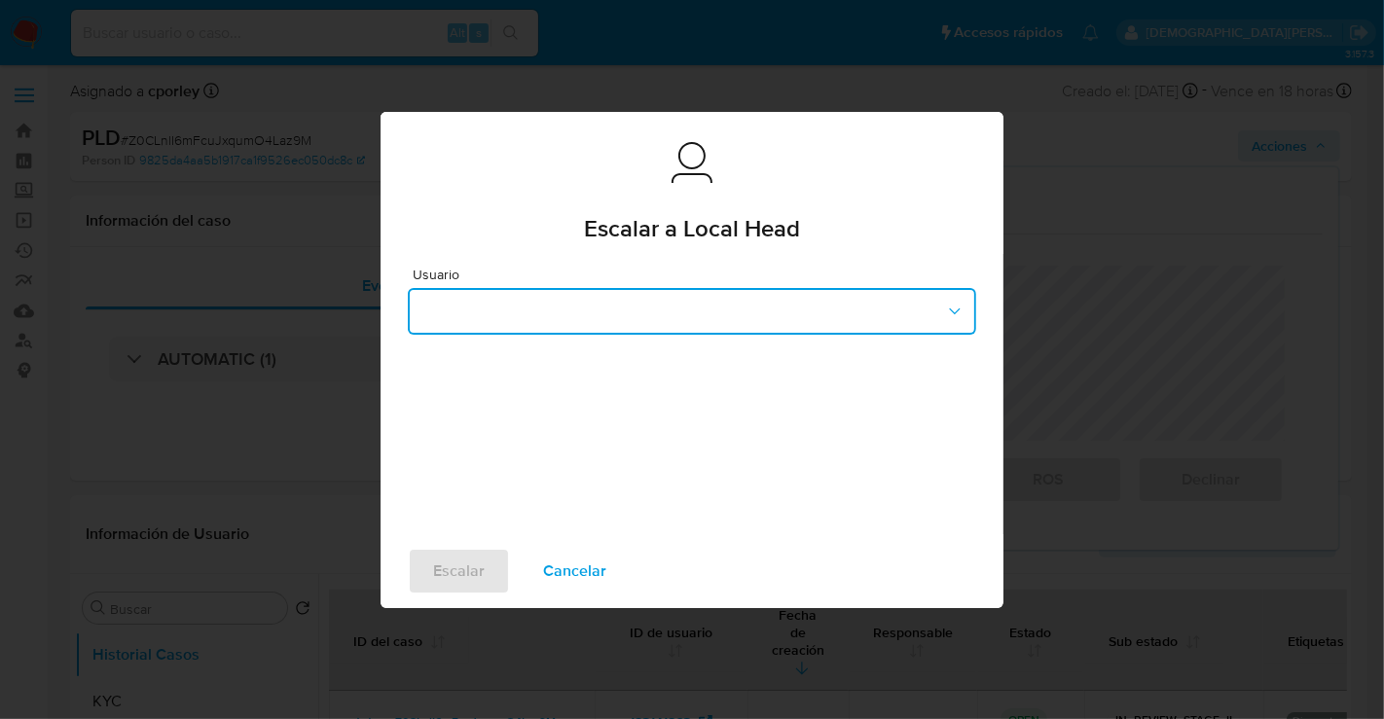
click at [532, 306] on button "button" at bounding box center [692, 311] width 568 height 47
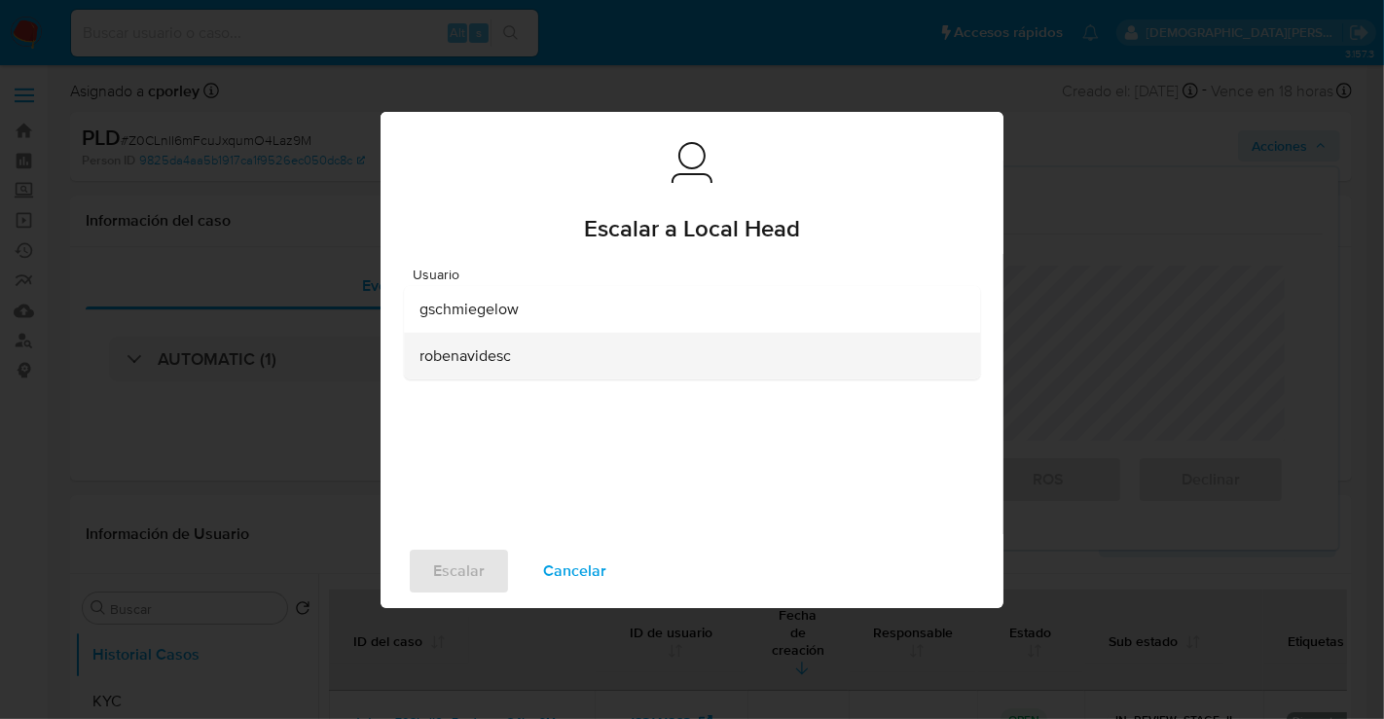
click at [491, 362] on span "robenavidesc" at bounding box center [464, 354] width 91 height 19
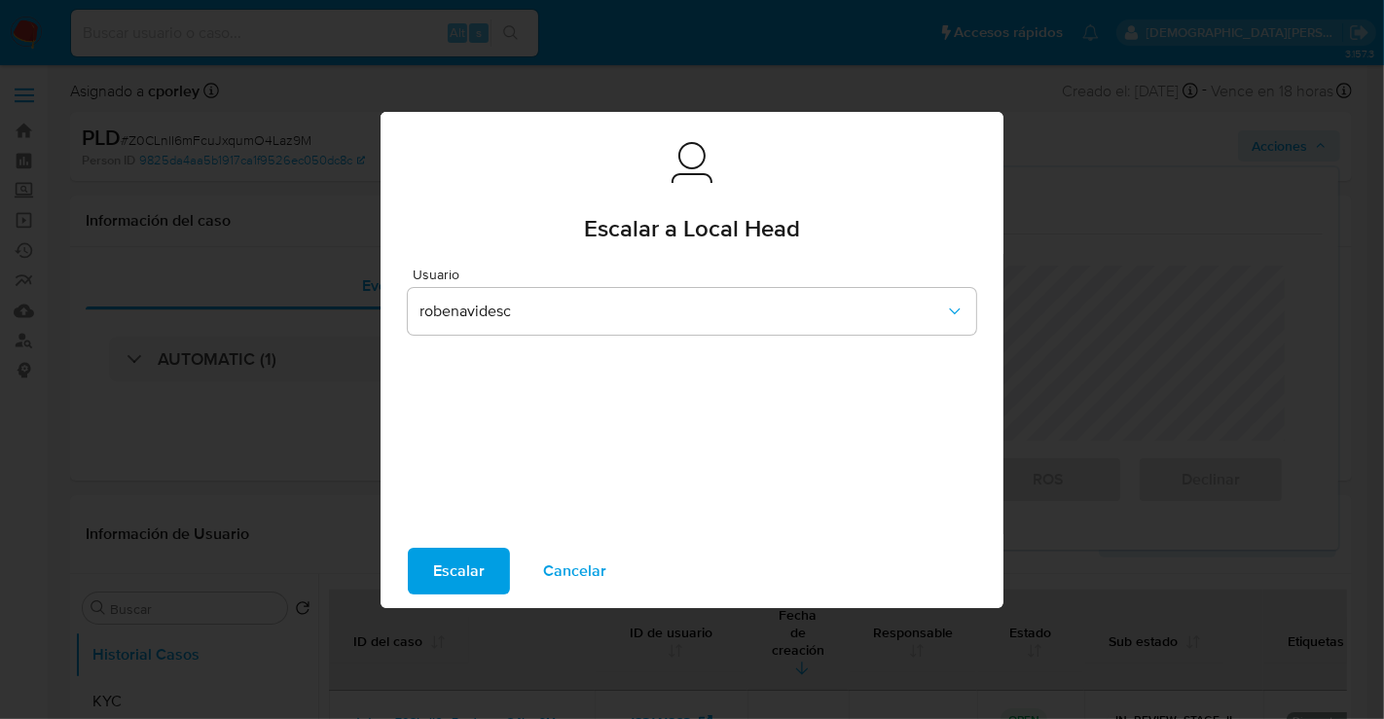
click at [427, 557] on button "Escalar" at bounding box center [459, 571] width 102 height 47
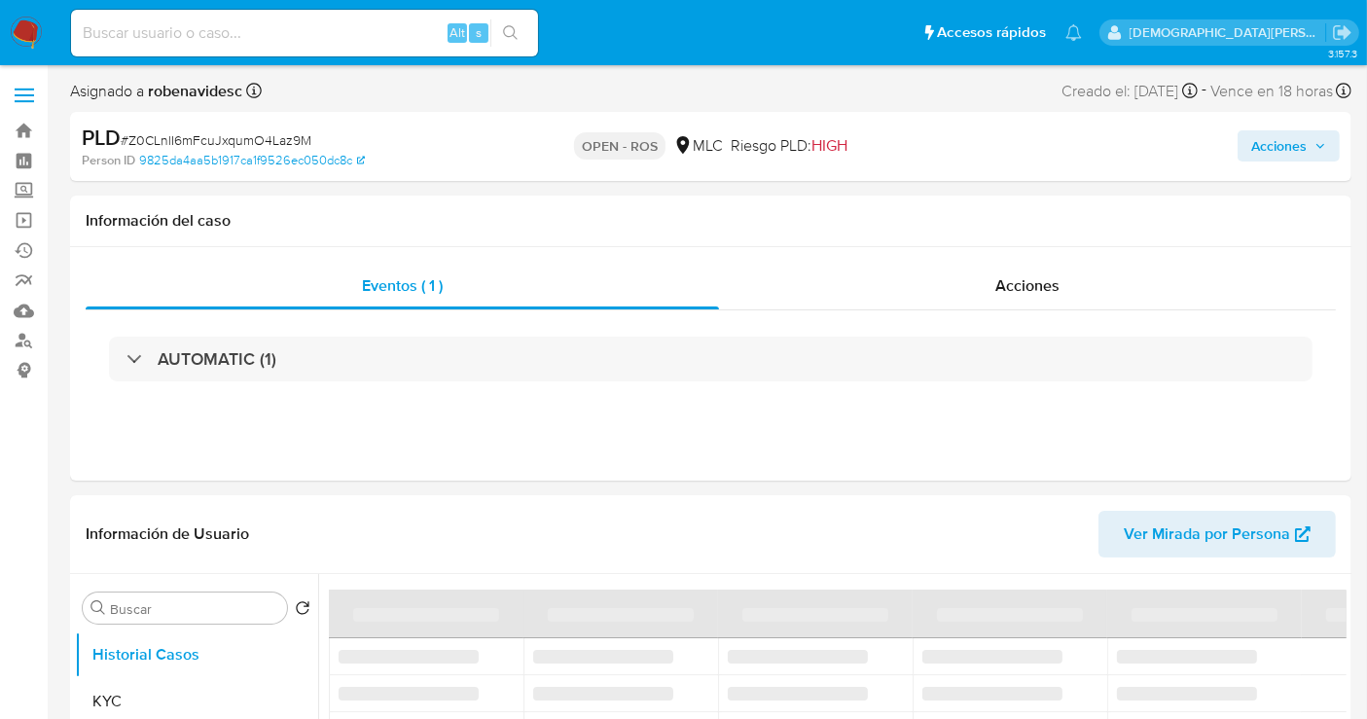
select select "10"
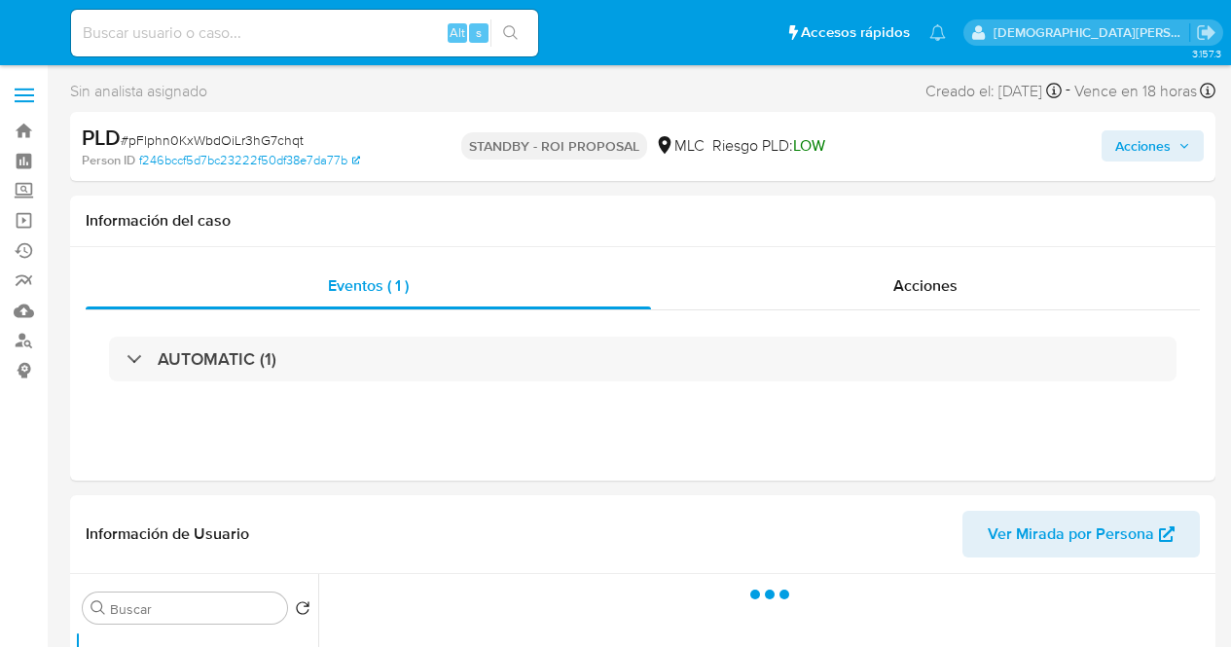
select select "10"
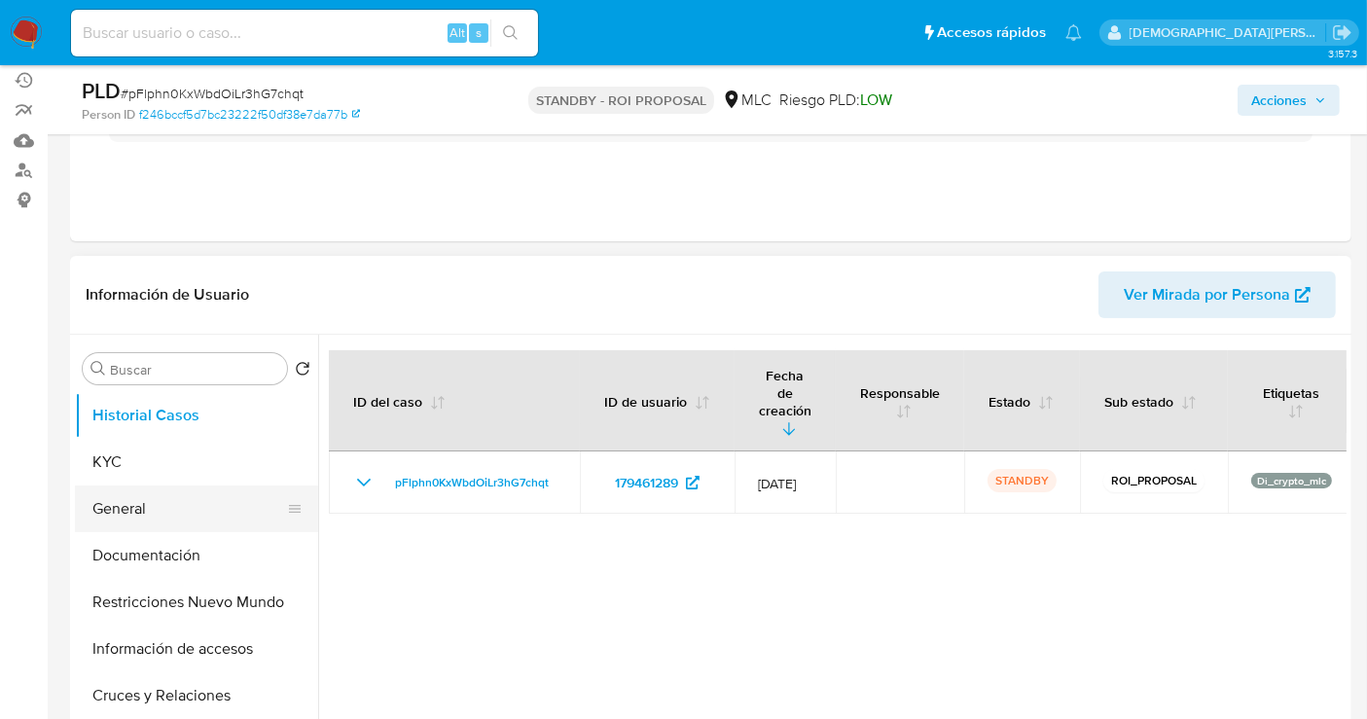
scroll to position [216, 0]
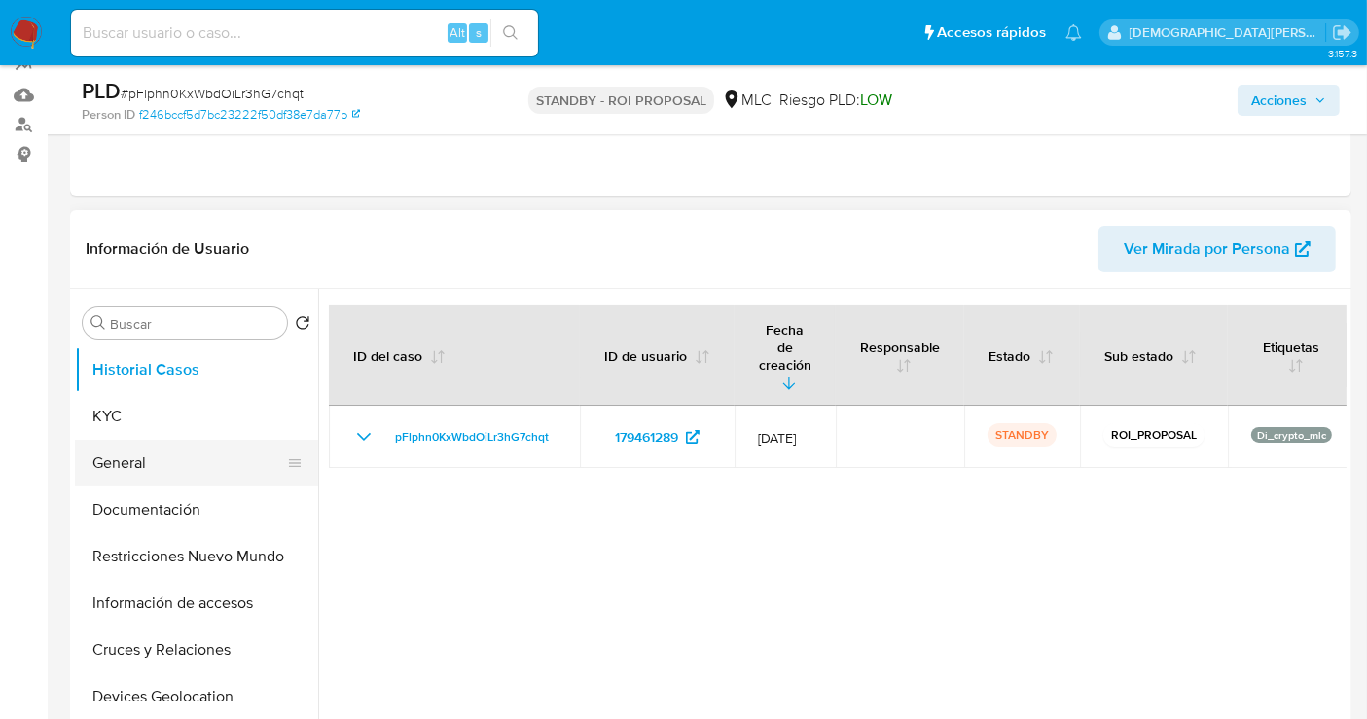
click at [137, 459] on button "General" at bounding box center [189, 463] width 228 height 47
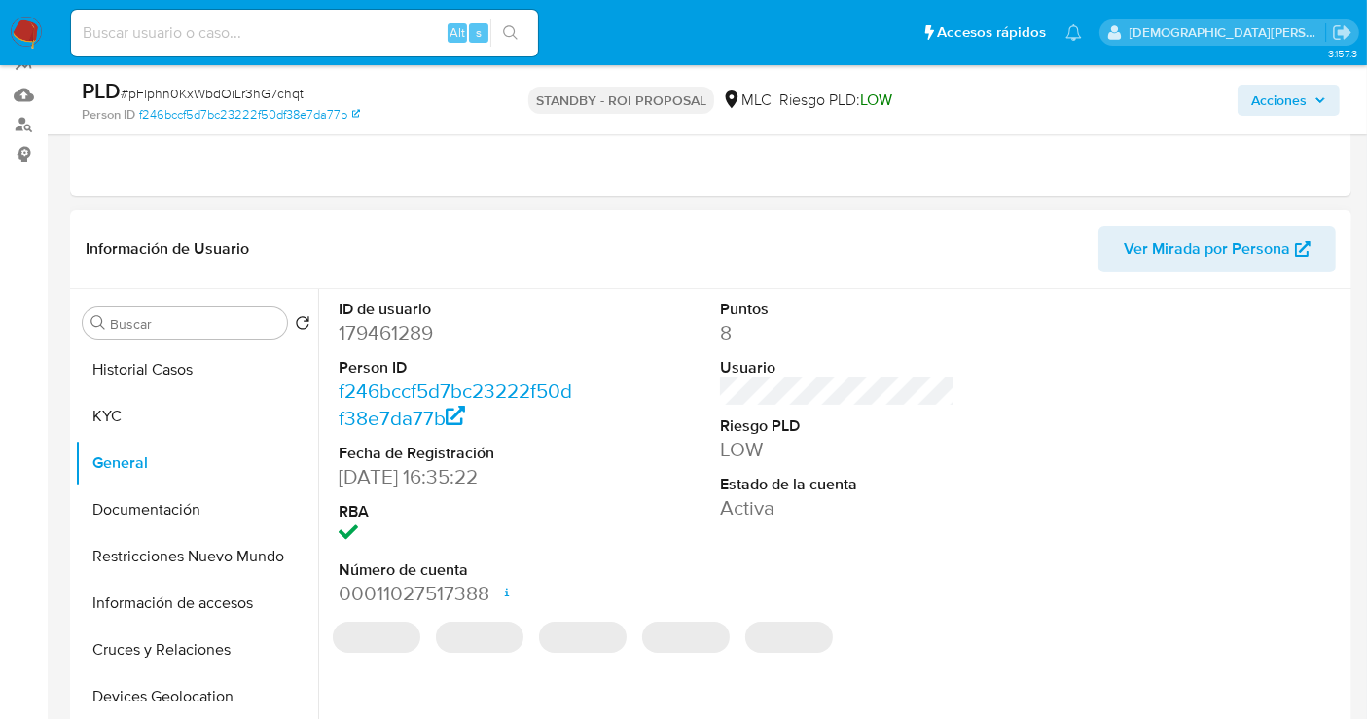
click at [358, 324] on dd "179461289" at bounding box center [456, 332] width 235 height 27
copy dd "179461289"
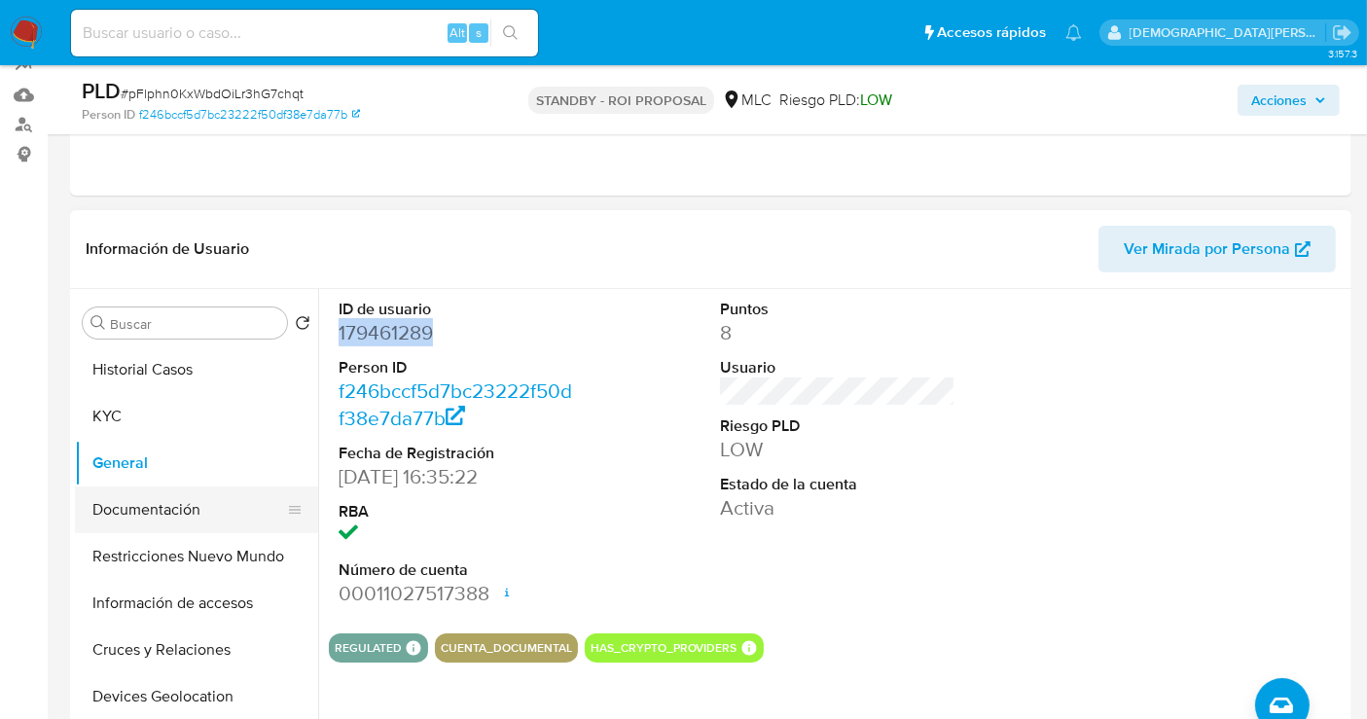
click at [190, 511] on button "Documentación" at bounding box center [189, 509] width 228 height 47
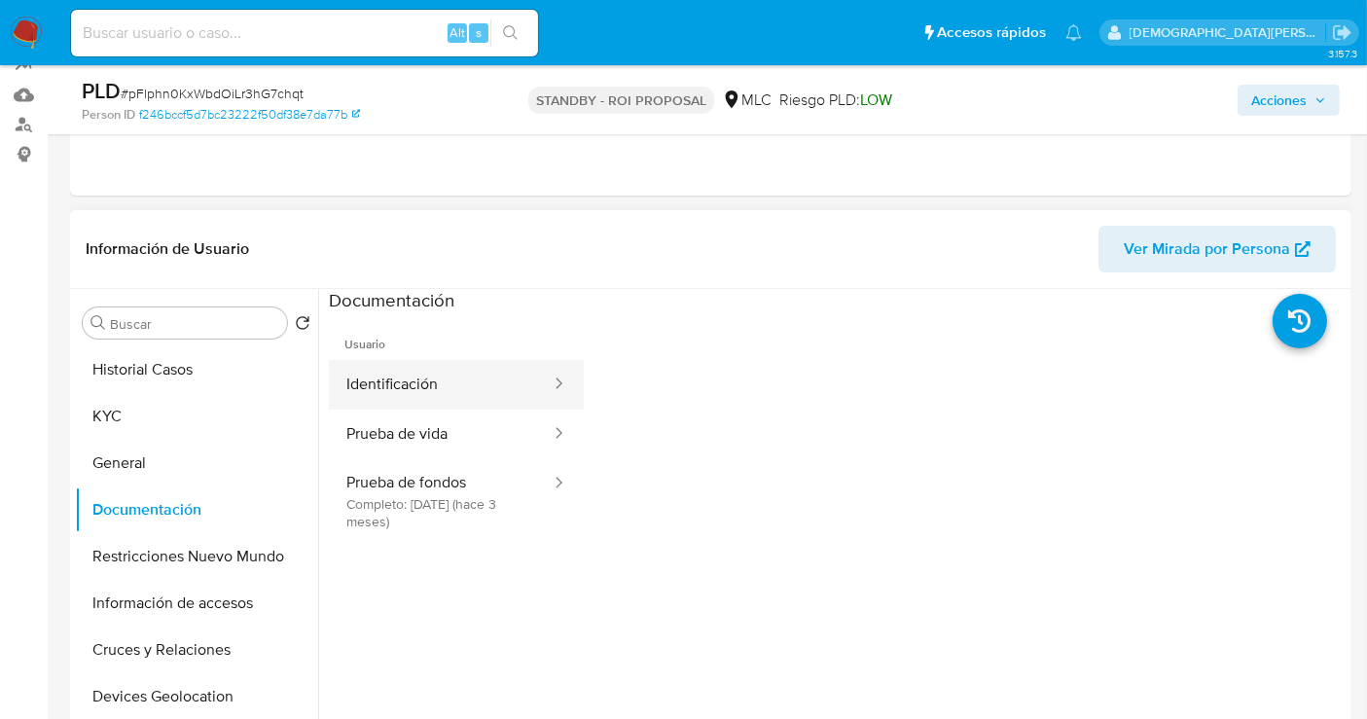
drag, startPoint x: 488, startPoint y: 388, endPoint x: 497, endPoint y: 381, distance: 11.1
click at [489, 388] on button "Identificación" at bounding box center [441, 385] width 224 height 50
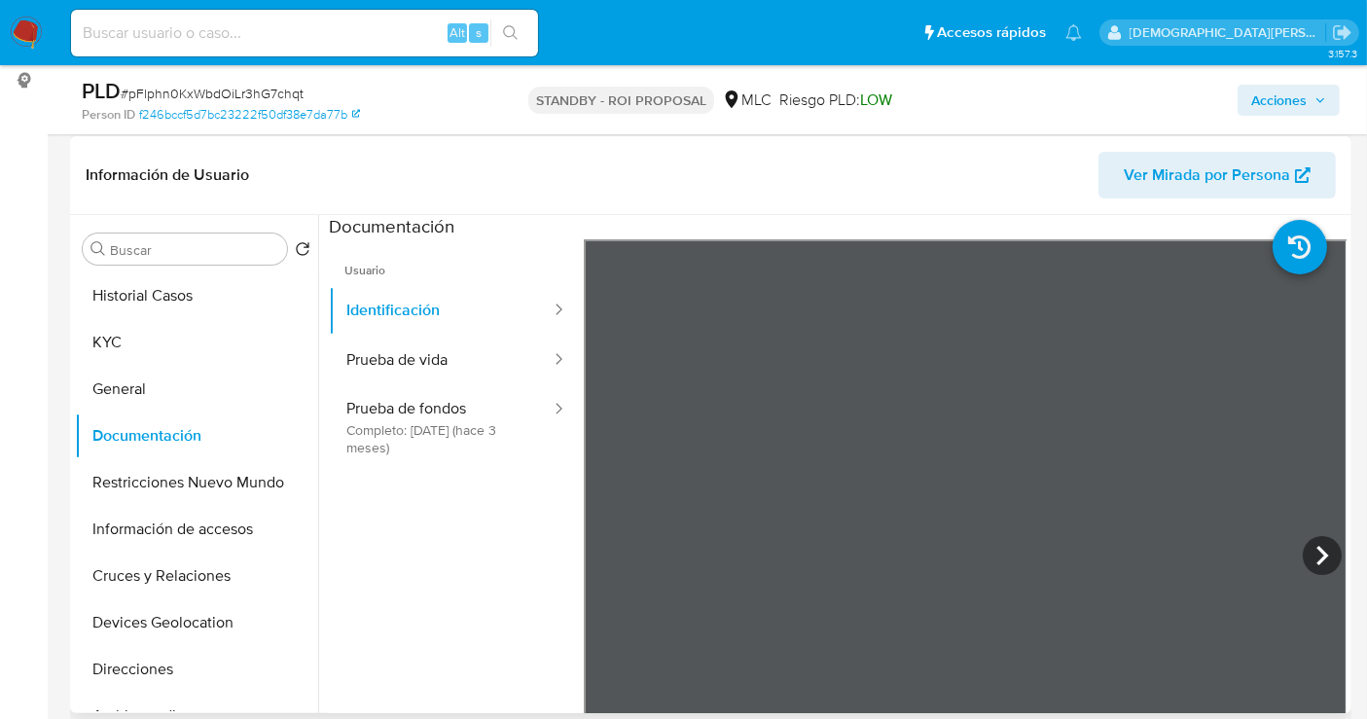
scroll to position [324, 0]
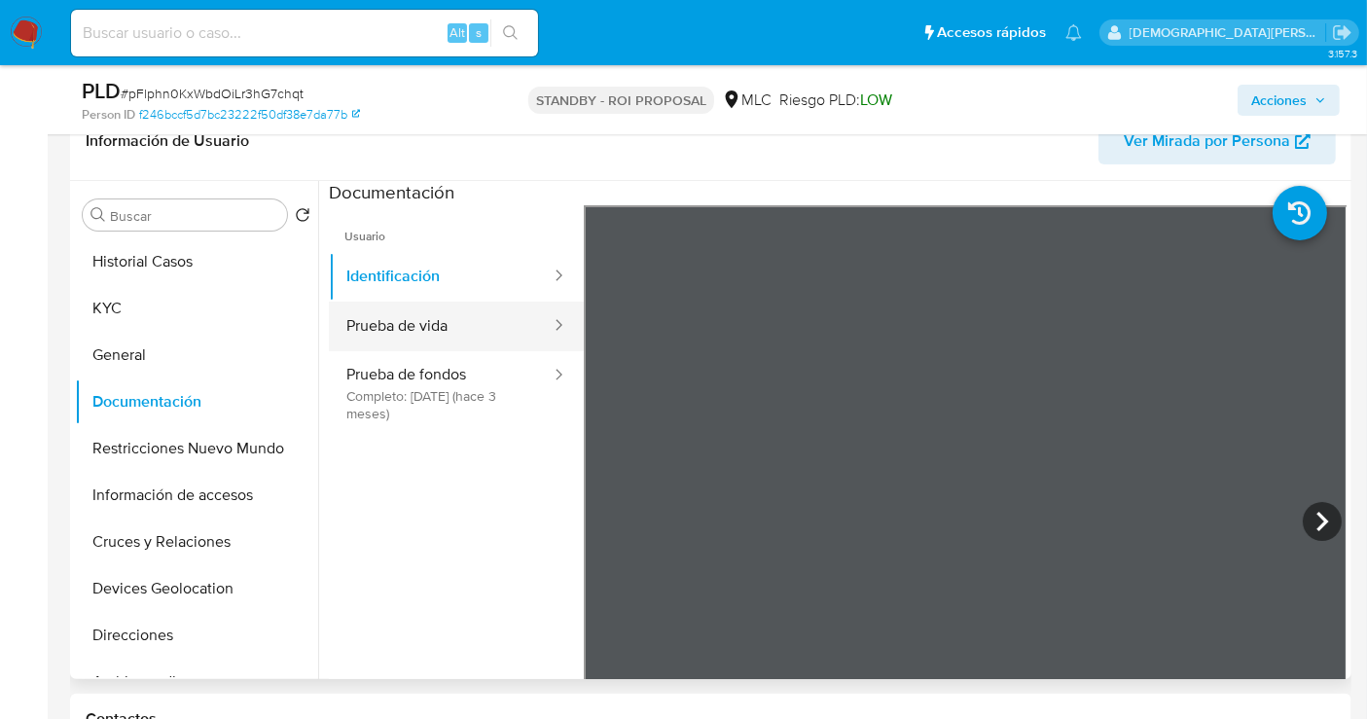
click at [367, 314] on button "Prueba de vida" at bounding box center [441, 327] width 224 height 50
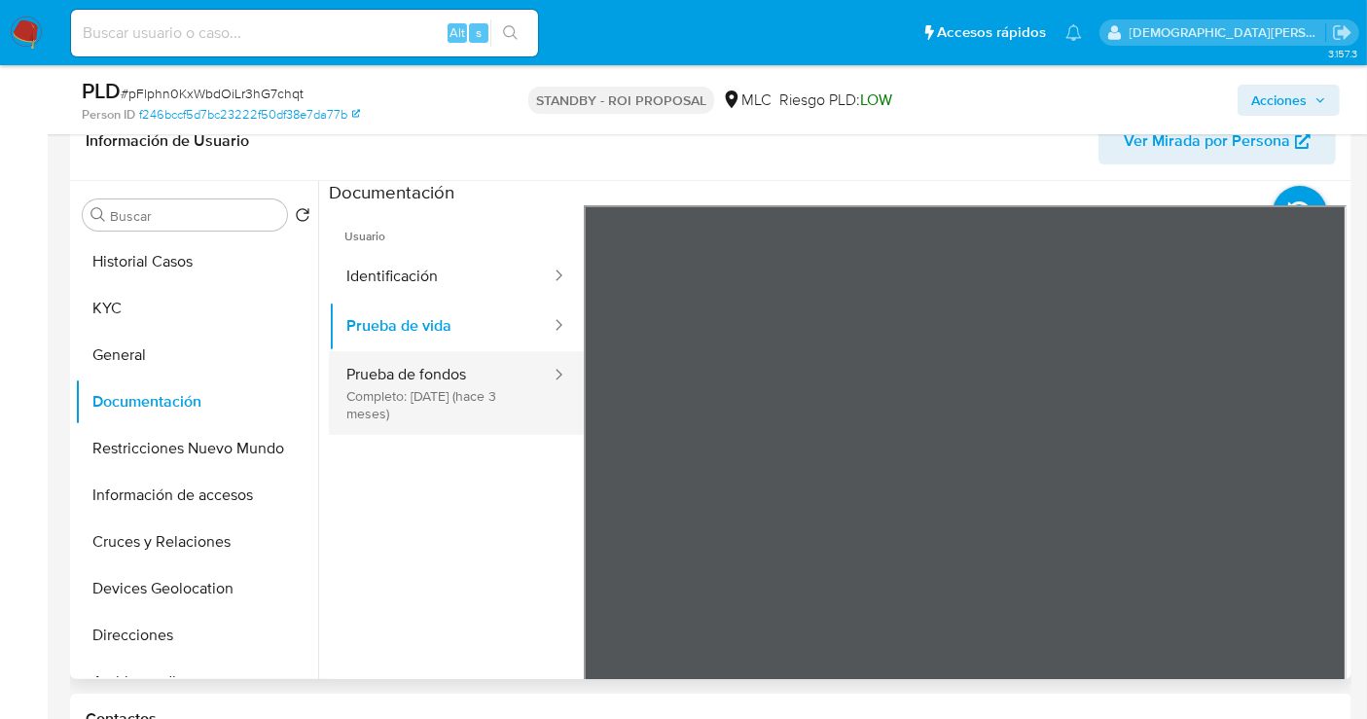
click at [474, 401] on button "Prueba de fondos Completo: 12/06/2025 (hace 3 meses)" at bounding box center [441, 393] width 224 height 84
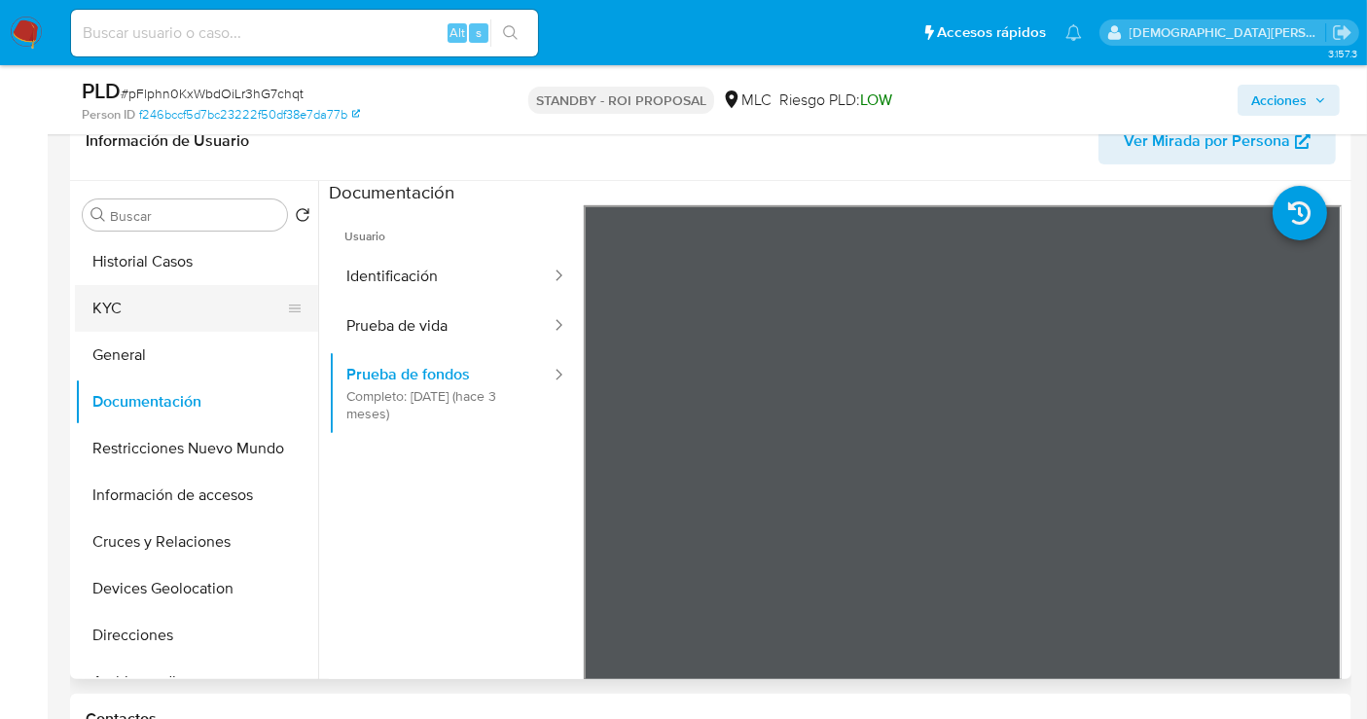
click at [205, 285] on button "KYC" at bounding box center [189, 308] width 228 height 47
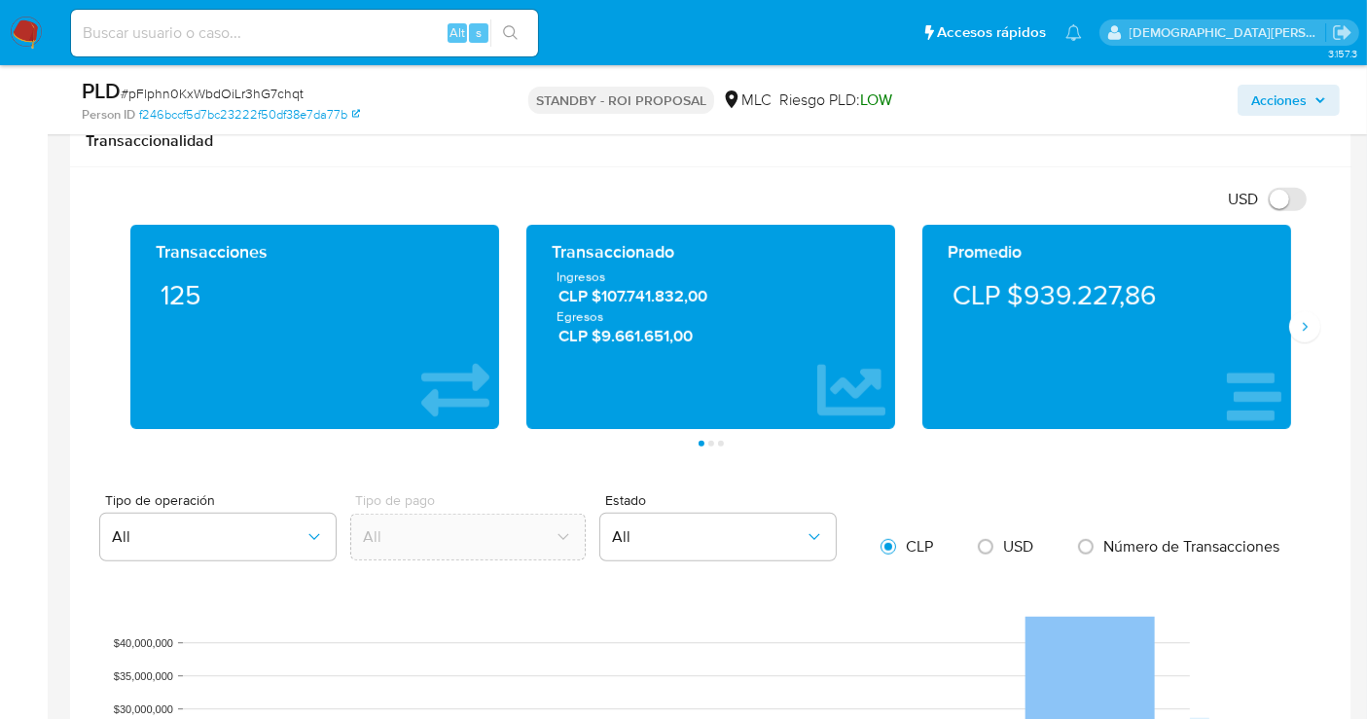
scroll to position [648, 0]
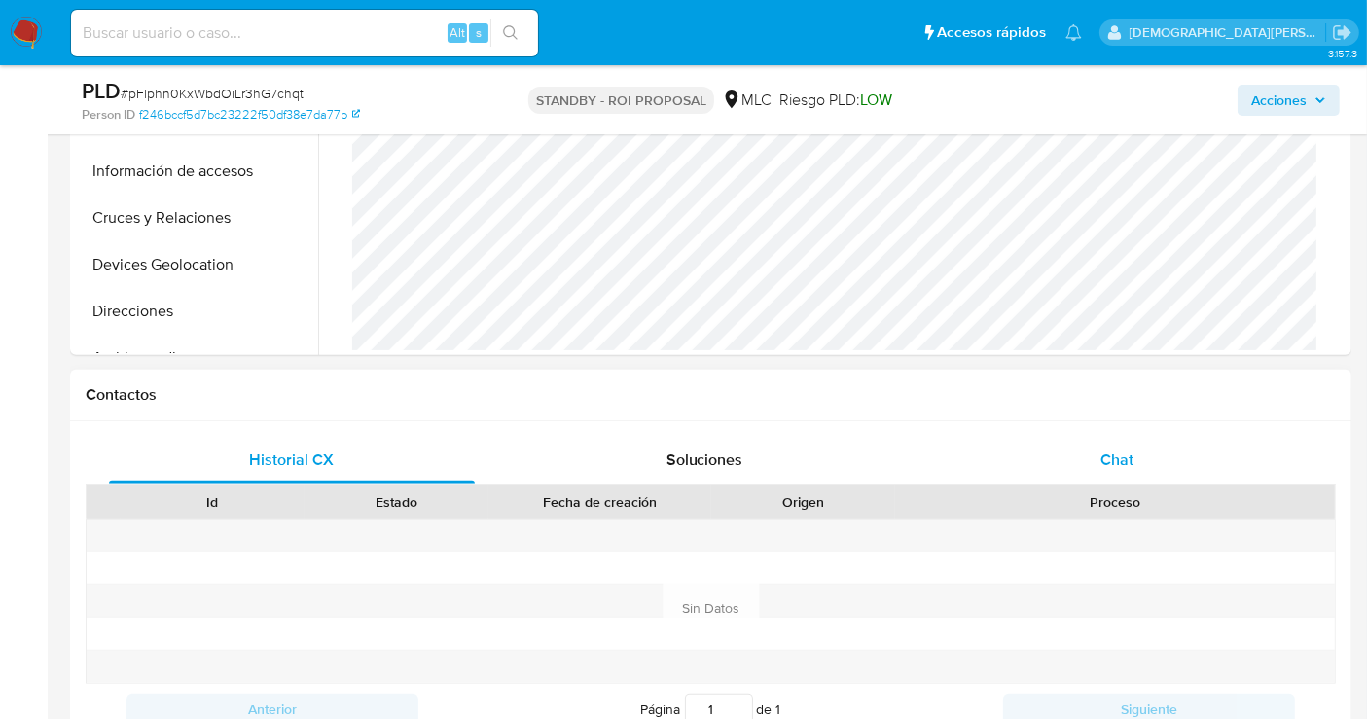
click at [1099, 452] on div "Chat" at bounding box center [1117, 460] width 366 height 47
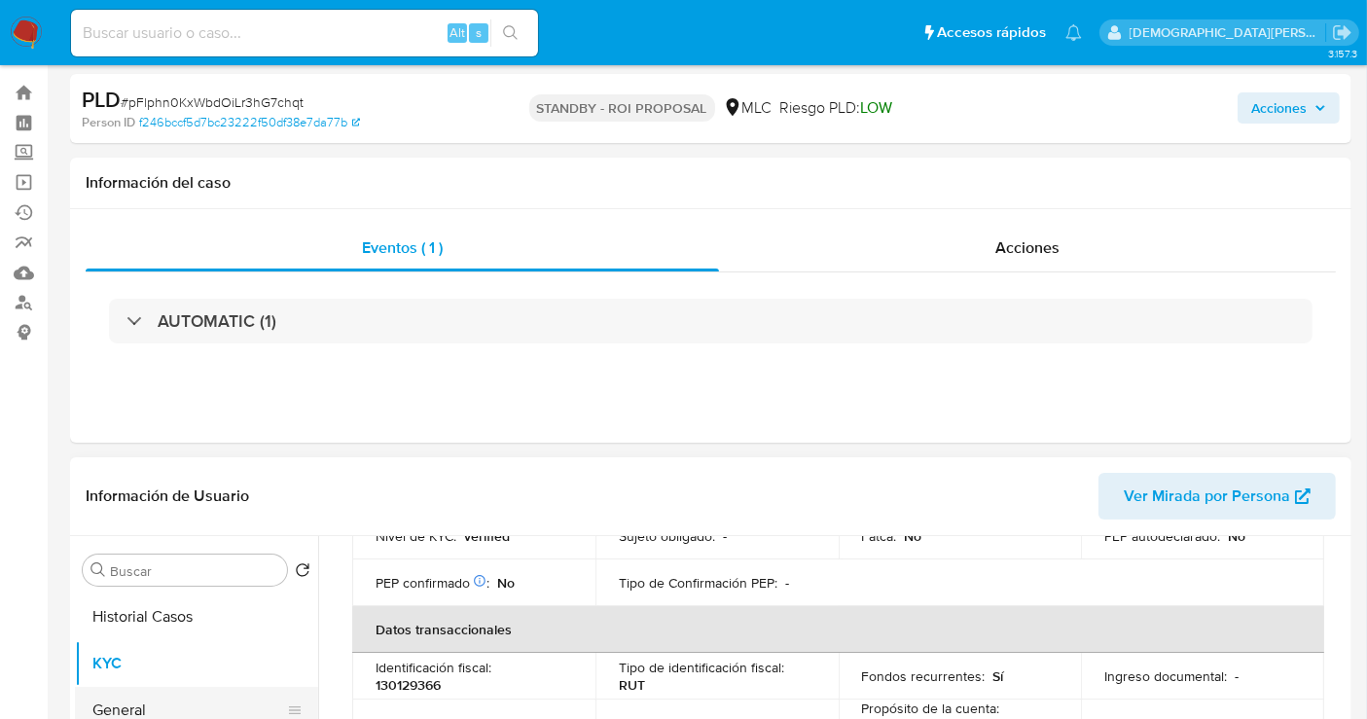
scroll to position [216, 0]
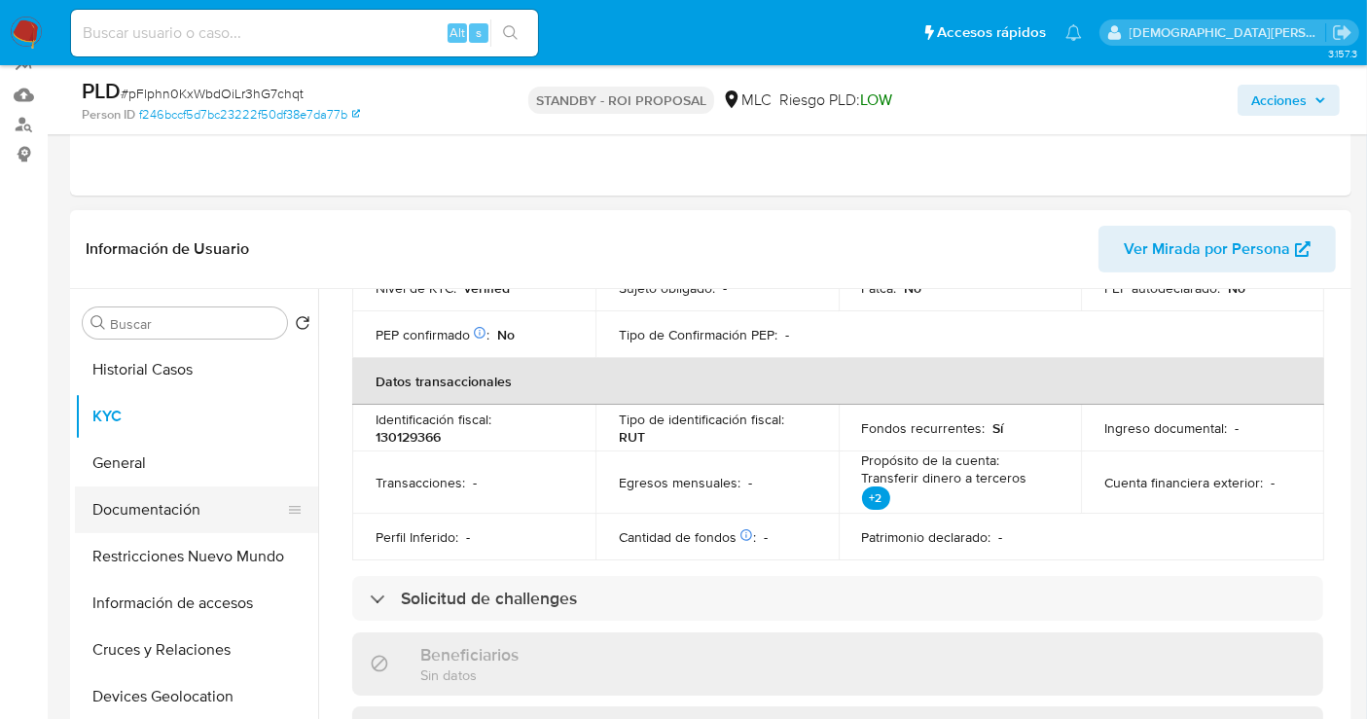
click at [129, 502] on button "Documentación" at bounding box center [189, 509] width 228 height 47
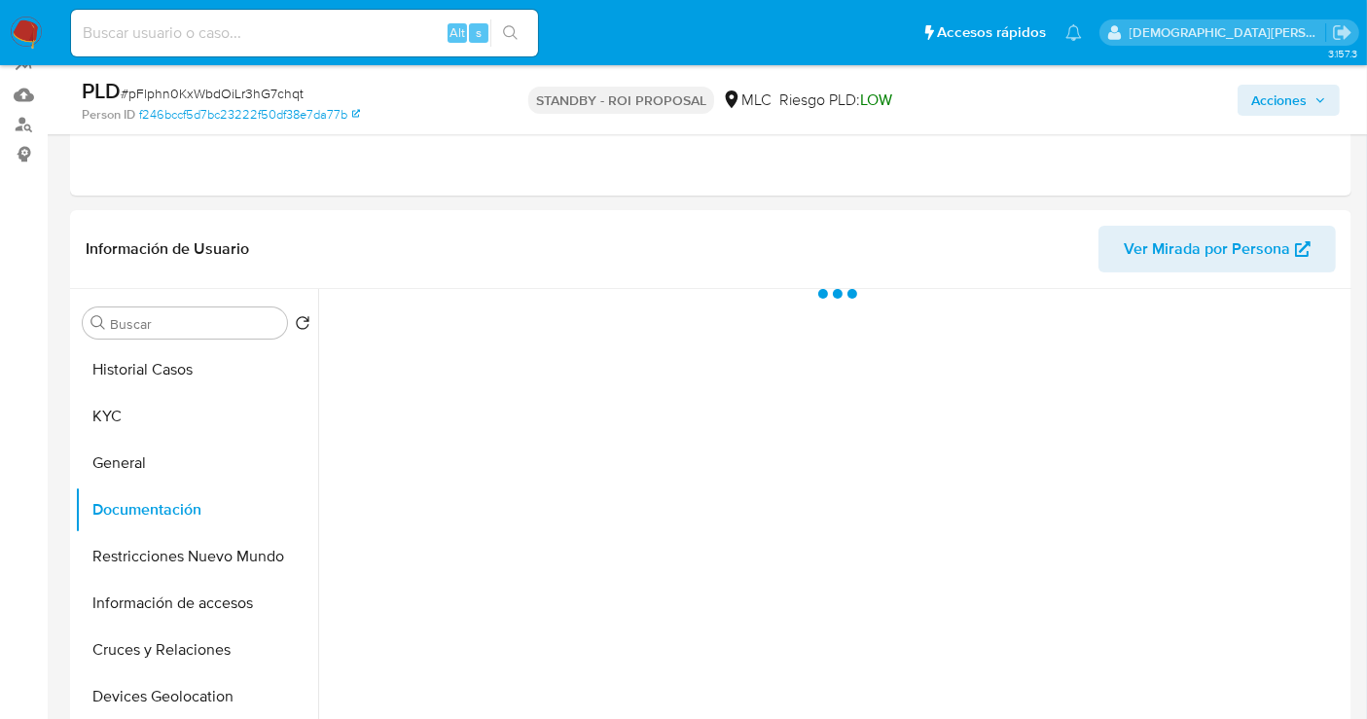
scroll to position [0, 0]
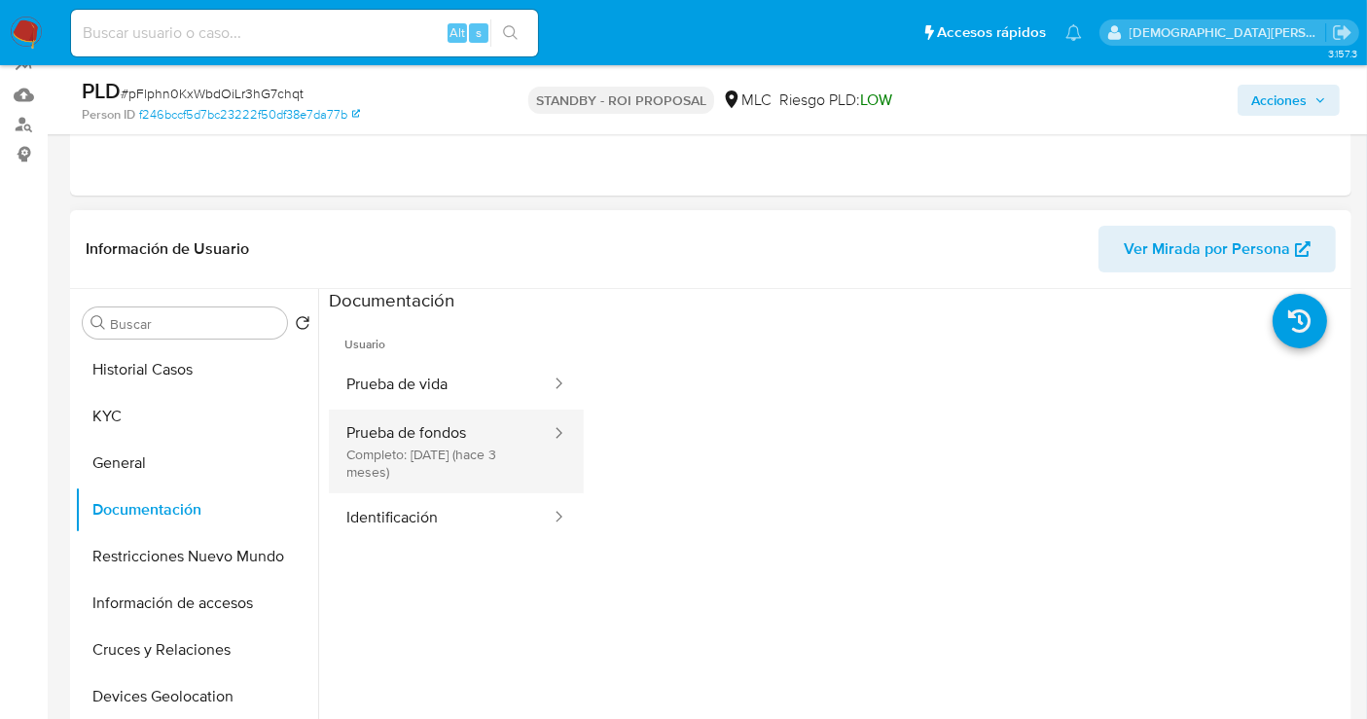
click at [457, 442] on button "Prueba de fondos Completo: 12/06/2025 (hace 3 meses)" at bounding box center [441, 452] width 224 height 84
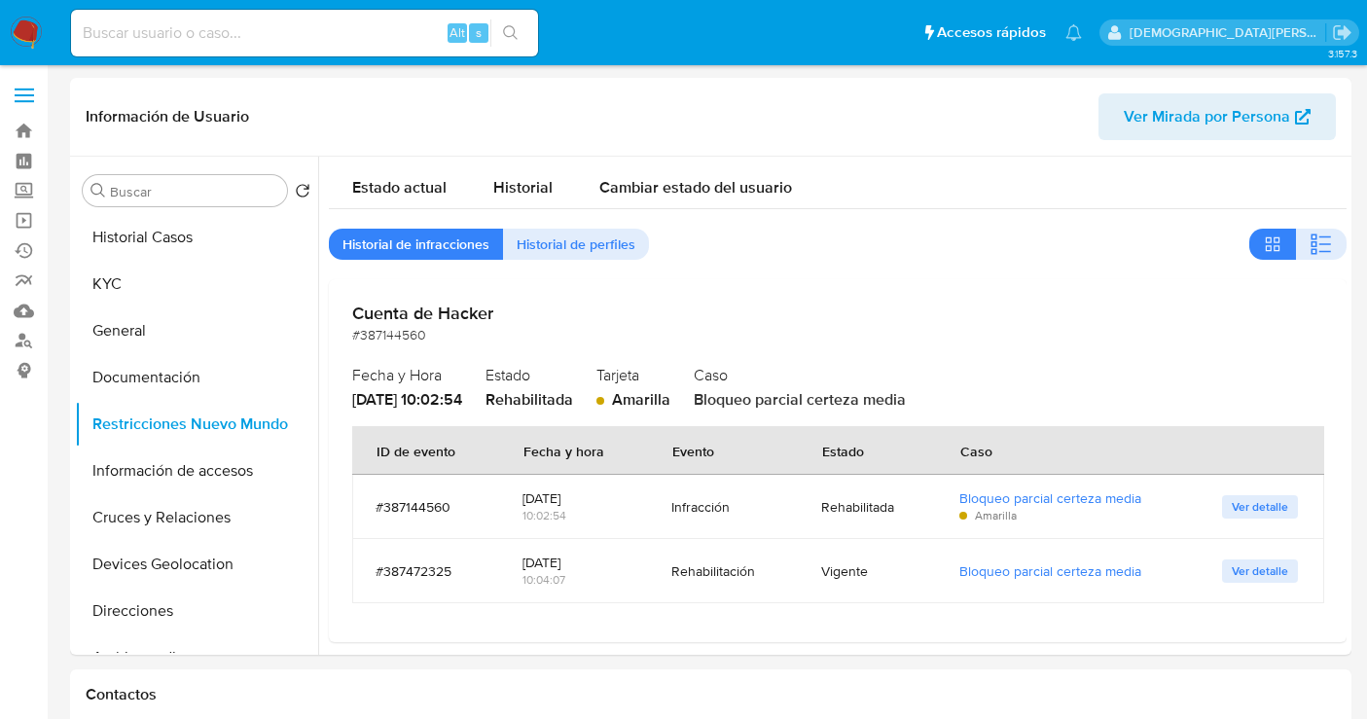
select select "10"
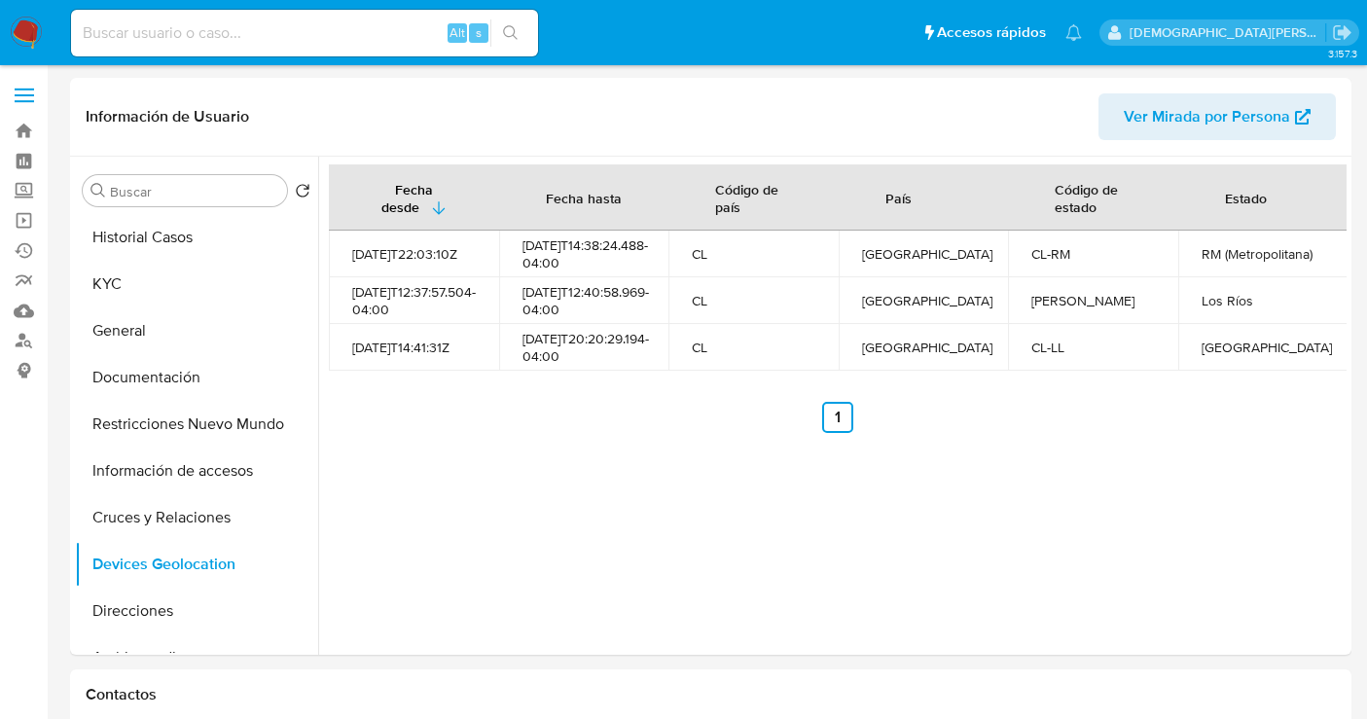
select select "10"
click at [126, 382] on button "Documentación" at bounding box center [189, 377] width 228 height 47
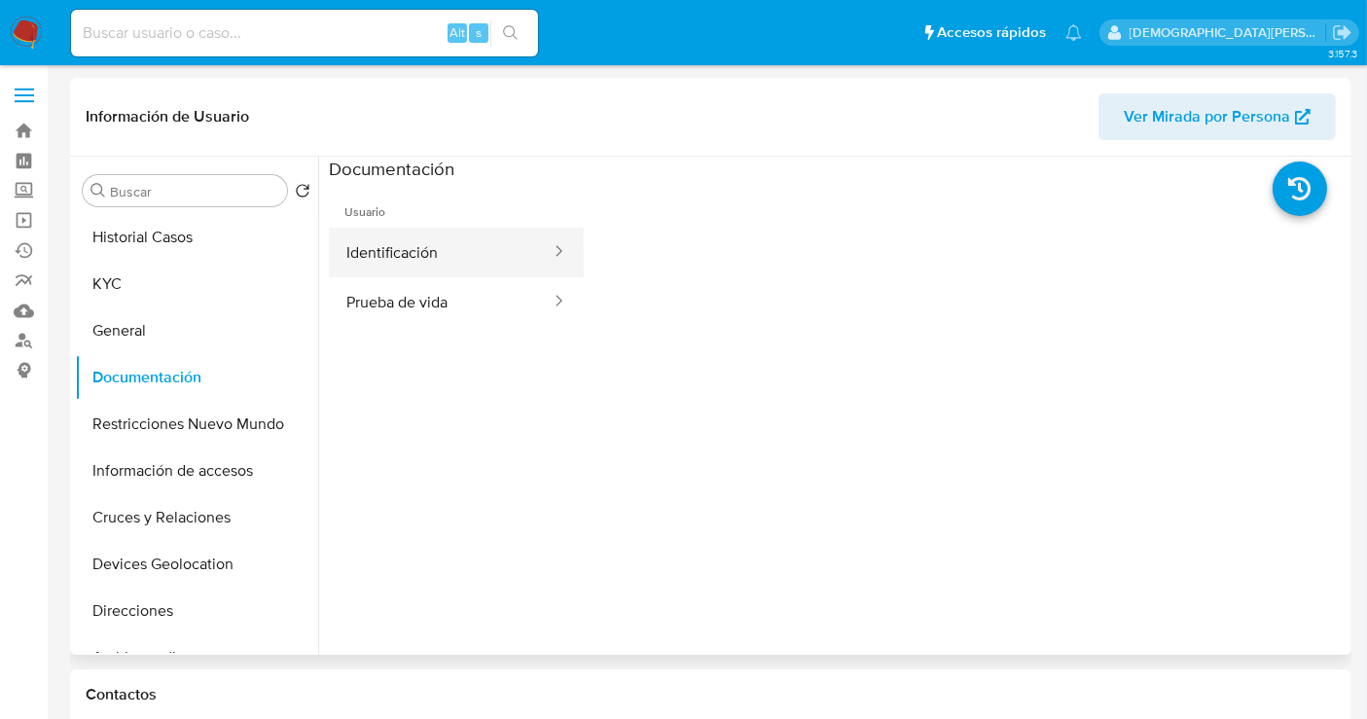
click at [446, 253] on button "Identificación" at bounding box center [441, 253] width 224 height 50
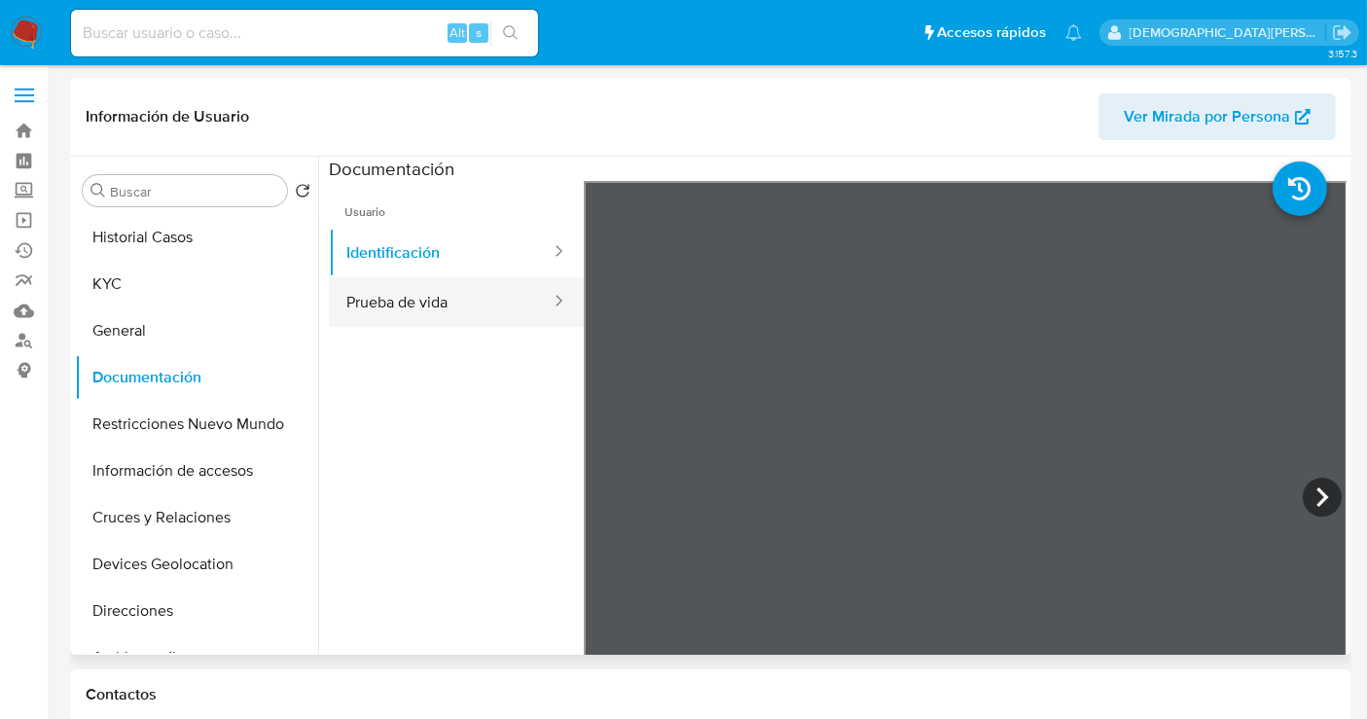
click at [460, 300] on button "Prueba de vida" at bounding box center [441, 302] width 224 height 50
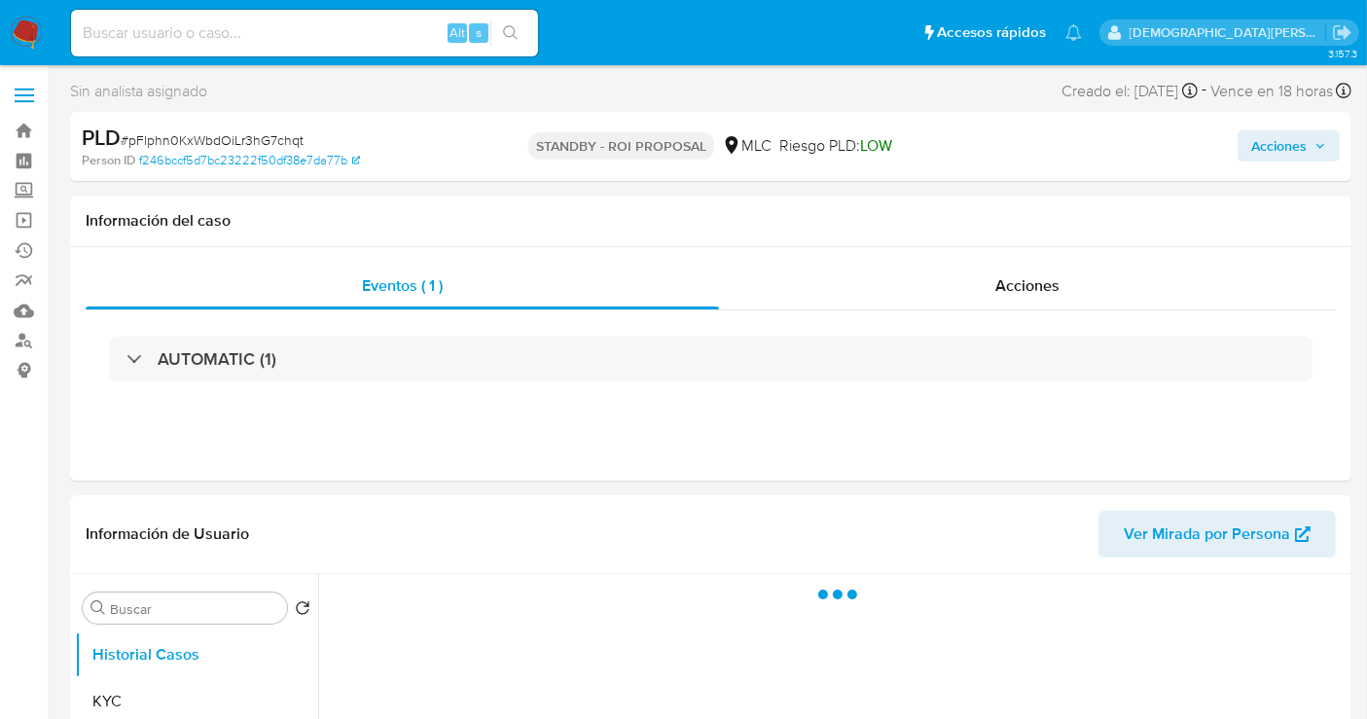
select select "10"
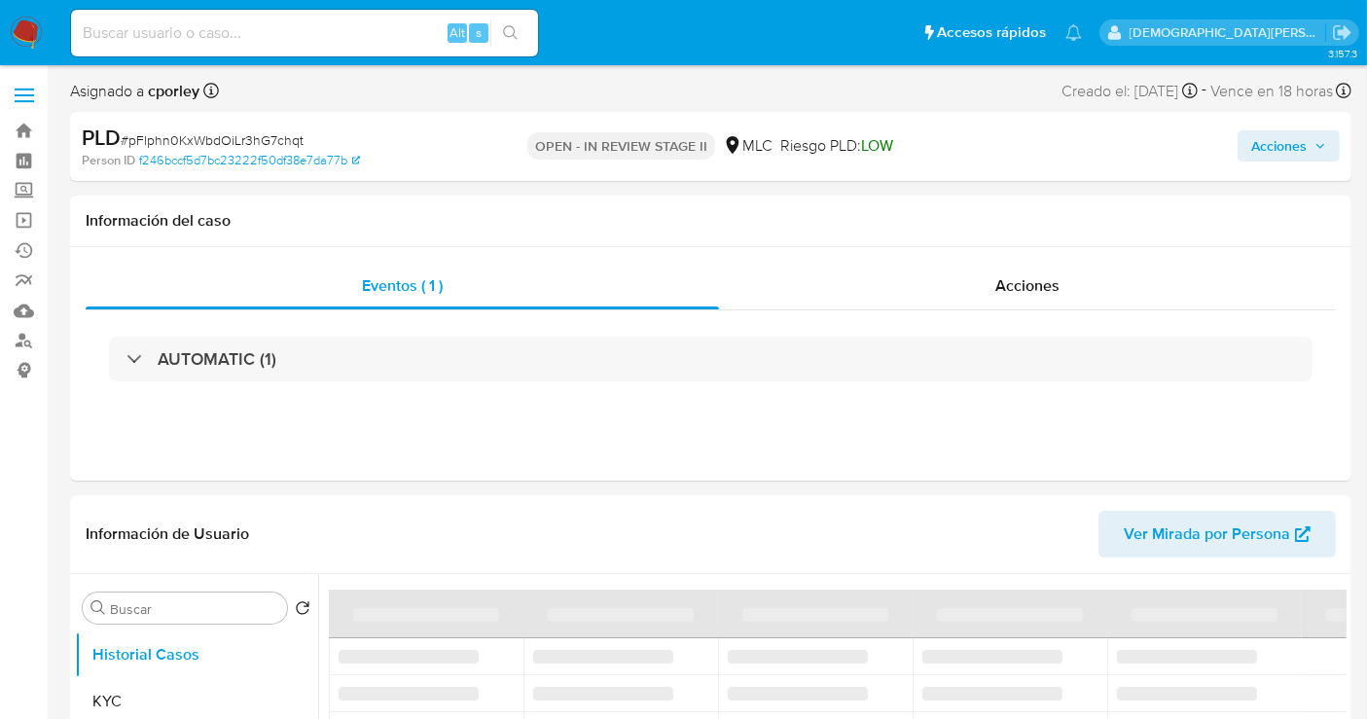
click at [1256, 148] on span "Acciones" at bounding box center [1278, 145] width 55 height 31
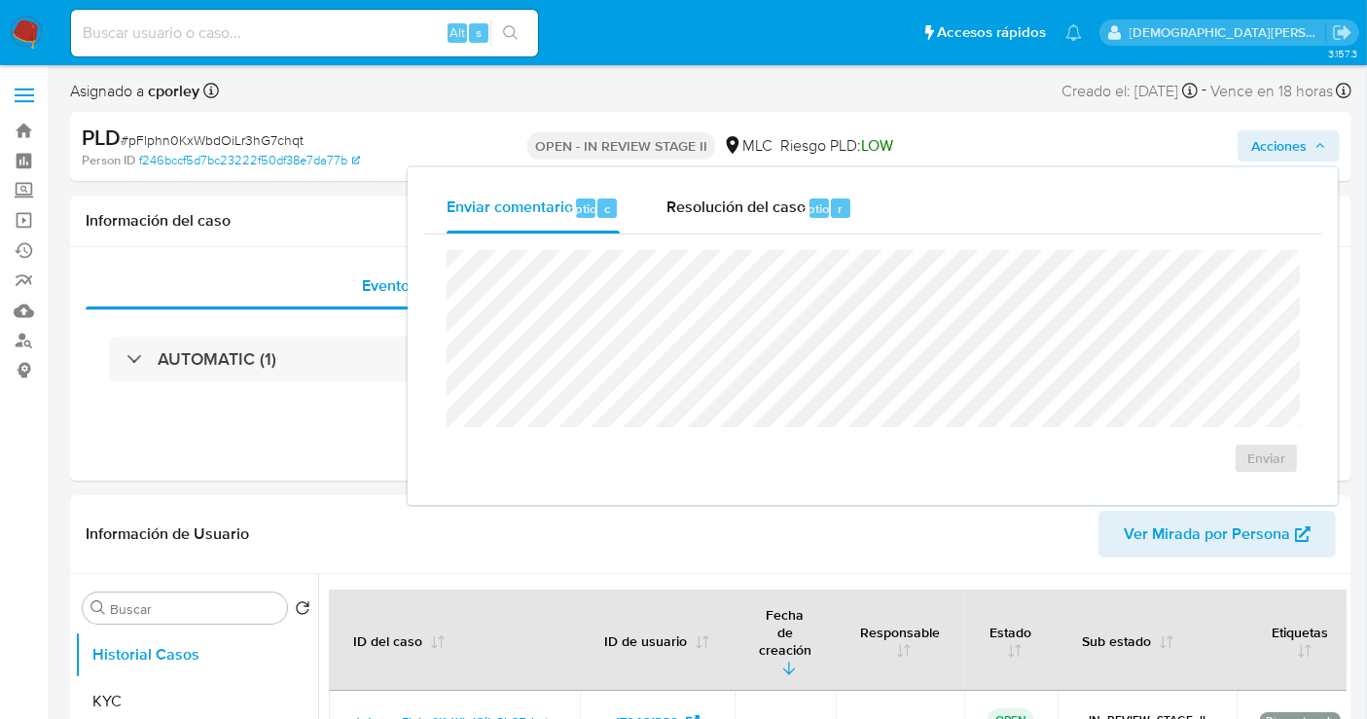
select select "10"
click at [744, 204] on span "Resolución del caso" at bounding box center [735, 208] width 139 height 22
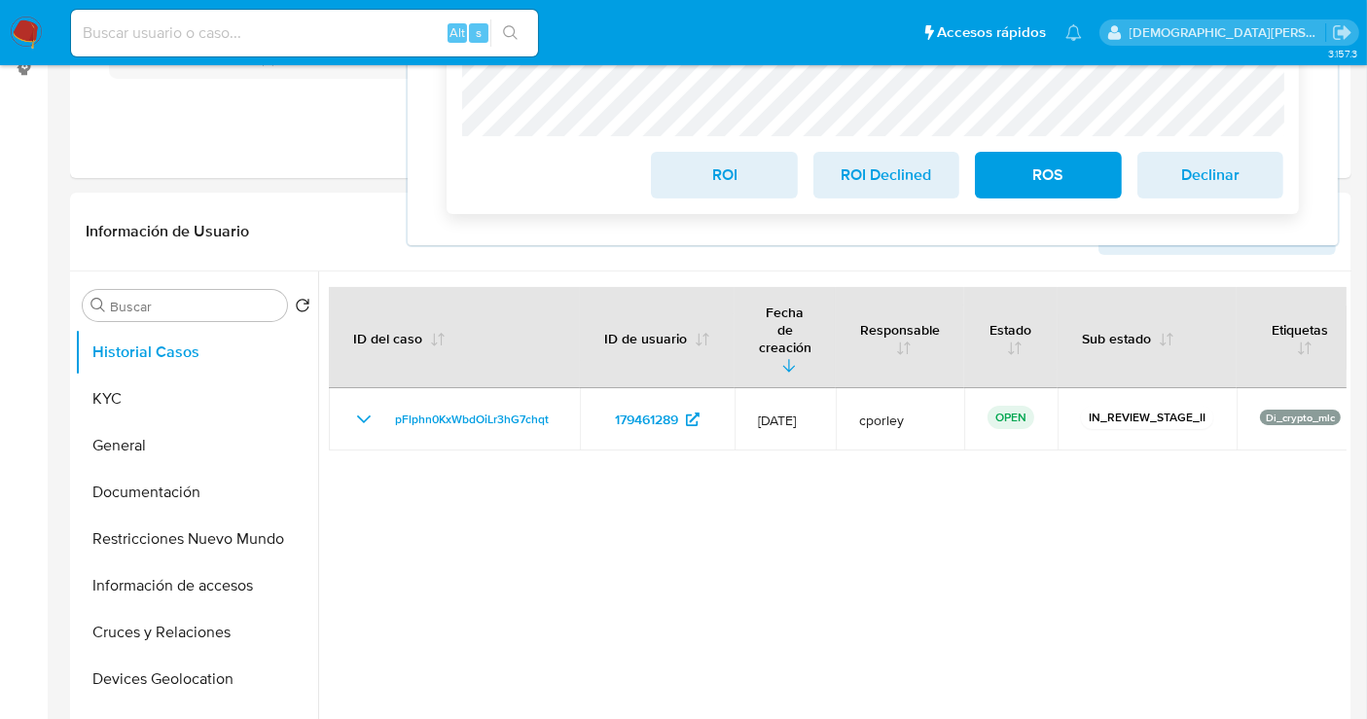
scroll to position [432, 0]
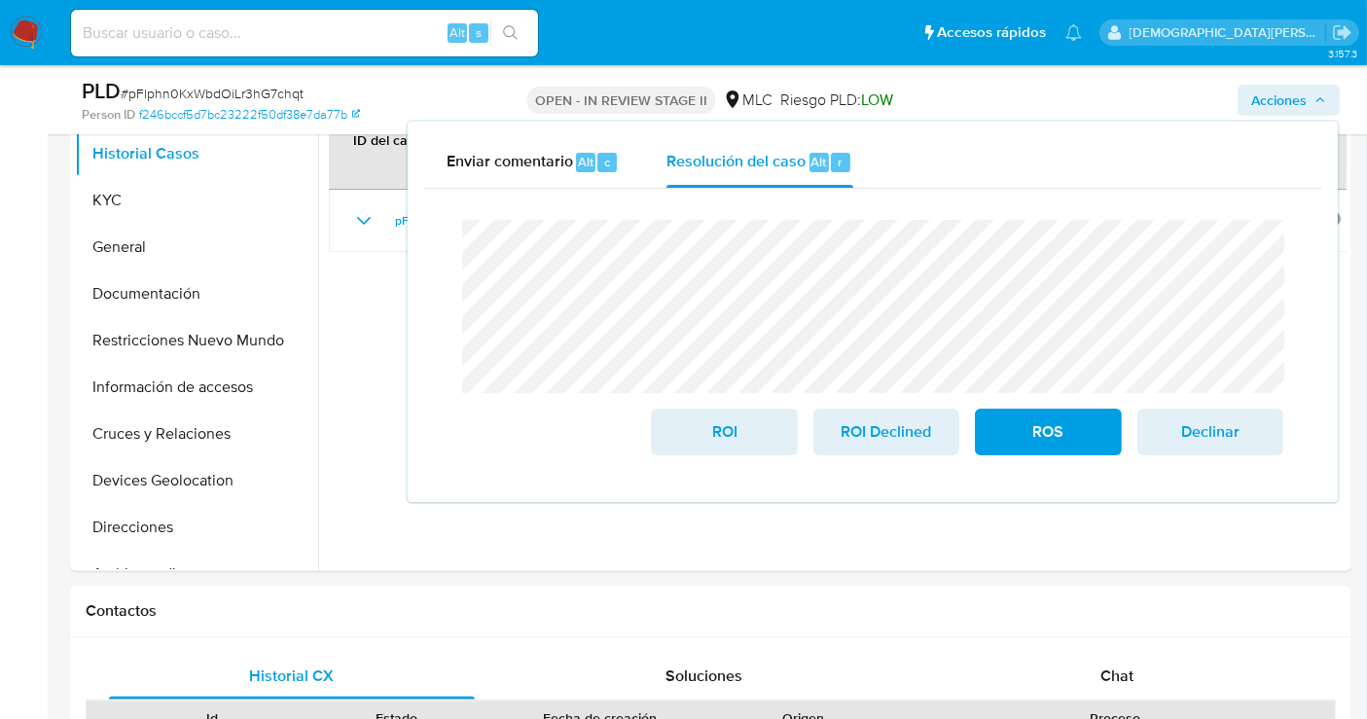
click at [477, 195] on div "Cierre de caso ROI ROI Declined ROS Declinar" at bounding box center [872, 338] width 899 height 298
click at [731, 436] on span "ROI" at bounding box center [723, 432] width 95 height 43
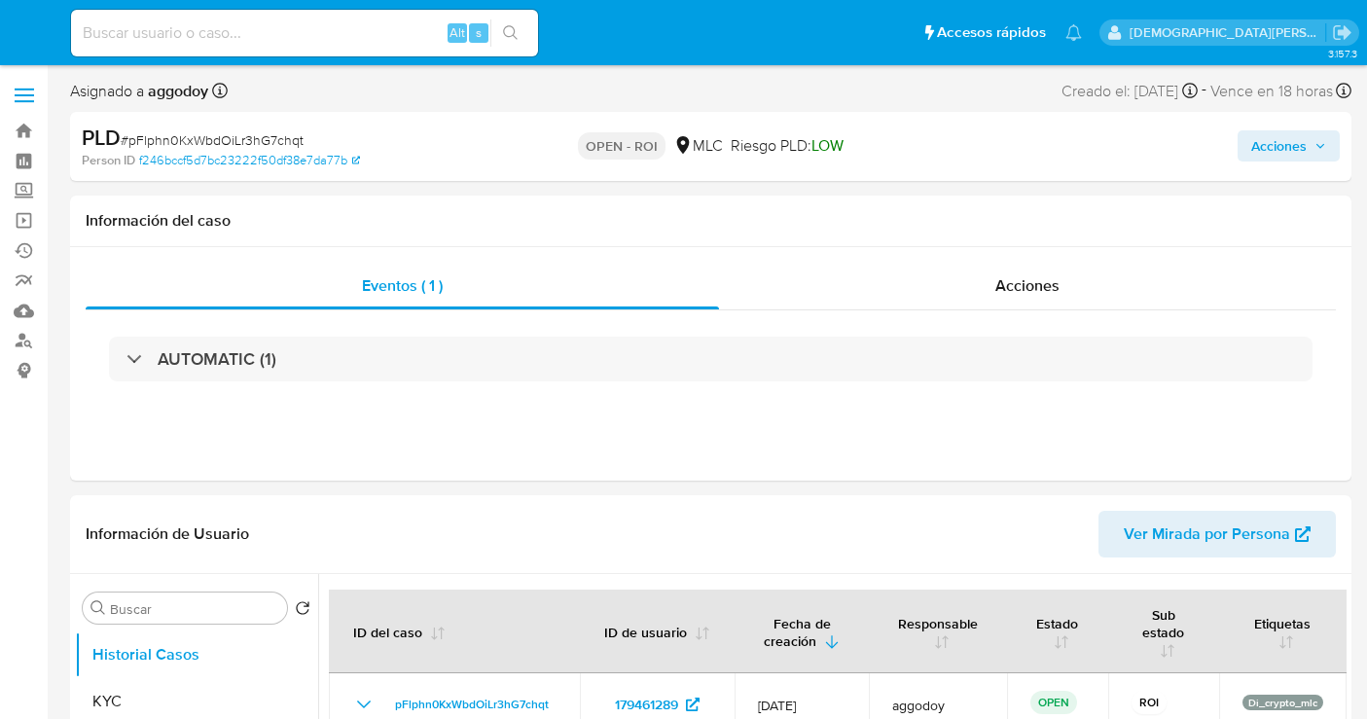
select select "10"
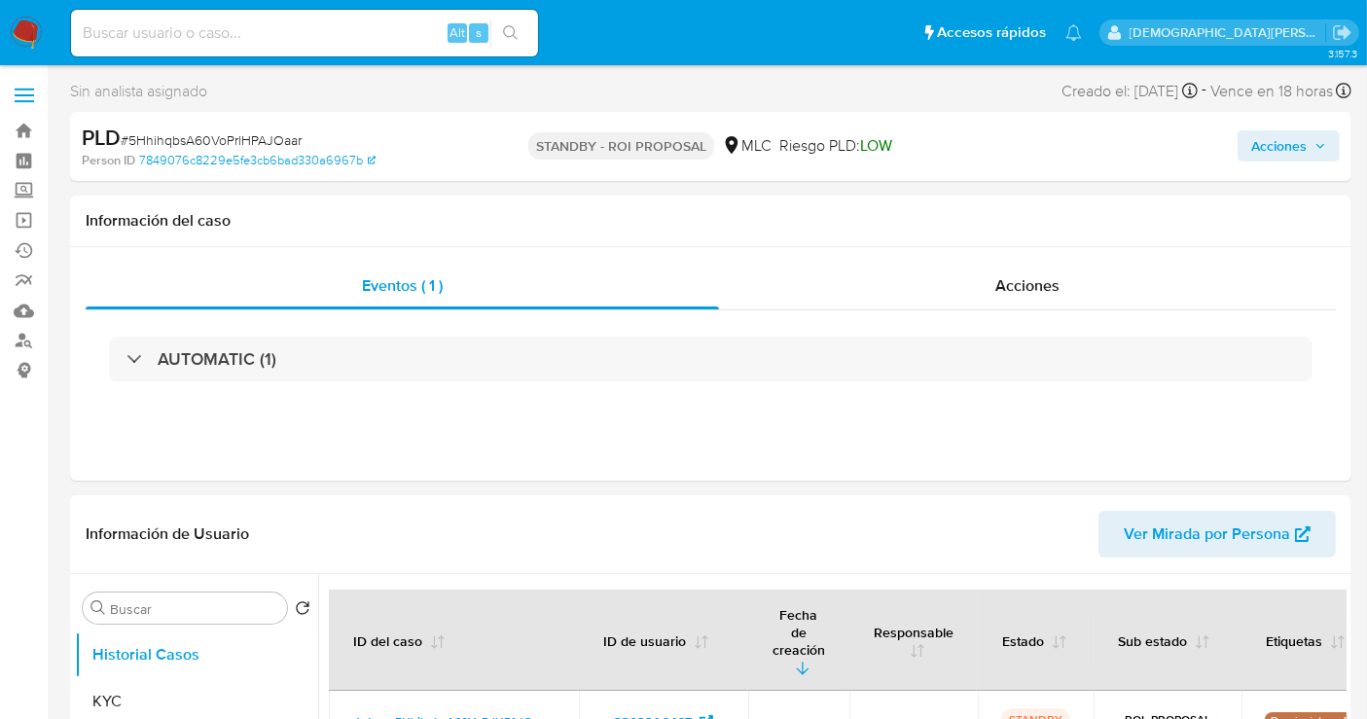
select select "10"
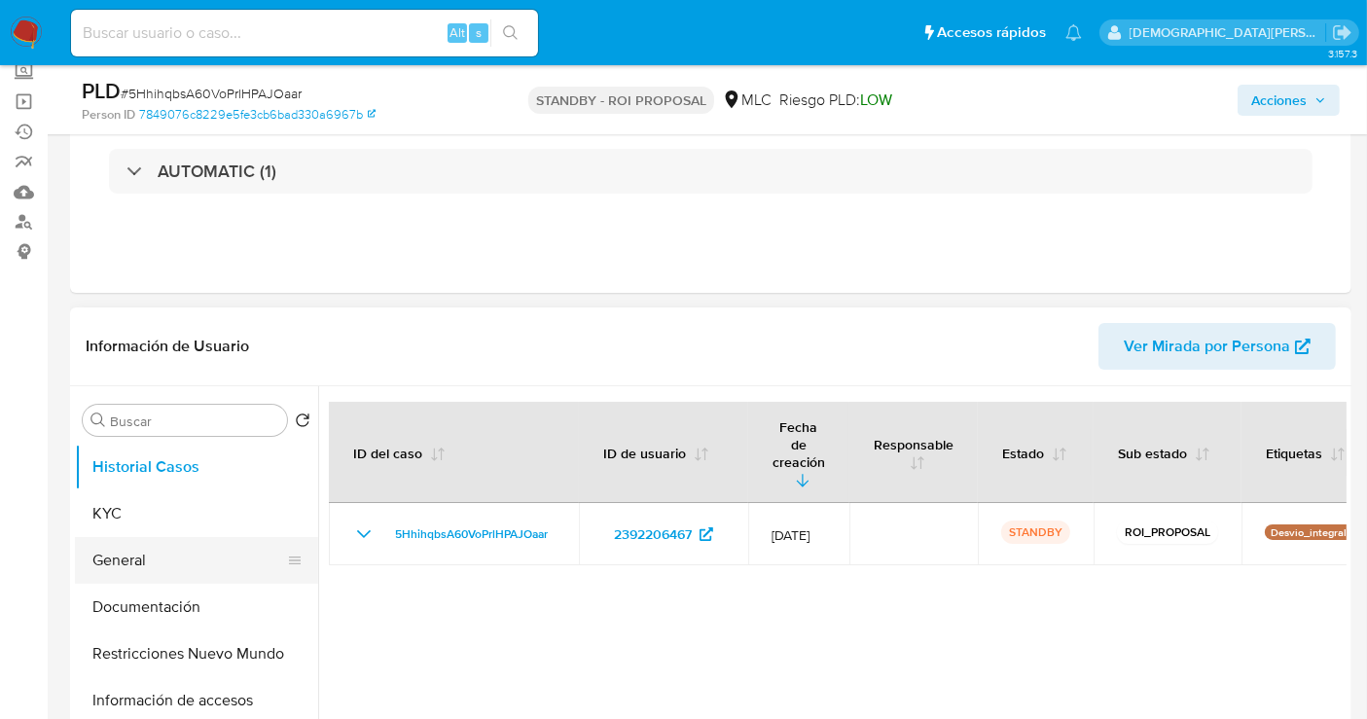
scroll to position [216, 0]
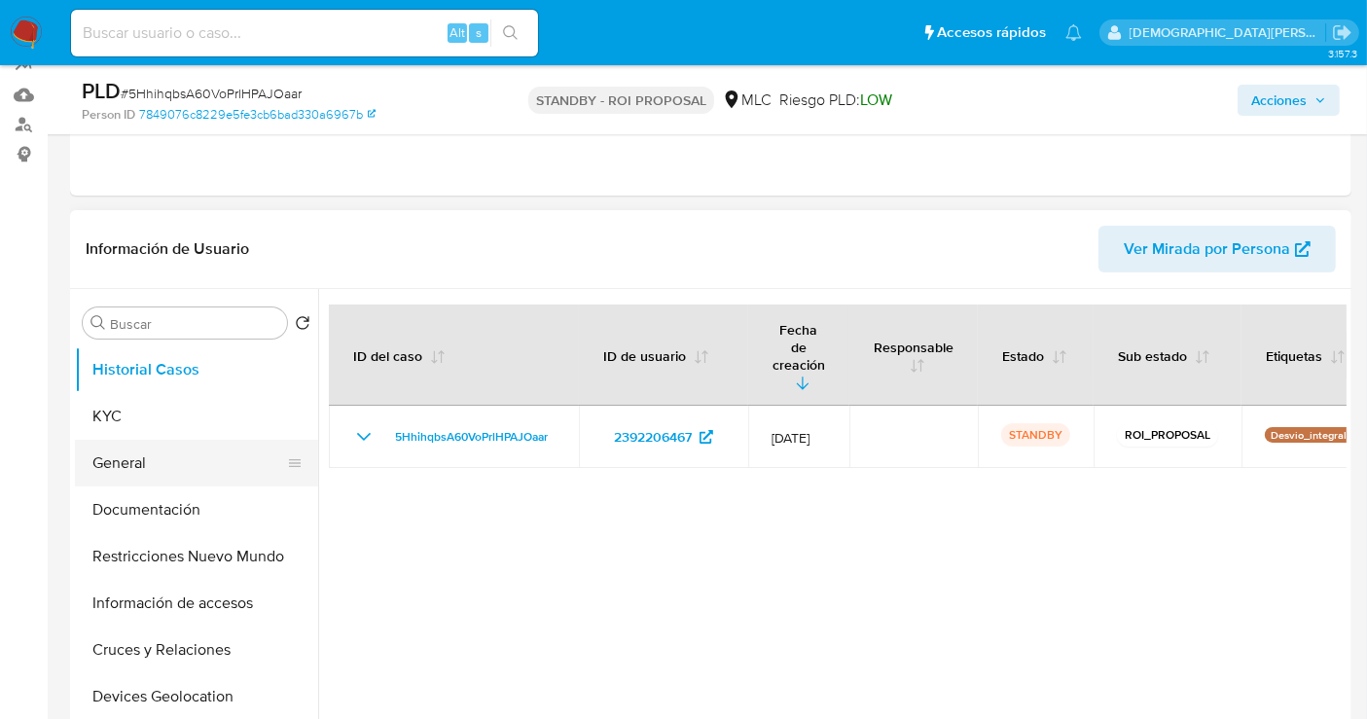
click at [130, 455] on button "General" at bounding box center [189, 463] width 228 height 47
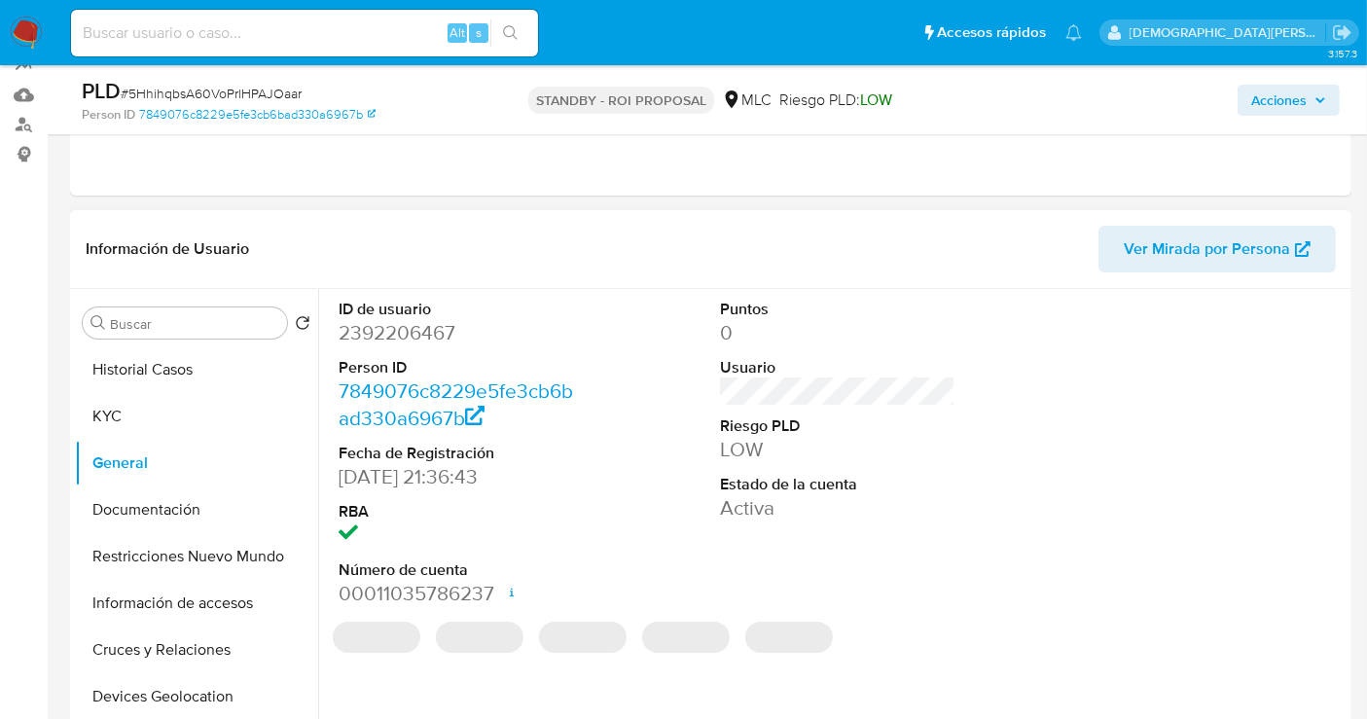
click at [375, 325] on dd "2392206467" at bounding box center [456, 332] width 235 height 27
copy dd "2392206467"
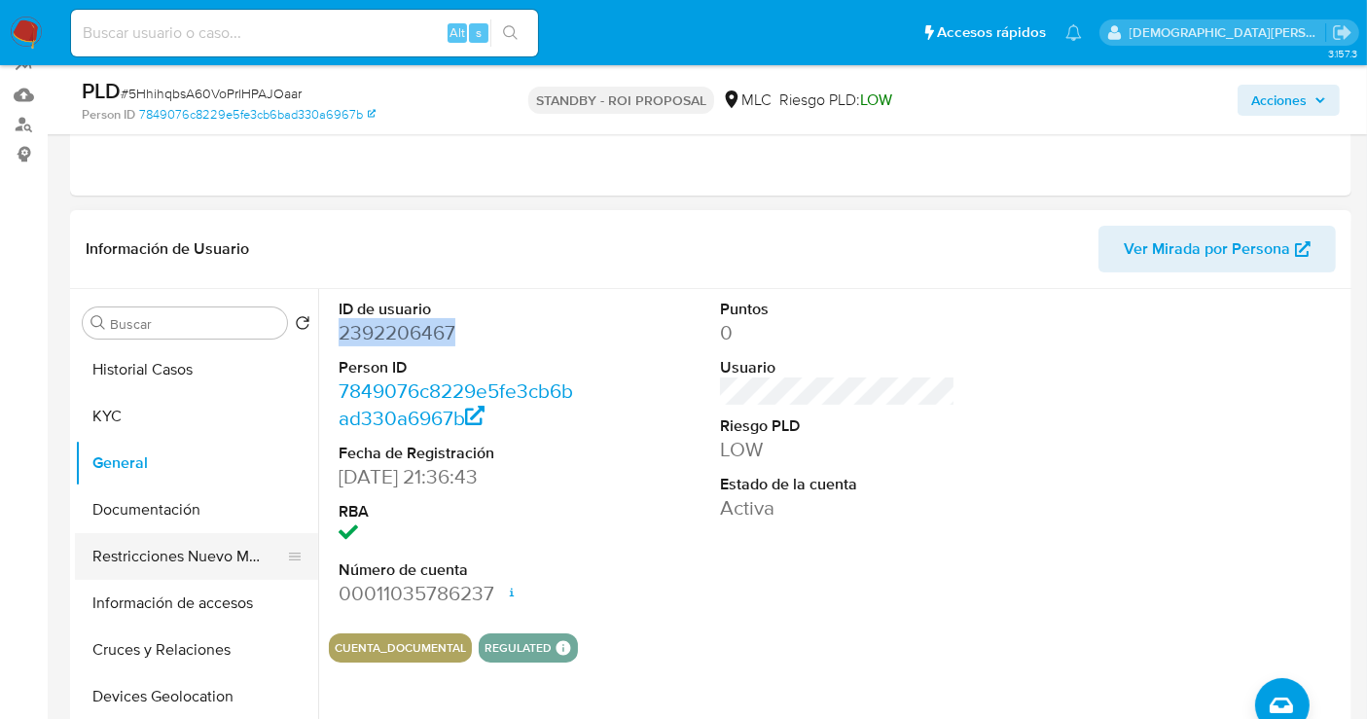
click at [163, 541] on button "Restricciones Nuevo Mundo" at bounding box center [189, 556] width 228 height 47
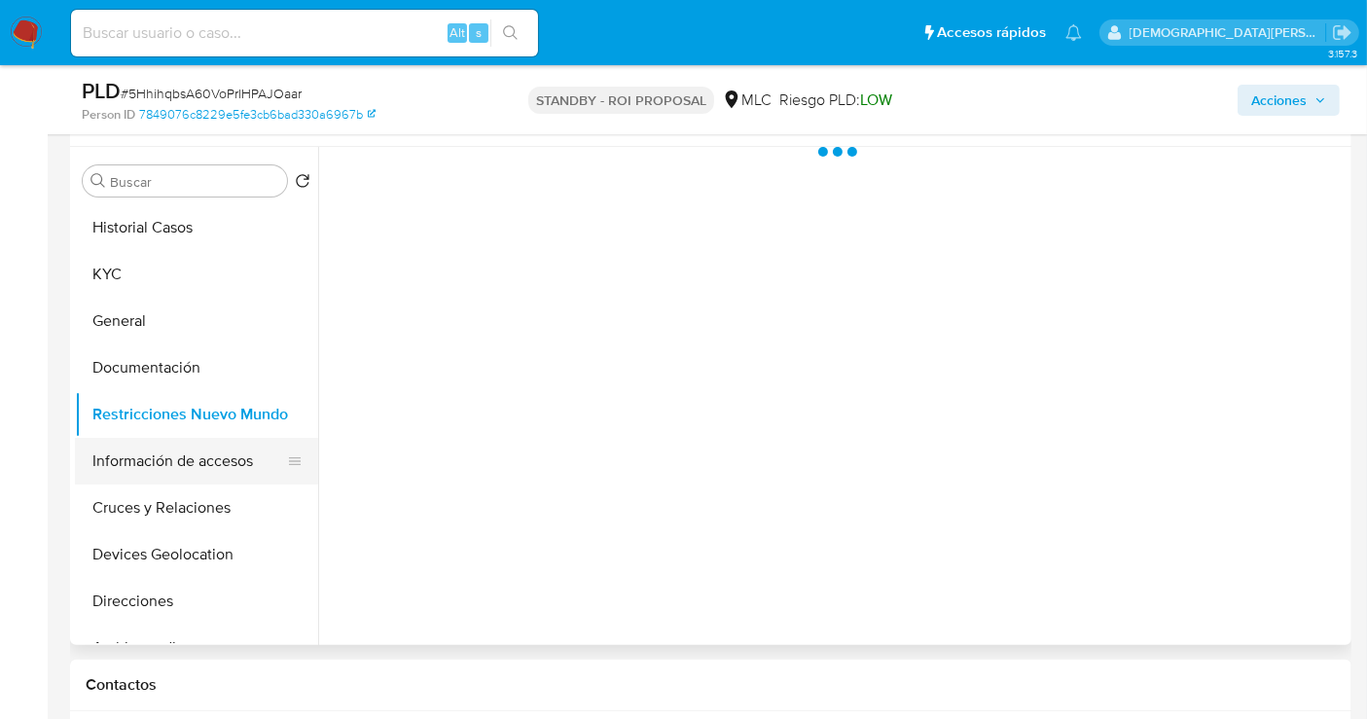
scroll to position [324, 0]
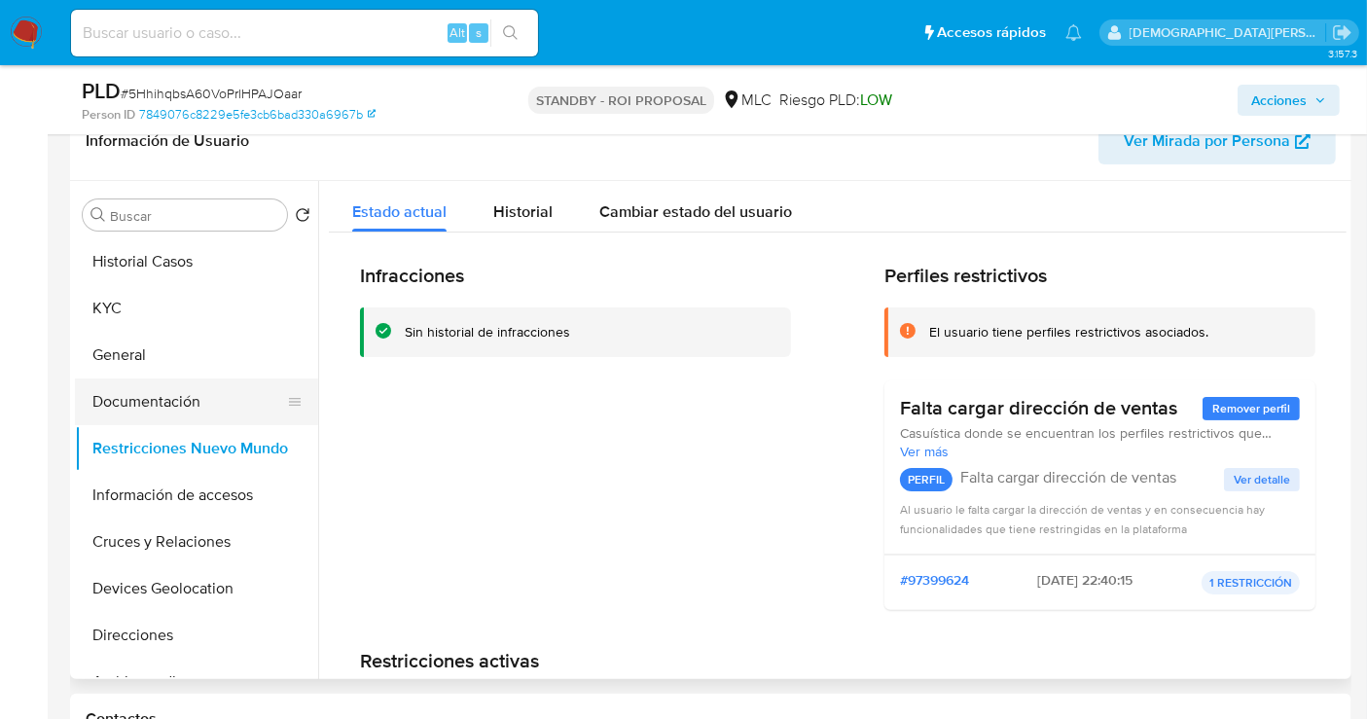
click at [183, 399] on button "Documentación" at bounding box center [189, 401] width 228 height 47
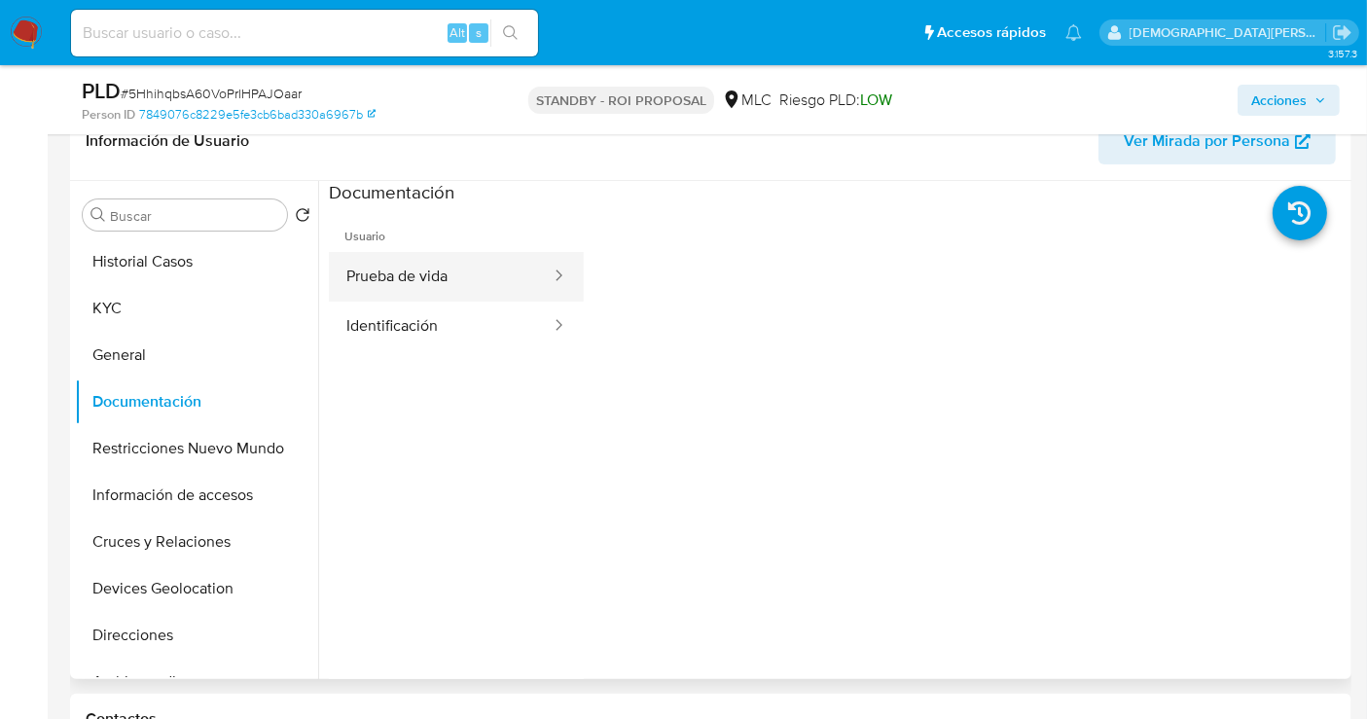
click at [446, 276] on button "Prueba de vida" at bounding box center [441, 277] width 224 height 50
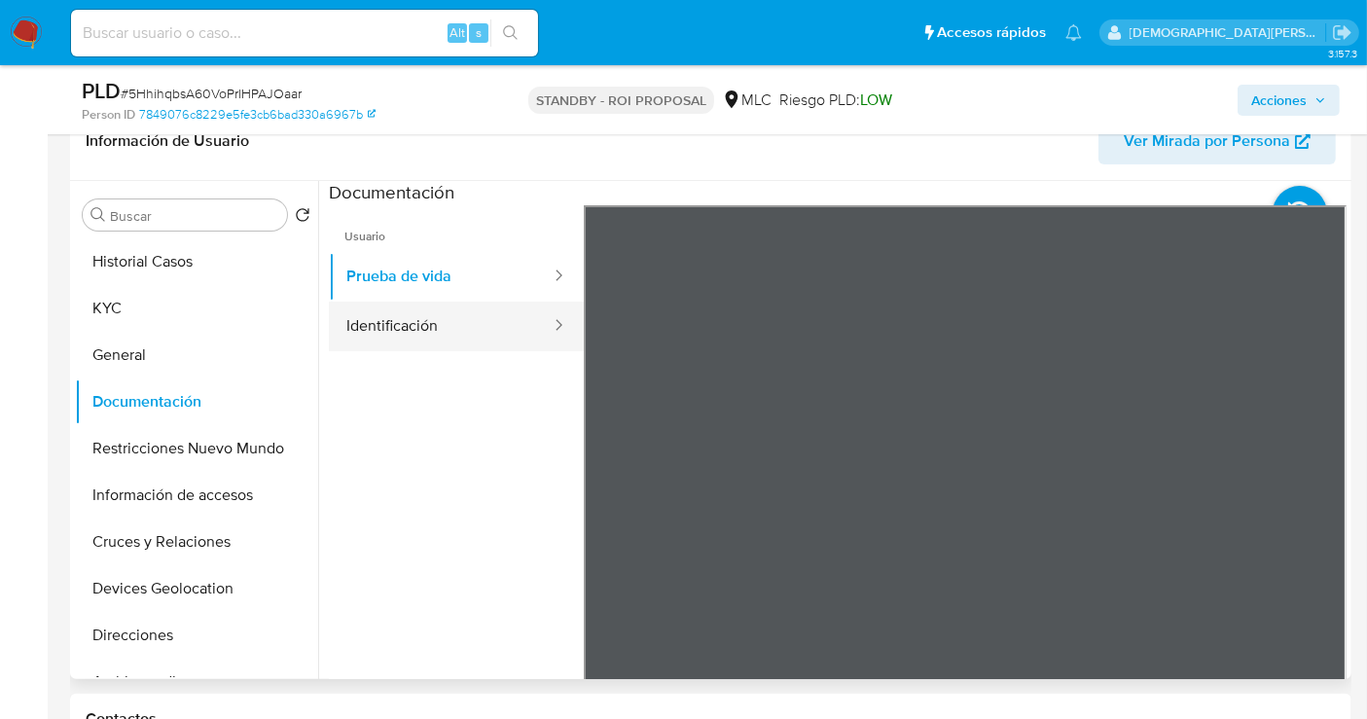
click at [409, 312] on button "Identificación" at bounding box center [441, 327] width 224 height 50
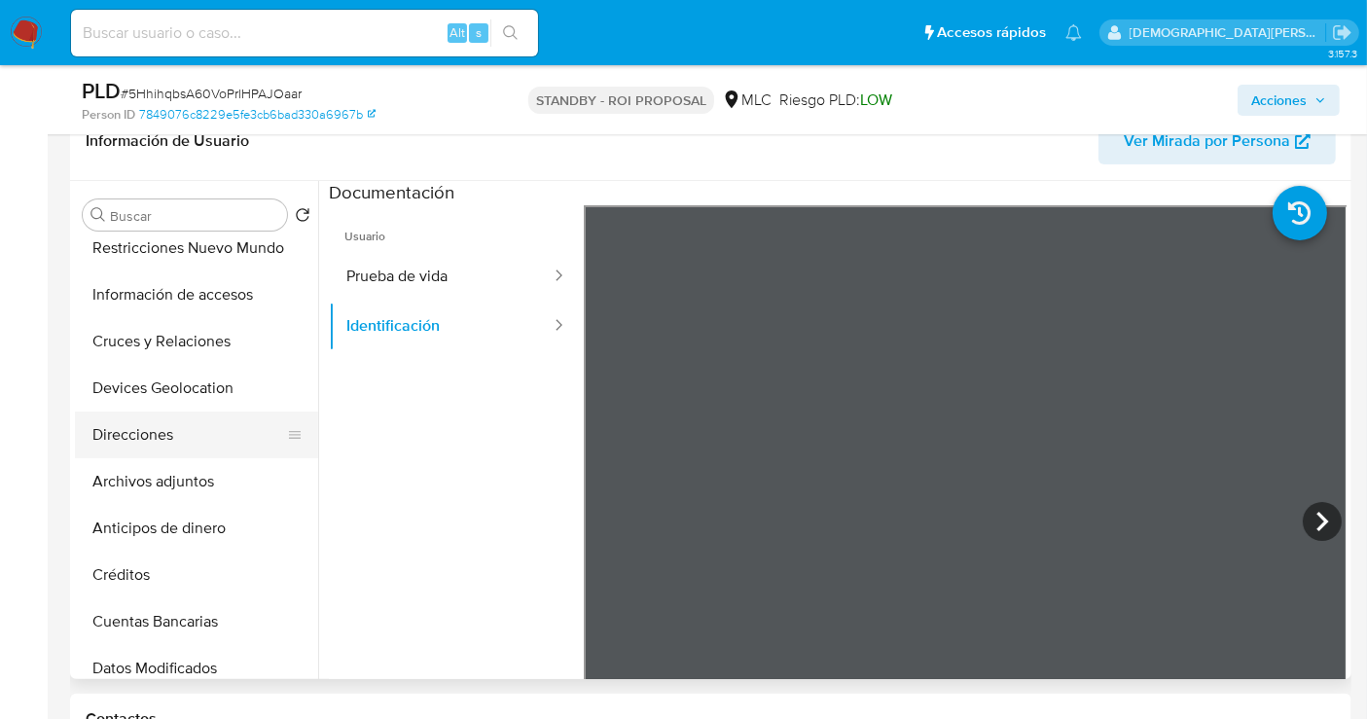
scroll to position [216, 0]
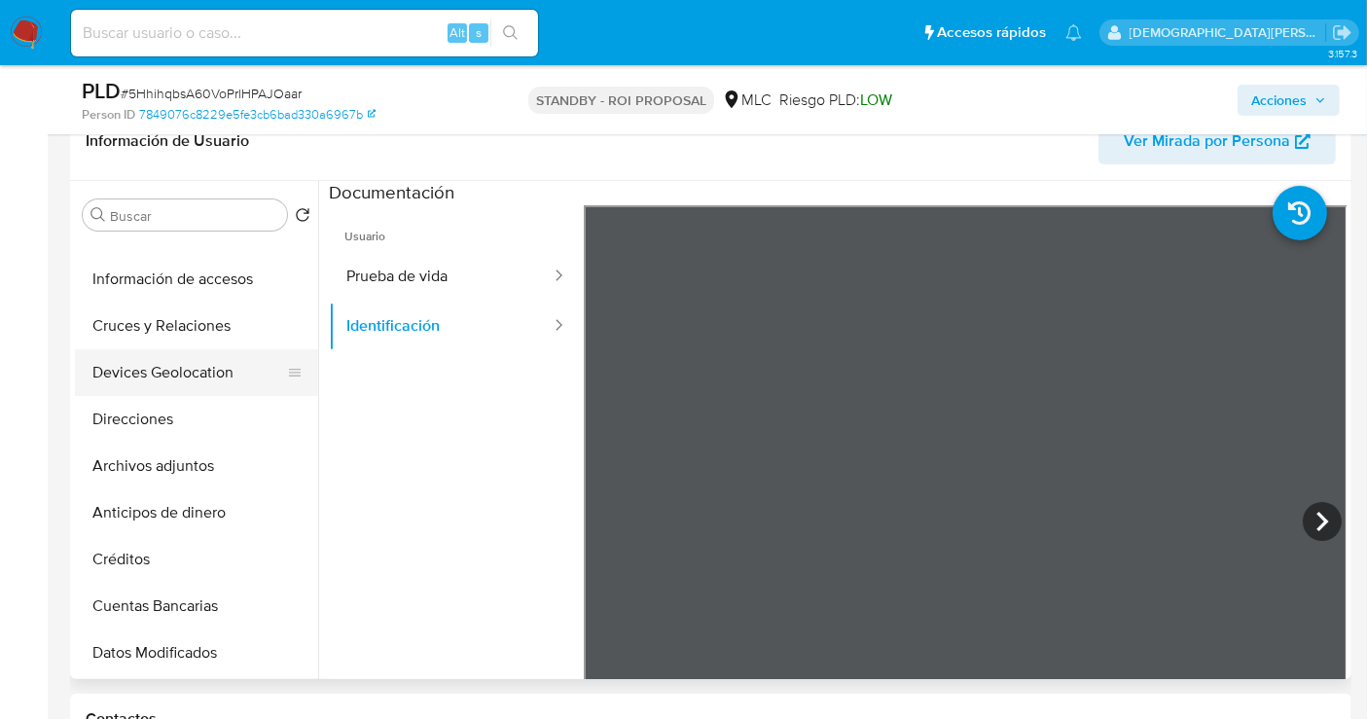
click at [161, 364] on button "Devices Geolocation" at bounding box center [189, 372] width 228 height 47
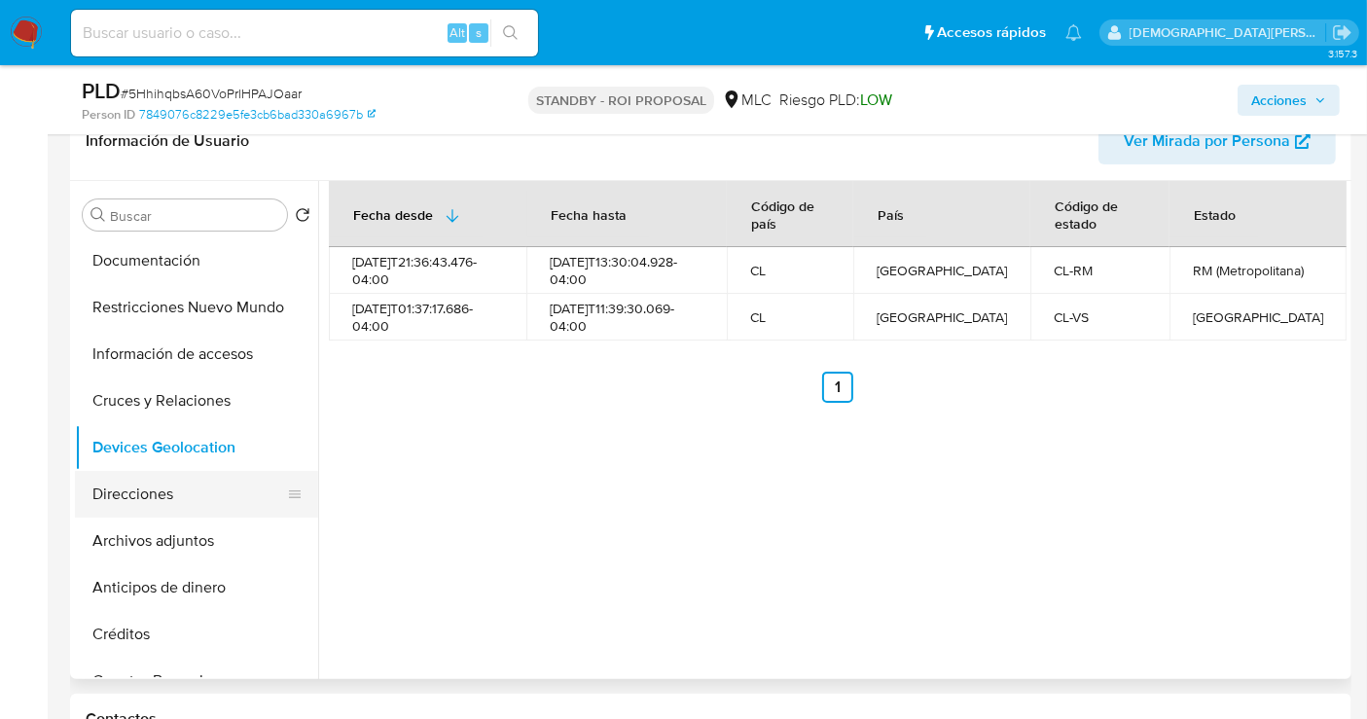
scroll to position [108, 0]
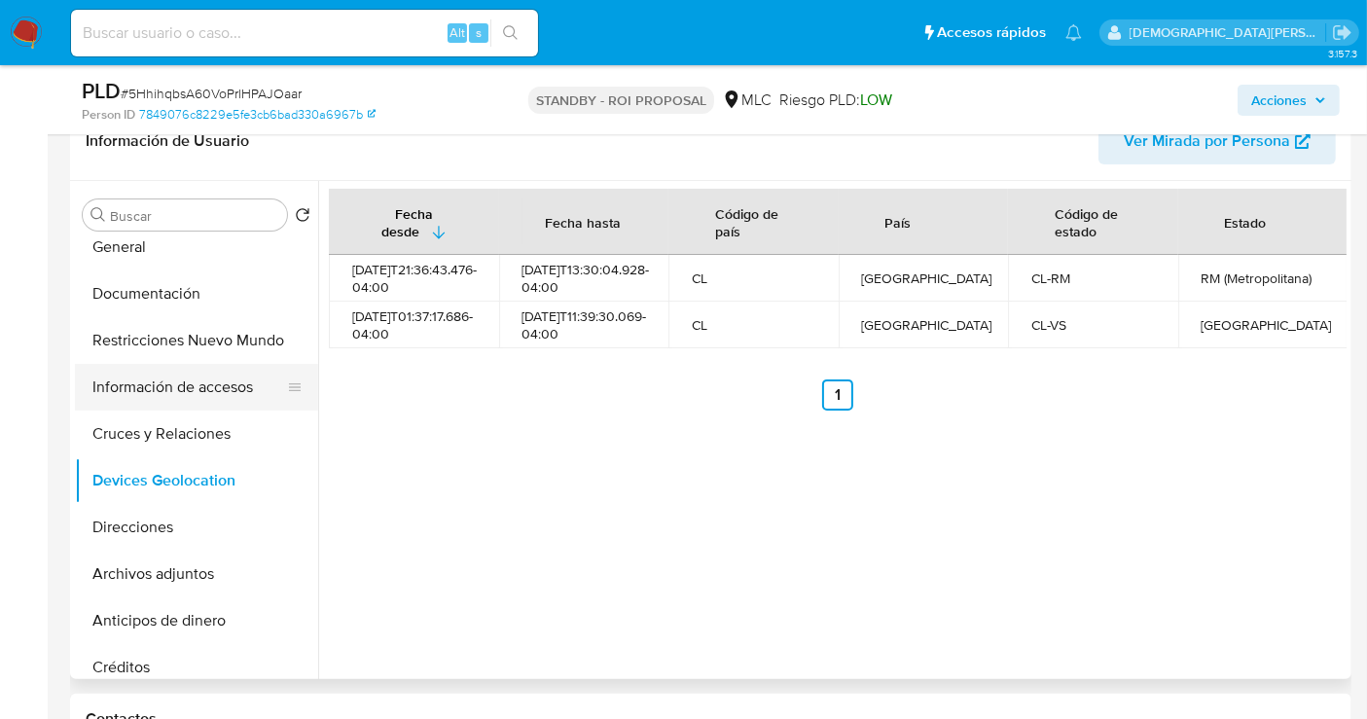
click at [193, 382] on button "Información de accesos" at bounding box center [189, 387] width 228 height 47
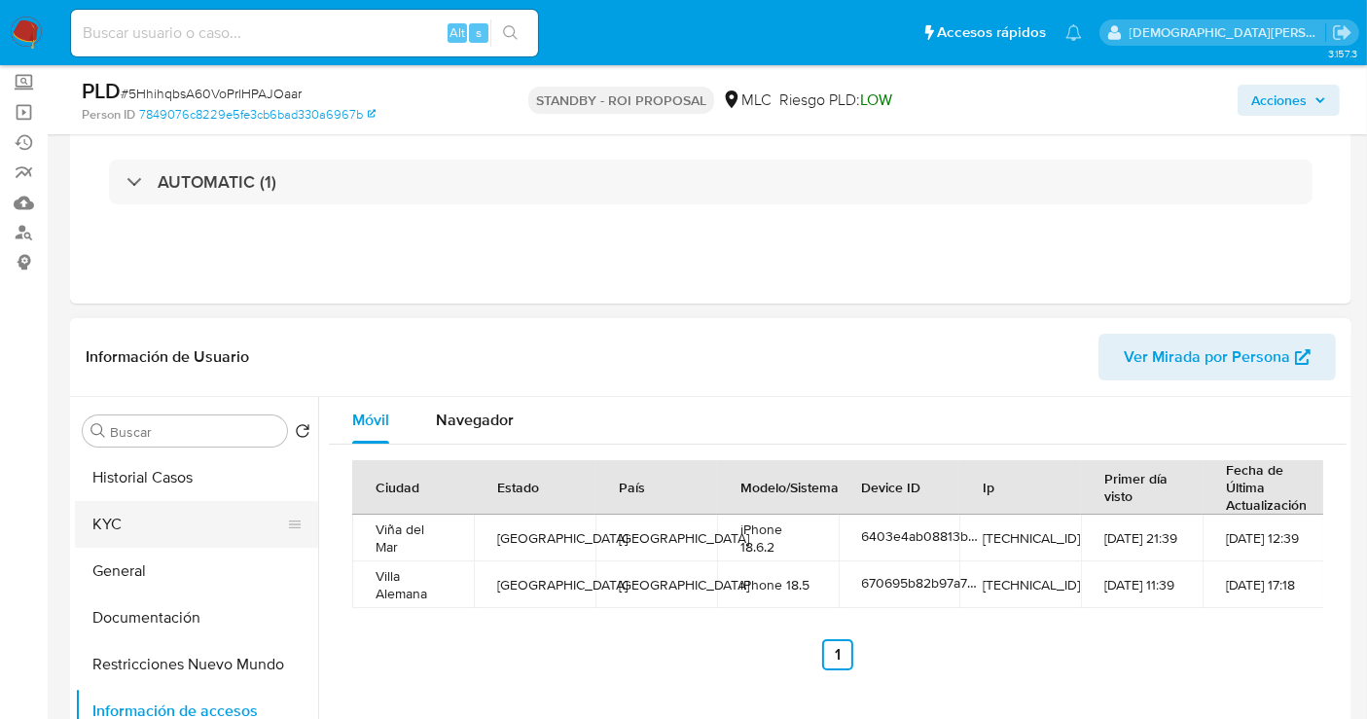
click at [166, 530] on button "KYC" at bounding box center [189, 524] width 228 height 47
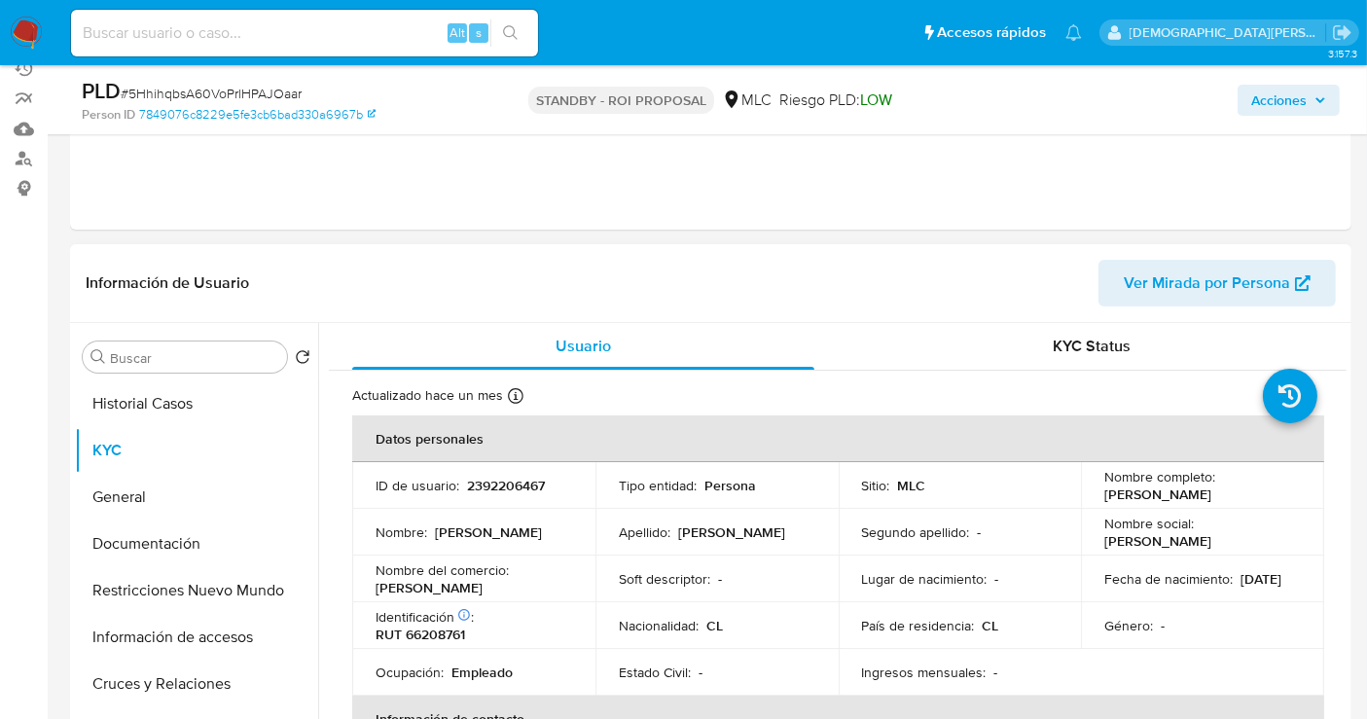
scroll to position [216, 0]
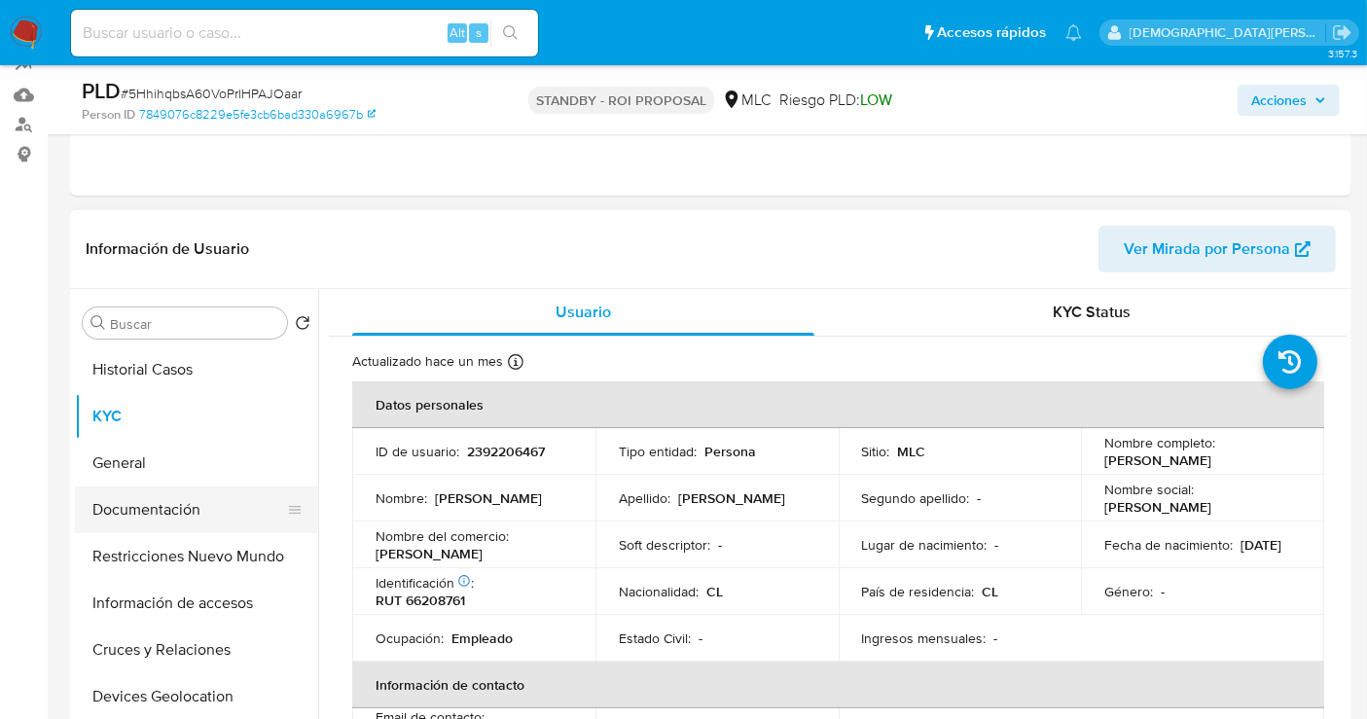
click at [189, 503] on button "Documentación" at bounding box center [189, 509] width 228 height 47
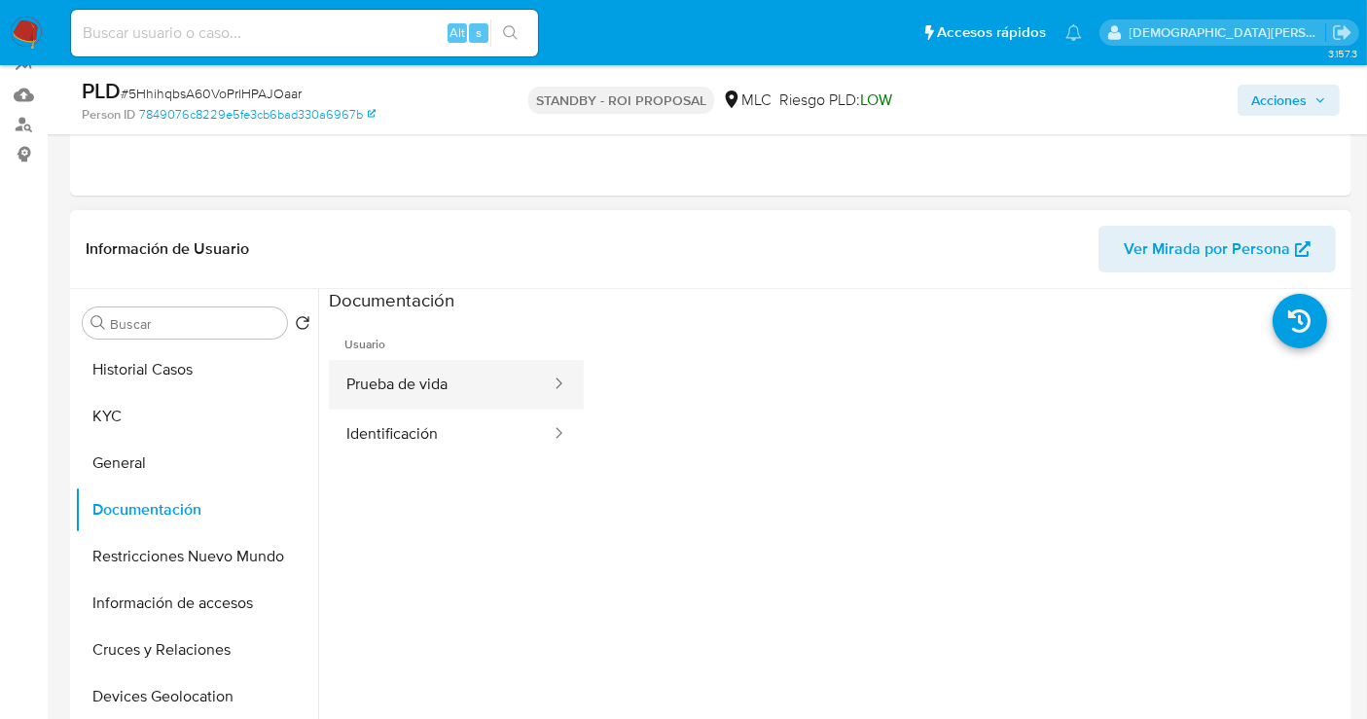
click at [419, 399] on button "Prueba de vida" at bounding box center [441, 385] width 224 height 50
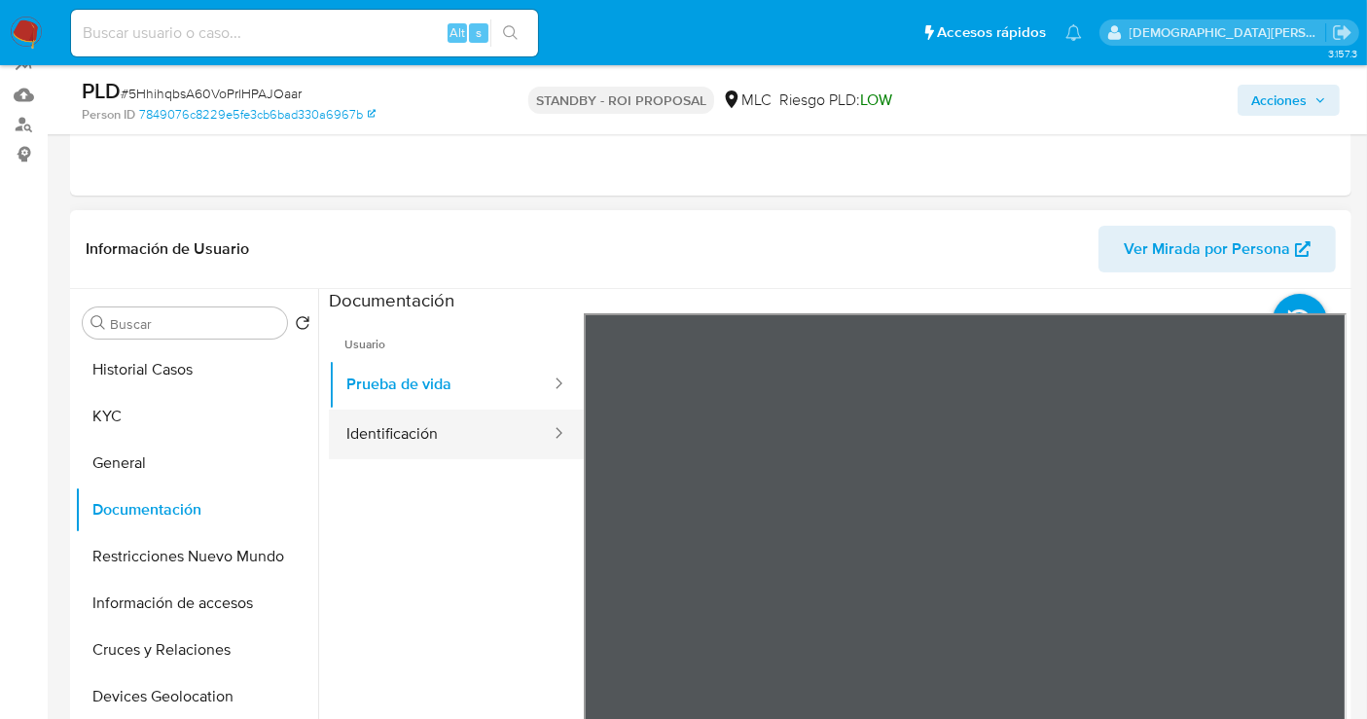
click at [469, 434] on button "Identificación" at bounding box center [441, 435] width 224 height 50
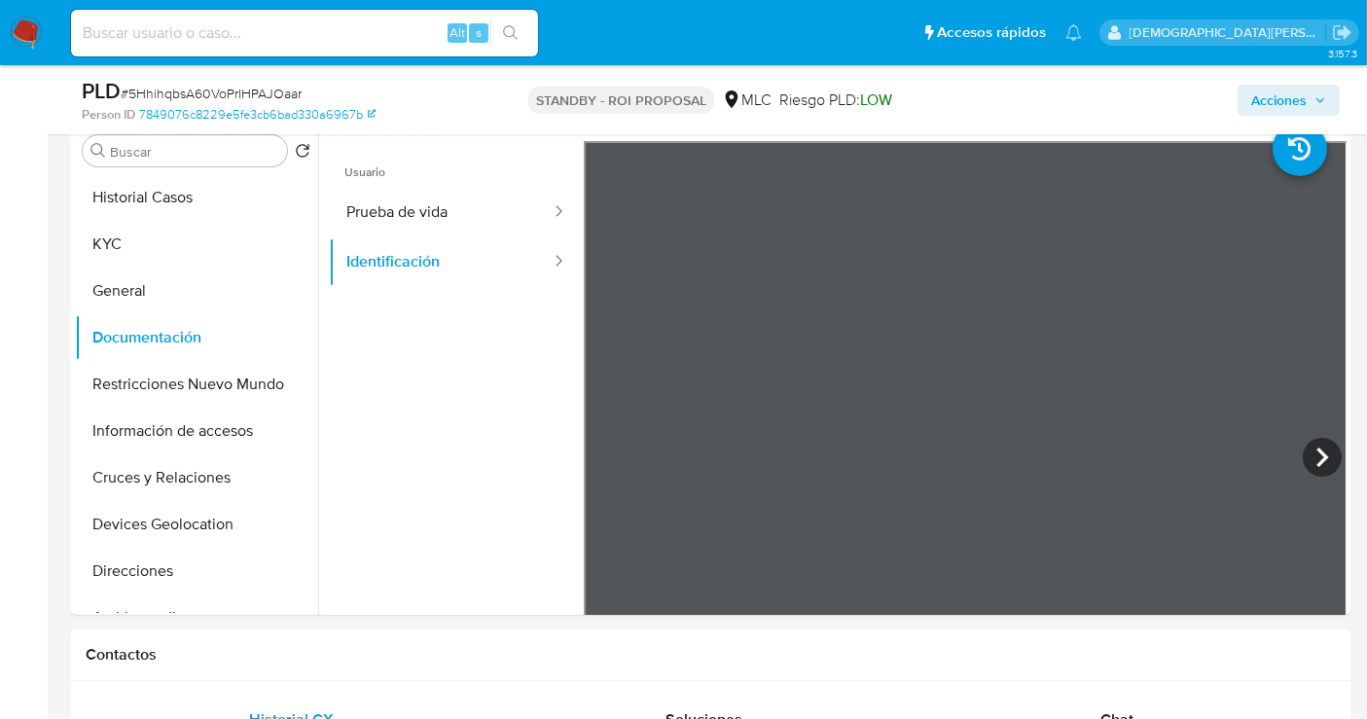
scroll to position [324, 0]
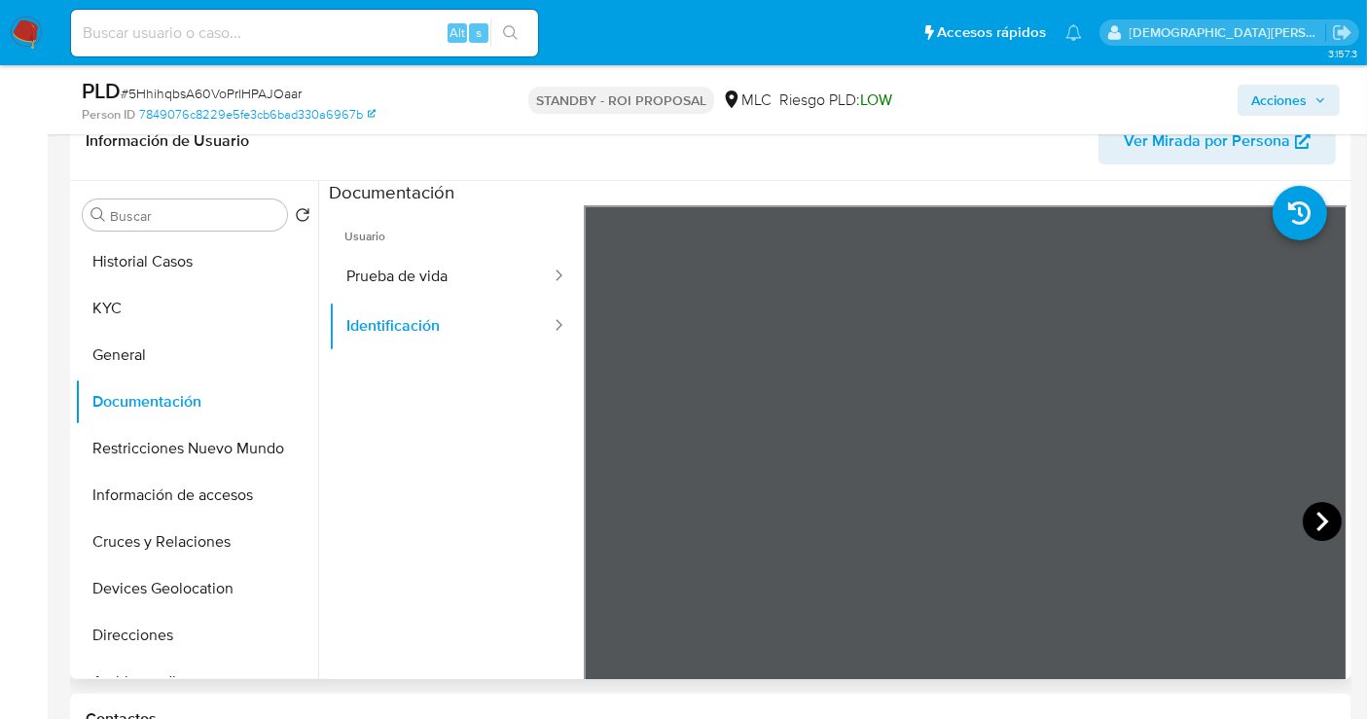
click at [1244, 518] on icon at bounding box center [1322, 521] width 39 height 39
click at [597, 523] on icon at bounding box center [608, 521] width 39 height 39
click at [461, 279] on button "Prueba de vida" at bounding box center [441, 277] width 224 height 50
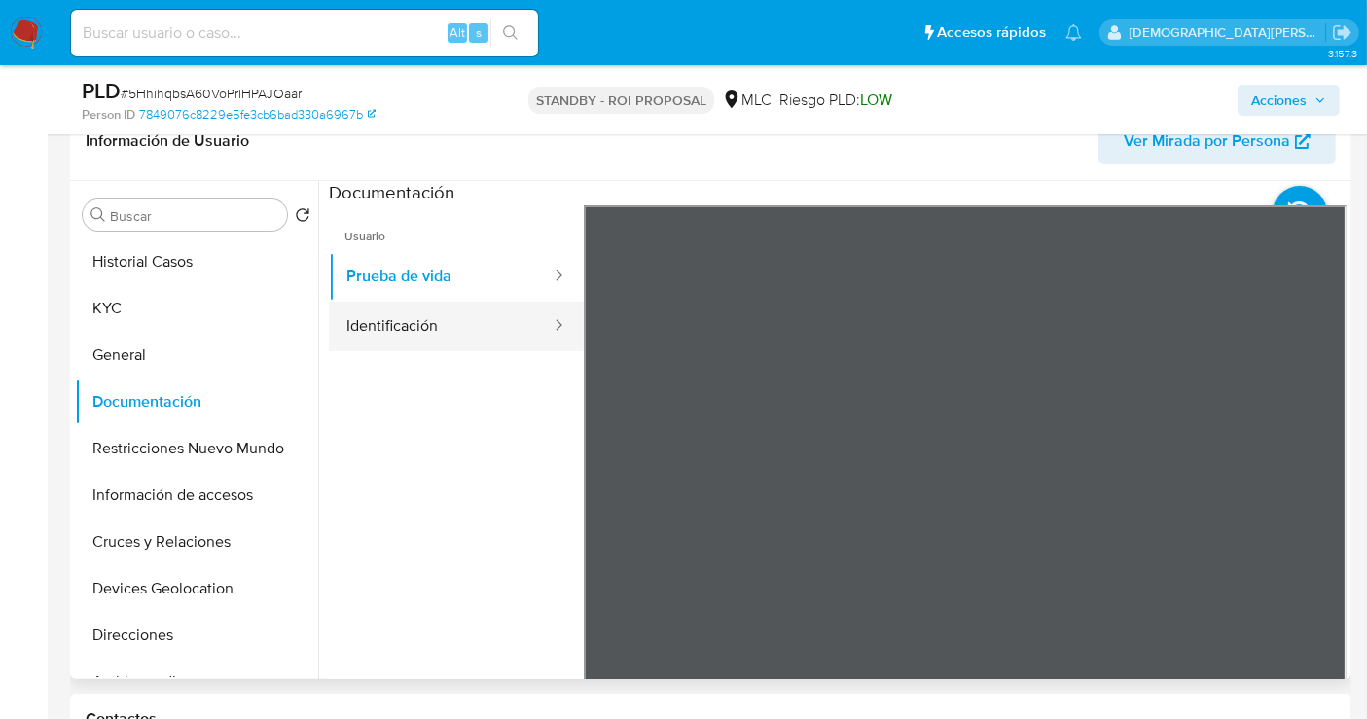
click at [389, 319] on button "Identificación" at bounding box center [441, 327] width 224 height 50
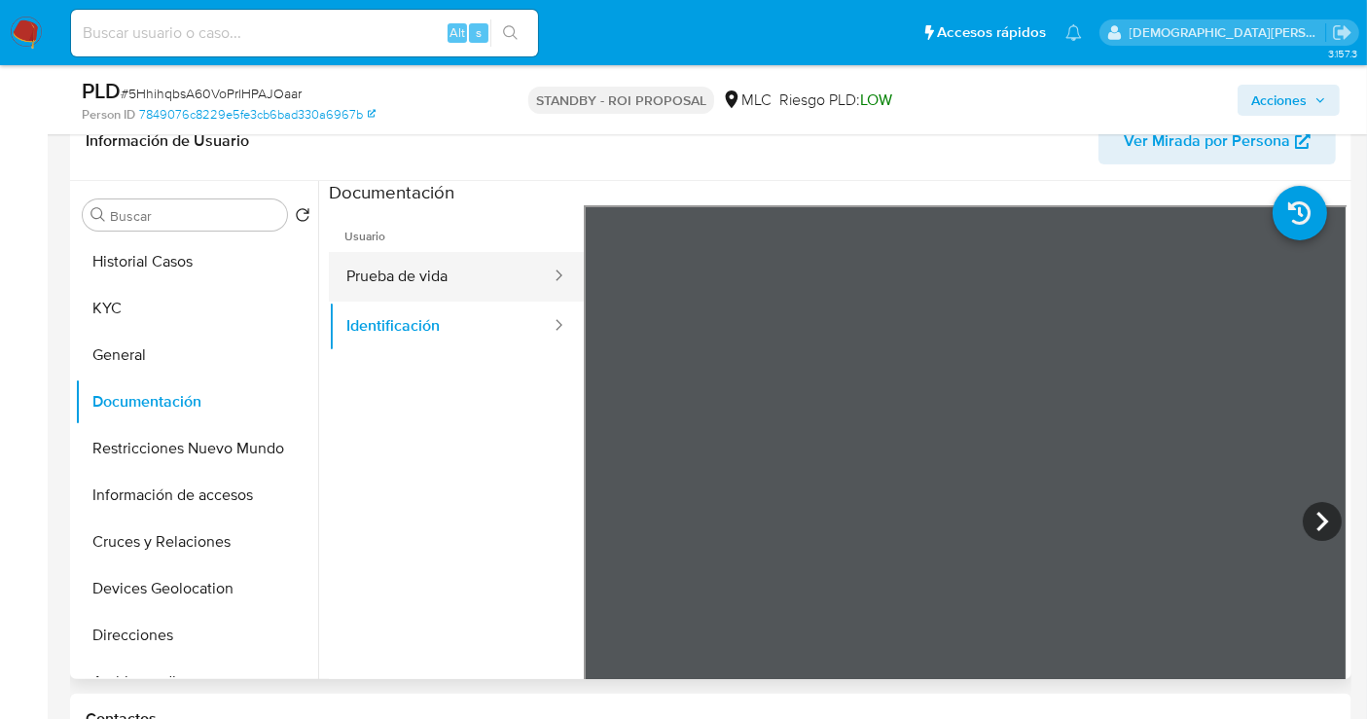
click at [433, 282] on button "Prueba de vida" at bounding box center [441, 277] width 224 height 50
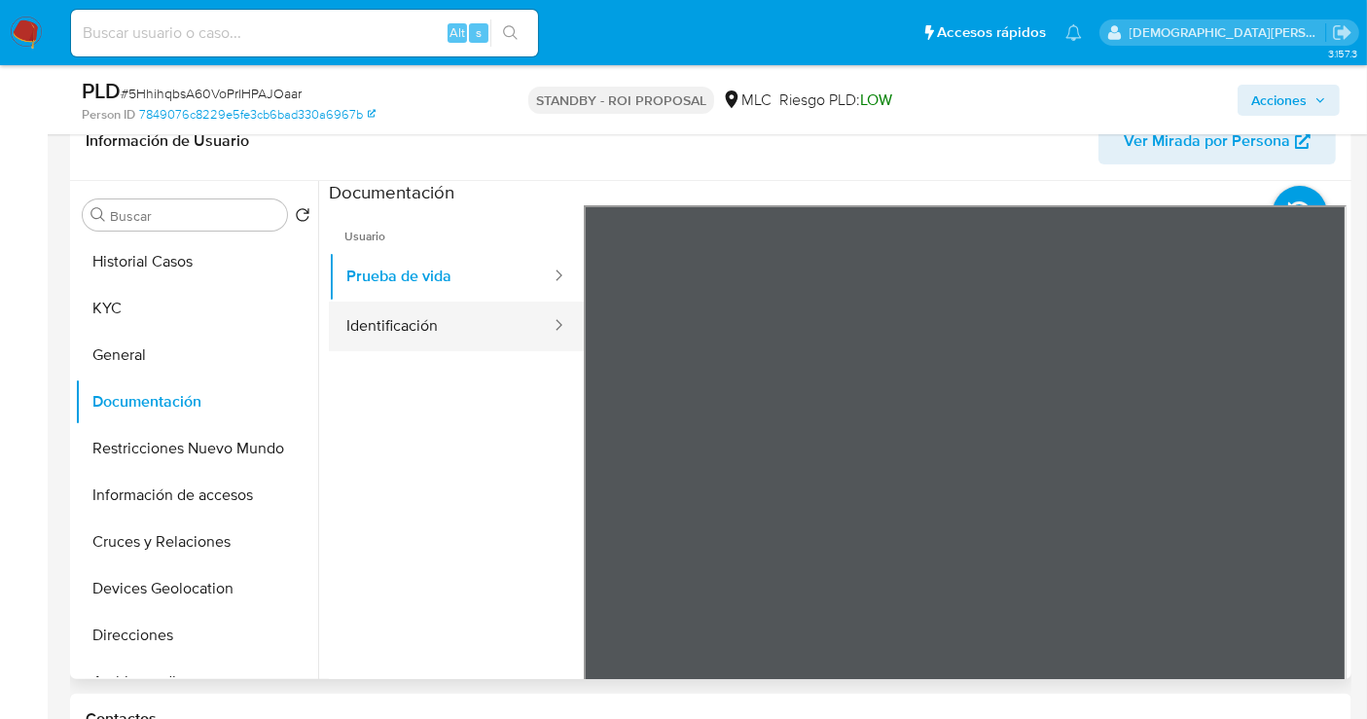
click at [448, 330] on button "Identificación" at bounding box center [441, 327] width 224 height 50
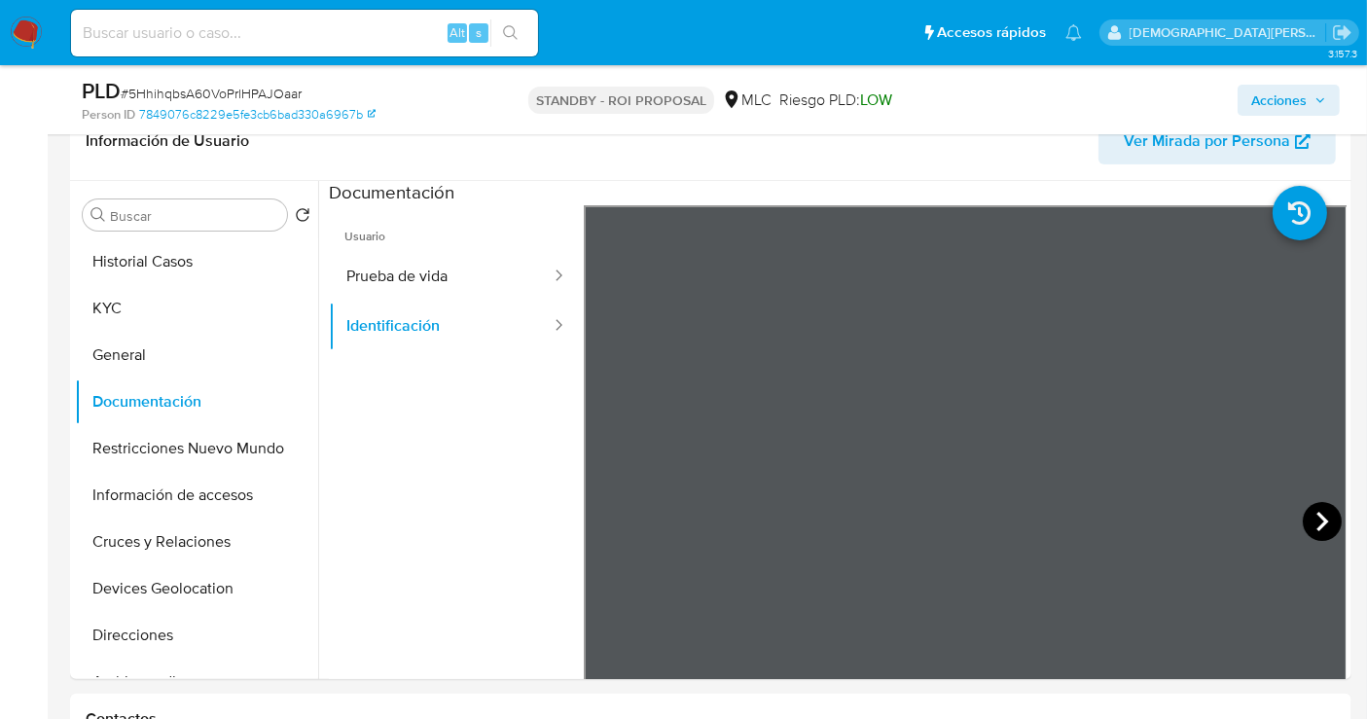
click at [1244, 518] on icon at bounding box center [1322, 521] width 39 height 39
click at [592, 511] on icon at bounding box center [608, 521] width 39 height 39
click at [158, 312] on button "KYC" at bounding box center [189, 308] width 228 height 47
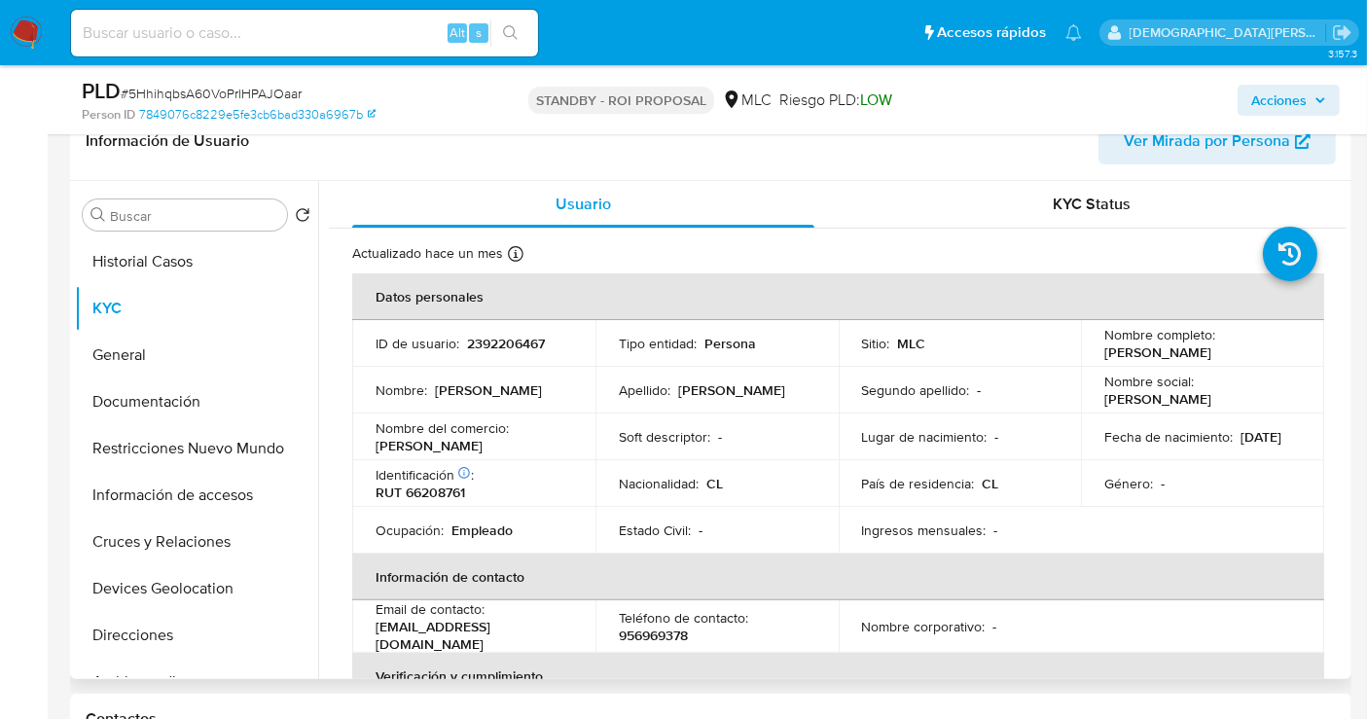
click at [416, 486] on p "RUT 66208761" at bounding box center [421, 493] width 90 height 18
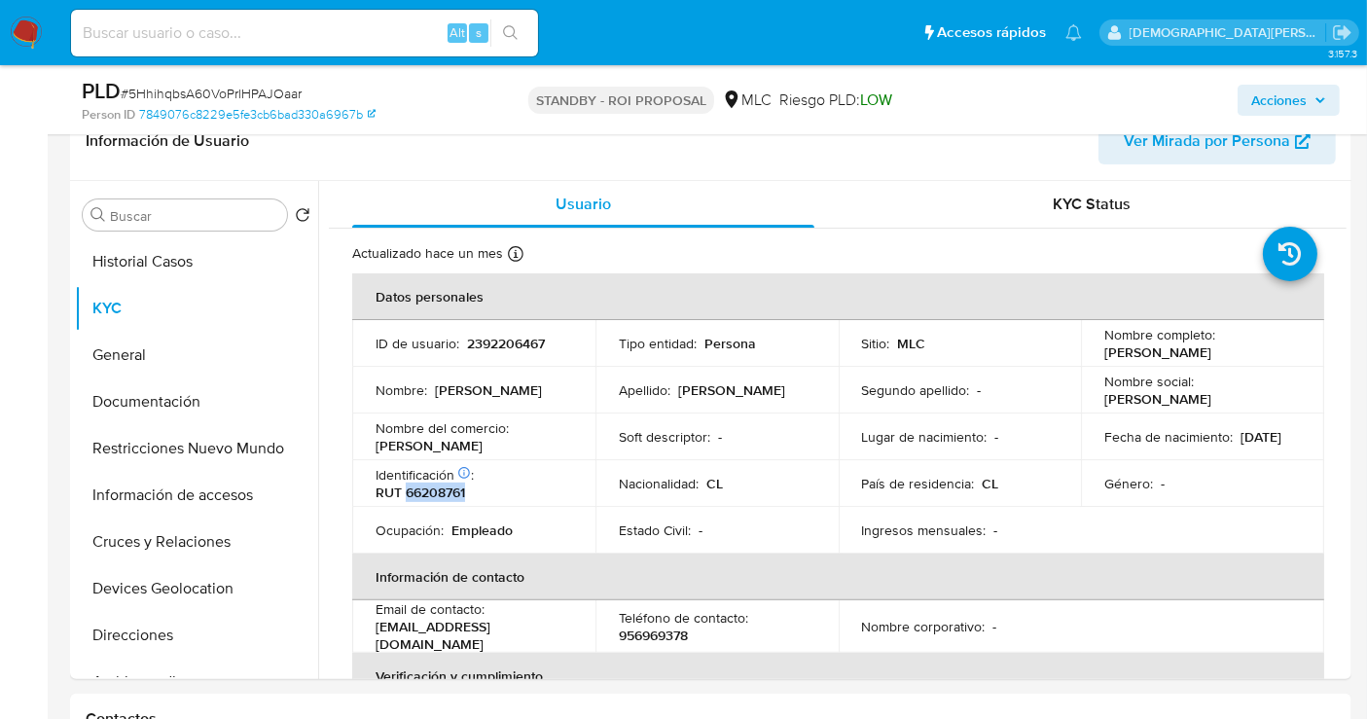
copy p "66208761"
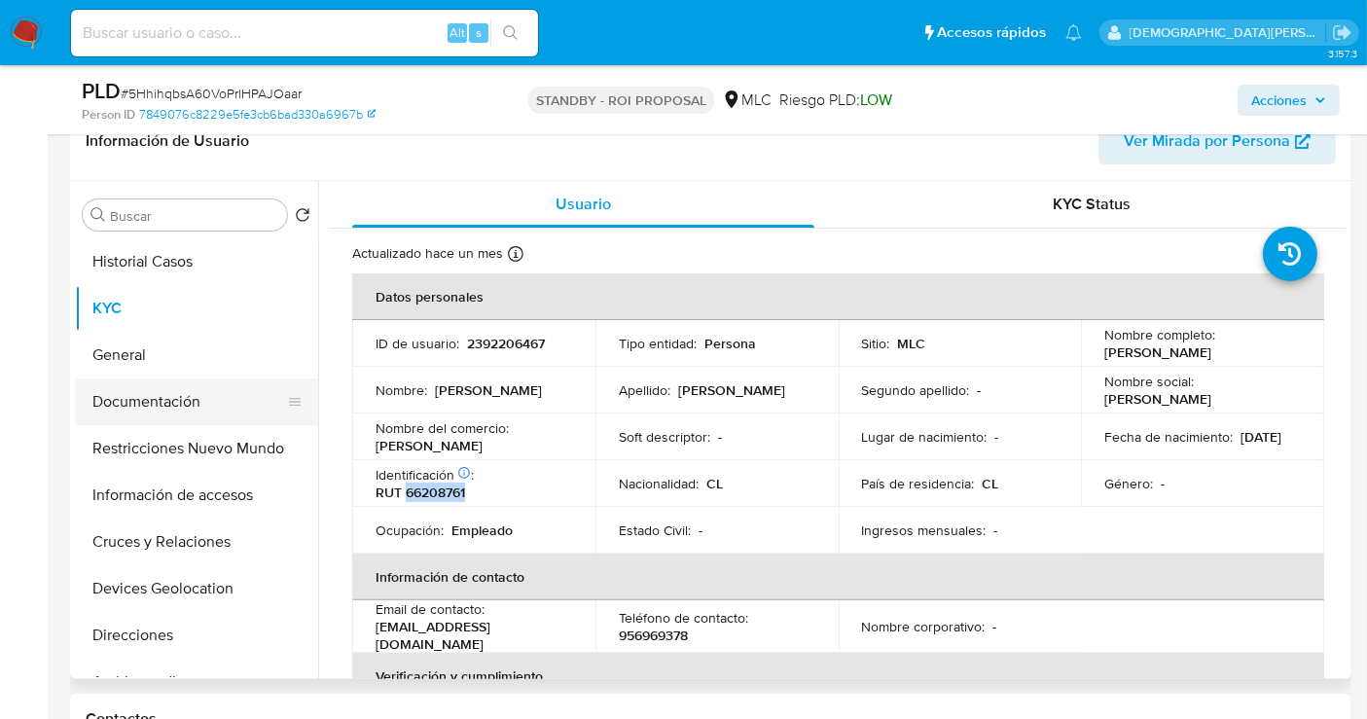
click at [186, 394] on button "Documentación" at bounding box center [189, 401] width 228 height 47
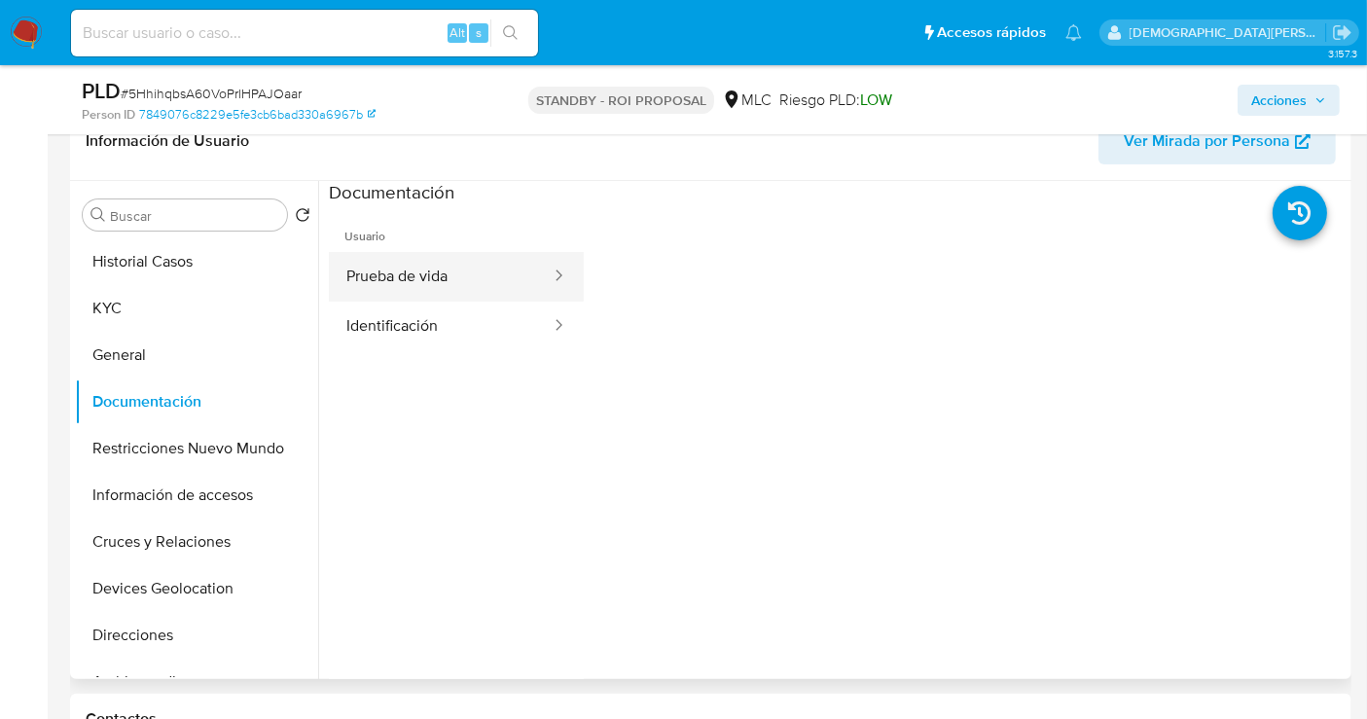
click at [472, 275] on button "Prueba de vida" at bounding box center [441, 277] width 224 height 50
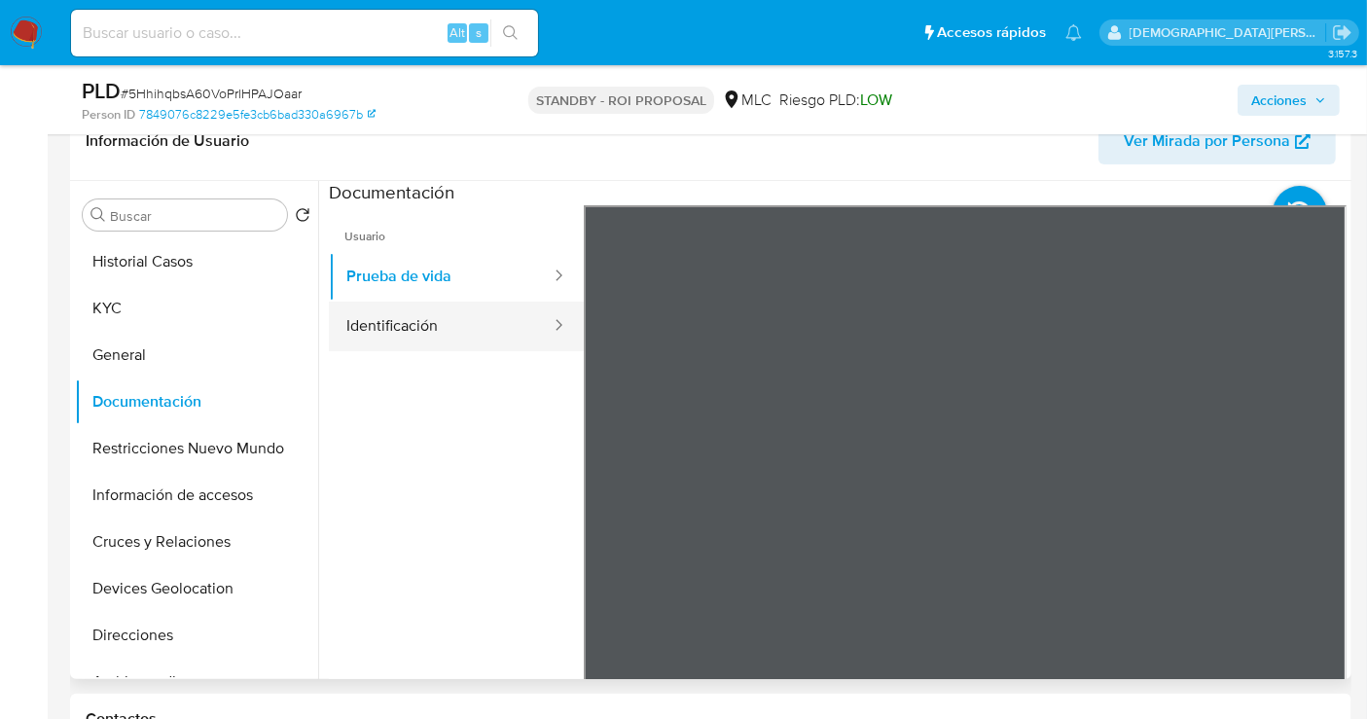
click at [411, 314] on button "Identificación" at bounding box center [441, 327] width 224 height 50
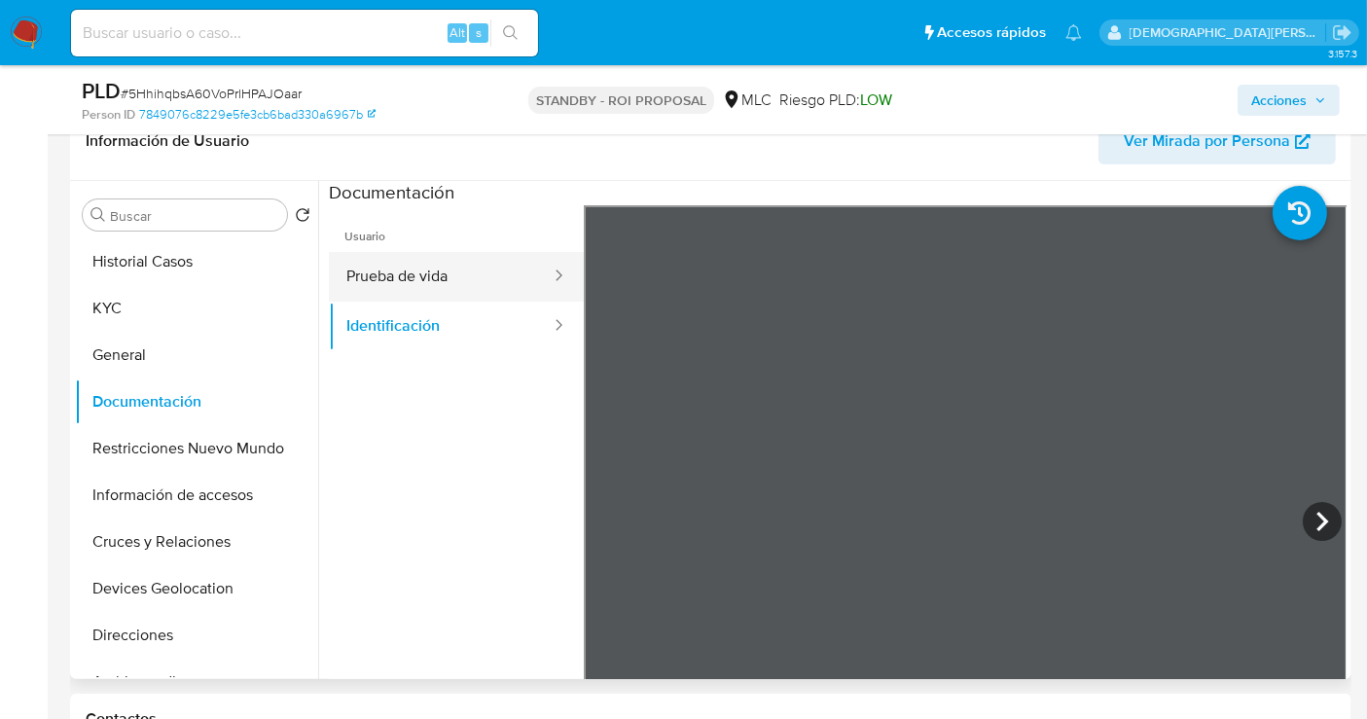
click at [381, 265] on button "Prueba de vida" at bounding box center [441, 277] width 224 height 50
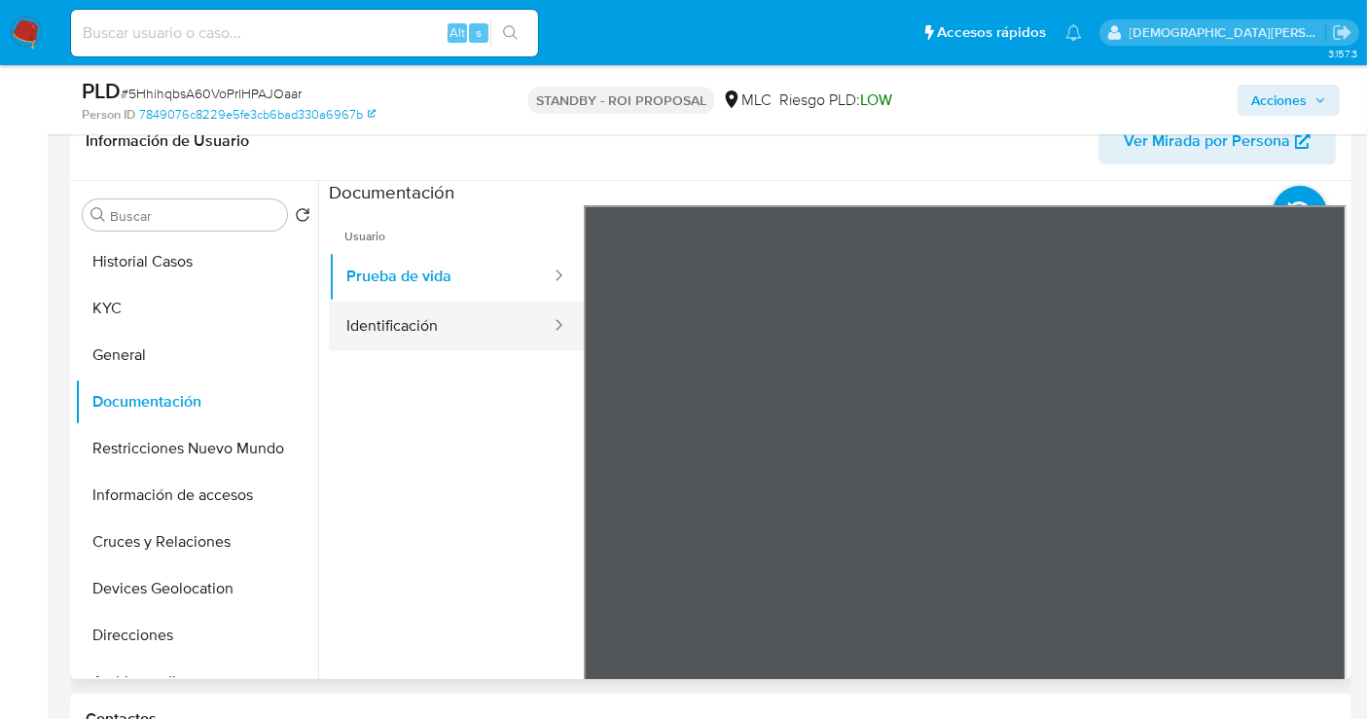
click at [429, 318] on button "Identificación" at bounding box center [441, 327] width 224 height 50
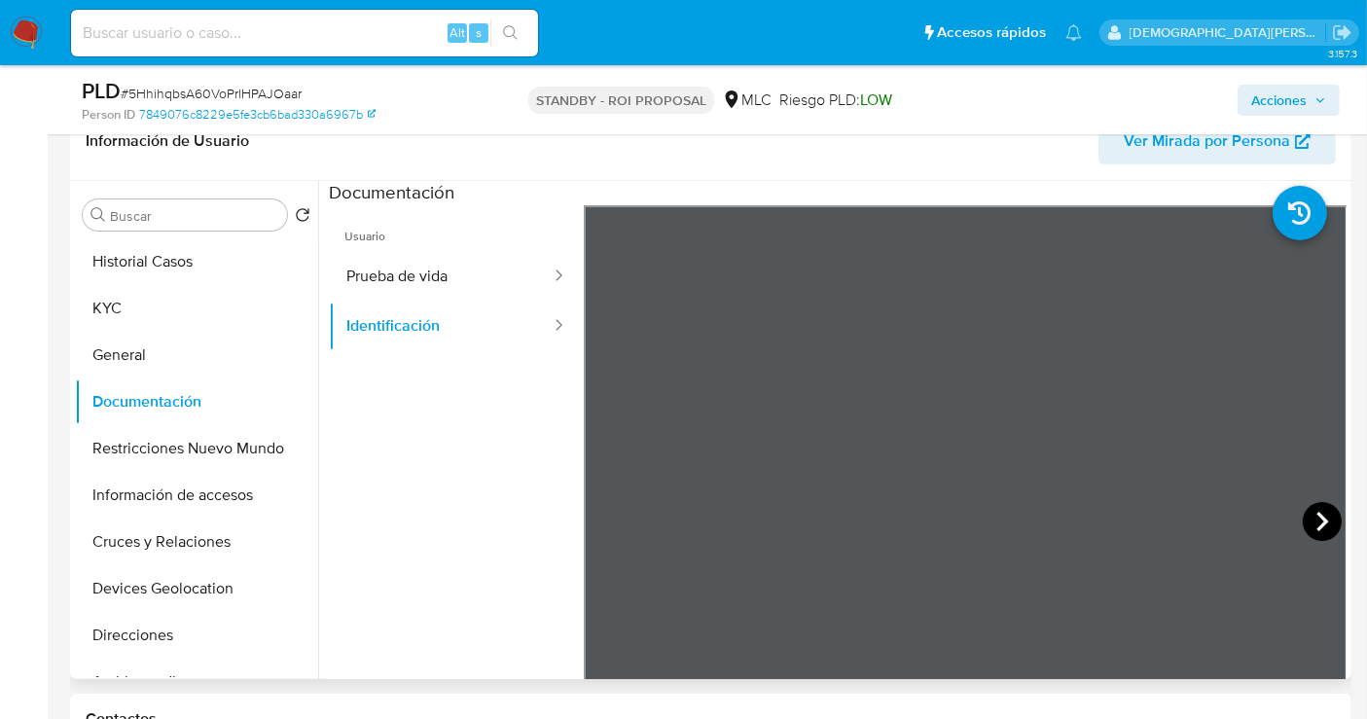
click at [1244, 518] on icon at bounding box center [1322, 521] width 39 height 39
click at [594, 510] on icon at bounding box center [608, 521] width 39 height 39
click at [239, 307] on button "KYC" at bounding box center [189, 308] width 228 height 47
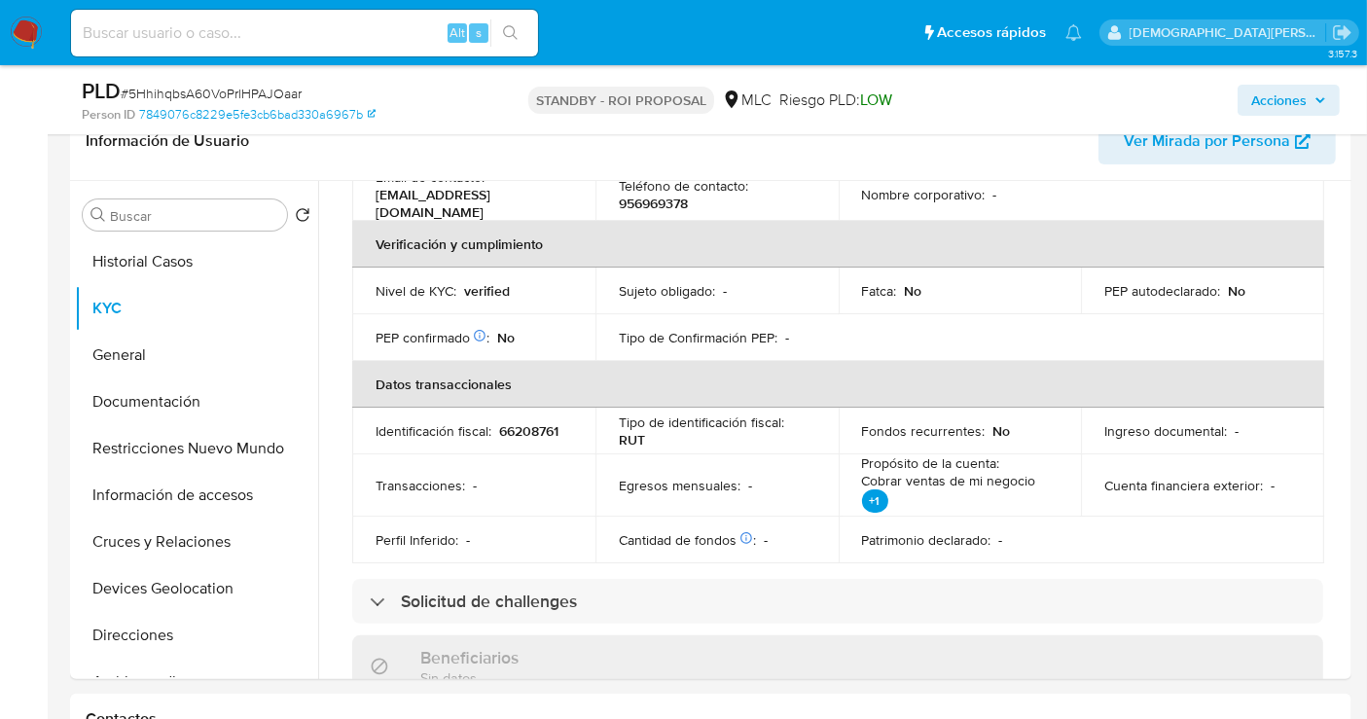
scroll to position [756, 0]
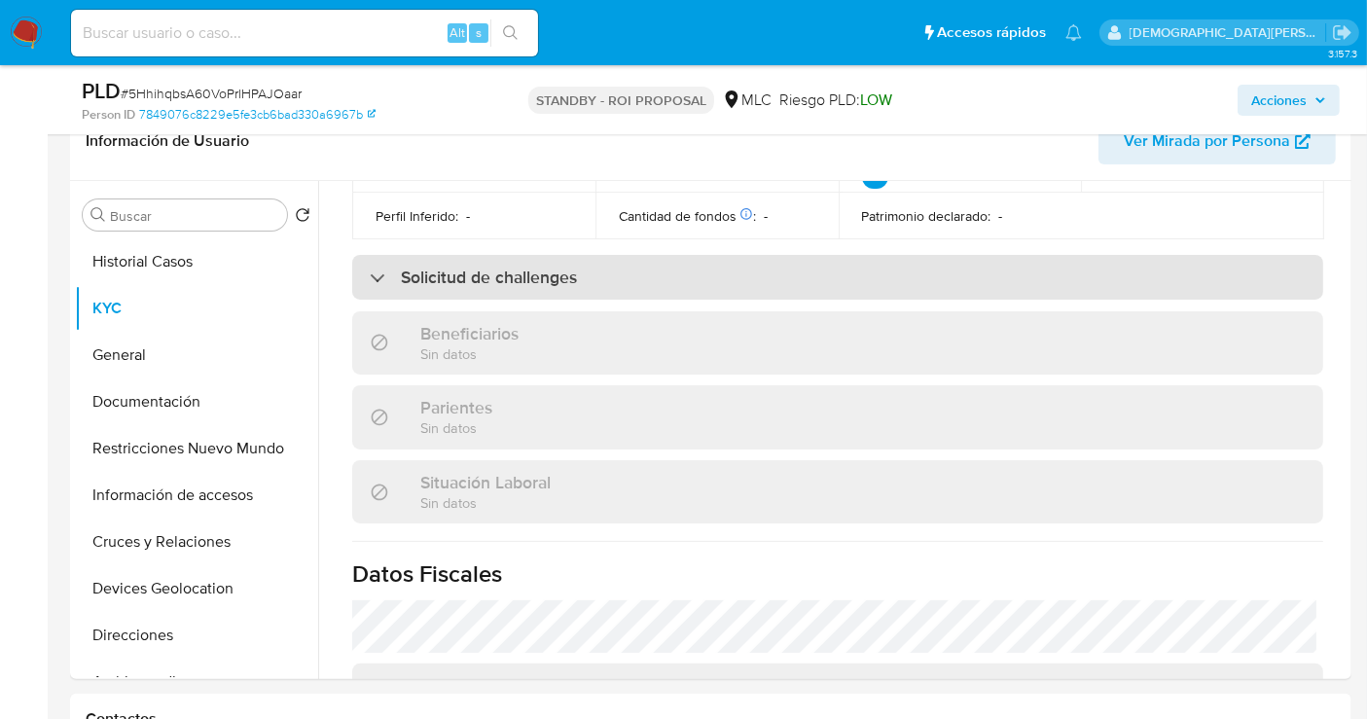
click at [603, 278] on div "Solicitud de challenges" at bounding box center [837, 277] width 971 height 45
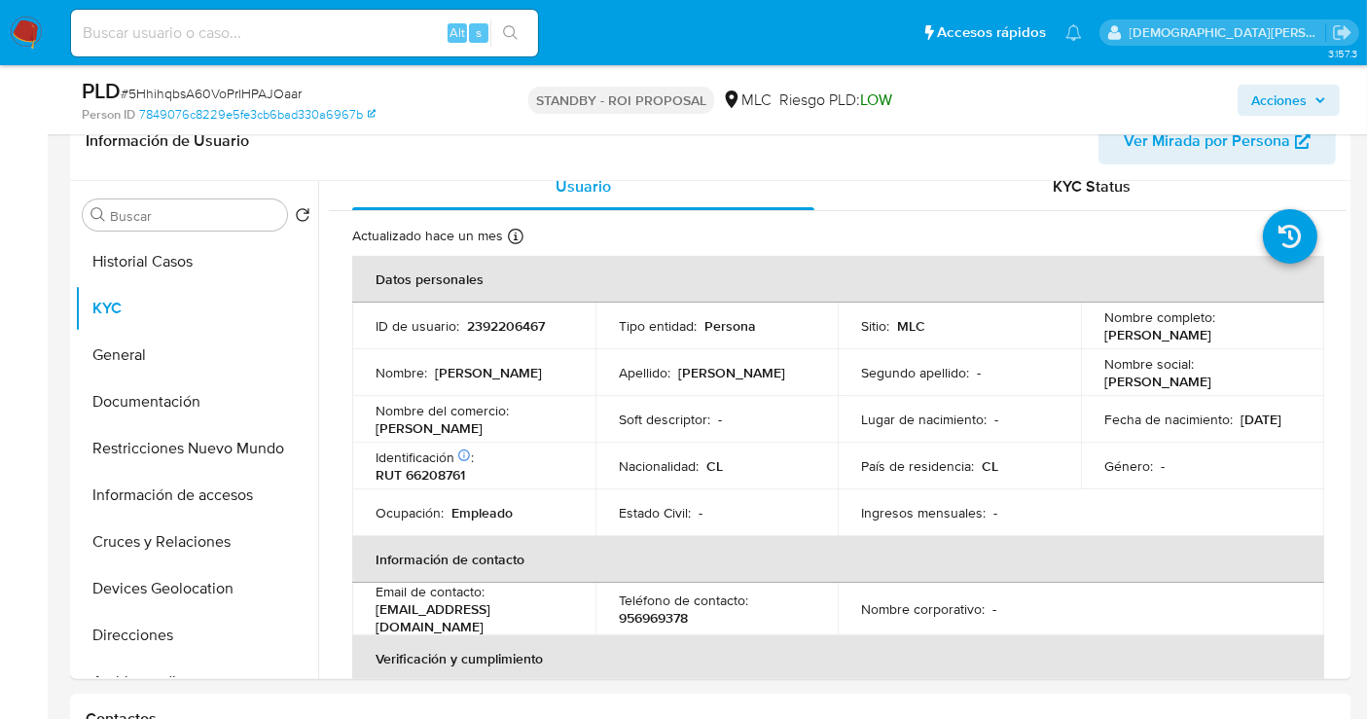
scroll to position [0, 0]
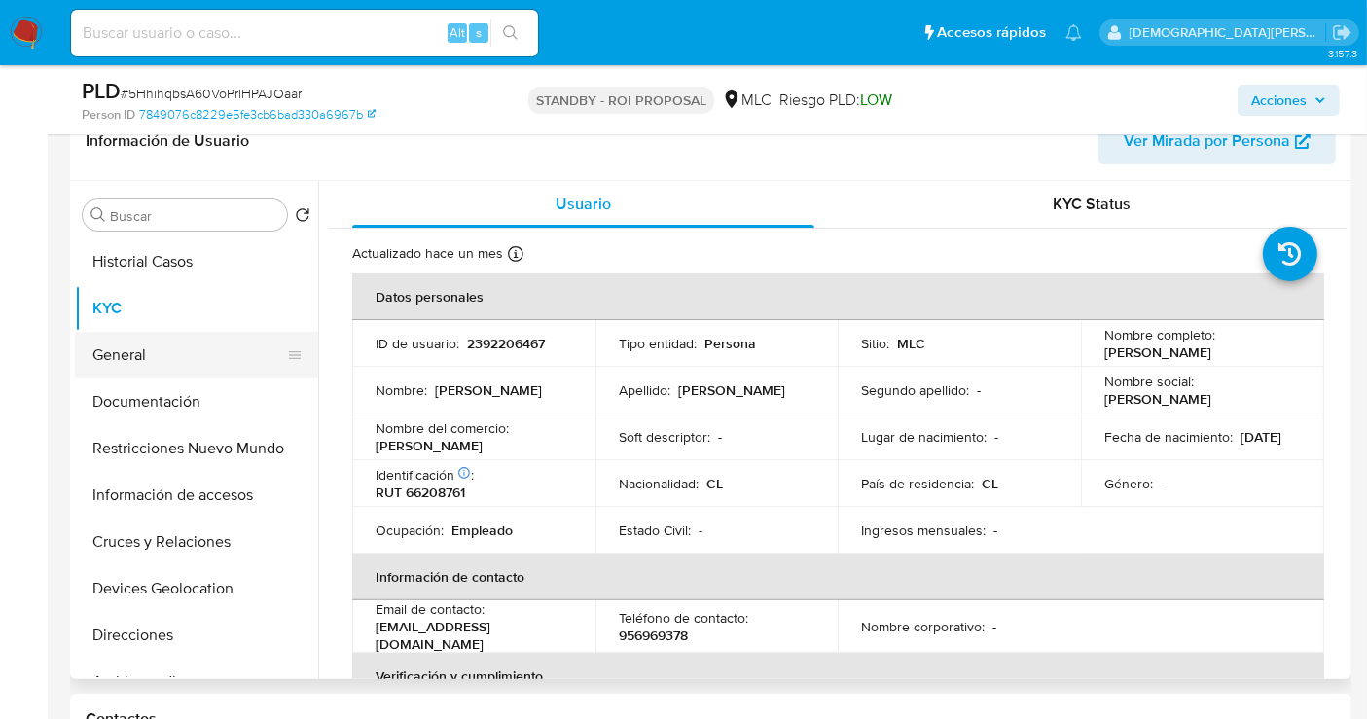
click at [169, 341] on button "General" at bounding box center [189, 355] width 228 height 47
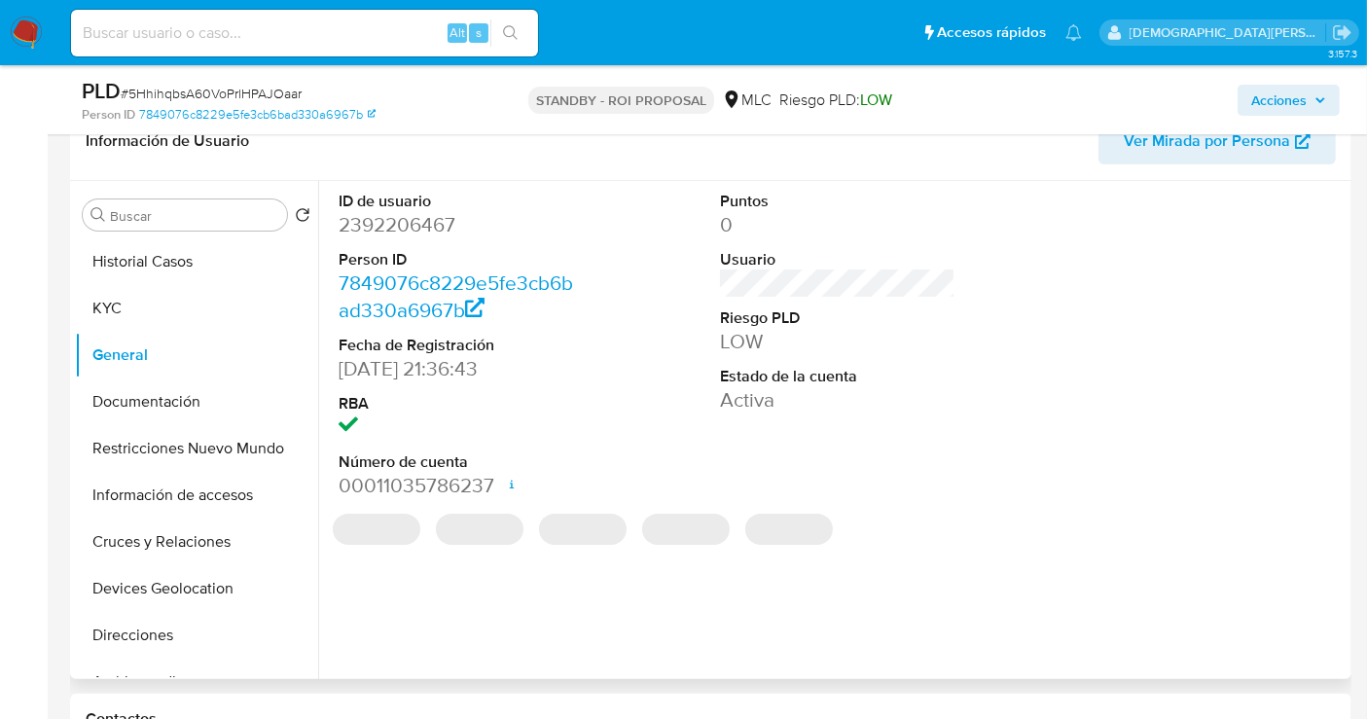
click at [383, 217] on dd "2392206467" at bounding box center [456, 224] width 235 height 27
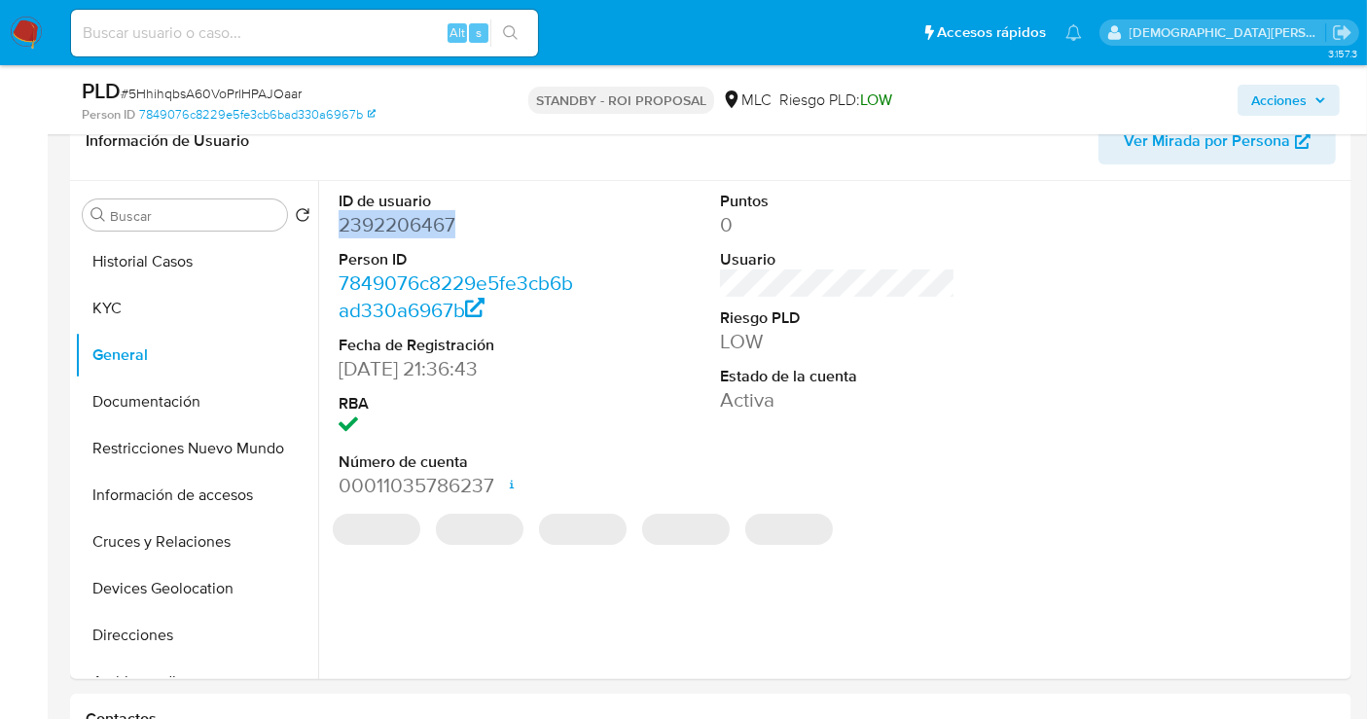
drag, startPoint x: 383, startPoint y: 217, endPoint x: 972, endPoint y: 50, distance: 612.0
click at [385, 217] on dd "2392206467" at bounding box center [456, 224] width 235 height 27
copy dd "2392206467"
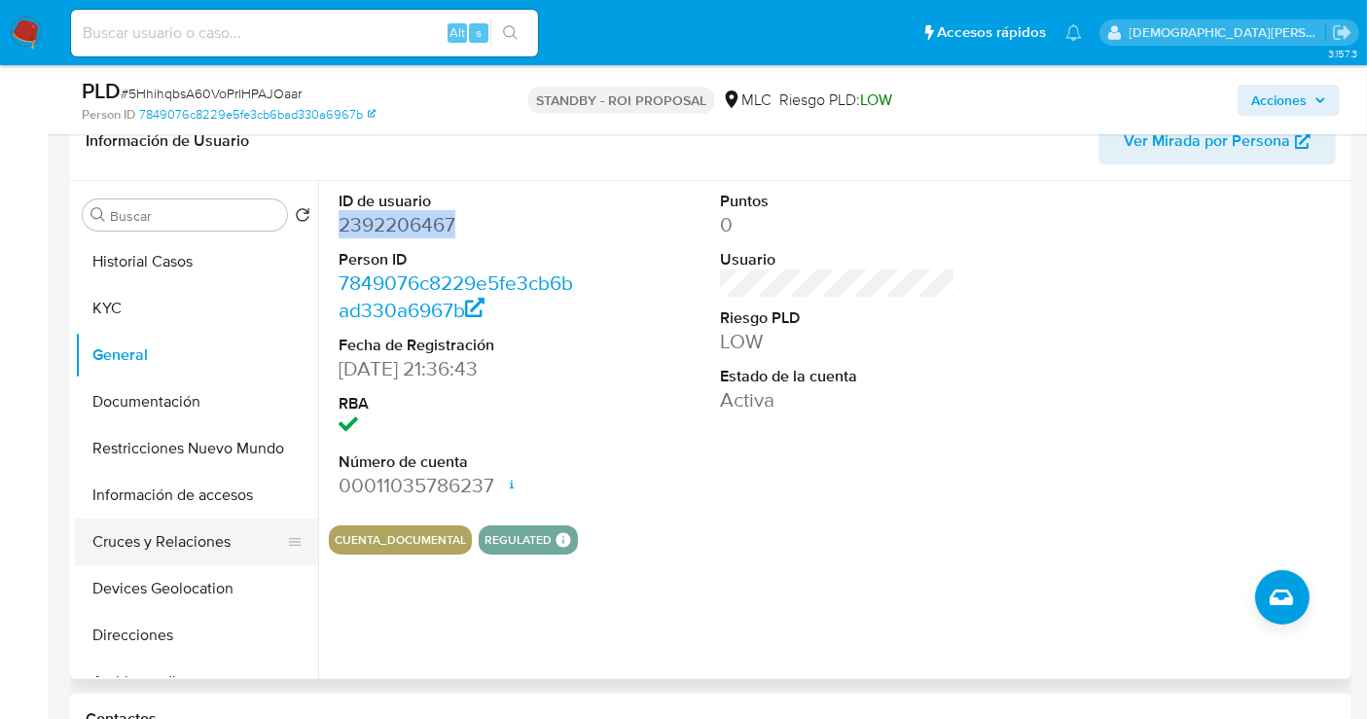
click at [148, 538] on button "Cruces y Relaciones" at bounding box center [189, 542] width 228 height 47
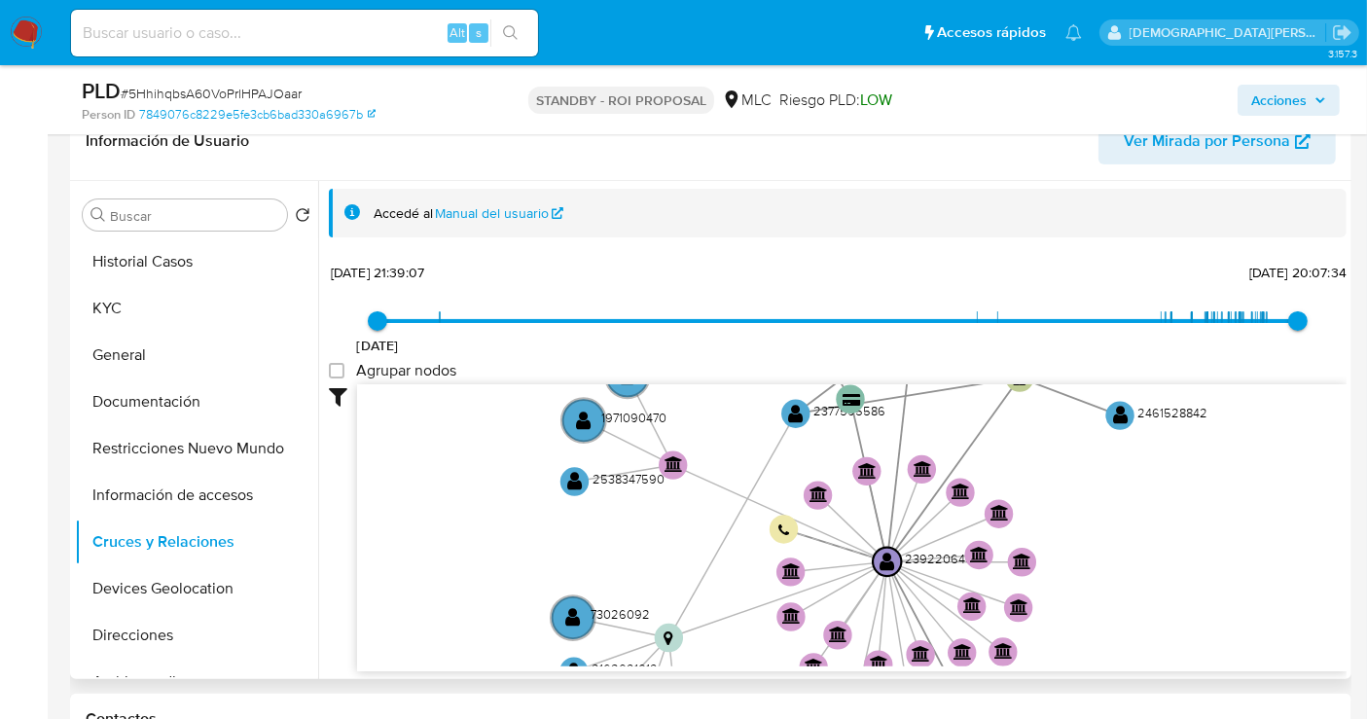
drag, startPoint x: 689, startPoint y: 552, endPoint x: 737, endPoint y: 615, distance: 79.2
click at [742, 618] on icon "device-670695b82b97a73292fe6a4d  user-2377595586  2377595586 user-2501235705 …" at bounding box center [852, 525] width 990 height 282
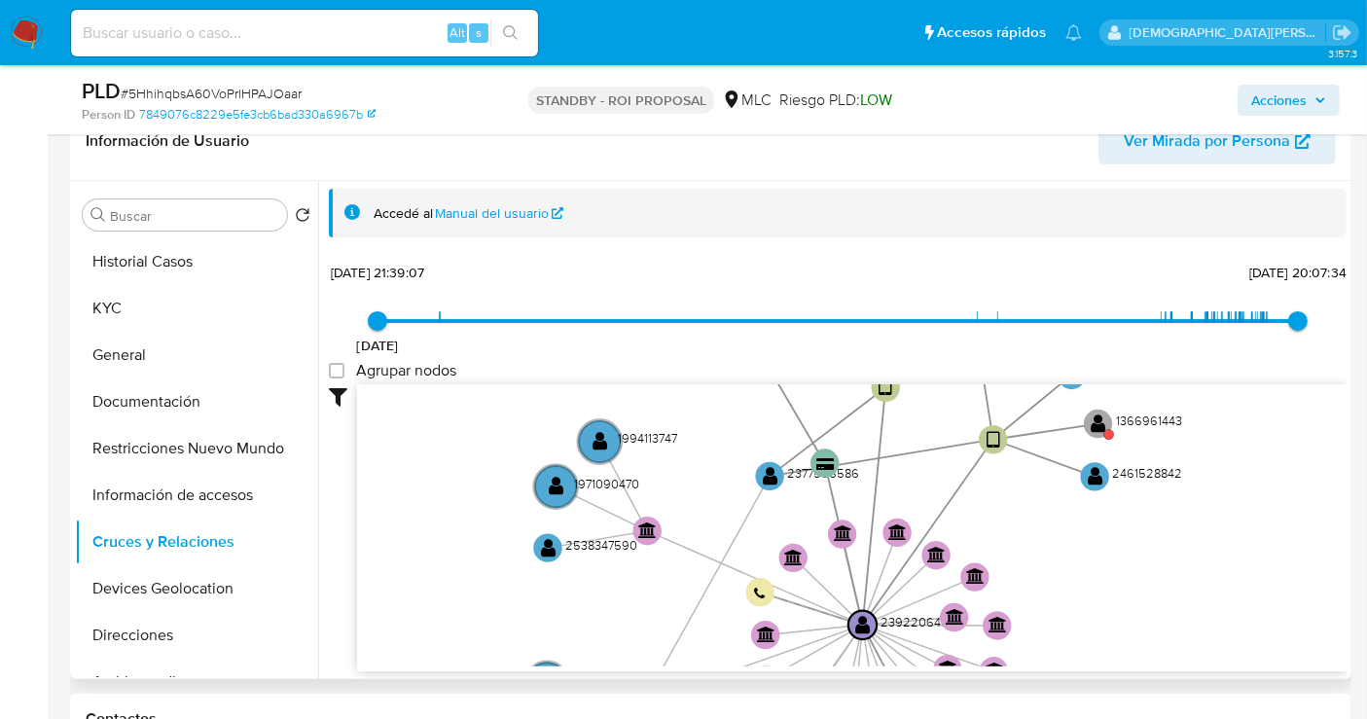
drag, startPoint x: 634, startPoint y: 572, endPoint x: 616, endPoint y: 592, distance: 26.8
click at [616, 592] on icon "device-670695b82b97a73292fe6a4d  user-2377595586  2377595586 user-2501235705 …" at bounding box center [852, 525] width 990 height 282
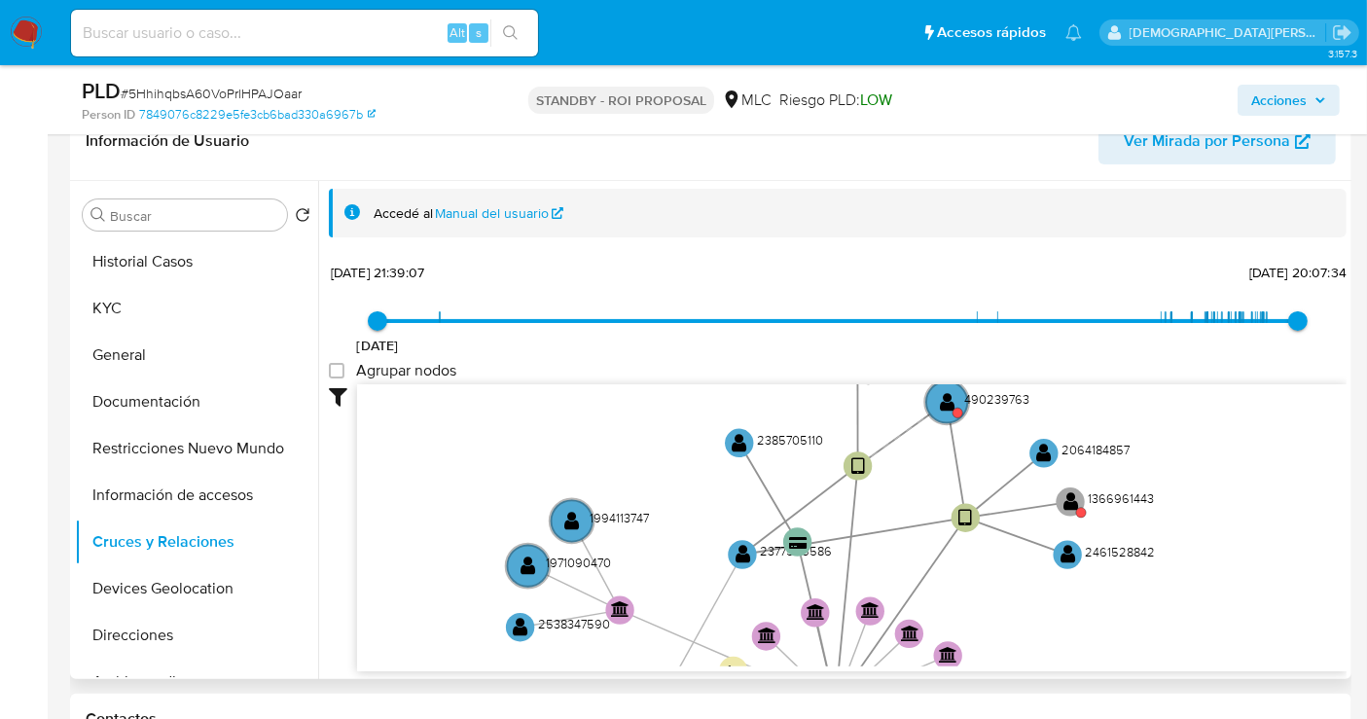
drag, startPoint x: 685, startPoint y: 495, endPoint x: 655, endPoint y: 577, distance: 87.1
click at [655, 577] on icon "device-670695b82b97a73292fe6a4d  user-2377595586  2377595586 user-2501235705 …" at bounding box center [852, 525] width 990 height 282
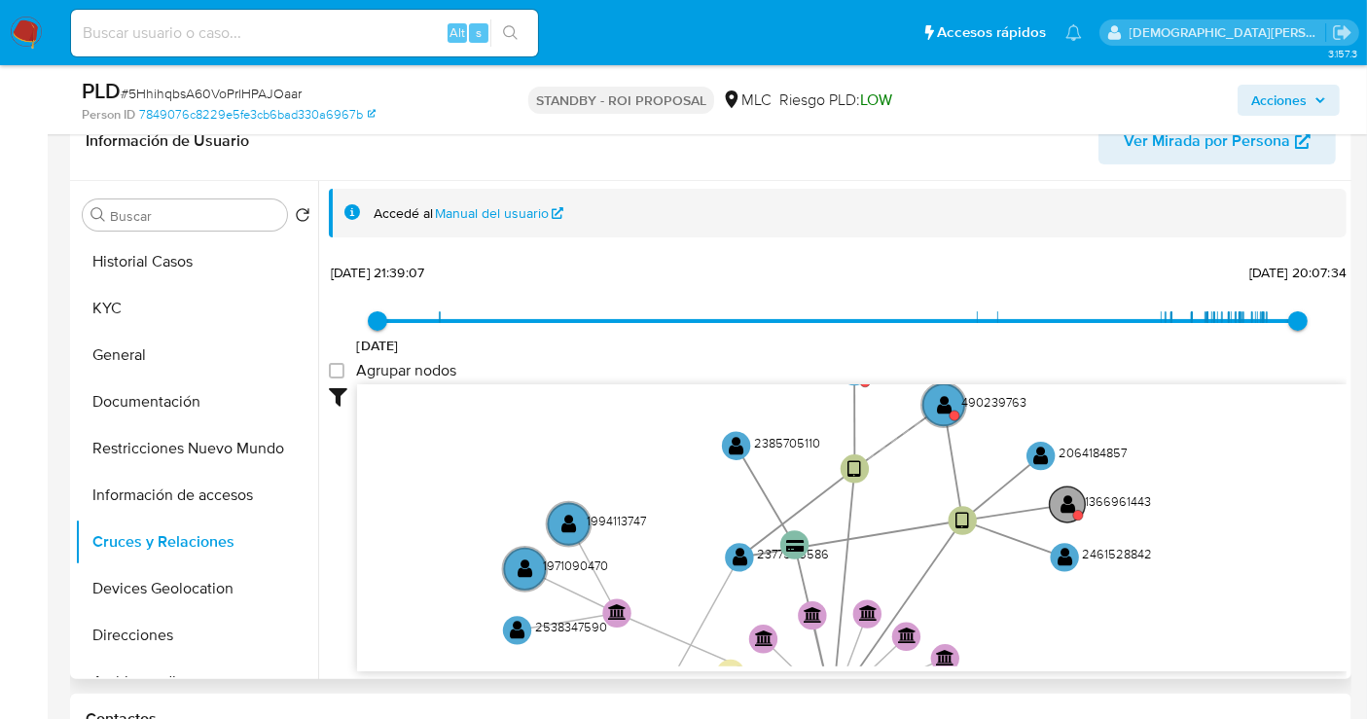
click at [1063, 504] on text "" at bounding box center [1069, 504] width 16 height 20
click at [1065, 500] on text "" at bounding box center [1068, 502] width 16 height 20
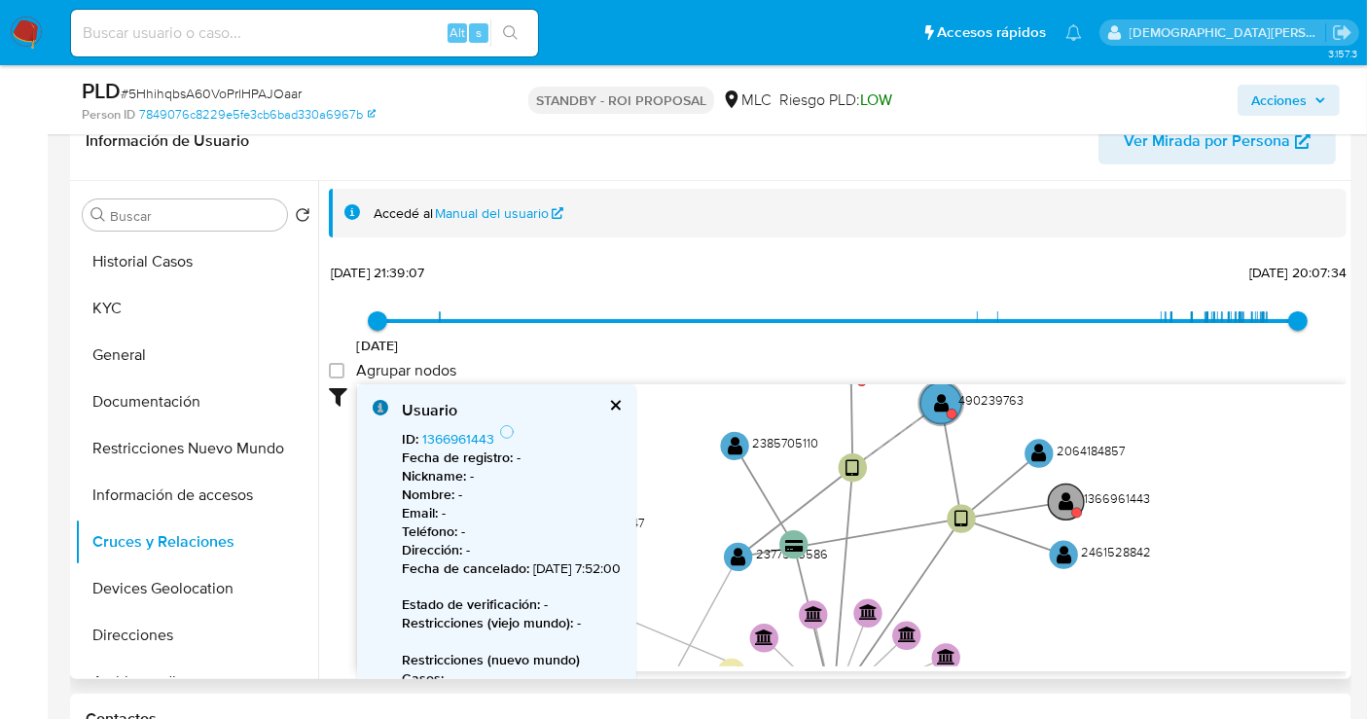
click at [1065, 500] on text "" at bounding box center [1067, 501] width 16 height 20
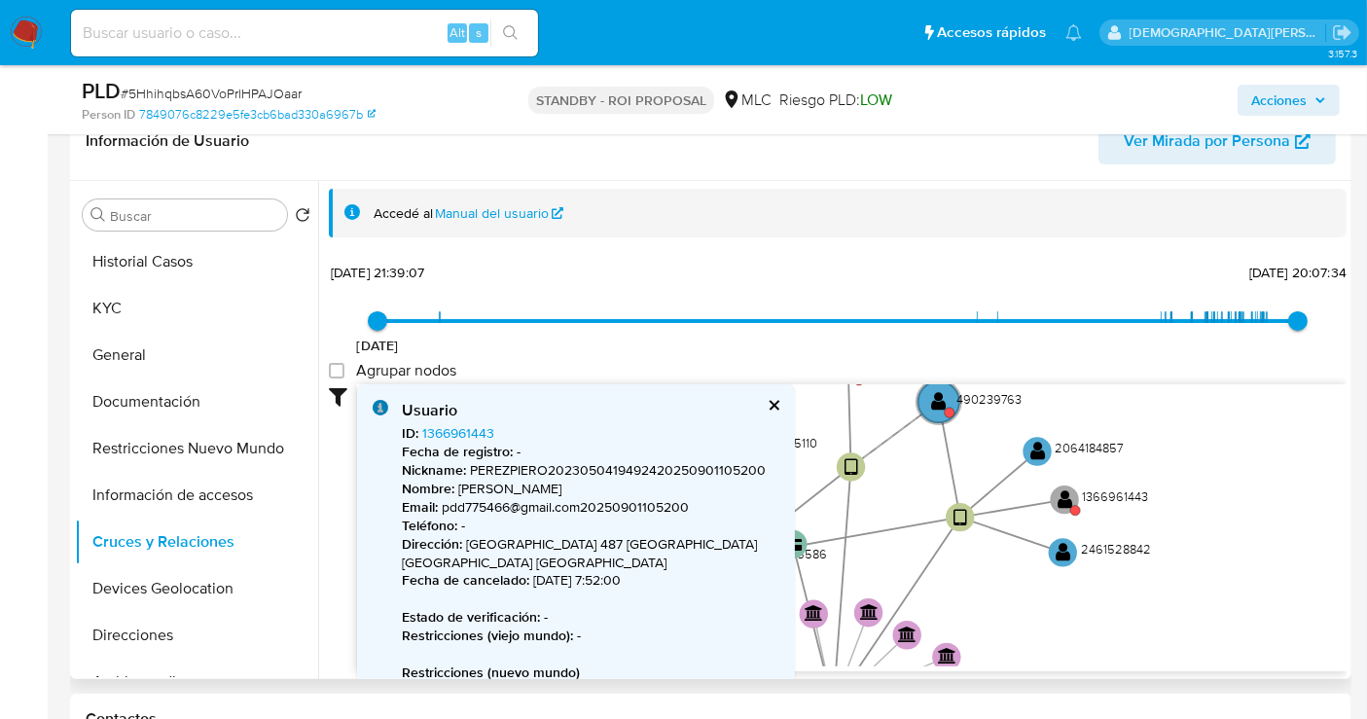
click at [778, 401] on button "cerrar" at bounding box center [773, 405] width 13 height 13
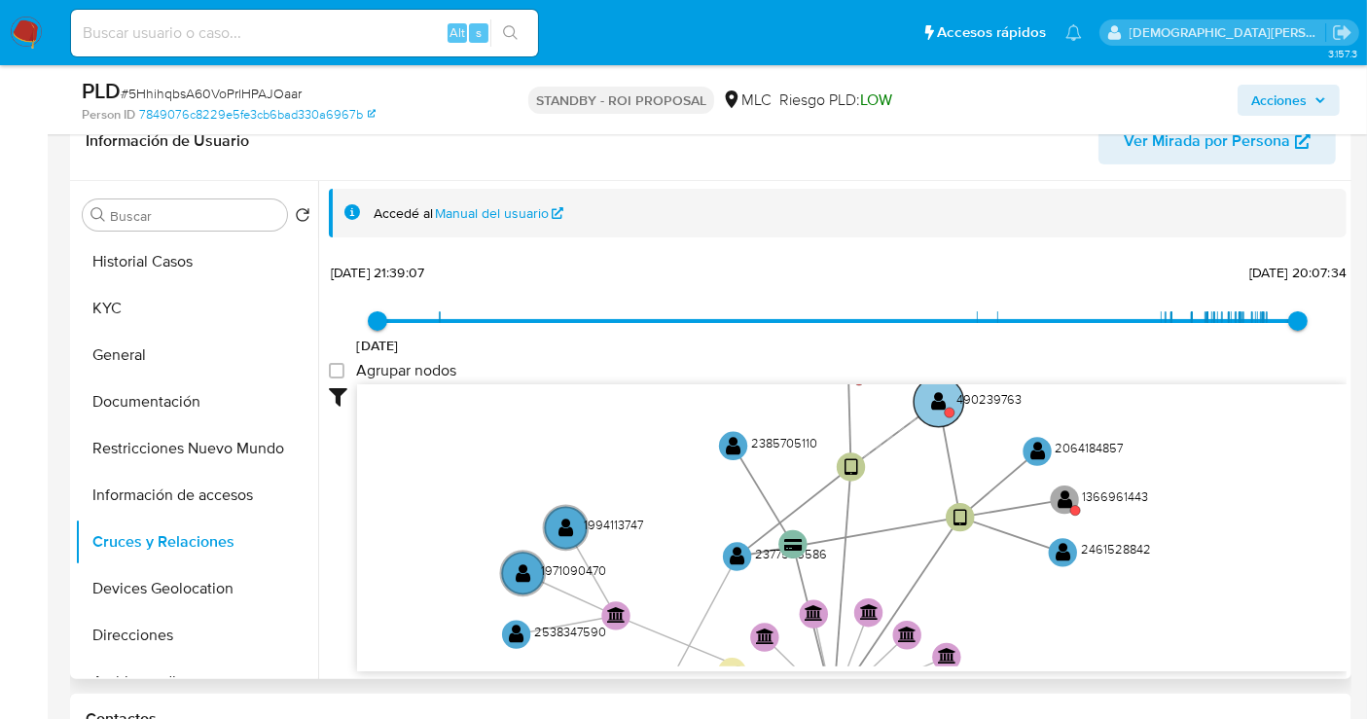
click at [926, 401] on circle at bounding box center [939, 402] width 50 height 50
click at [928, 399] on circle at bounding box center [938, 401] width 50 height 50
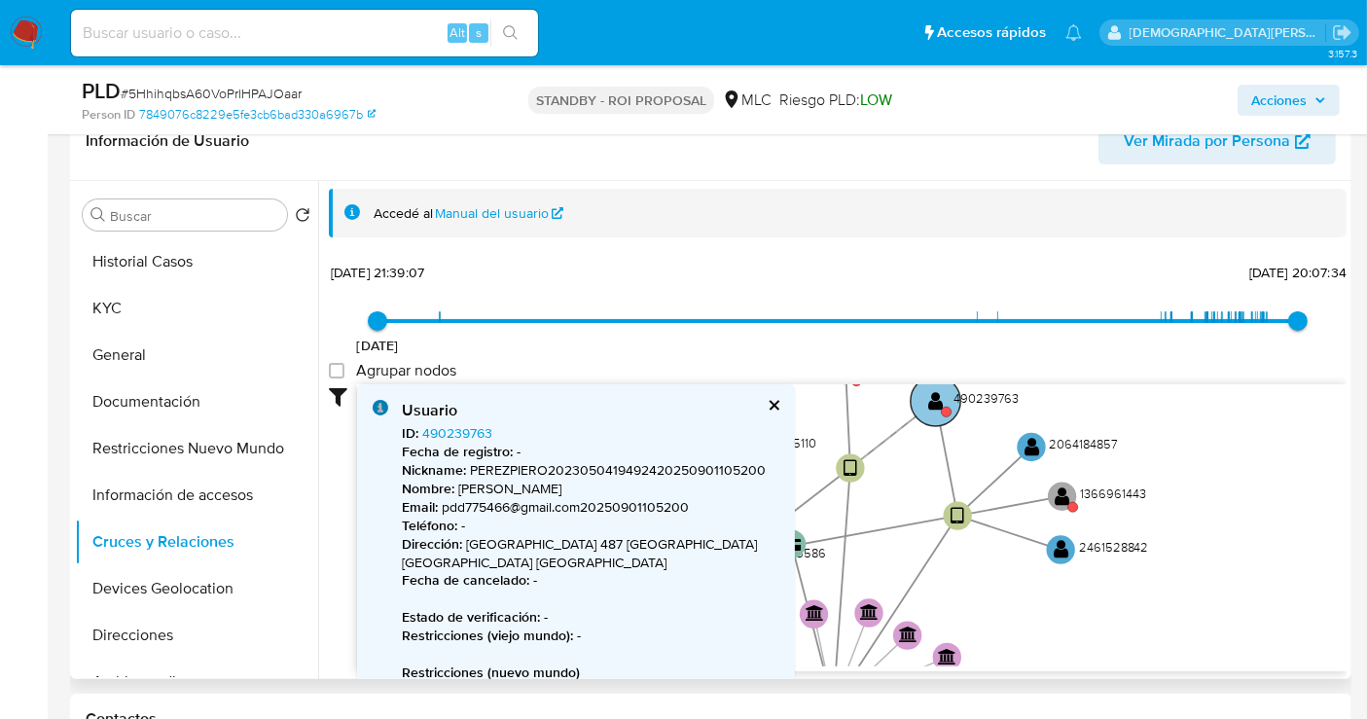
click at [928, 399] on text "" at bounding box center [936, 400] width 16 height 20
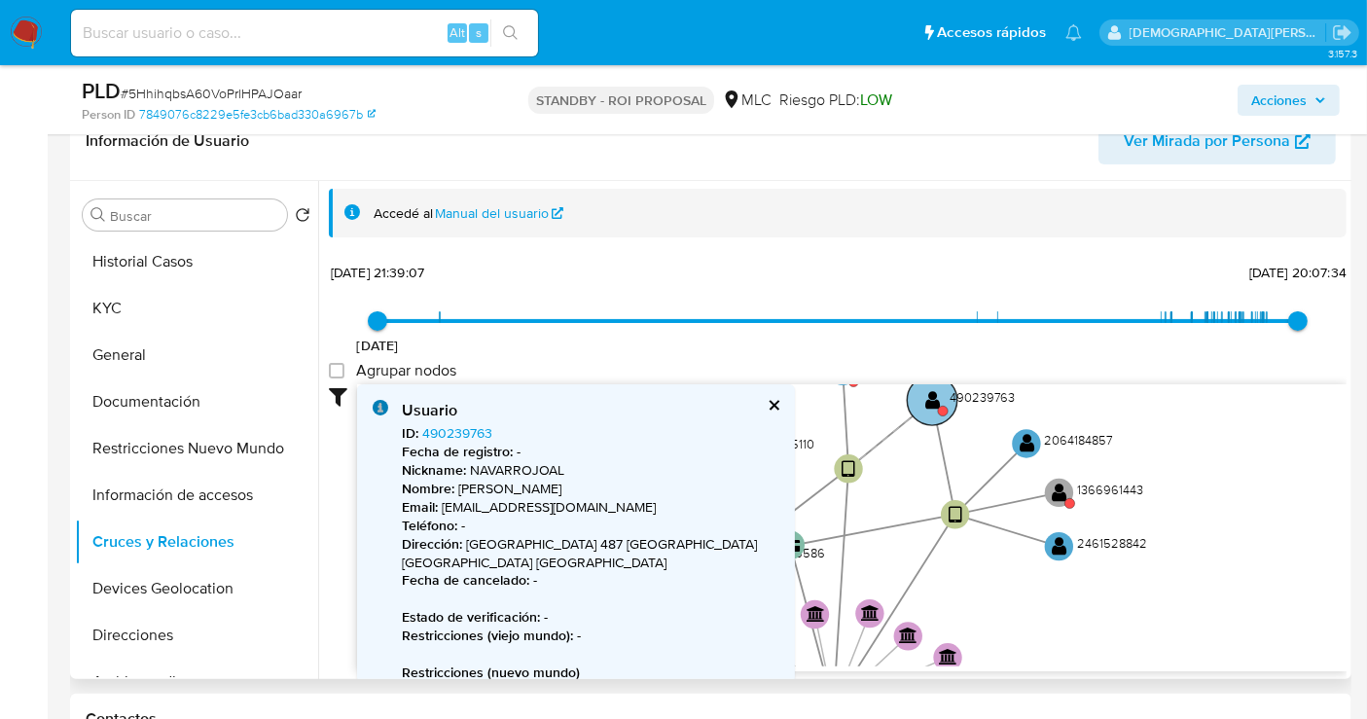
click at [917, 404] on circle at bounding box center [932, 400] width 50 height 50
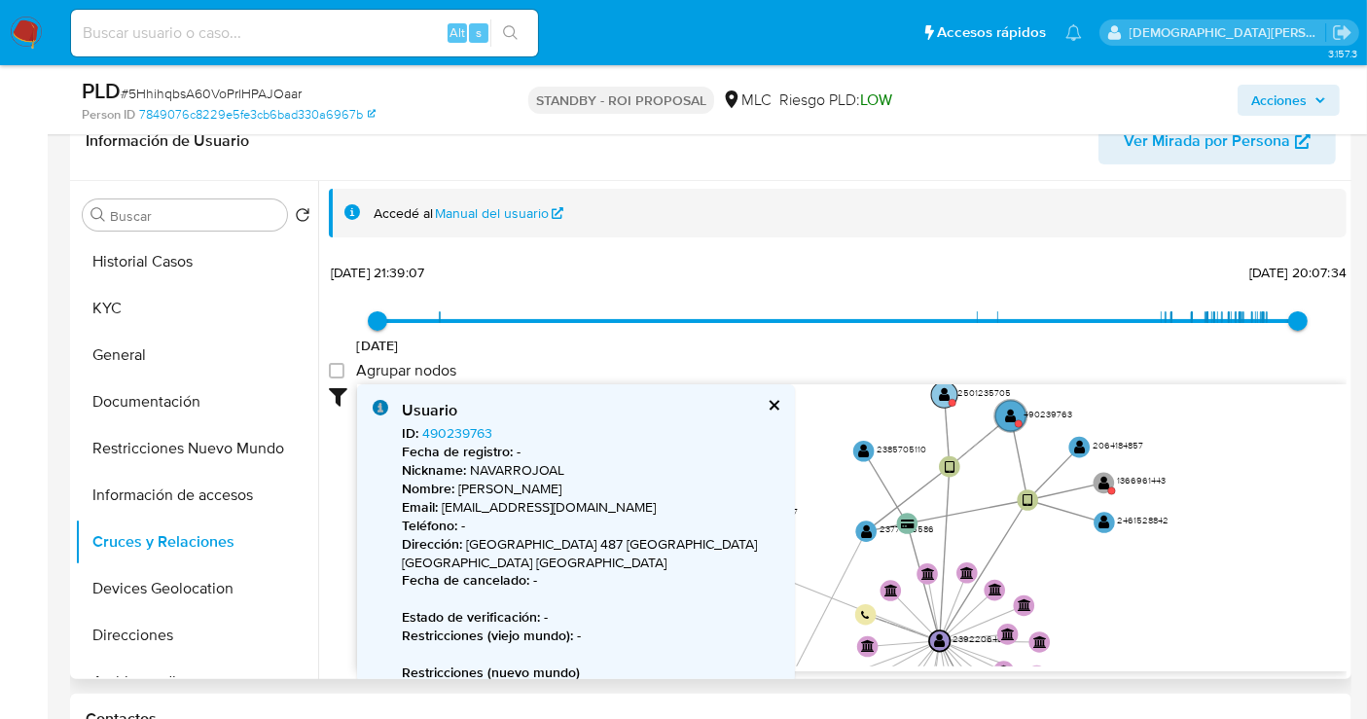
click at [941, 391] on text "" at bounding box center [945, 394] width 12 height 15
click at [941, 391] on text "" at bounding box center [944, 394] width 12 height 15
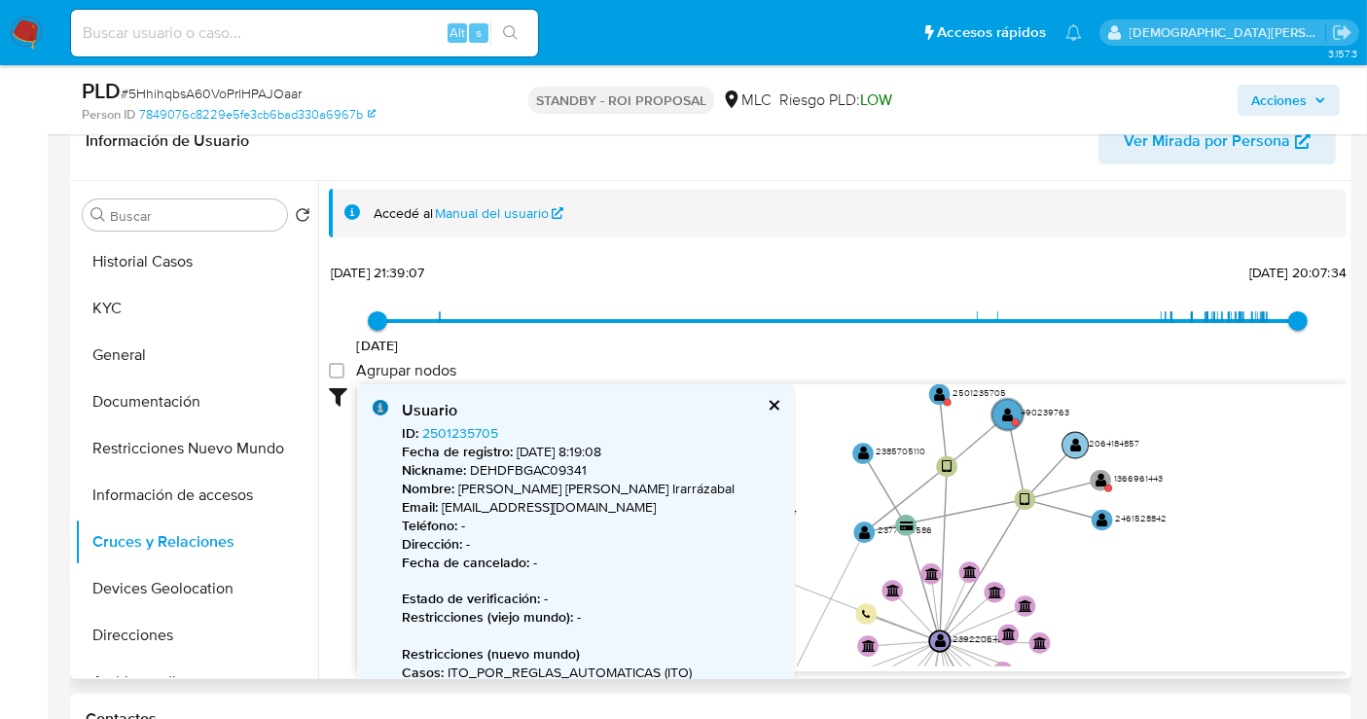
click at [1071, 440] on text "" at bounding box center [1076, 445] width 12 height 15
click at [1072, 439] on text "" at bounding box center [1075, 444] width 12 height 15
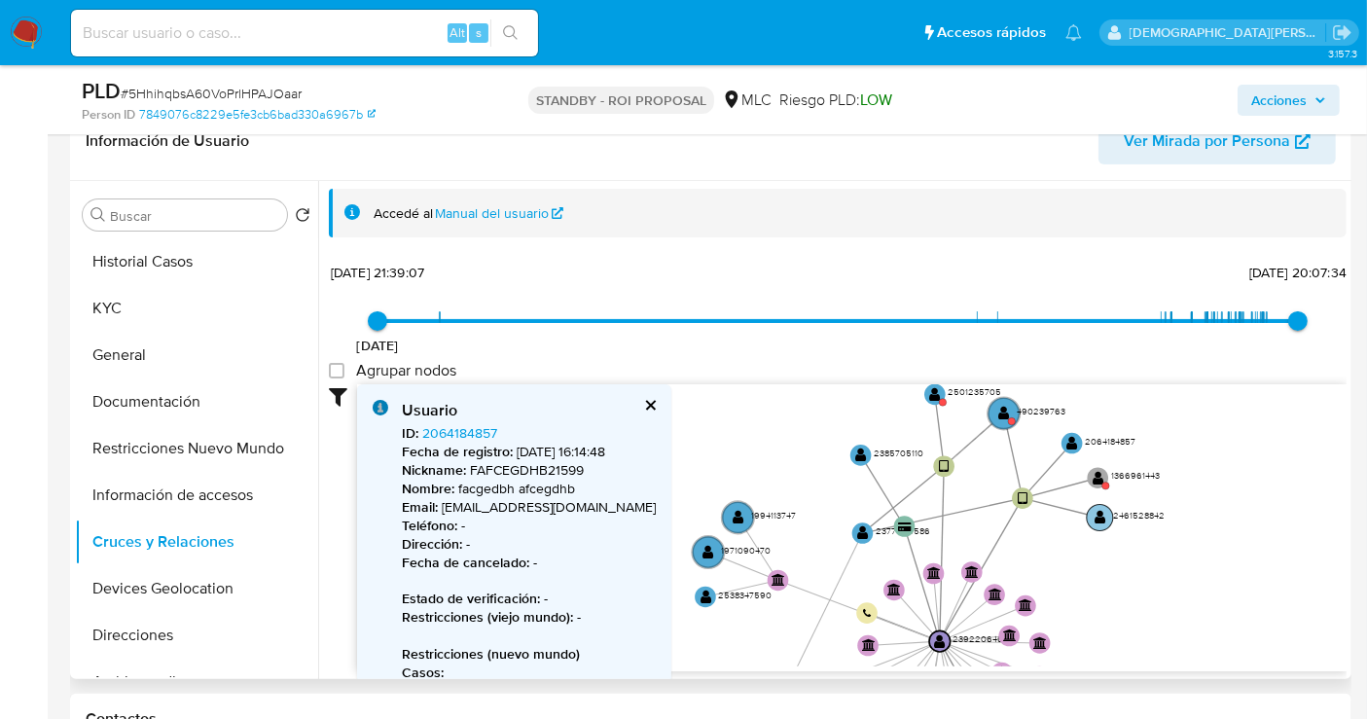
click at [1100, 518] on text "" at bounding box center [1101, 517] width 12 height 15
click at [1098, 509] on text "" at bounding box center [1099, 515] width 12 height 15
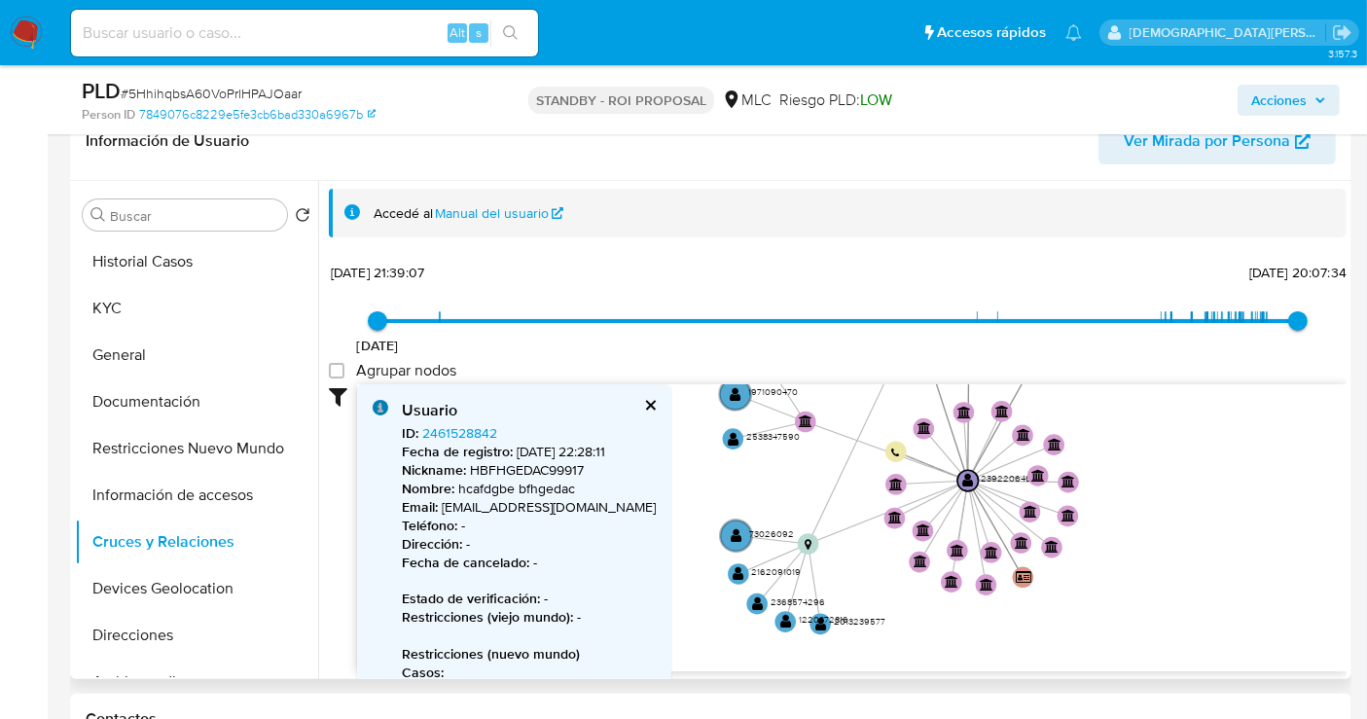
drag, startPoint x: 1211, startPoint y: 573, endPoint x: 1224, endPoint y: 458, distance: 115.5
click at [1240, 418] on icon "device-670695b82b97a73292fe6a4d  user-2377595586  2377595586 user-2501235705 …" at bounding box center [852, 525] width 990 height 282
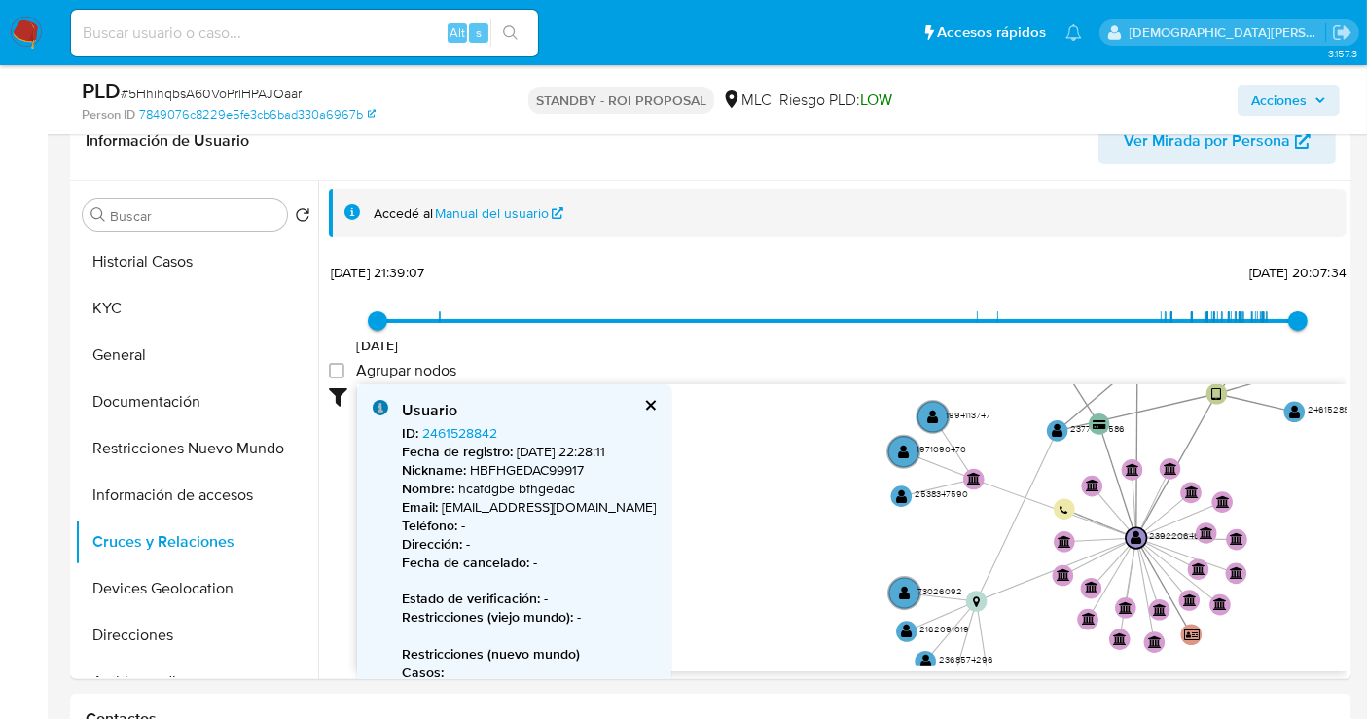
drag, startPoint x: 1010, startPoint y: 621, endPoint x: 1178, endPoint y: 678, distance: 177.8
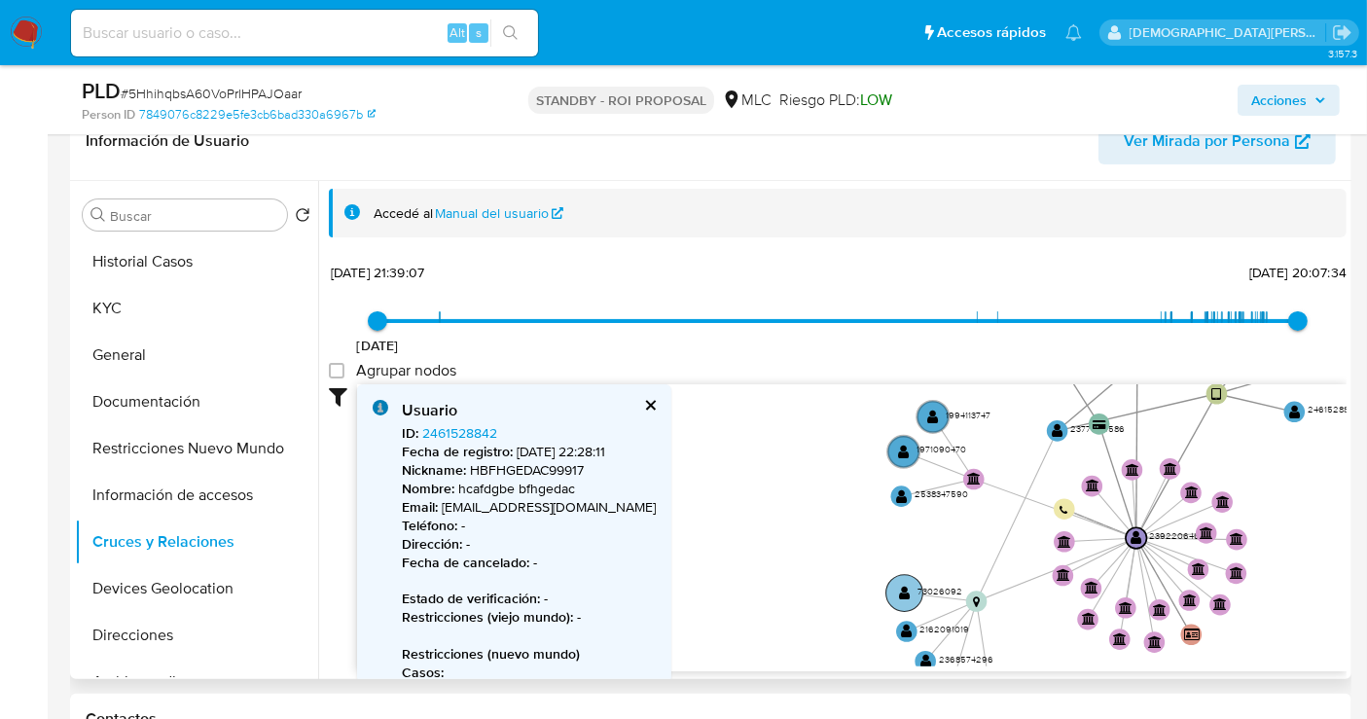
click at [905, 589] on text "" at bounding box center [905, 593] width 12 height 15
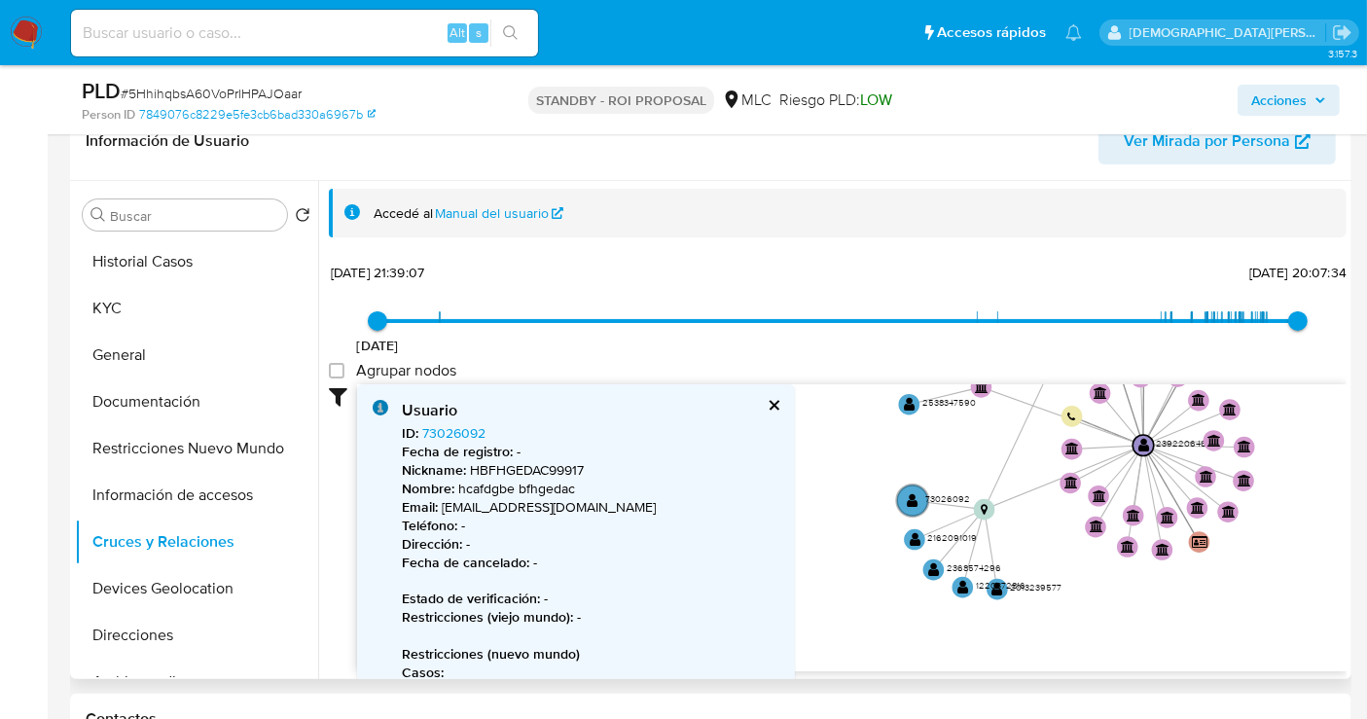
drag, startPoint x: 795, startPoint y: 540, endPoint x: 803, endPoint y: 468, distance: 72.4
click at [803, 468] on icon "device-670695b82b97a73292fe6a4d  user-2377595586  2377595586 user-2501235705 …" at bounding box center [852, 525] width 990 height 282
click at [912, 498] on text "" at bounding box center [914, 500] width 12 height 15
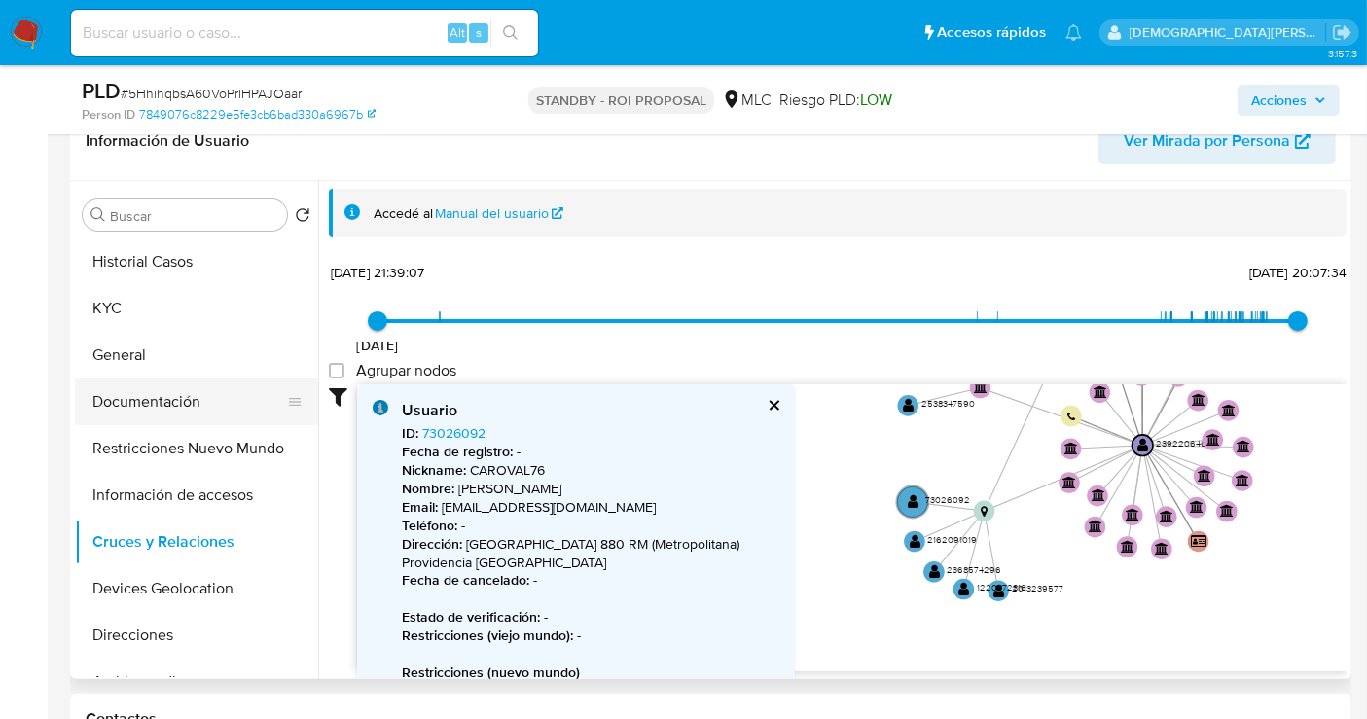
click at [180, 389] on button "Documentación" at bounding box center [189, 401] width 228 height 47
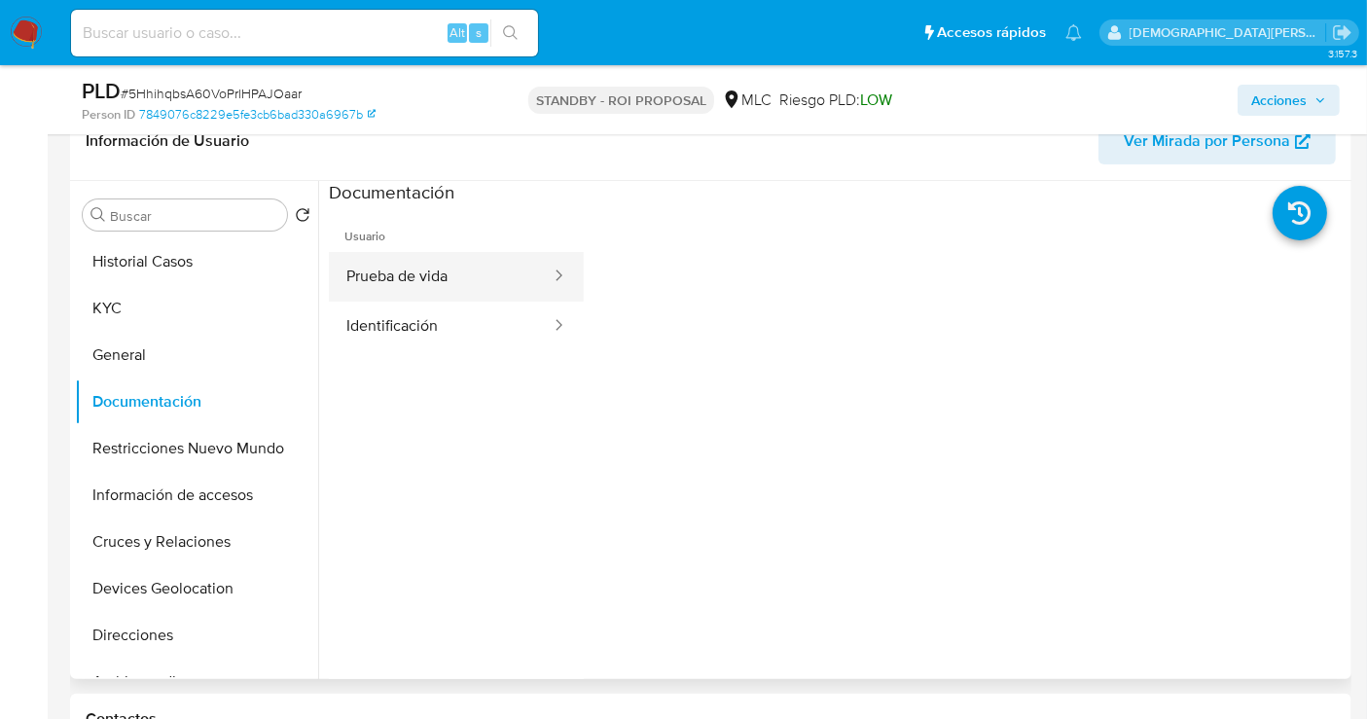
click at [501, 260] on button "Prueba de vida" at bounding box center [441, 277] width 224 height 50
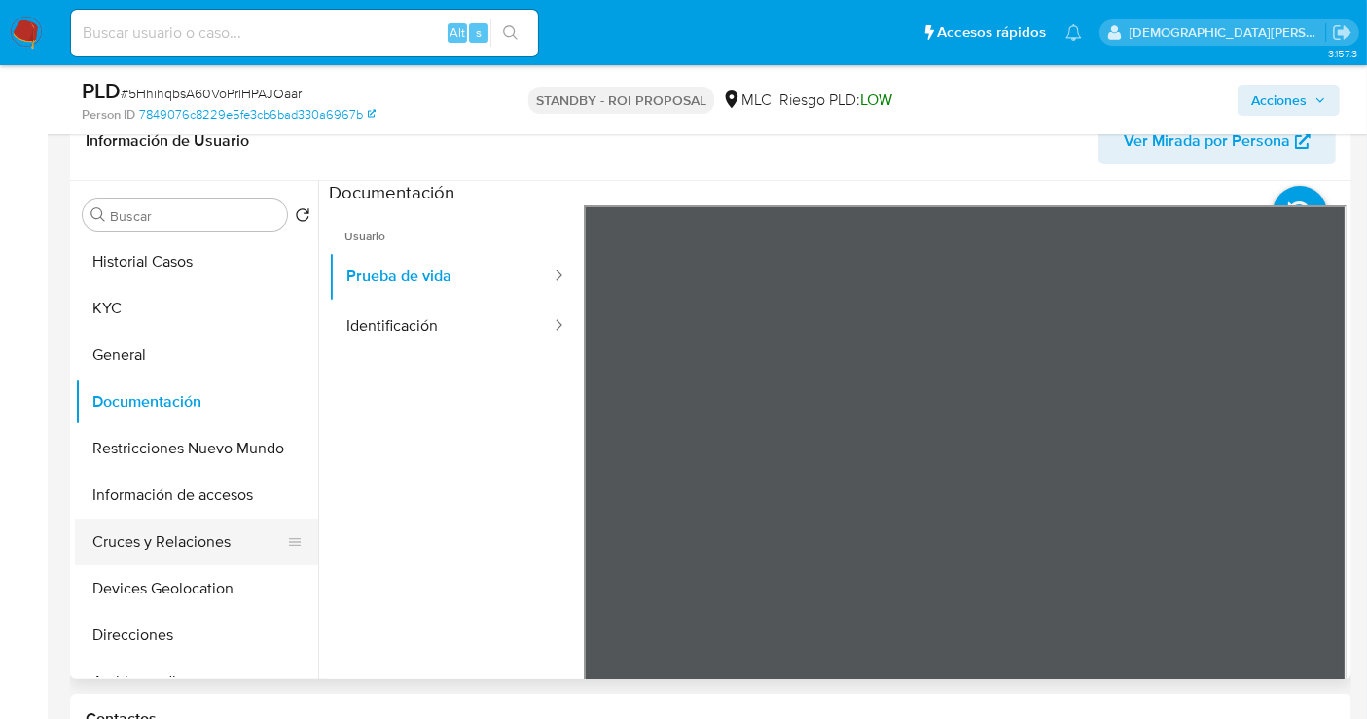
click at [159, 553] on button "Cruces y Relaciones" at bounding box center [189, 542] width 228 height 47
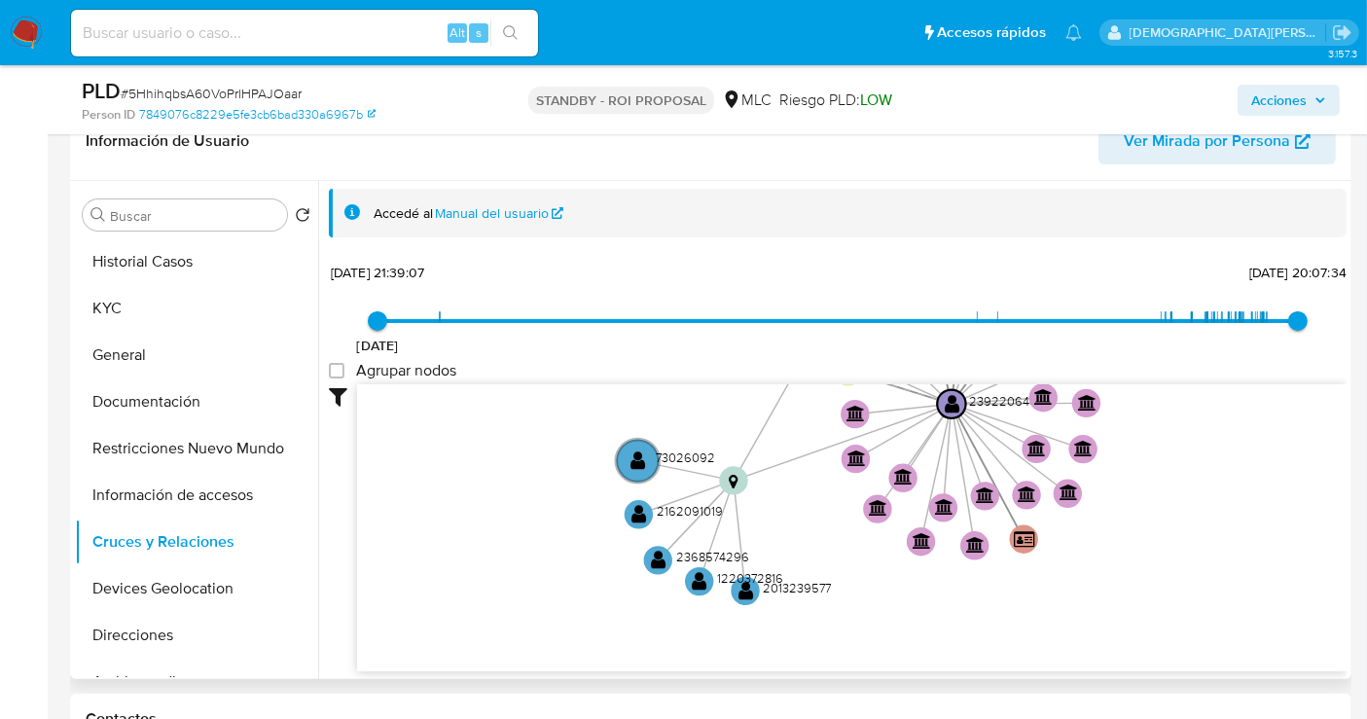
drag, startPoint x: 534, startPoint y: 506, endPoint x: 671, endPoint y: 416, distance: 163.8
click at [671, 416] on icon "device-670695b82b97a73292fe6a4d  user-2377595586  2377595586 user-2501235705 …" at bounding box center [852, 525] width 990 height 282
click at [659, 562] on text "" at bounding box center [660, 560] width 16 height 20
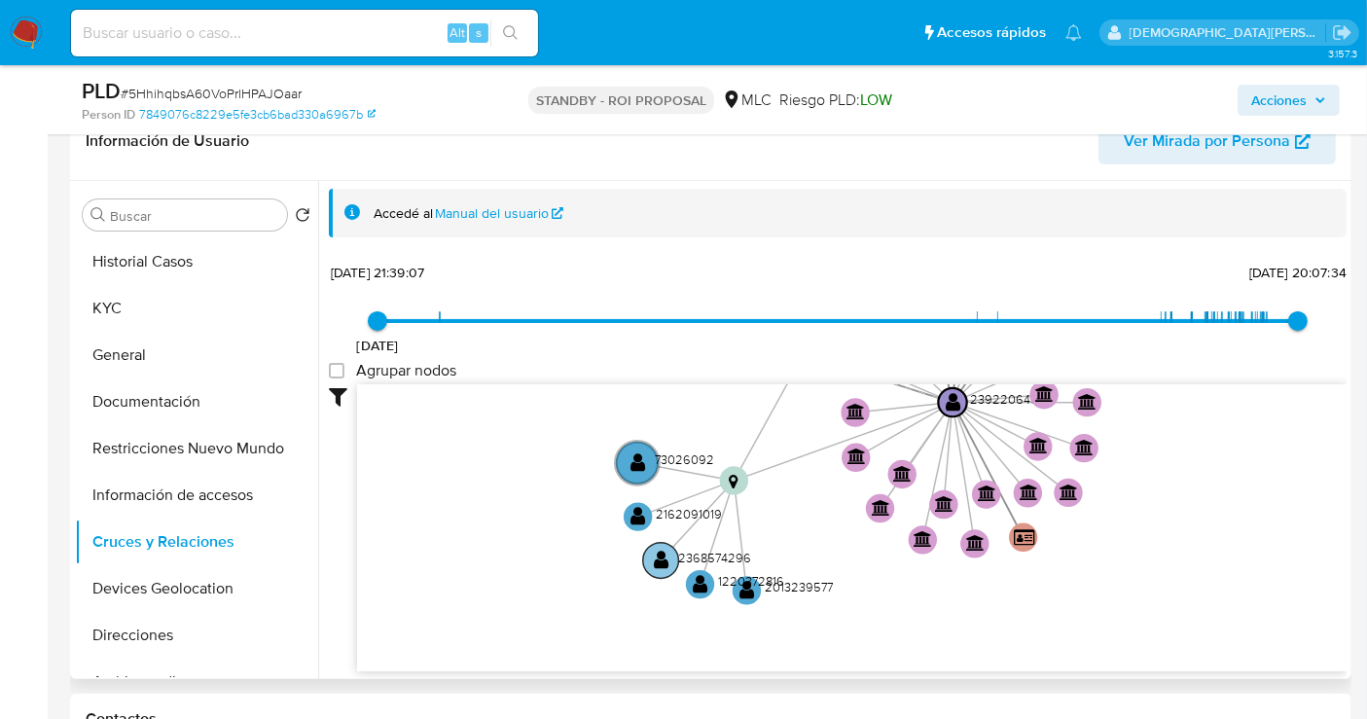
click at [659, 562] on text "" at bounding box center [662, 560] width 16 height 20
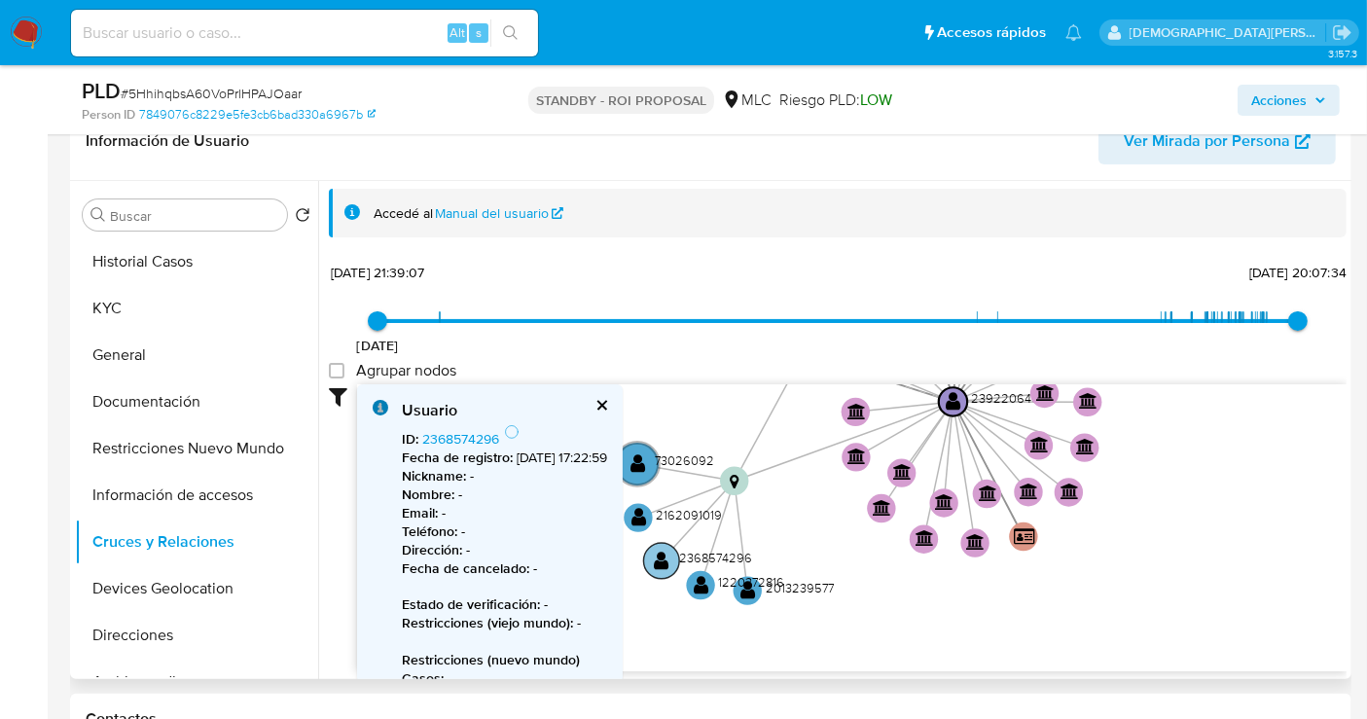
click at [659, 562] on text "" at bounding box center [663, 561] width 16 height 20
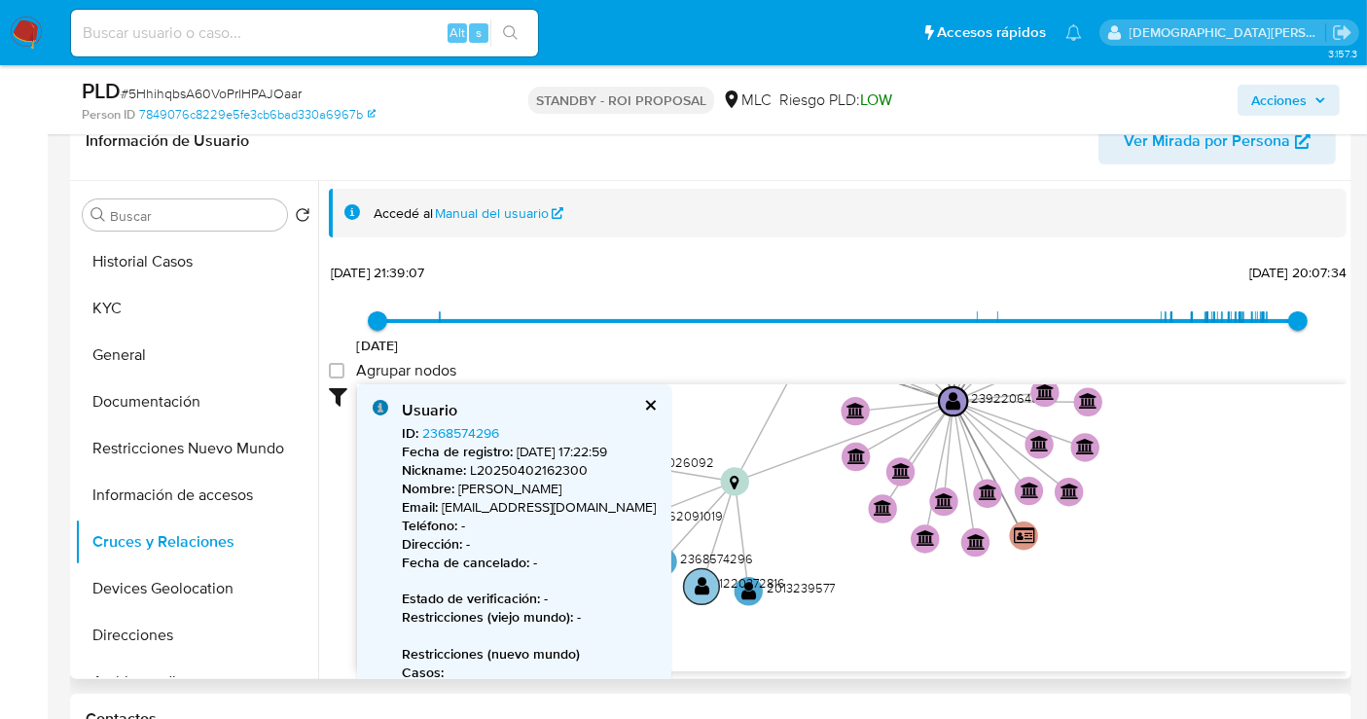
click at [705, 588] on text "" at bounding box center [703, 586] width 16 height 20
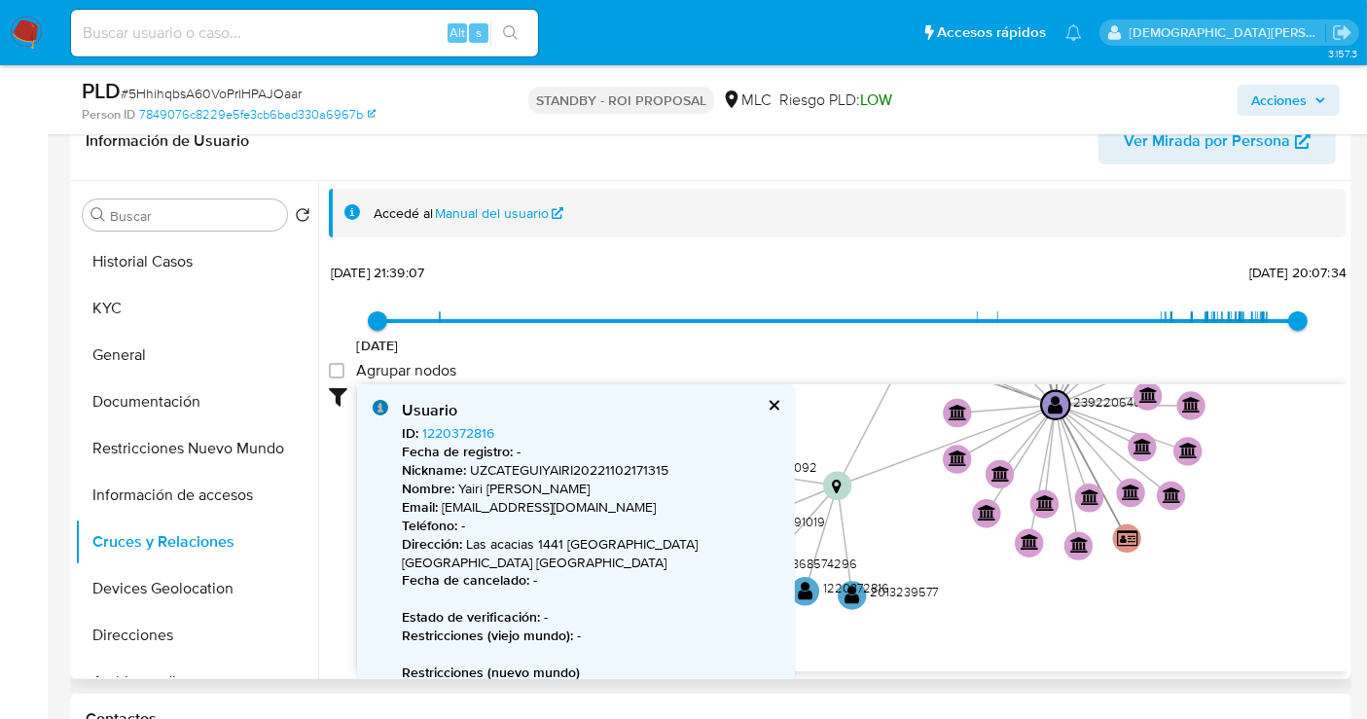
drag, startPoint x: 922, startPoint y: 609, endPoint x: 1019, endPoint y: 610, distance: 96.3
click at [1019, 610] on icon "device-670695b82b97a73292fe6a4d  user-2377595586  2377595586 user-2501235705 …" at bounding box center [852, 525] width 990 height 282
click at [845, 589] on text "1220372816" at bounding box center [856, 588] width 66 height 18
click at [197, 404] on button "Documentación" at bounding box center [189, 401] width 228 height 47
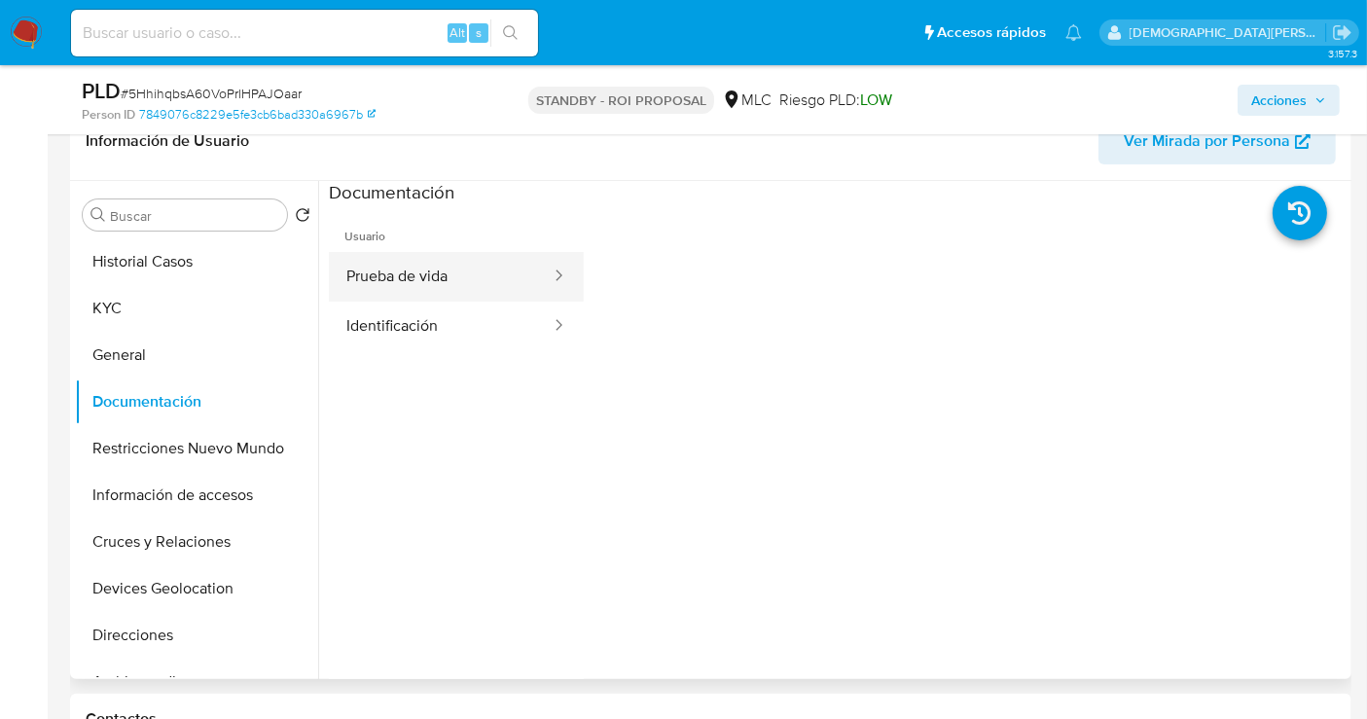
click at [431, 285] on button "Prueba de vida" at bounding box center [441, 277] width 224 height 50
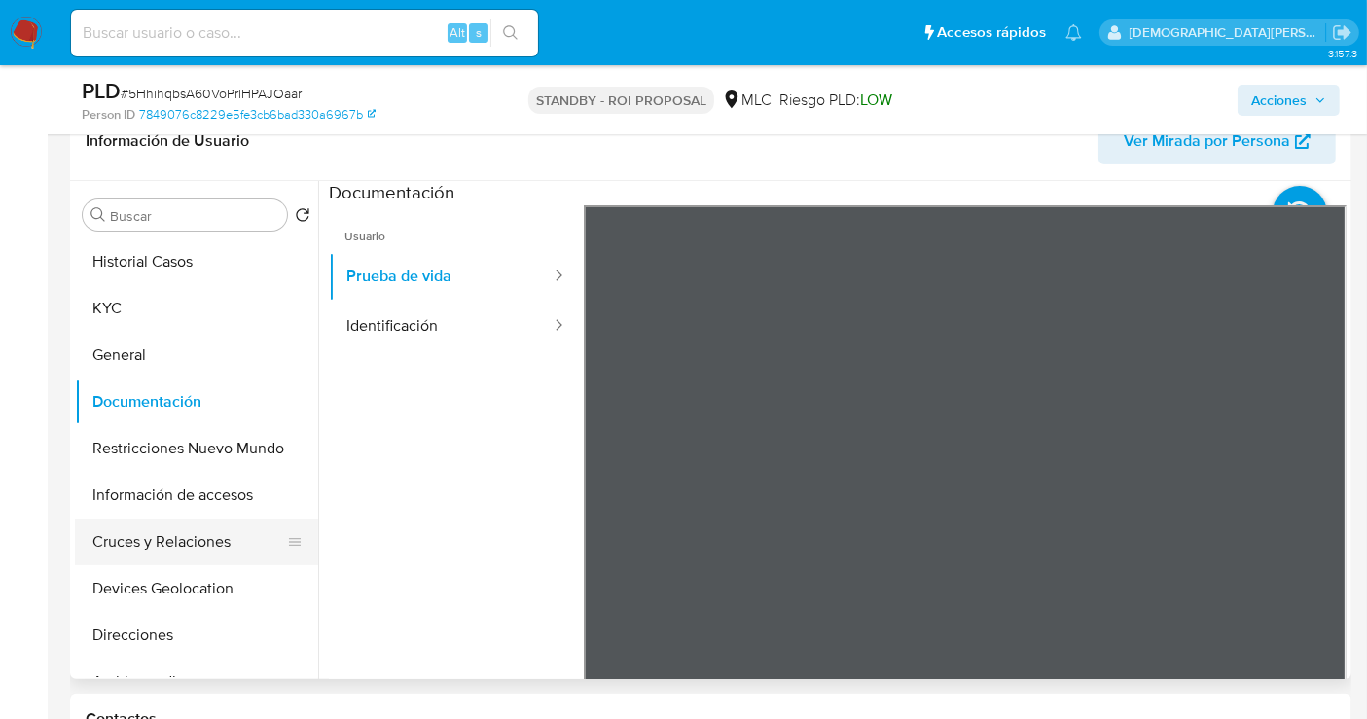
click at [173, 550] on button "Cruces y Relaciones" at bounding box center [189, 542] width 228 height 47
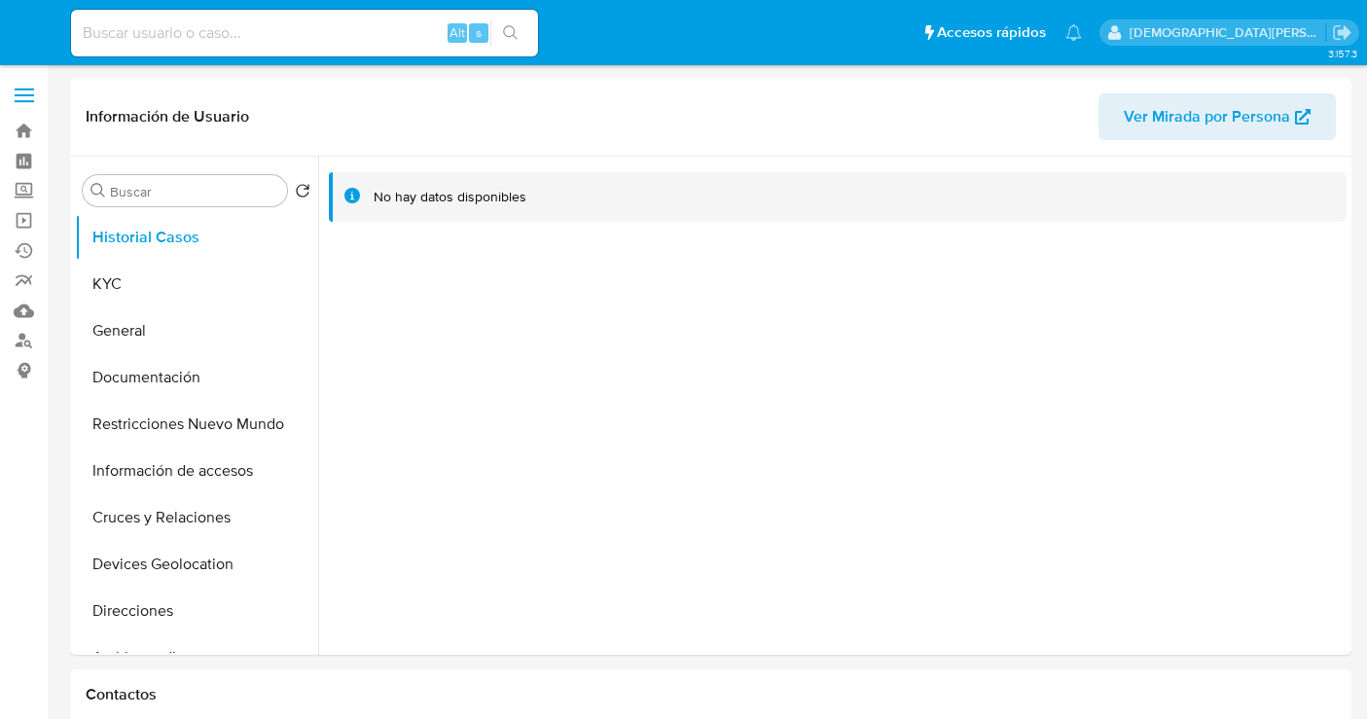
select select "10"
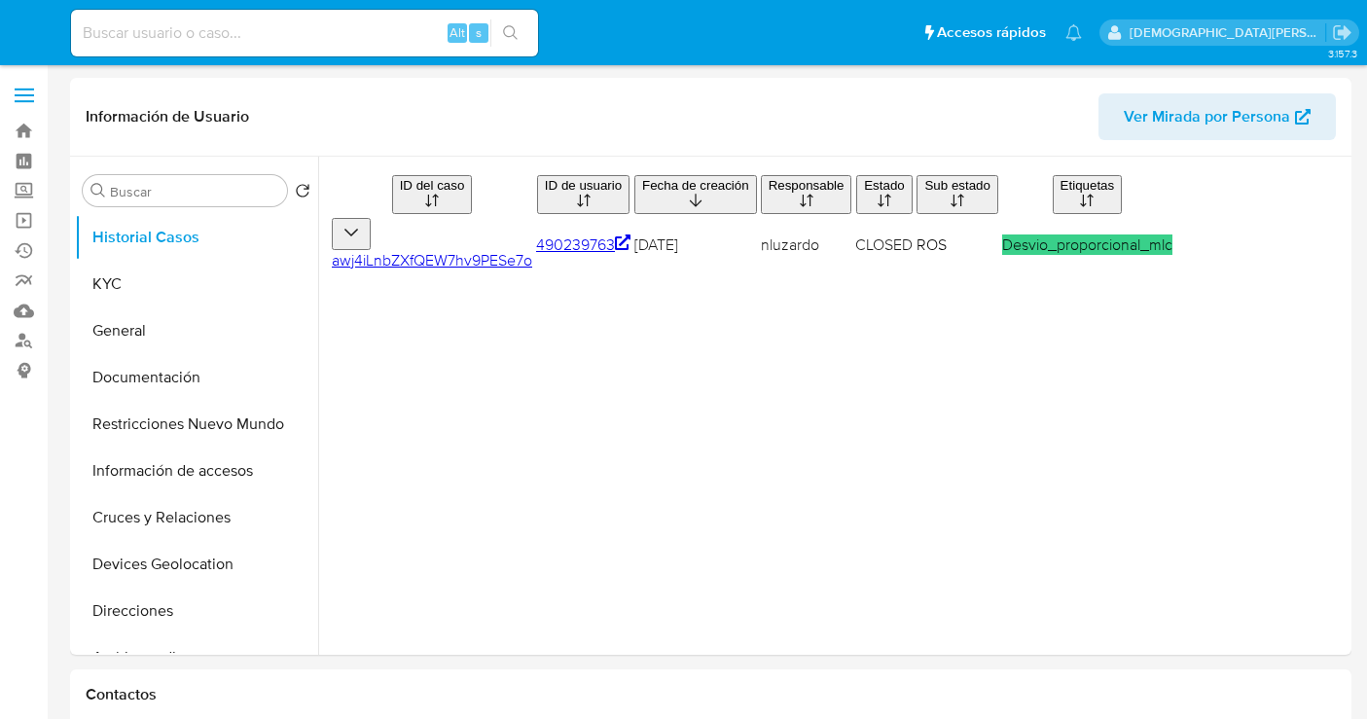
select select "10"
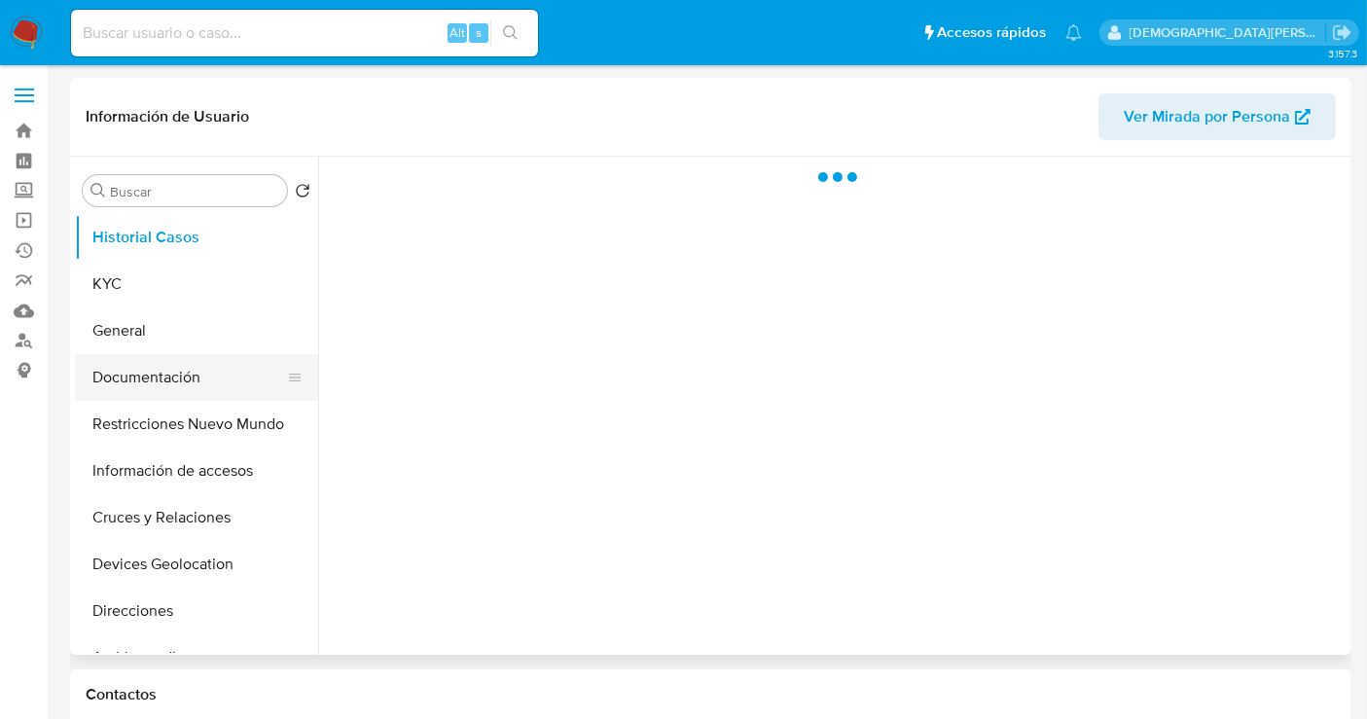
click at [177, 380] on button "Documentación" at bounding box center [189, 377] width 228 height 47
select select "10"
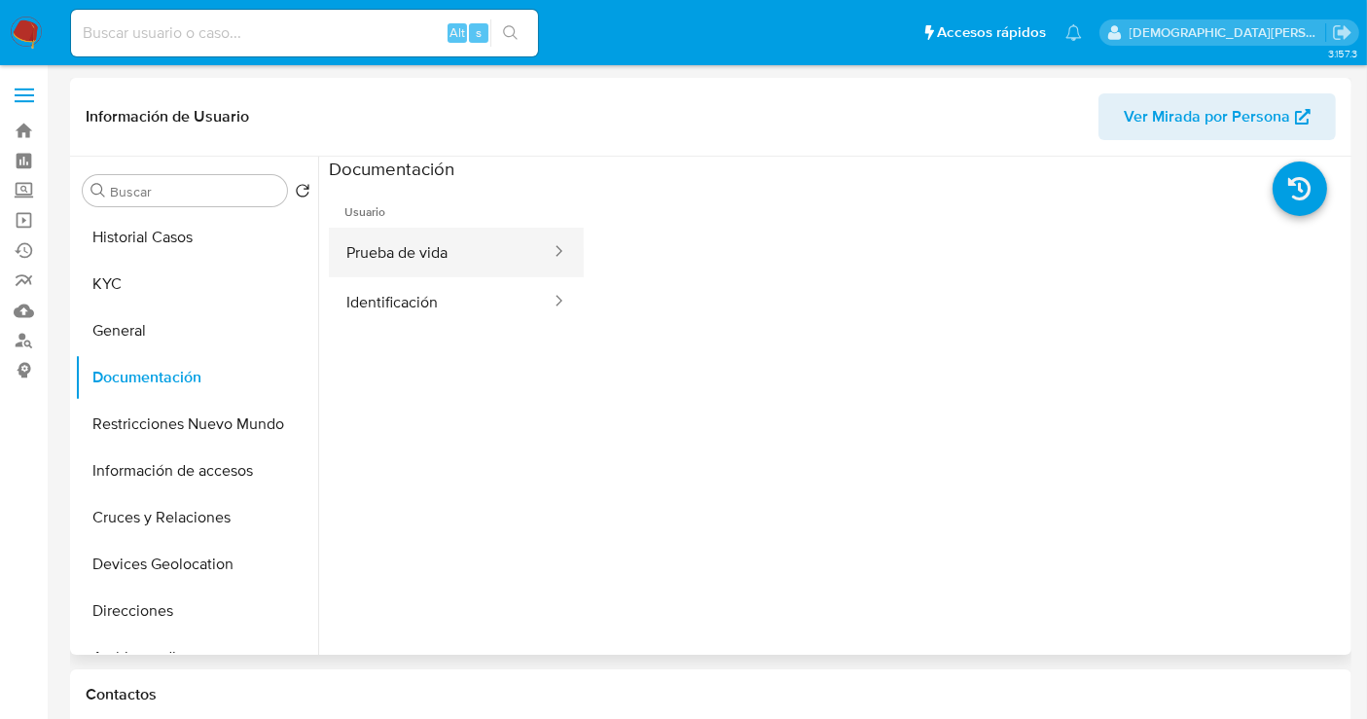
click at [440, 240] on button "Prueba de vida" at bounding box center [441, 253] width 224 height 50
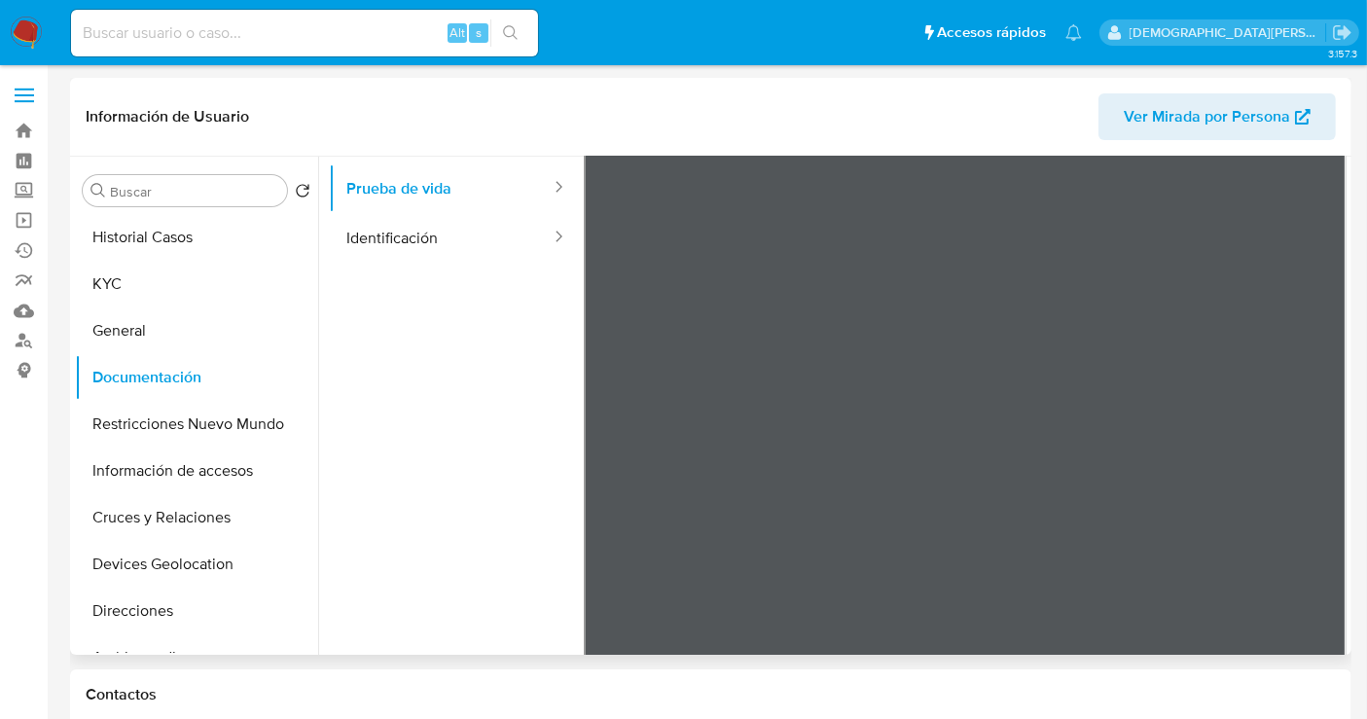
scroll to position [108, 0]
click at [414, 299] on ul "Usuario Prueba de vida Identificación" at bounding box center [456, 353] width 255 height 560
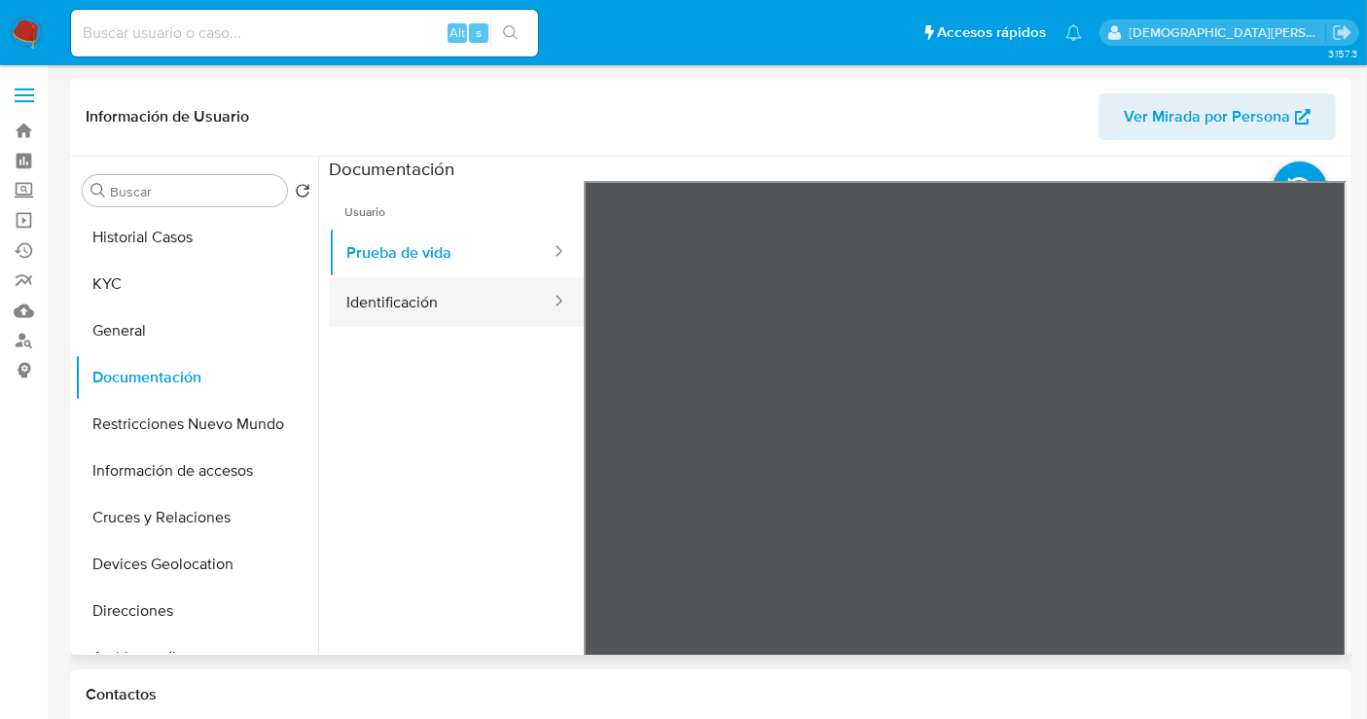
click at [409, 307] on button "Identificación" at bounding box center [441, 302] width 224 height 50
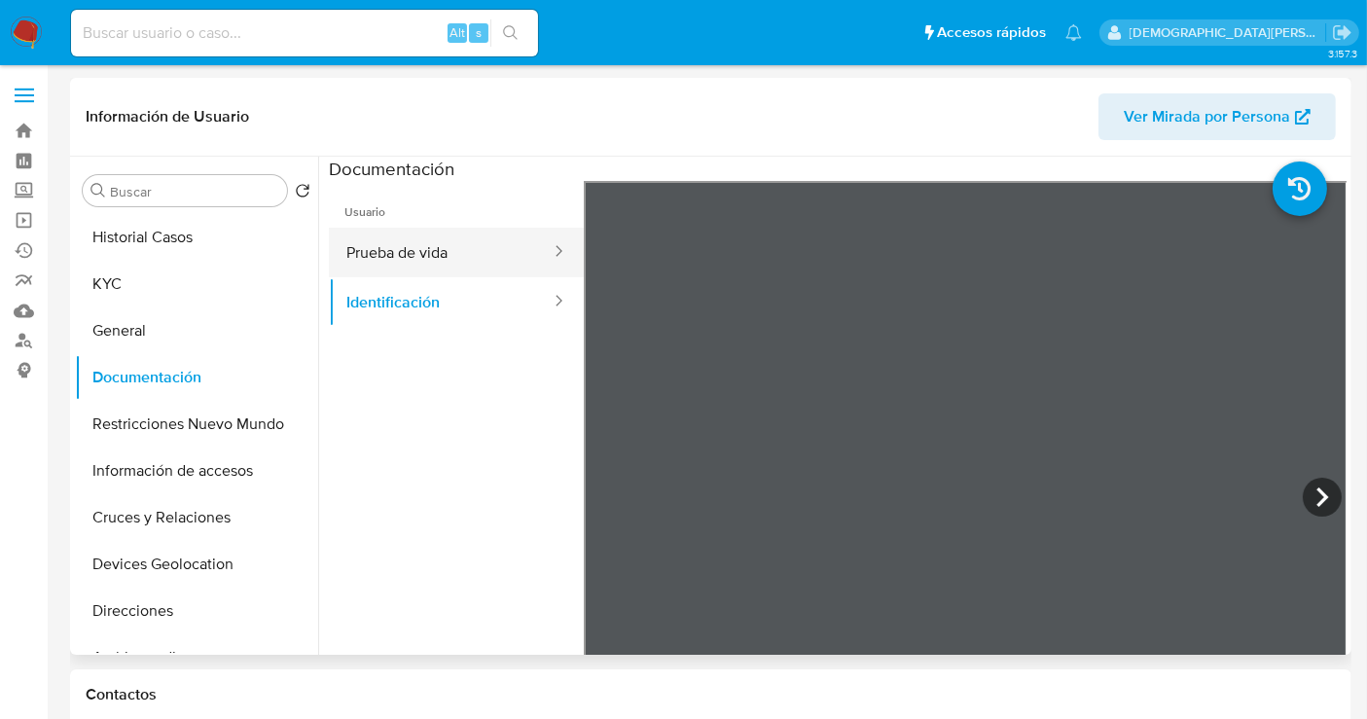
click at [378, 248] on button "Prueba de vida" at bounding box center [441, 253] width 224 height 50
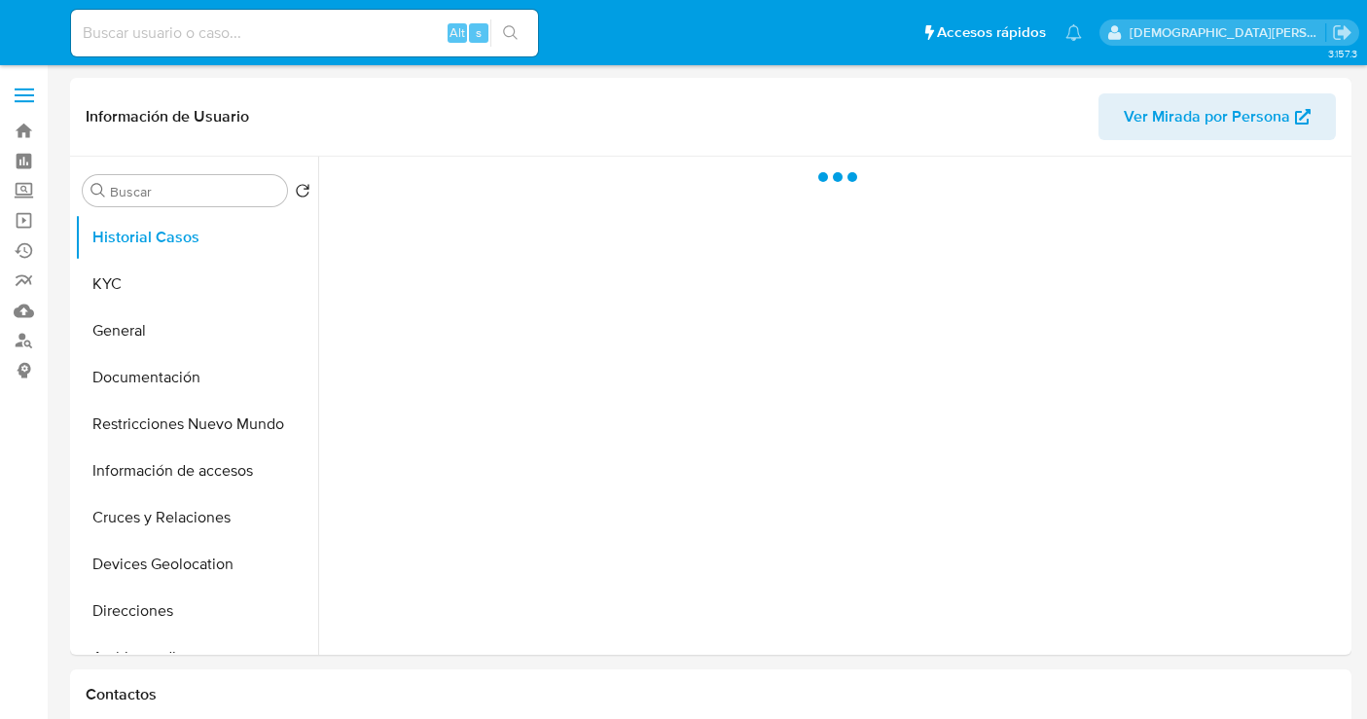
select select "10"
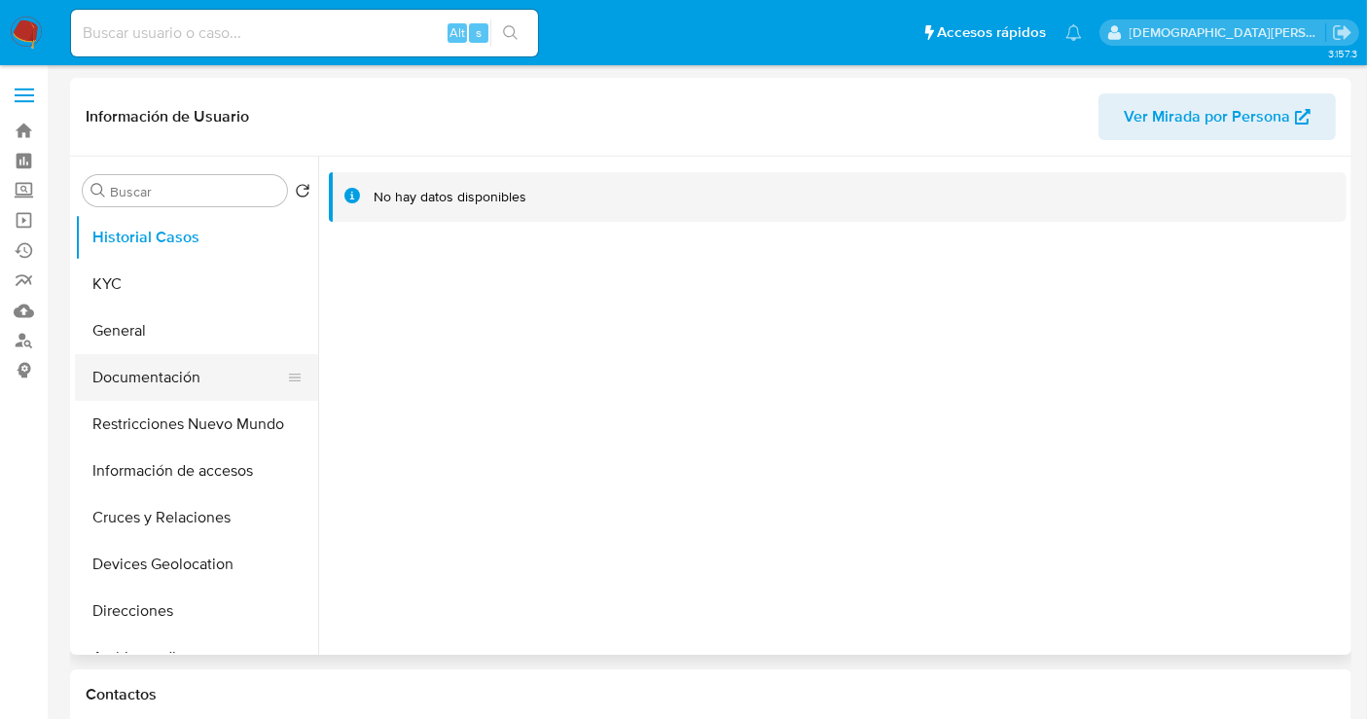
click at [185, 377] on button "Documentación" at bounding box center [189, 377] width 228 height 47
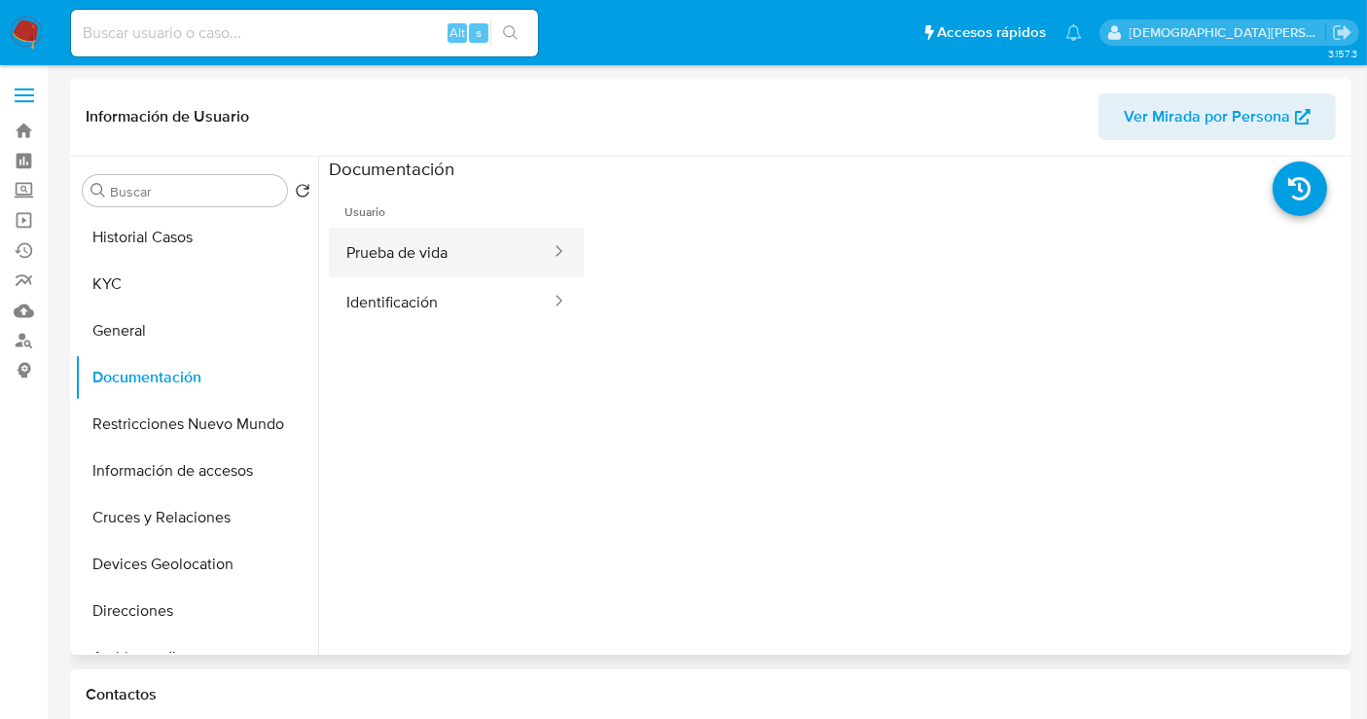
click at [469, 265] on button "Prueba de vida" at bounding box center [441, 253] width 224 height 50
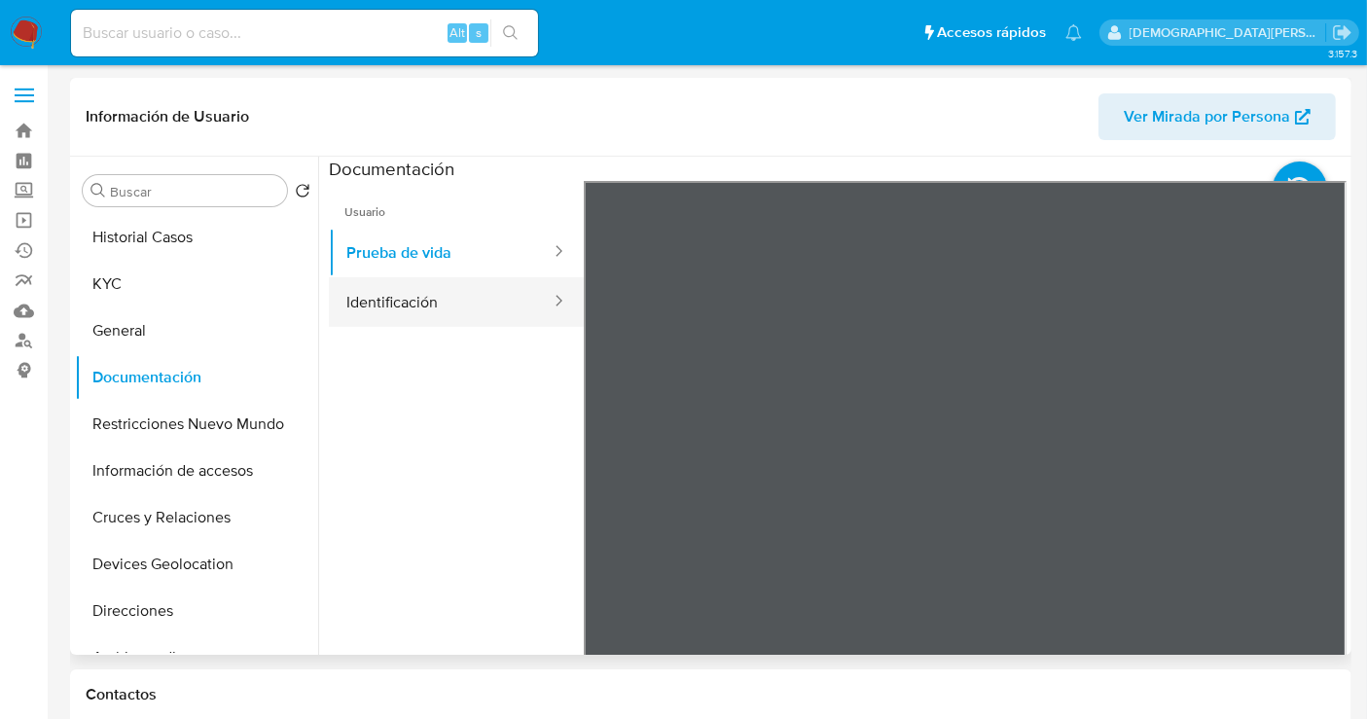
click at [474, 284] on button "Identificación" at bounding box center [441, 302] width 224 height 50
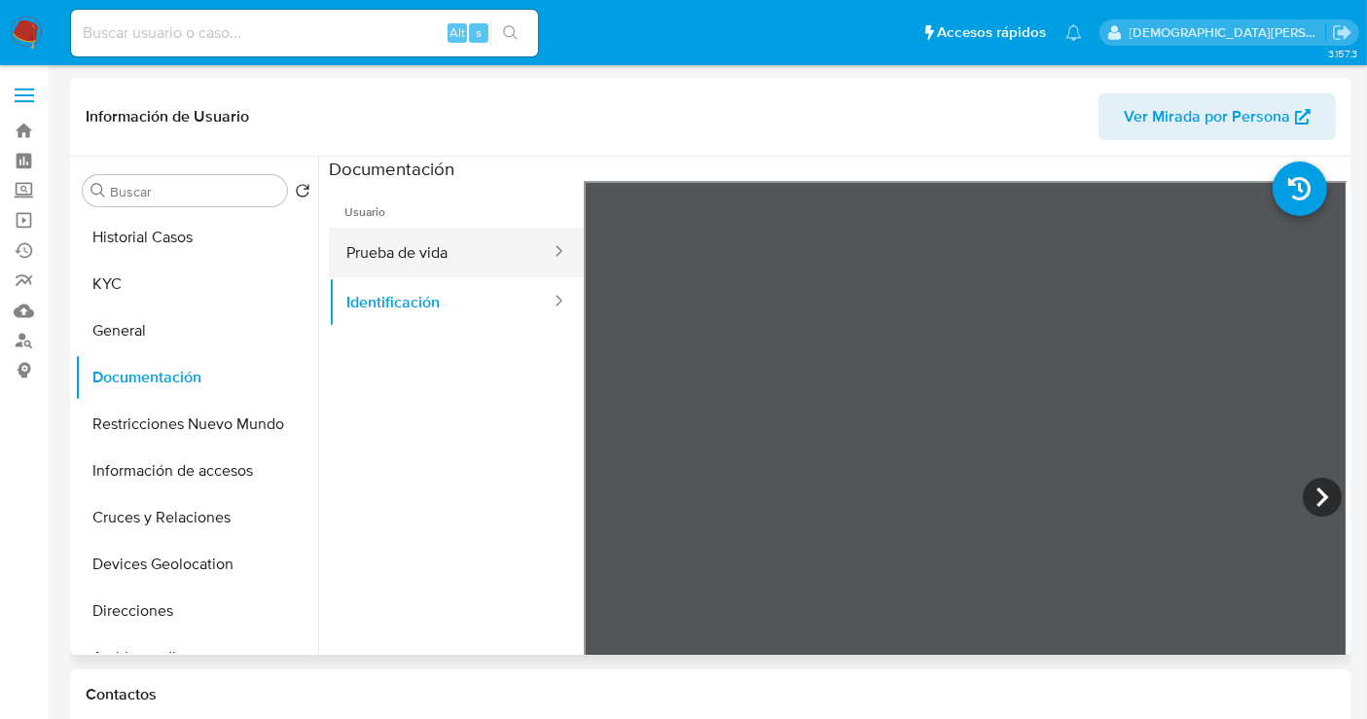
click at [400, 251] on button "Prueba de vida" at bounding box center [441, 253] width 224 height 50
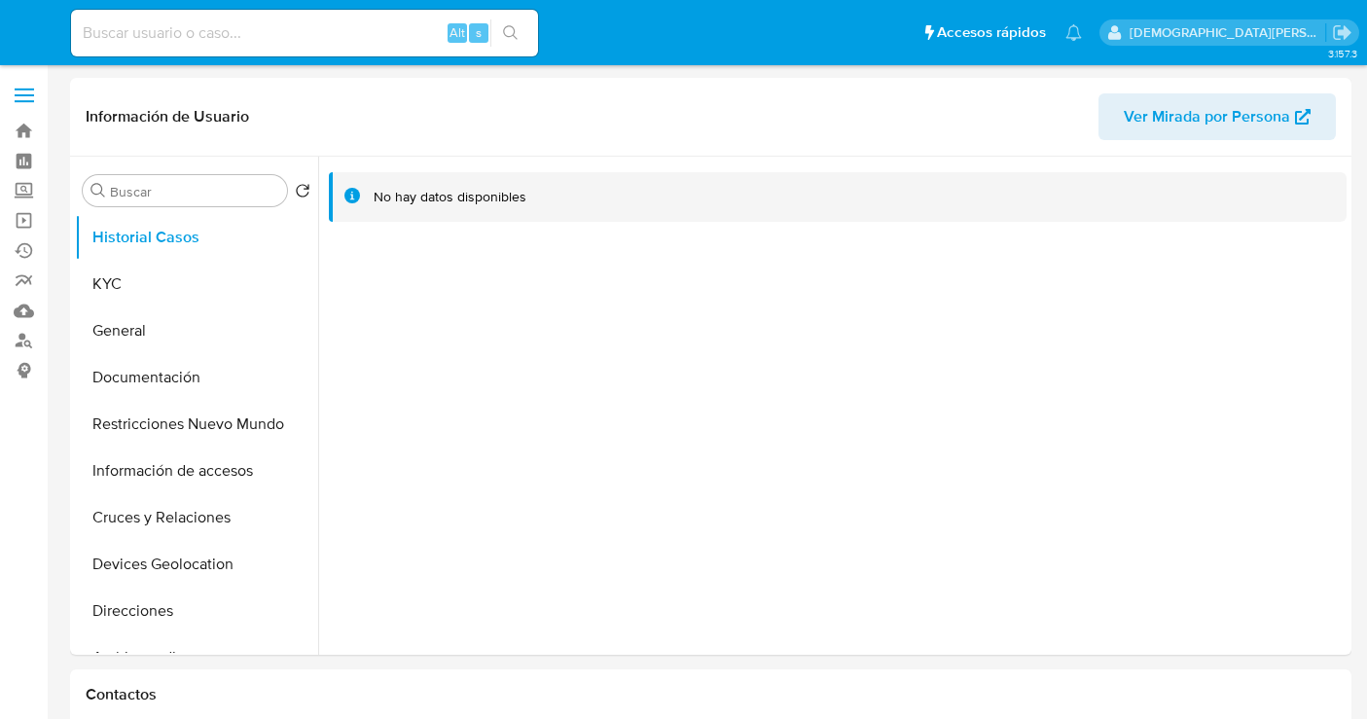
select select "10"
click at [226, 378] on button "Documentación" at bounding box center [189, 377] width 228 height 47
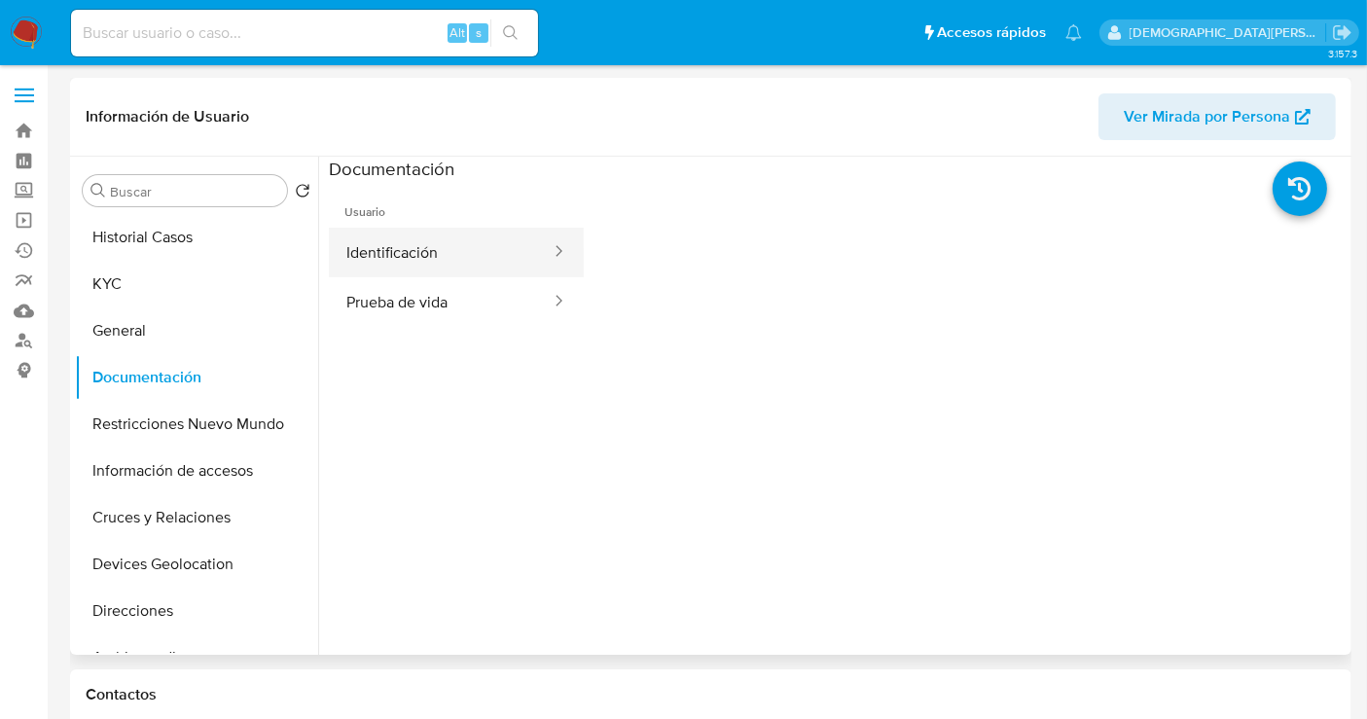
click at [397, 253] on button "Identificación" at bounding box center [441, 253] width 224 height 50
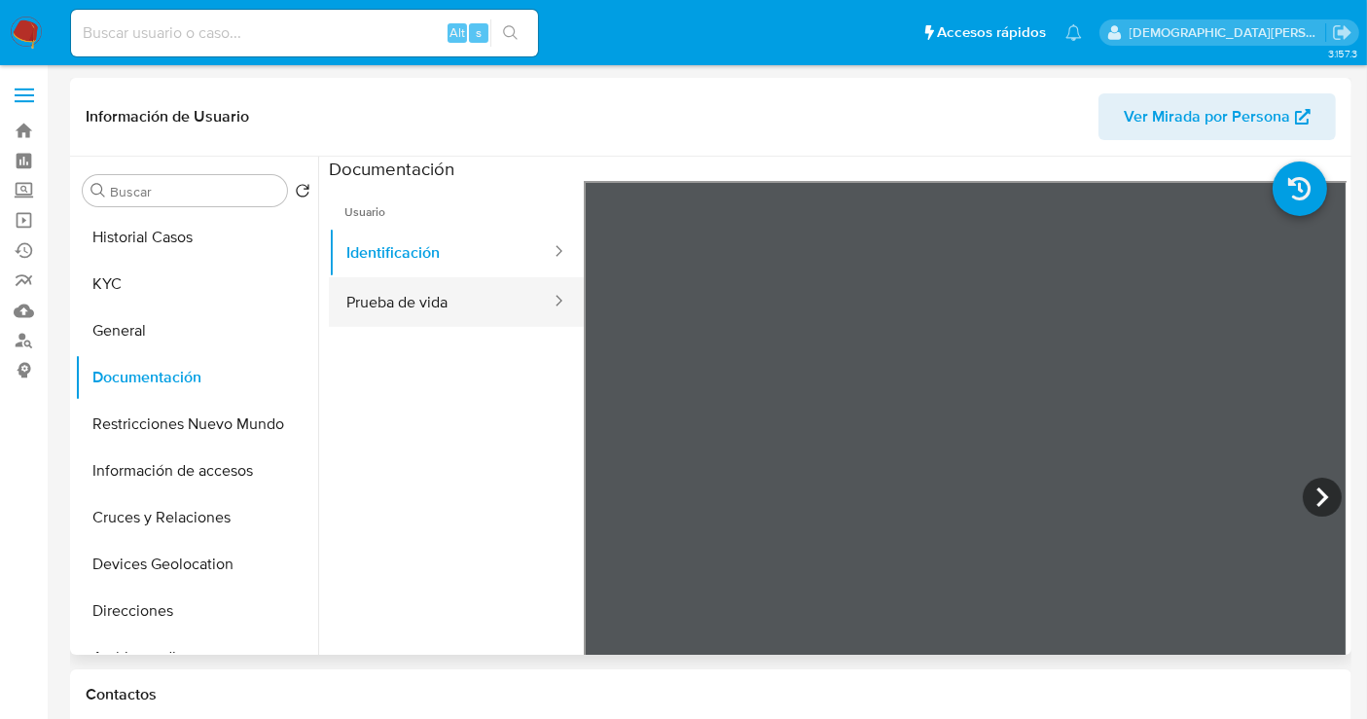
click at [390, 308] on button "Prueba de vida" at bounding box center [441, 302] width 224 height 50
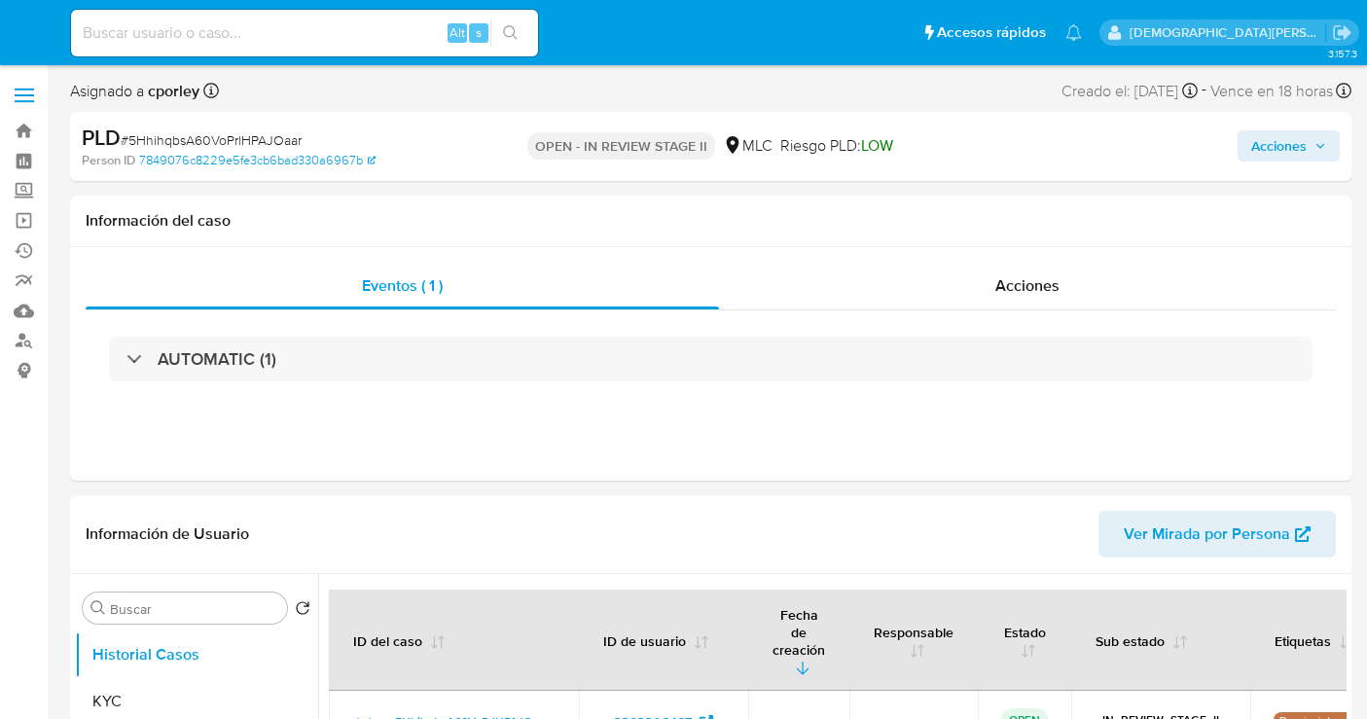
select select "10"
click at [1265, 142] on span "Acciones" at bounding box center [1278, 145] width 55 height 31
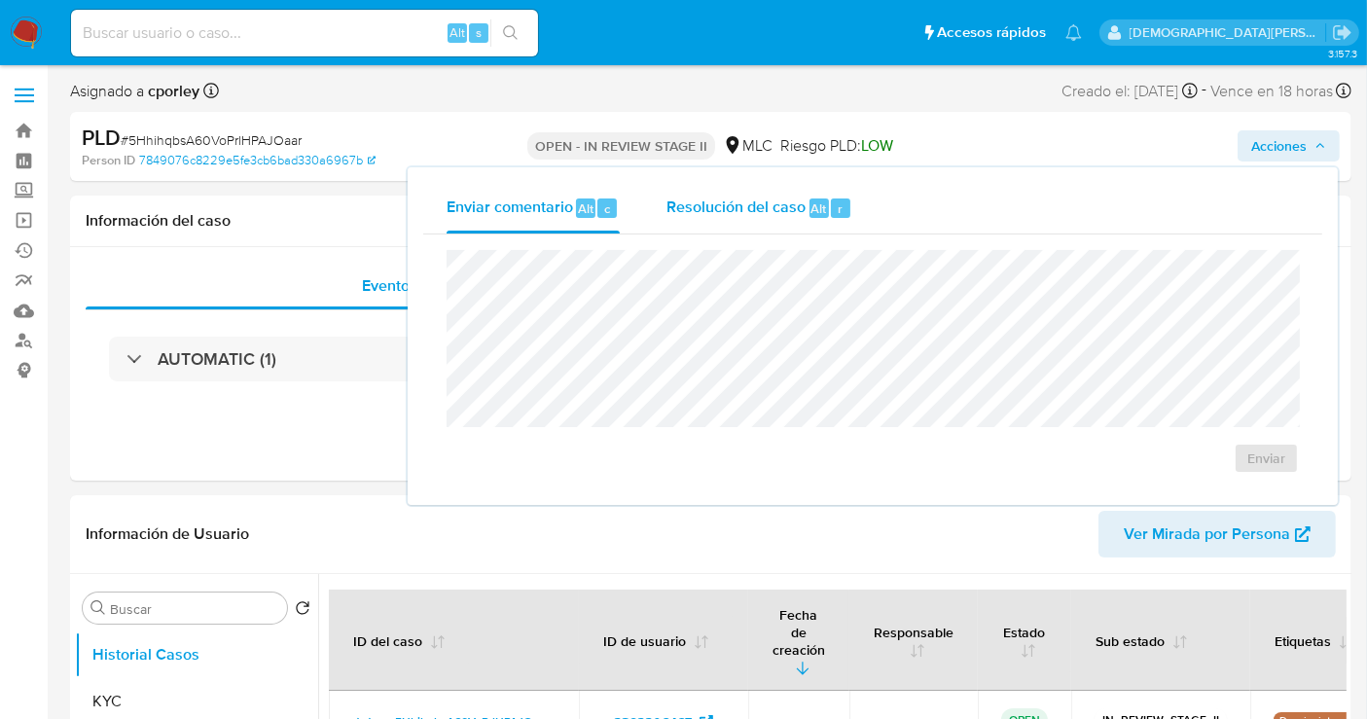
click at [698, 218] on div "Resolución del caso Alt r" at bounding box center [759, 208] width 186 height 51
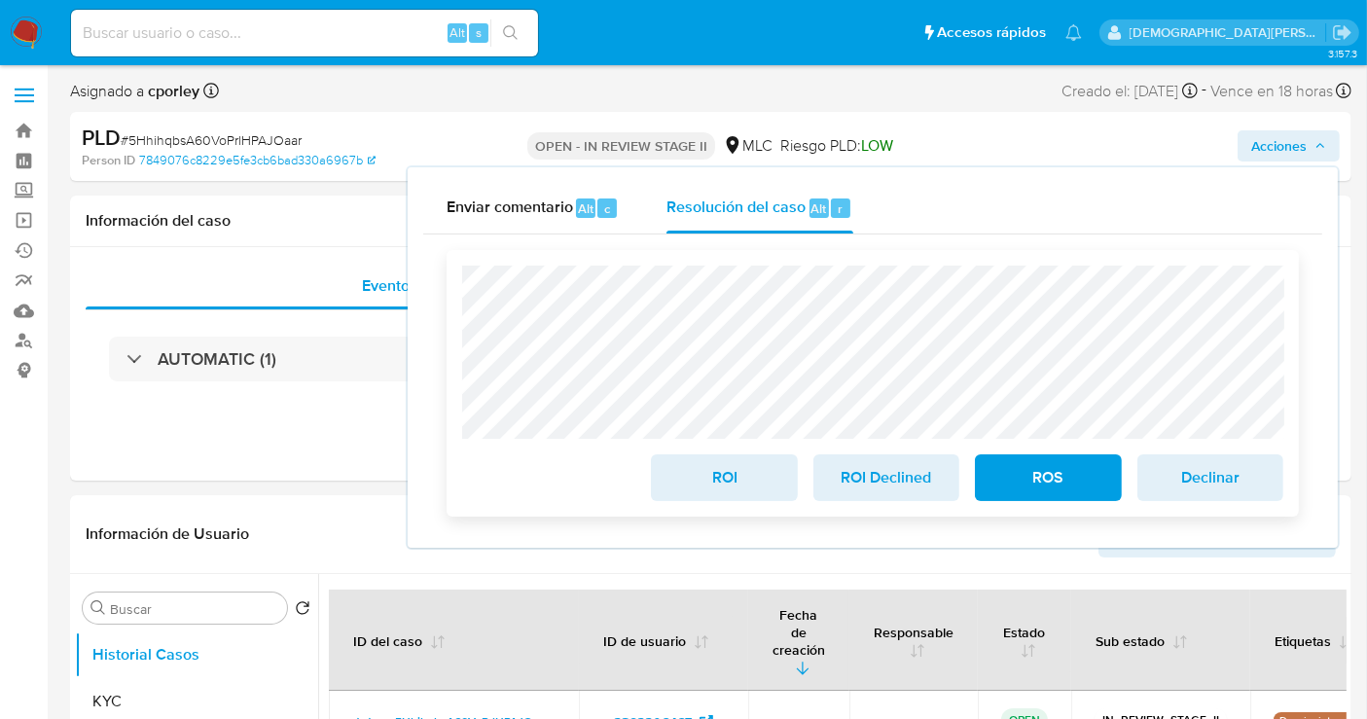
click at [1046, 492] on span "ROS" at bounding box center [1047, 477] width 95 height 43
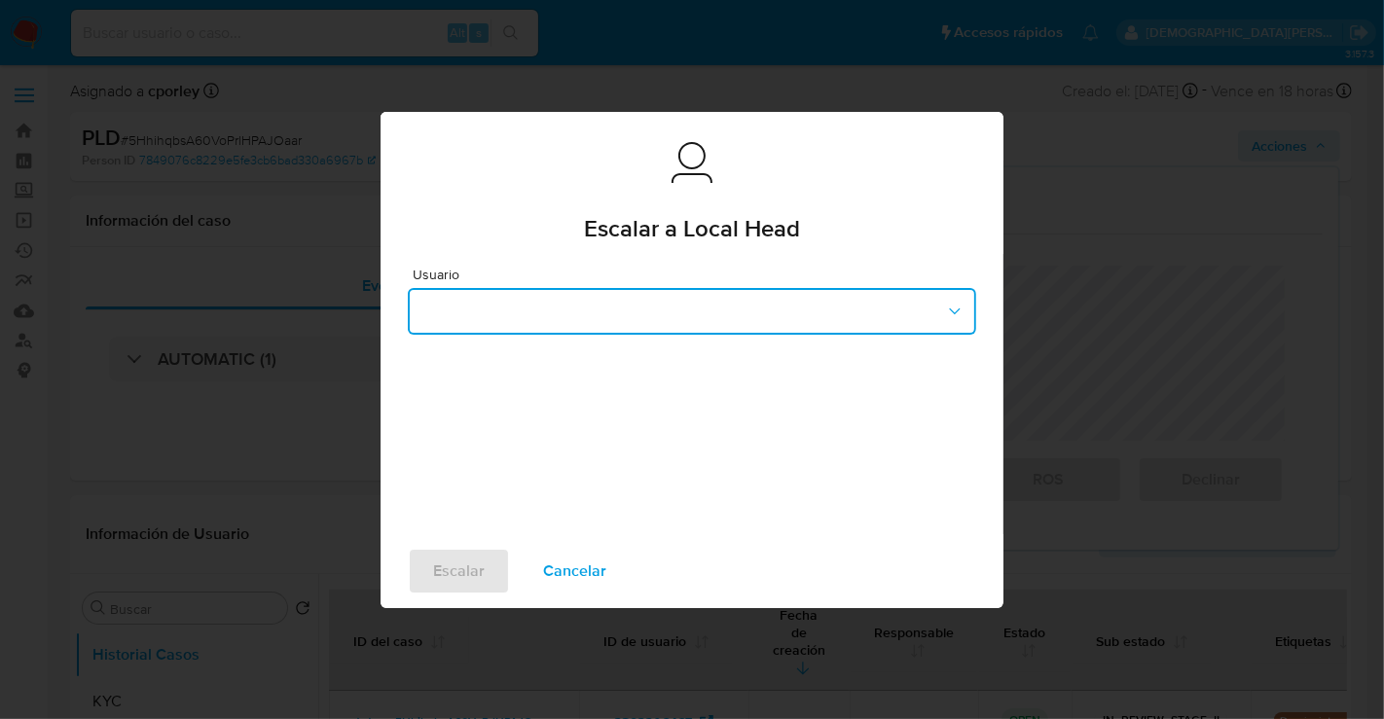
click at [583, 306] on button "button" at bounding box center [692, 311] width 568 height 47
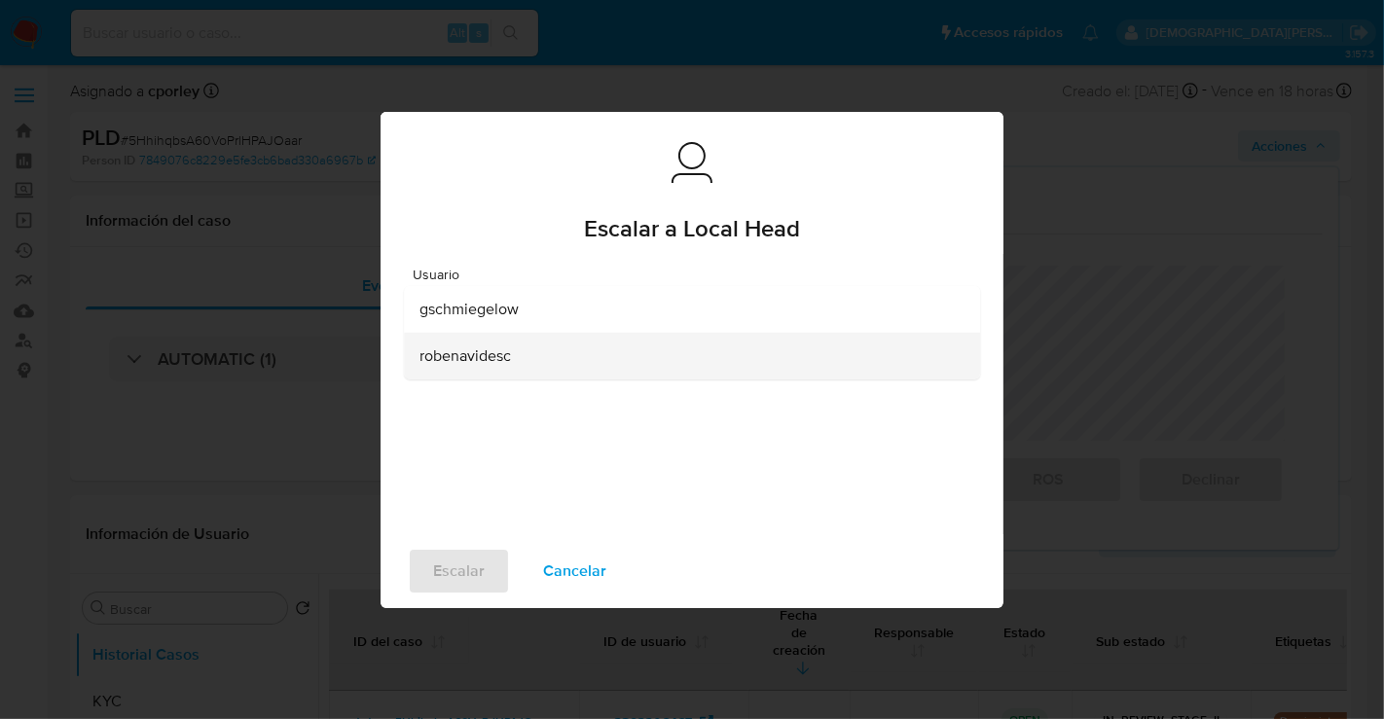
click at [486, 361] on span "robenavidesc" at bounding box center [464, 354] width 91 height 19
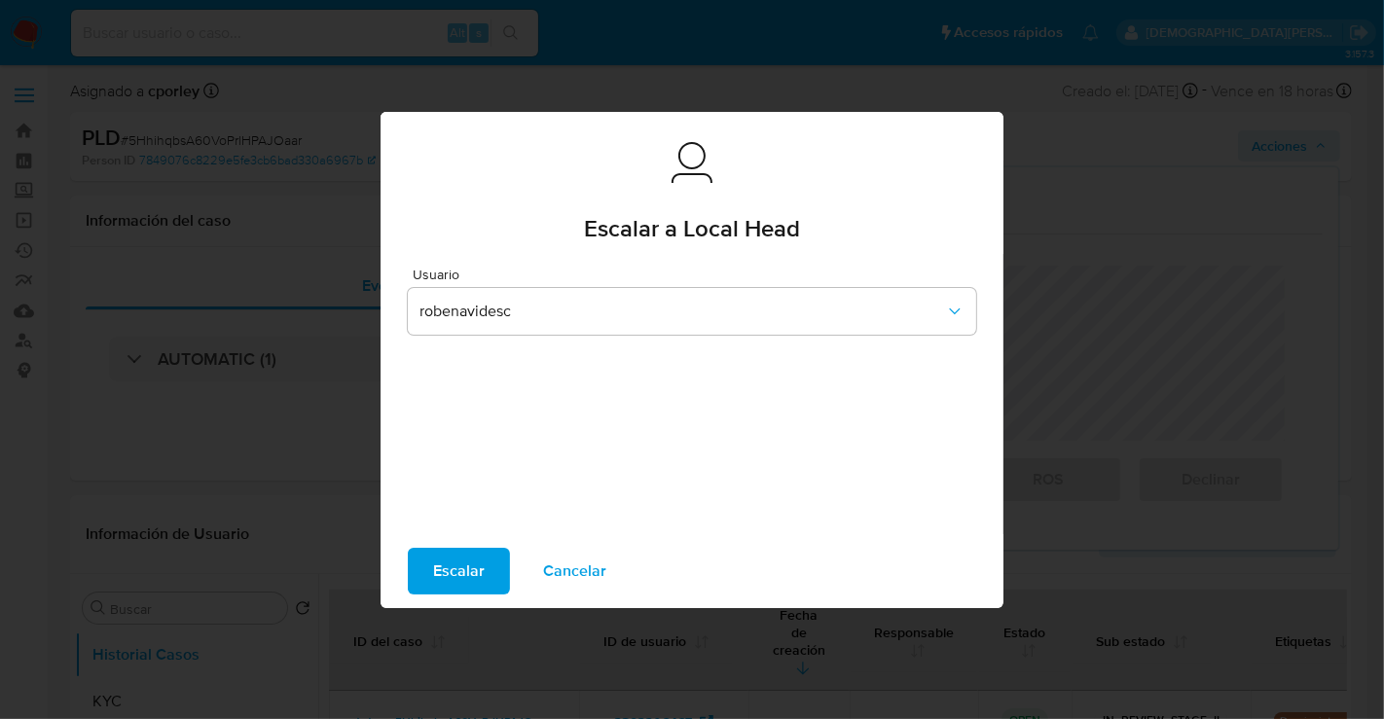
click at [447, 574] on span "Escalar" at bounding box center [459, 571] width 52 height 43
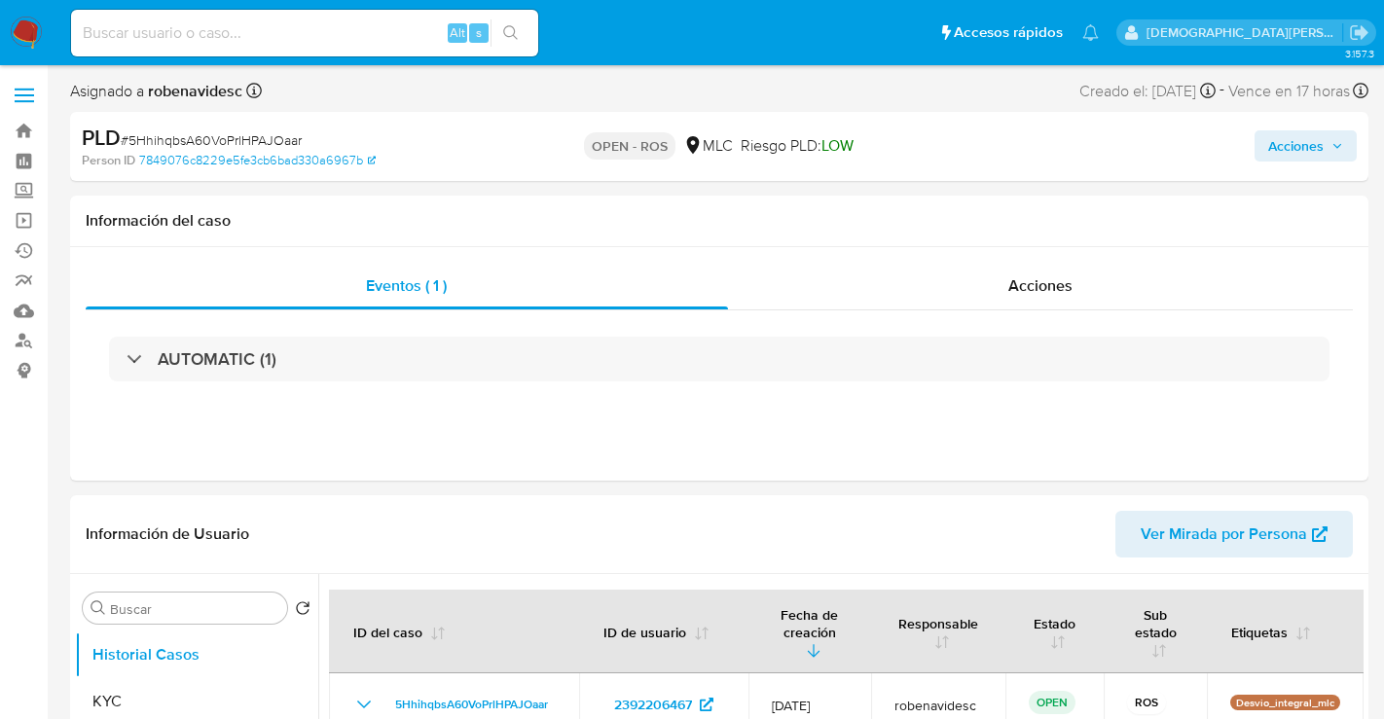
select select "10"
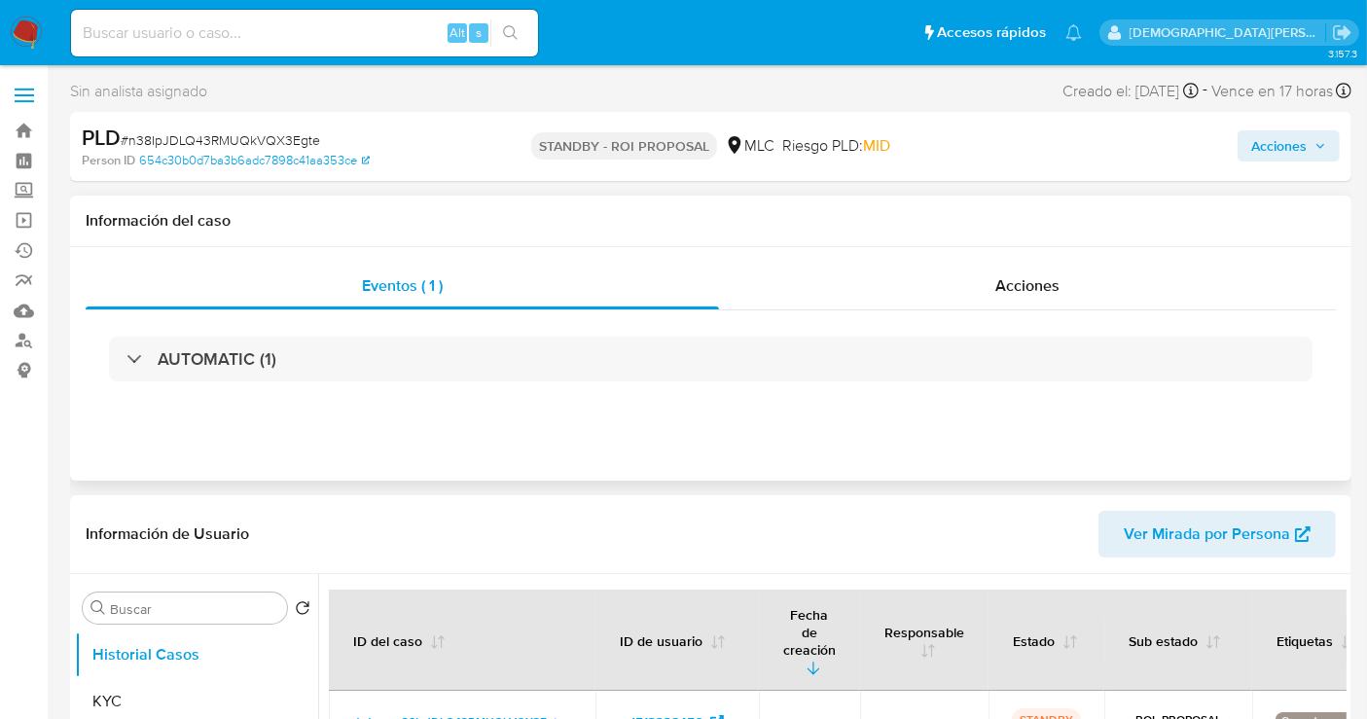
select select "10"
